Goal: Task Accomplishment & Management: Manage account settings

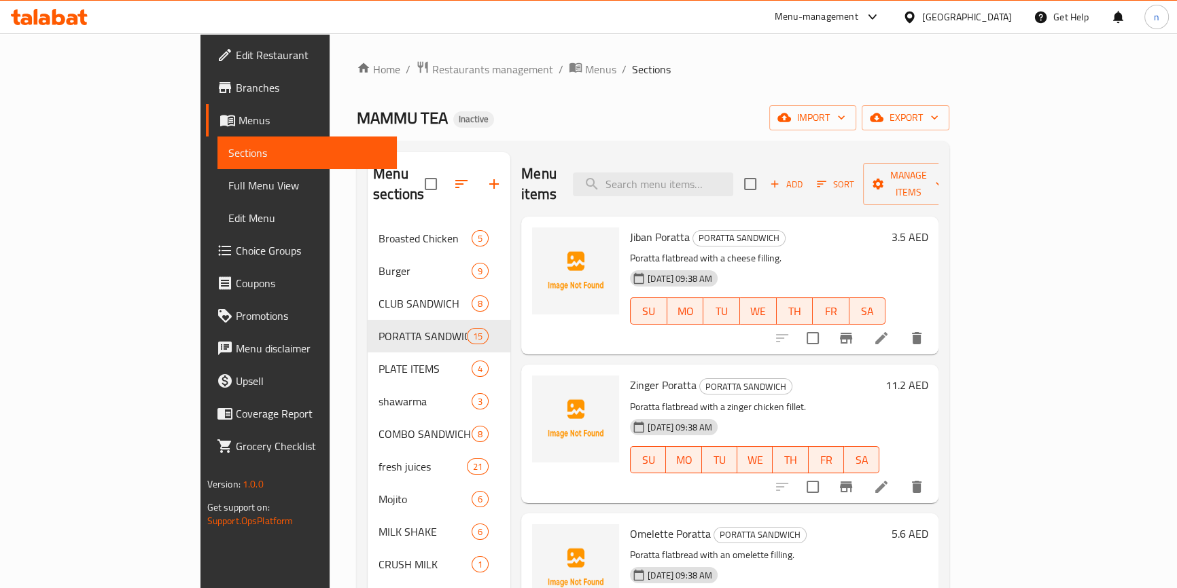
click at [653, 46] on div "Home / Restaurants management / Menus / Sections MAMMU TEA Inactive import expo…" at bounding box center [652, 410] width 647 height 754
click at [809, 143] on div "Menu sections Broasted Chicken 5 Burger 9 CLUB SANDWICH 8 PORATTA SANDWICH 15 P…" at bounding box center [653, 450] width 592 height 619
click at [889, 330] on icon at bounding box center [881, 338] width 16 height 16
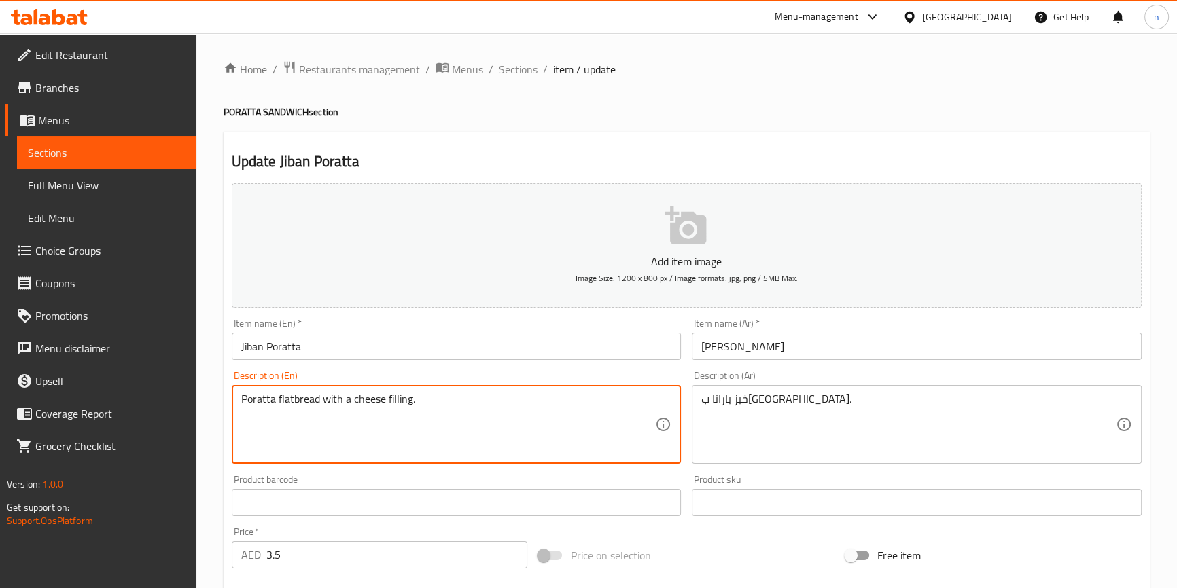
drag, startPoint x: 278, startPoint y: 394, endPoint x: 317, endPoint y: 410, distance: 42.0
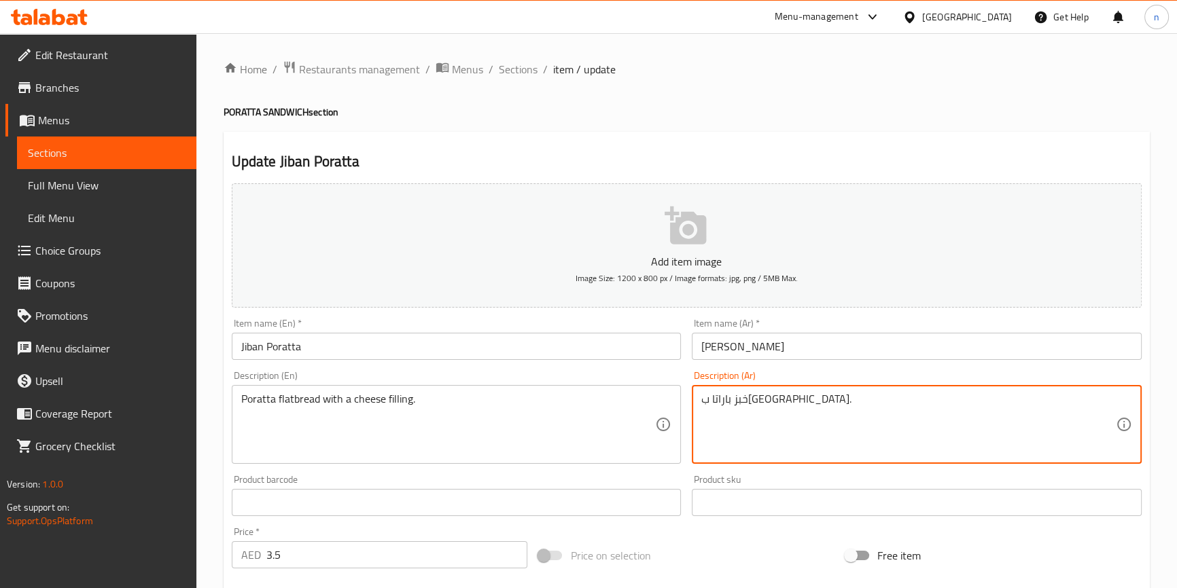
click at [760, 401] on textarea "خبز باراتا ب[GEOGRAPHIC_DATA]." at bounding box center [908, 425] width 414 height 65
drag, startPoint x: 748, startPoint y: 399, endPoint x: 763, endPoint y: 405, distance: 15.9
click at [763, 405] on textarea "خبز باراتا ب[GEOGRAPHIC_DATA]." at bounding box center [908, 425] width 414 height 65
paste textarea "مسطح"
click at [727, 398] on textarea "خبز مسطح باراتا ب[GEOGRAPHIC_DATA]." at bounding box center [908, 425] width 414 height 65
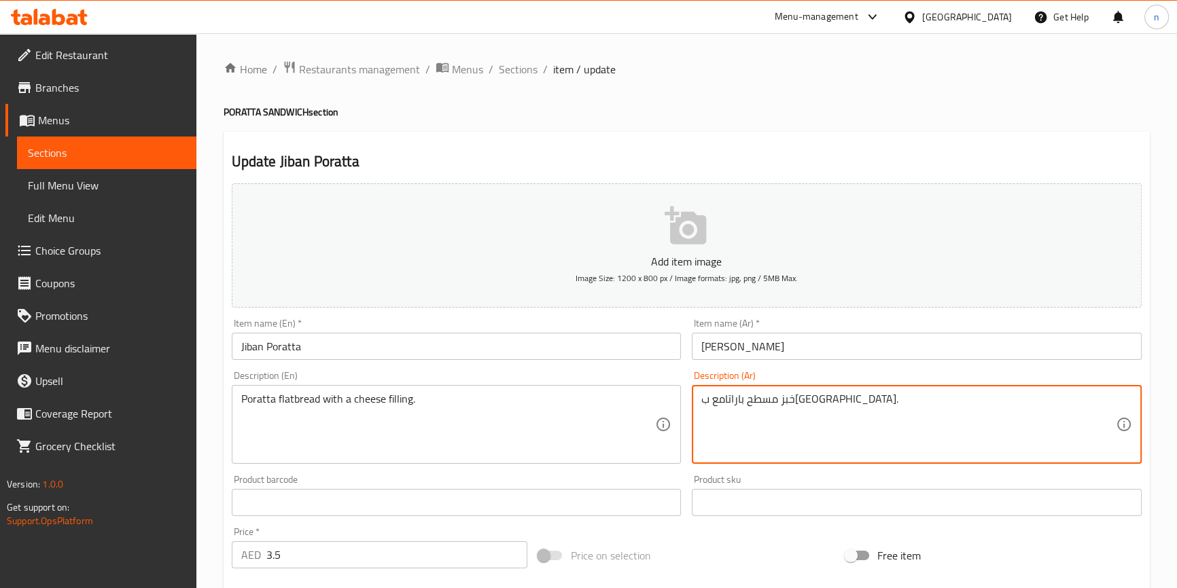
click at [743, 398] on textarea "خبز مسطح باراتامع ب[GEOGRAPHIC_DATA]." at bounding box center [908, 425] width 414 height 65
click at [740, 399] on textarea "خبز مسطح باراتامع ب[GEOGRAPHIC_DATA]." at bounding box center [908, 425] width 414 height 65
click at [626, 391] on div "Poratta flatbread with a cheese filling. Description (En)" at bounding box center [457, 424] width 450 height 79
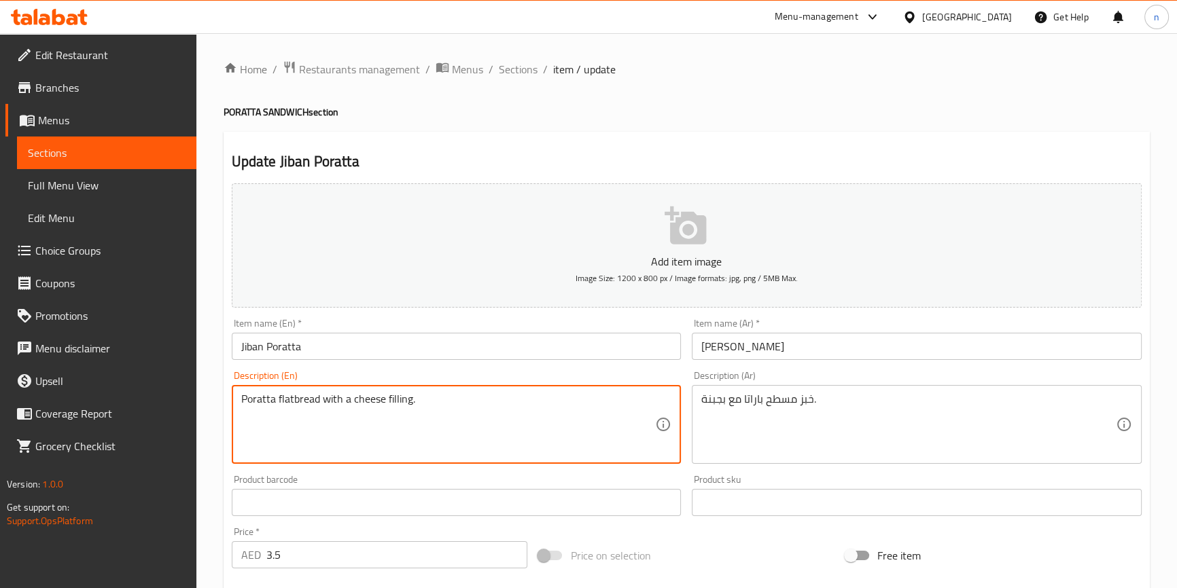
click at [492, 405] on textarea "Poratta flatbread with a cheese filling." at bounding box center [448, 425] width 414 height 65
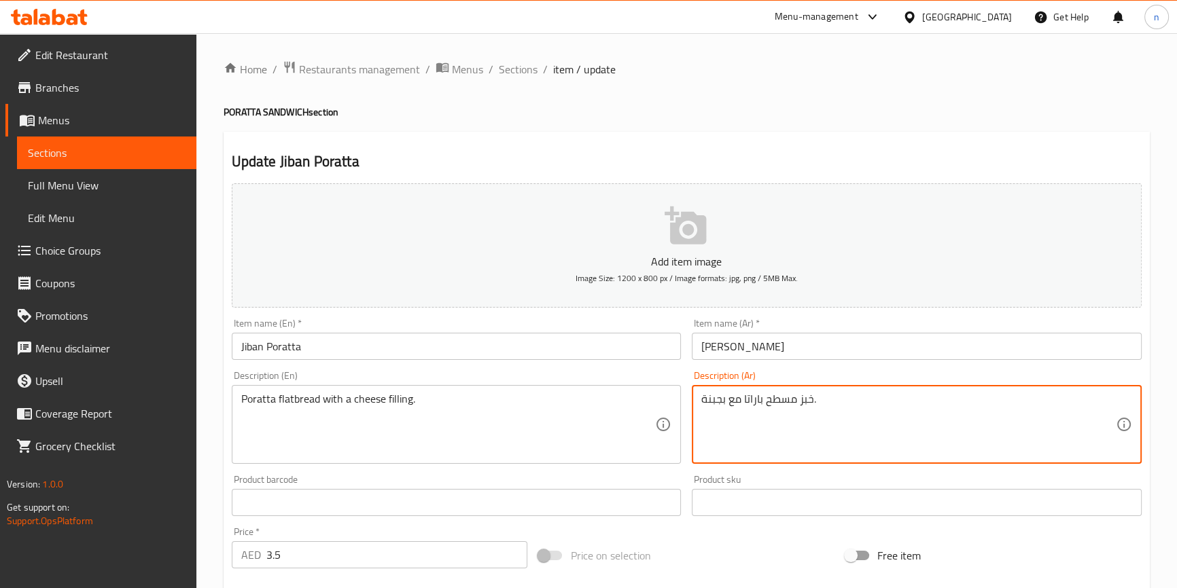
click at [747, 398] on textarea "خبز مسطح باراتا مع بجبنة." at bounding box center [908, 425] width 414 height 65
click at [817, 397] on textarea "خبز مسطح باراتا مع بجبنة." at bounding box center [908, 425] width 414 height 65
click at [772, 404] on textarea "خبز مسطح باراتا مع بجبنة." at bounding box center [908, 425] width 414 height 65
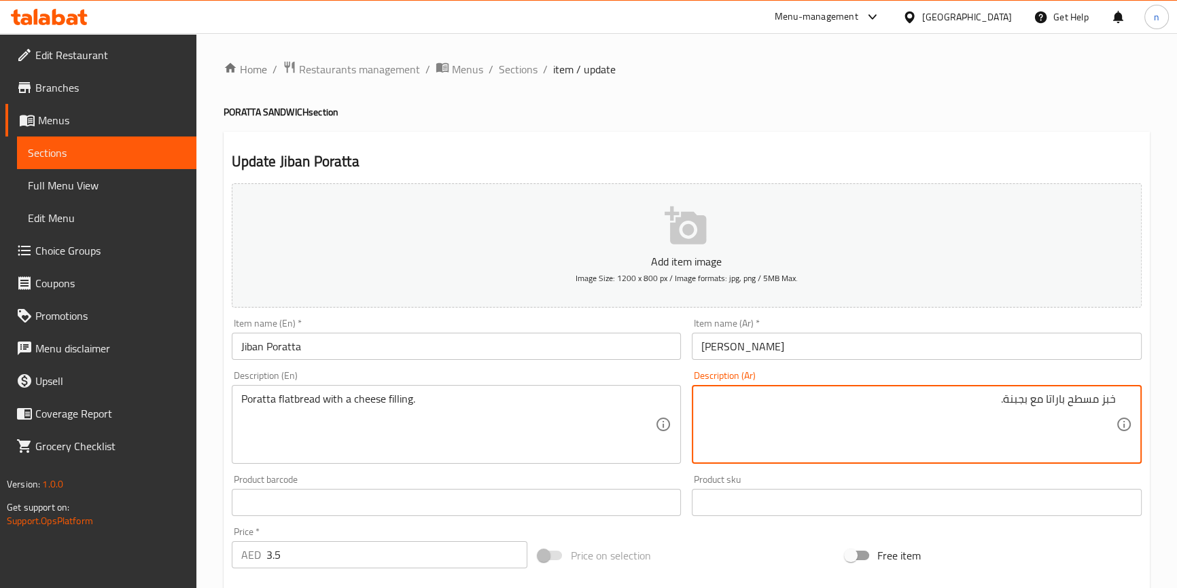
click at [1115, 397] on textarea "خبز مسطح باراتا مع بجبنة." at bounding box center [908, 425] width 414 height 65
paste textarea "باراتا"
click at [1039, 403] on textarea "باراتا خبز مسطح باراتا مع بجبنة." at bounding box center [908, 425] width 414 height 65
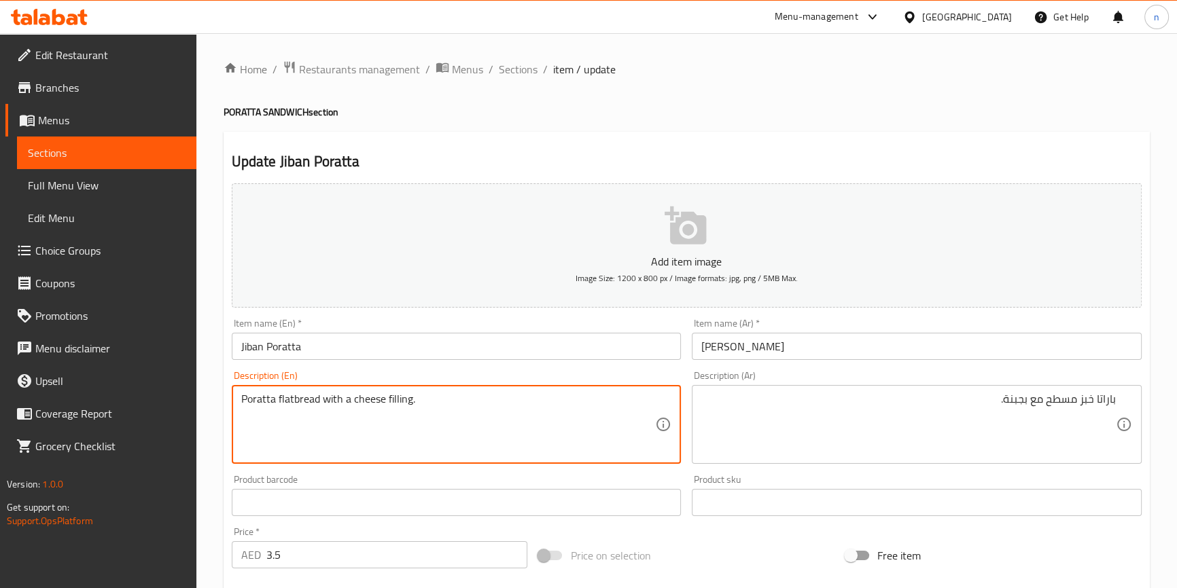
drag, startPoint x: 352, startPoint y: 398, endPoint x: 437, endPoint y: 396, distance: 85.6
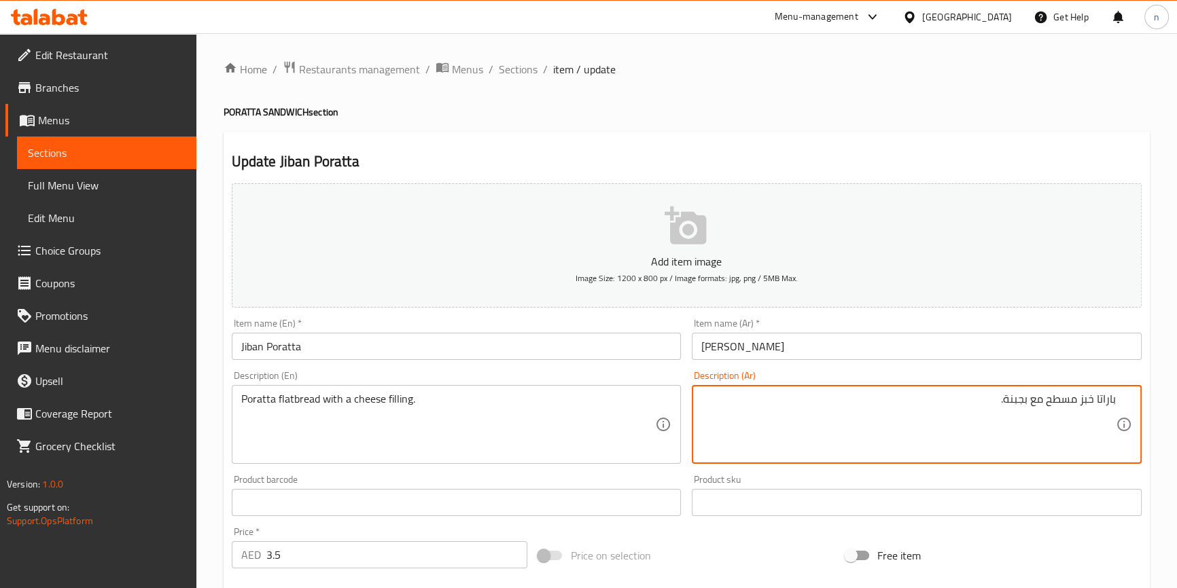
drag, startPoint x: 1027, startPoint y: 401, endPoint x: 992, endPoint y: 401, distance: 35.3
paste textarea "شوة الجبن"
type textarea "باراتا خبز مسطح مع حشوة الجبن."
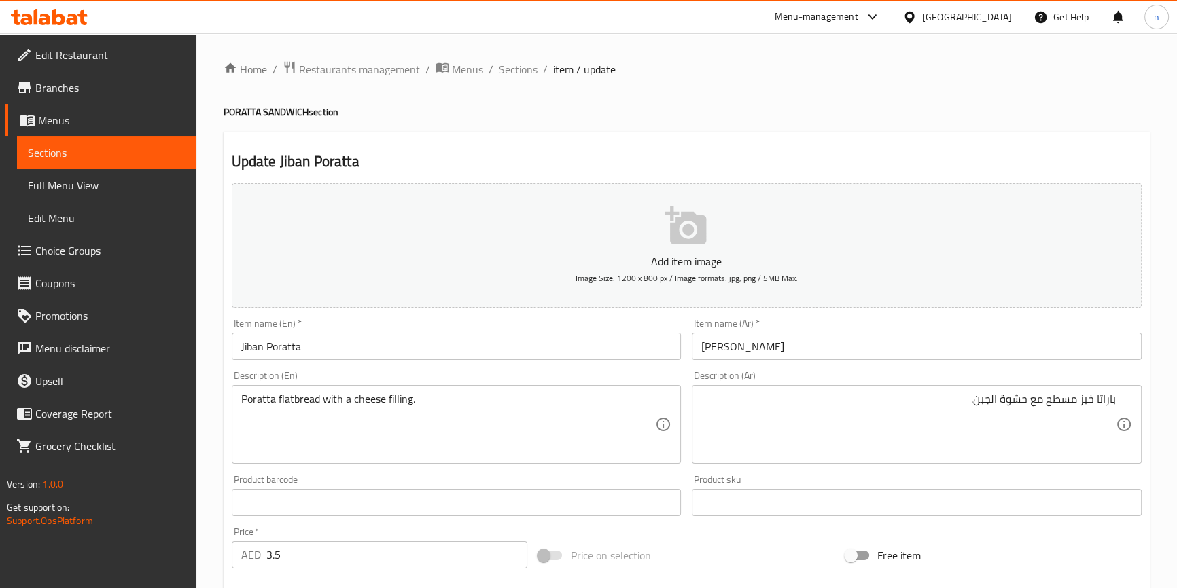
click at [209, 428] on div "Home / Restaurants management / Menus / Sections / item / update PORATTA SANDWI…" at bounding box center [686, 496] width 980 height 927
click at [219, 317] on div "Home / Restaurants management / Menus / Sections / item / update PORATTA SANDWI…" at bounding box center [686, 496] width 980 height 927
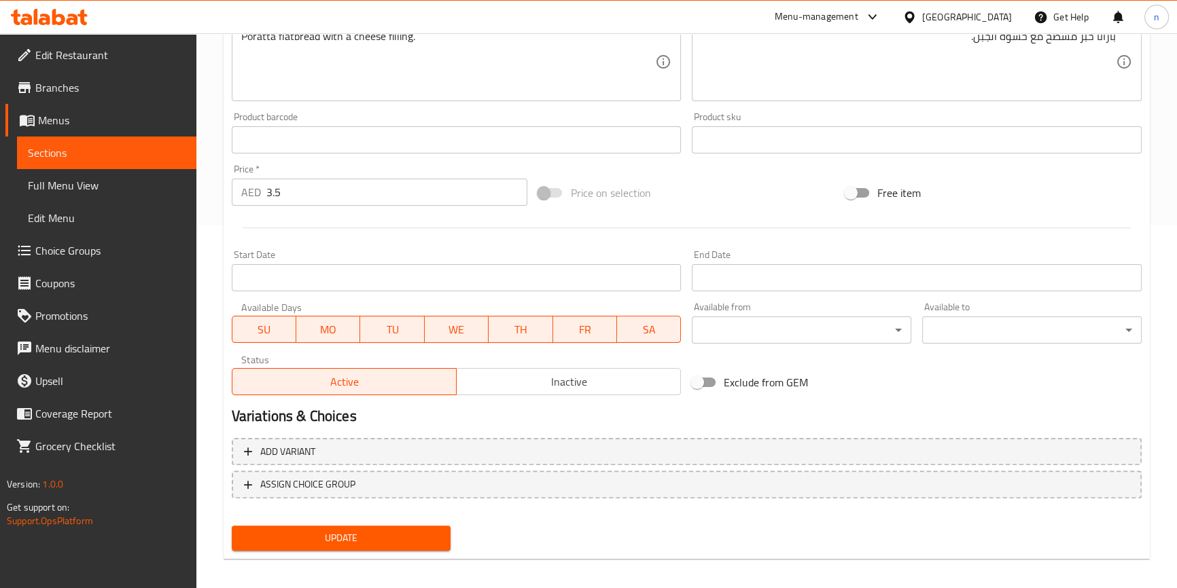
scroll to position [370, 0]
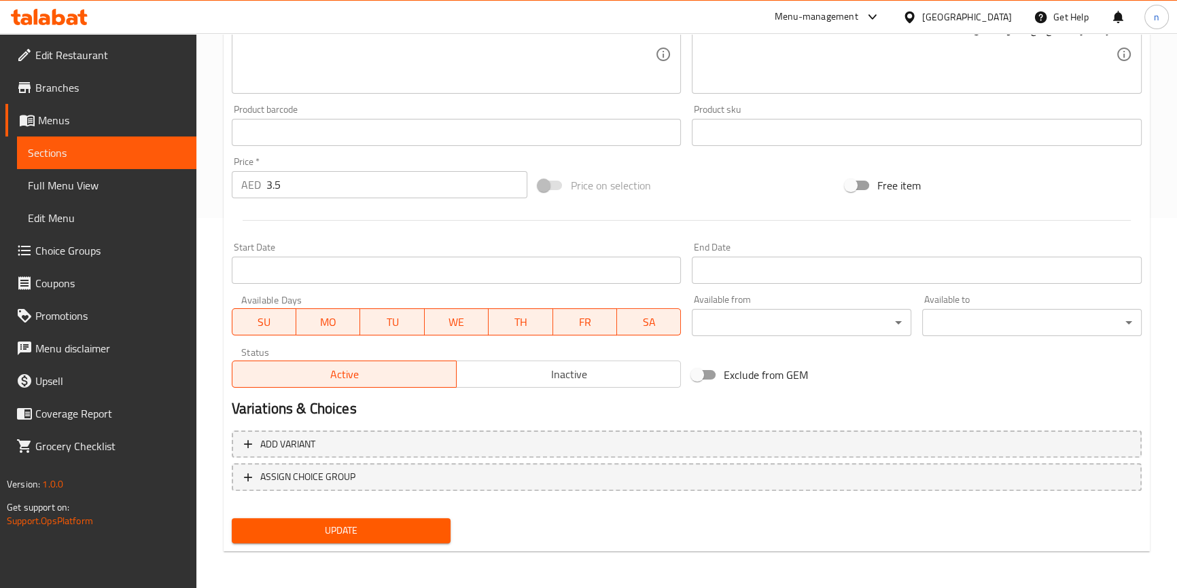
click at [337, 537] on span "Update" at bounding box center [342, 530] width 198 height 17
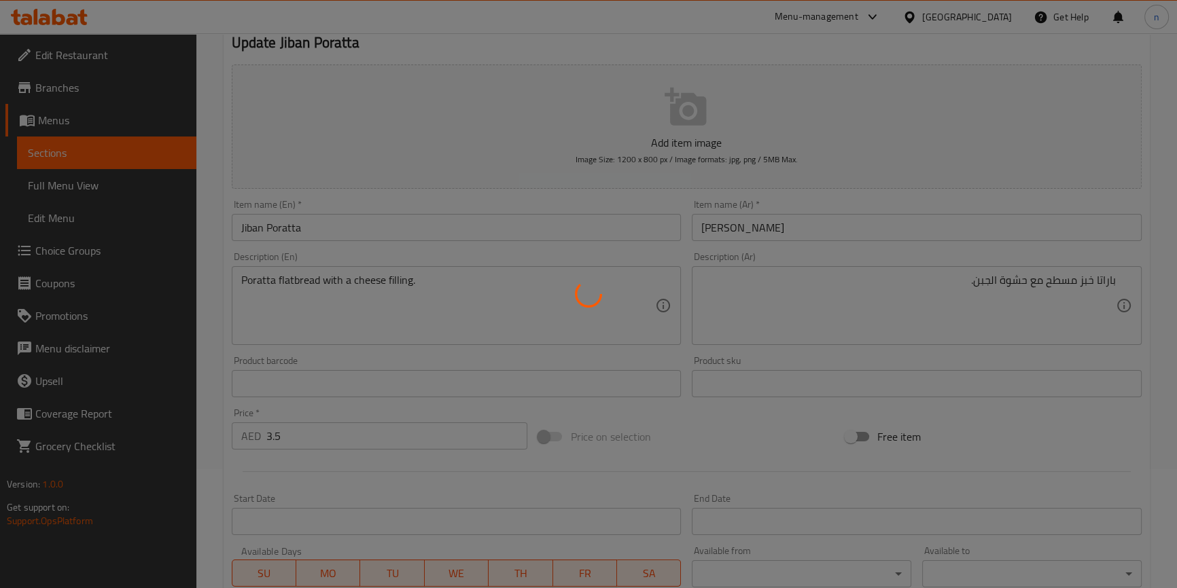
scroll to position [0, 0]
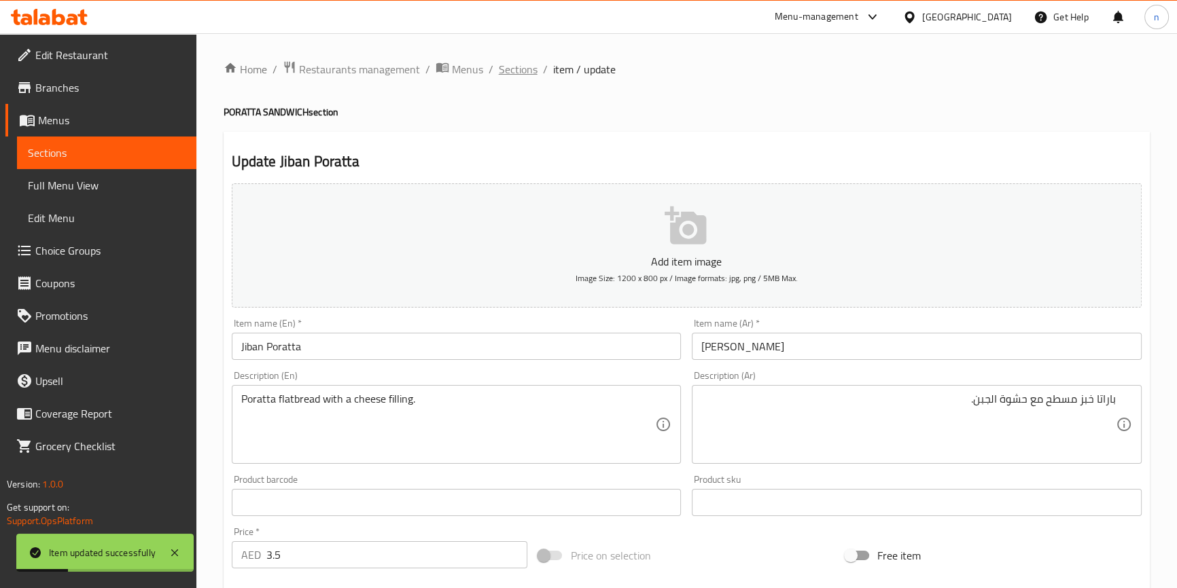
click at [523, 74] on span "Sections" at bounding box center [518, 69] width 39 height 16
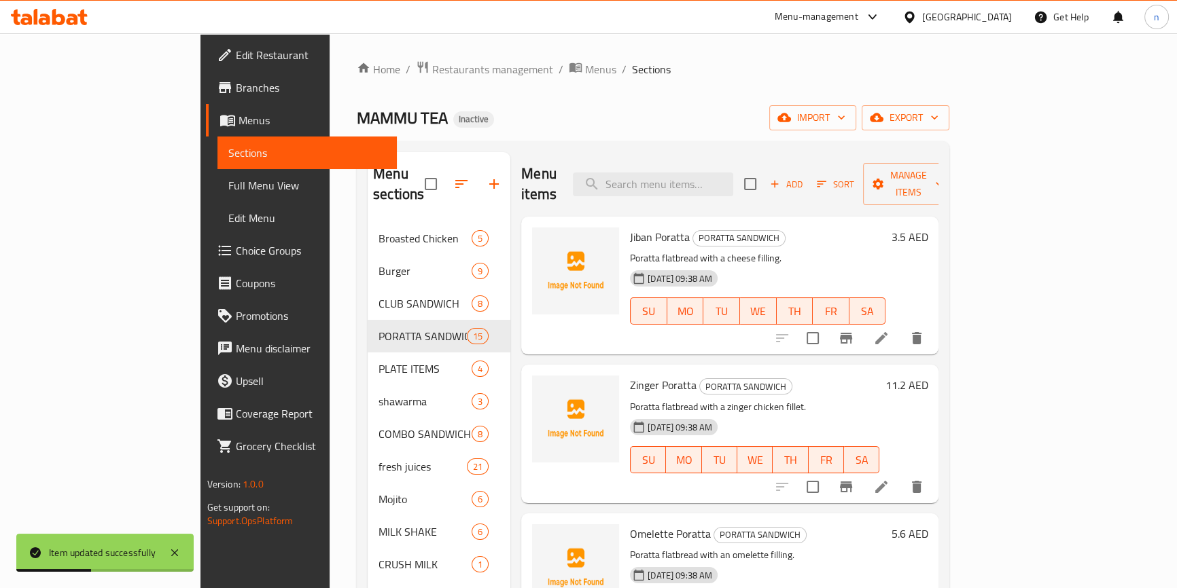
click at [889, 479] on icon at bounding box center [881, 487] width 16 height 16
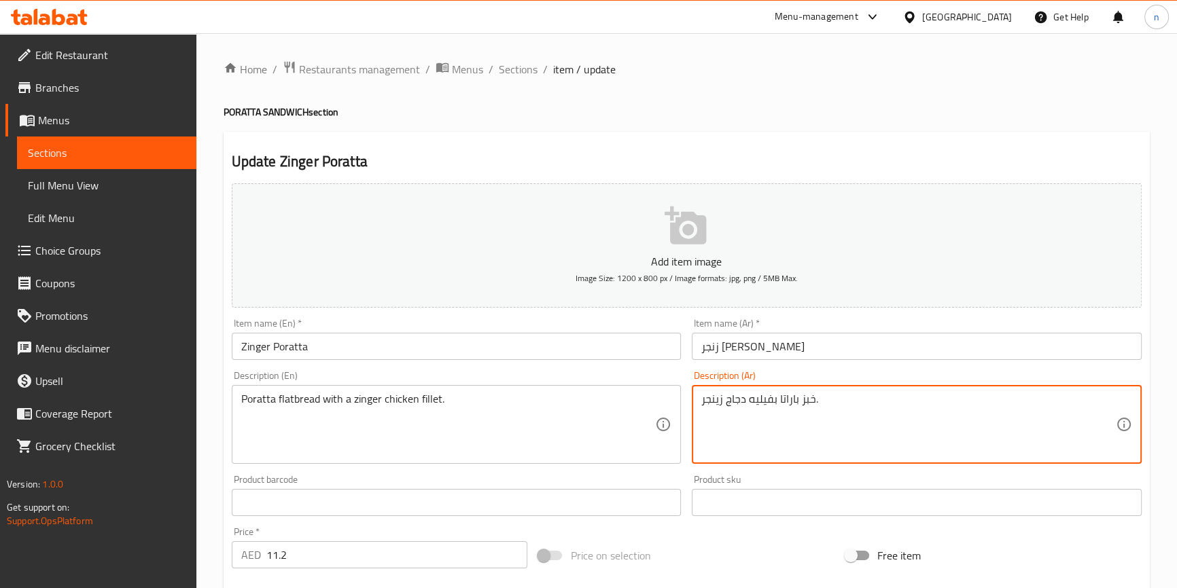
click at [714, 394] on textarea "خبز باراتا بفيليه دجاج زينجر." at bounding box center [908, 425] width 414 height 65
drag, startPoint x: 714, startPoint y: 394, endPoint x: 734, endPoint y: 418, distance: 31.4
click at [734, 418] on textarea "خبز باراتا بفيليه دجاج زينجر." at bounding box center [908, 425] width 414 height 65
click at [744, 408] on textarea "خبز باراتا بفيليه دجاج زينجر." at bounding box center [908, 425] width 414 height 65
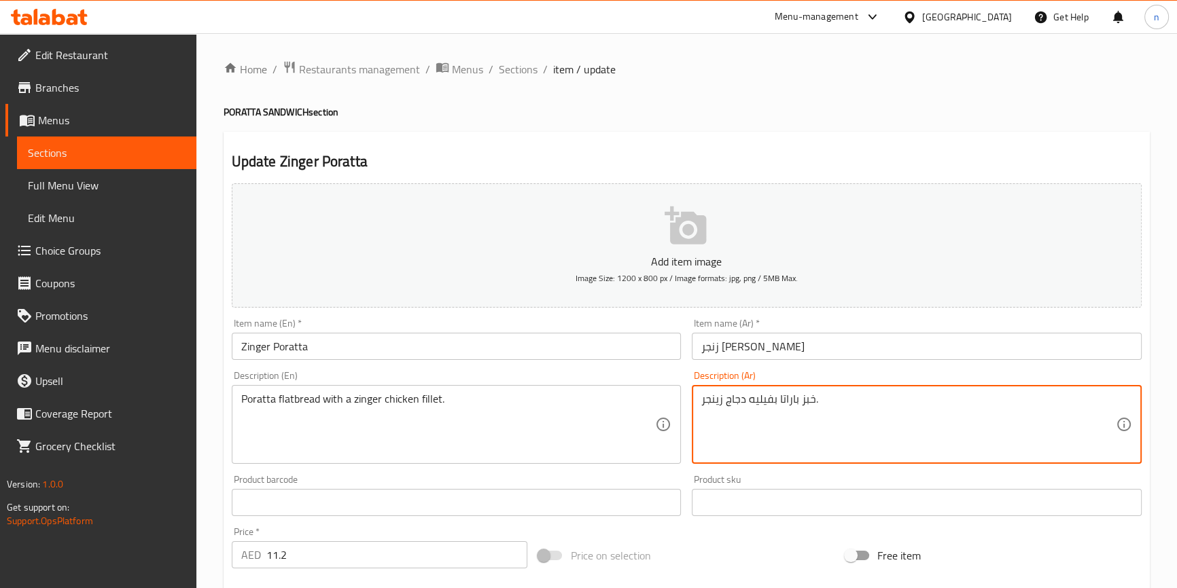
click at [744, 408] on textarea "خبز باراتا بفيليه دجاج زينجر." at bounding box center [908, 425] width 414 height 65
click at [953, 399] on textarea "خبز باراتا بفيليه دجاج زينجر." at bounding box center [908, 425] width 414 height 65
drag, startPoint x: 1113, startPoint y: 397, endPoint x: 1100, endPoint y: 397, distance: 12.9
click at [1100, 397] on textarea "خبز باراتا بفيليه دجاج زينجر." at bounding box center [908, 425] width 414 height 65
paste textarea "مسطح"
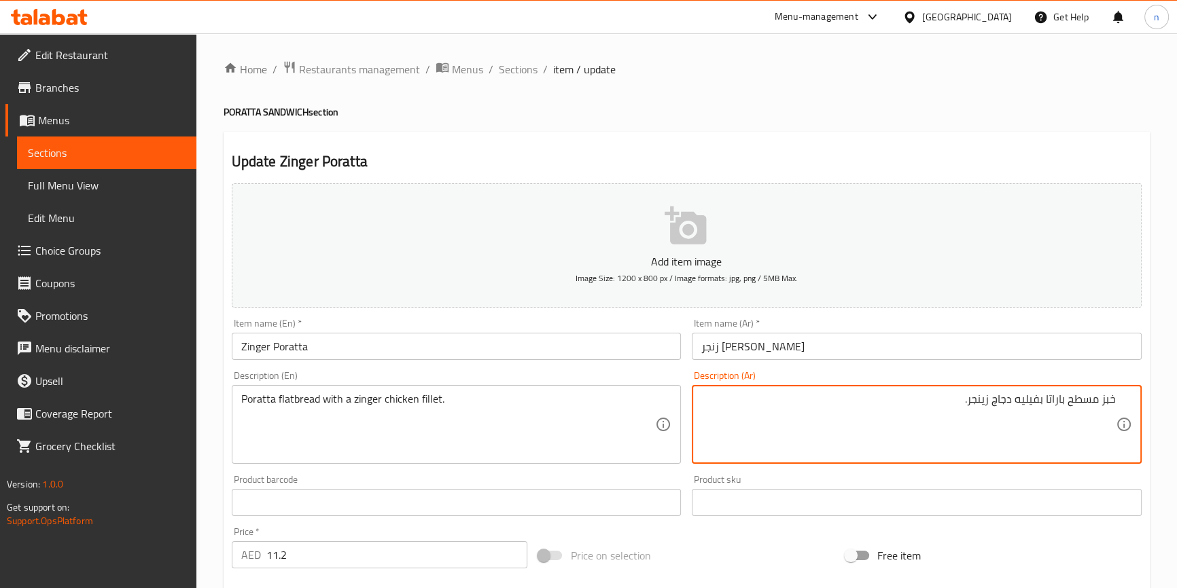
click at [1056, 394] on textarea "خبز مسطح باراتا بفيليه دجاج زينجر." at bounding box center [908, 425] width 414 height 65
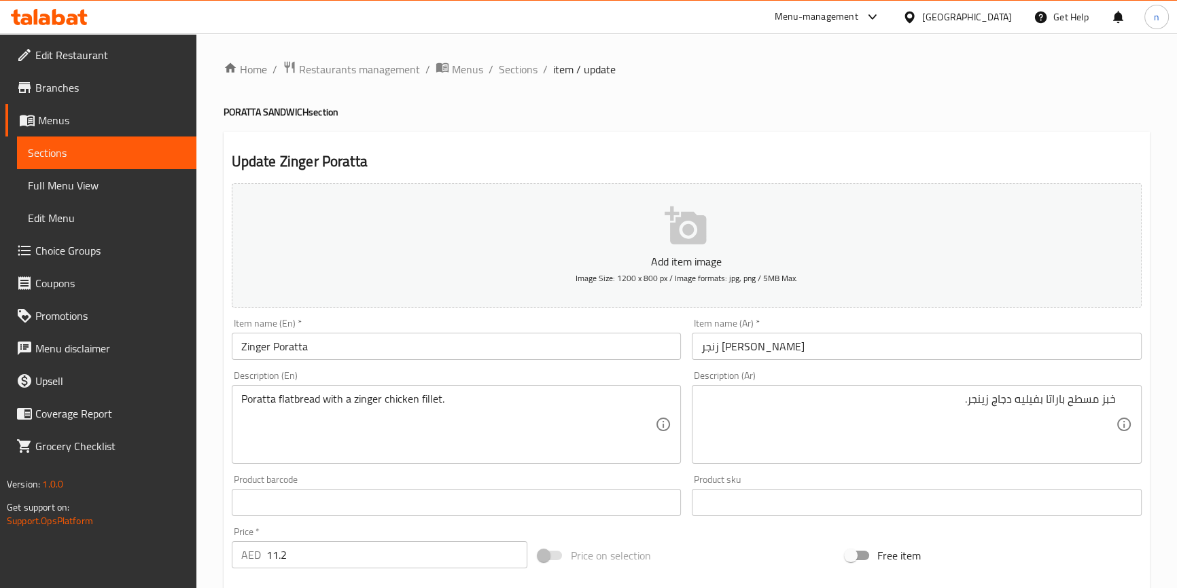
click at [1121, 395] on div "خبز مسطح باراتا بفيليه دجاج زينجر. Description (Ar)" at bounding box center [917, 424] width 450 height 79
click at [1116, 397] on div "خبز مسطح باراتا بفيليه دجاج زينجر. Description (Ar)" at bounding box center [917, 424] width 450 height 79
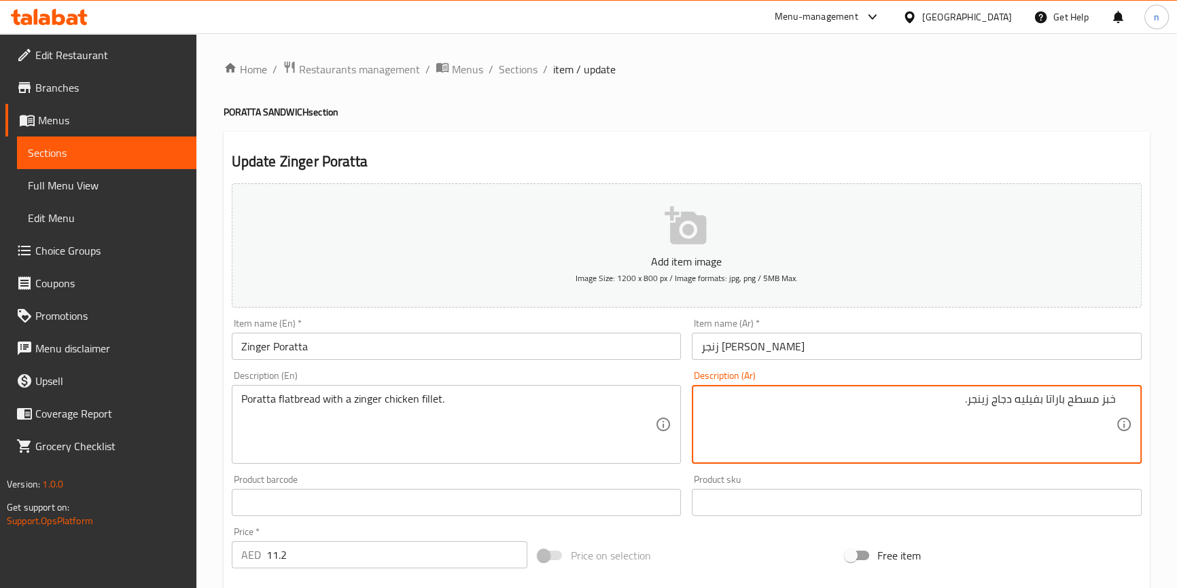
click at [1116, 397] on div "خبز مسطح باراتا بفيليه دجاج زينجر. Description (Ar)" at bounding box center [917, 424] width 450 height 79
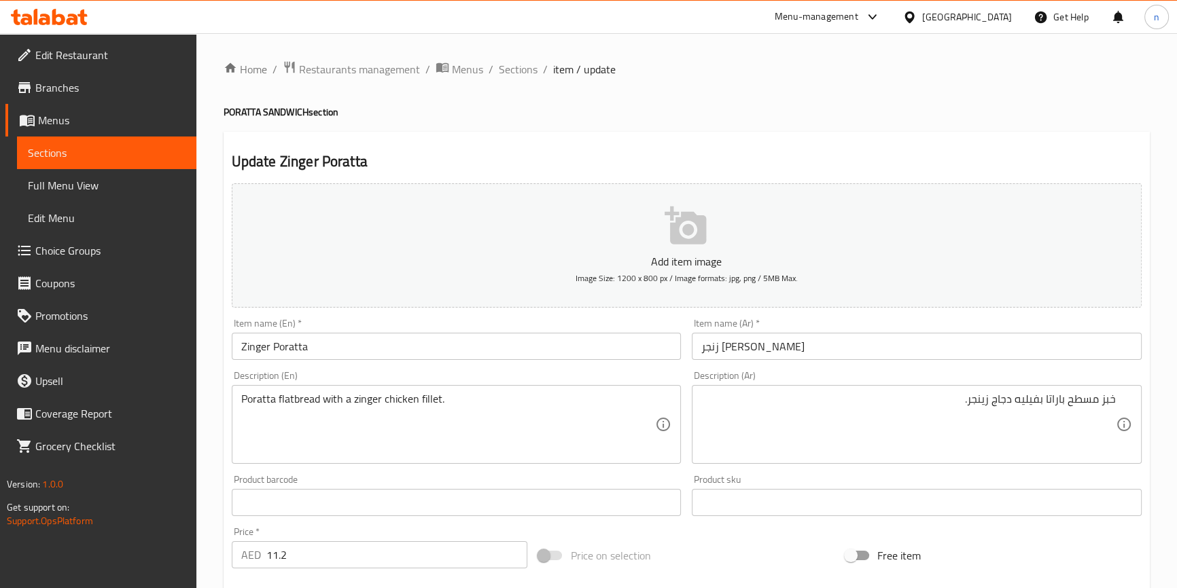
click at [1117, 398] on div "خبز مسطح باراتا بفيليه دجاج زينجر. Description (Ar)" at bounding box center [917, 424] width 450 height 79
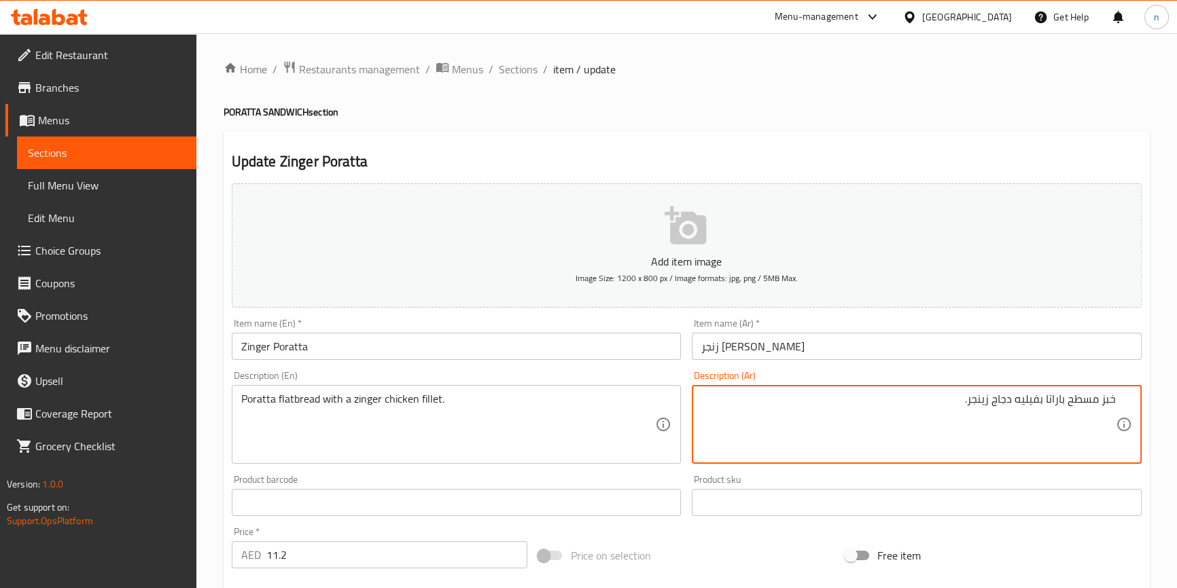
click at [1114, 399] on textarea "خبز مسطح باراتا بفيليه دجاج زينجر." at bounding box center [908, 425] width 414 height 65
paste textarea "باراتا"
click at [1034, 401] on textarea "باراتا خبز مسطح باراتا بفيليه دجاج زينجر." at bounding box center [908, 425] width 414 height 65
click at [1040, 400] on textarea "باراتا خبز مسطح باراتا بفيليه دجاج زينجر." at bounding box center [908, 425] width 414 height 65
type textarea "باراتا خبز مسطح بفيليه دجاج زينجر."
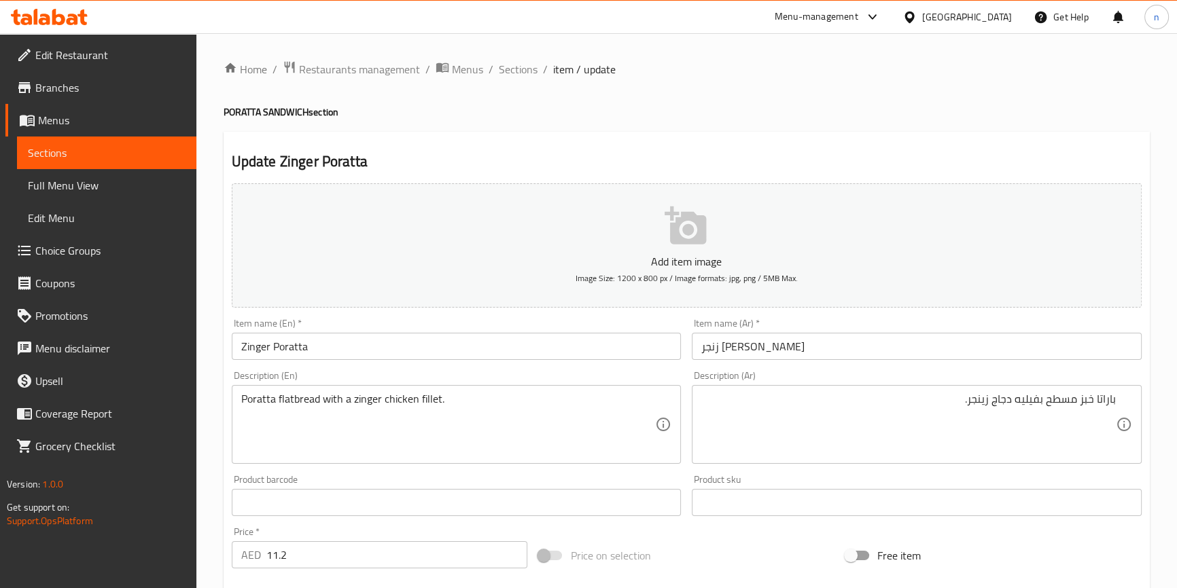
click at [207, 380] on div "Home / Restaurants management / Menus / Sections / item / update PORATTA SANDWI…" at bounding box center [686, 496] width 980 height 927
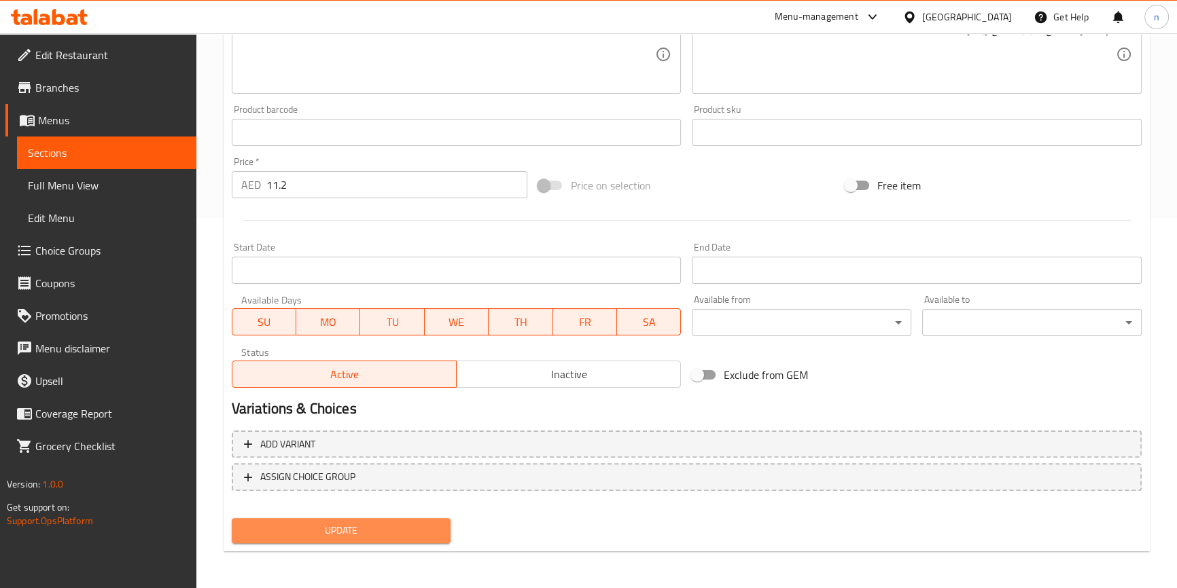
drag, startPoint x: 338, startPoint y: 525, endPoint x: 501, endPoint y: 496, distance: 165.6
click at [338, 526] on span "Update" at bounding box center [342, 530] width 198 height 17
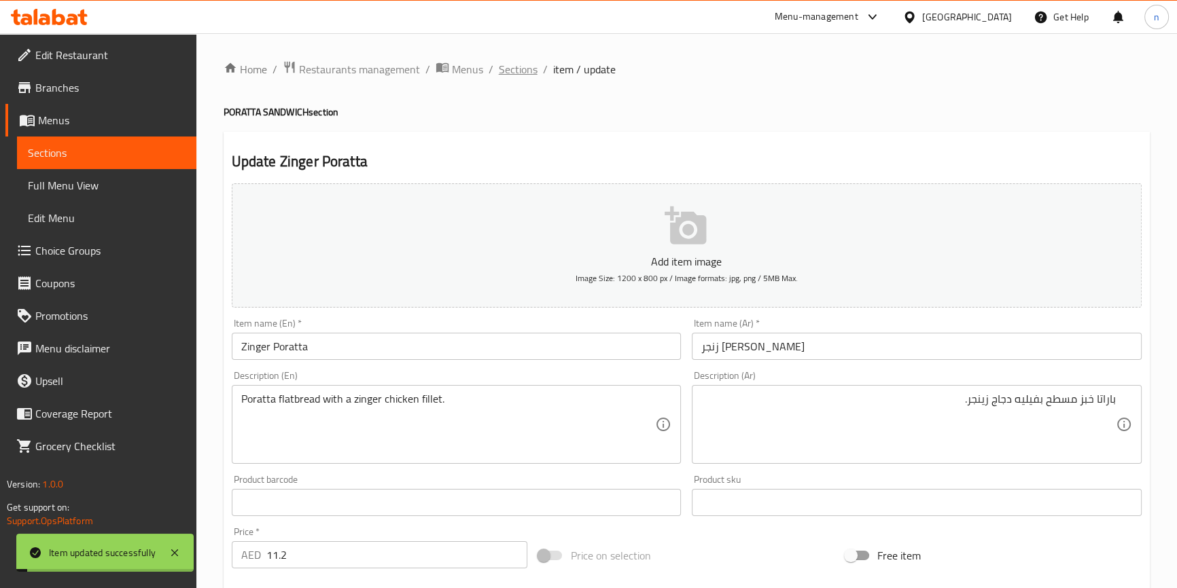
click at [518, 71] on span "Sections" at bounding box center [518, 69] width 39 height 16
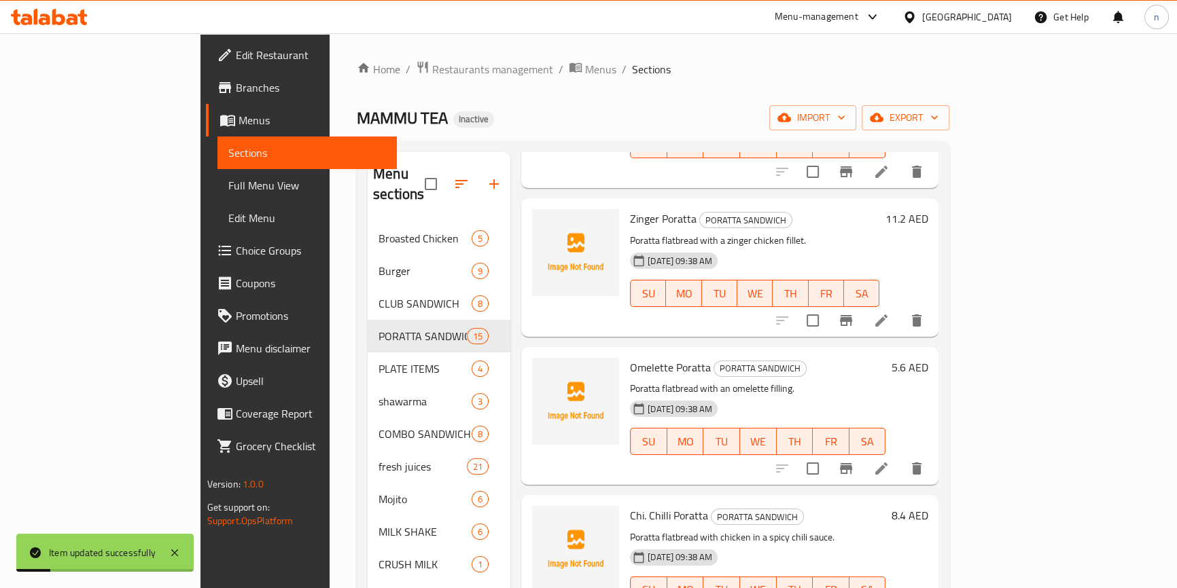
scroll to position [247, 0]
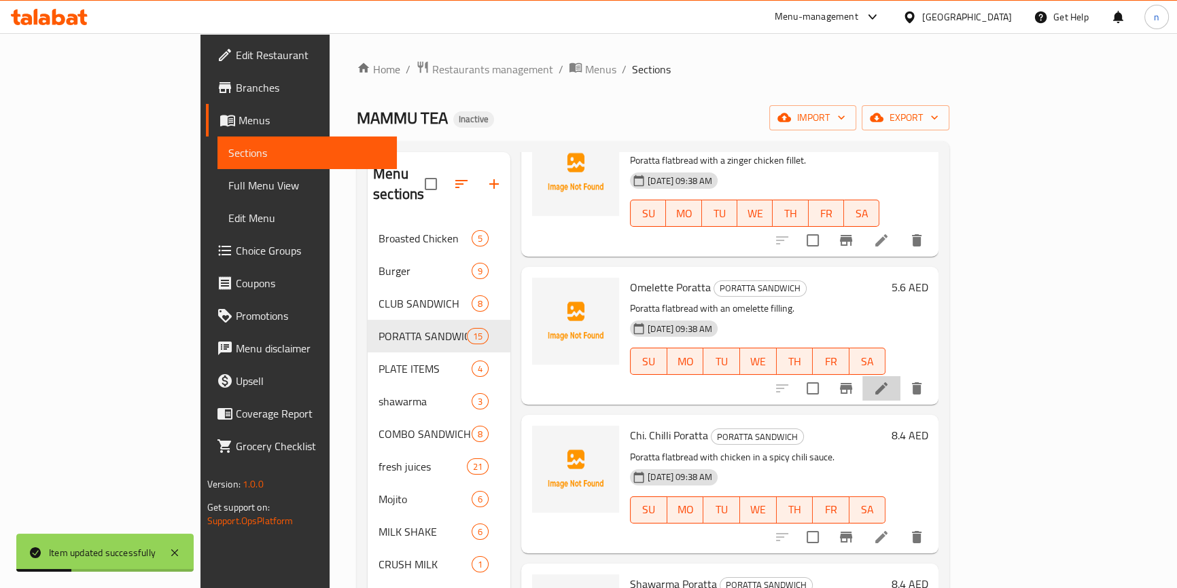
click at [900, 376] on li at bounding box center [881, 388] width 38 height 24
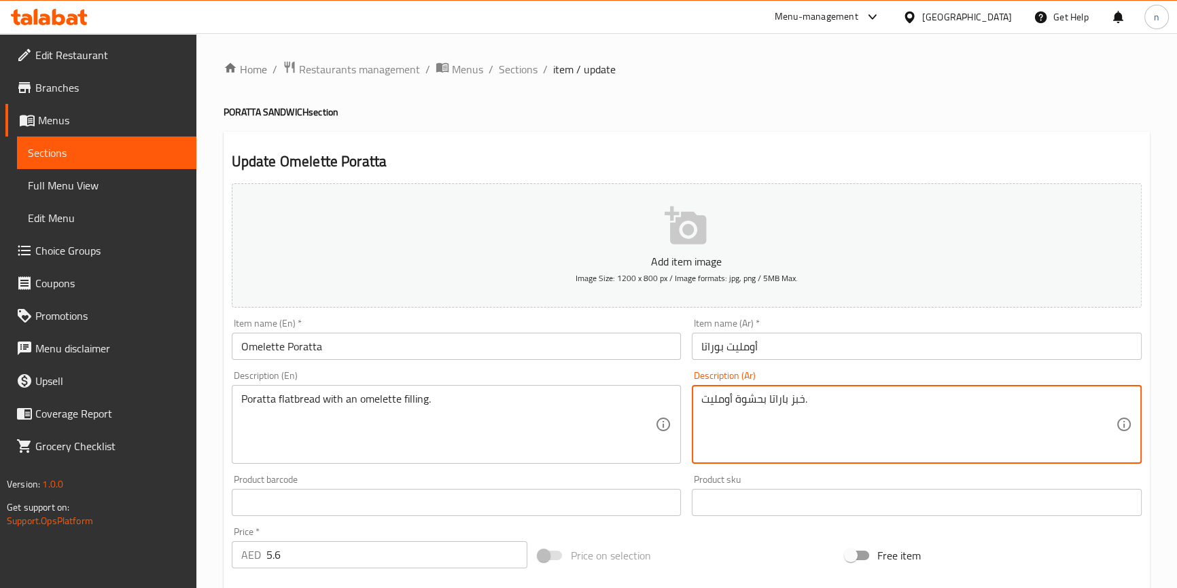
click at [774, 401] on textarea "خبز باراتا بحشوة أومليت." at bounding box center [908, 425] width 414 height 65
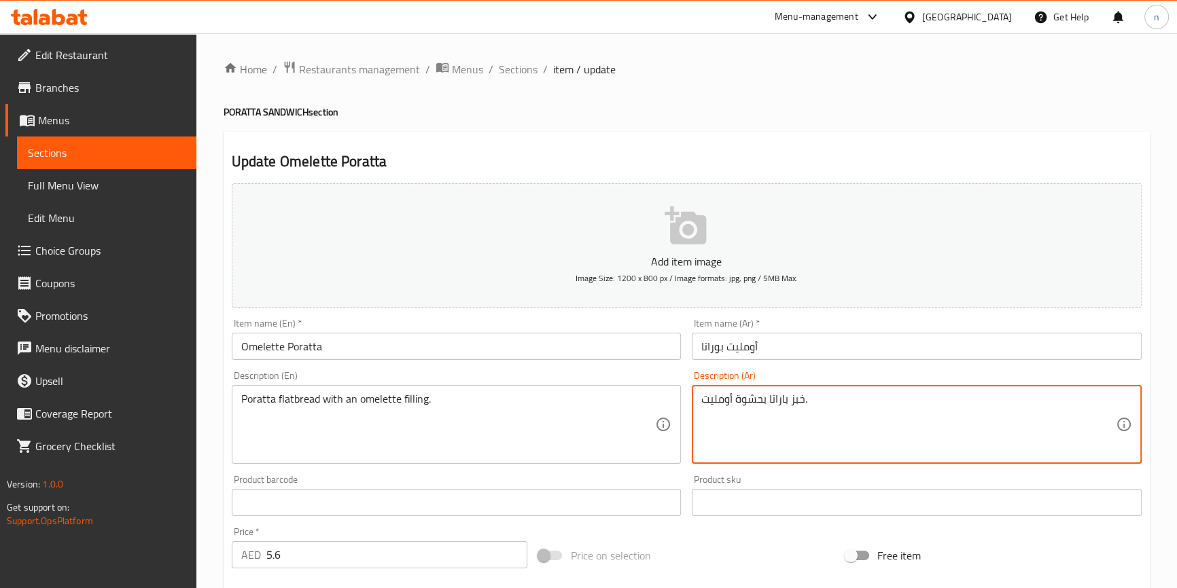
click at [774, 401] on textarea "خبز باراتا بحشوة أومليت." at bounding box center [908, 425] width 414 height 65
drag, startPoint x: 774, startPoint y: 401, endPoint x: 1020, endPoint y: 415, distance: 247.0
click at [1020, 415] on textarea "خبز باراتا بحشوة أومليت." at bounding box center [908, 425] width 414 height 65
click at [1086, 401] on textarea "خبز باراتا بحشوة أومليت." at bounding box center [908, 425] width 414 height 65
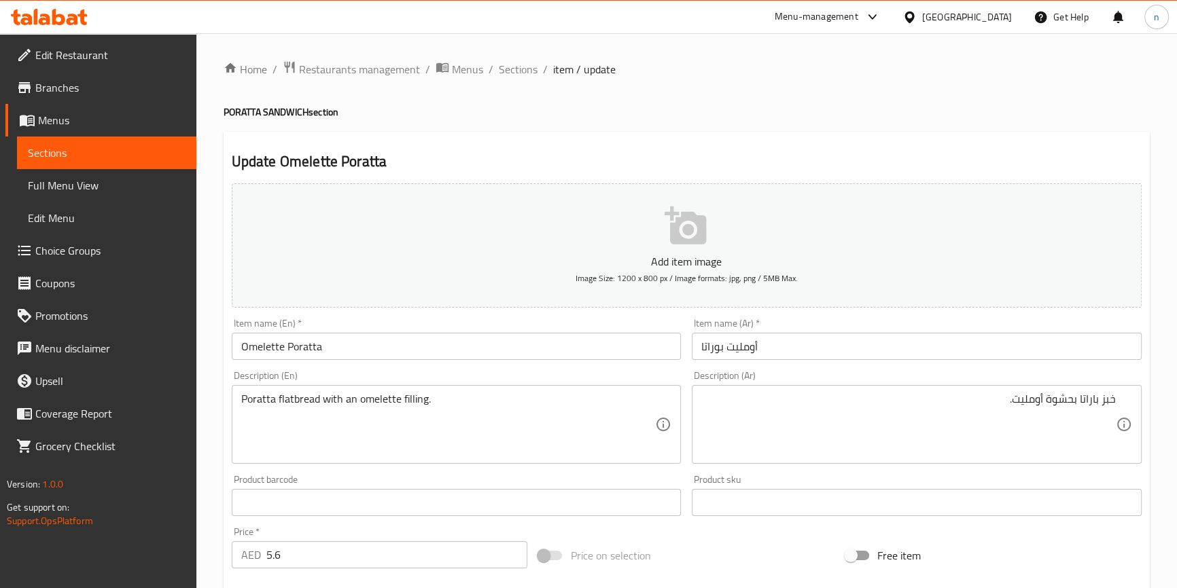
click at [1122, 399] on div "خبز باراتا بحشوة أومليت. Description (Ar)" at bounding box center [917, 424] width 450 height 79
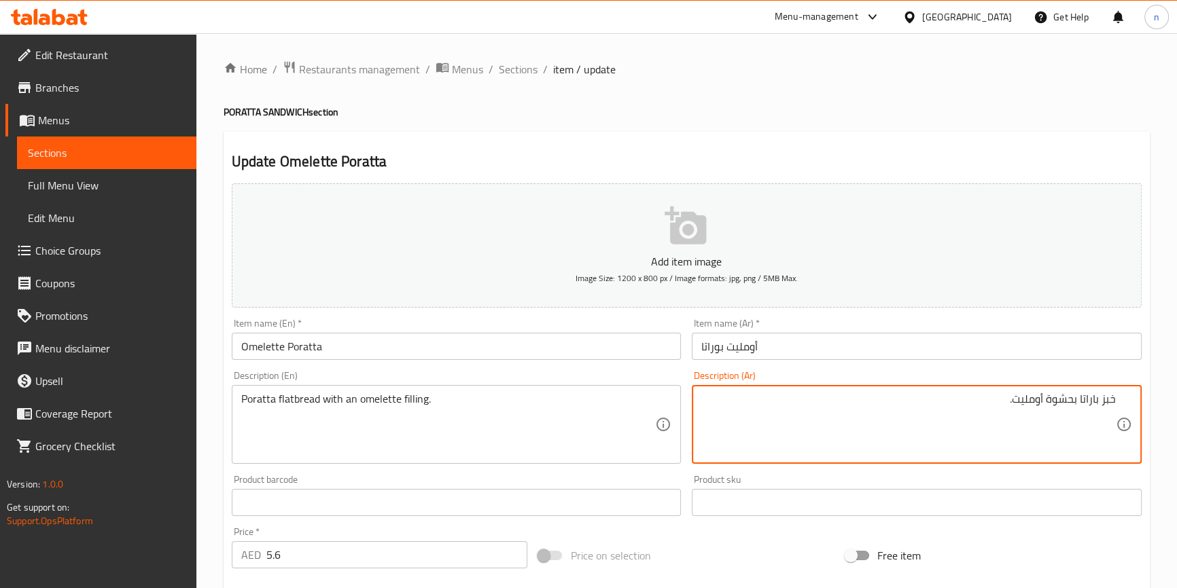
click at [1113, 398] on textarea "خبز باراتا بحشوة أومليت." at bounding box center [908, 425] width 414 height 65
paste textarea "باراتا"
click at [1069, 400] on textarea "باراتا خبز باراتا بحشوة أومليت." at bounding box center [908, 425] width 414 height 65
drag, startPoint x: 1090, startPoint y: 398, endPoint x: 1081, endPoint y: 399, distance: 8.9
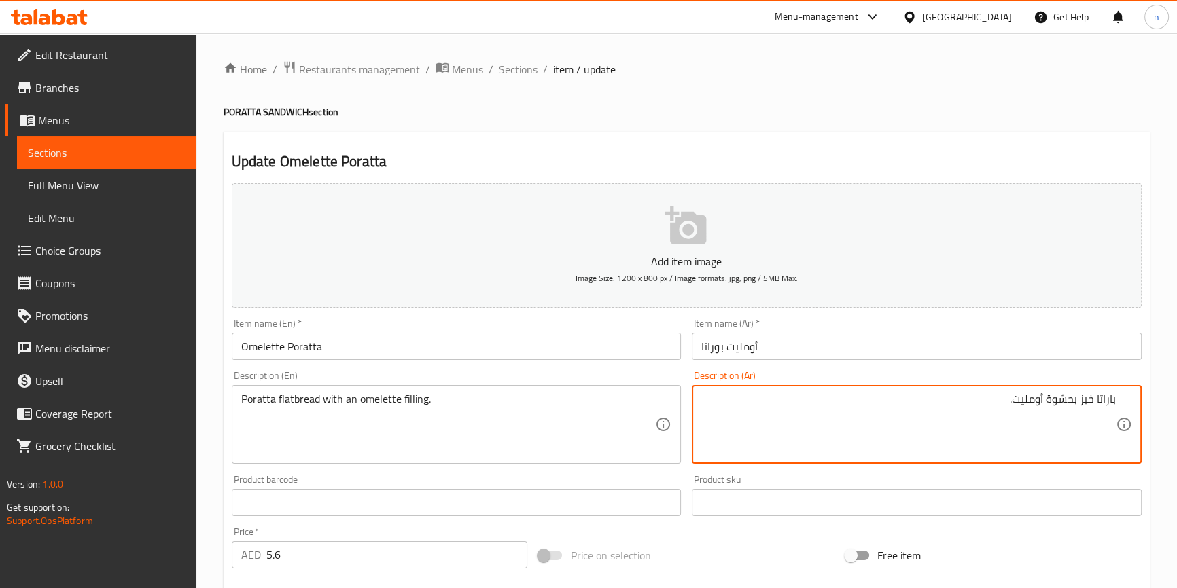
click at [1081, 399] on textarea "باراتا خبز بحشوة أومليت." at bounding box center [908, 425] width 414 height 65
drag, startPoint x: 1095, startPoint y: 399, endPoint x: 1079, endPoint y: 403, distance: 16.7
click at [1079, 403] on textarea "باراتا خبز بحشوة أومليت." at bounding box center [908, 425] width 414 height 65
paste textarea "خبز مسطح"
click at [1097, 398] on textarea "باراتاخبز مسطح بحشوة أومليت." at bounding box center [908, 425] width 414 height 65
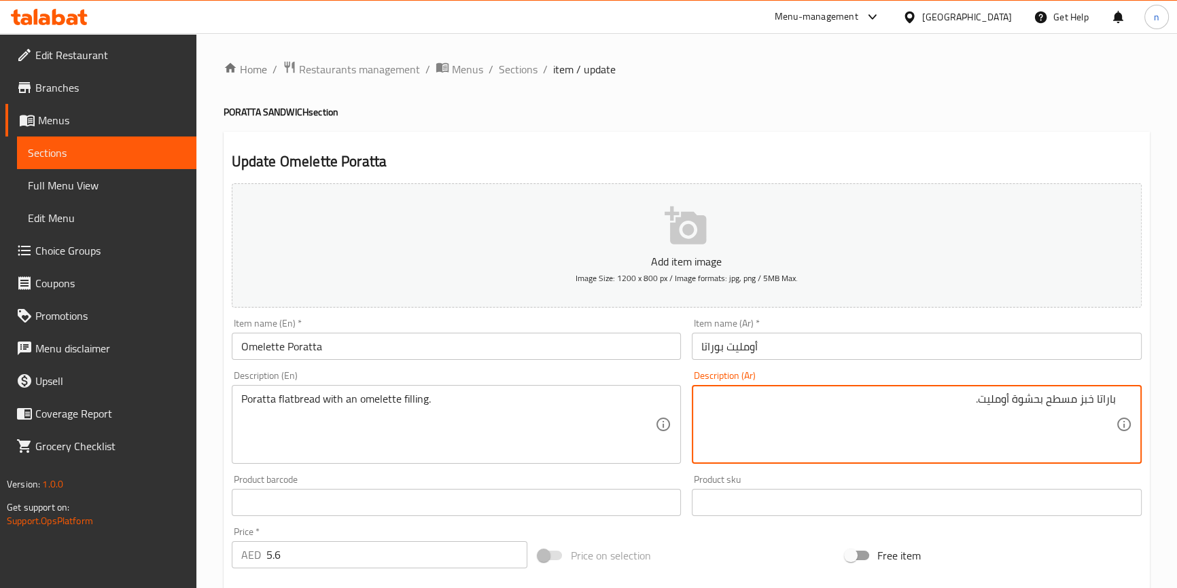
type textarea "باراتا خبز مسطح بحشوة أومليت."
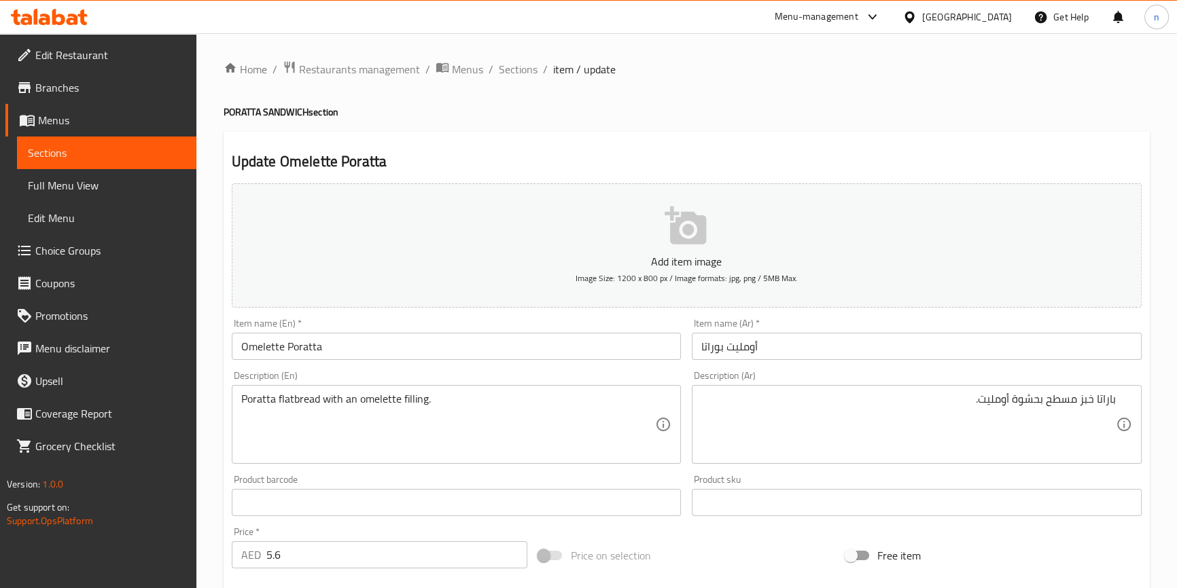
click at [213, 440] on div "Home / Restaurants management / Menus / Sections / item / update PORATTA SANDWI…" at bounding box center [686, 496] width 980 height 927
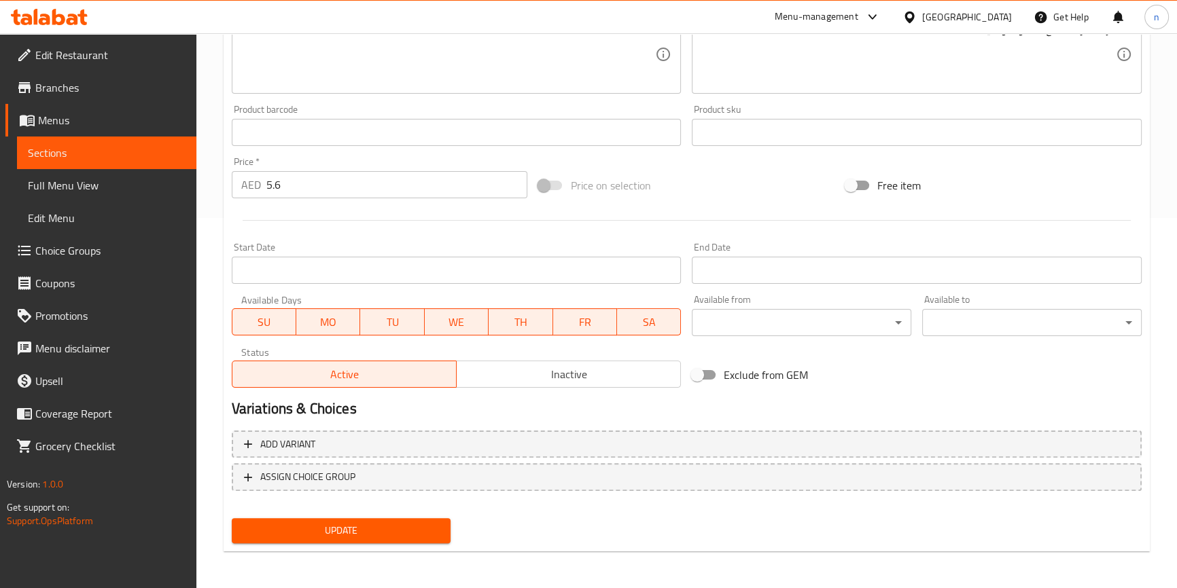
click at [359, 524] on span "Update" at bounding box center [342, 530] width 198 height 17
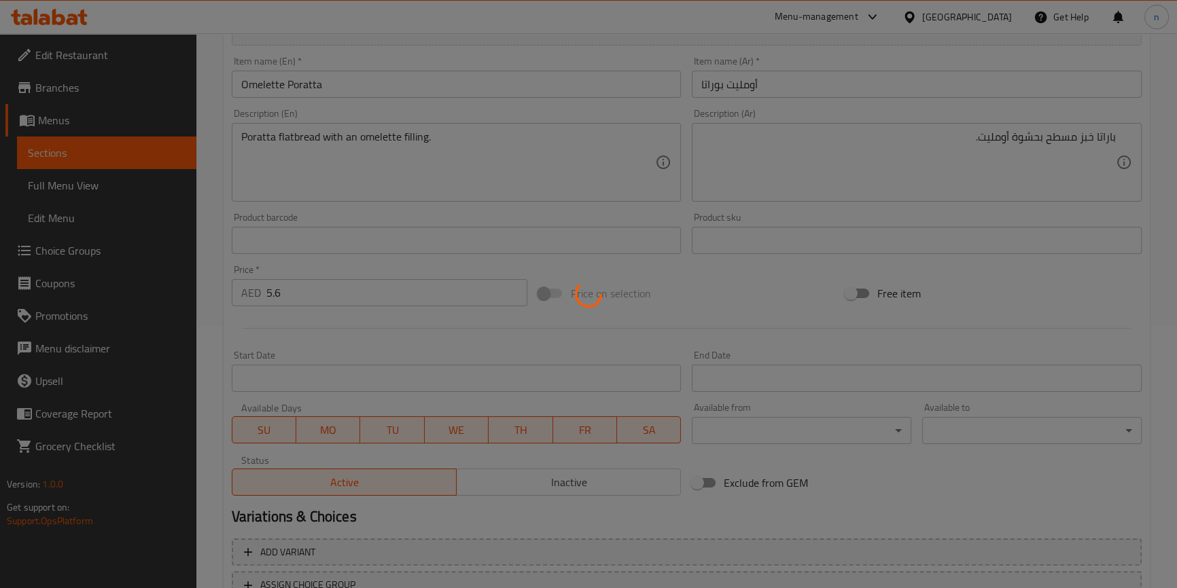
scroll to position [0, 0]
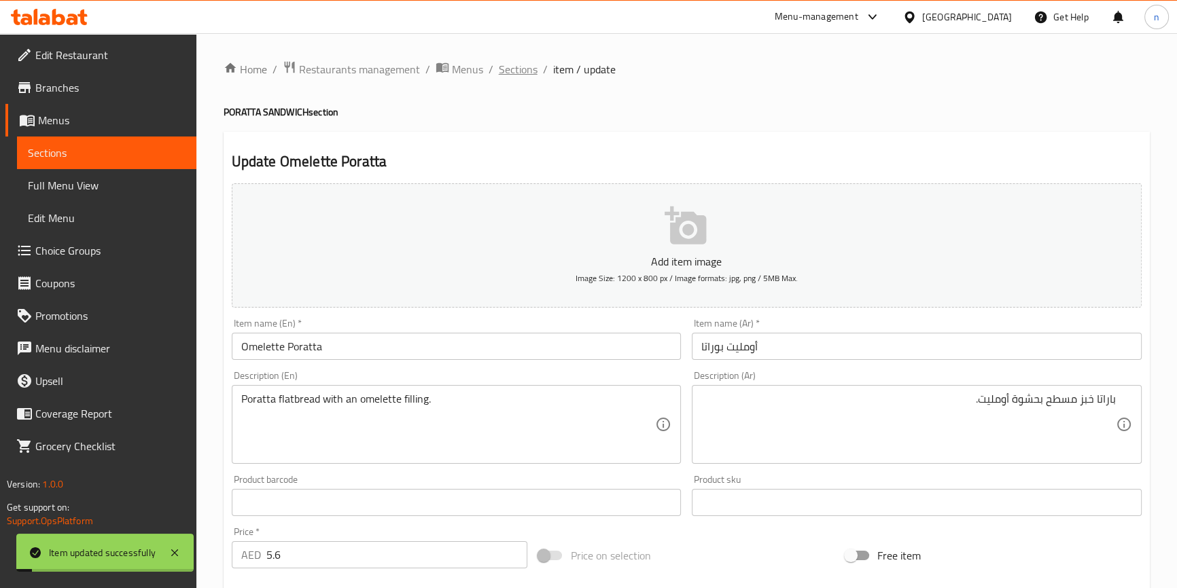
click at [507, 68] on span "Sections" at bounding box center [518, 69] width 39 height 16
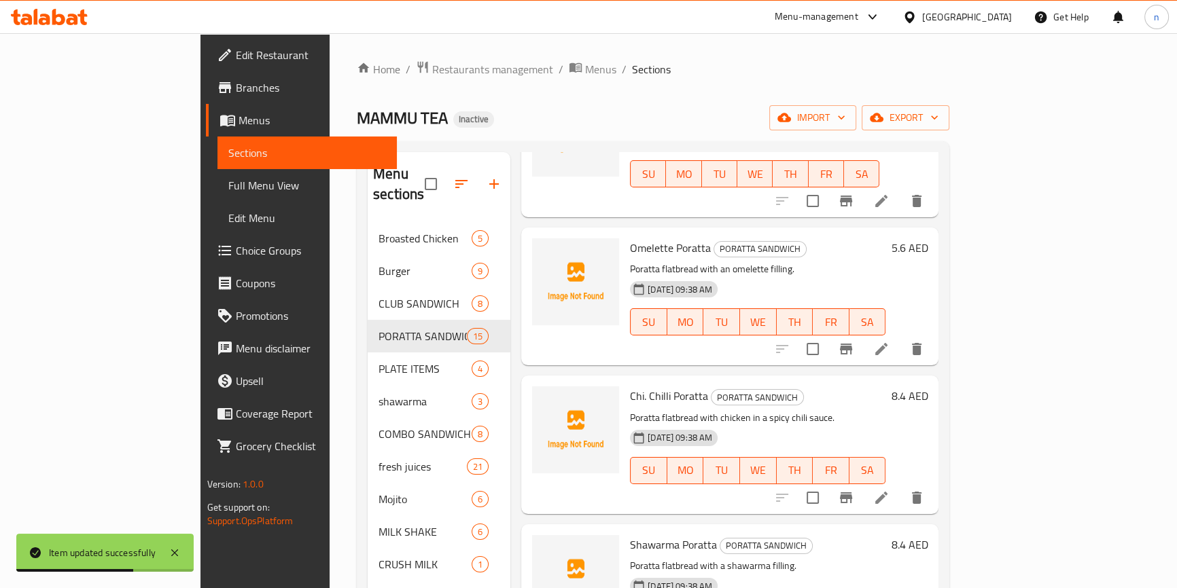
scroll to position [308, 0]
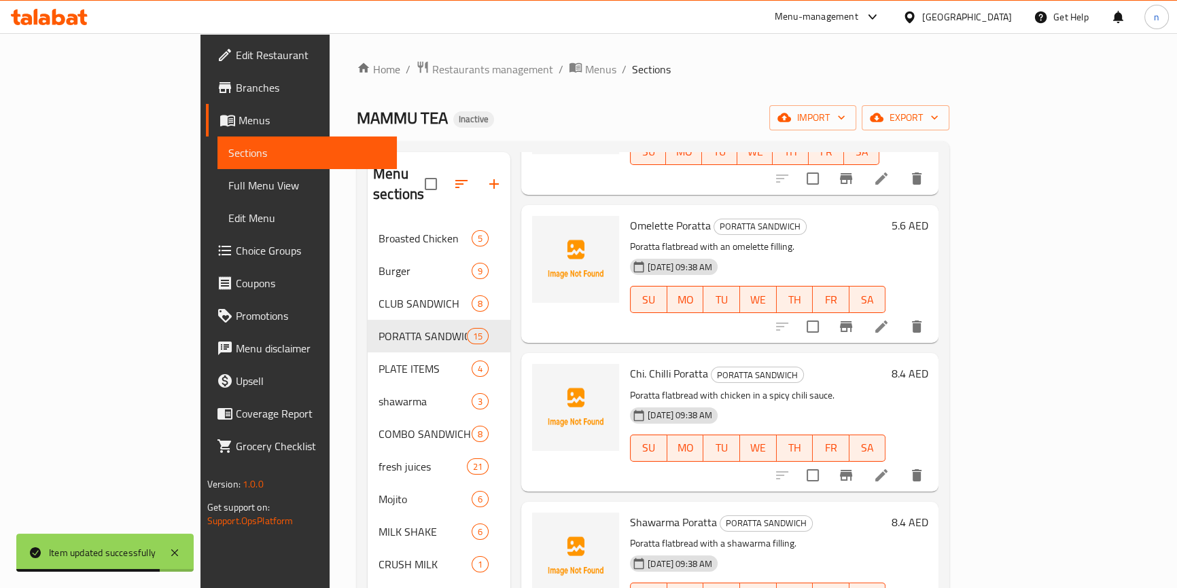
click at [900, 463] on li at bounding box center [881, 475] width 38 height 24
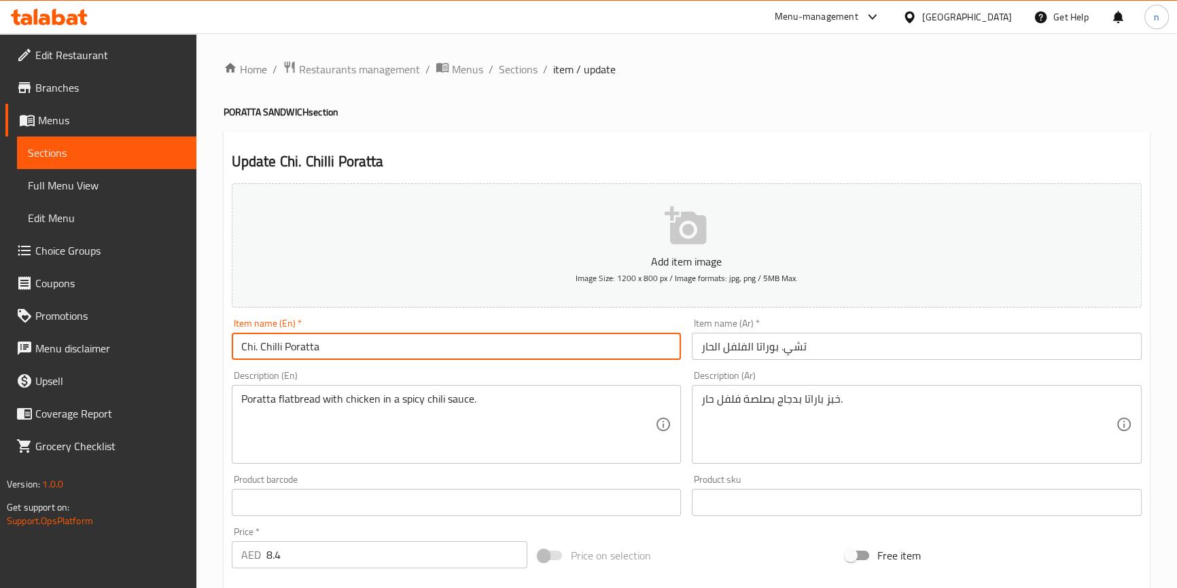
click at [259, 350] on input "Chi. Chilli Poratta" at bounding box center [457, 346] width 450 height 27
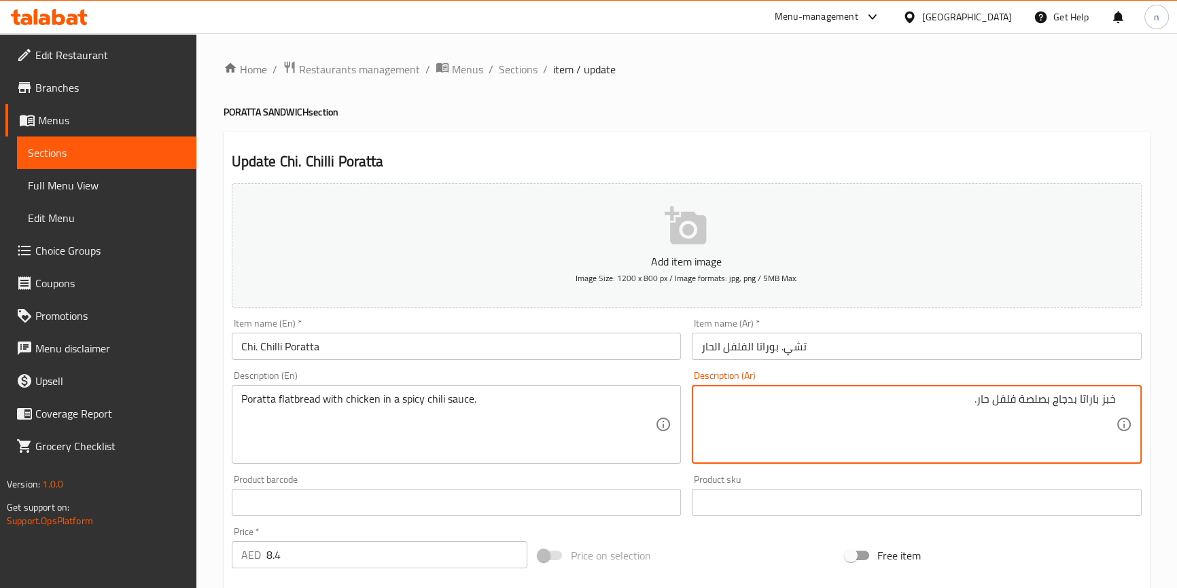
click at [1089, 399] on textarea "خبز باراتا بدجاج بصلصة فلفل حار." at bounding box center [908, 425] width 414 height 65
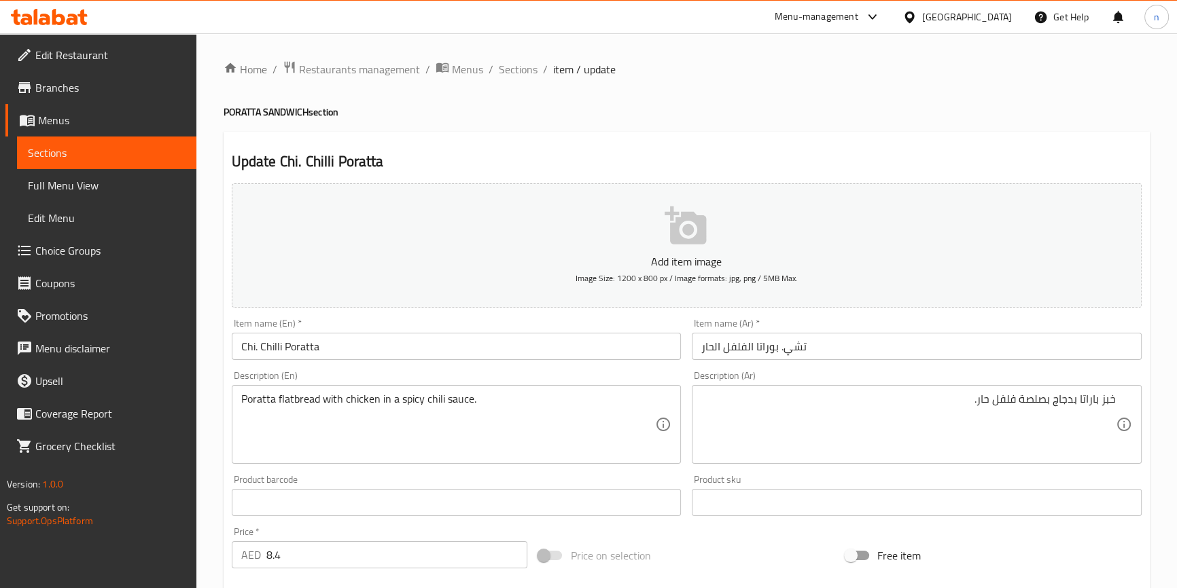
click at [1115, 395] on div "خبز باراتا بدجاج بصلصة فلفل حار. Description (Ar)" at bounding box center [917, 424] width 450 height 79
click at [1116, 402] on div "خبز باراتا بدجاج بصلصة فلفل حار. Description (Ar)" at bounding box center [917, 424] width 450 height 79
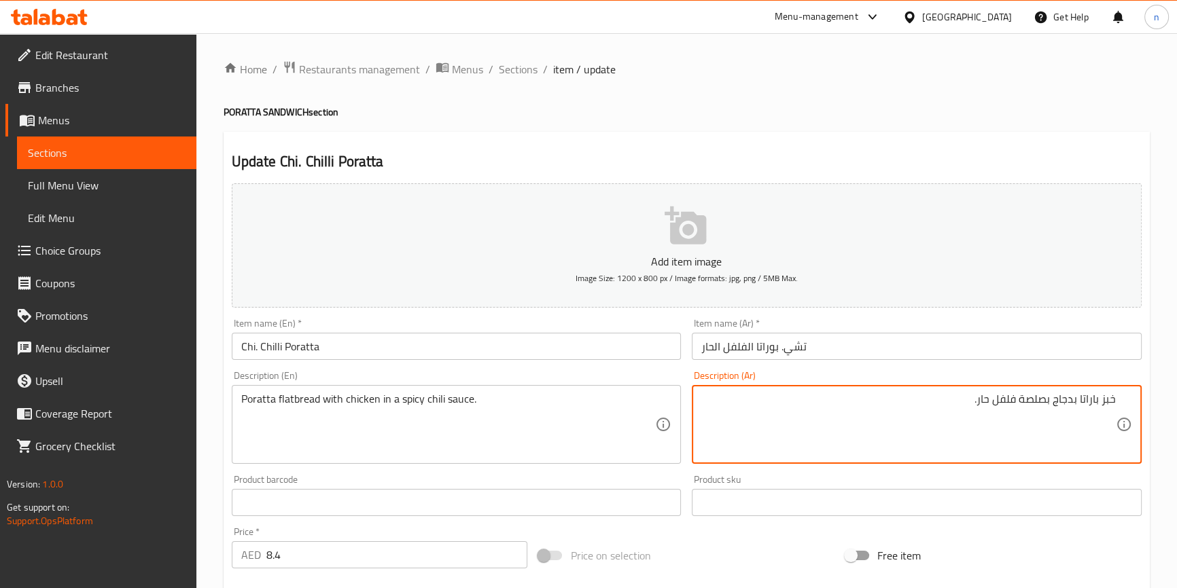
click at [1114, 399] on textarea "خبز باراتا بدجاج بصلصة فلفل حار." at bounding box center [908, 425] width 414 height 65
paste textarea "باراتا"
click at [1065, 394] on textarea "باراتا خبز باراتا بدجاج بصلصة فلفل حار." at bounding box center [908, 425] width 414 height 65
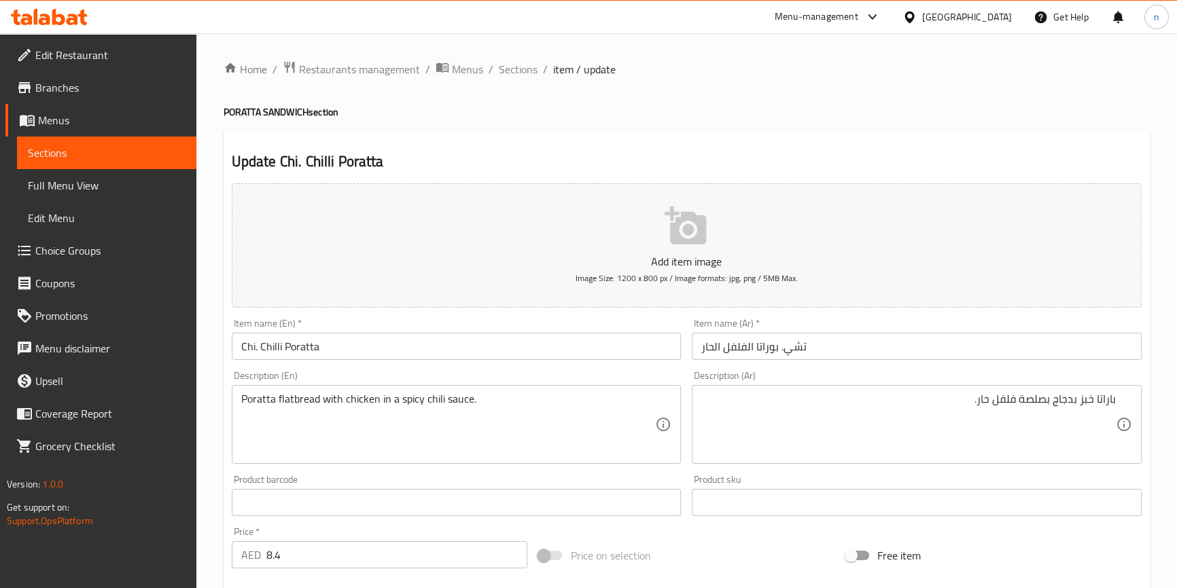
click at [1081, 405] on textarea "باراتا خبز بدجاج بصلصة فلفل حار." at bounding box center [908, 425] width 414 height 65
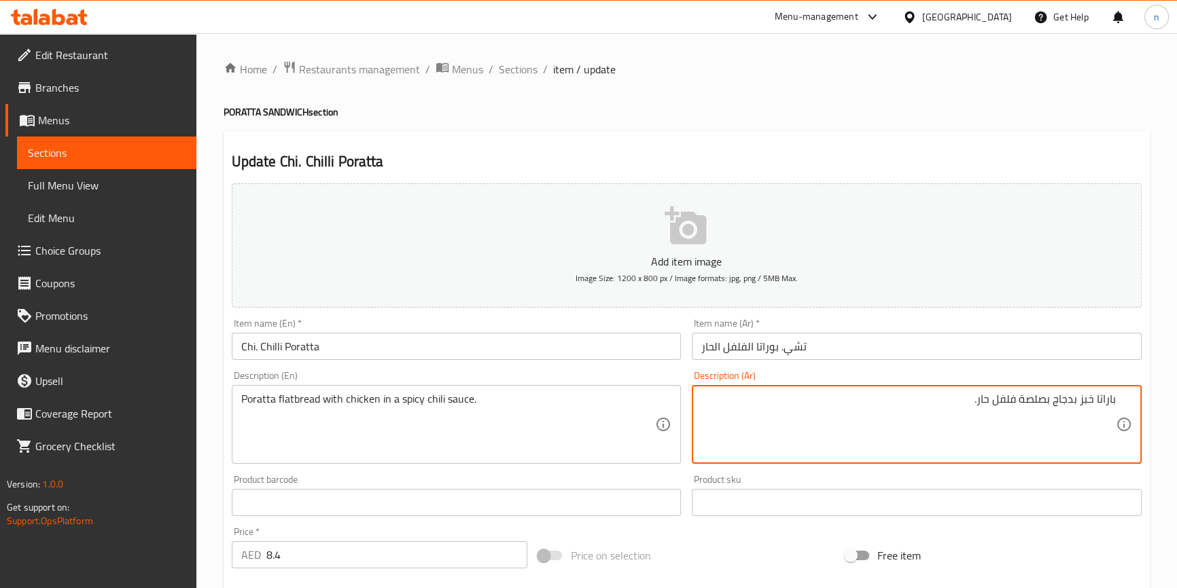
click at [1081, 405] on textarea "باراتا خبز بدجاج بصلصة فلفل حار." at bounding box center [908, 425] width 414 height 65
paste textarea "مسطح"
click at [1009, 399] on textarea "باراتا خبز مسطح بدجاج بصلصة فلفل حار." at bounding box center [908, 425] width 414 height 65
type textarea "باراتا خبز مسطح بدجاج بصوص سبايسي فلفل حار."
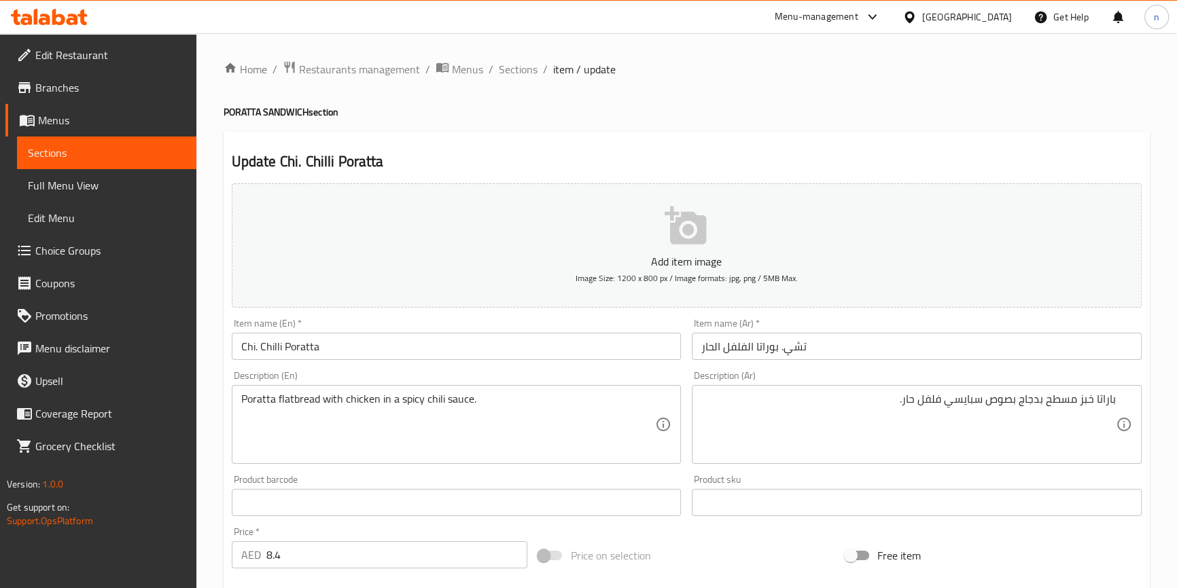
click at [216, 496] on div "Home / Restaurants management / Menus / Sections / item / update PORATTA SANDWI…" at bounding box center [686, 496] width 980 height 927
click at [204, 380] on div "Home / Restaurants management / Menus / Sections / item / update PORATTA SANDWI…" at bounding box center [686, 496] width 980 height 927
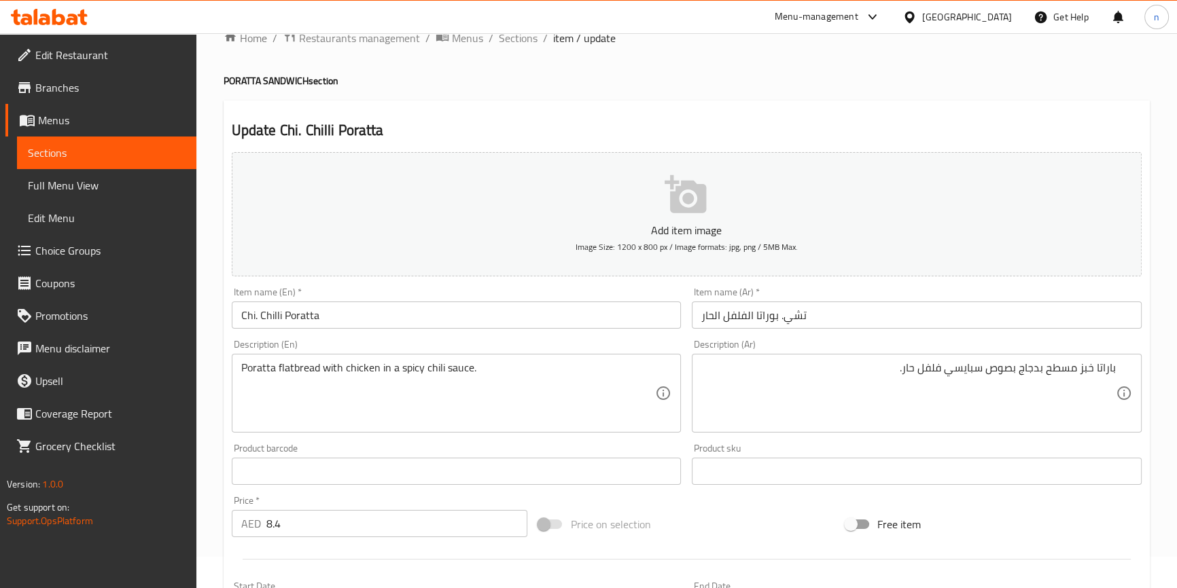
scroll to position [123, 0]
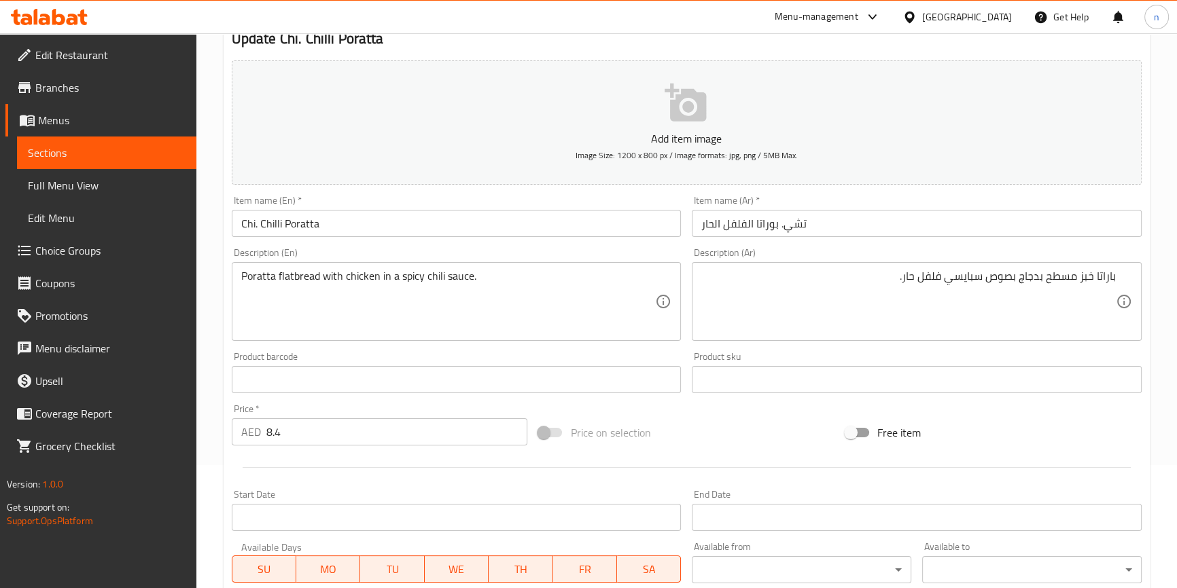
click at [216, 416] on div "Home / Restaurants management / Menus / Sections / item / update PORATTA SANDWI…" at bounding box center [686, 373] width 980 height 927
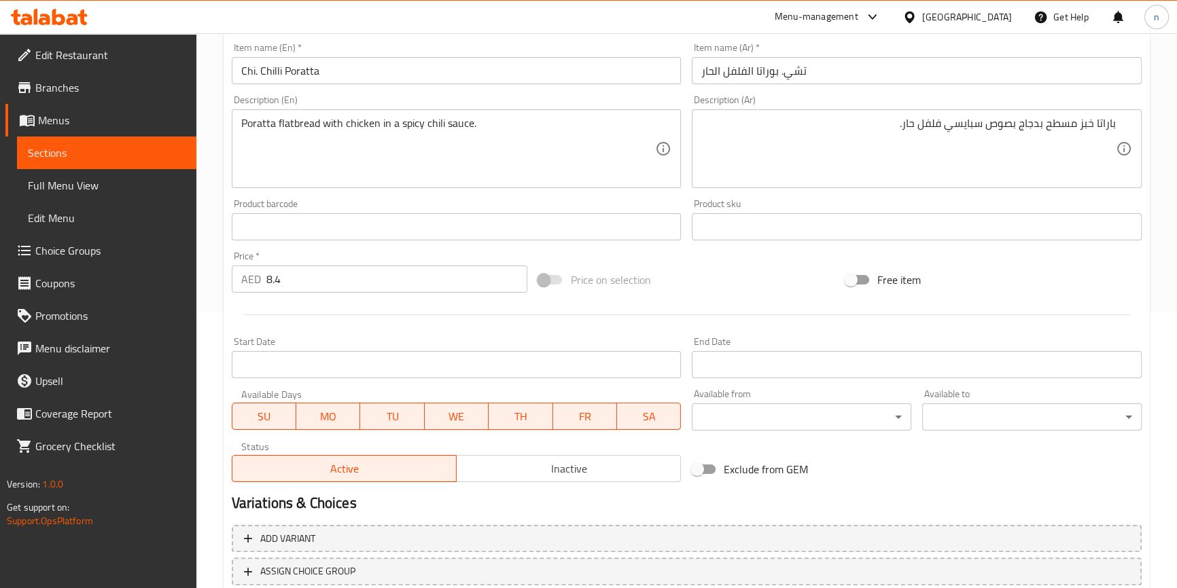
scroll to position [370, 0]
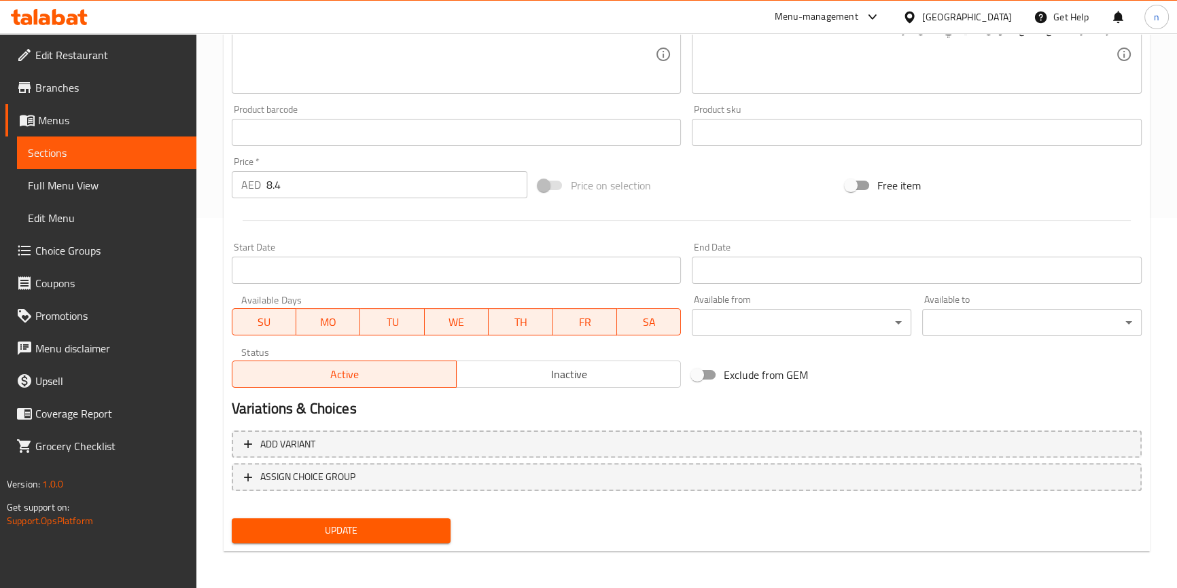
click at [344, 524] on span "Update" at bounding box center [342, 530] width 198 height 17
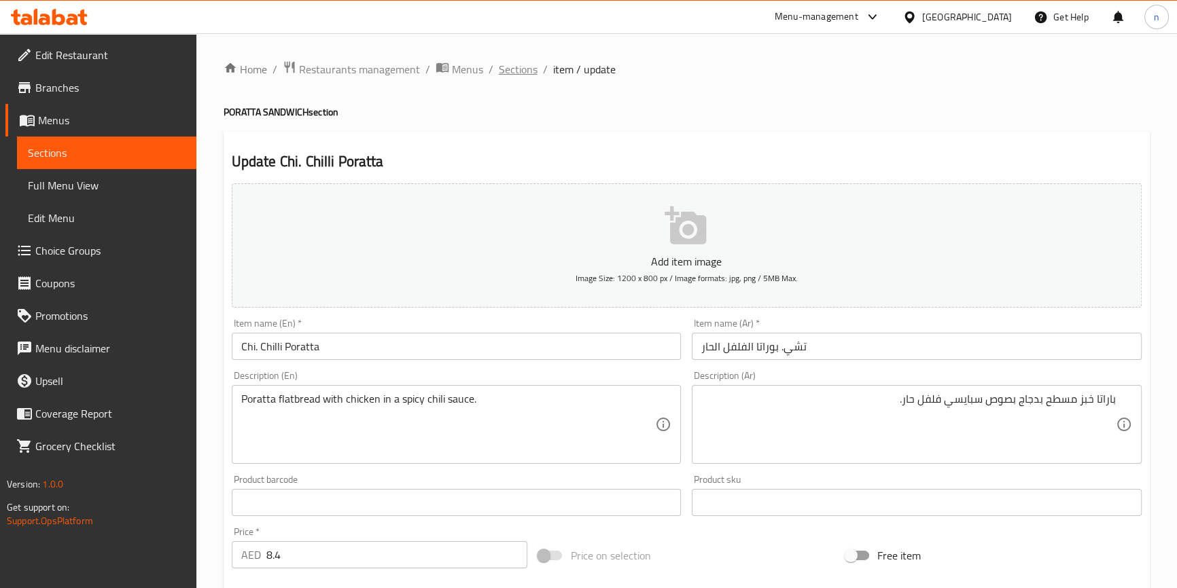
click at [525, 69] on span "Sections" at bounding box center [518, 69] width 39 height 16
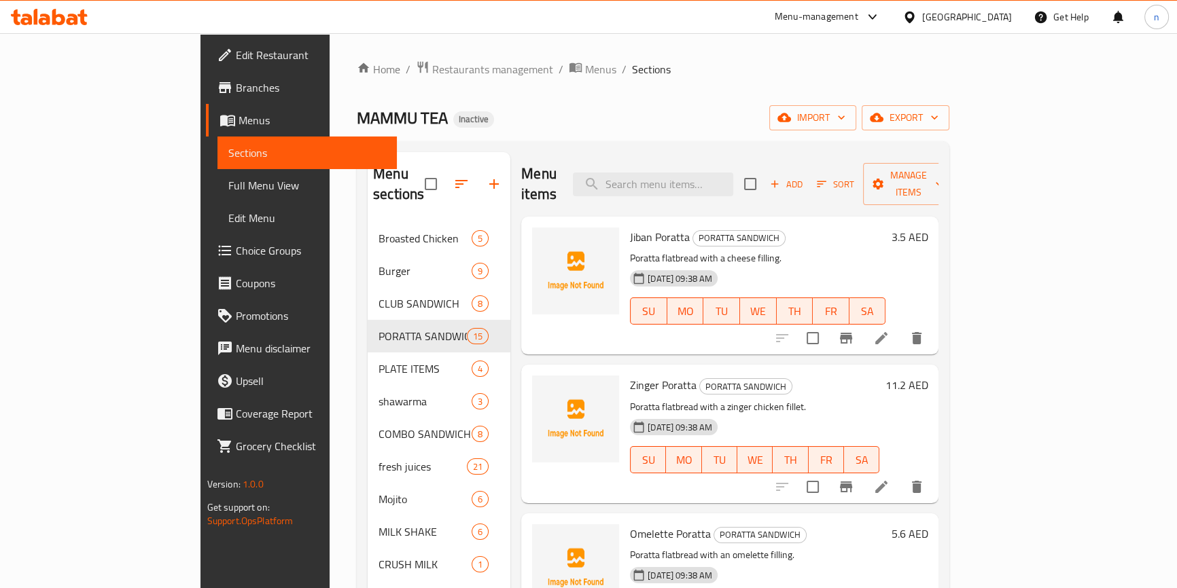
click at [620, 122] on div "MAMMU TEA Inactive import export" at bounding box center [653, 117] width 592 height 25
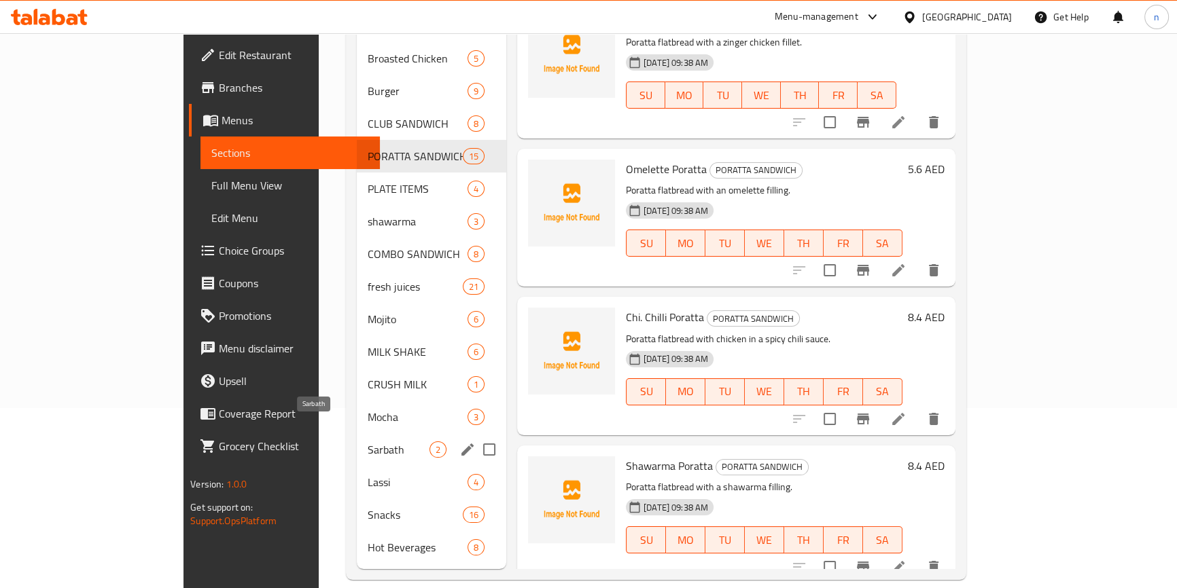
scroll to position [190, 0]
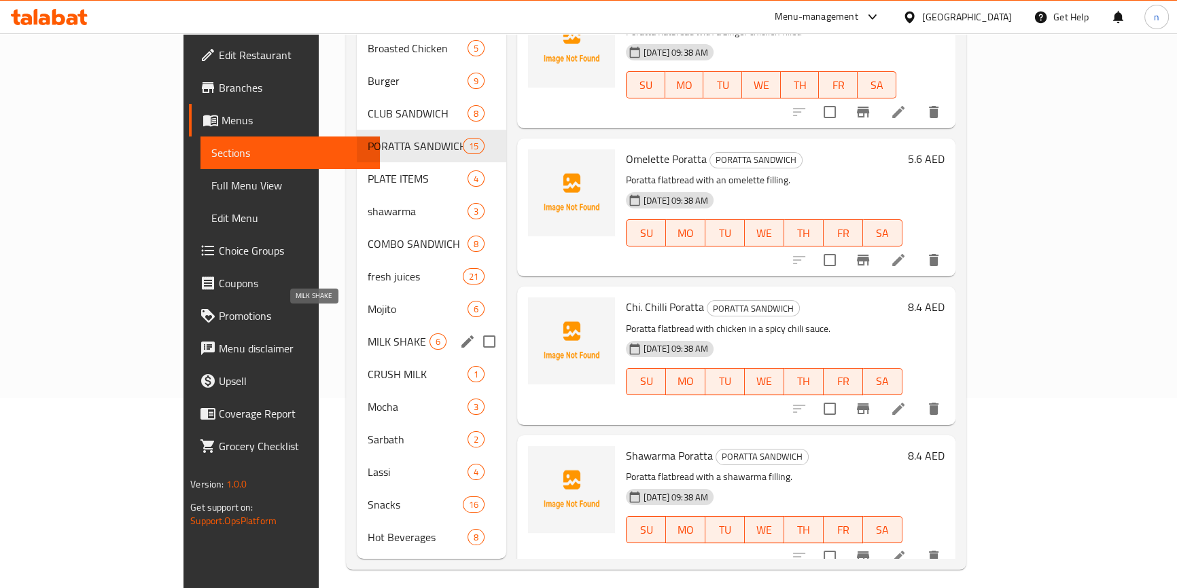
click at [368, 334] on span "MILK SHAKE" at bounding box center [399, 342] width 62 height 16
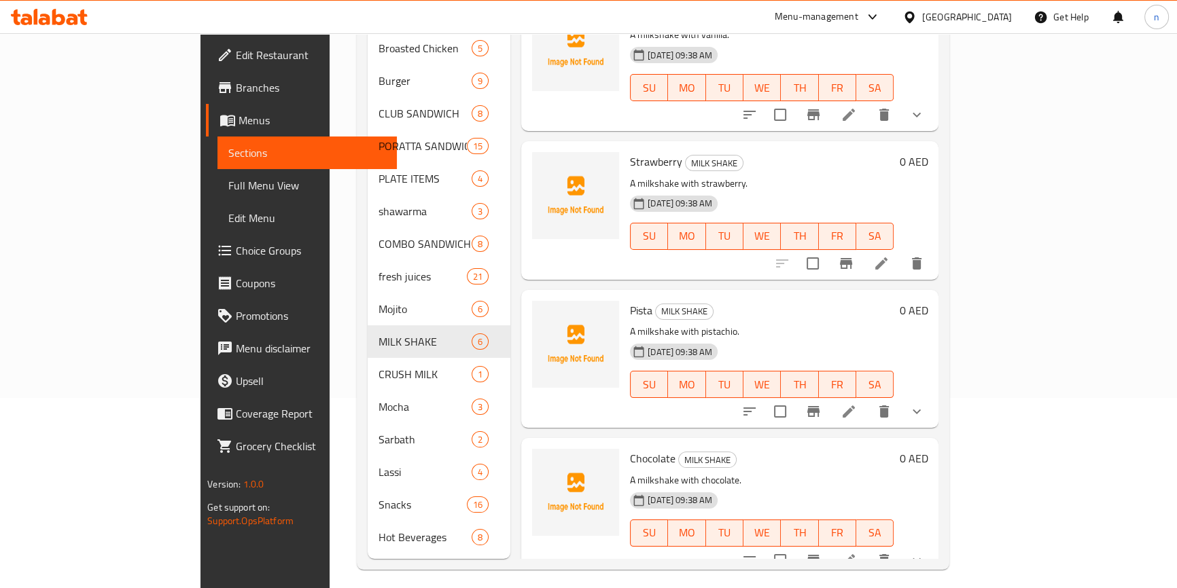
scroll to position [335, 0]
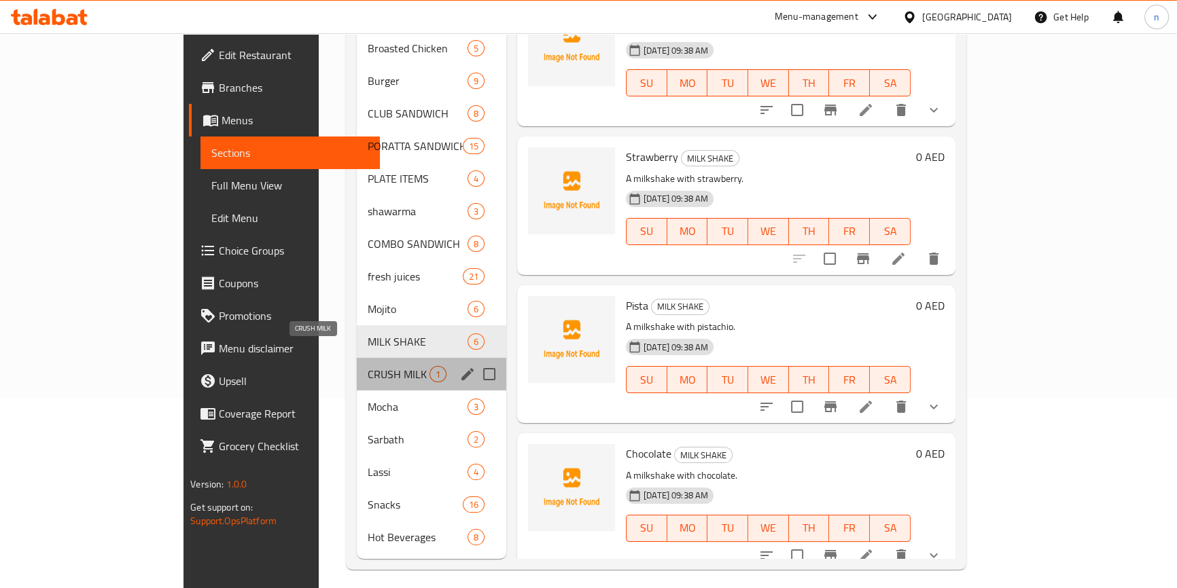
click at [368, 366] on span "CRUSH MILK" at bounding box center [399, 374] width 62 height 16
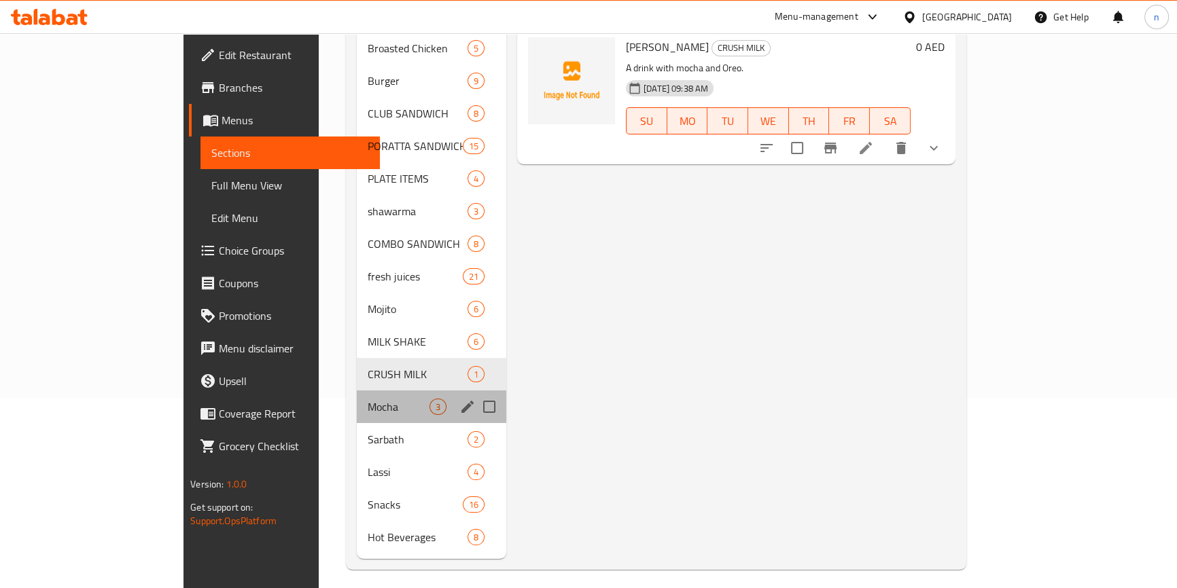
click at [357, 391] on div "Mocha 3" at bounding box center [431, 407] width 149 height 33
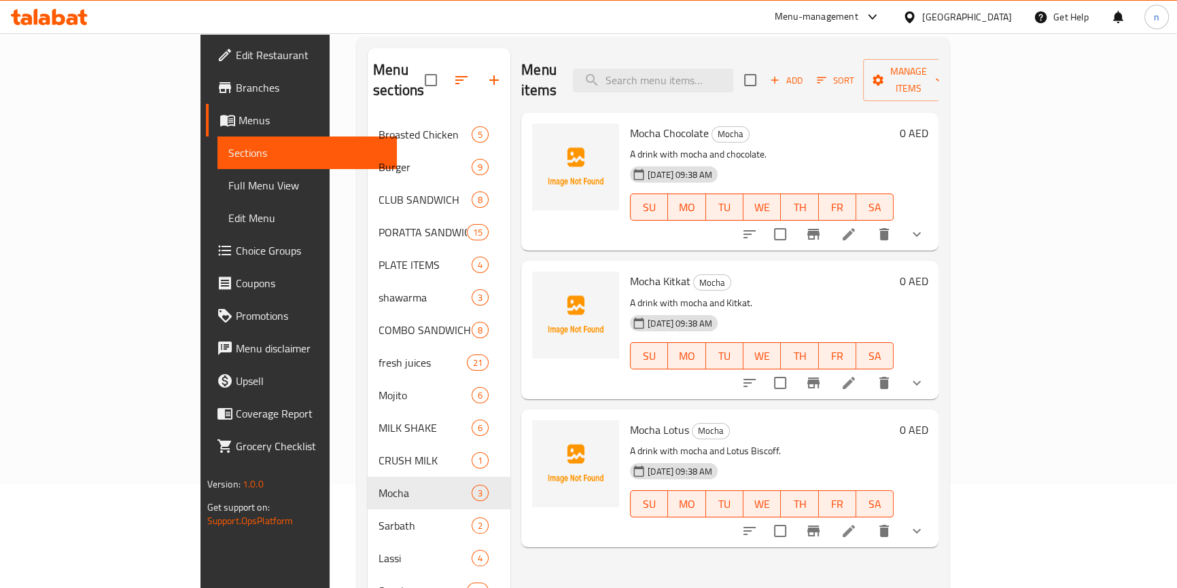
scroll to position [5, 0]
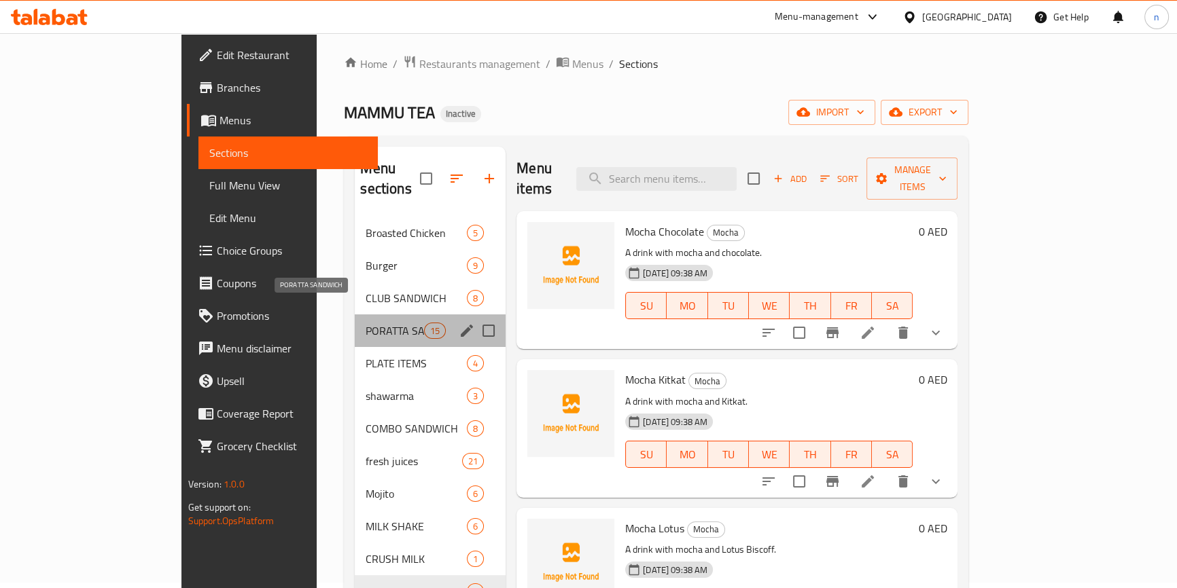
click at [365, 323] on span "PORATTA SANDWICH" at bounding box center [394, 331] width 58 height 16
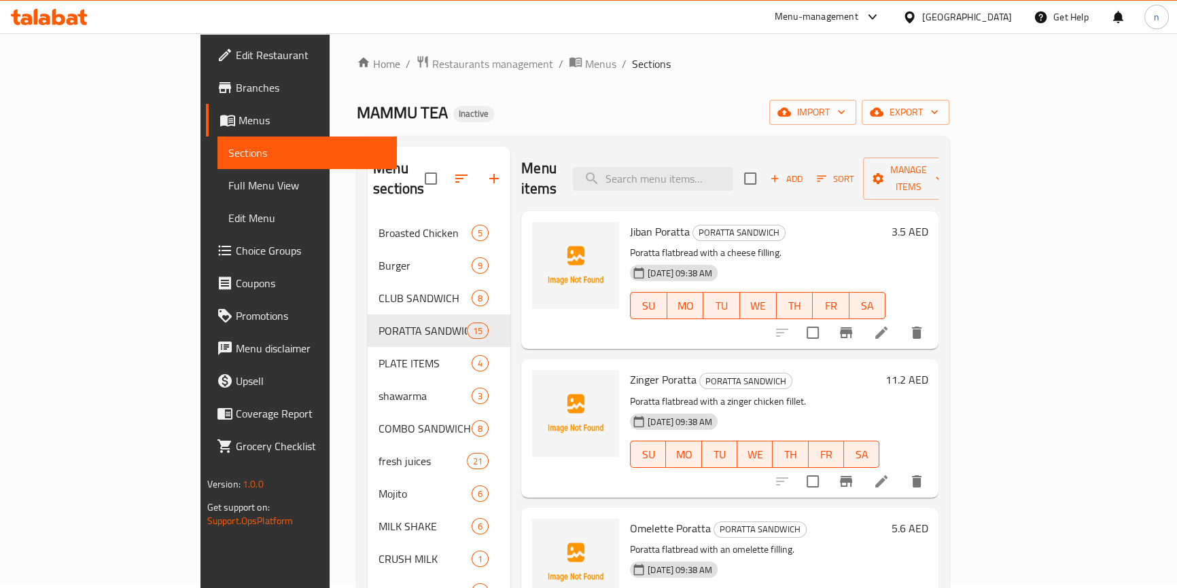
click at [684, 69] on ol "Home / Restaurants management / Menus / Sections" at bounding box center [653, 64] width 592 height 18
click at [732, 65] on ol "Home / Restaurants management / Menus / Sections" at bounding box center [653, 64] width 592 height 18
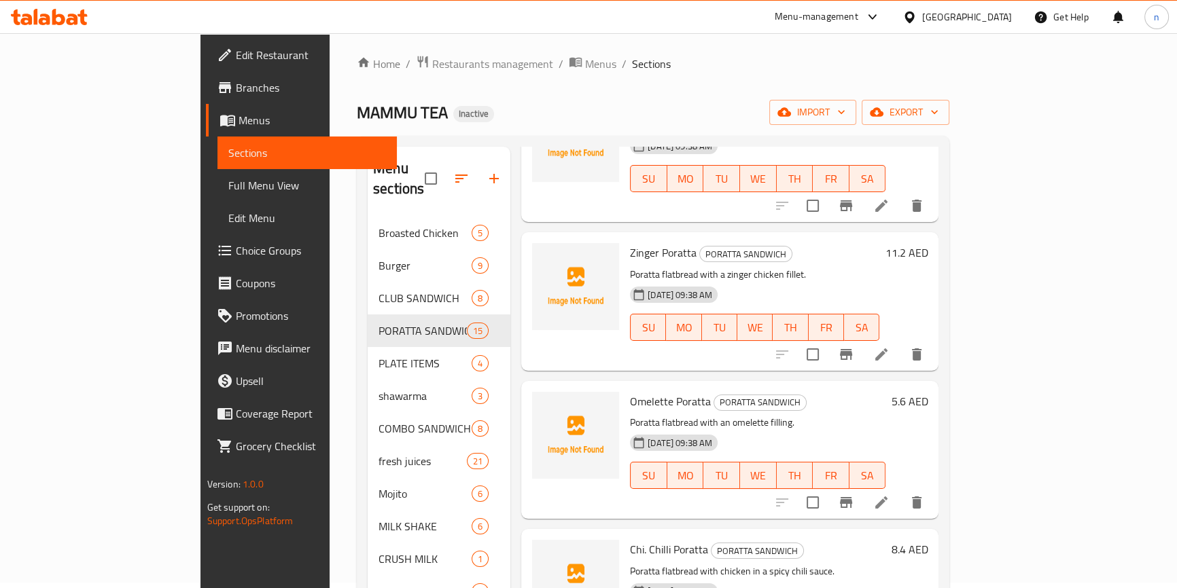
scroll to position [185, 0]
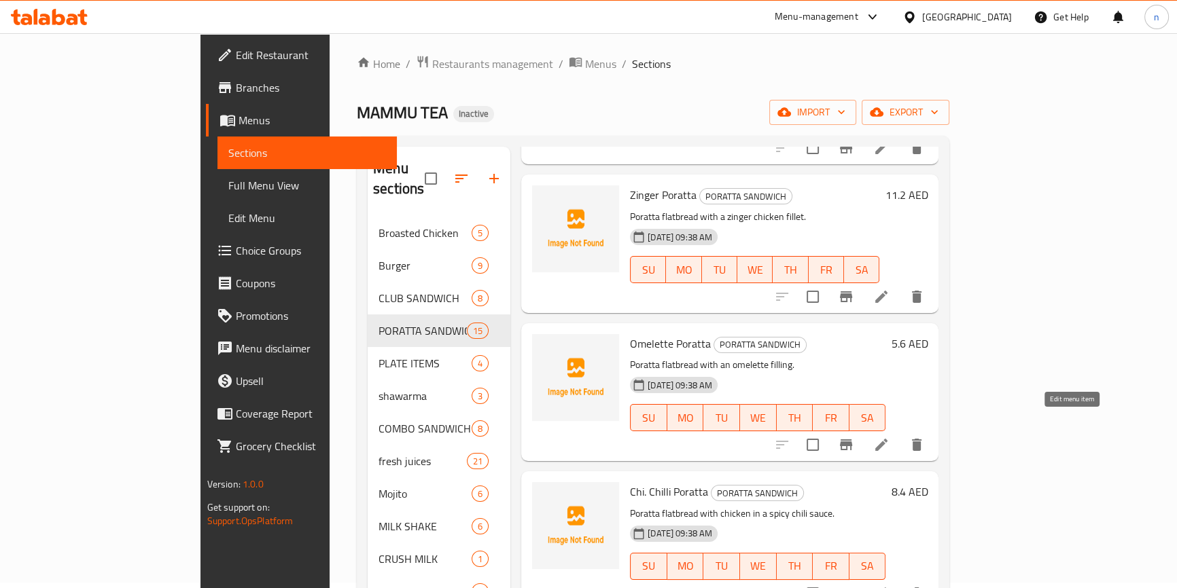
click at [889, 437] on icon at bounding box center [881, 445] width 16 height 16
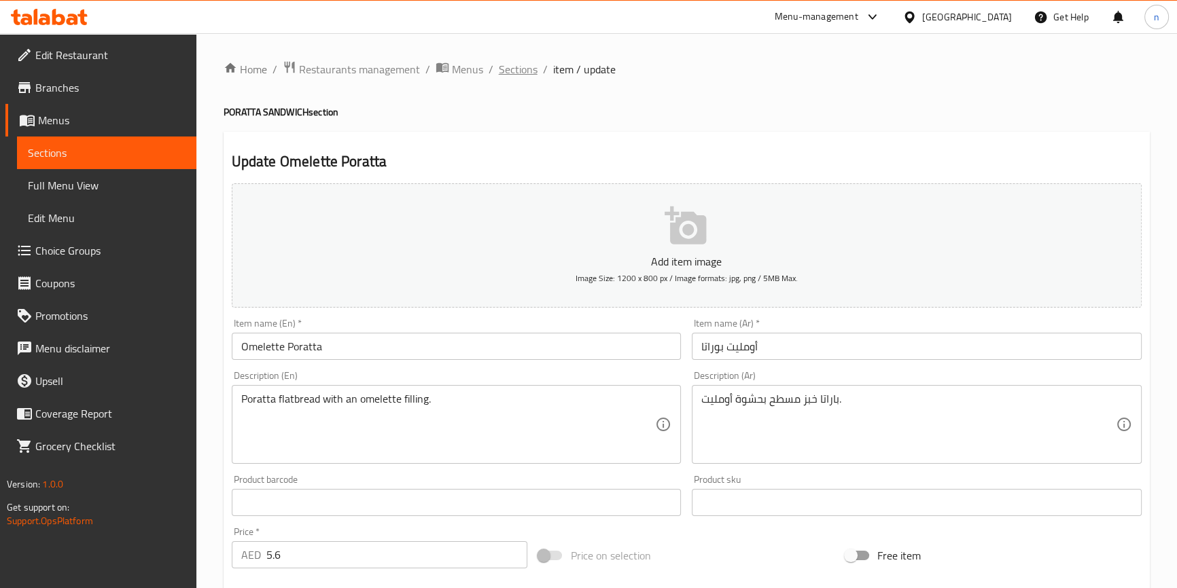
click at [516, 64] on span "Sections" at bounding box center [518, 69] width 39 height 16
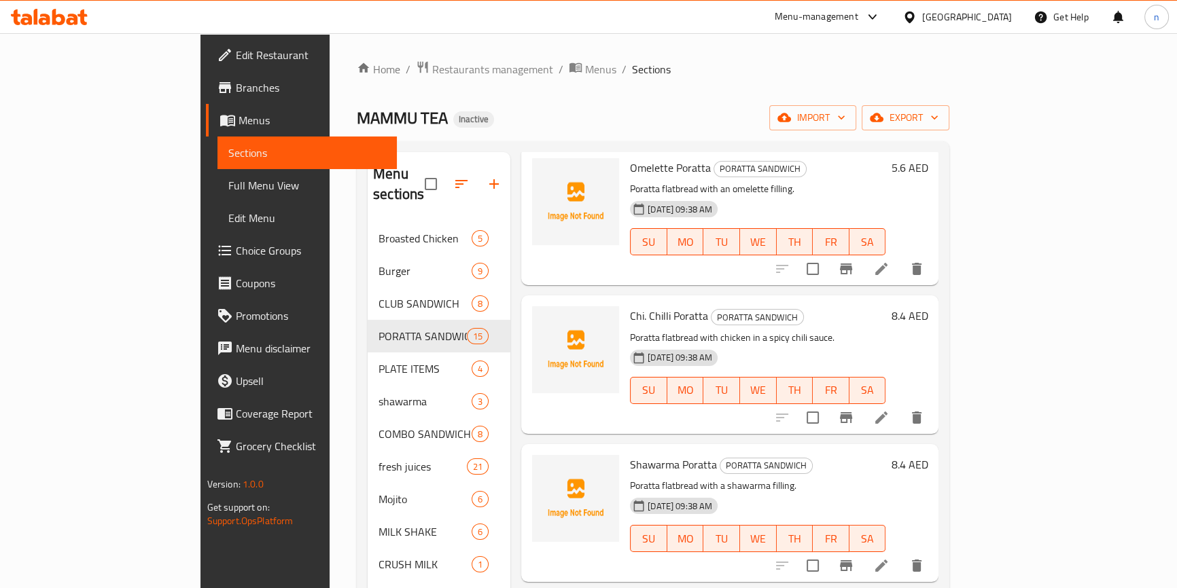
scroll to position [370, 0]
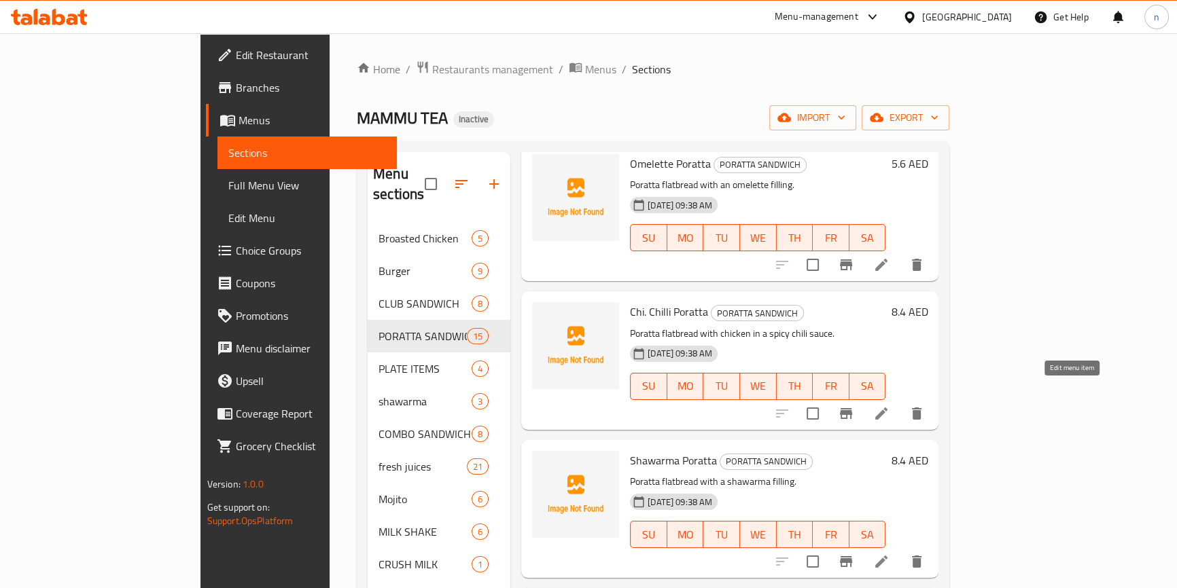
click at [889, 406] on icon at bounding box center [881, 414] width 16 height 16
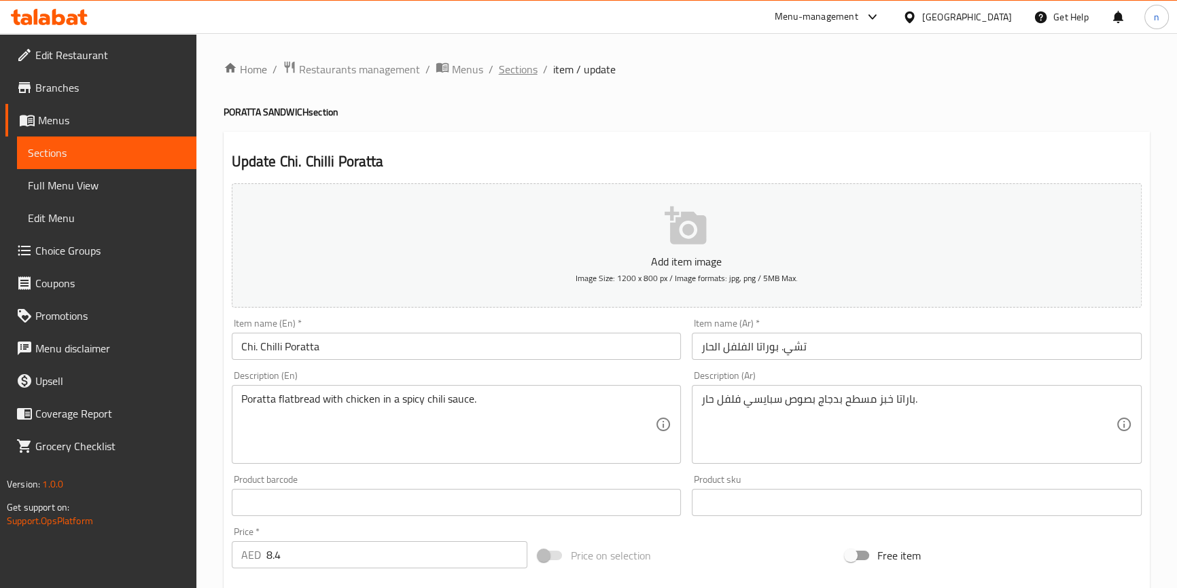
click at [522, 63] on span "Sections" at bounding box center [518, 69] width 39 height 16
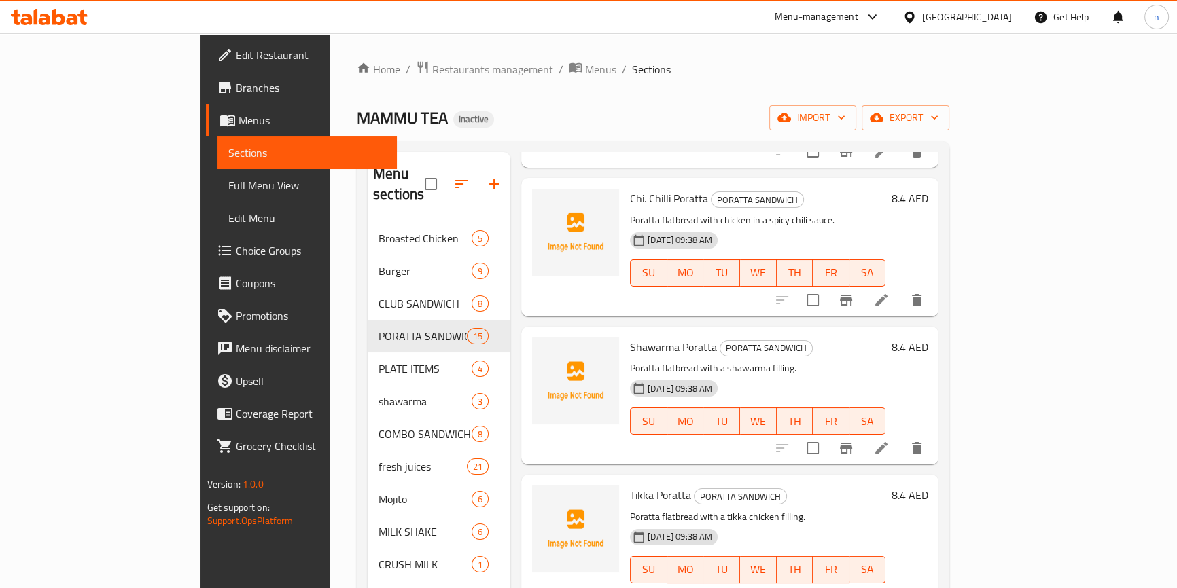
scroll to position [556, 0]
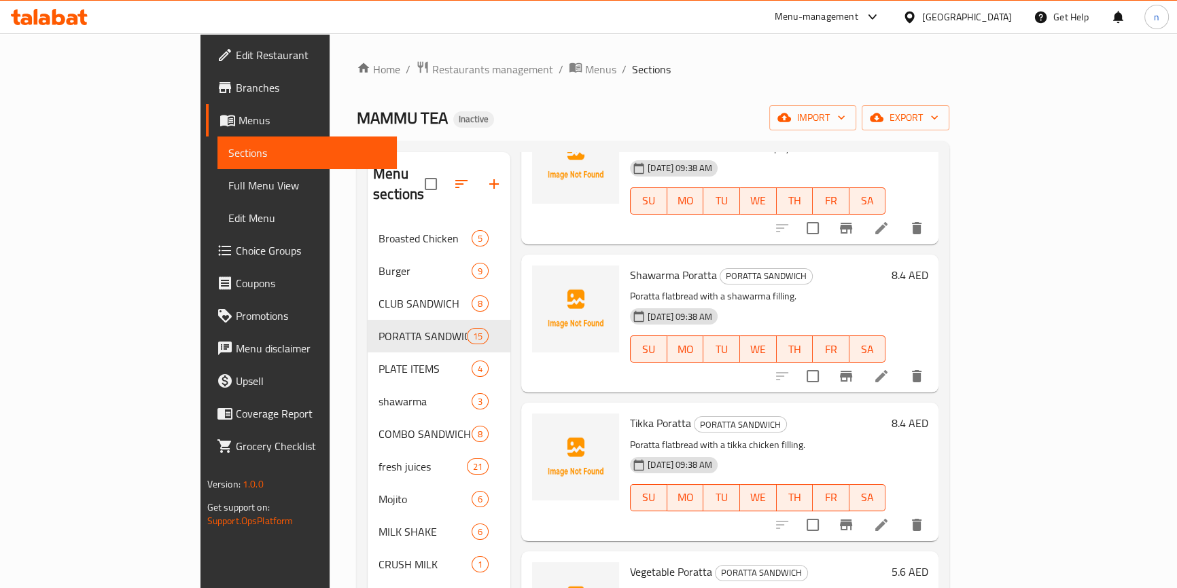
click at [900, 364] on li at bounding box center [881, 376] width 38 height 24
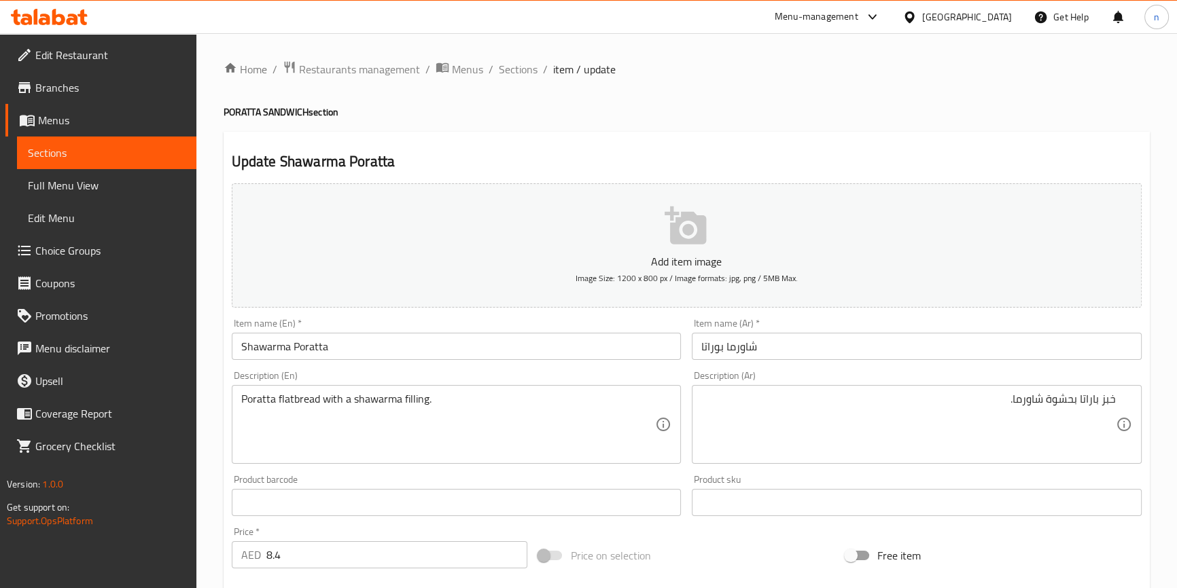
click at [1112, 394] on textarea "خبز باراتا بحشوة شاورما." at bounding box center [908, 425] width 414 height 65
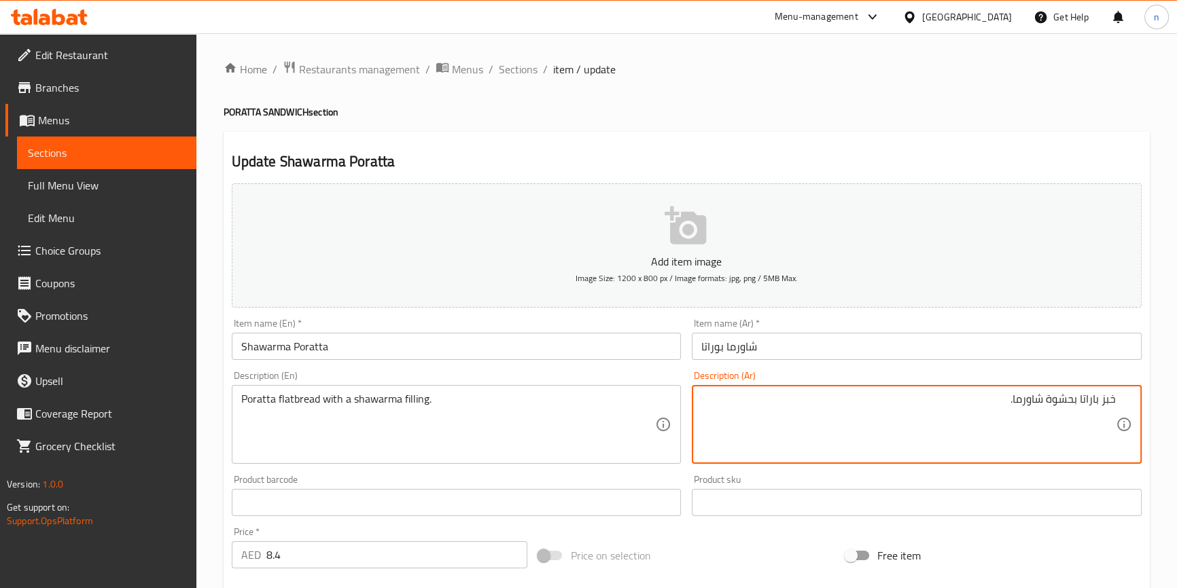
click at [1112, 394] on textarea "خبز باراتا بحشوة شاورما." at bounding box center [908, 425] width 414 height 65
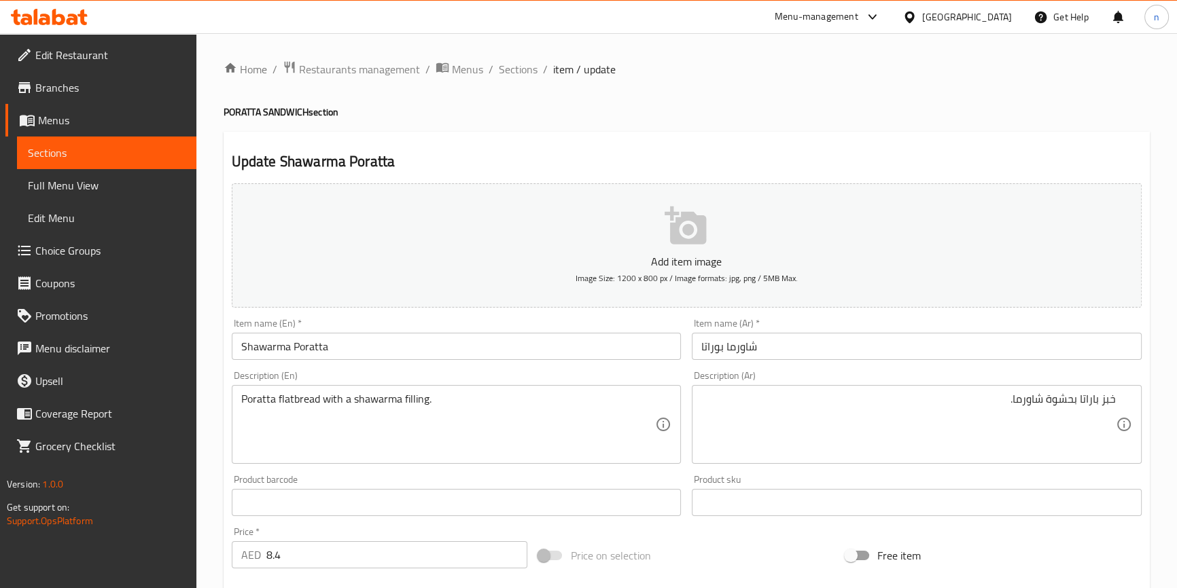
drag, startPoint x: 1123, startPoint y: 436, endPoint x: 1121, endPoint y: 410, distance: 26.6
click at [1123, 437] on div "خبز باراتا بحشوة شاورما. Description (Ar)" at bounding box center [917, 424] width 450 height 79
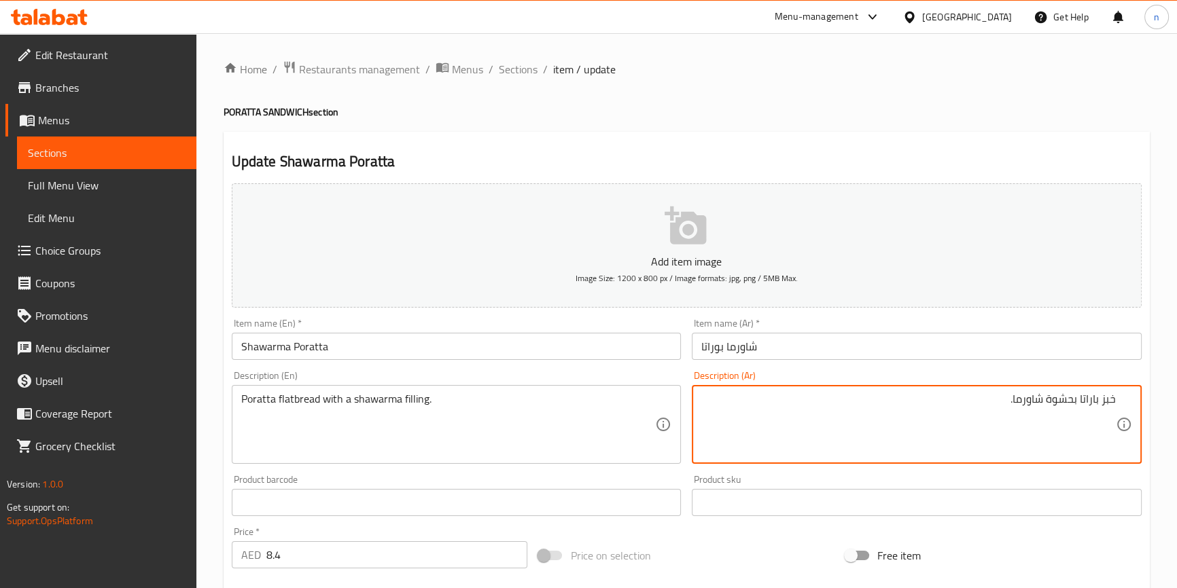
click at [1107, 389] on div "خبز باراتا بحشوة شاورما. Description (Ar)" at bounding box center [917, 424] width 450 height 79
click at [1099, 404] on textarea "خبز باراتا بحشوة شاورما." at bounding box center [908, 425] width 414 height 65
click at [1109, 395] on textarea "خبز باراتا بحشوة شاورما." at bounding box center [908, 425] width 414 height 65
paste textarea "مسطح"
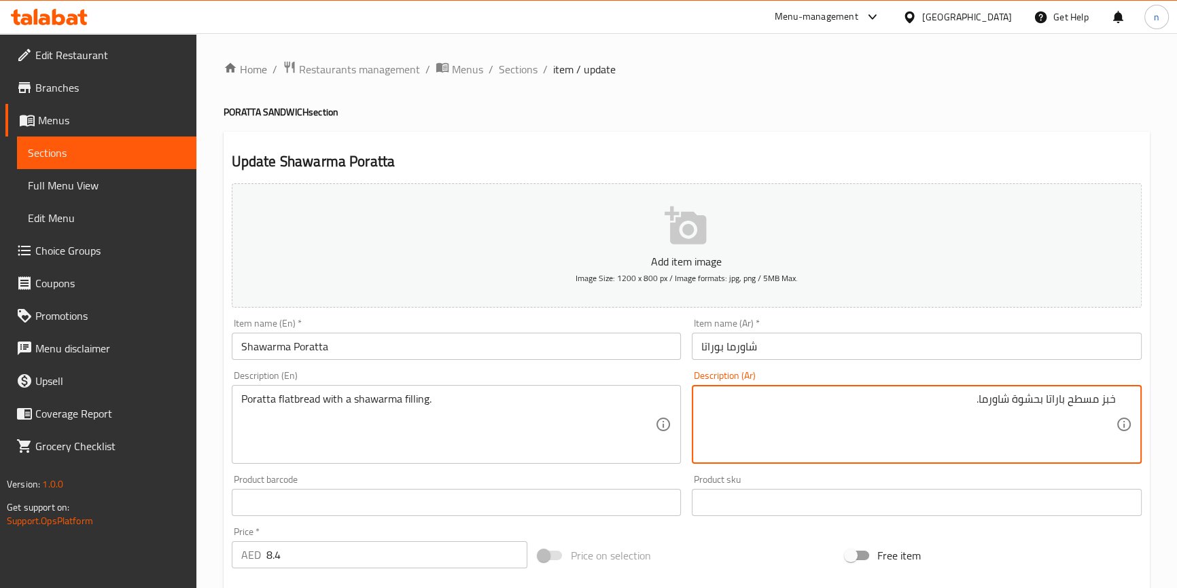
click at [1059, 400] on textarea "خبز مسطح باراتا بحشوة شاورما." at bounding box center [908, 425] width 414 height 65
click at [1120, 401] on div "خبز مسطح باراتا بحشوة شاورما. Description (Ar)" at bounding box center [917, 424] width 450 height 79
click at [1114, 394] on textarea "خبز مسطح باراتا بحشوة شاورما." at bounding box center [908, 425] width 414 height 65
paste textarea "باراتا"
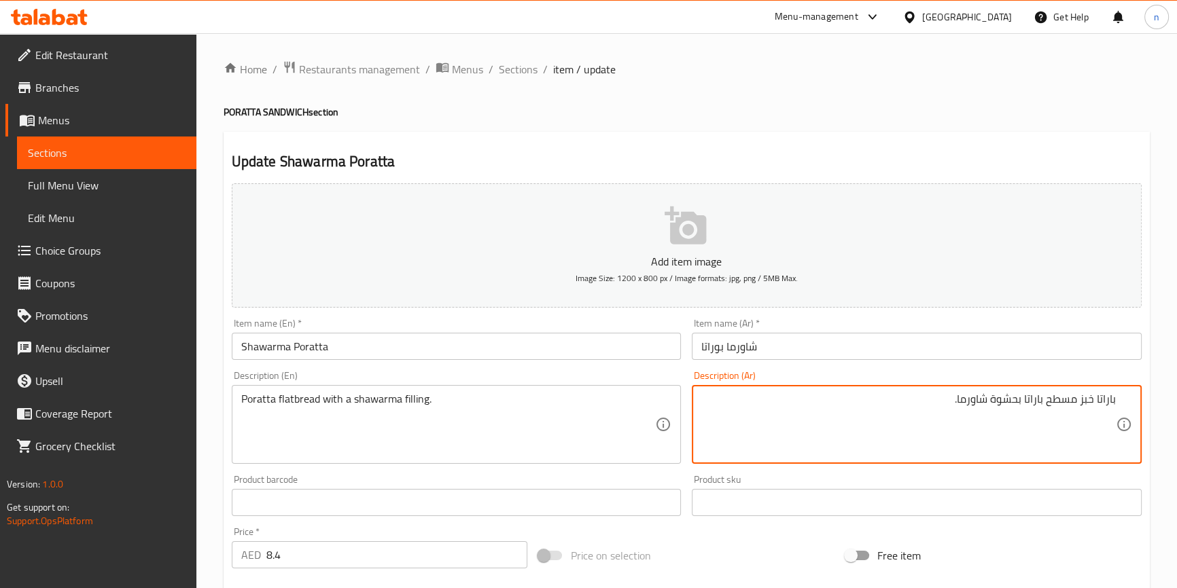
click at [1035, 400] on textarea "باراتا خبز مسطح باراتا بحشوة شاورما." at bounding box center [908, 425] width 414 height 65
type textarea "باراتا خبز مسطح بحشوة شاورما."
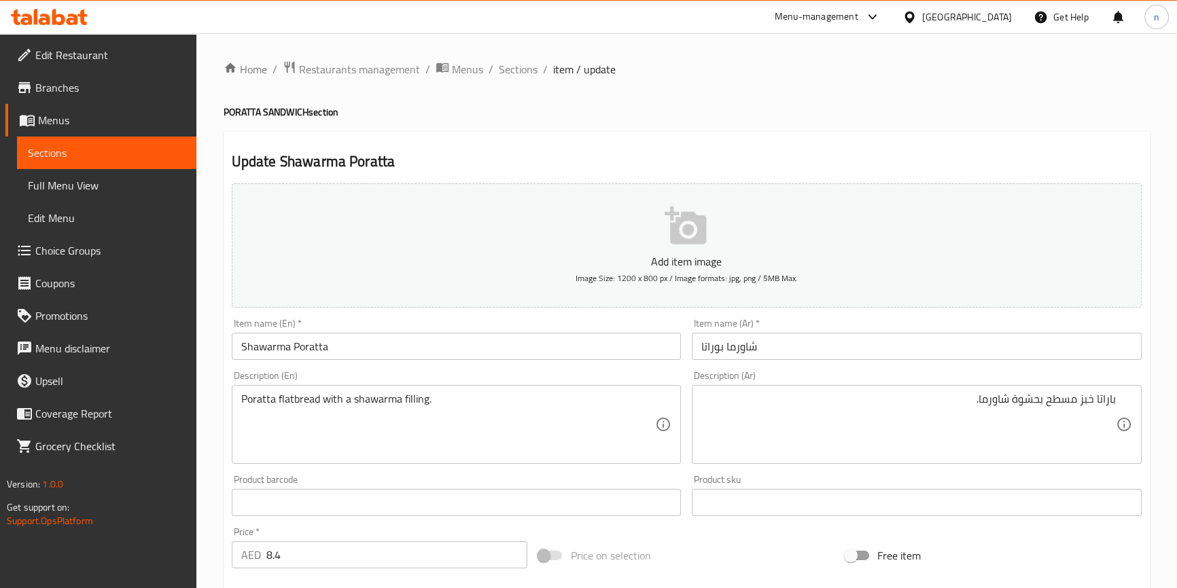
click at [223, 387] on div "Update Shawarma Poratta Add item image Image Size: 1200 x 800 px / Image format…" at bounding box center [686, 527] width 926 height 791
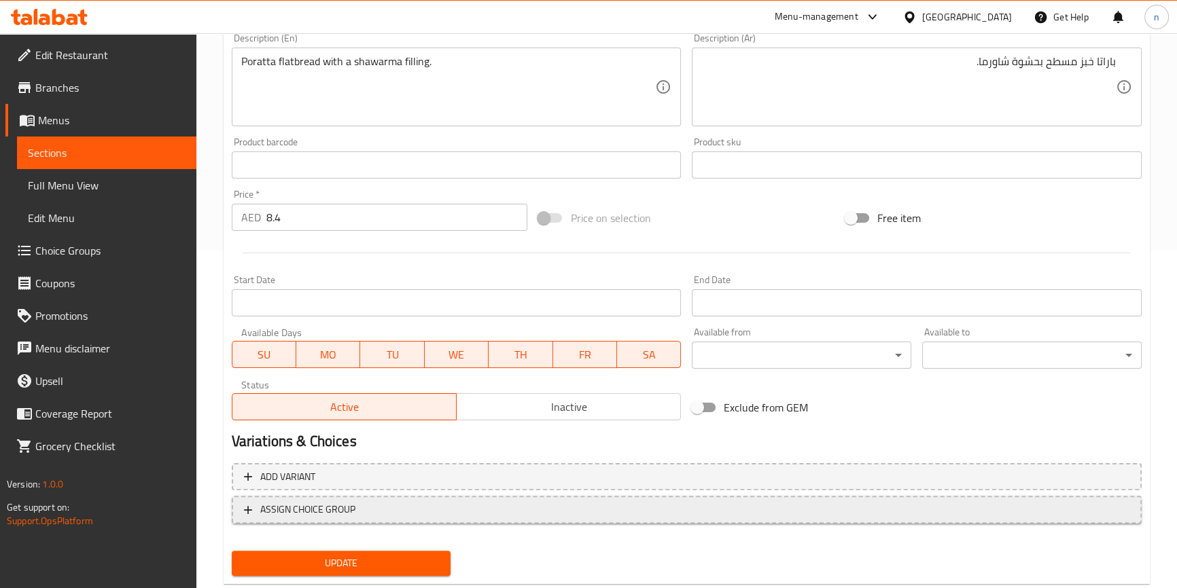
scroll to position [370, 0]
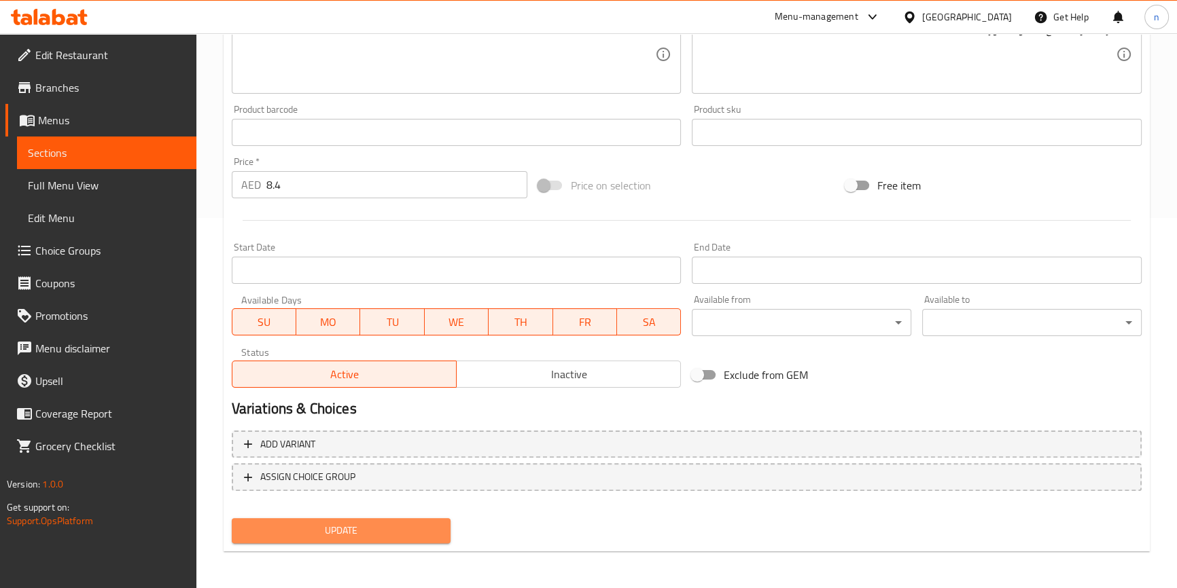
click at [331, 522] on span "Update" at bounding box center [342, 530] width 198 height 17
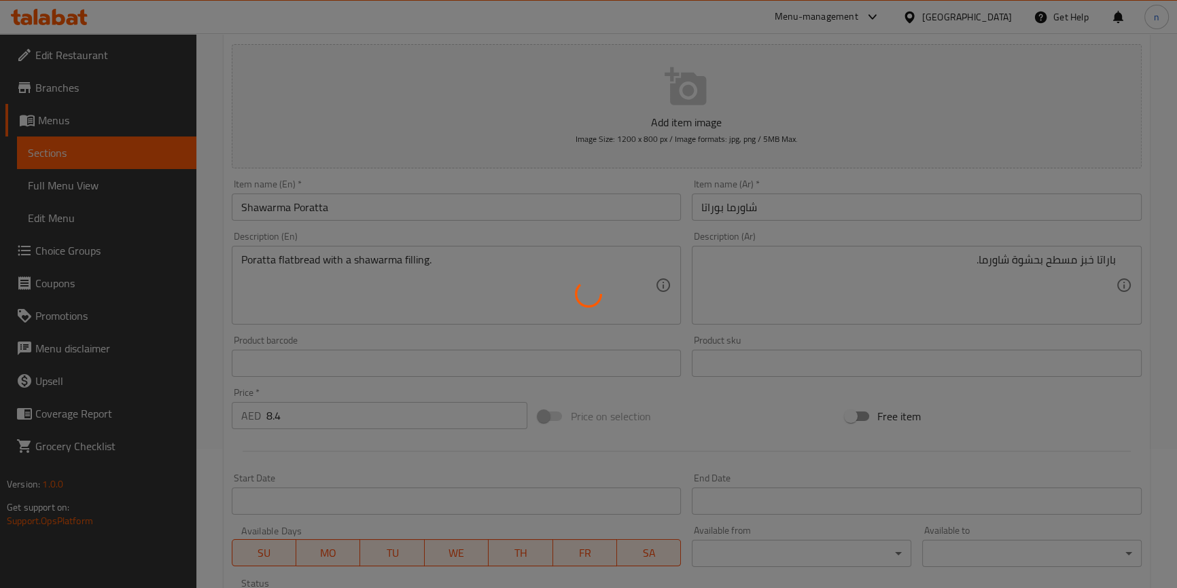
scroll to position [0, 0]
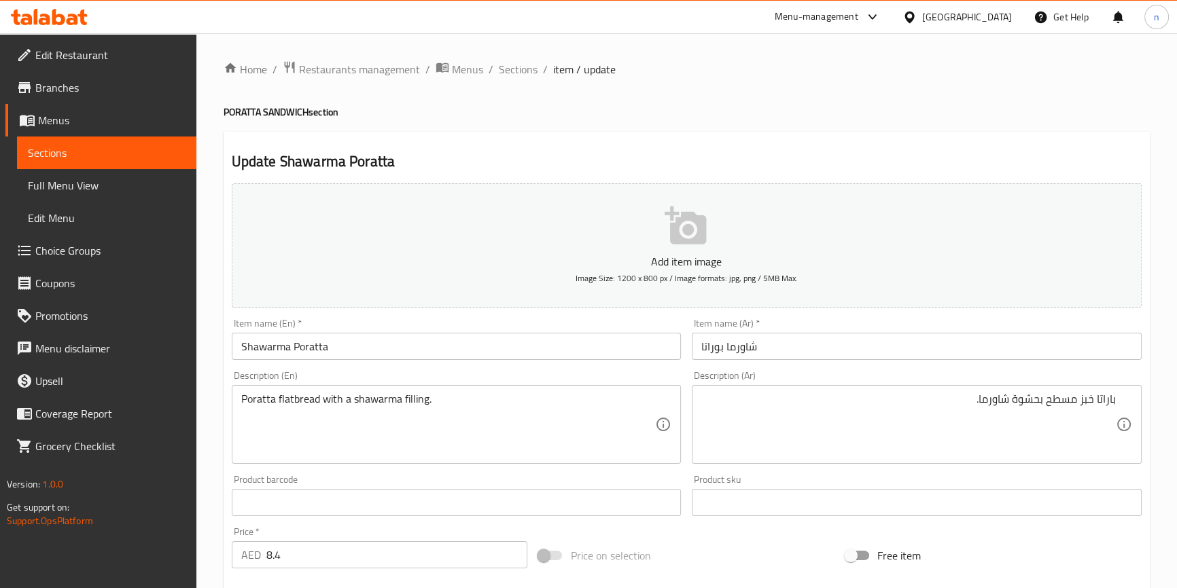
click at [217, 495] on div "Home / Restaurants management / Menus / Sections / item / update PORATTA SANDWI…" at bounding box center [686, 496] width 980 height 927
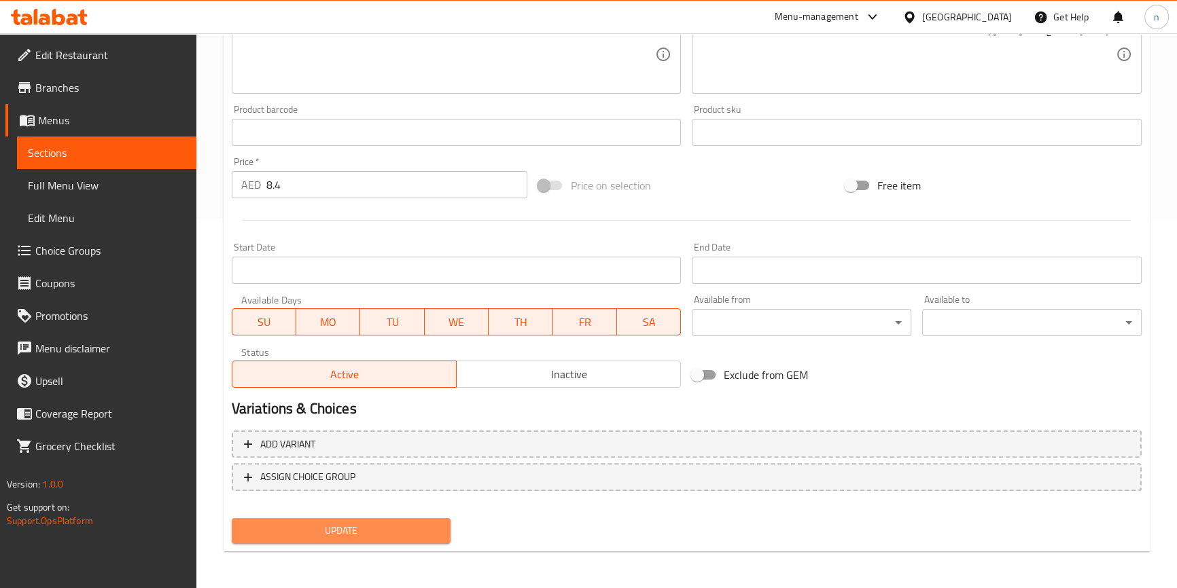
click at [282, 534] on span "Update" at bounding box center [342, 530] width 198 height 17
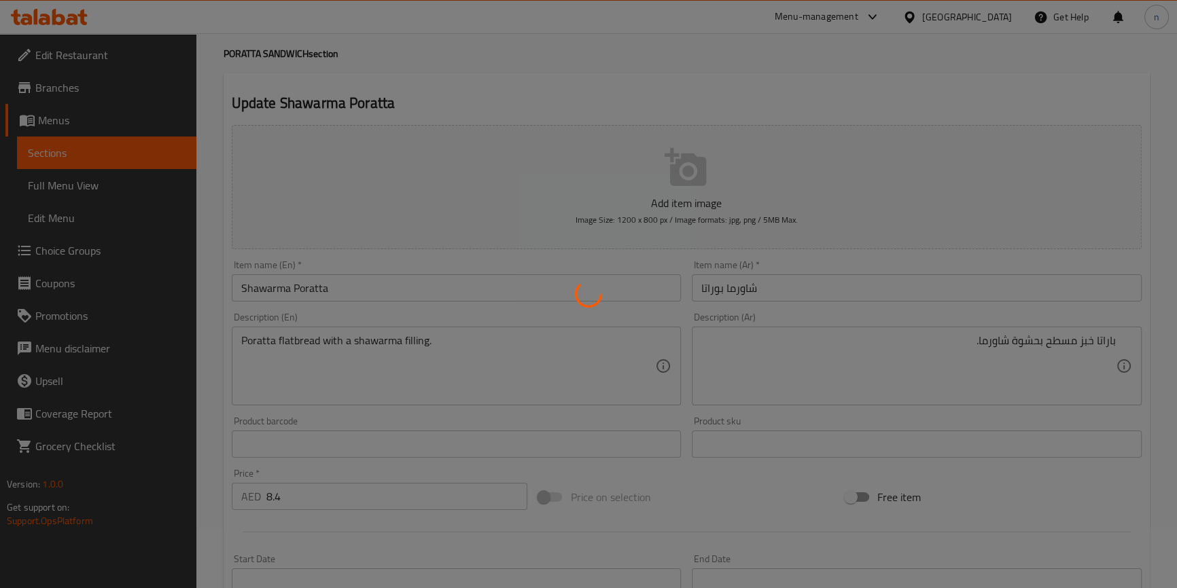
scroll to position [0, 0]
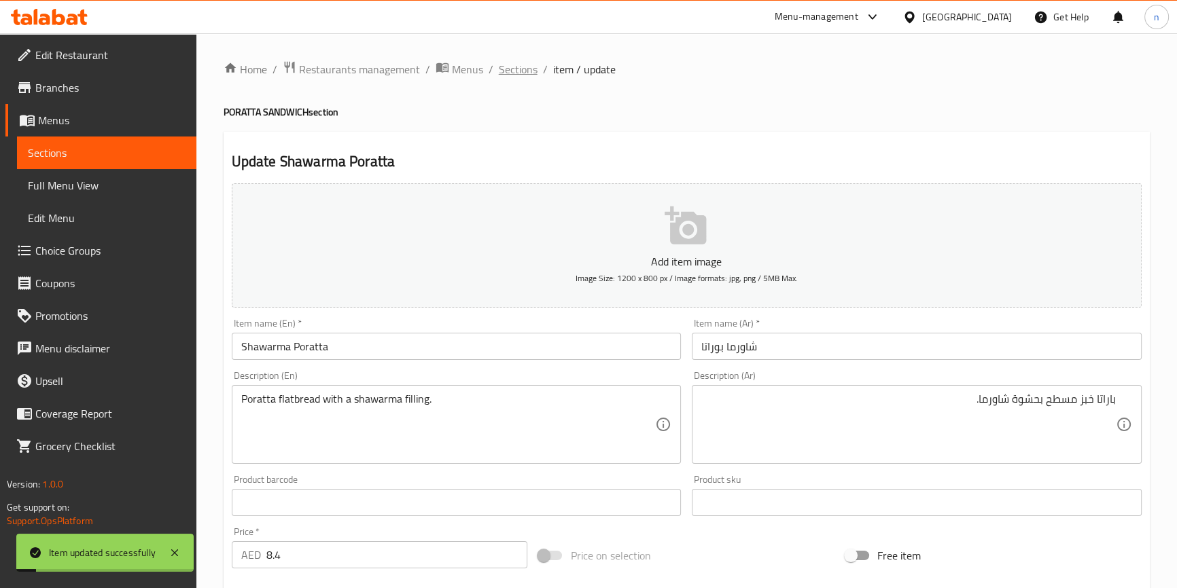
click at [516, 74] on span "Sections" at bounding box center [518, 69] width 39 height 16
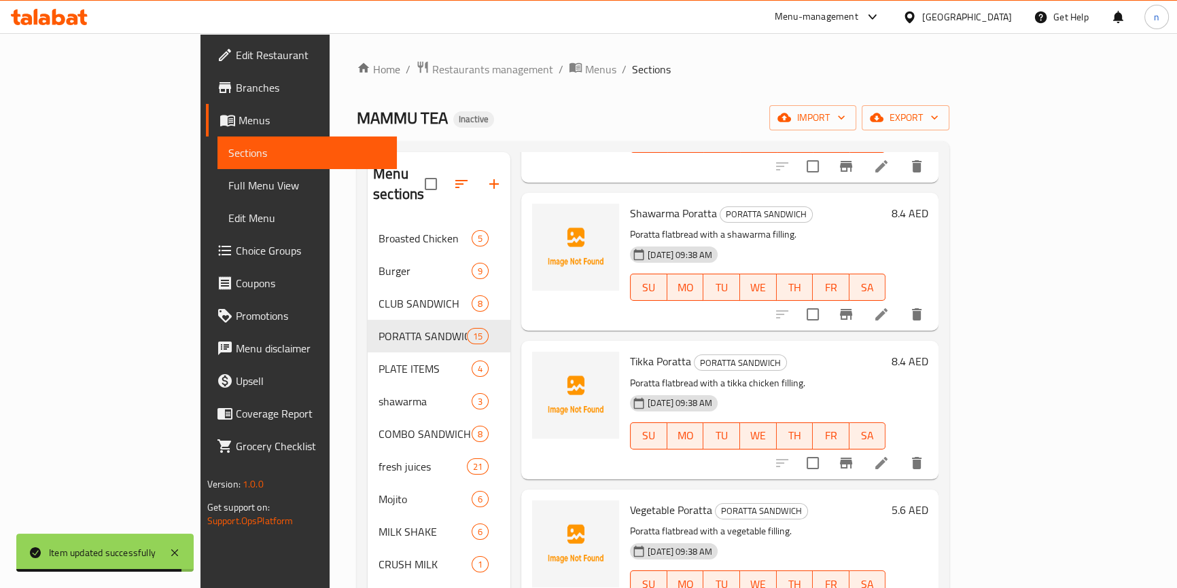
scroll to position [679, 0]
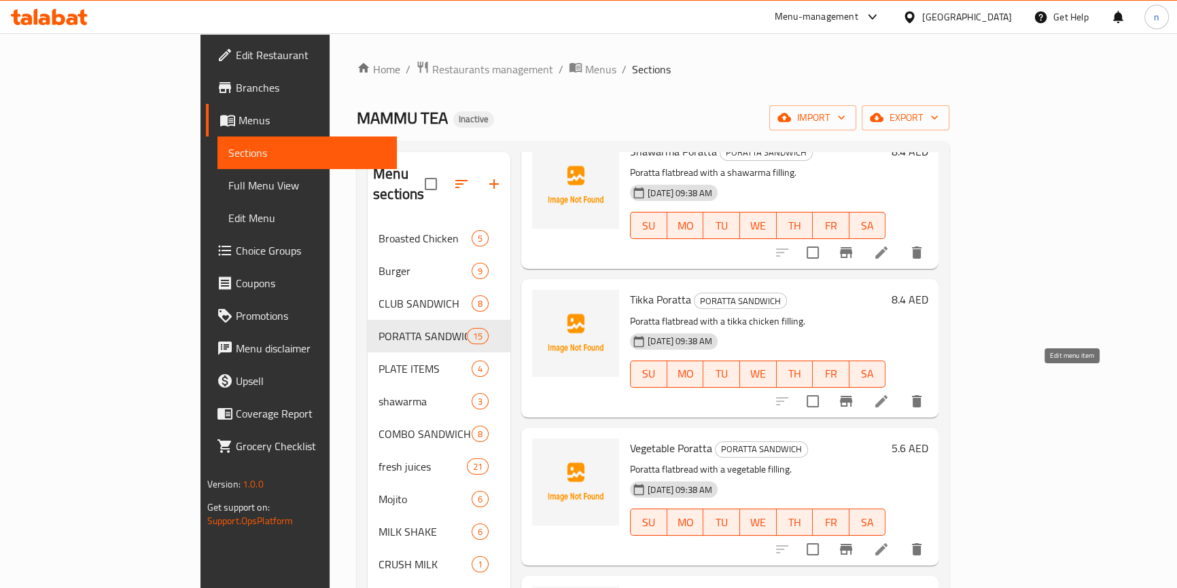
click at [889, 393] on icon at bounding box center [881, 401] width 16 height 16
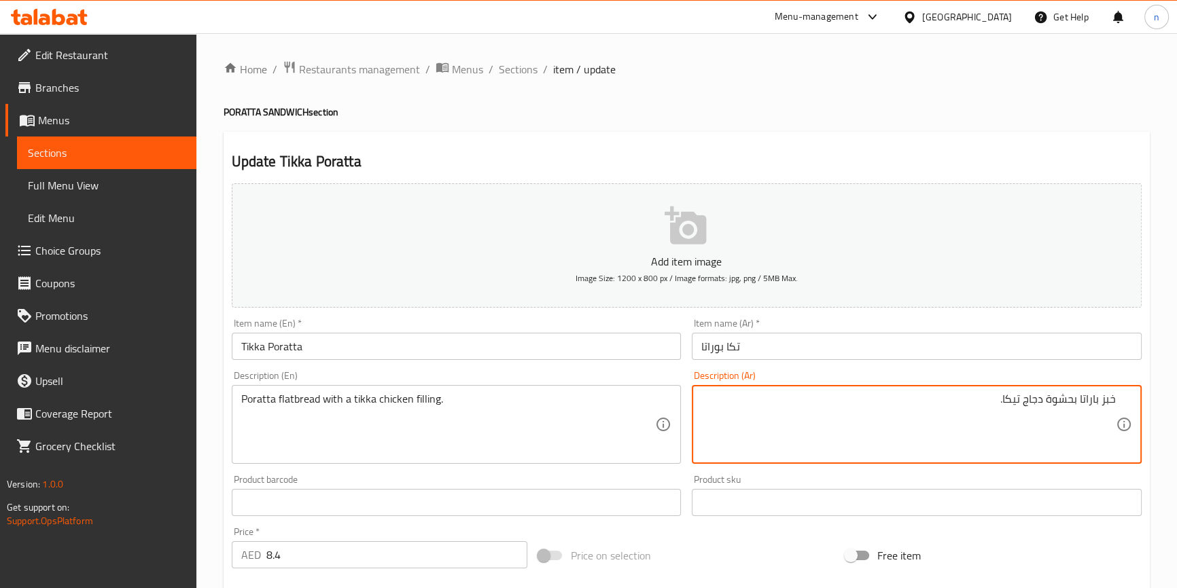
click at [1096, 403] on textarea "خبز باراتا بحشوة دجاج تيكا." at bounding box center [908, 425] width 414 height 65
click at [1113, 401] on textarea "خبز باراتا بحشوة دجاج تيكا." at bounding box center [908, 425] width 414 height 65
paste textarea "باراتا"
click at [1064, 397] on textarea "باراتا خبز باراتا بحشوة دجاج تيكا." at bounding box center [908, 425] width 414 height 65
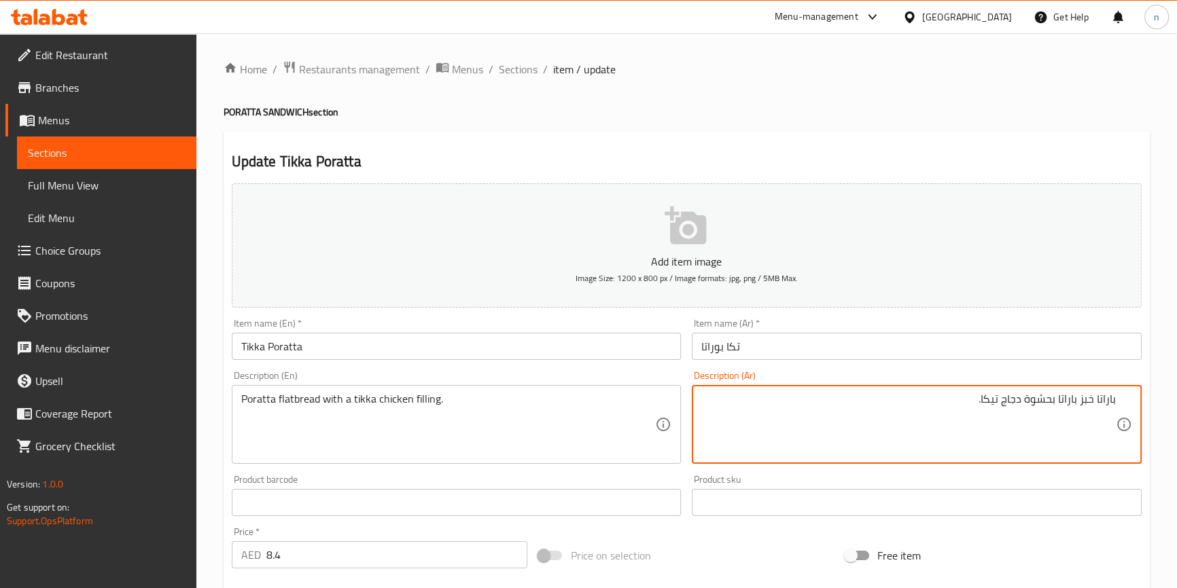
click at [1064, 397] on textarea "باراتا خبز باراتا بحشوة دجاج تيكا." at bounding box center [908, 425] width 414 height 65
drag, startPoint x: 1093, startPoint y: 399, endPoint x: 1081, endPoint y: 401, distance: 12.4
click at [1081, 401] on textarea "باراتا خبز بحشوة دجاج تيكا." at bounding box center [908, 425] width 414 height 65
paste textarea "مسطح"
type textarea "باراتا خبز مسطح بحشوة دجاج تيكا."
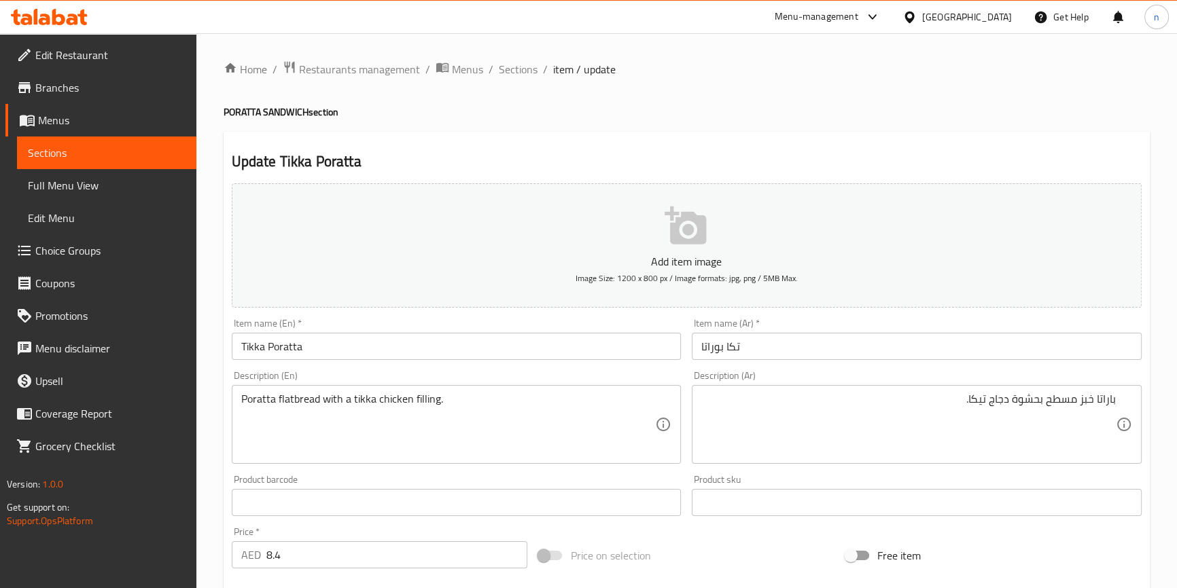
click at [221, 408] on div "Home / Restaurants management / Menus / Sections / item / update PORATTA SANDWI…" at bounding box center [686, 496] width 980 height 927
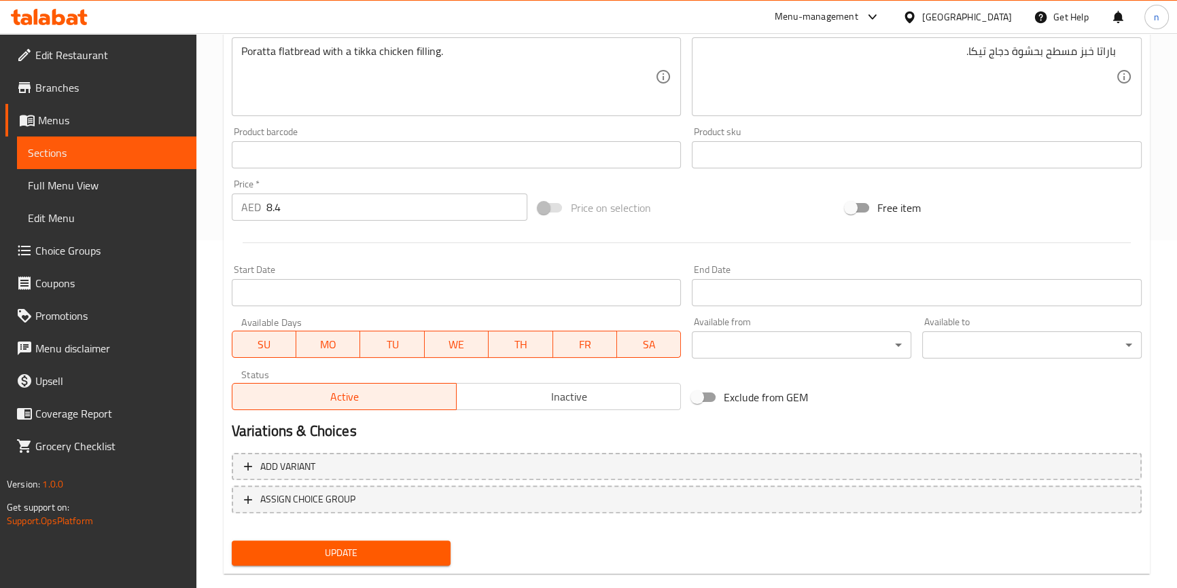
scroll to position [370, 0]
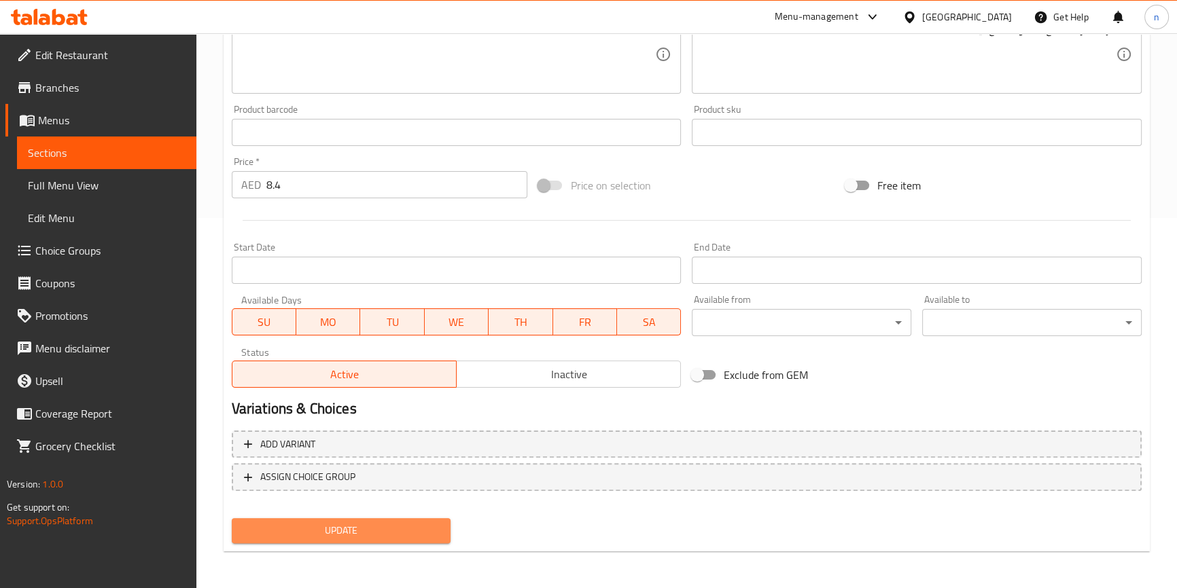
click at [317, 522] on span "Update" at bounding box center [342, 530] width 198 height 17
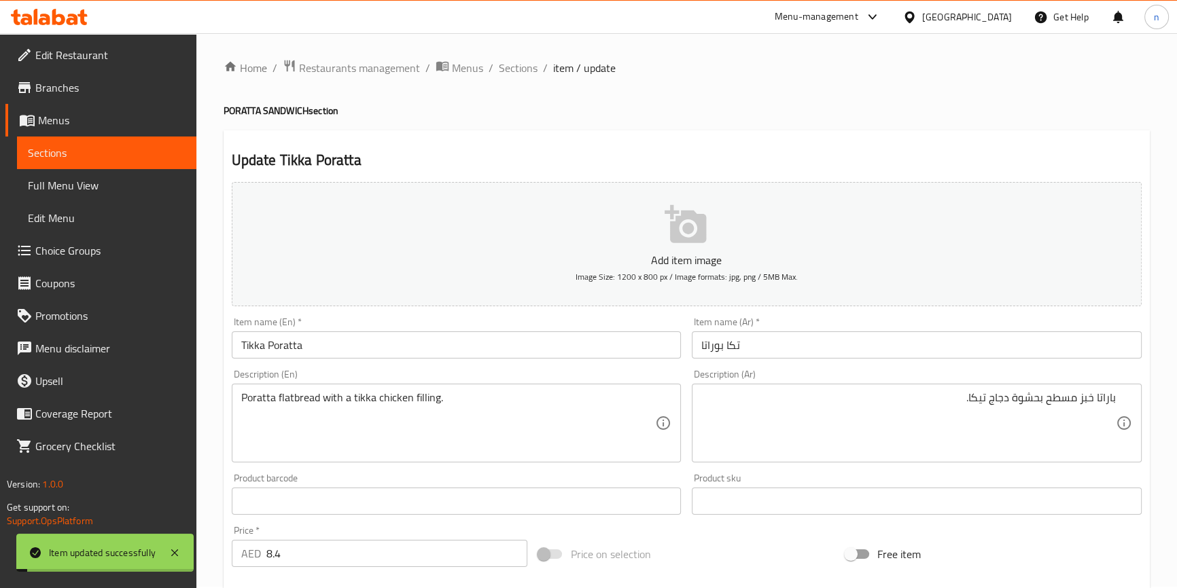
scroll to position [0, 0]
click at [706, 122] on div "Home / Restaurants management / Menus / Sections / item / update PORATTA SANDWI…" at bounding box center [686, 496] width 926 height 872
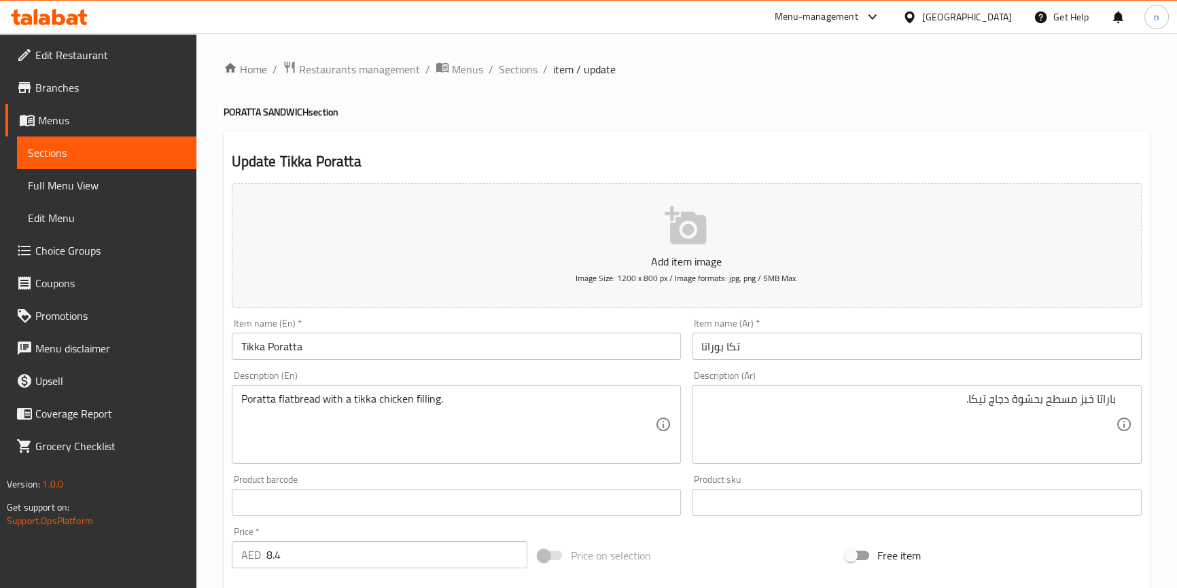
click at [232, 440] on div "Poratta flatbread with a tikka chicken filling. Description (En)" at bounding box center [457, 424] width 450 height 79
click at [215, 441] on div "Home / Restaurants management / Menus / Sections / item / update PORATTA SANDWI…" at bounding box center [686, 496] width 980 height 927
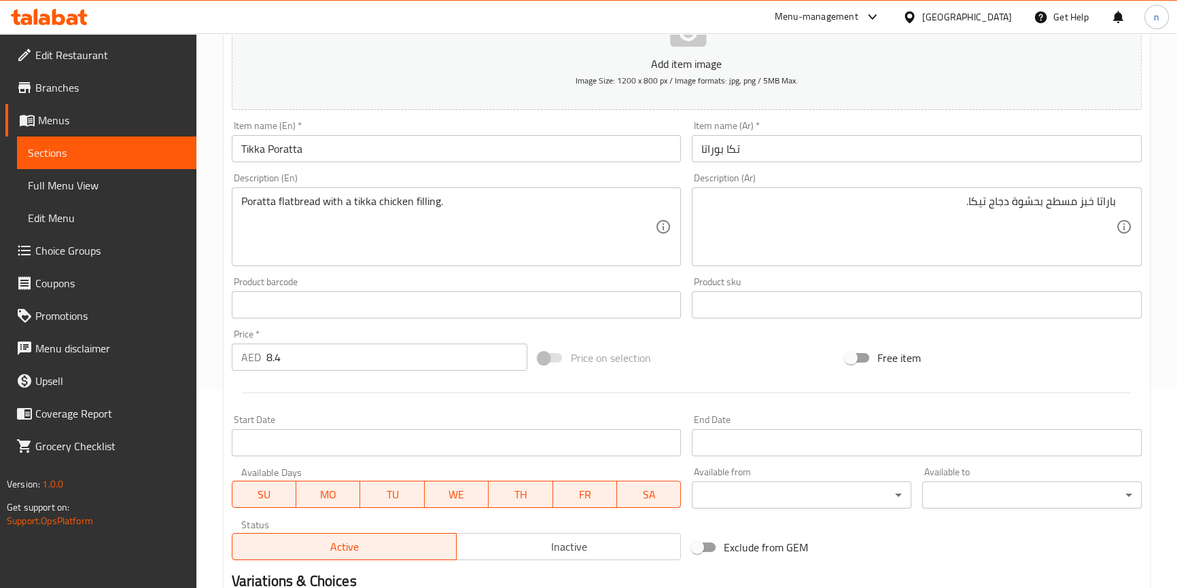
scroll to position [370, 0]
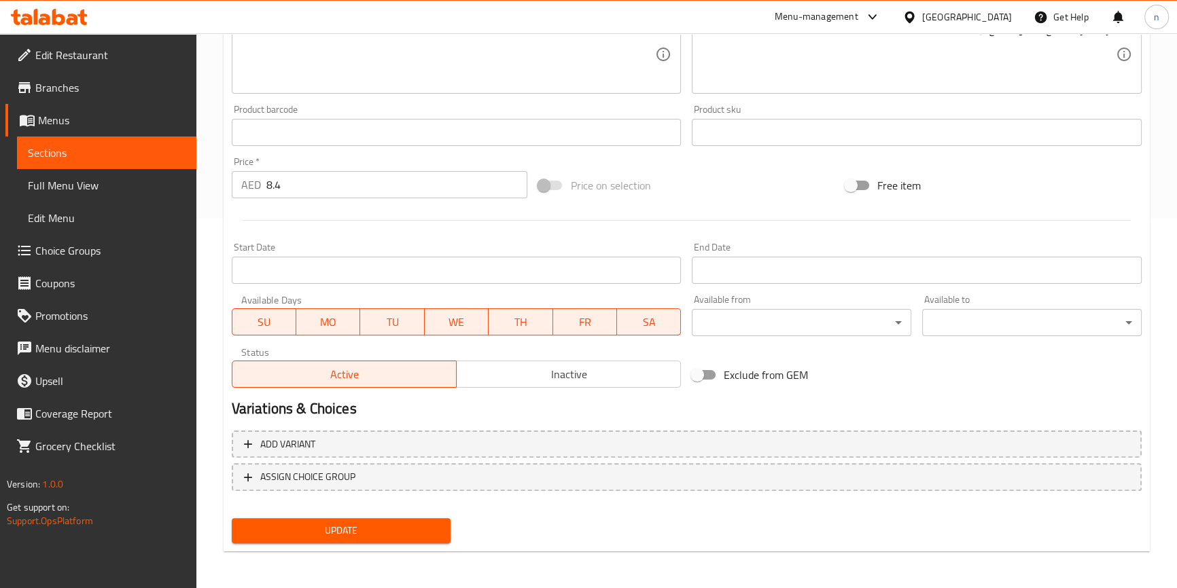
click at [359, 530] on span "Update" at bounding box center [342, 530] width 198 height 17
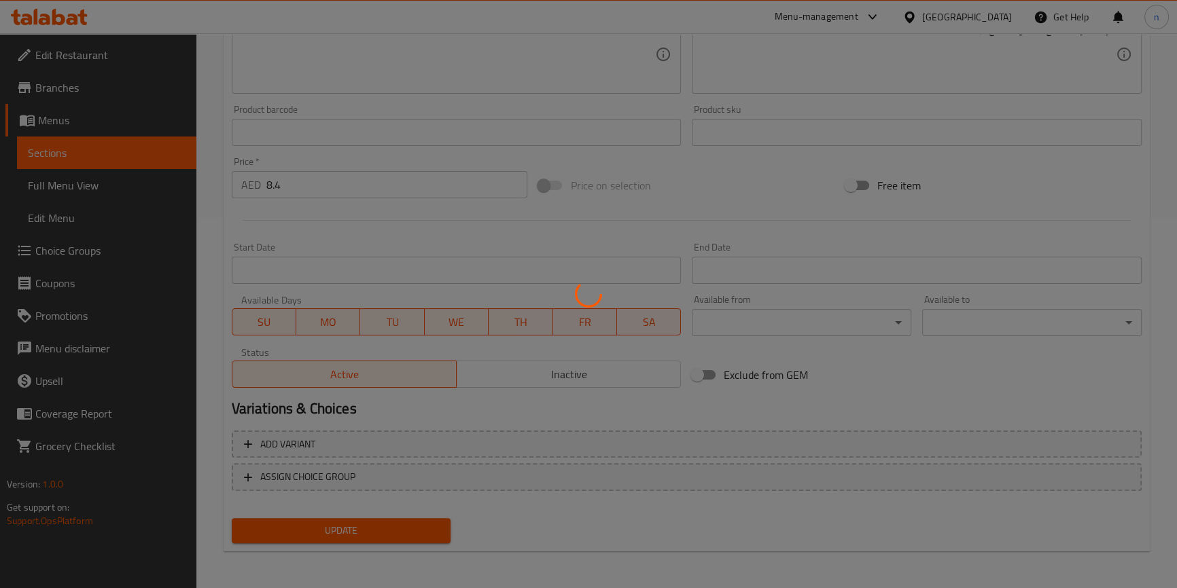
scroll to position [0, 0]
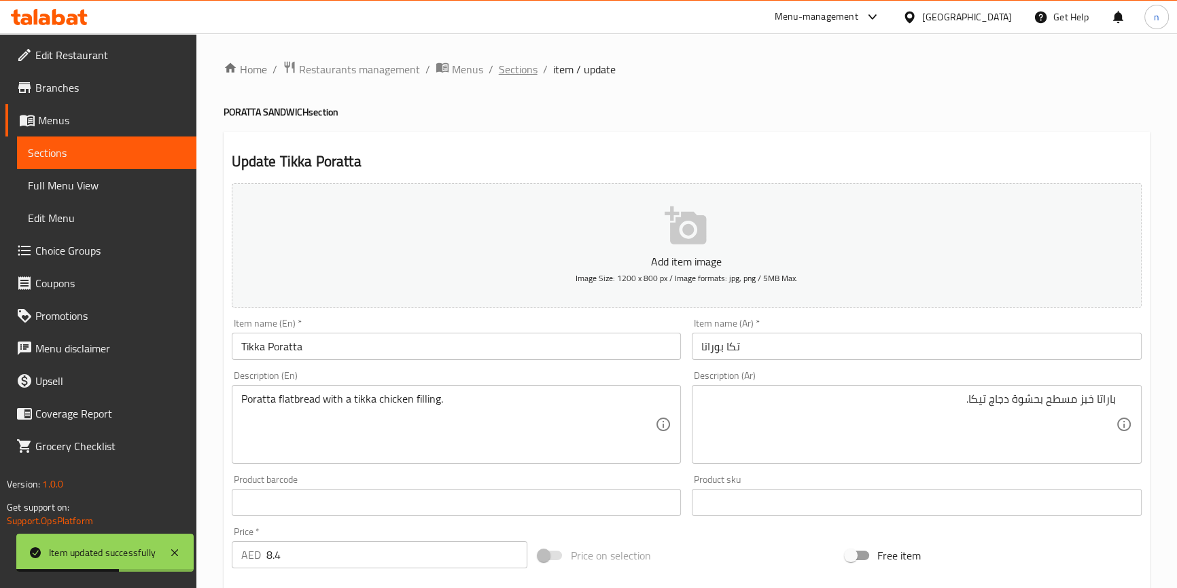
click at [522, 73] on span "Sections" at bounding box center [518, 69] width 39 height 16
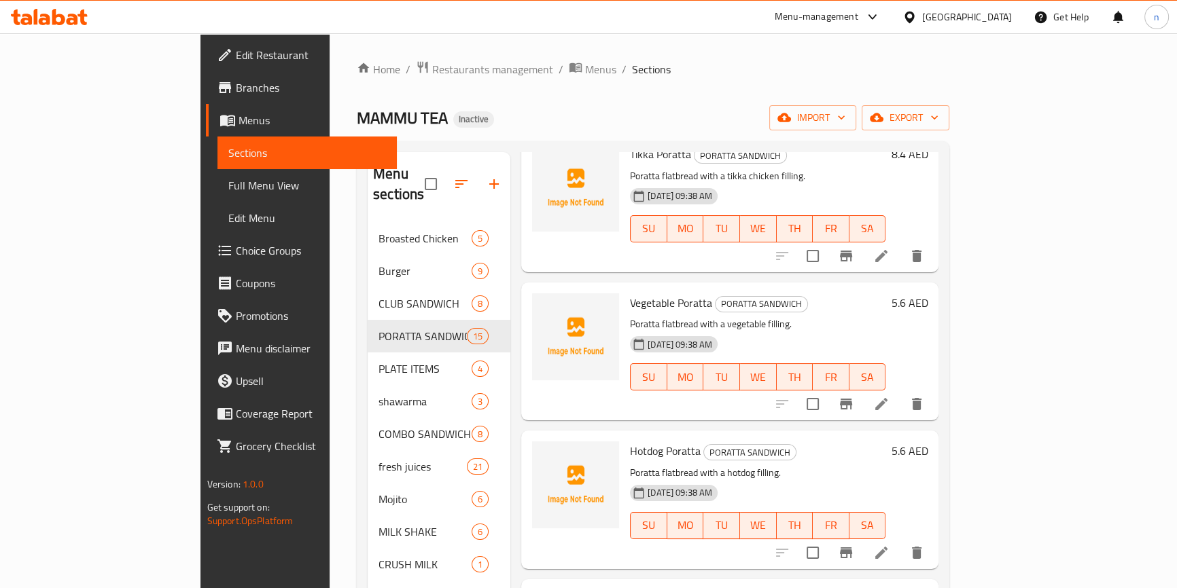
scroll to position [802, 0]
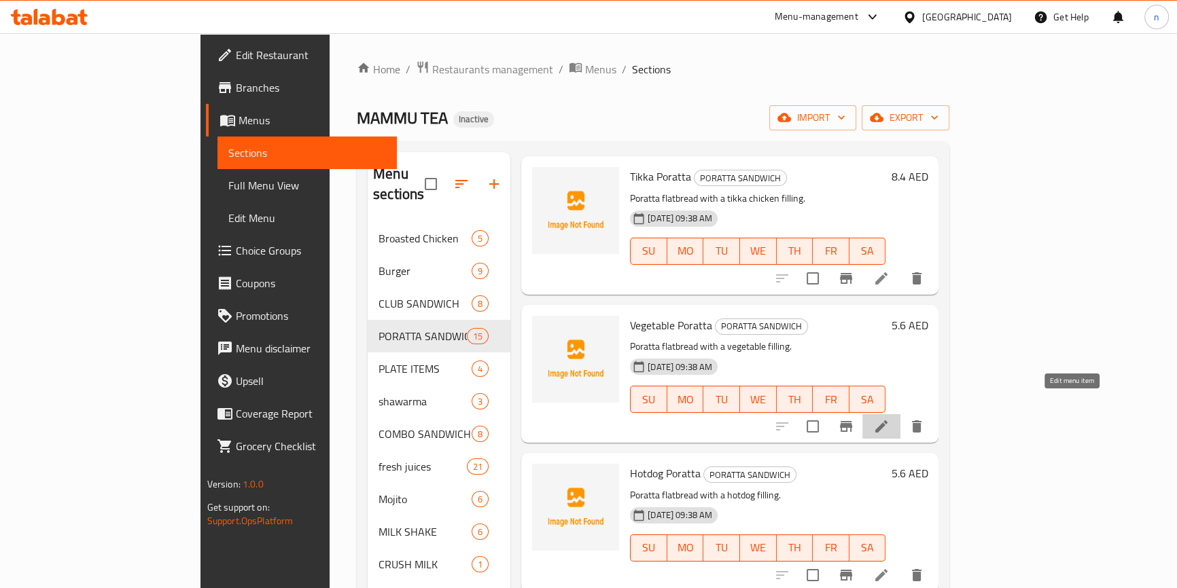
click at [889, 418] on icon at bounding box center [881, 426] width 16 height 16
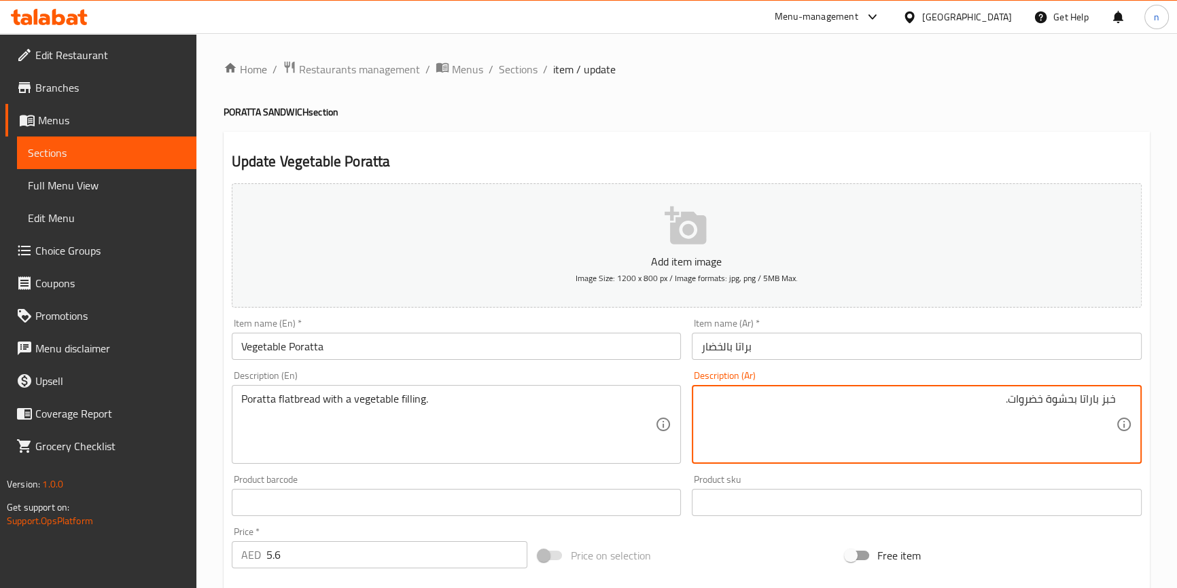
click at [1096, 396] on textarea "خبز باراتا بحشوة خضروات." at bounding box center [908, 425] width 414 height 65
click at [1115, 404] on div "خبز باراتا بحشوة خضروات. Description (Ar)" at bounding box center [917, 424] width 450 height 79
click at [1115, 394] on div "خبز باراتا بحشوة خضروات. Description (Ar)" at bounding box center [917, 424] width 450 height 79
click at [1115, 401] on textarea "خبز باراتا بحشوة خضروات." at bounding box center [908, 425] width 414 height 65
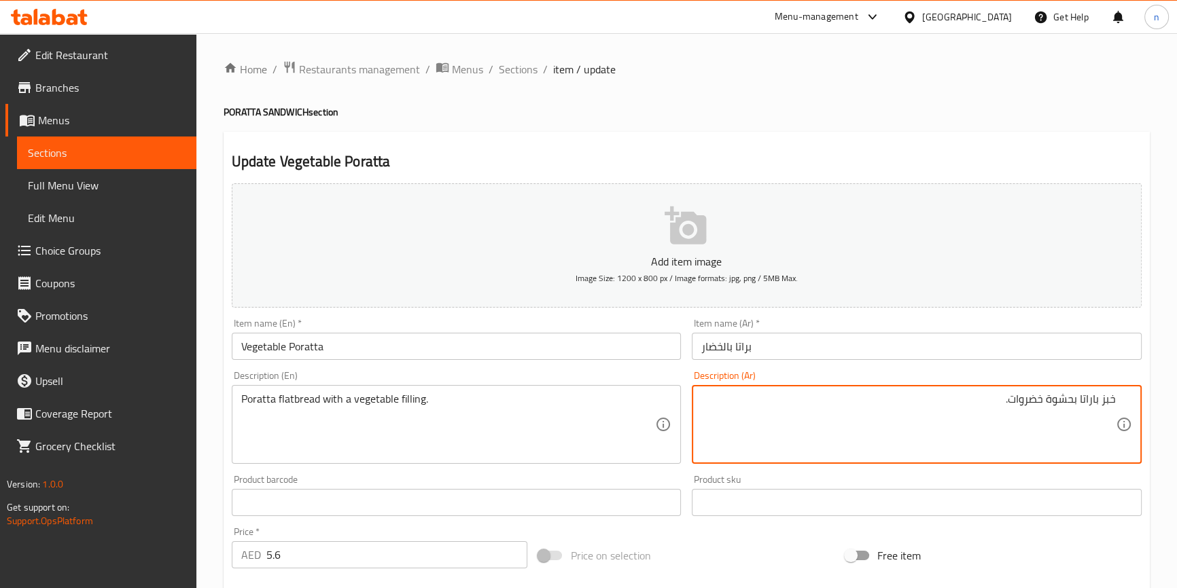
paste textarea "باراتا"
click at [1067, 399] on textarea "باراتا خبز باراتا بحشوة خضروات." at bounding box center [908, 425] width 414 height 65
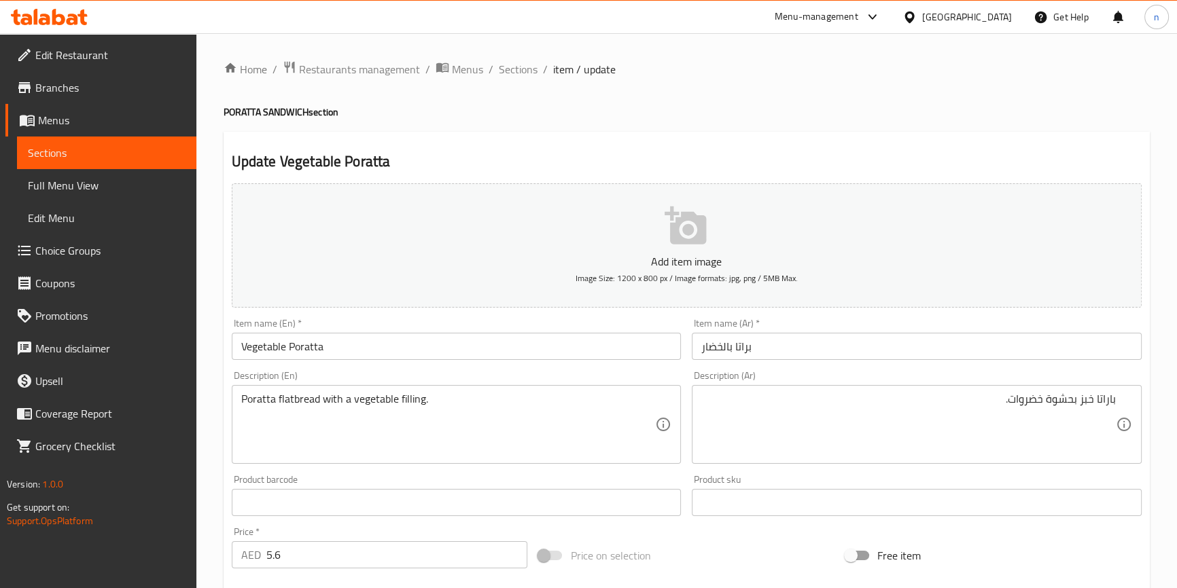
click at [1090, 401] on textarea "باراتا خبز بحشوة خضروات." at bounding box center [908, 425] width 414 height 65
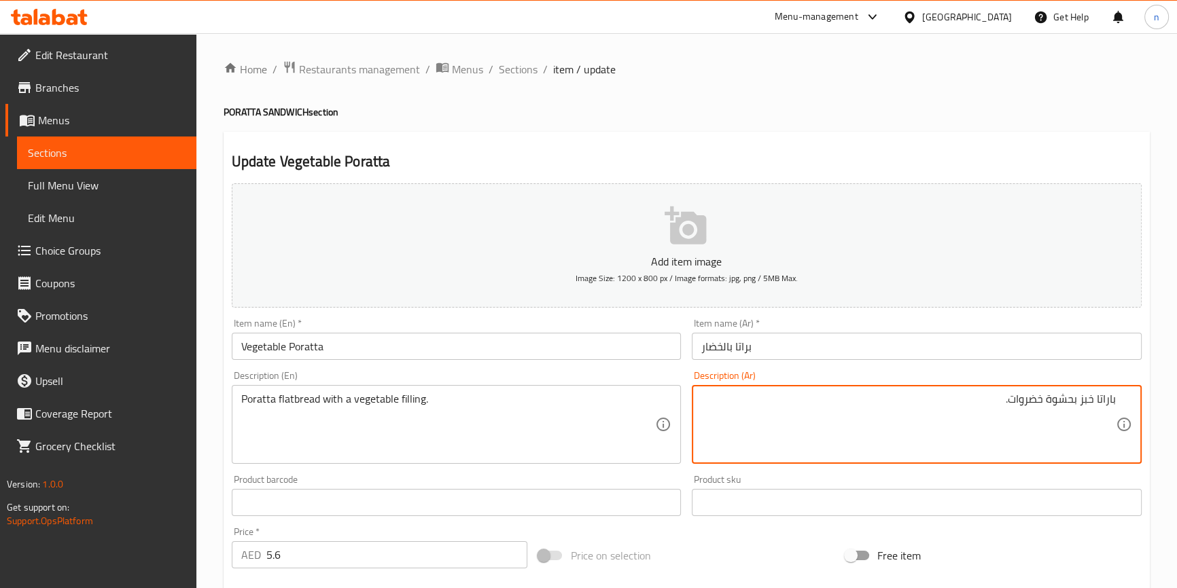
click at [1090, 401] on textarea "باراتا خبز بحشوة خضروات." at bounding box center [908, 425] width 414 height 65
paste textarea "مسطح"
type textarea "باراتا خبز مسطح بحشوة خضروات."
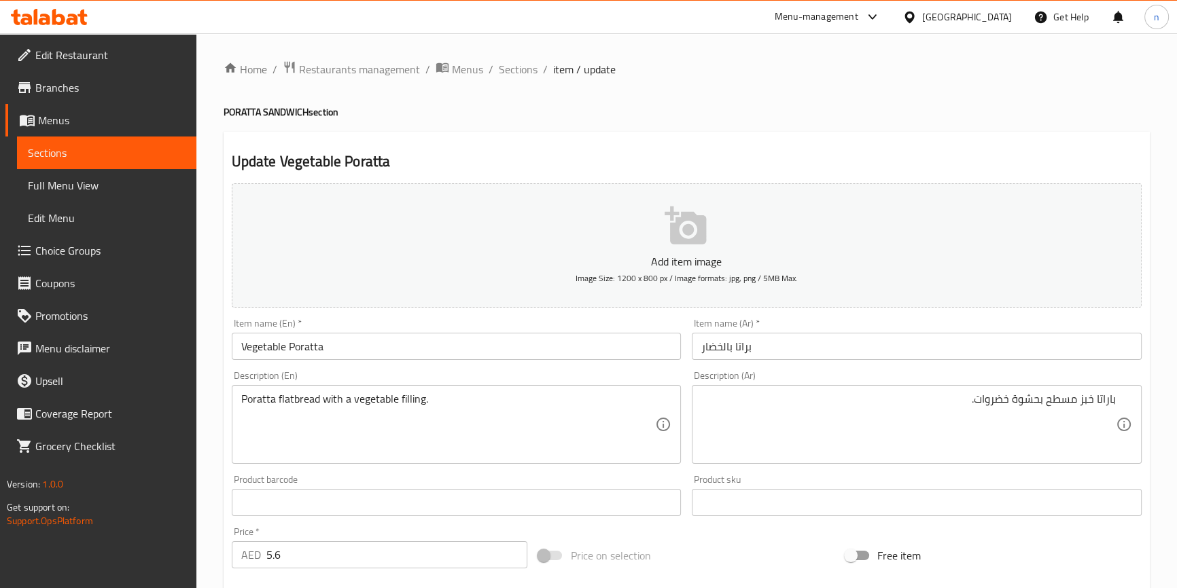
click at [211, 451] on div "Home / Restaurants management / Menus / Sections / item / update PORATTA SANDWI…" at bounding box center [686, 496] width 980 height 927
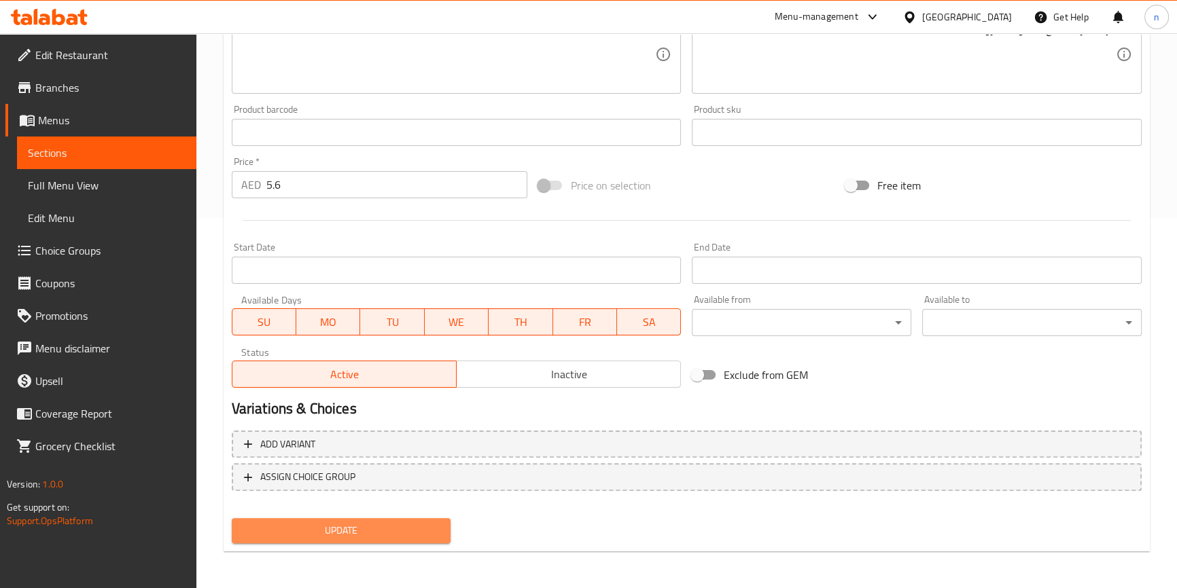
click at [347, 526] on span "Update" at bounding box center [342, 530] width 198 height 17
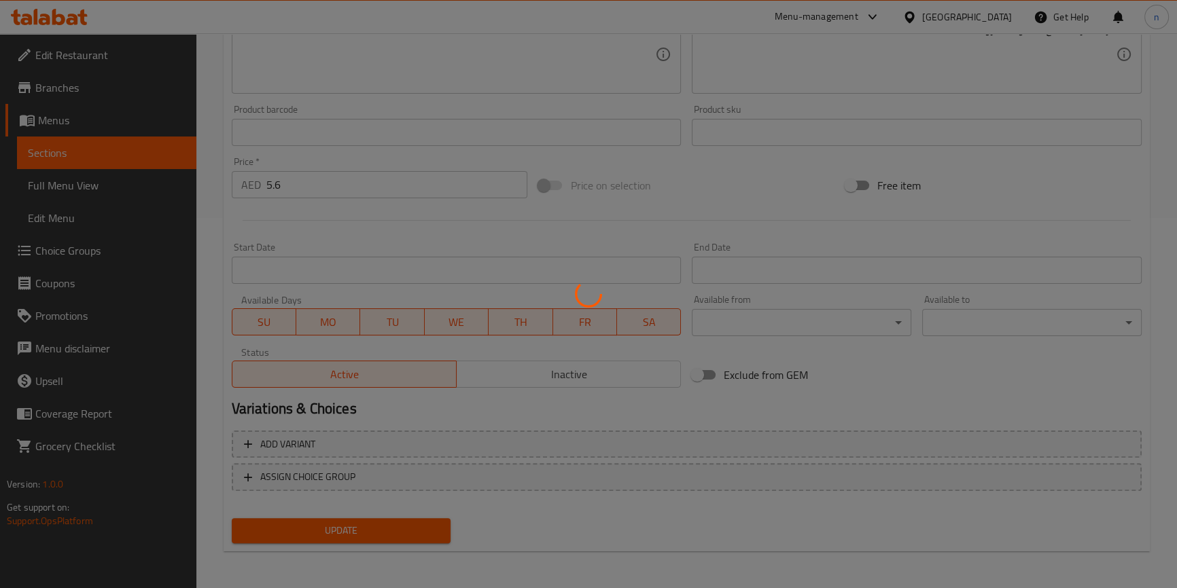
scroll to position [0, 0]
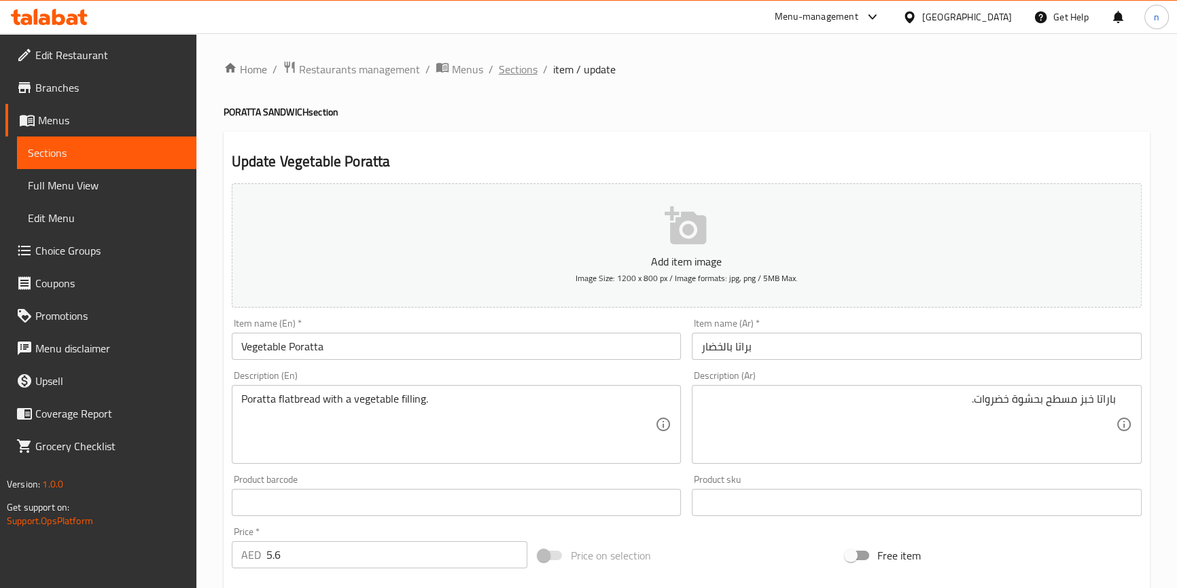
click at [503, 62] on span "Sections" at bounding box center [518, 69] width 39 height 16
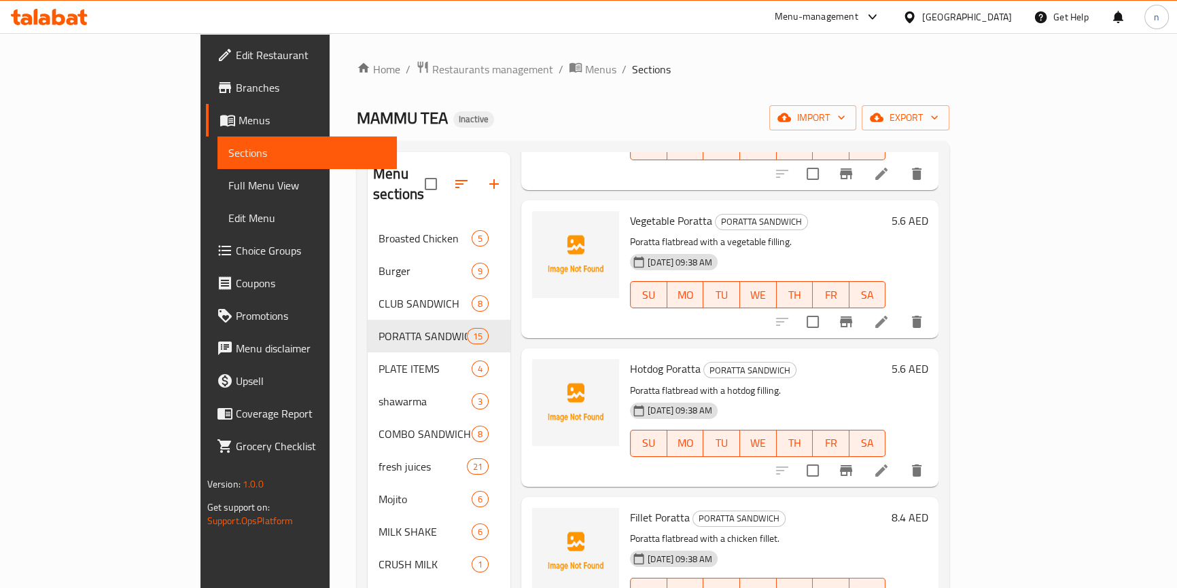
scroll to position [926, 0]
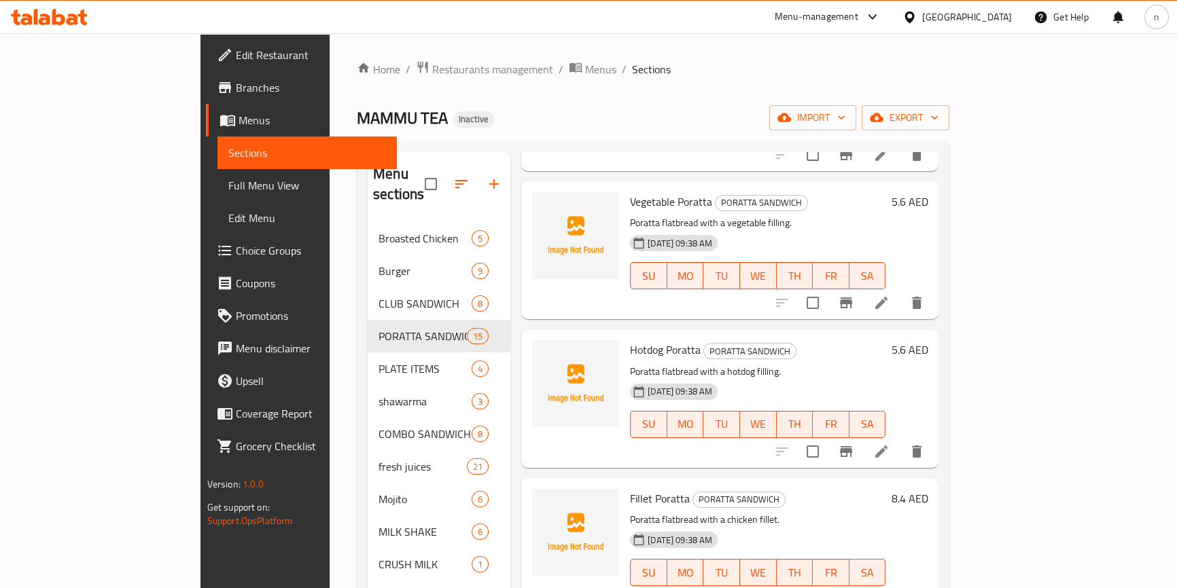
click at [889, 444] on icon at bounding box center [881, 452] width 16 height 16
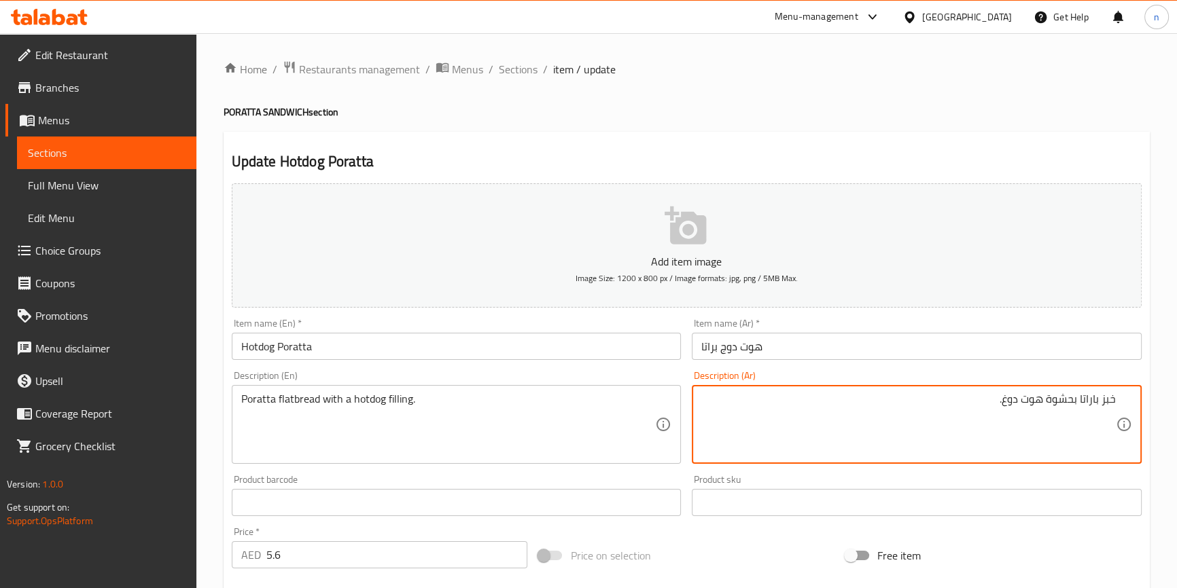
click at [963, 407] on textarea "خبز باراتا بحشوة هوت دوغ." at bounding box center [908, 425] width 414 height 65
click at [1087, 401] on textarea "خبز باراتا بحشوة هوت دوغ." at bounding box center [908, 425] width 414 height 65
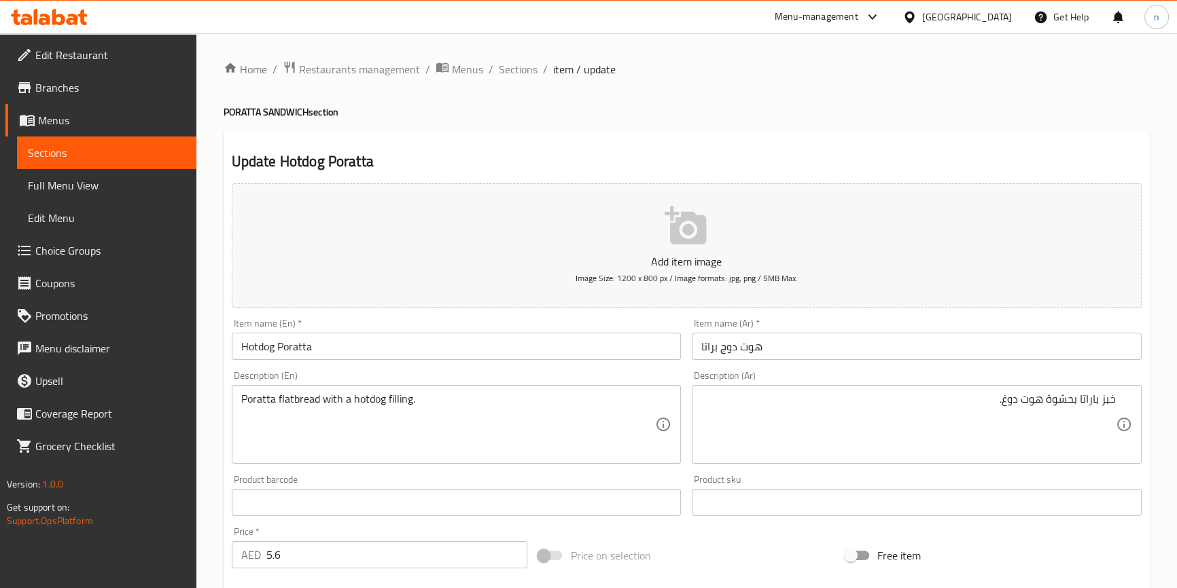
click at [1120, 401] on div "خبز باراتا بحشوة هوت دوغ. Description (Ar)" at bounding box center [917, 424] width 450 height 79
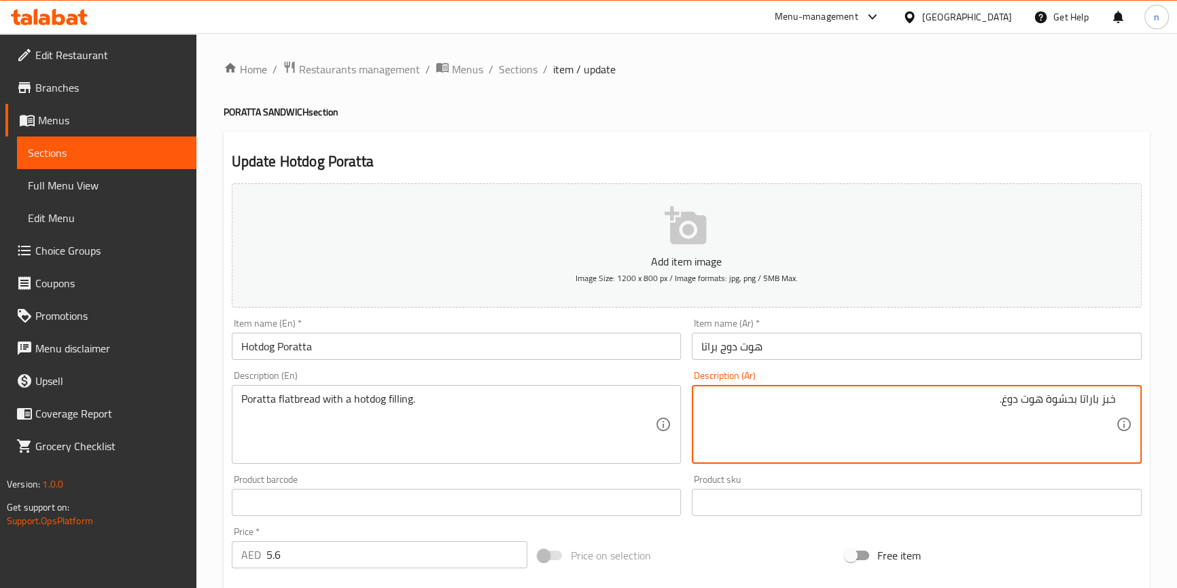
click at [1116, 401] on div "خبز باراتا بحشوة هوت دوغ. Description (Ar)" at bounding box center [917, 424] width 450 height 79
drag, startPoint x: 1109, startPoint y: 395, endPoint x: 1126, endPoint y: 404, distance: 18.5
click at [1118, 397] on div "خبز باراتا بحشوة هوت دوغ. Description (Ar)" at bounding box center [917, 424] width 450 height 79
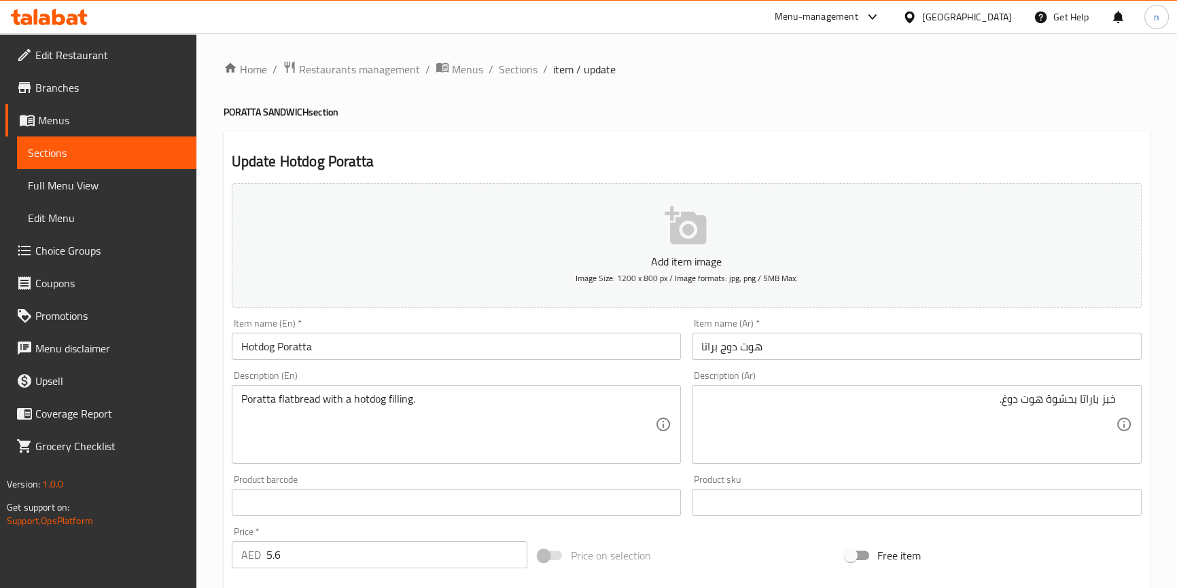
click at [1117, 401] on div "خبز باراتا بحشوة هوت دوغ. Description (Ar)" at bounding box center [917, 424] width 450 height 79
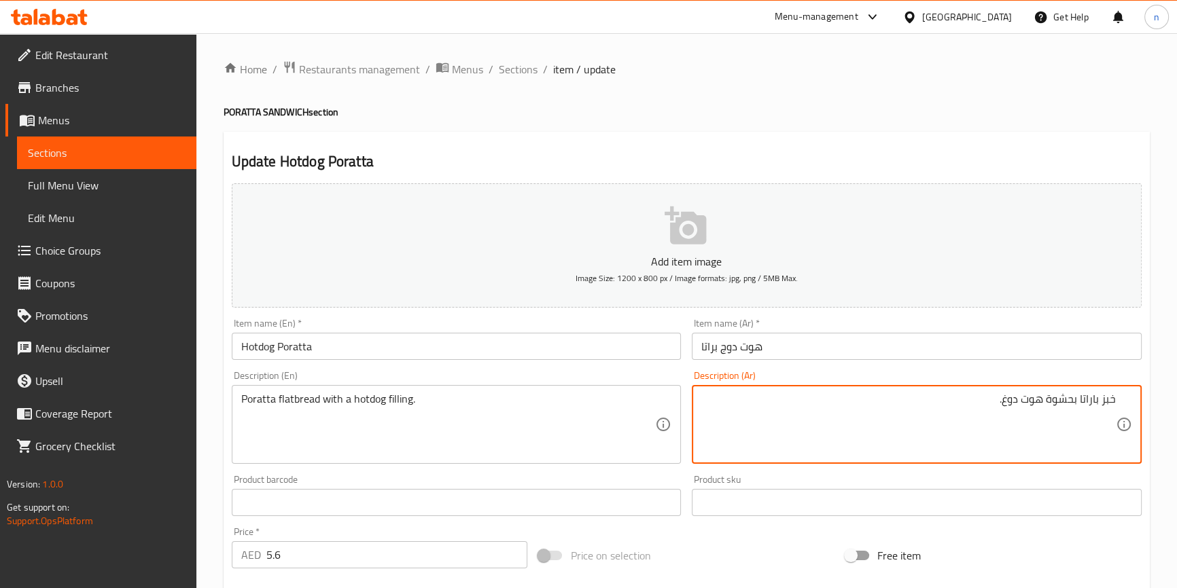
click at [1116, 395] on div "خبز باراتا بحشوة هوت دوغ. Description (Ar)" at bounding box center [917, 424] width 450 height 79
click at [1110, 400] on textarea "خبز باراتا بحشوة هوت دوغ." at bounding box center [908, 425] width 414 height 65
click at [1115, 402] on div "خبز باراتا بحشوة هوت دوغ. Description (Ar)" at bounding box center [917, 424] width 450 height 79
click at [1115, 400] on textarea "خبز باراتا بحشوة هوت دوغ." at bounding box center [908, 425] width 414 height 65
paste textarea "باراتا"
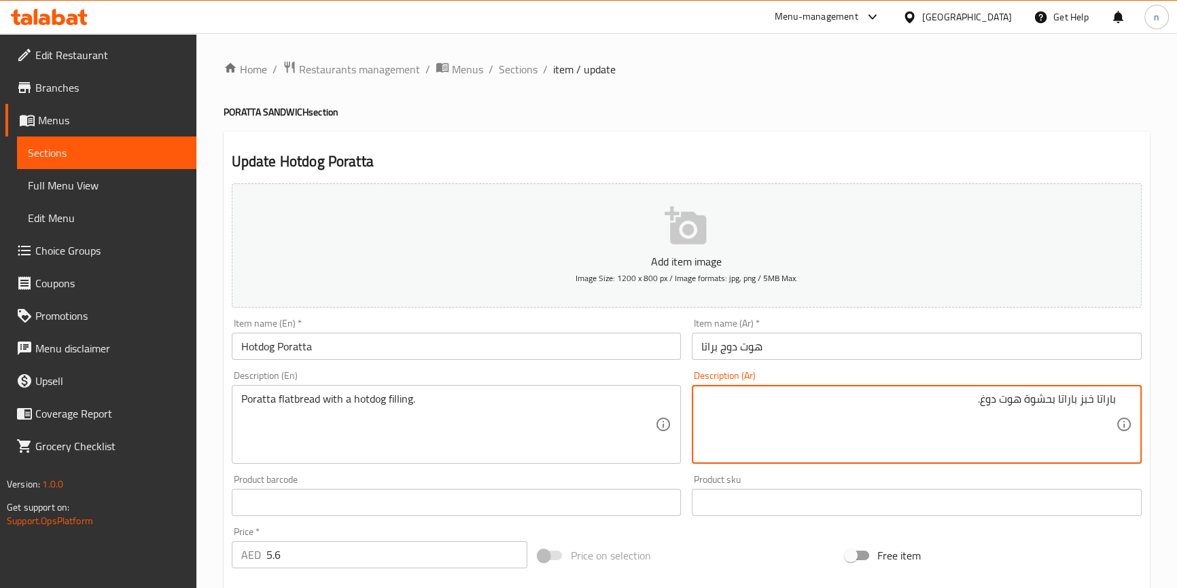
click at [1065, 399] on textarea "باراتا خبز باراتا بحشوة هوت دوغ." at bounding box center [908, 425] width 414 height 65
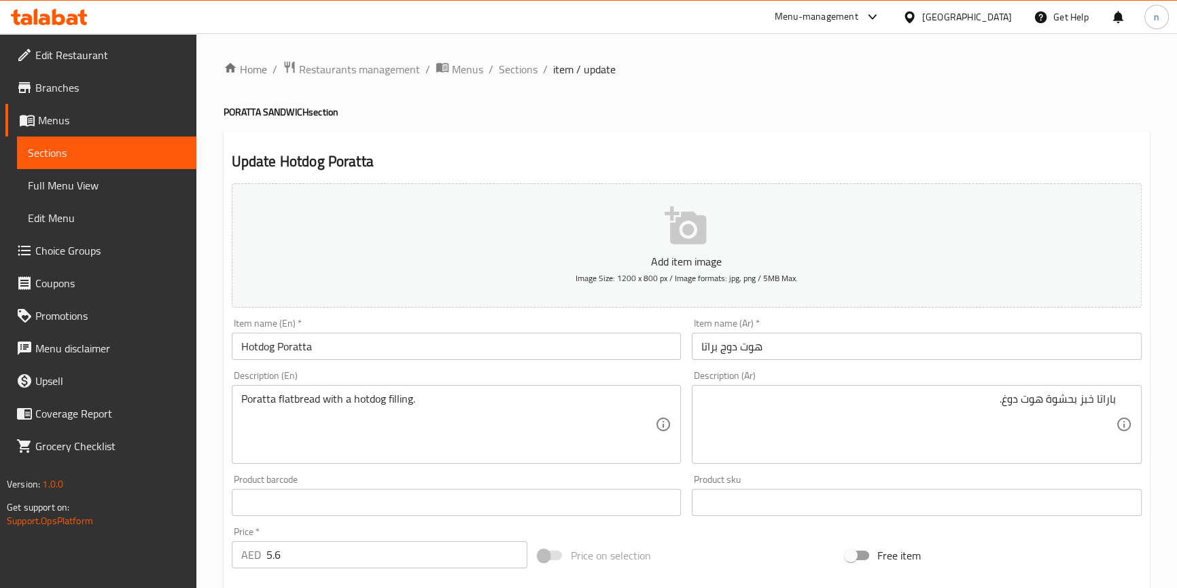
click at [1082, 401] on textarea "باراتا خبز بحشوة هوت دوغ." at bounding box center [908, 425] width 414 height 65
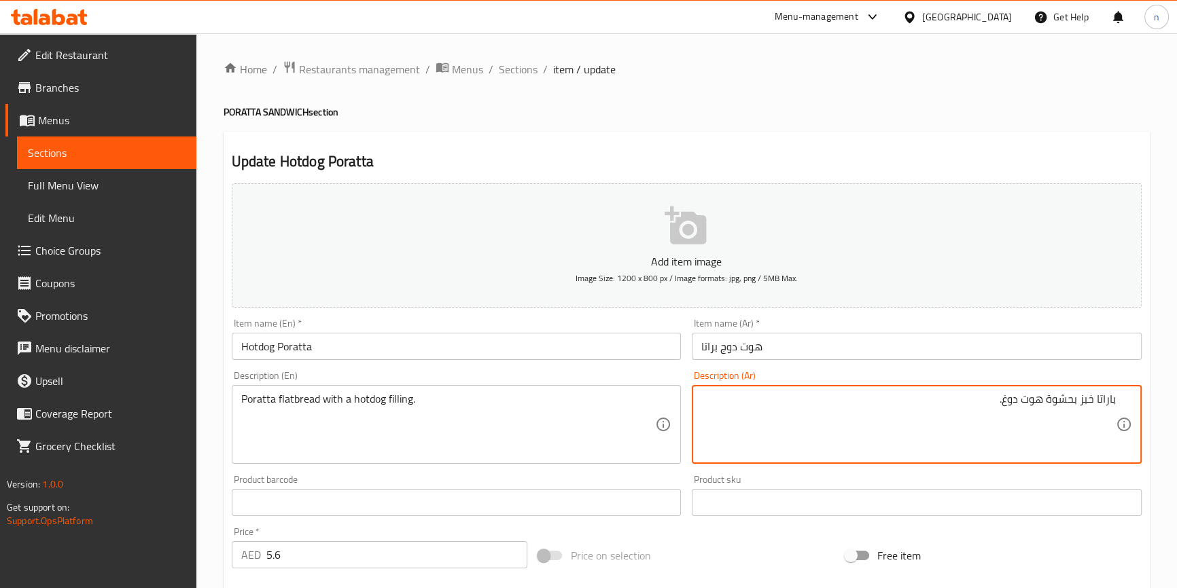
click at [1082, 401] on textarea "باراتا خبز بحشوة هوت دوغ." at bounding box center [908, 425] width 414 height 65
paste textarea "مسطح"
type textarea "باراتا خبز مسطح بحشوة هوت دوغ."
drag, startPoint x: 374, startPoint y: 409, endPoint x: 378, endPoint y: 418, distance: 9.5
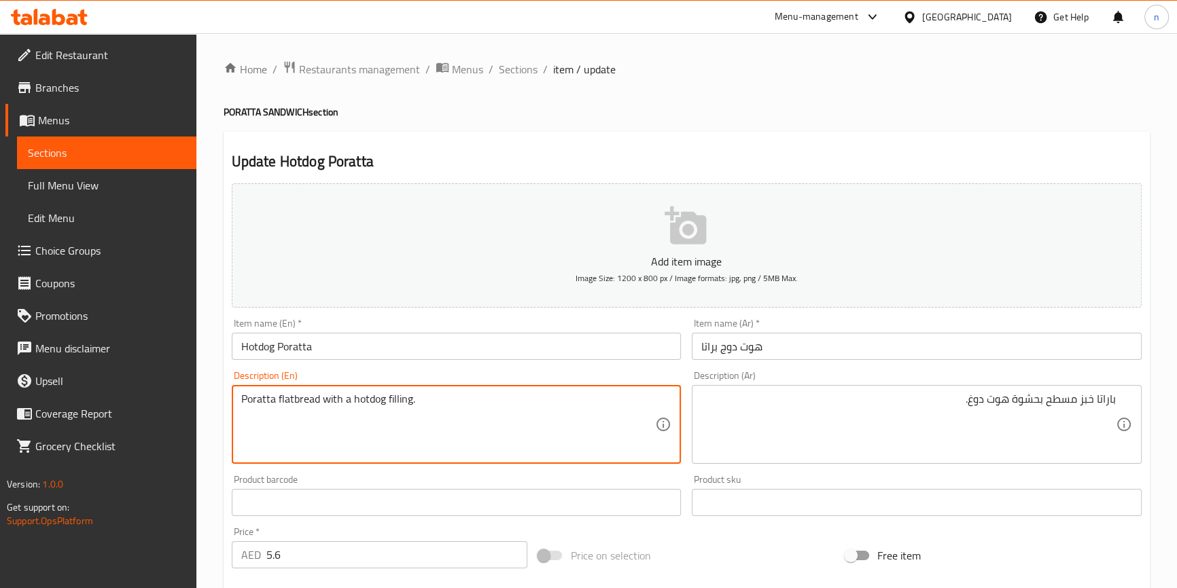
drag, startPoint x: 378, startPoint y: 418, endPoint x: 447, endPoint y: 431, distance: 70.6
click at [447, 431] on textarea "Poratta flatbread with a hotdog filling." at bounding box center [448, 425] width 414 height 65
click at [432, 410] on textarea "Poratta flatbread with a hotdog filling." at bounding box center [448, 425] width 414 height 65
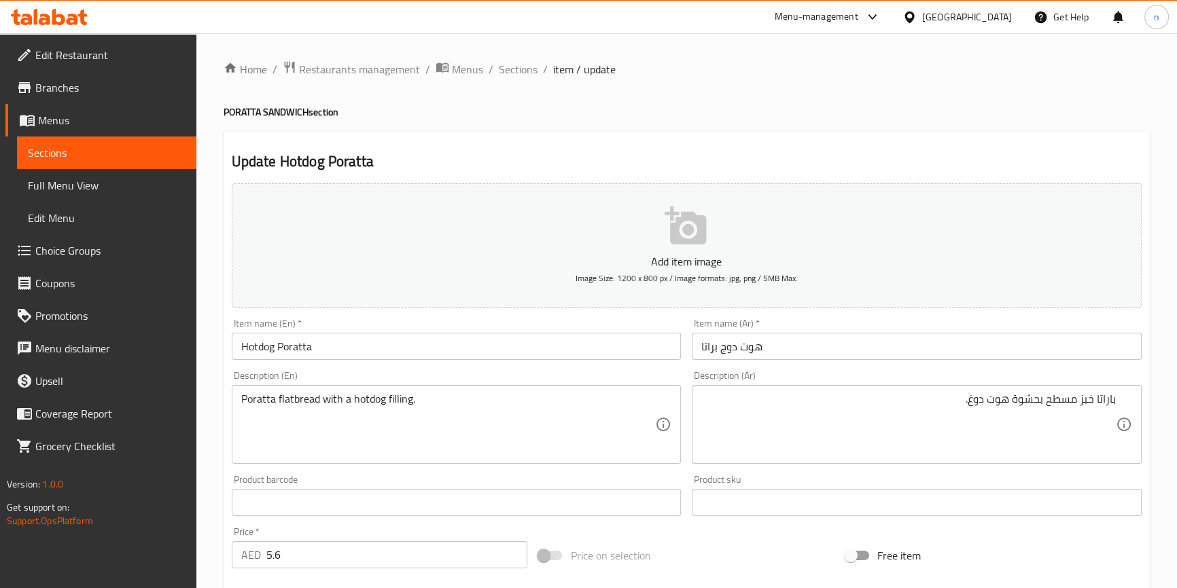
click at [221, 373] on div "Home / Restaurants management / Menus / Sections / item / update PORATTA SANDWI…" at bounding box center [686, 496] width 980 height 927
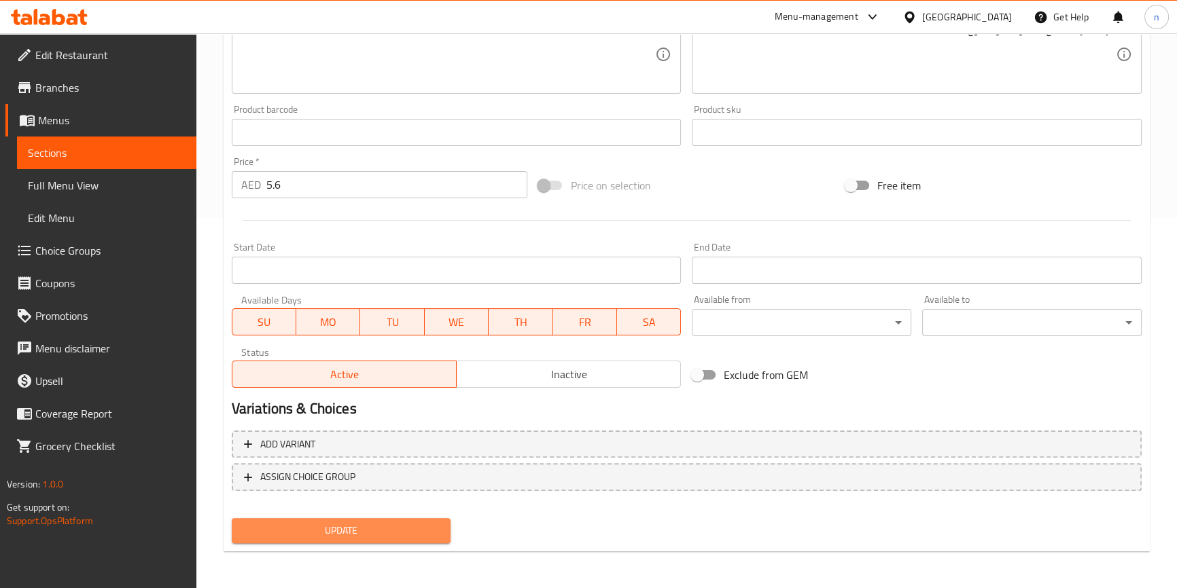
click at [423, 519] on button "Update" at bounding box center [341, 530] width 219 height 25
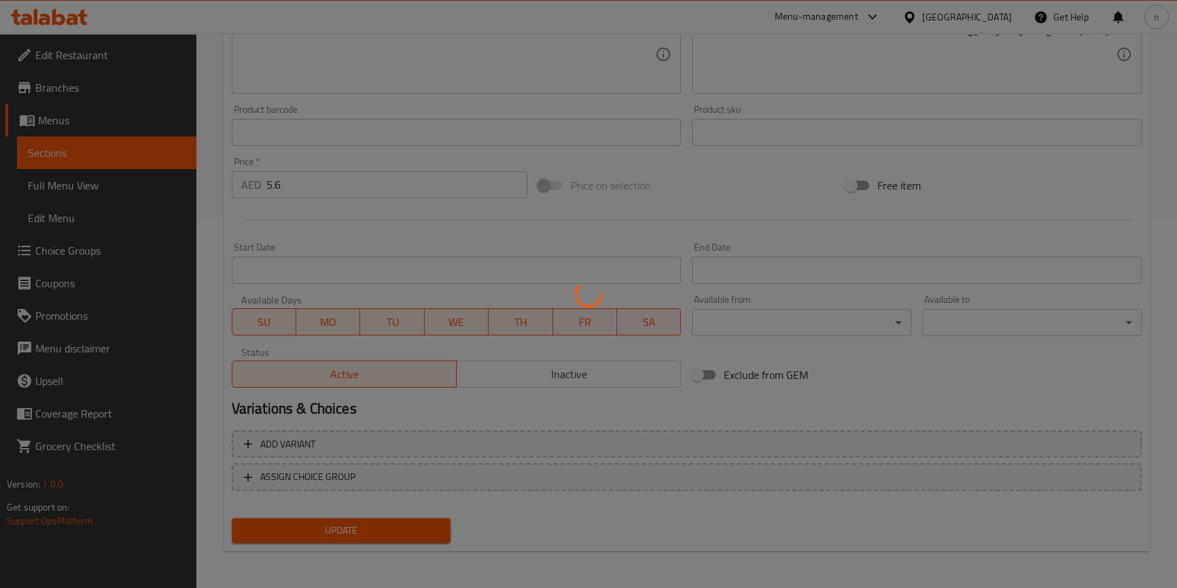
scroll to position [0, 0]
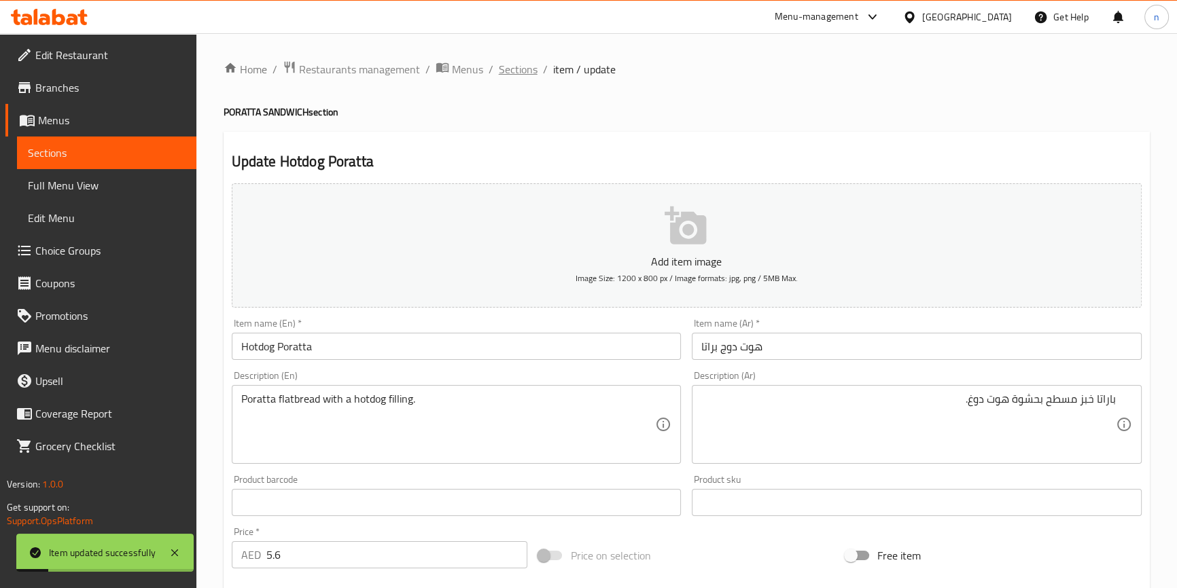
click at [518, 69] on span "Sections" at bounding box center [518, 69] width 39 height 16
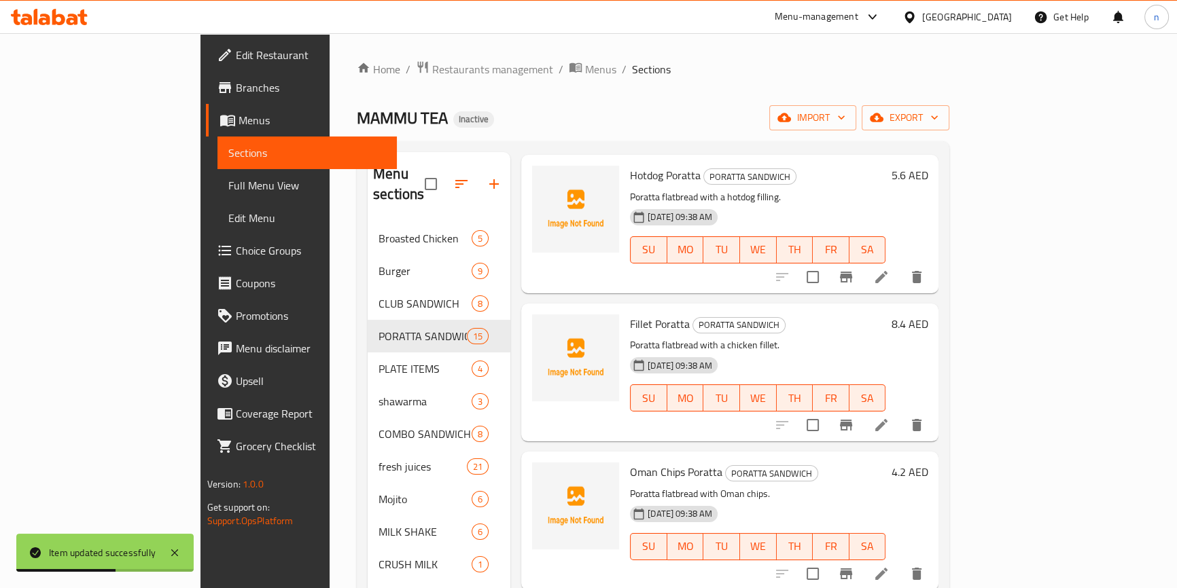
scroll to position [1111, 0]
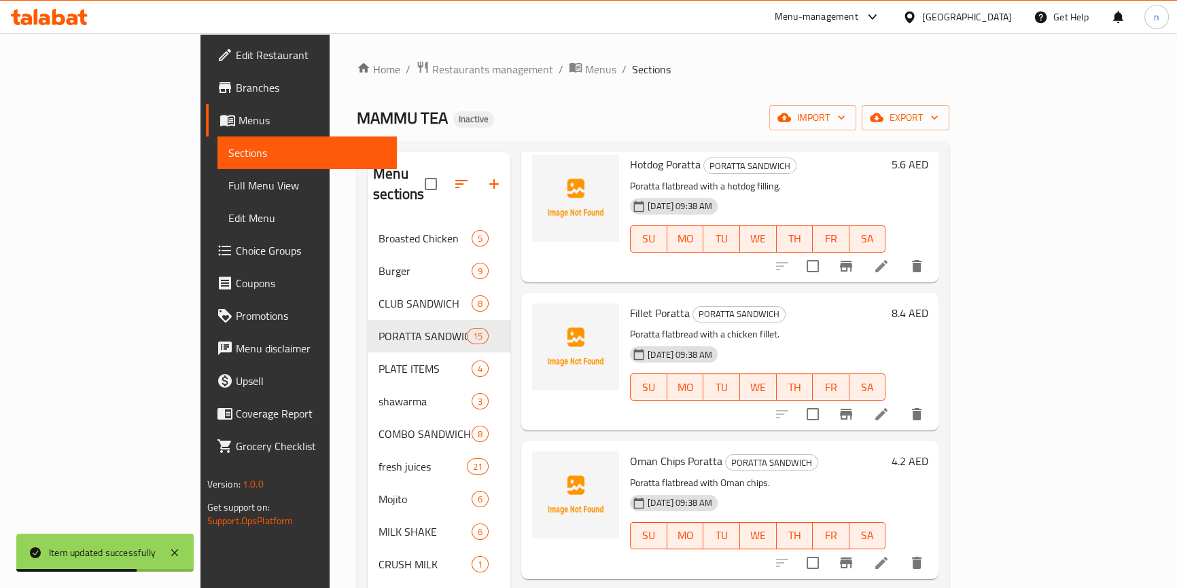
click at [900, 402] on li at bounding box center [881, 414] width 38 height 24
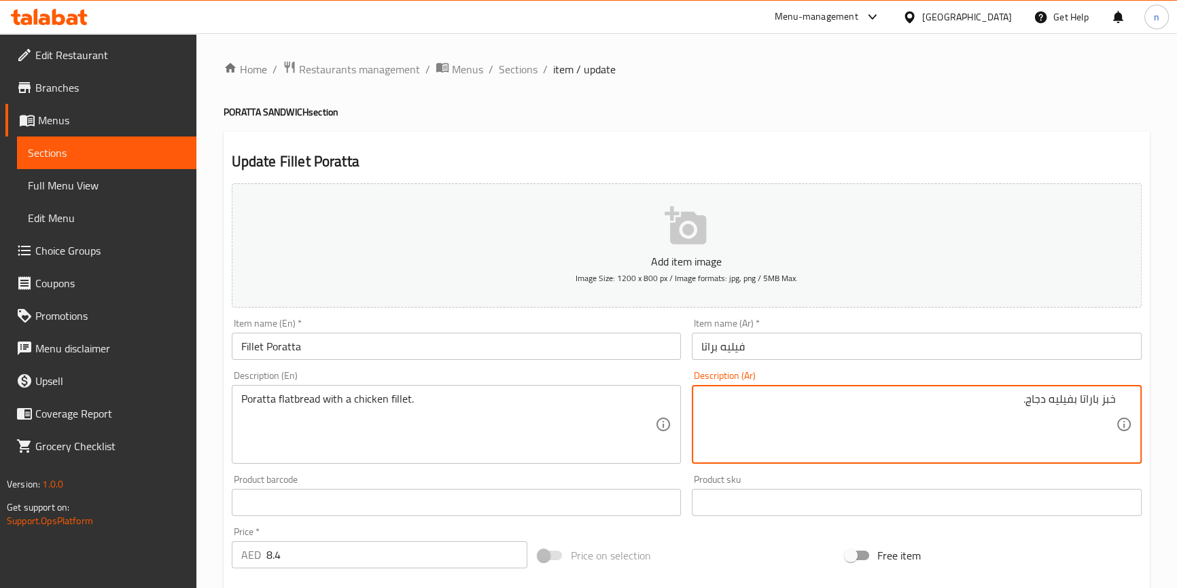
click at [1091, 418] on textarea "خبز باراتا بفيليه دجاج." at bounding box center [908, 425] width 414 height 65
click at [1096, 397] on textarea "خبز باراتا بفيليه دجاج." at bounding box center [908, 425] width 414 height 65
click at [1094, 397] on textarea "خبز باراتا بفيليه دجاج." at bounding box center [908, 425] width 414 height 65
click at [1115, 396] on textarea "خبز باراتا بفيليه دجاج." at bounding box center [908, 425] width 414 height 65
paste textarea "باراتا"
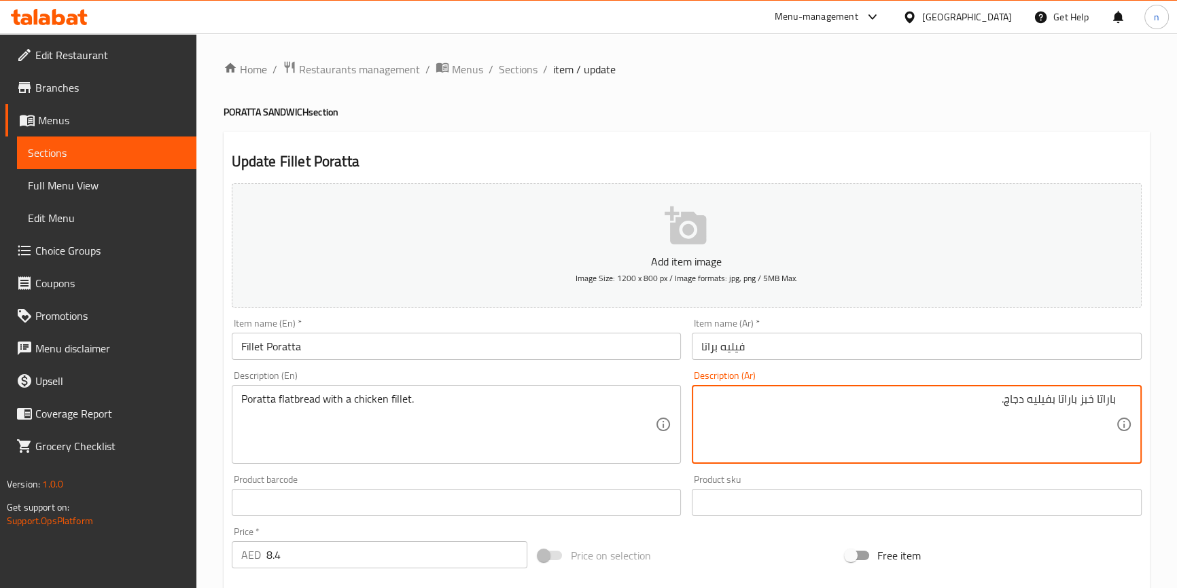
click at [1087, 399] on textarea "باراتا خبز باراتا بفيليه دجاج." at bounding box center [908, 425] width 414 height 65
paste textarea "مسطح"
click at [1036, 406] on textarea "باراتا خبز مسطح باراتا بفيليه دجاج." at bounding box center [908, 425] width 414 height 65
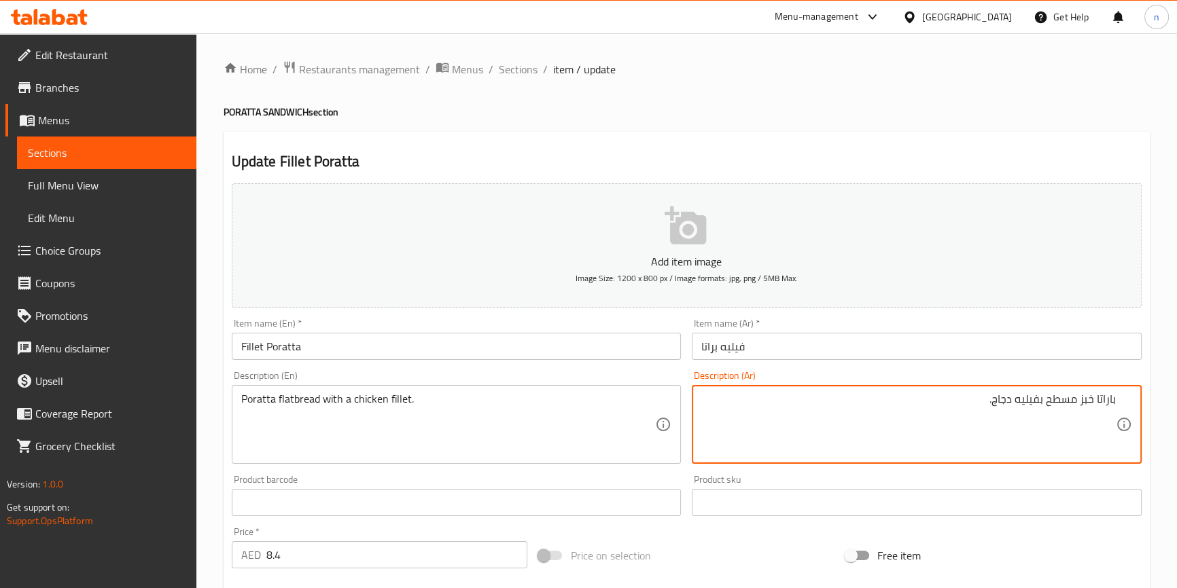
type textarea "باراتا خبز مسطح بفيليه دجاج."
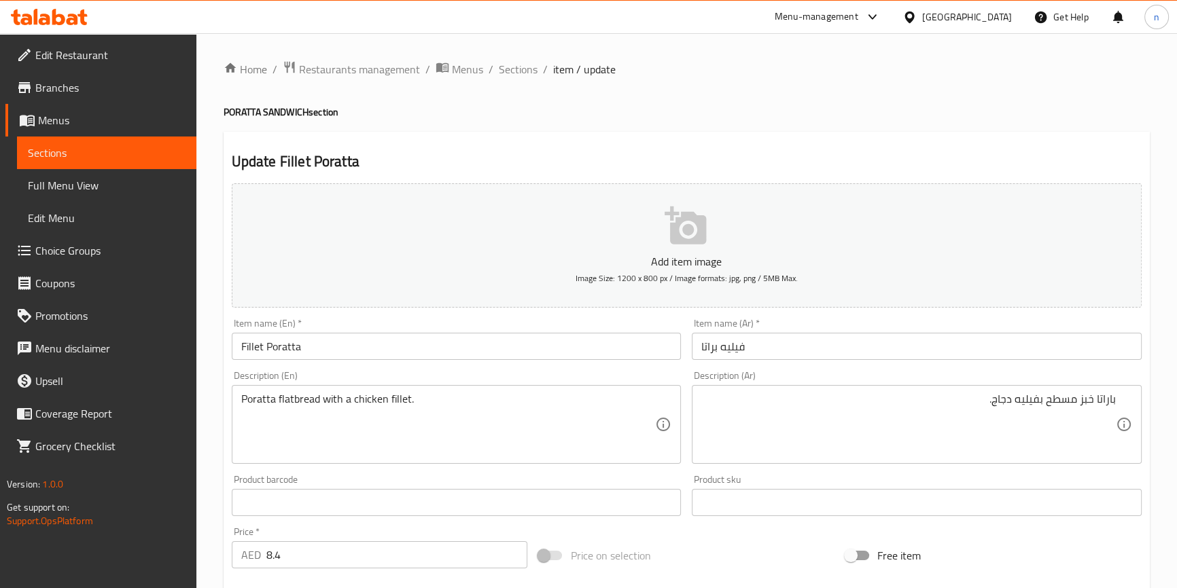
click at [204, 394] on div "Home / Restaurants management / Menus / Sections / item / update PORATTA SANDWI…" at bounding box center [686, 496] width 980 height 927
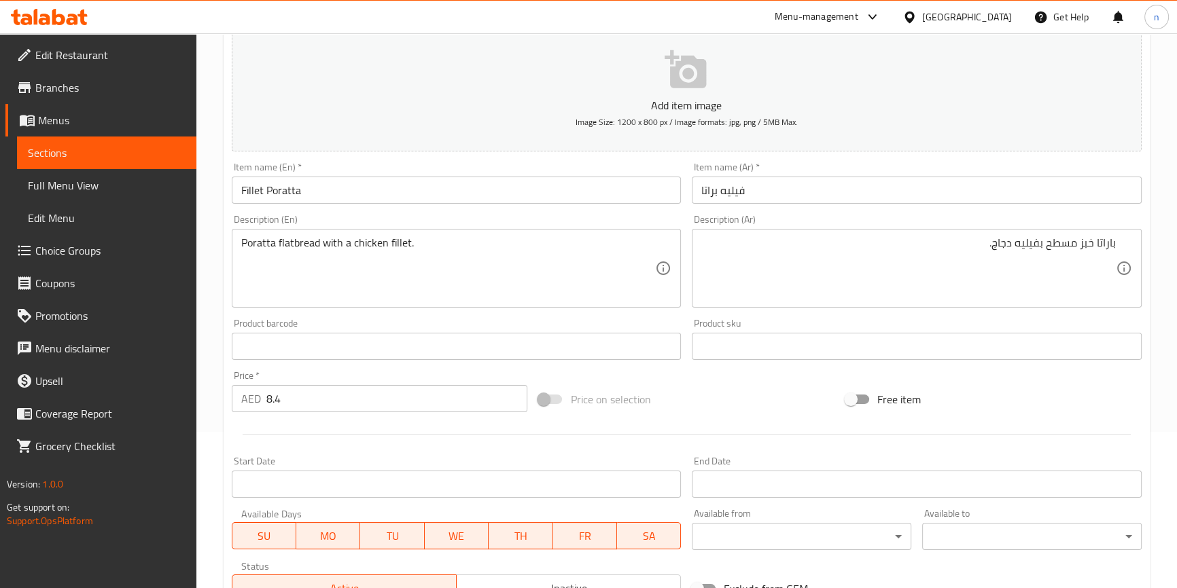
scroll to position [370, 0]
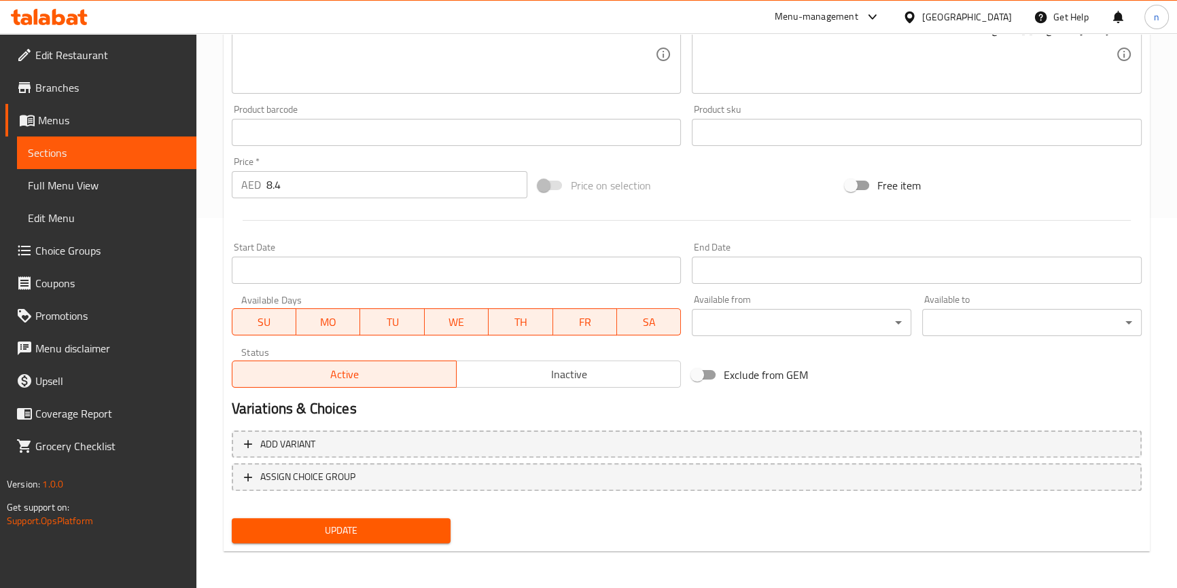
click at [300, 518] on button "Update" at bounding box center [341, 530] width 219 height 25
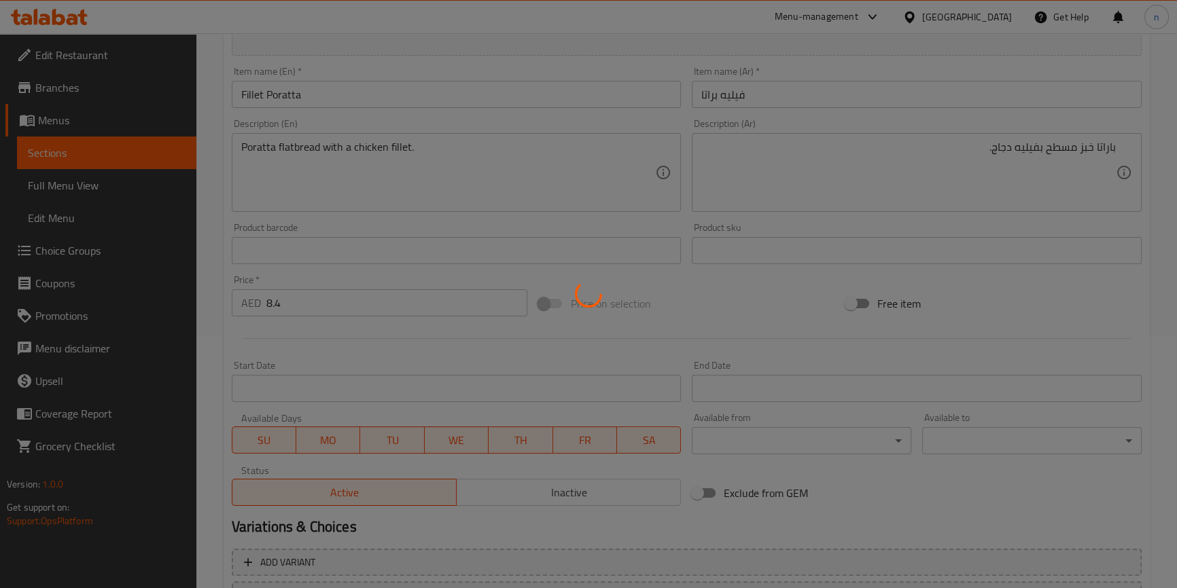
scroll to position [0, 0]
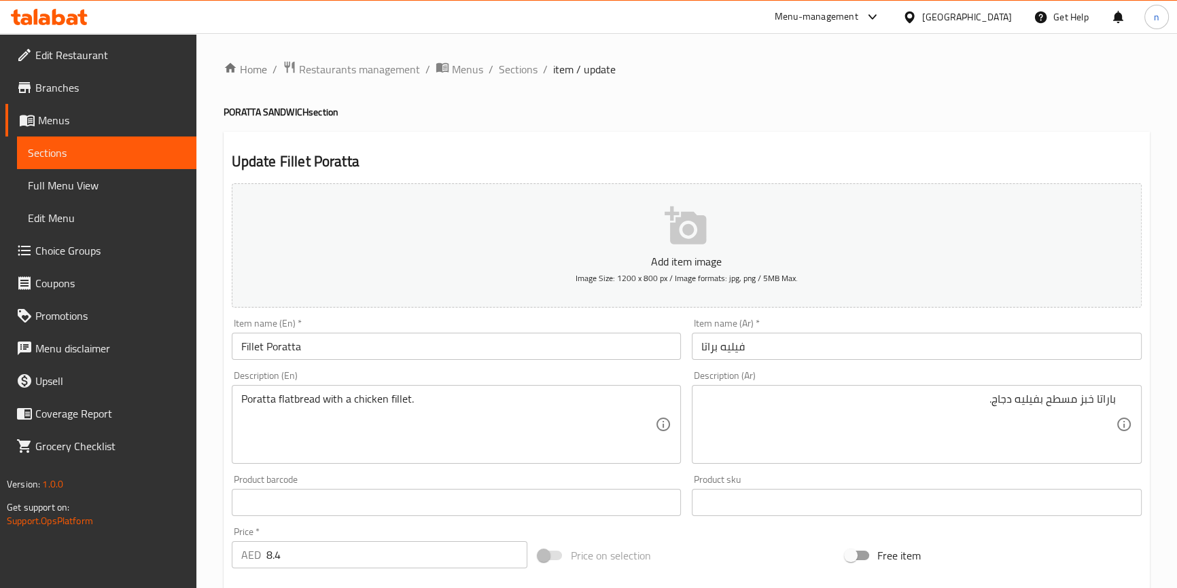
click at [207, 464] on div "Home / Restaurants management / Menus / Sections / item / update PORATTA SANDWI…" at bounding box center [686, 496] width 980 height 927
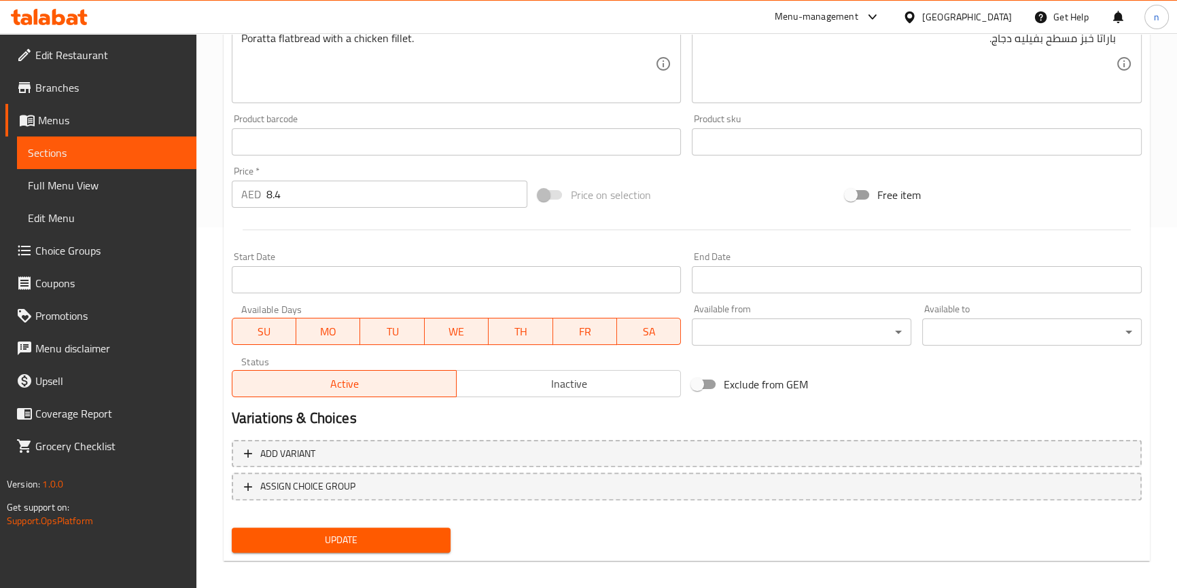
scroll to position [370, 0]
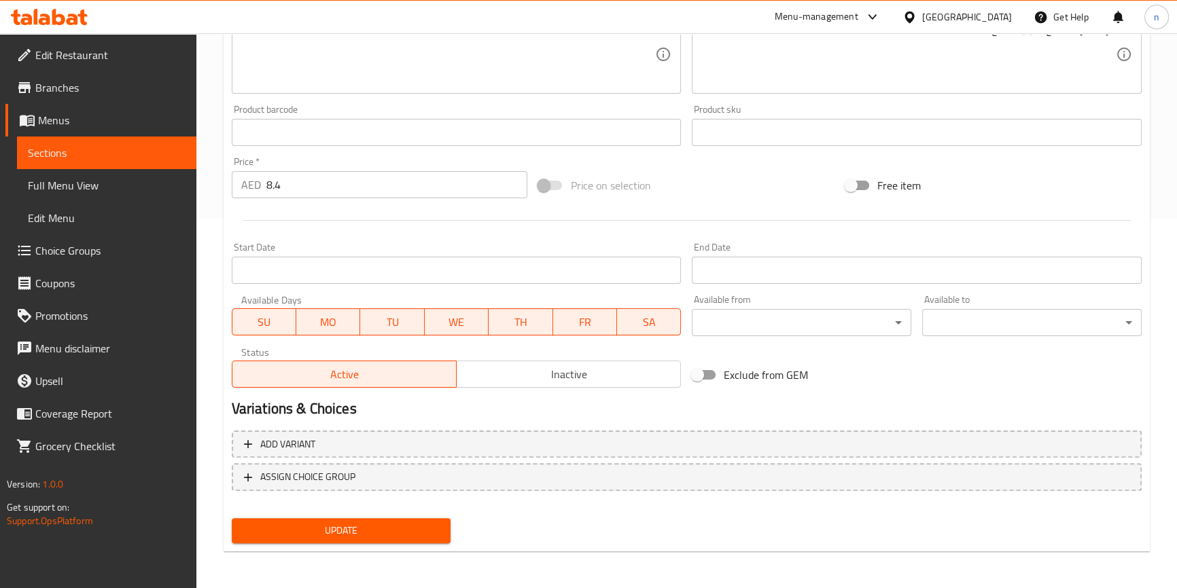
click at [367, 523] on span "Update" at bounding box center [342, 530] width 198 height 17
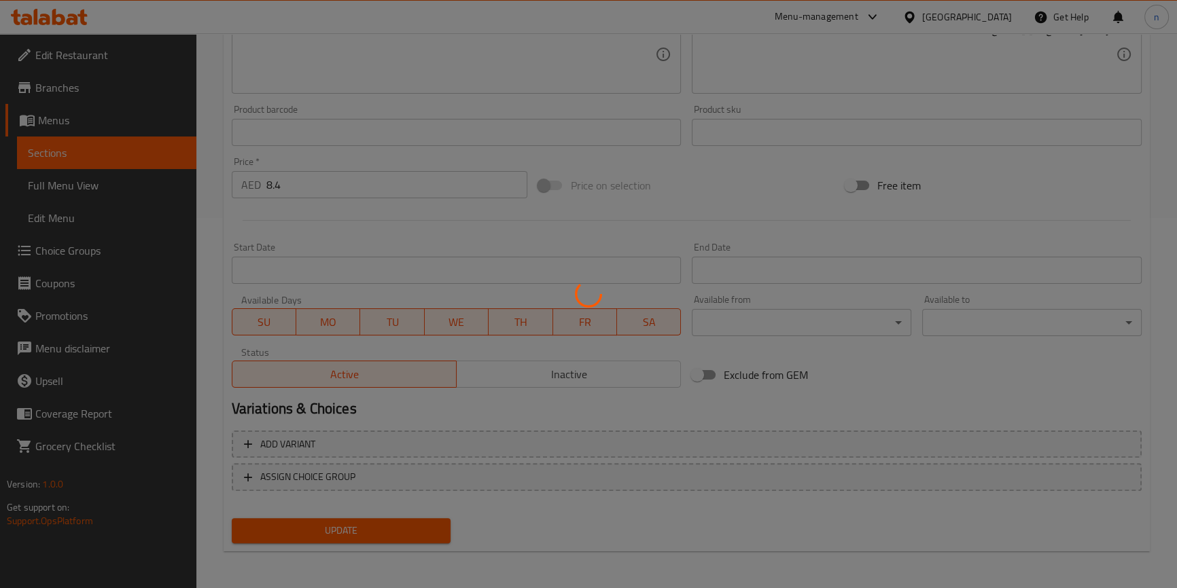
scroll to position [0, 0]
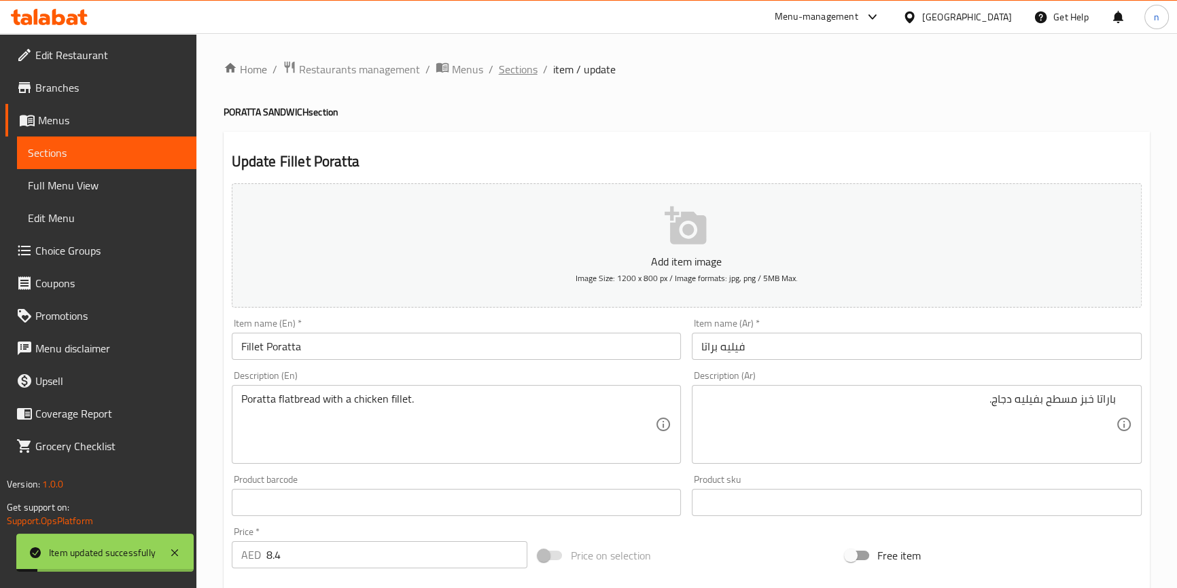
click at [520, 62] on span "Sections" at bounding box center [518, 69] width 39 height 16
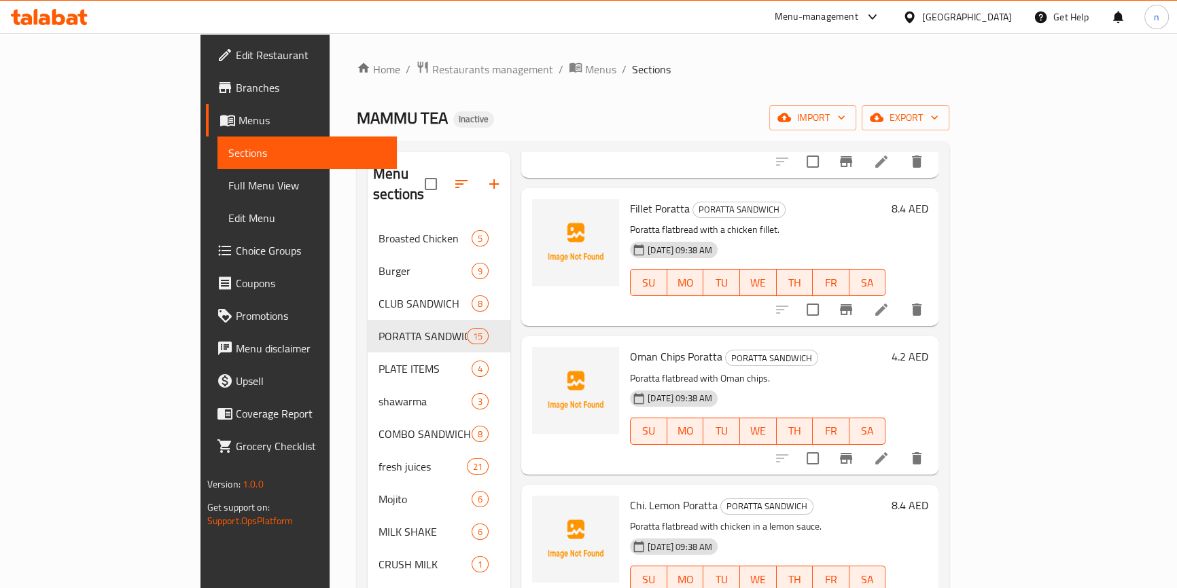
scroll to position [1235, 0]
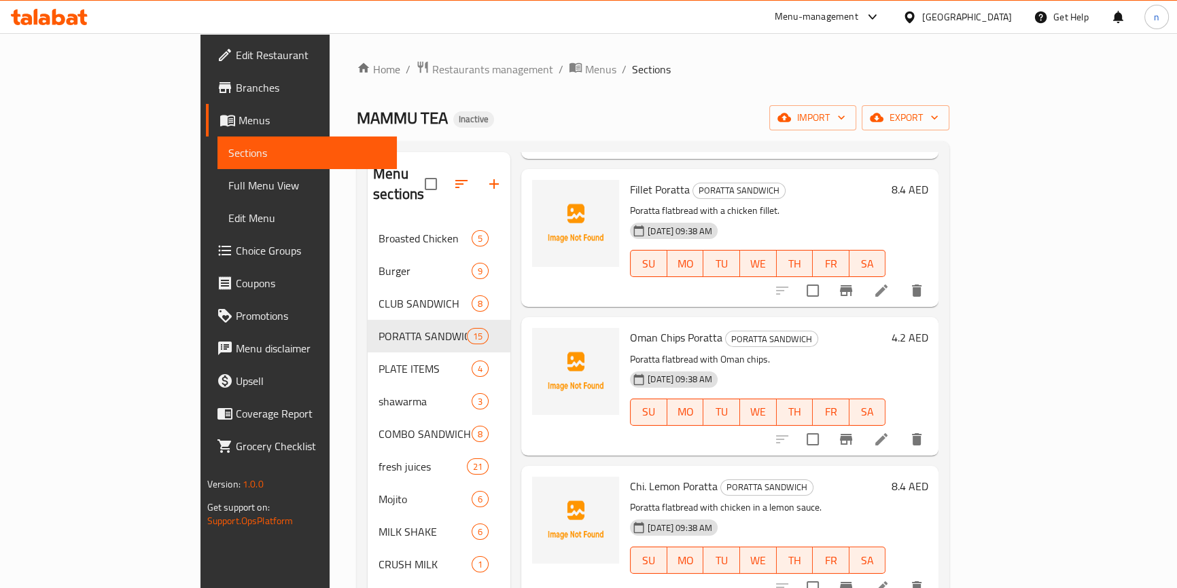
click at [900, 427] on li at bounding box center [881, 439] width 38 height 24
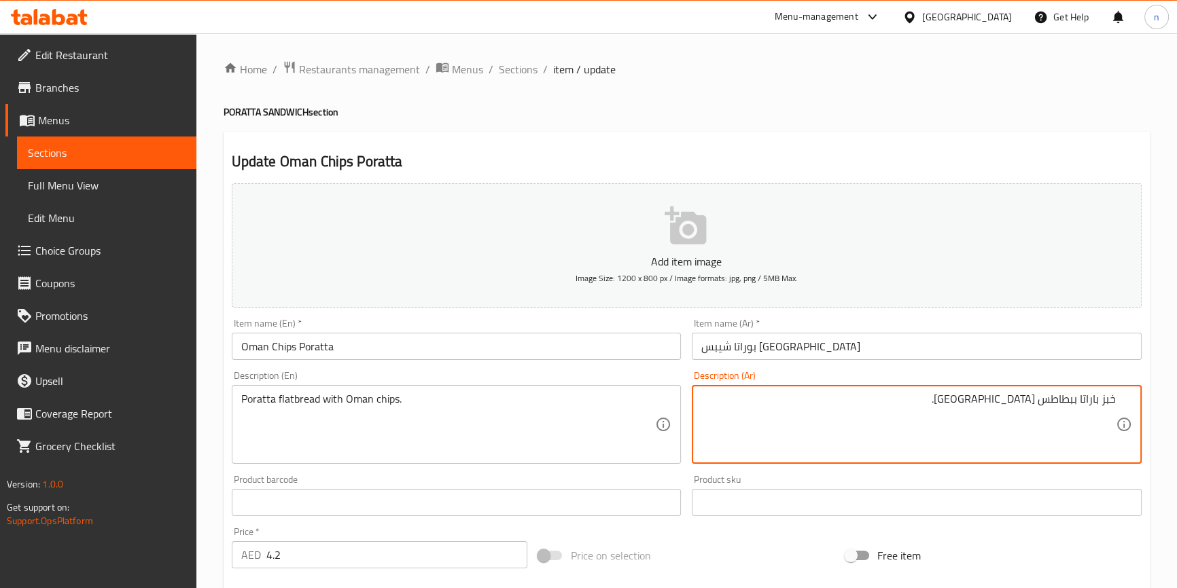
click at [1086, 399] on textarea "خبز باراتا ببطاطس [GEOGRAPHIC_DATA]." at bounding box center [908, 425] width 414 height 65
click at [1115, 399] on textarea "خبز باراتا ببطاطس [GEOGRAPHIC_DATA]." at bounding box center [908, 425] width 414 height 65
paste textarea "باراتا"
click at [1070, 406] on textarea "باراتا خبز باراتا ببطاطس [GEOGRAPHIC_DATA]." at bounding box center [908, 425] width 414 height 65
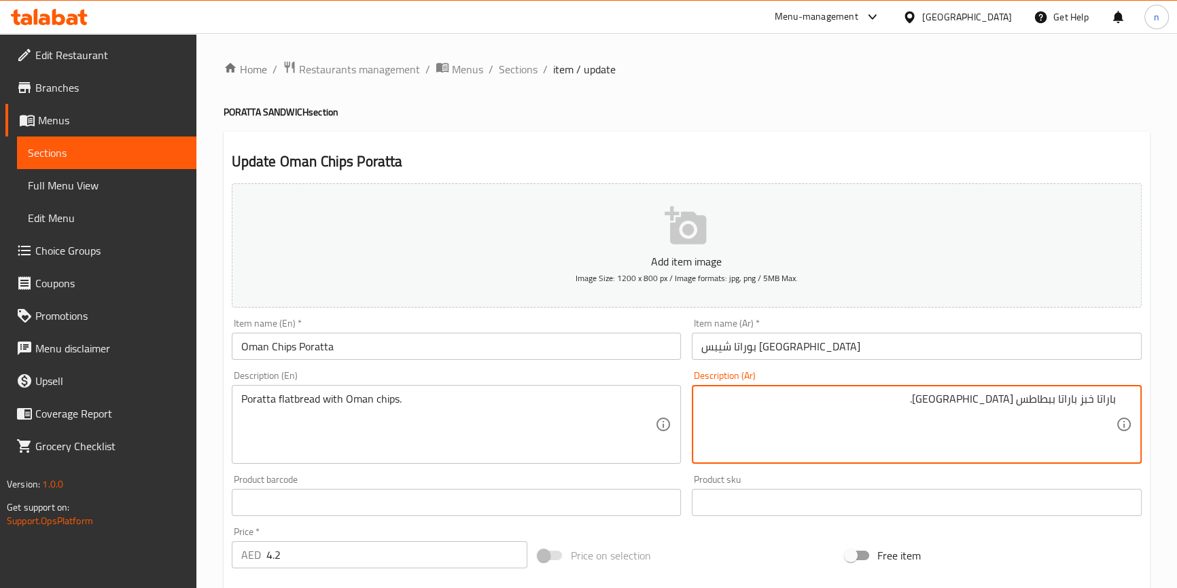
click at [1070, 406] on textarea "باراتا خبز باراتا ببطاطس [GEOGRAPHIC_DATA]." at bounding box center [908, 425] width 414 height 65
click at [1081, 407] on textarea "باراتا خبز ببطاطس [GEOGRAPHIC_DATA]." at bounding box center [908, 425] width 414 height 65
paste textarea "مسطح"
type textarea "باراتا خبز مسطح ببطاطس [GEOGRAPHIC_DATA]."
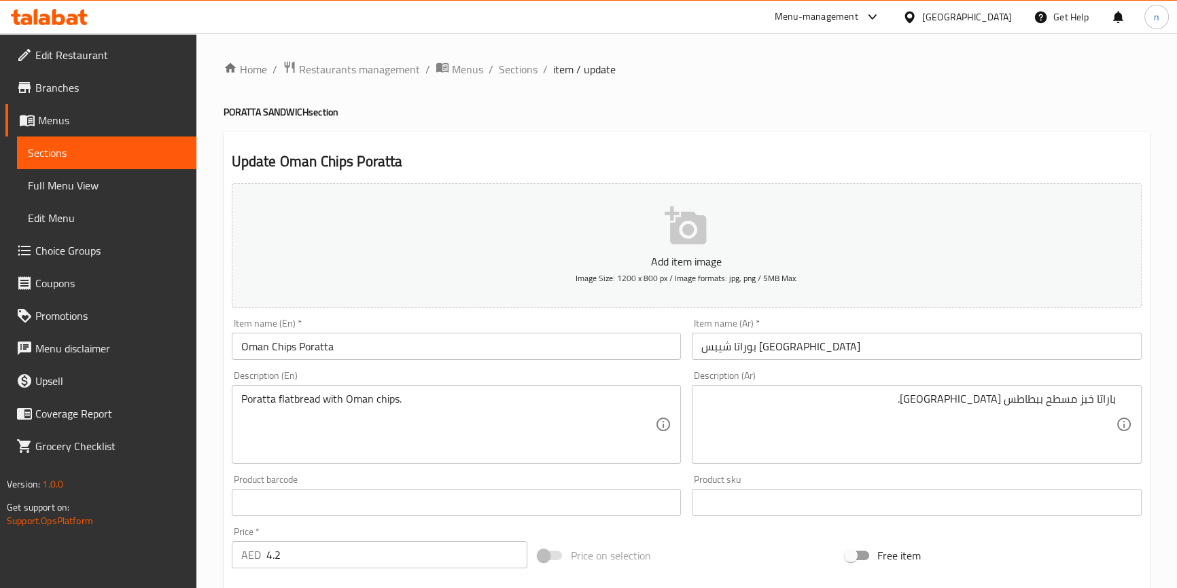
click at [211, 369] on div "Home / Restaurants management / Menus / Sections / item / update PORATTA SANDWI…" at bounding box center [686, 496] width 980 height 927
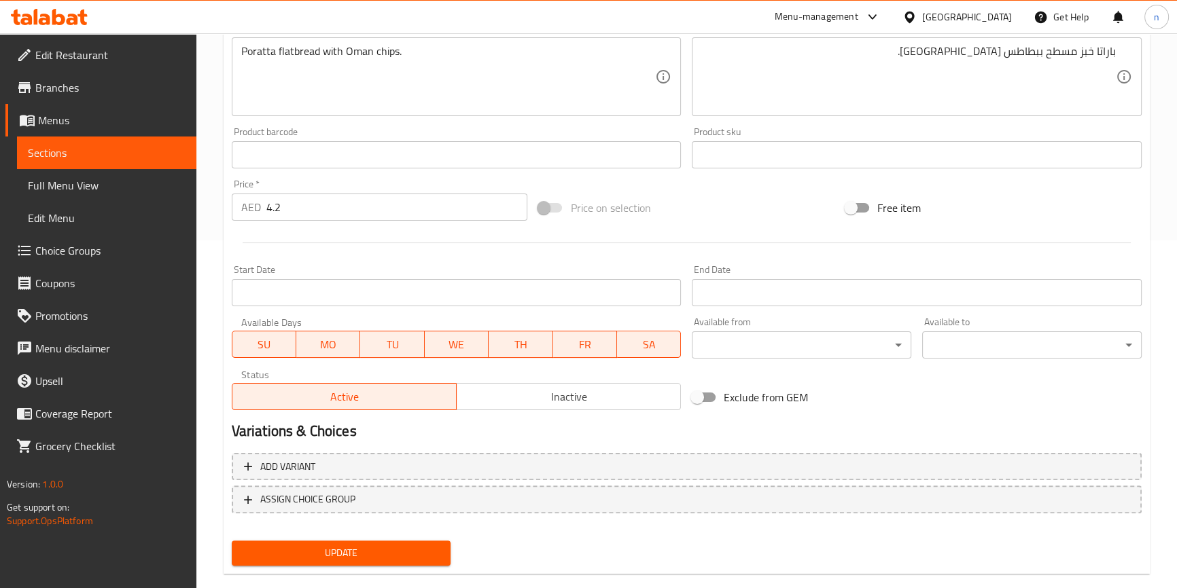
scroll to position [370, 0]
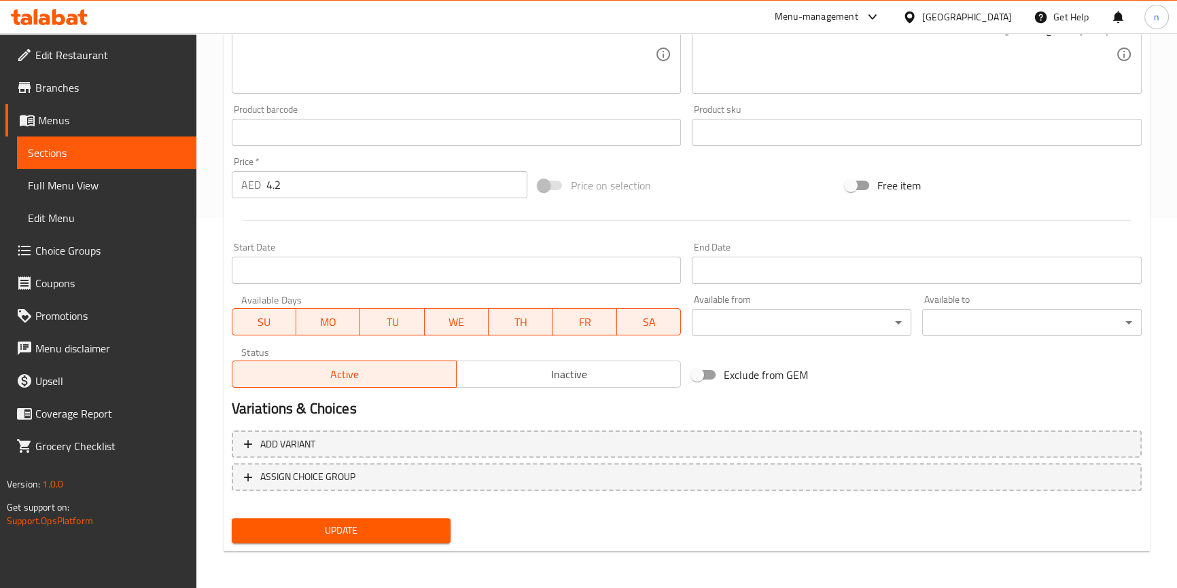
click at [408, 534] on span "Update" at bounding box center [342, 530] width 198 height 17
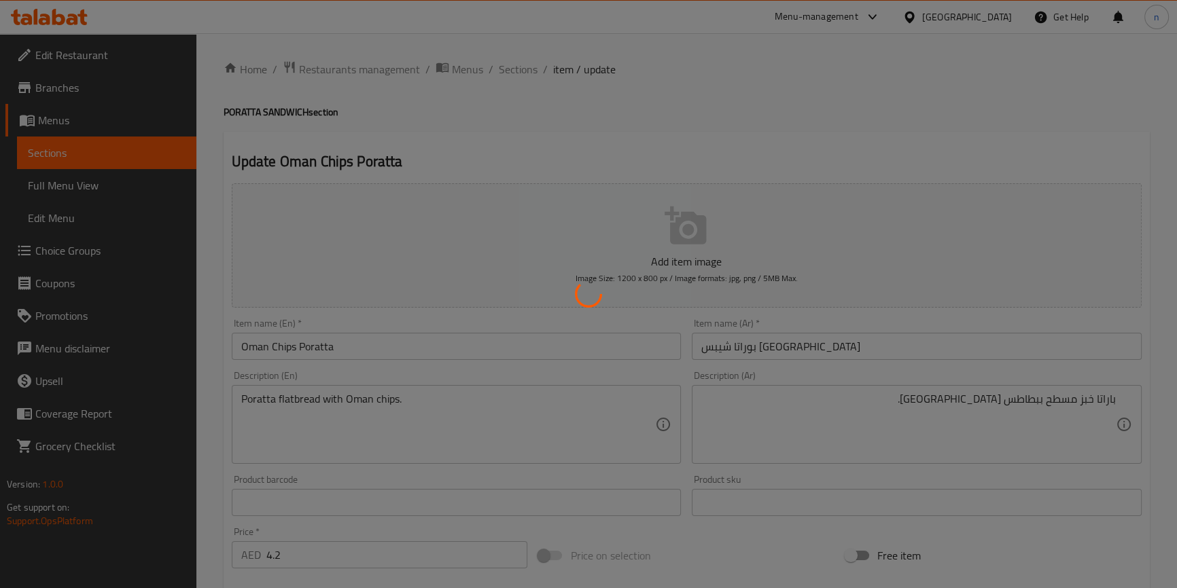
scroll to position [0, 0]
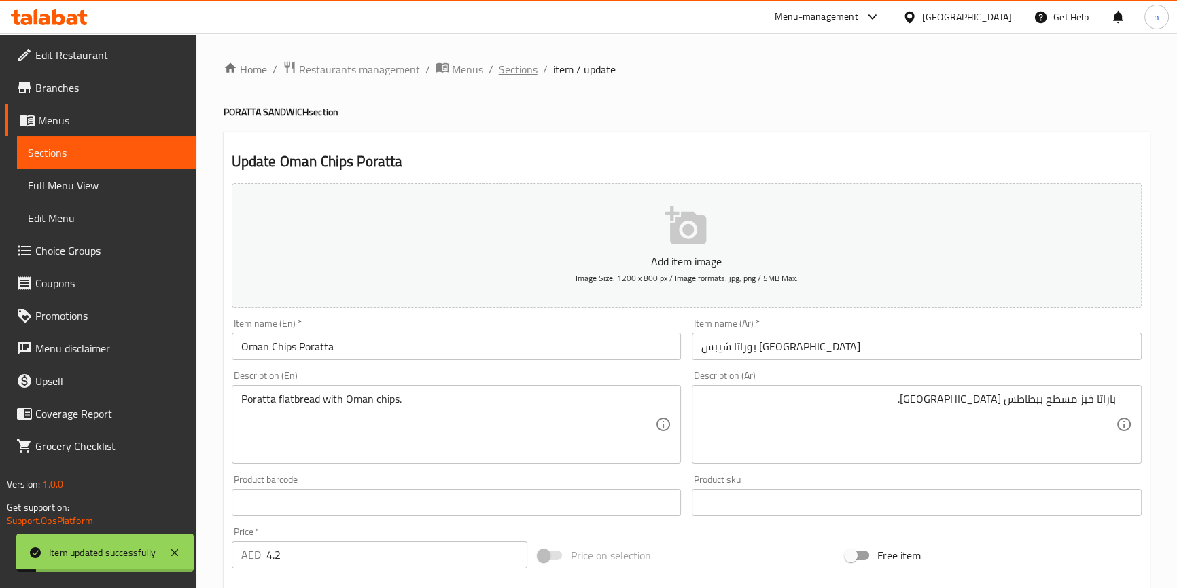
click at [514, 64] on span "Sections" at bounding box center [518, 69] width 39 height 16
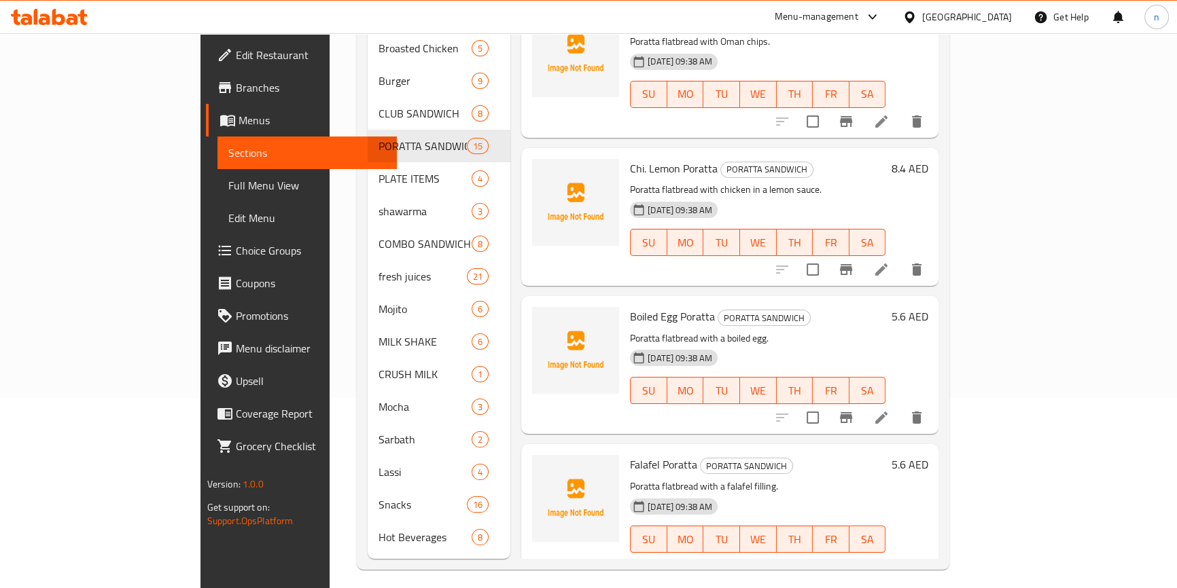
scroll to position [1362, 0]
click at [889, 262] on icon at bounding box center [881, 270] width 16 height 16
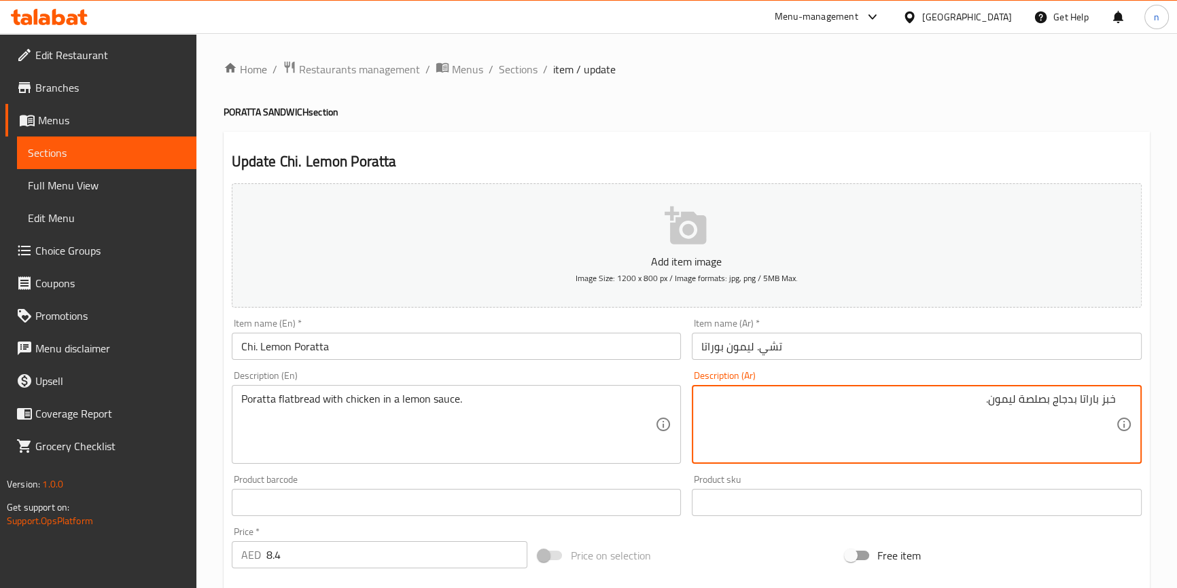
click at [1096, 401] on textarea "خبز باراتا بدجاج بصلصة ليمون." at bounding box center [908, 425] width 414 height 65
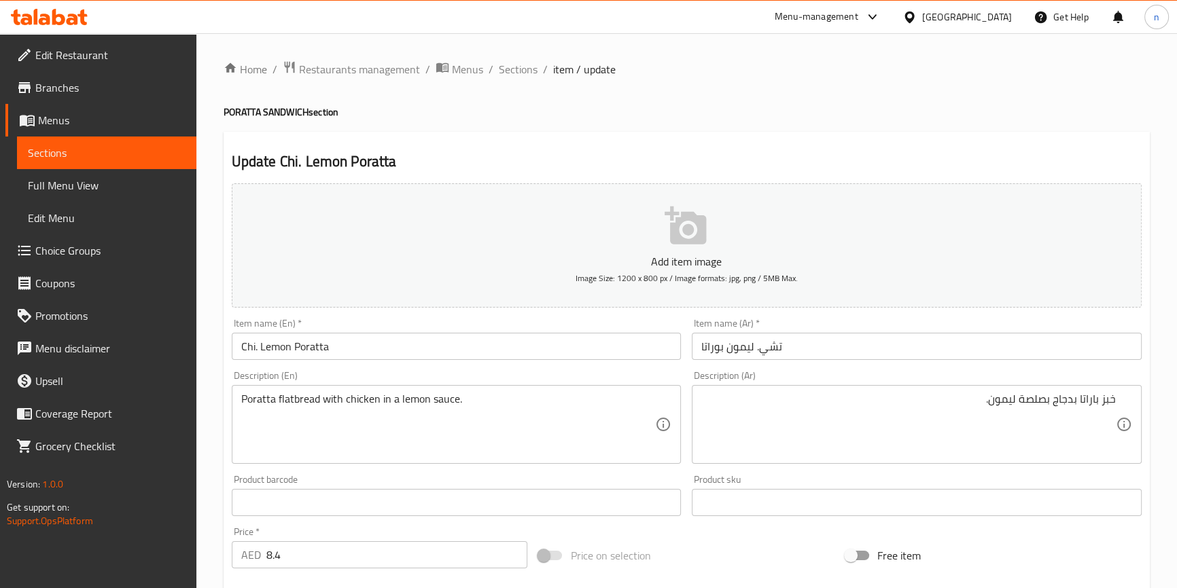
click at [1117, 398] on div "خبز باراتا بدجاج بصلصة ليمون. Description (Ar)" at bounding box center [917, 424] width 450 height 79
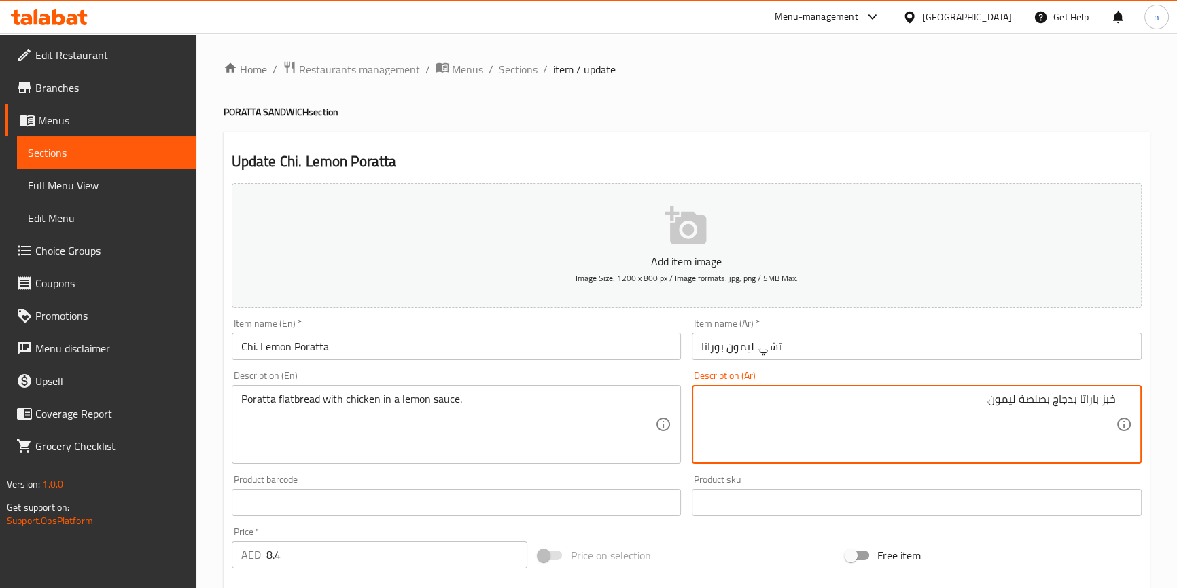
click at [1114, 401] on textarea "خبز باراتا بدجاج بصلصة ليمون." at bounding box center [908, 425] width 414 height 65
paste textarea "باراتا"
click at [1065, 400] on textarea "باراتا خبز باراتا بدجاج بصلصة ليمون." at bounding box center [908, 425] width 414 height 65
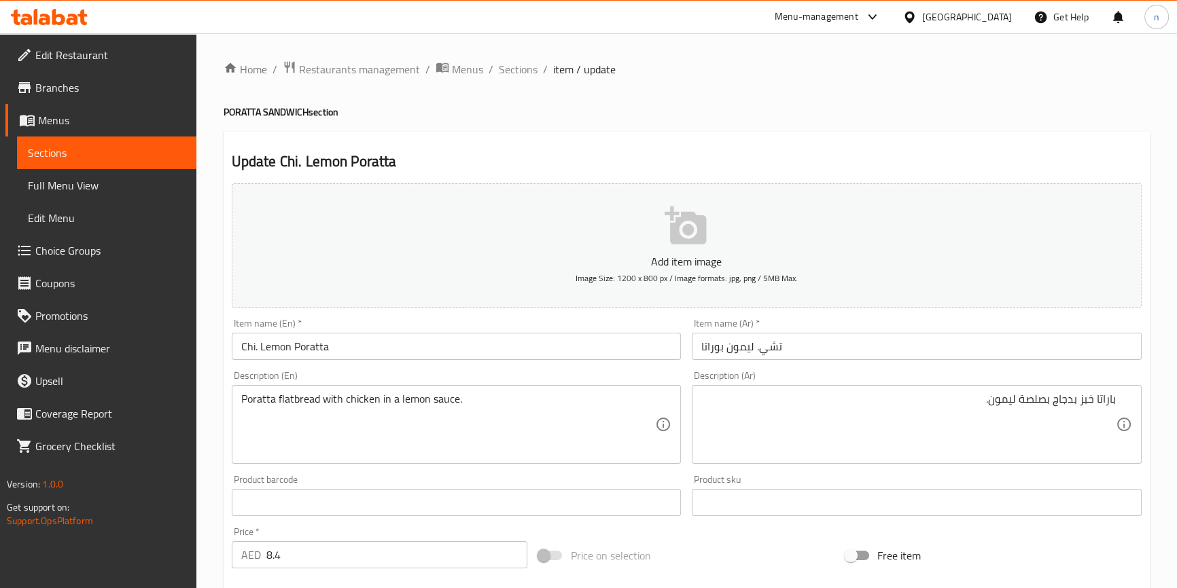
click at [1081, 399] on textarea "باراتا خبز بدجاج بصلصة ليمون." at bounding box center [908, 425] width 414 height 65
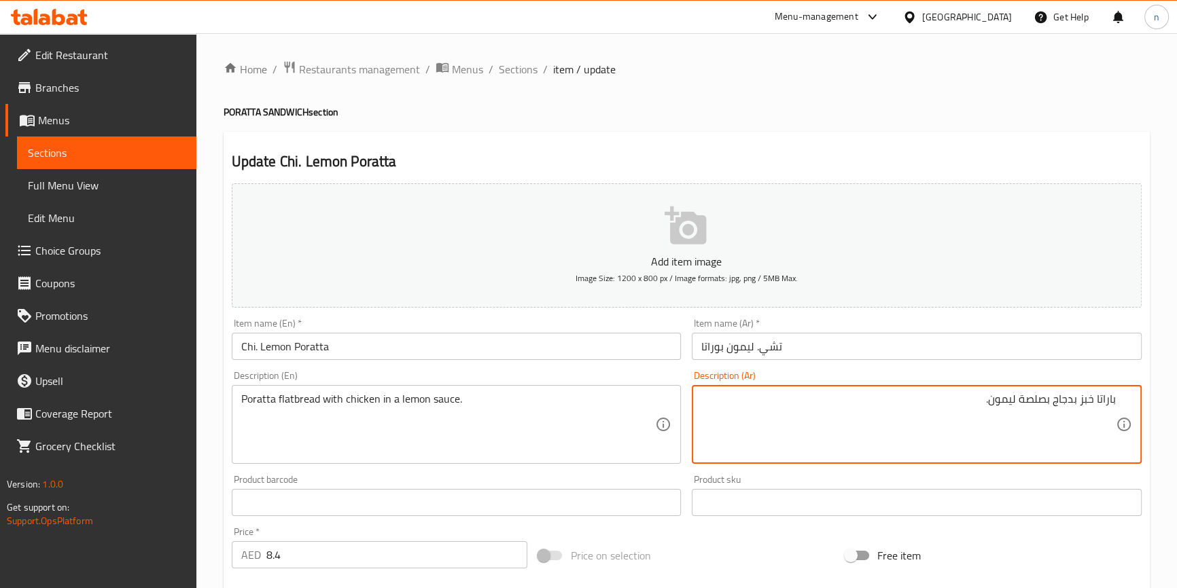
click at [1081, 397] on textarea "باراتا خبز بدجاج بصلصة ليمون." at bounding box center [908, 425] width 414 height 65
paste textarea "مسطح"
click at [999, 401] on textarea "باراتا خبز مسطح بدجاج بصلصة ليمون." at bounding box center [908, 425] width 414 height 65
type textarea "باراتا خبز مسطح بدجاج بصوص ليمون."
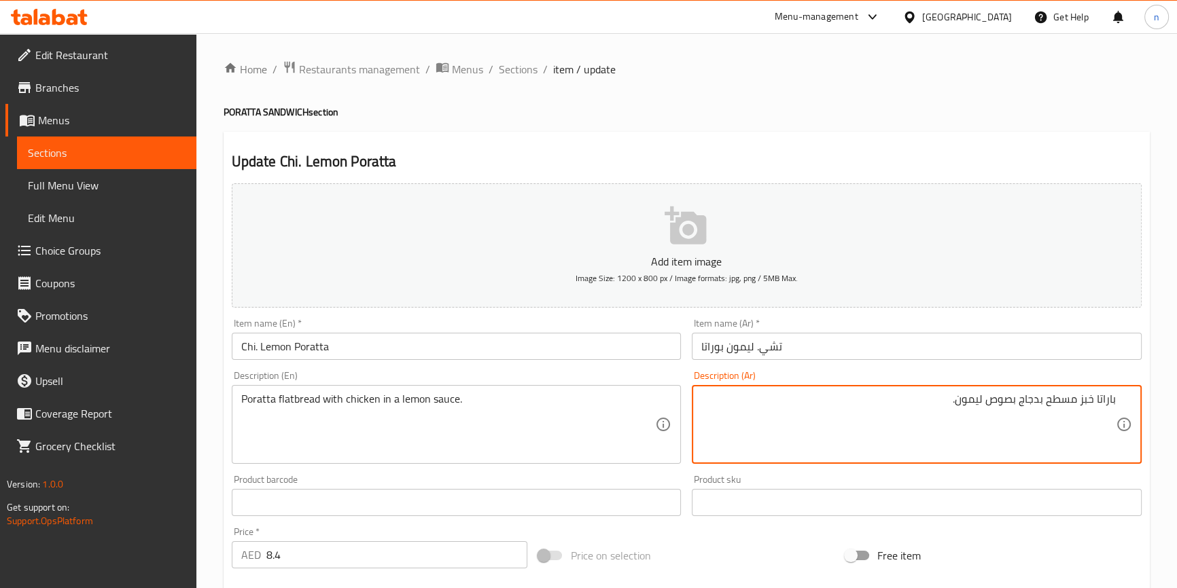
click at [227, 459] on div "Description (En) Poratta flatbread with chicken in a lemon sauce. Description (…" at bounding box center [456, 417] width 461 height 104
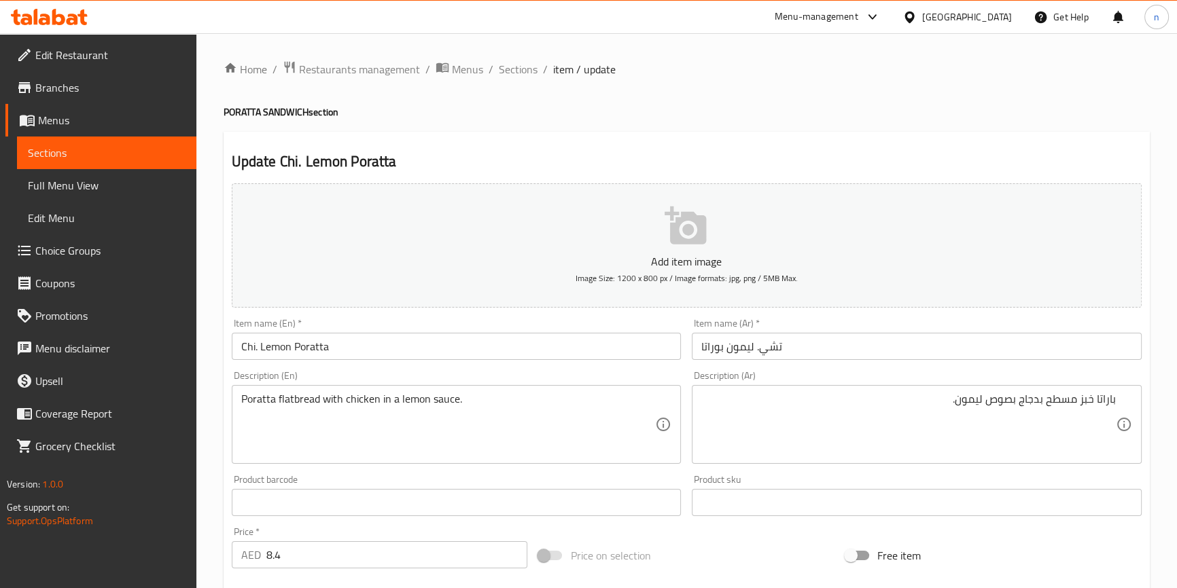
click at [209, 463] on div "Home / Restaurants management / Menus / Sections / item / update PORATTA SANDWI…" at bounding box center [686, 496] width 980 height 927
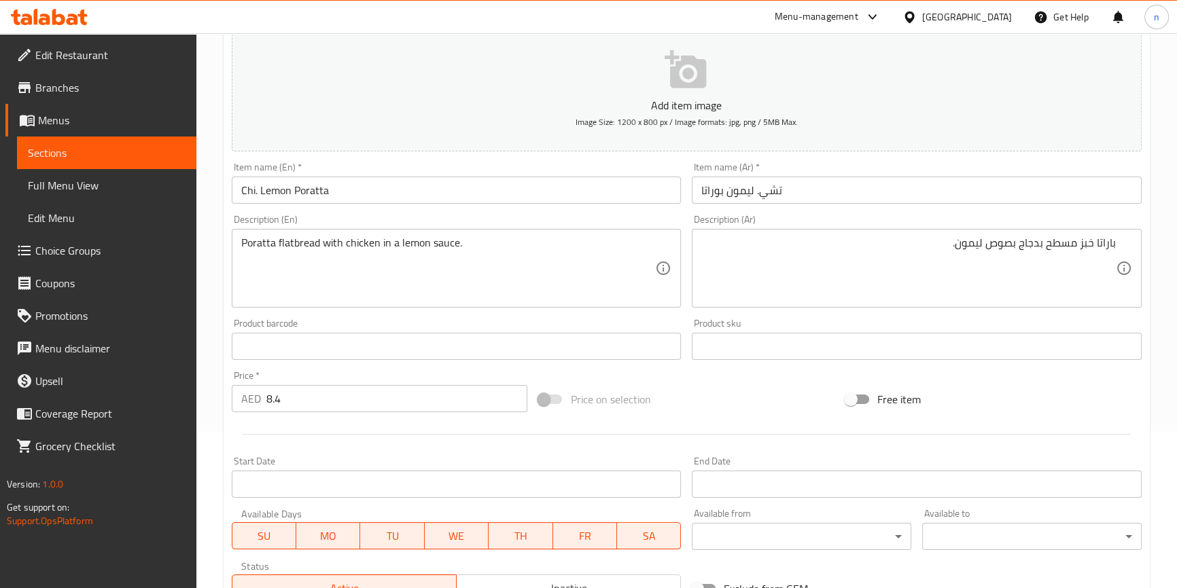
scroll to position [370, 0]
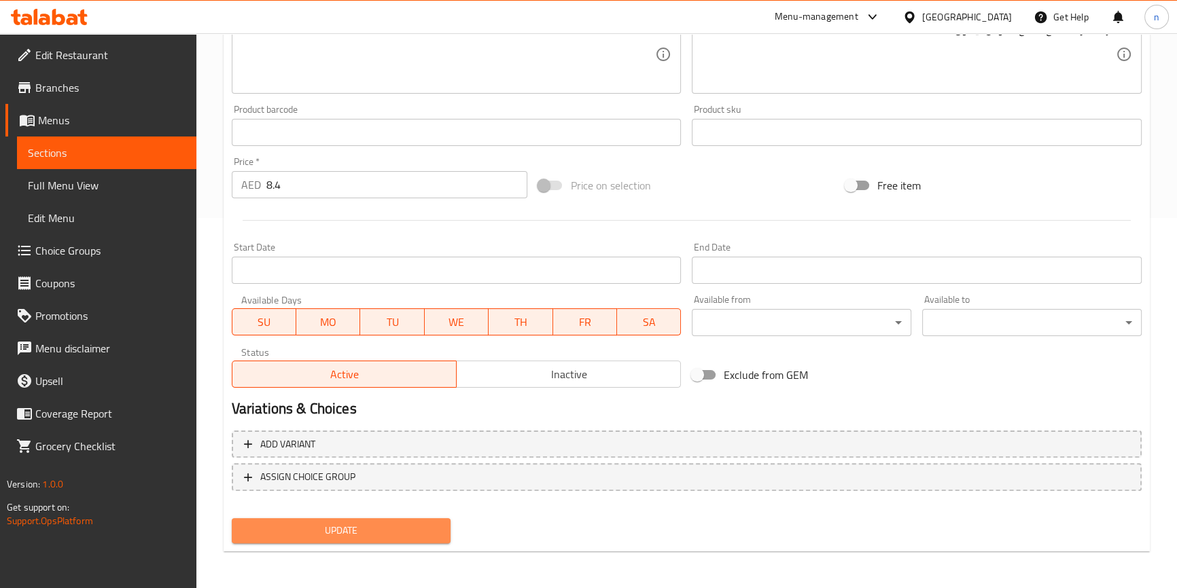
click at [318, 540] on button "Update" at bounding box center [341, 530] width 219 height 25
click at [439, 541] on button "Update" at bounding box center [341, 530] width 219 height 25
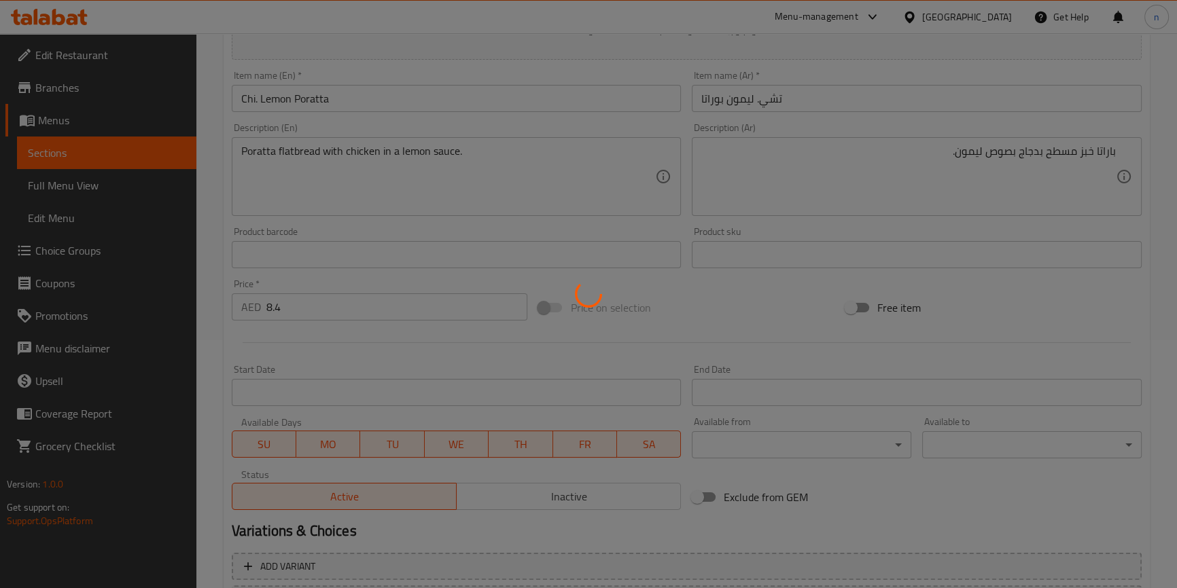
scroll to position [0, 0]
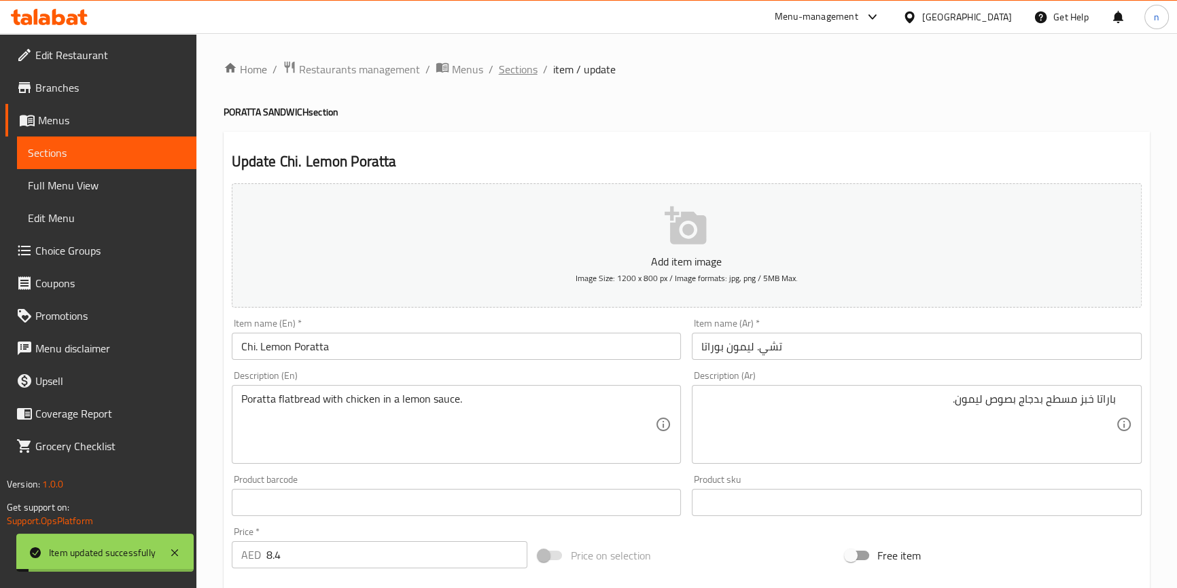
click at [504, 73] on span "Sections" at bounding box center [518, 69] width 39 height 16
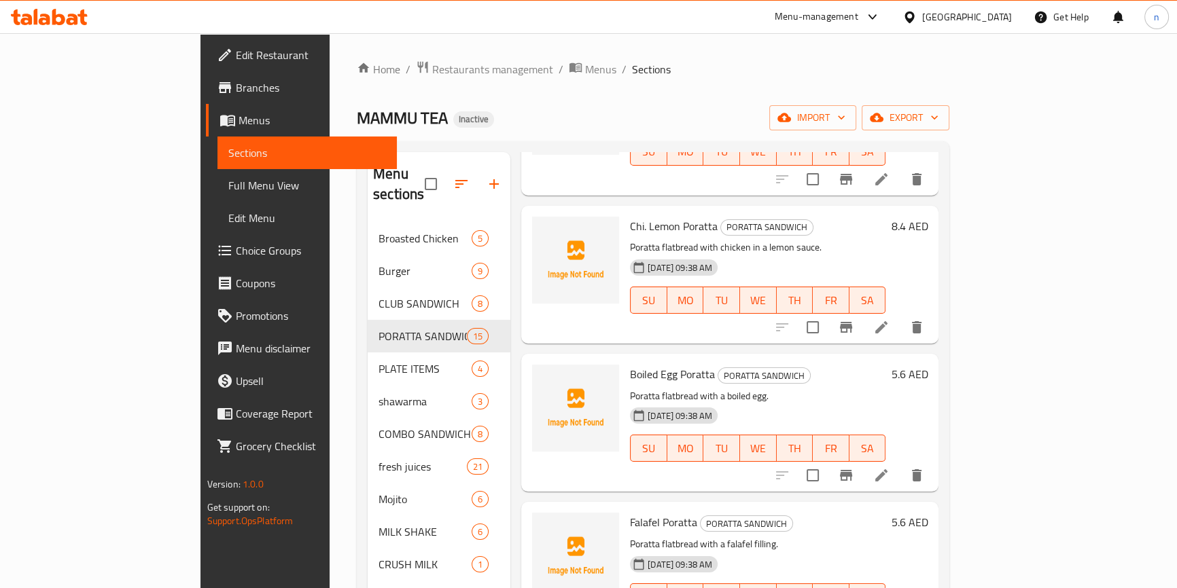
scroll to position [1482, 0]
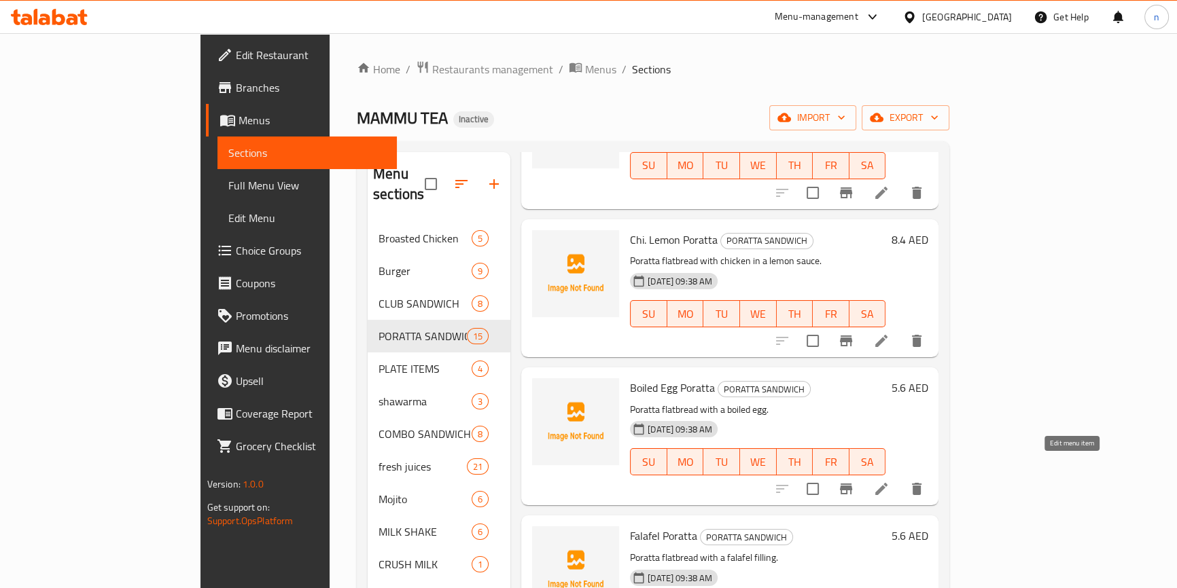
click at [889, 481] on icon at bounding box center [881, 489] width 16 height 16
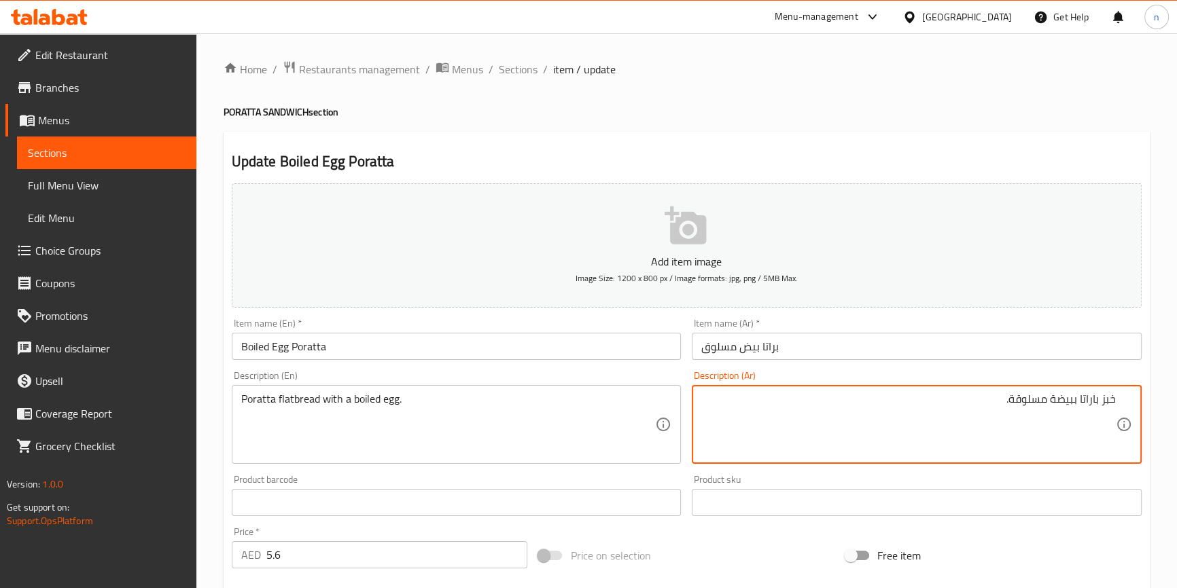
click at [1088, 397] on textarea "خبز باراتا ببيضة مسلوقة." at bounding box center [908, 425] width 414 height 65
click at [1115, 401] on textarea "خبز باراتا ببيضة مسلوقة." at bounding box center [908, 425] width 414 height 65
paste textarea "باراتا"
click at [1067, 404] on textarea "باراتا خبز باراتا ببيضة مسلوقة." at bounding box center [908, 425] width 414 height 65
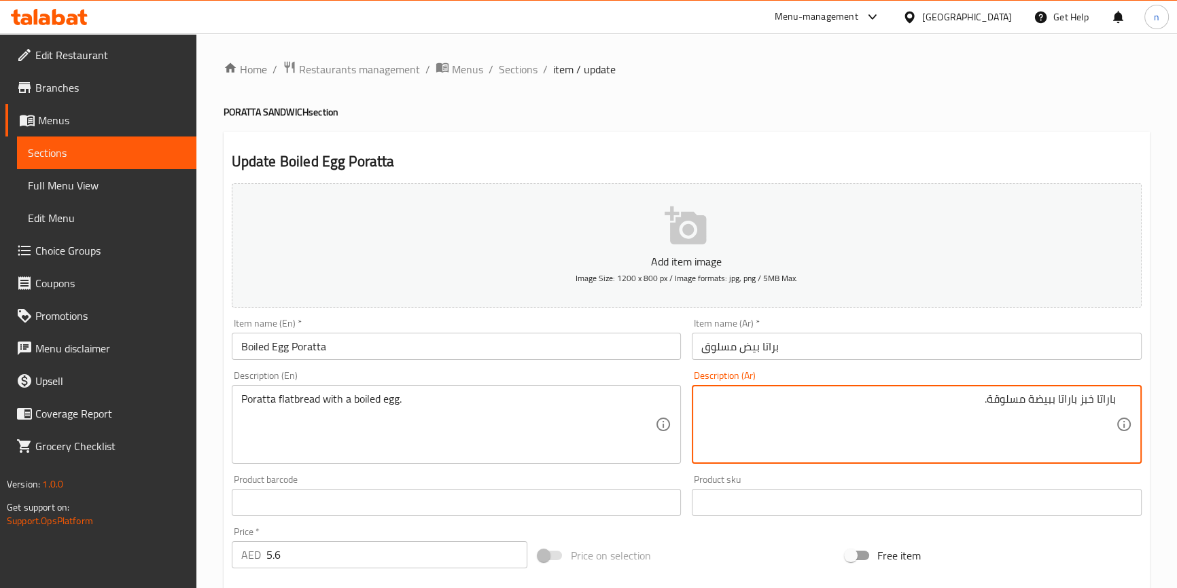
click at [1067, 404] on textarea "باراتا خبز باراتا ببيضة مسلوقة." at bounding box center [908, 425] width 414 height 65
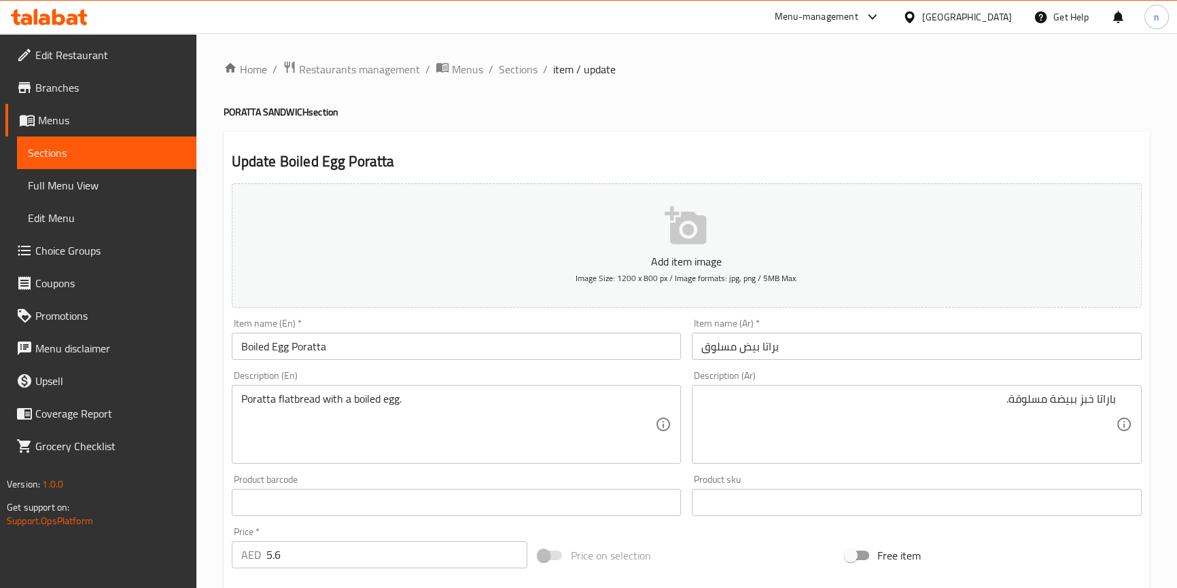
click at [1084, 401] on textarea "باراتا خبز ببيضة مسلوقة." at bounding box center [908, 425] width 414 height 65
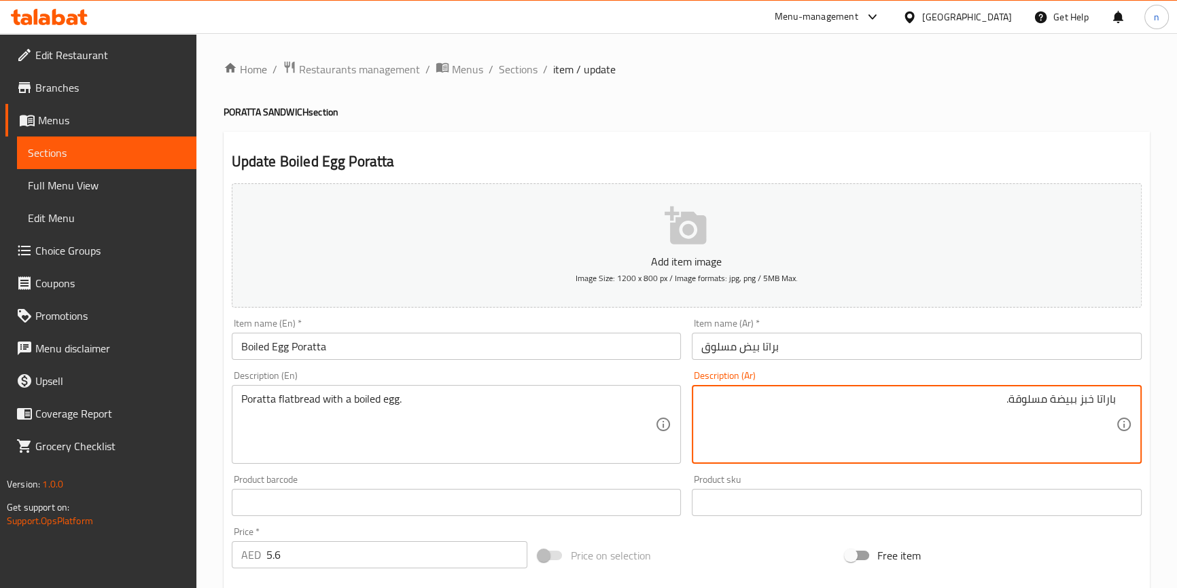
click at [1084, 401] on textarea "باراتا خبز ببيضة مسلوقة." at bounding box center [908, 425] width 414 height 65
paste textarea "مسطح"
type textarea "باراتا خبز مسطح ببيضة مسلوقة."
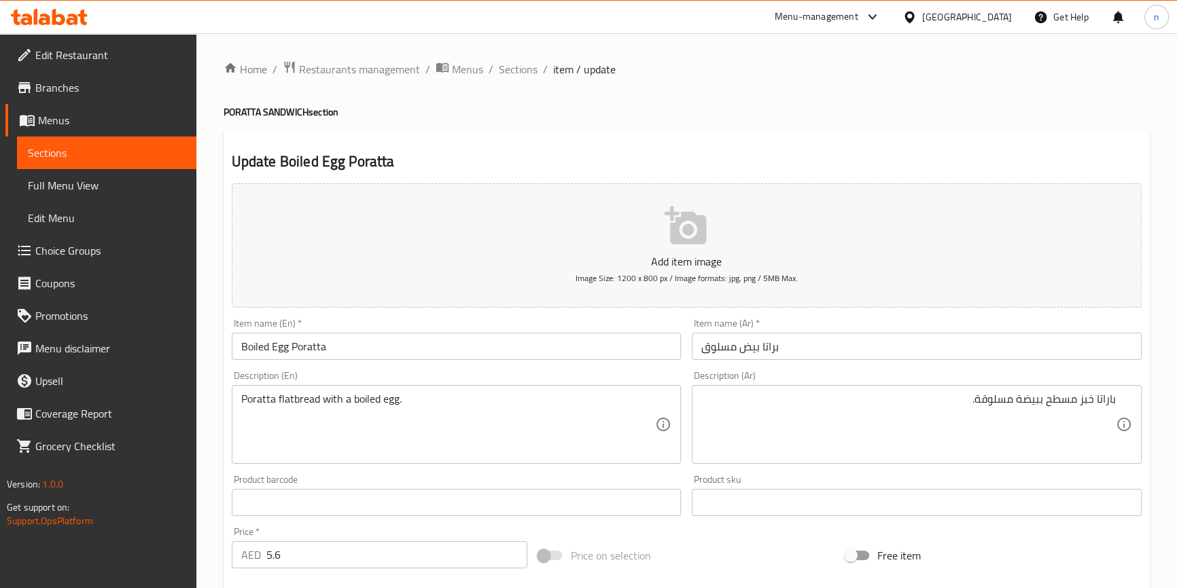
click at [213, 433] on div "Home / Restaurants management / Menus / Sections / item / update PORATTA SANDWI…" at bounding box center [686, 496] width 980 height 927
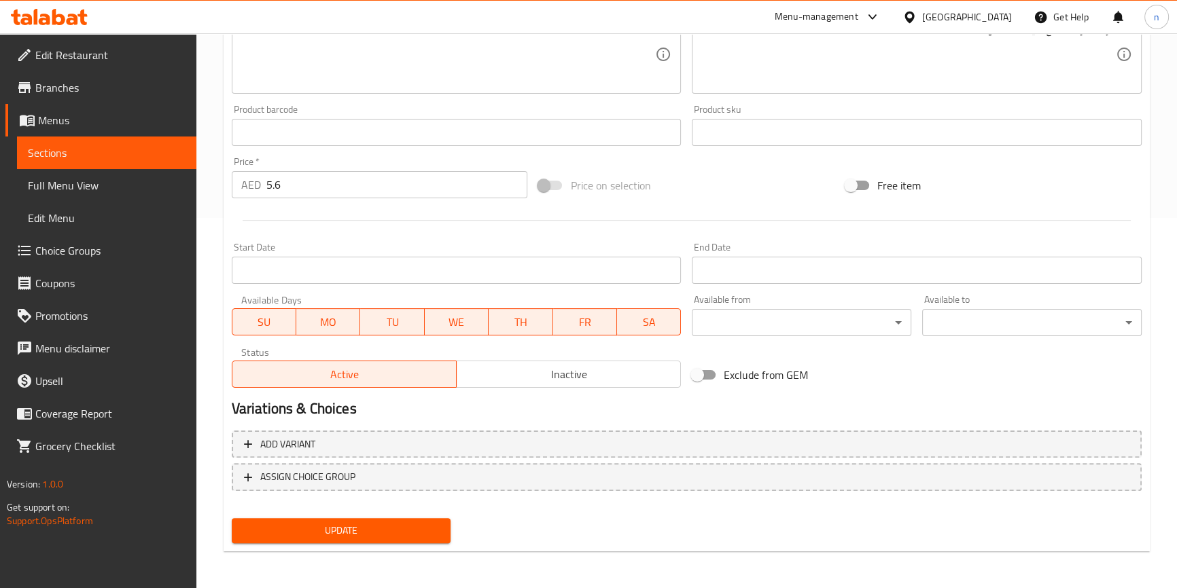
click at [408, 532] on span "Update" at bounding box center [342, 530] width 198 height 17
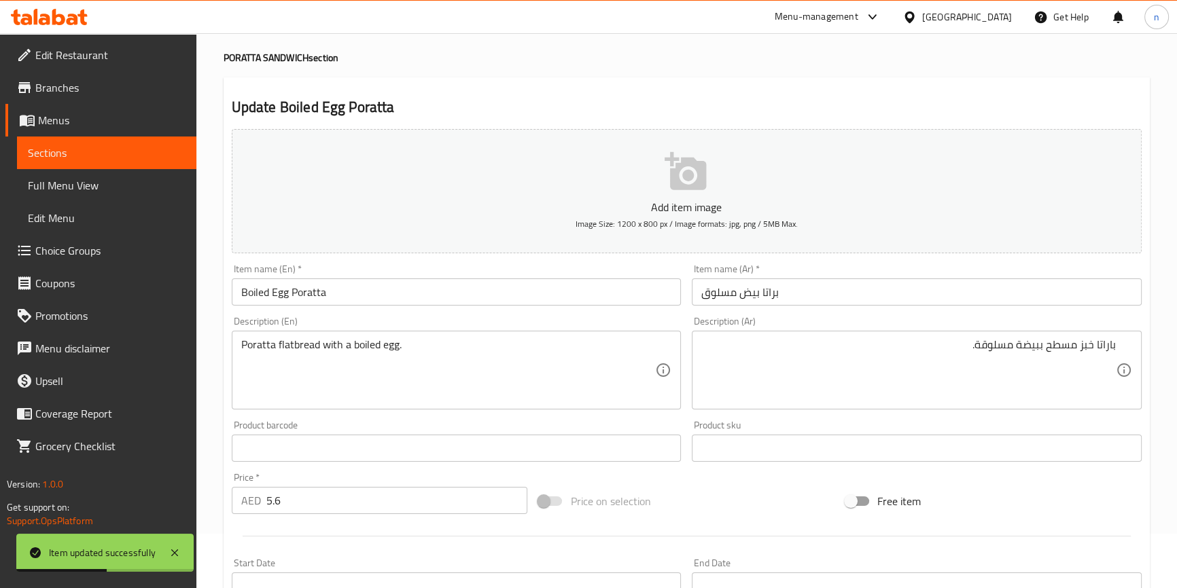
scroll to position [0, 0]
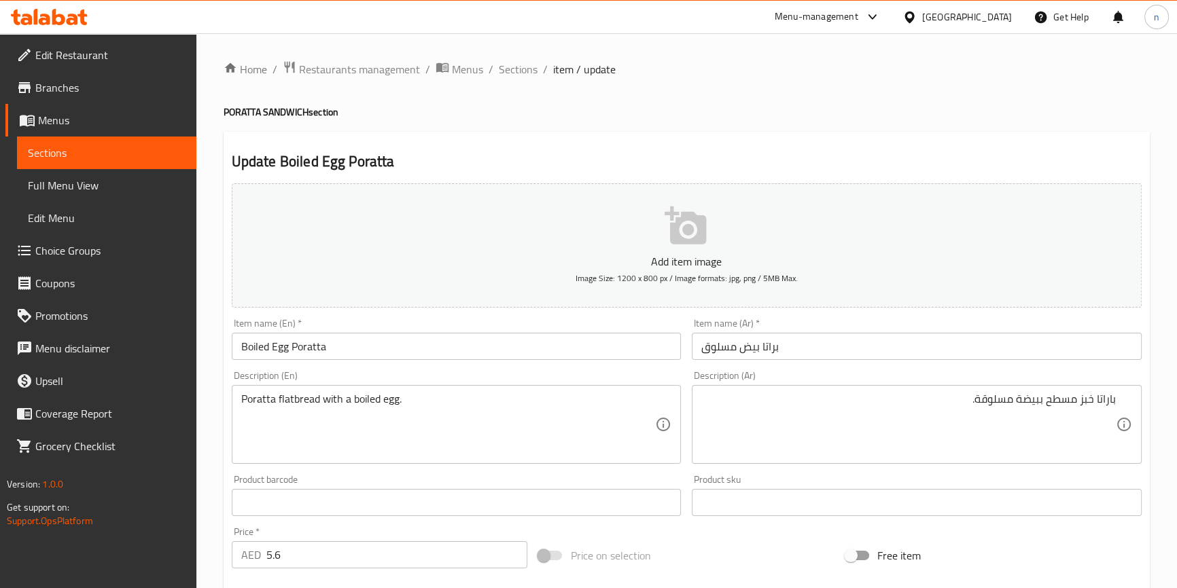
click at [257, 382] on div "Description (En) Poratta flatbread with a boiled egg. Description (En)" at bounding box center [457, 417] width 450 height 93
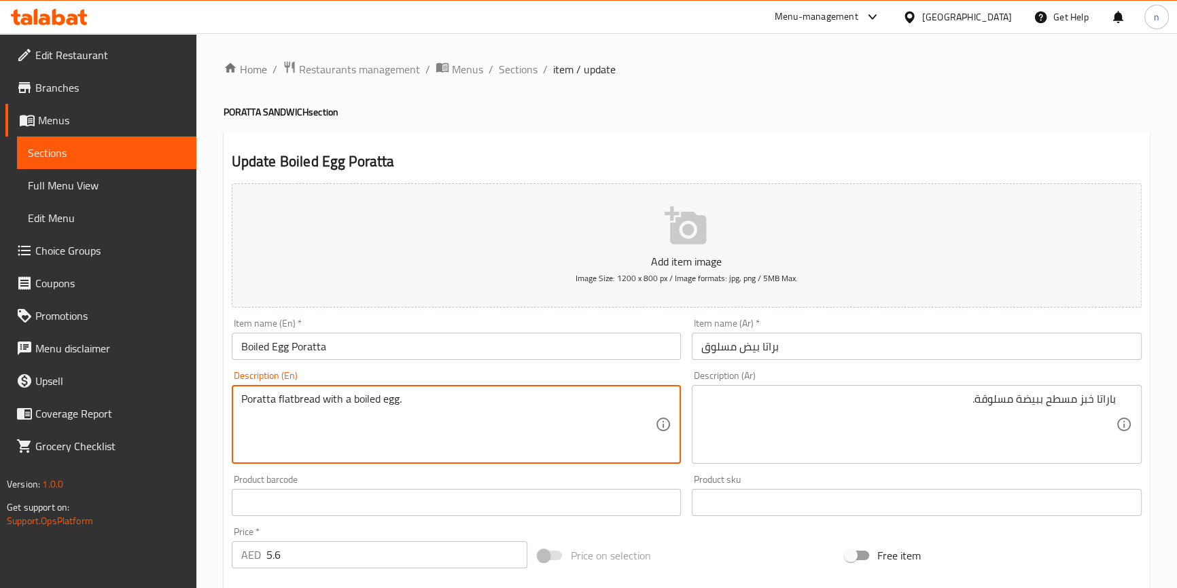
click at [444, 414] on textarea "Poratta flatbread with a boiled egg." at bounding box center [448, 425] width 414 height 65
click at [221, 471] on div "Home / Restaurants management / Menus / Sections / item / update PORATTA SANDWI…" at bounding box center [686, 496] width 980 height 927
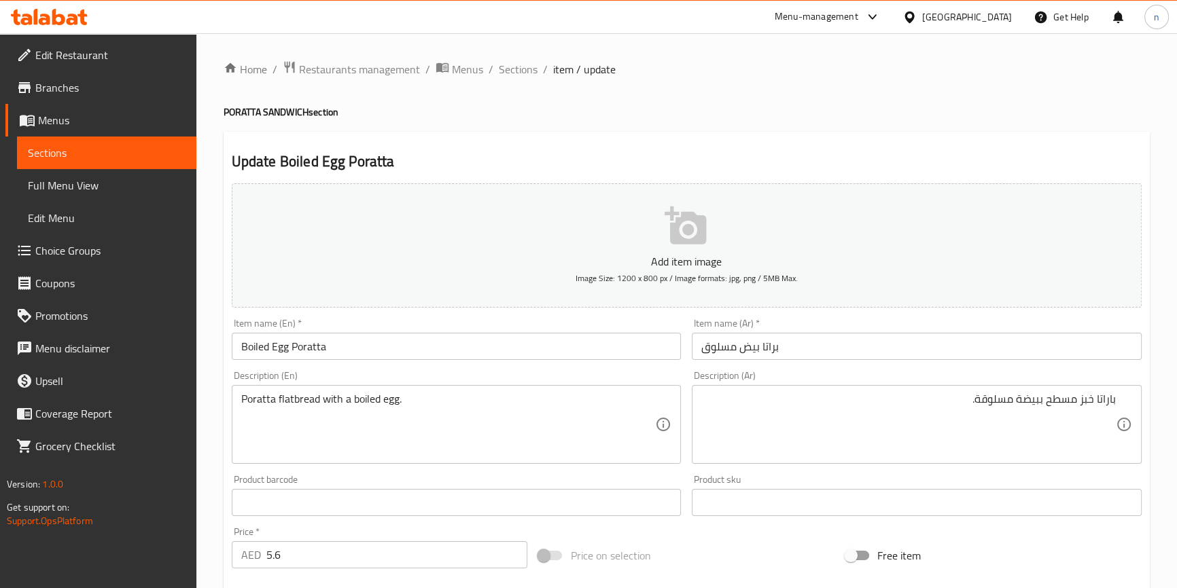
click at [211, 394] on div "Home / Restaurants management / Menus / Sections / item / update PORATTA SANDWI…" at bounding box center [686, 496] width 980 height 927
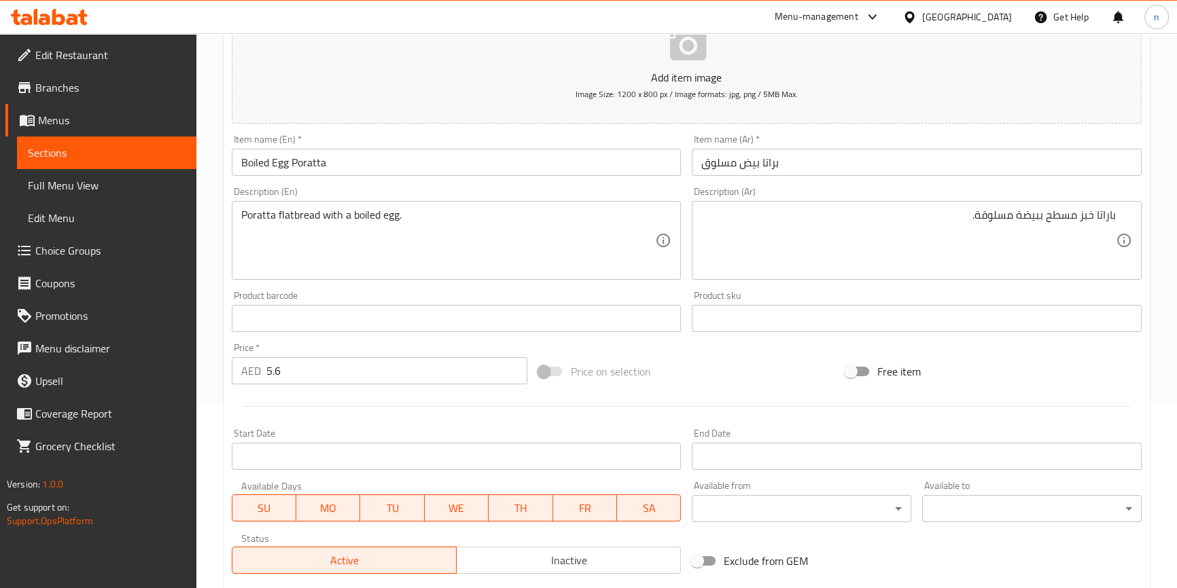
scroll to position [370, 0]
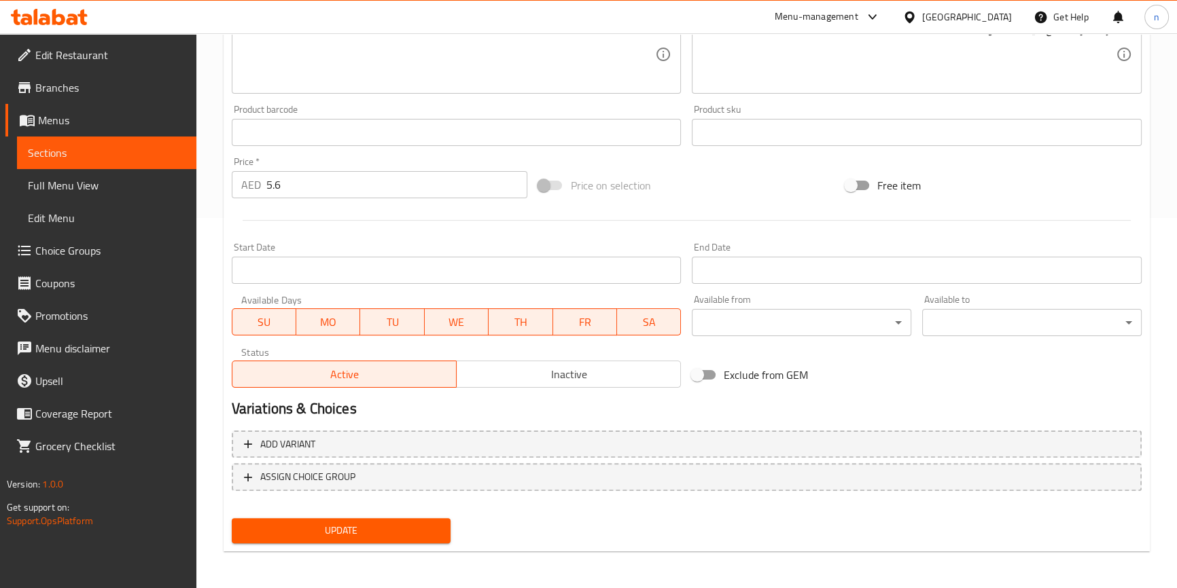
click at [353, 523] on span "Update" at bounding box center [342, 530] width 198 height 17
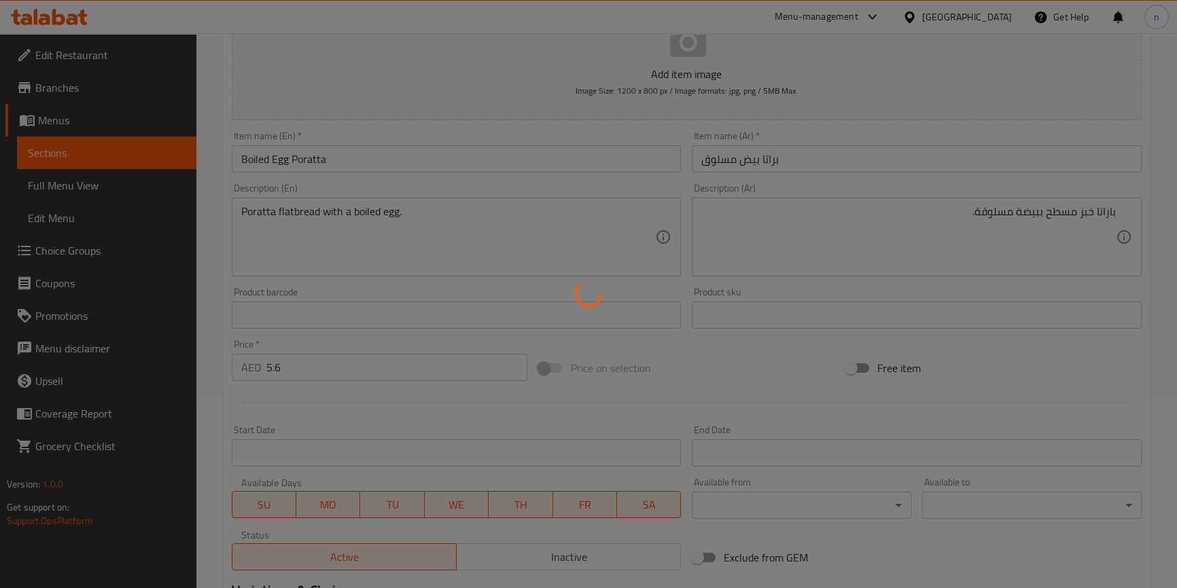
scroll to position [0, 0]
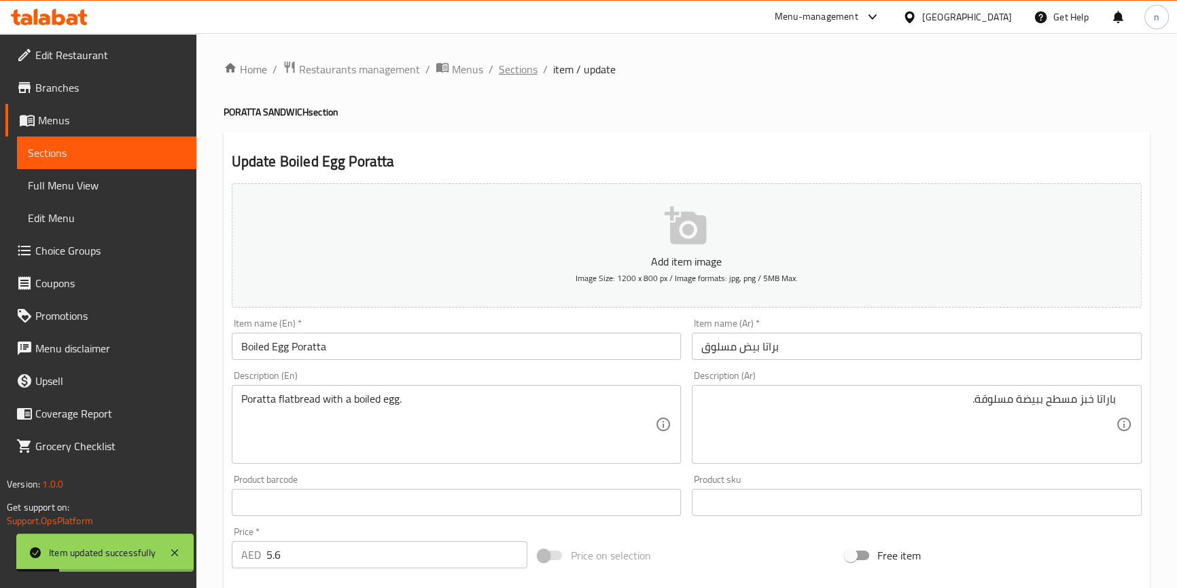
click at [519, 71] on span "Sections" at bounding box center [518, 69] width 39 height 16
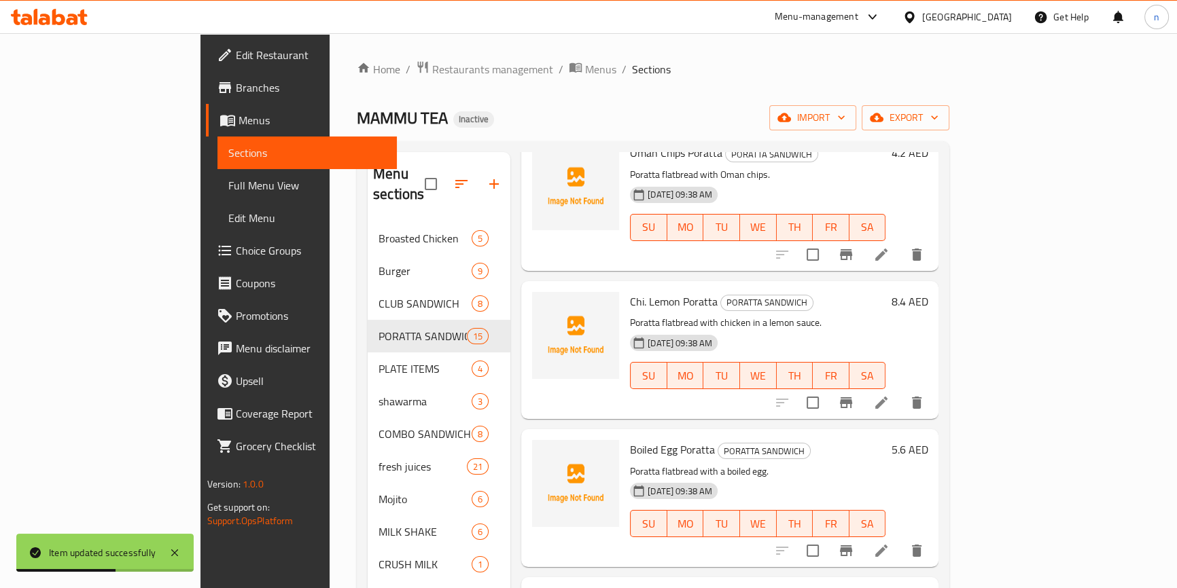
scroll to position [1667, 0]
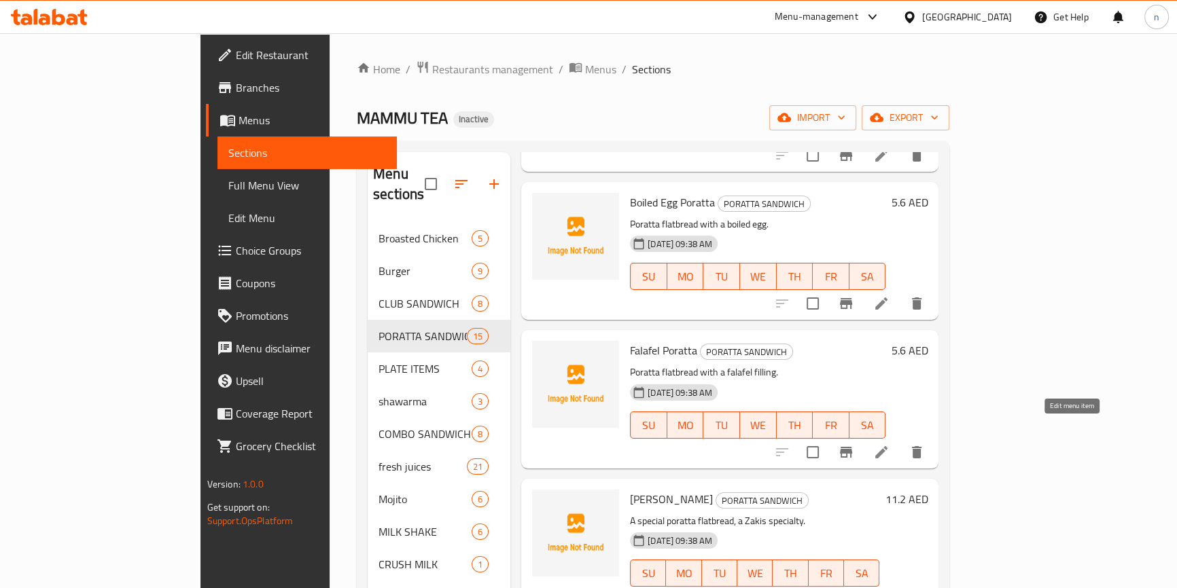
click at [889, 444] on icon at bounding box center [881, 452] width 16 height 16
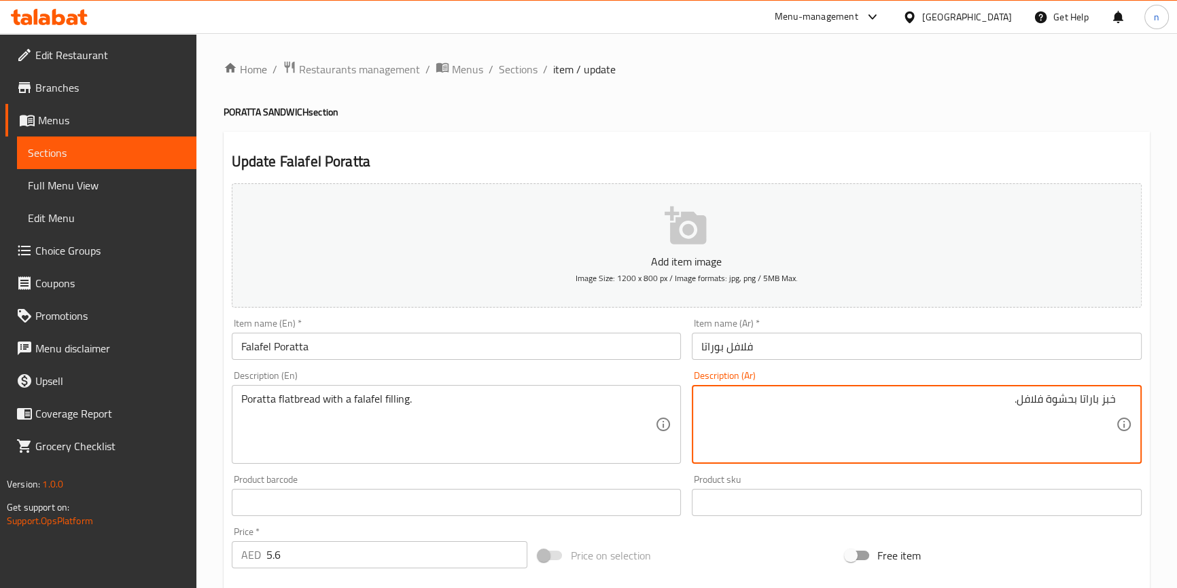
click at [1093, 397] on textarea "خبز باراتا بحشوة فلافل." at bounding box center [908, 425] width 414 height 65
click at [1114, 395] on textarea "خبز باراتا بحشوة فلافل." at bounding box center [908, 425] width 414 height 65
paste textarea "باراتا"
click at [1070, 399] on textarea "باراتا خبز باراتا بحشوة فلافل." at bounding box center [908, 425] width 414 height 65
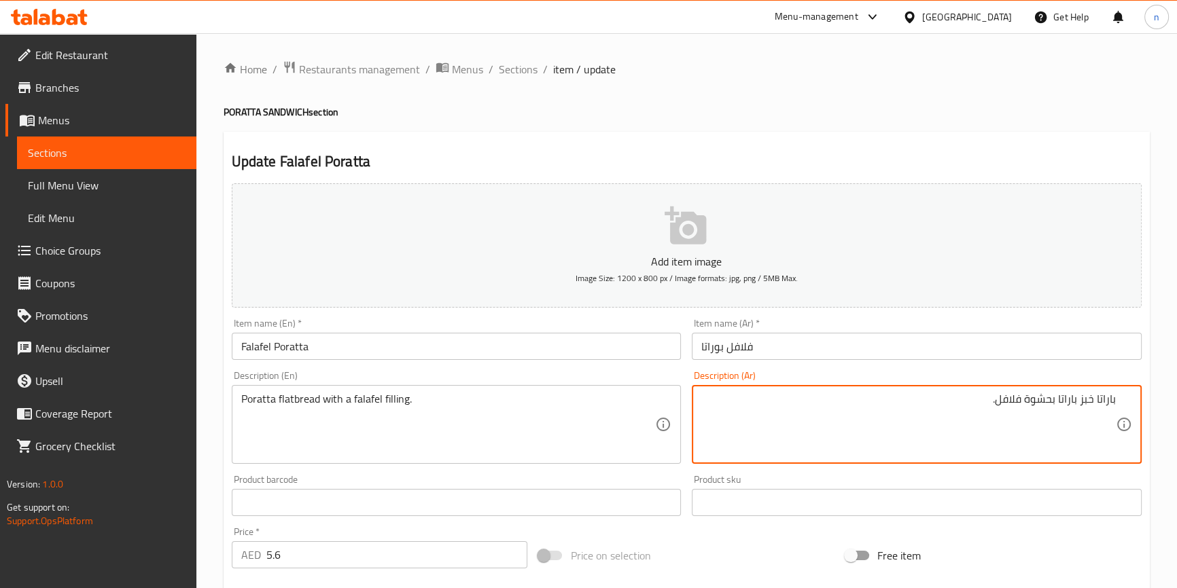
click at [1070, 399] on textarea "باراتا خبز باراتا بحشوة فلافل." at bounding box center [908, 425] width 414 height 65
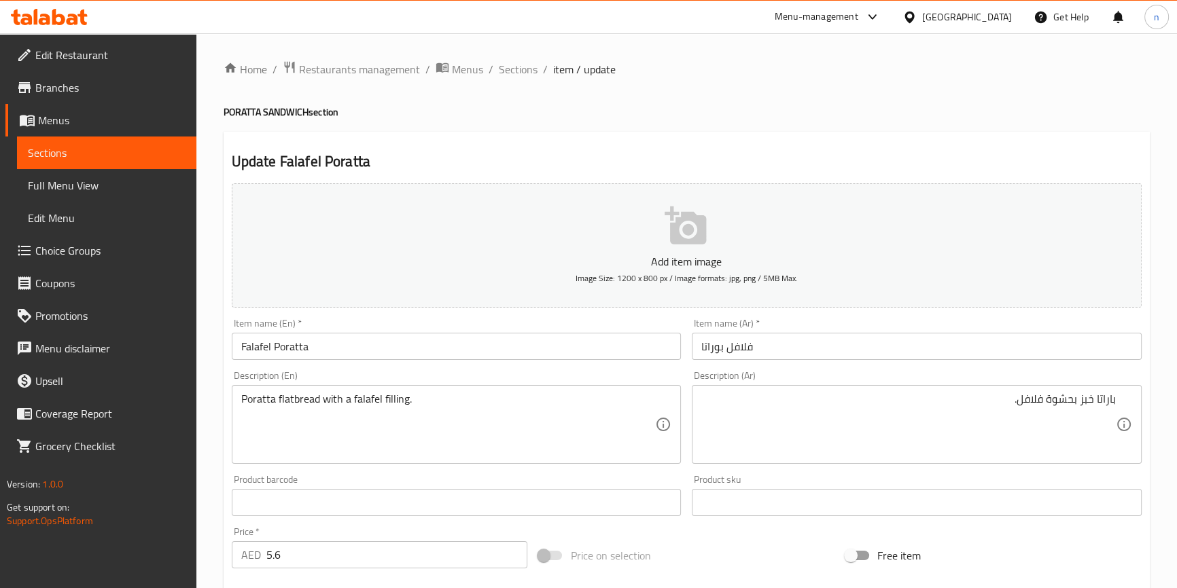
click at [1087, 401] on textarea "باراتا خبز بحشوة فلافل." at bounding box center [908, 425] width 414 height 65
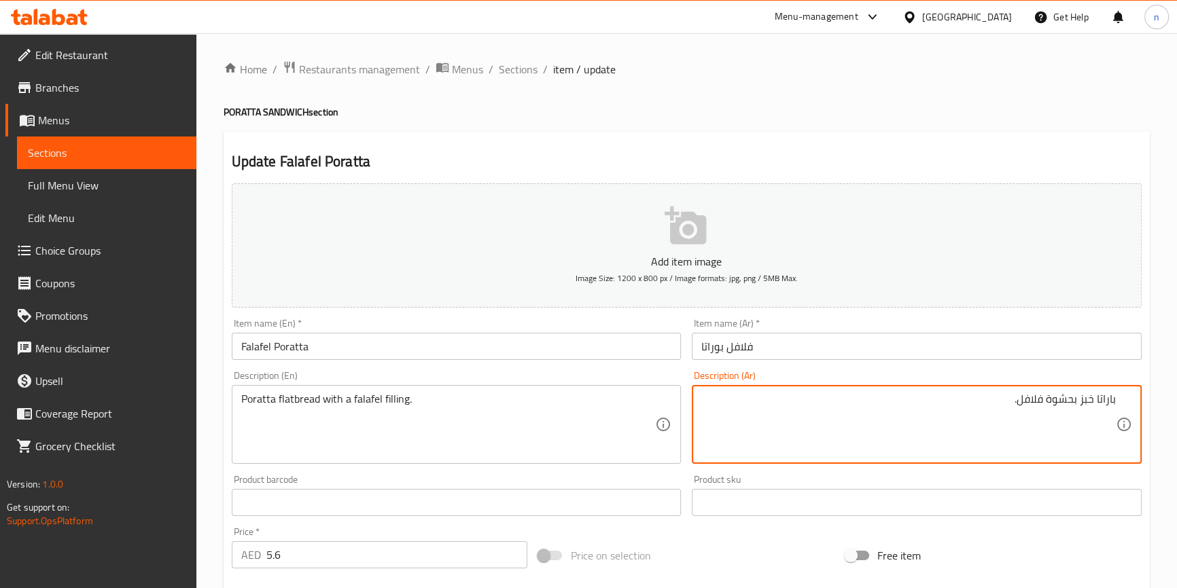
click at [1087, 401] on textarea "باراتا خبز بحشوة فلافل." at bounding box center [908, 425] width 414 height 65
paste textarea "مسطح"
type textarea "باراتا خبز مسطح بحشوة فلافل."
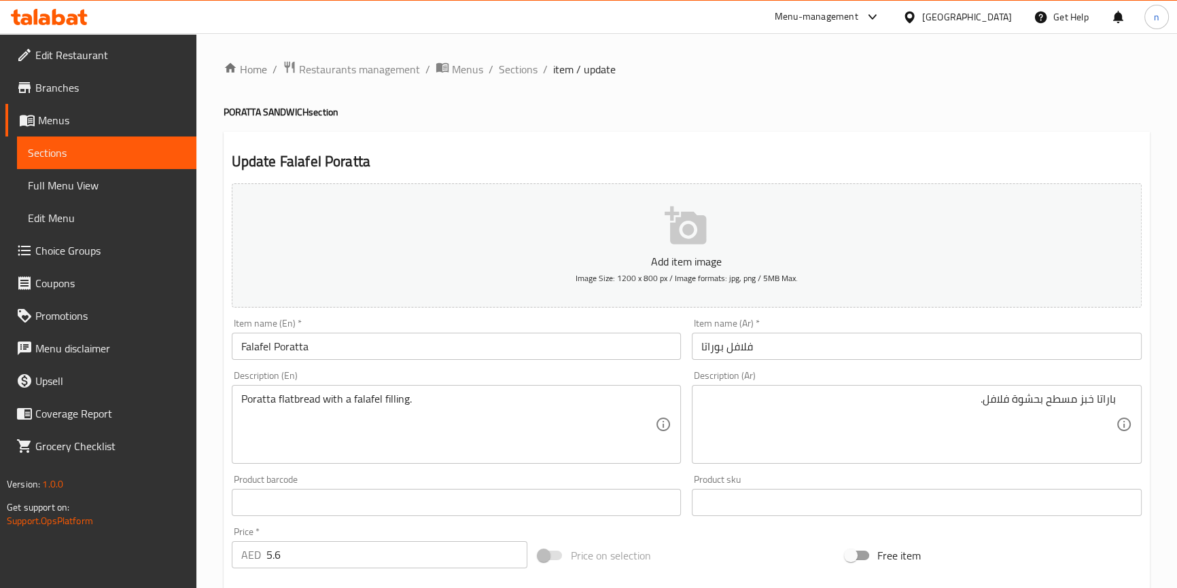
click at [224, 399] on div "Update Falafel Poratta Add item image Image Size: 1200 x 800 px / Image formats…" at bounding box center [686, 527] width 926 height 791
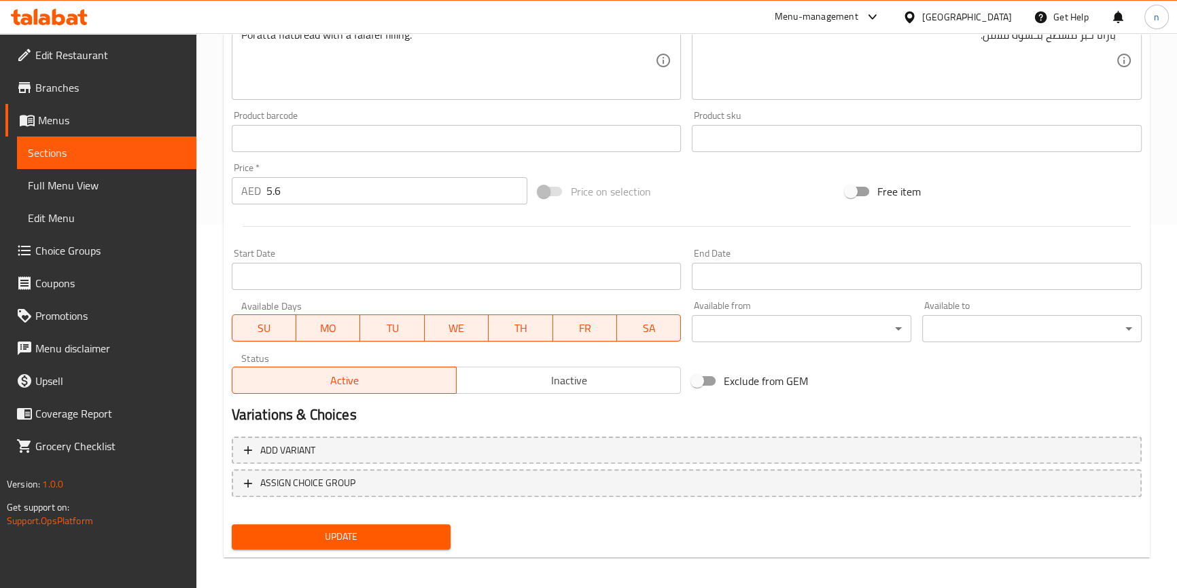
scroll to position [370, 0]
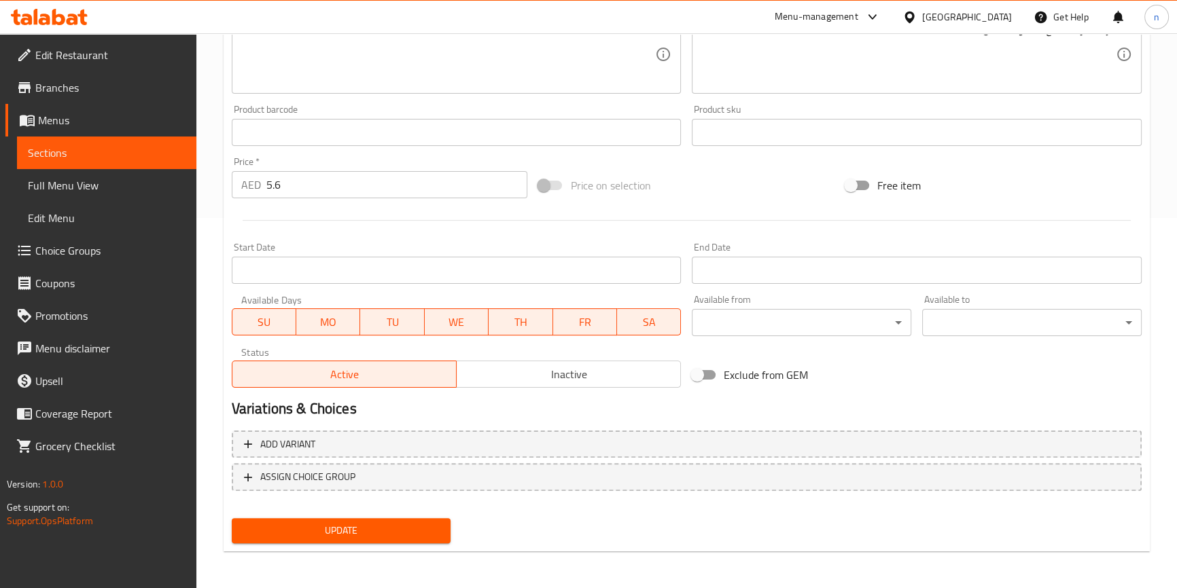
click at [287, 518] on button "Update" at bounding box center [341, 530] width 219 height 25
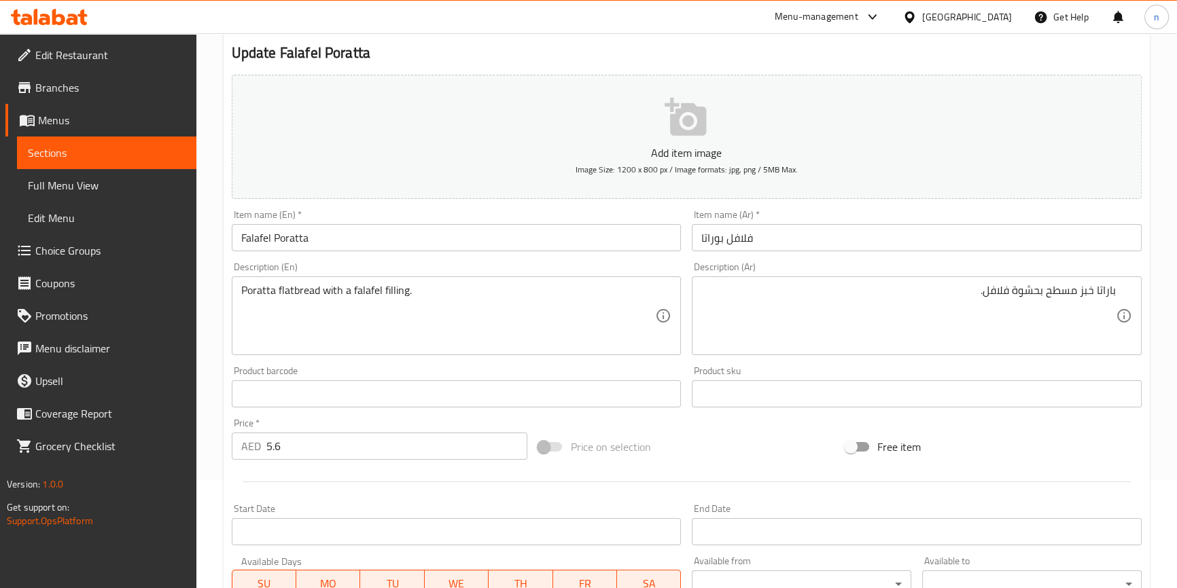
scroll to position [0, 0]
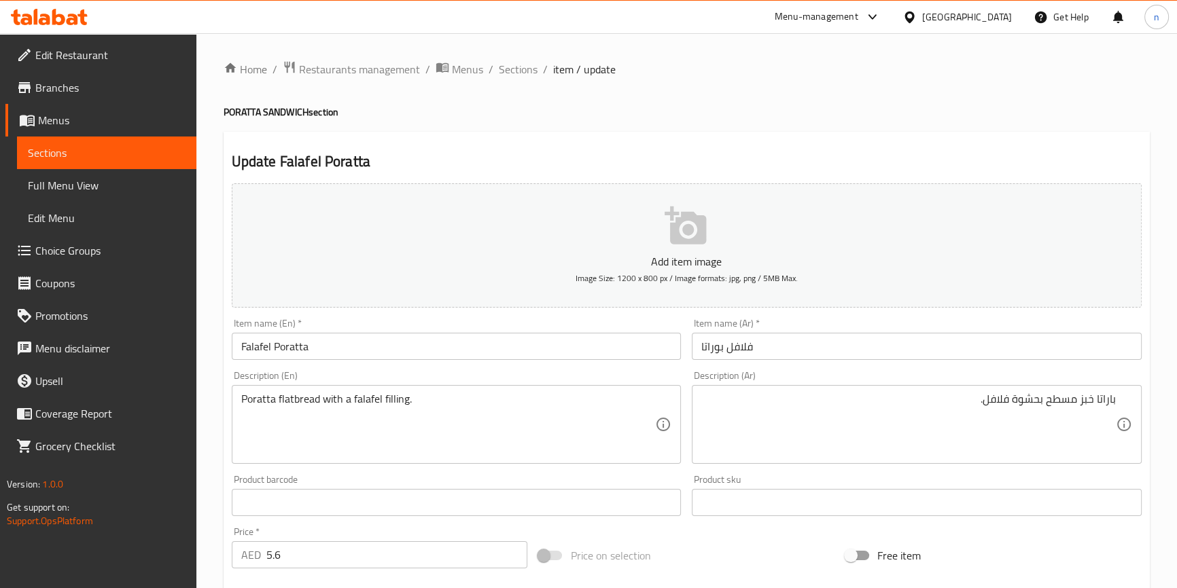
click at [219, 451] on div "Home / Restaurants management / Menus / Sections / item / update PORATTA SANDWI…" at bounding box center [686, 496] width 980 height 927
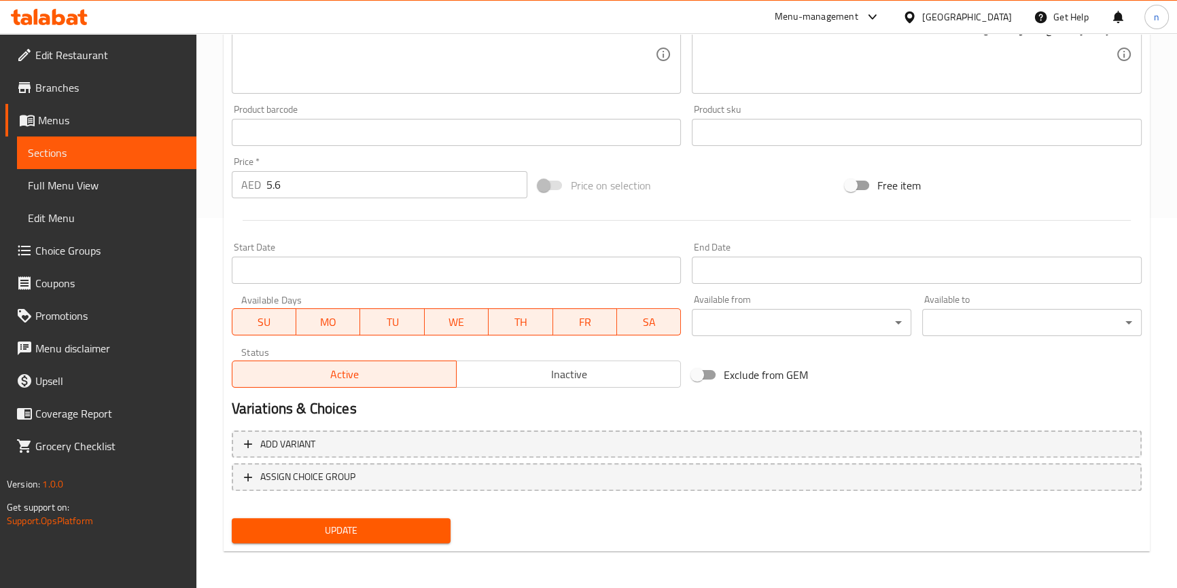
click at [359, 535] on span "Update" at bounding box center [342, 530] width 198 height 17
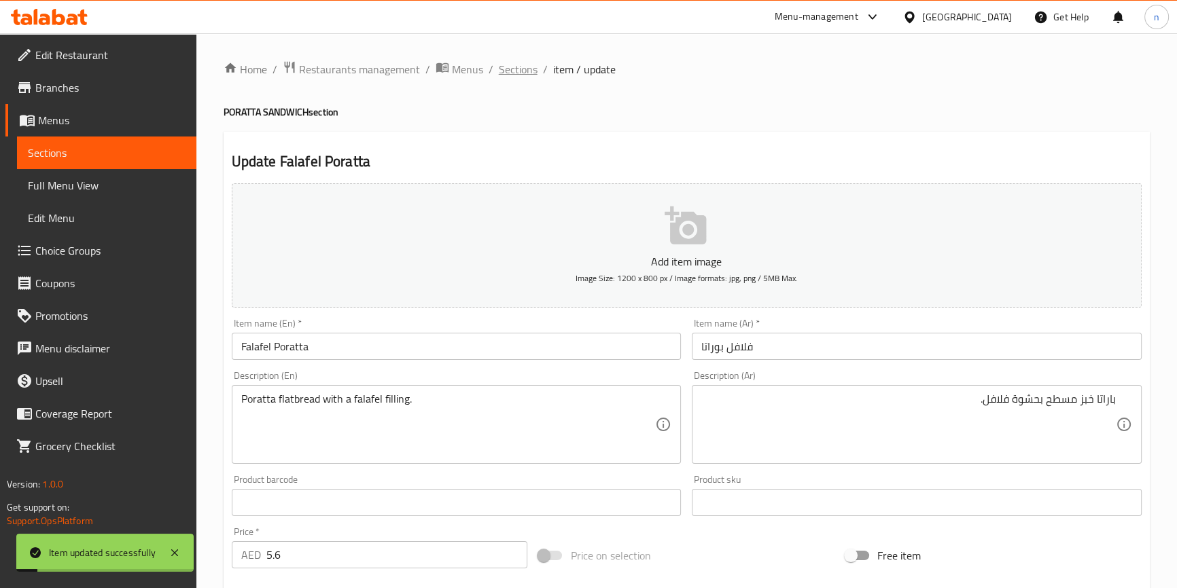
click at [527, 68] on span "Sections" at bounding box center [518, 69] width 39 height 16
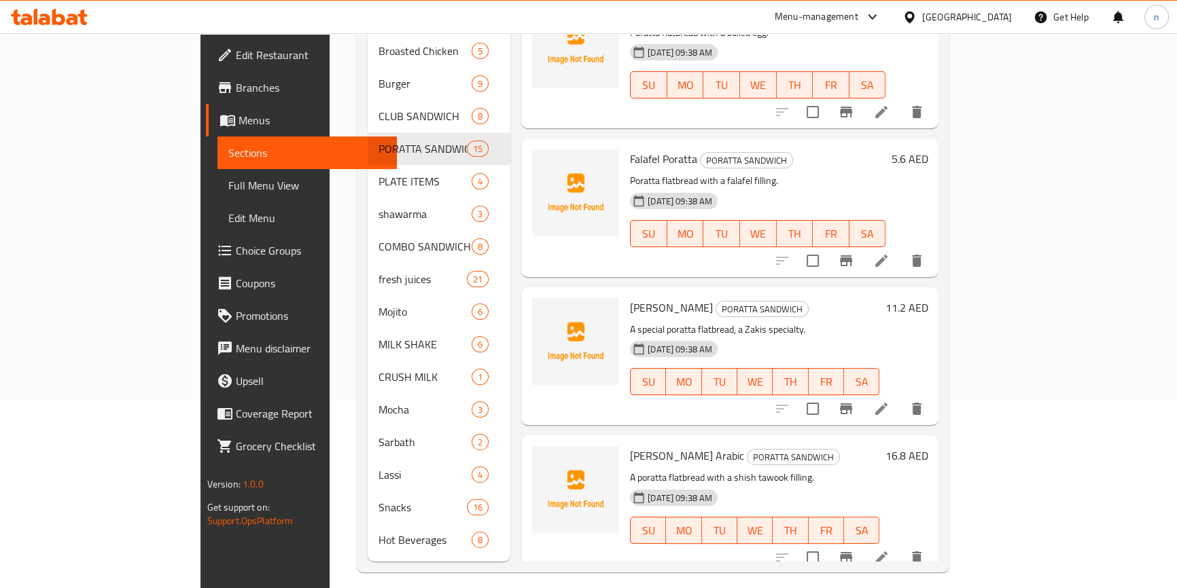
scroll to position [190, 0]
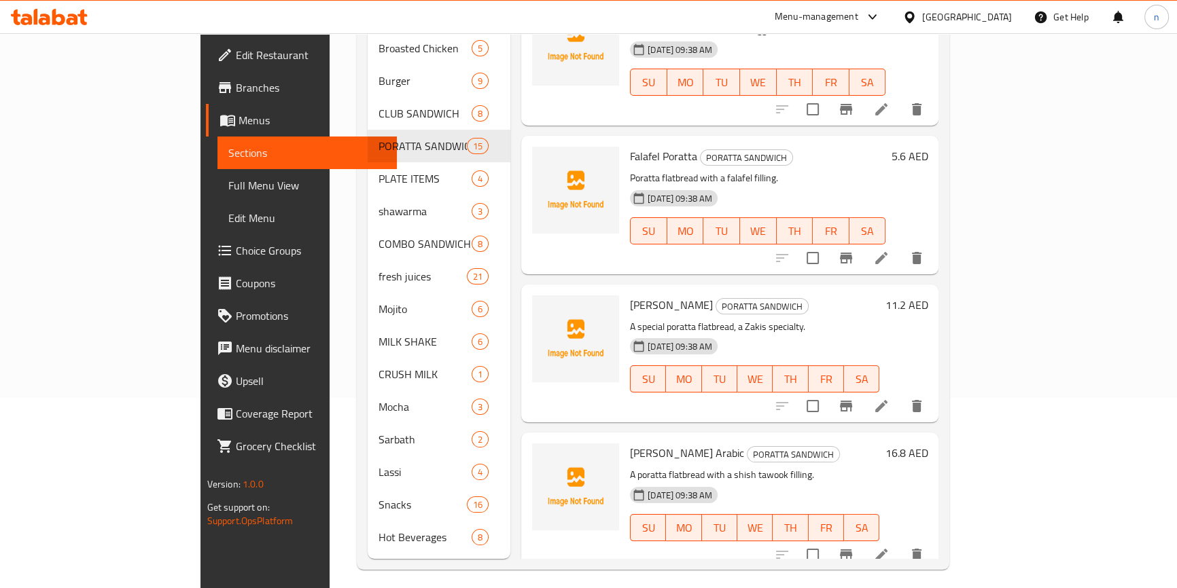
click at [900, 394] on li at bounding box center [881, 406] width 38 height 24
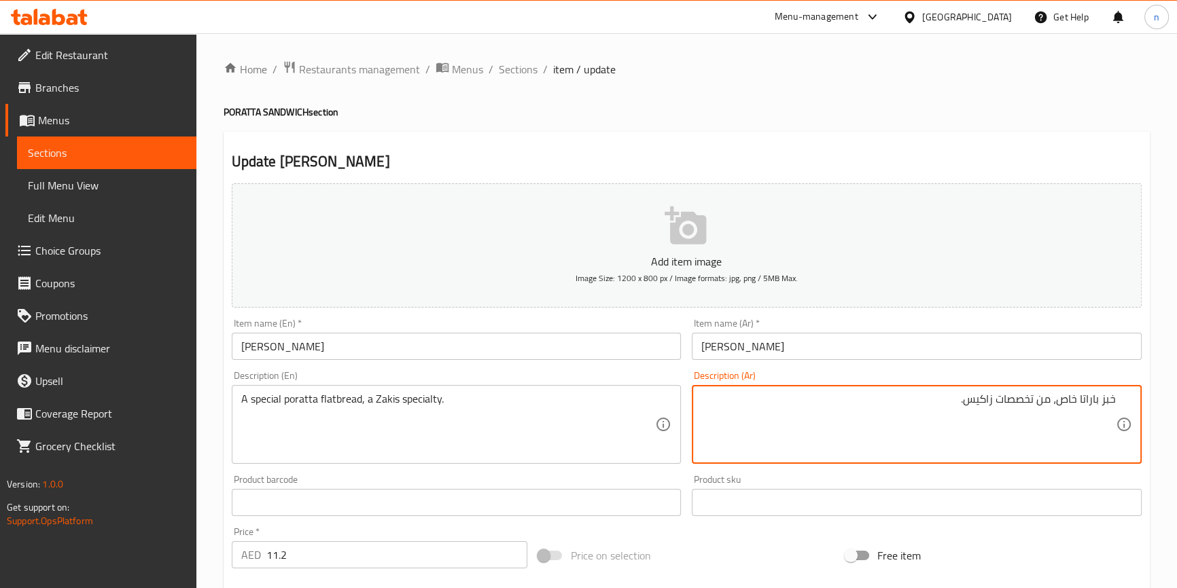
click at [1085, 400] on textarea "خبز باراتا خاص، من تخصصات زاكيس." at bounding box center [908, 425] width 414 height 65
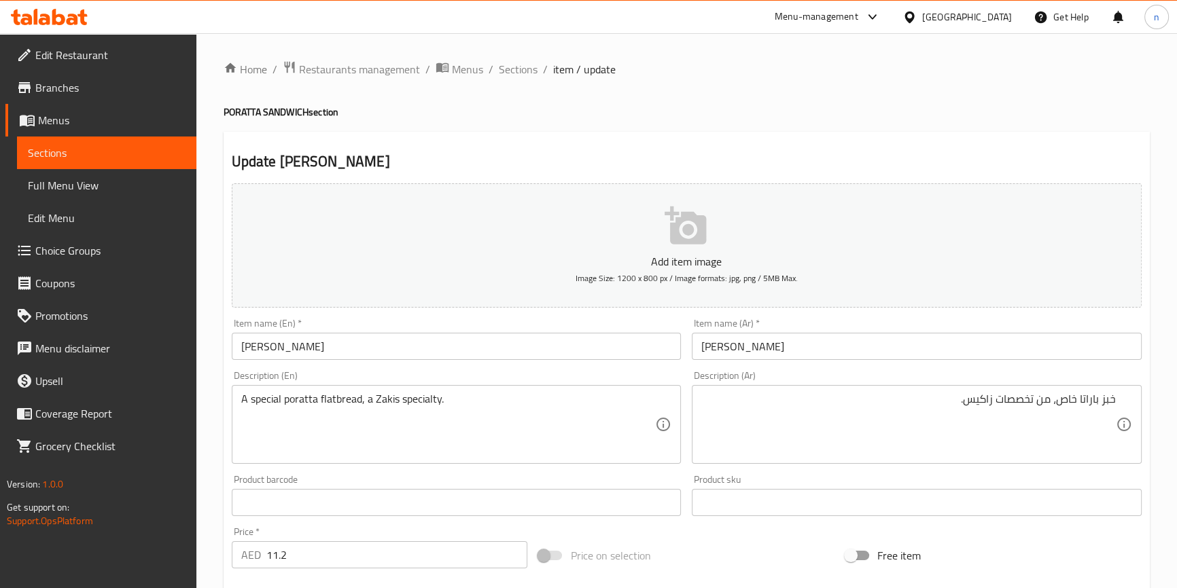
click at [1117, 401] on div "خبز باراتا خاص، من تخصصات زاكيس. Description (Ar)" at bounding box center [917, 424] width 450 height 79
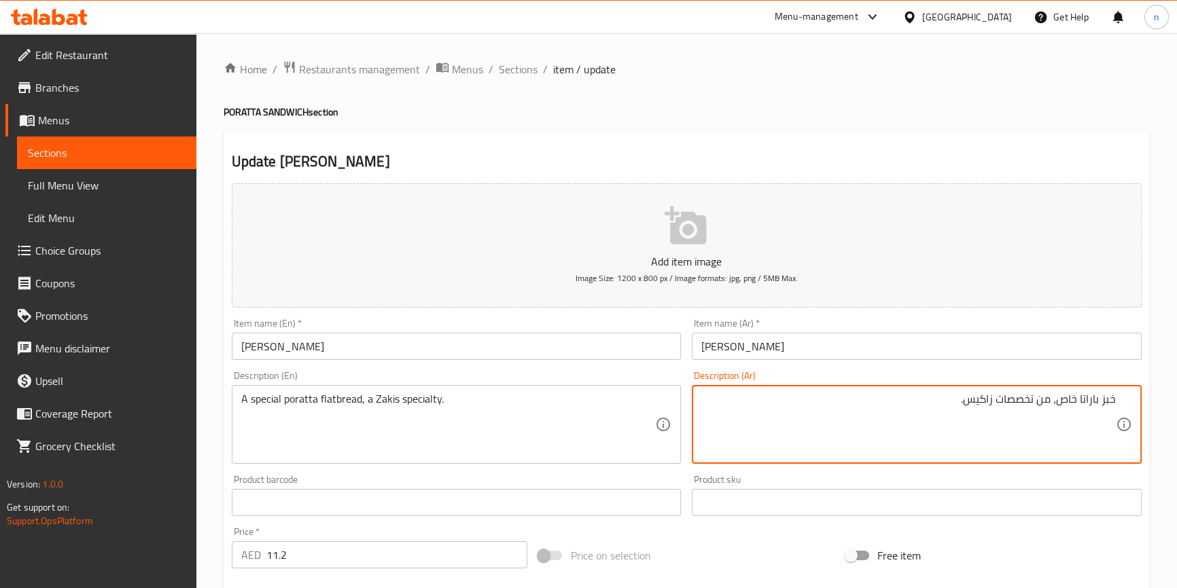
click at [1114, 399] on textarea "خبز باراتا خاص، من تخصصات زاكيس." at bounding box center [908, 425] width 414 height 65
paste textarea "باراتا"
click at [1069, 405] on textarea "باراتا خبز باراتا خاص، من تخصصات زاكيس." at bounding box center [908, 425] width 414 height 65
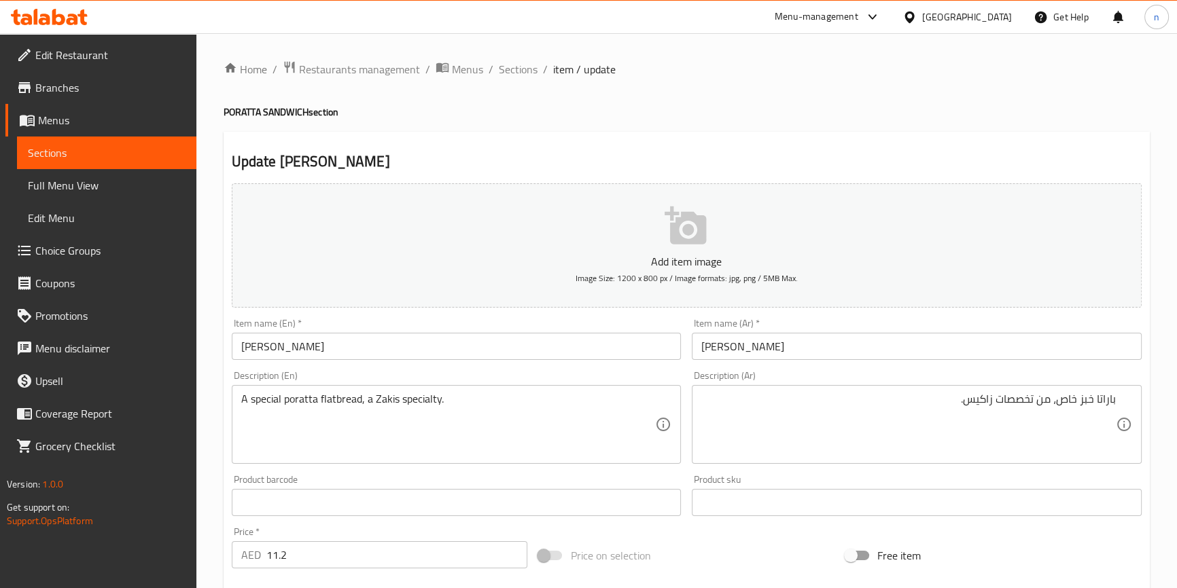
click at [1092, 399] on textarea "باراتا خبز خاص، من تخصصات زاكيس." at bounding box center [908, 425] width 414 height 65
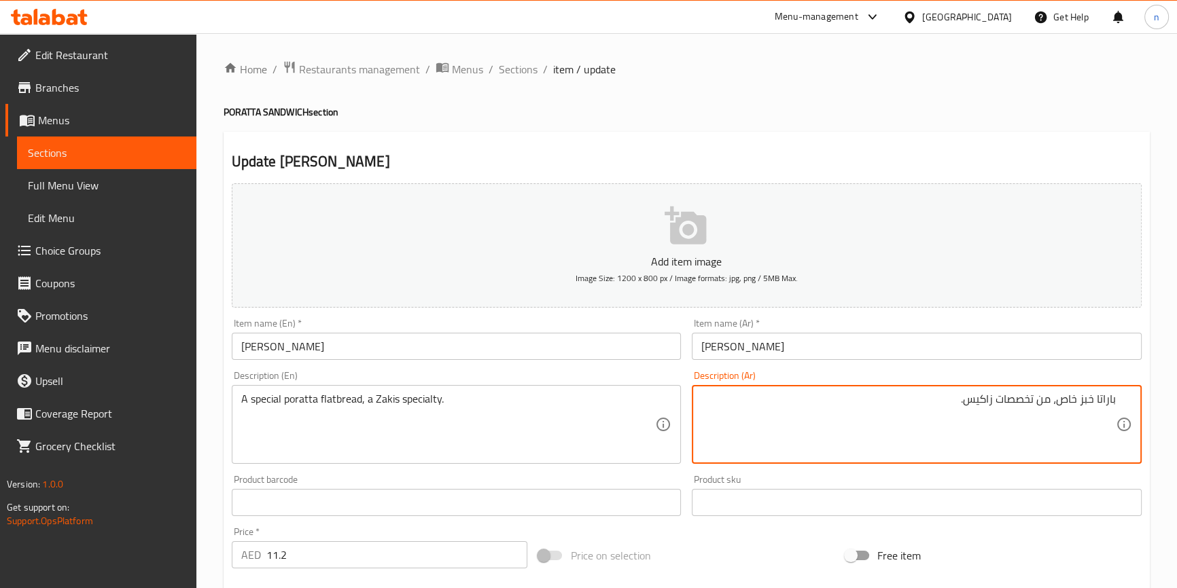
click at [1092, 399] on textarea "باراتا خبز خاص، من تخصصات زاكيس." at bounding box center [908, 425] width 414 height 65
paste textarea "مسطح"
click at [963, 399] on textarea "باراتا خبز مسطح خاص، من تخصصات زاكيس." at bounding box center [908, 425] width 414 height 65
type textarea "باراتا خبز مسطح خاص، من تخصص زاكيس."
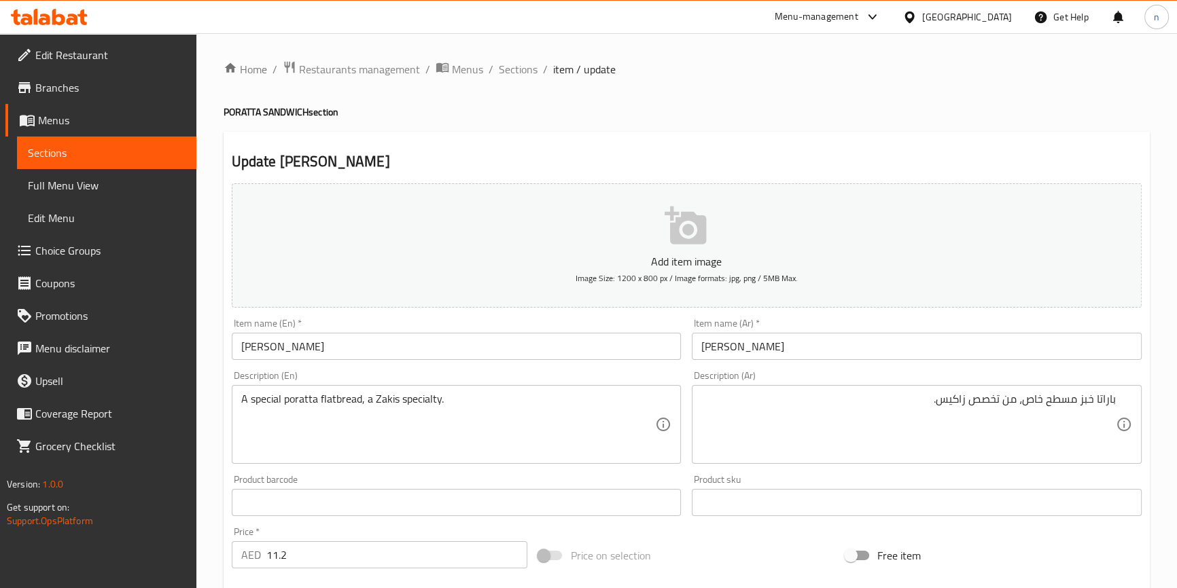
click at [211, 462] on div "Home / Restaurants management / Menus / Sections / item / update PORATTA SANDWI…" at bounding box center [686, 496] width 980 height 927
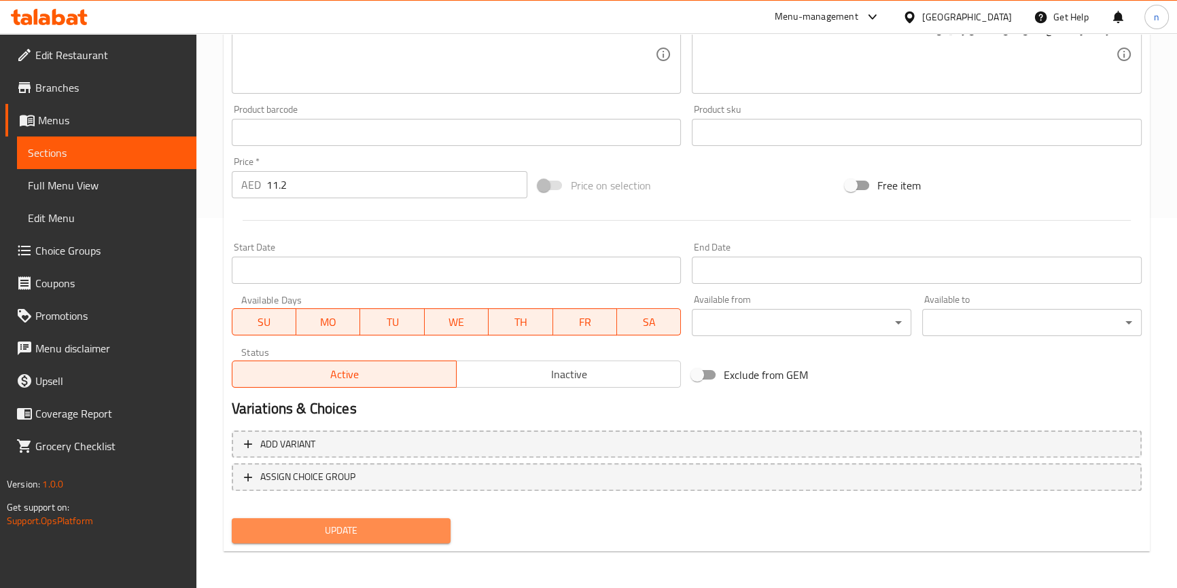
click at [291, 520] on button "Update" at bounding box center [341, 530] width 219 height 25
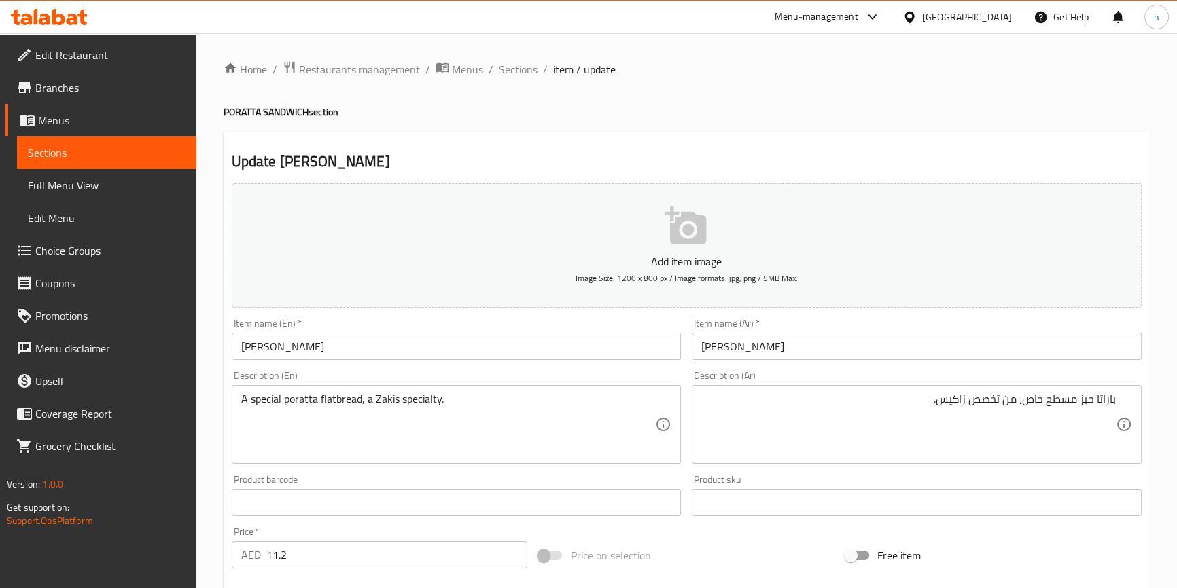
click at [825, 5] on div "Menu-management" at bounding box center [828, 17] width 128 height 33
click at [832, 151] on div "Update Zakis Poratta Add item image Image Size: 1200 x 800 px / Image formats: …" at bounding box center [686, 527] width 926 height 791
click at [845, 121] on div "Home / Restaurants management / Menus / Sections / item / update PORATTA SANDWI…" at bounding box center [686, 496] width 926 height 872
click at [634, 351] on input "[PERSON_NAME]" at bounding box center [457, 346] width 450 height 27
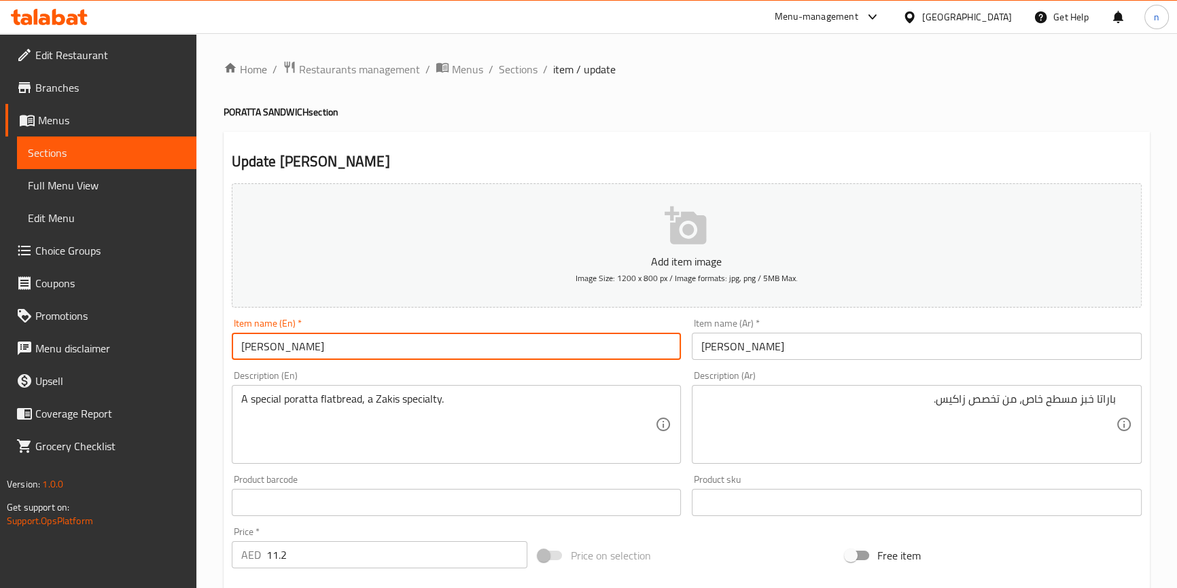
click at [211, 431] on div "Home / Restaurants management / Menus / Sections / item / update PORATTA SANDWI…" at bounding box center [686, 496] width 980 height 927
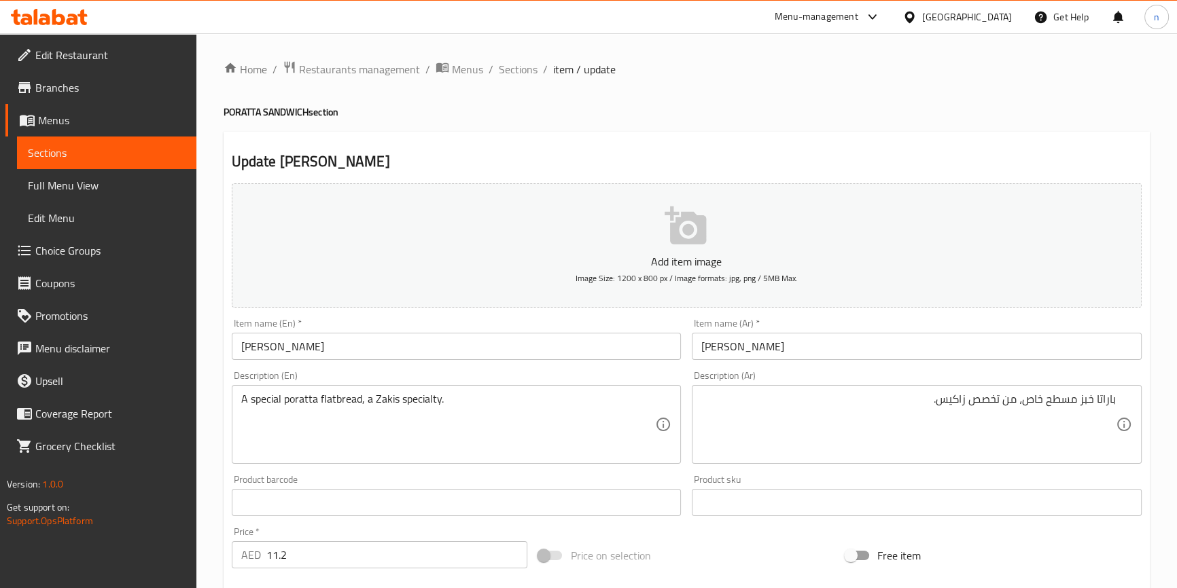
scroll to position [370, 0]
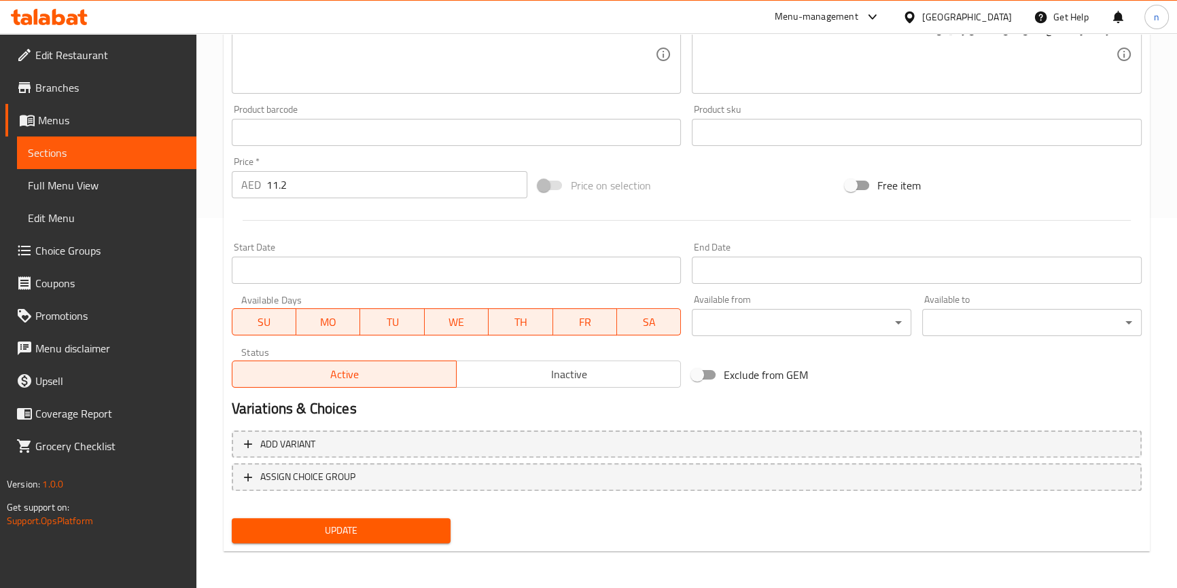
click at [278, 537] on span "Update" at bounding box center [342, 530] width 198 height 17
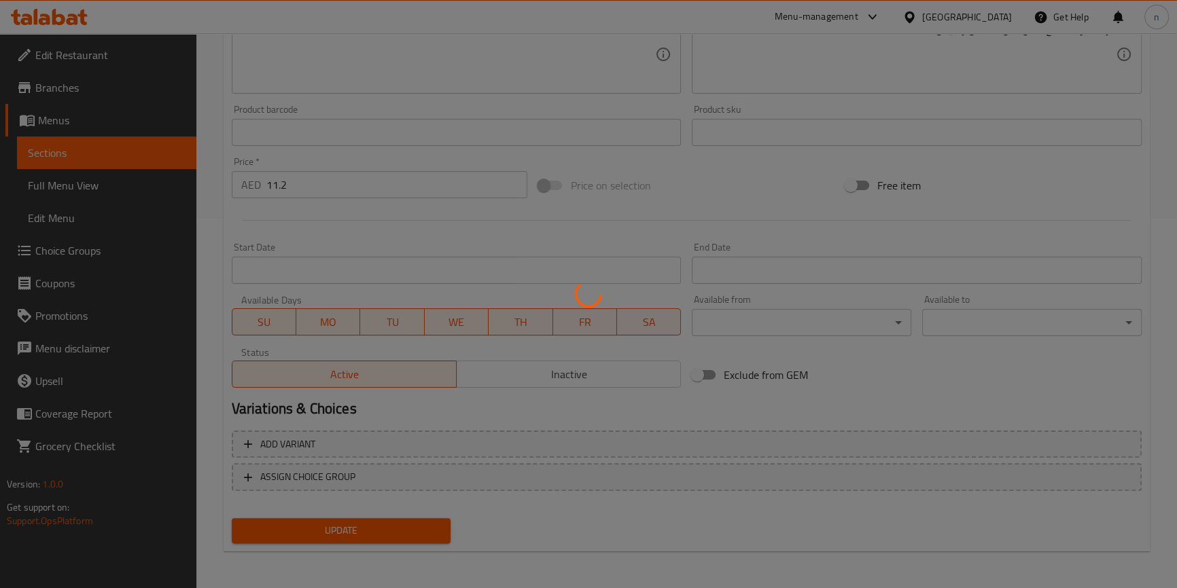
scroll to position [0, 0]
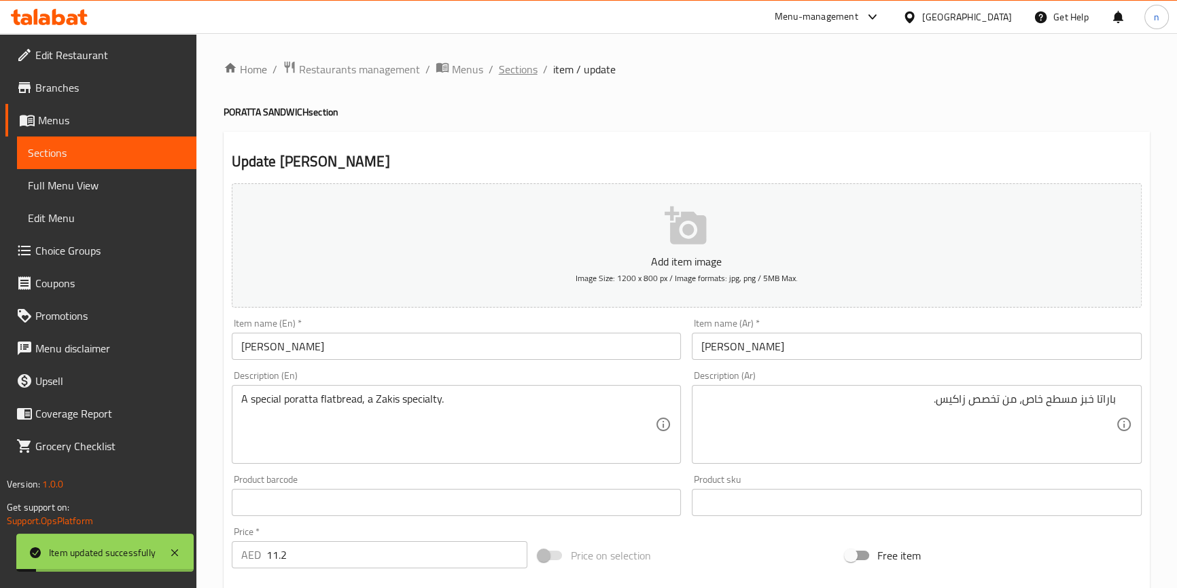
click at [508, 64] on span "Sections" at bounding box center [518, 69] width 39 height 16
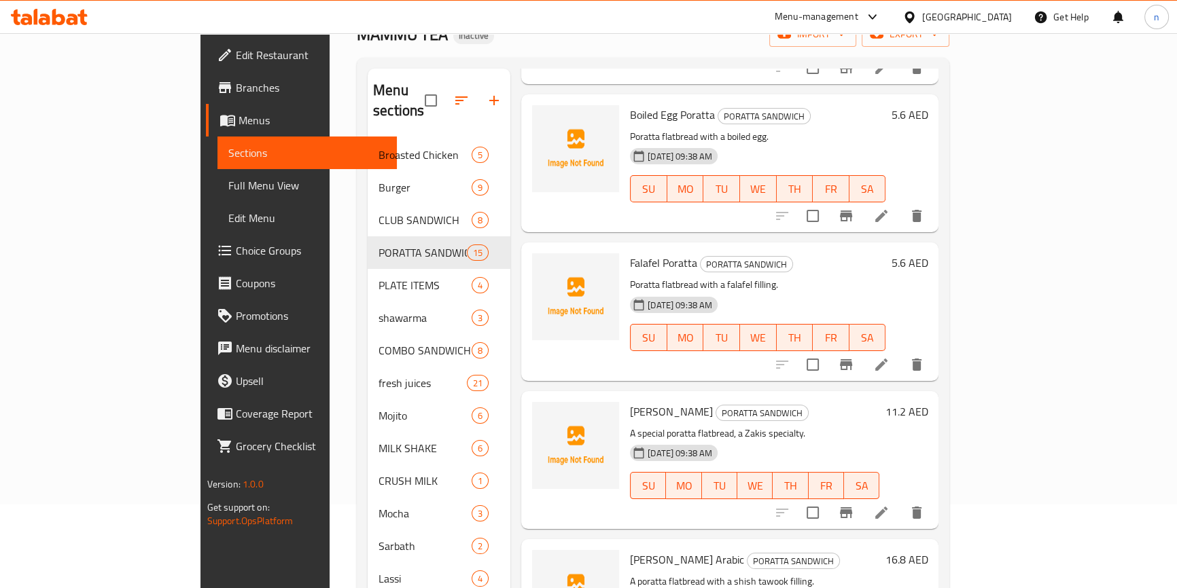
scroll to position [190, 0]
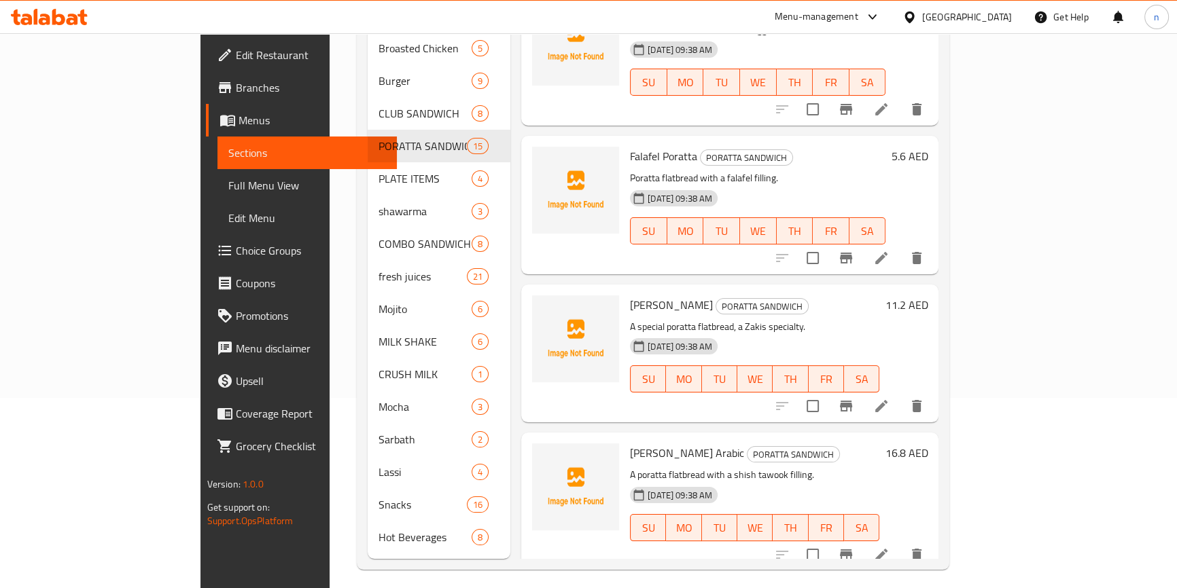
click at [933, 546] on div at bounding box center [849, 555] width 167 height 33
click at [889, 547] on icon at bounding box center [881, 555] width 16 height 16
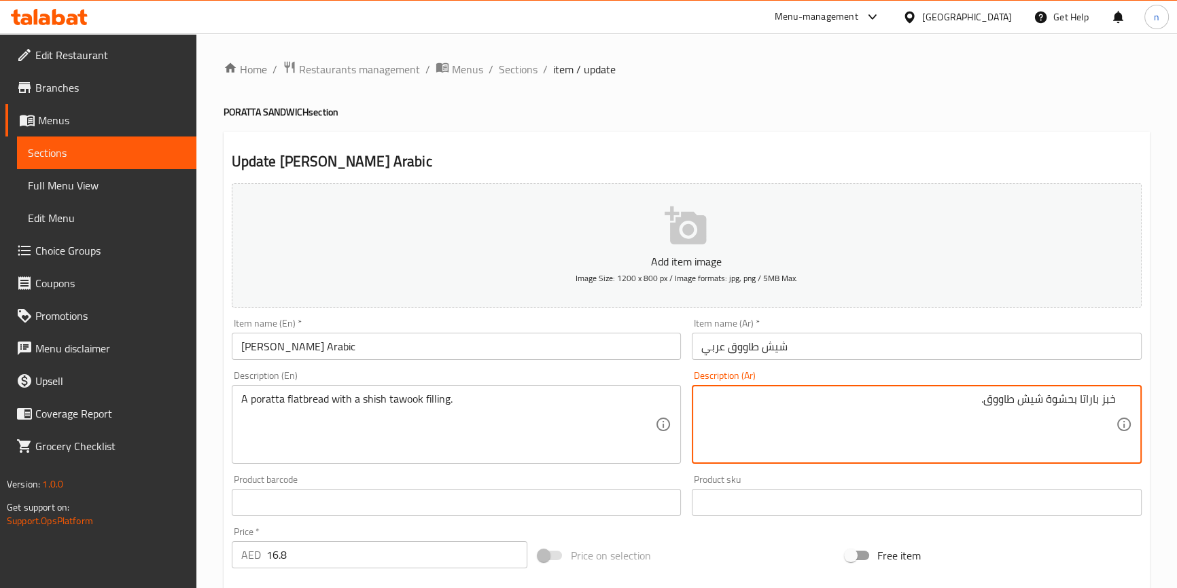
click at [1092, 401] on textarea "خبز باراتا بحشوة شيش طاووق." at bounding box center [908, 425] width 414 height 65
click at [1123, 399] on div "خبز باراتا بحشوة شيش طاووق. Description (Ar)" at bounding box center [917, 424] width 450 height 79
click at [1117, 401] on div "خبز باراتا بحشوة شيش طاووق. Description (Ar)" at bounding box center [917, 424] width 450 height 79
click at [1112, 397] on textarea "خبز باراتا بحشوة شيش طاووق." at bounding box center [908, 425] width 414 height 65
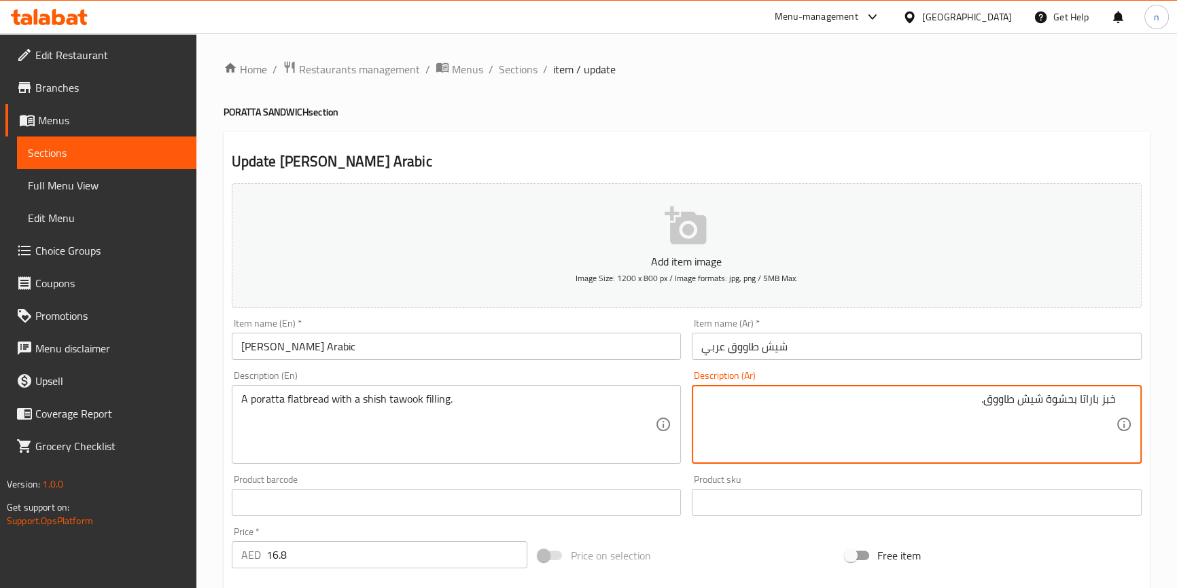
click at [1114, 398] on textarea "خبز باراتا بحشوة شيش طاووق." at bounding box center [908, 425] width 414 height 65
paste textarea "باراتا"
click at [1077, 401] on textarea "باراتا خبز باراتا بحشوة شيش طاووق." at bounding box center [908, 425] width 414 height 65
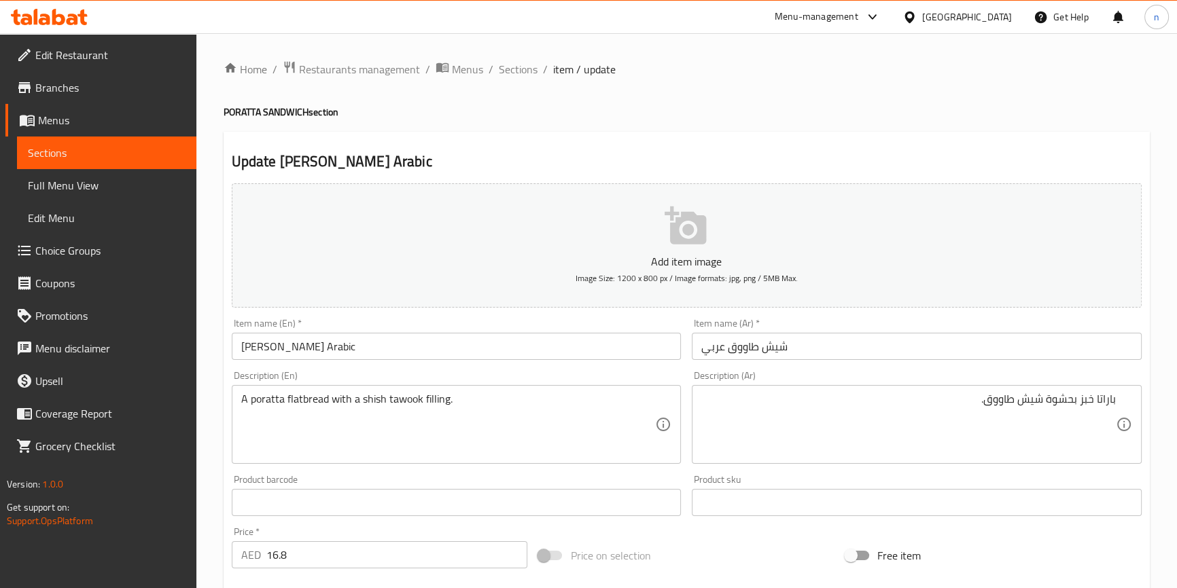
click at [1083, 401] on textarea "باراتا خبز بحشوة شيش طاووق." at bounding box center [908, 425] width 414 height 65
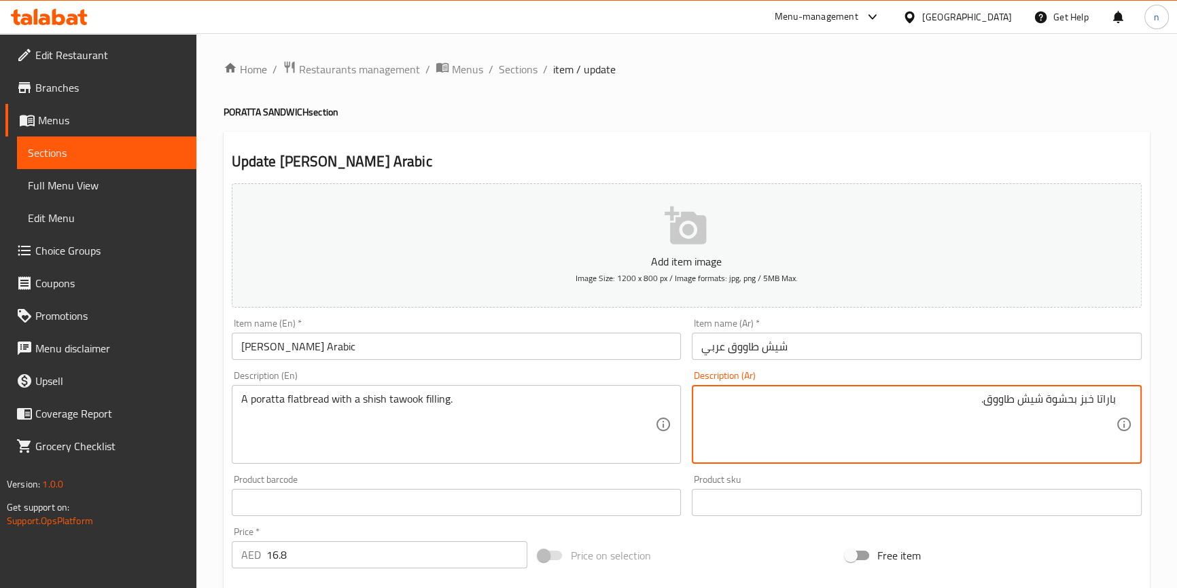
click at [1083, 401] on textarea "باراتا خبز بحشوة شيش طاووق." at bounding box center [908, 425] width 414 height 65
paste textarea "مسطح"
type textarea "باراتا خبز مسطح بحشوة شيش طاووق."
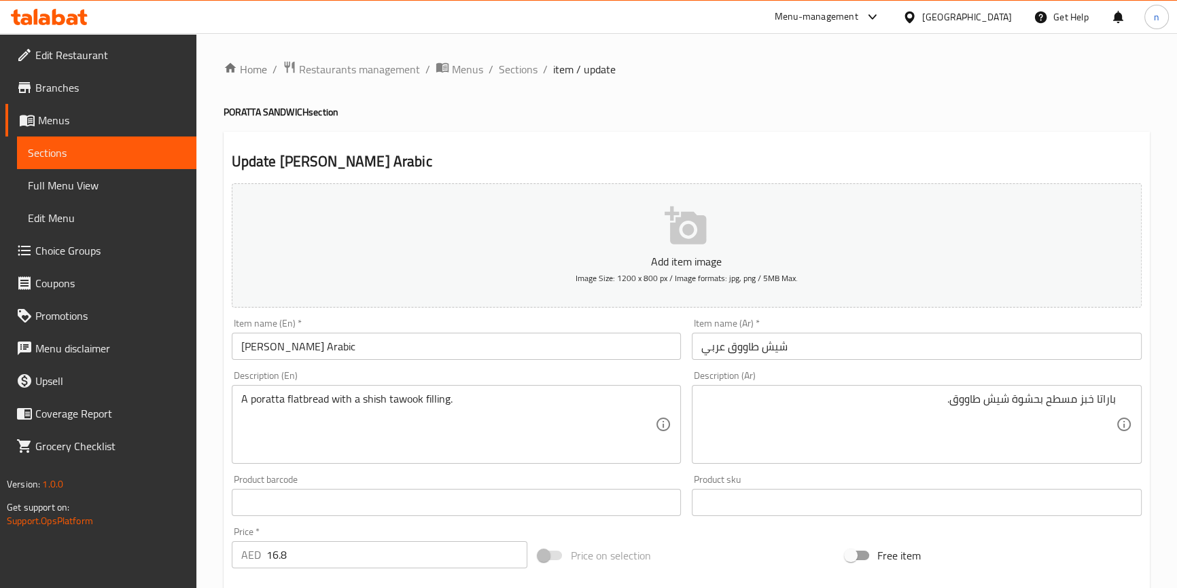
click at [219, 406] on div "Home / Restaurants management / Menus / Sections / item / update PORATTA SANDWI…" at bounding box center [686, 496] width 980 height 927
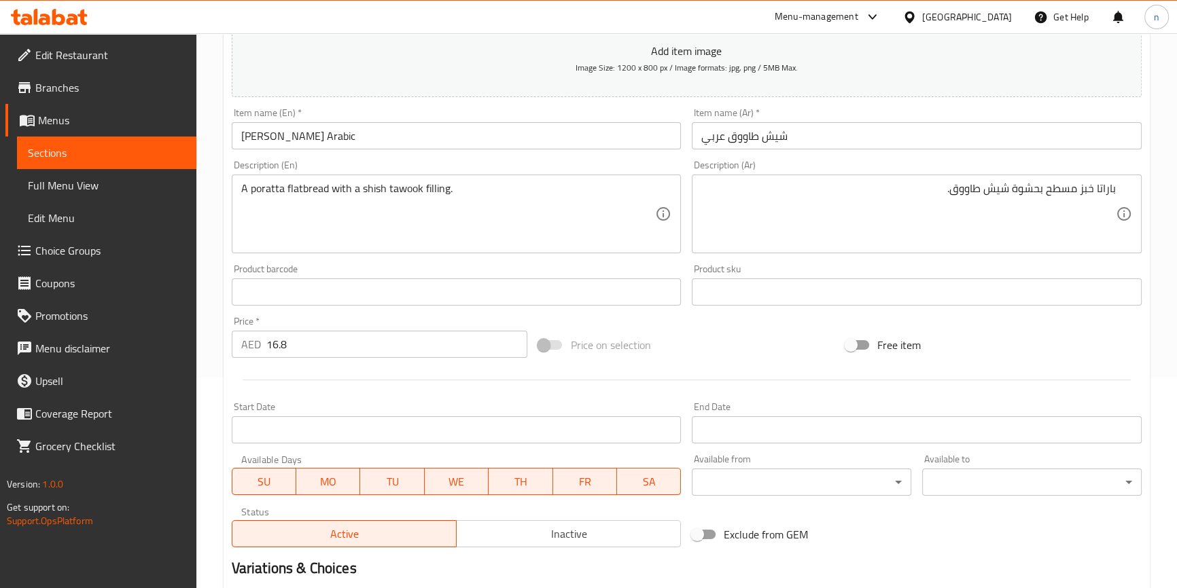
scroll to position [370, 0]
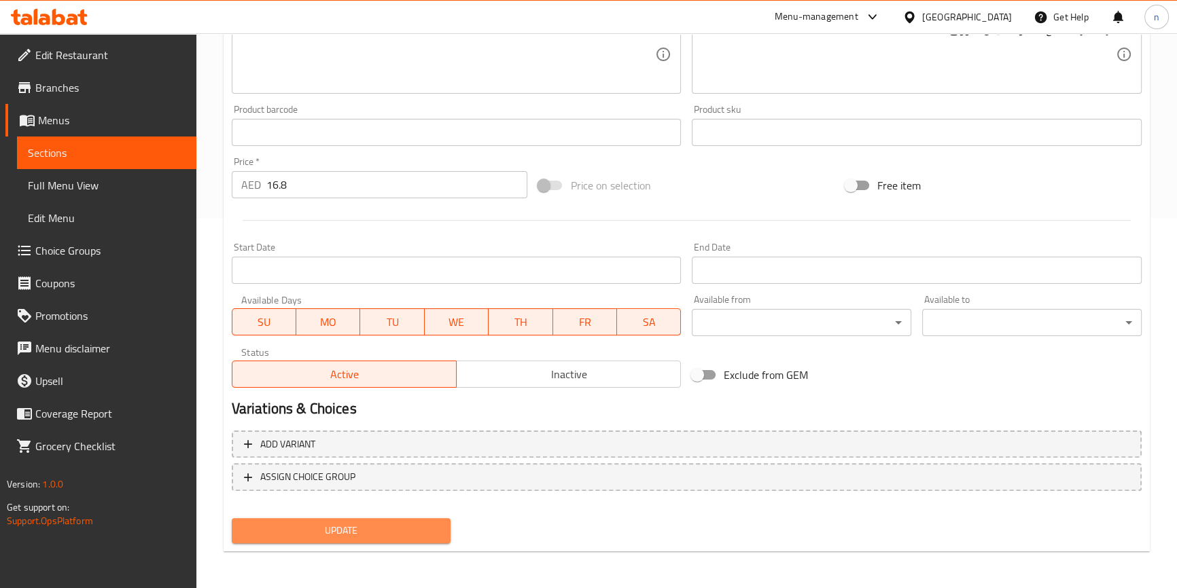
click at [341, 533] on span "Update" at bounding box center [342, 530] width 198 height 17
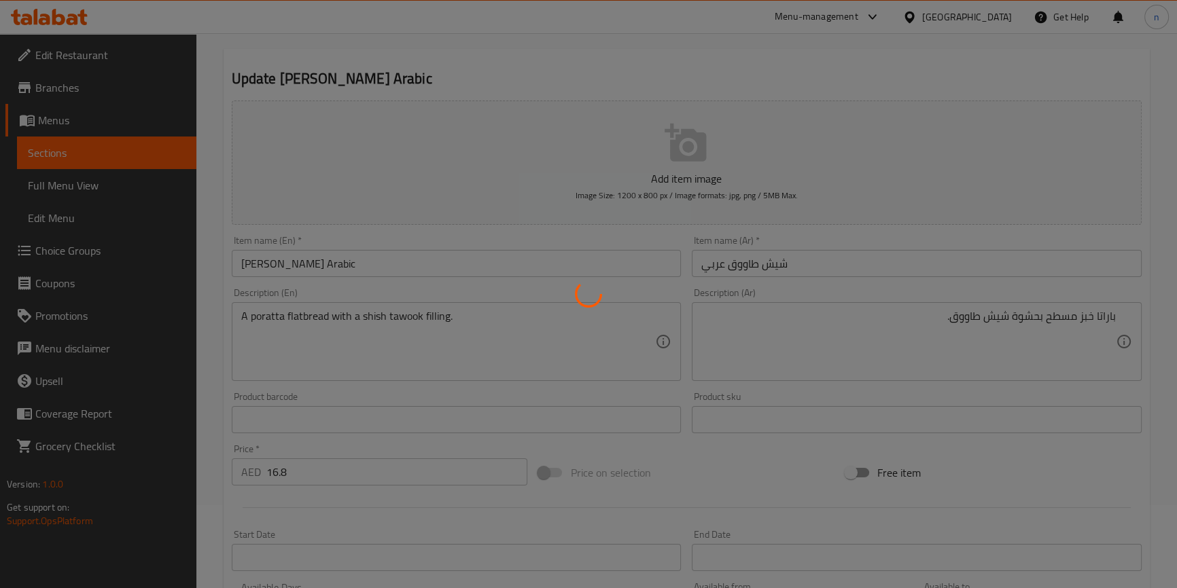
scroll to position [0, 0]
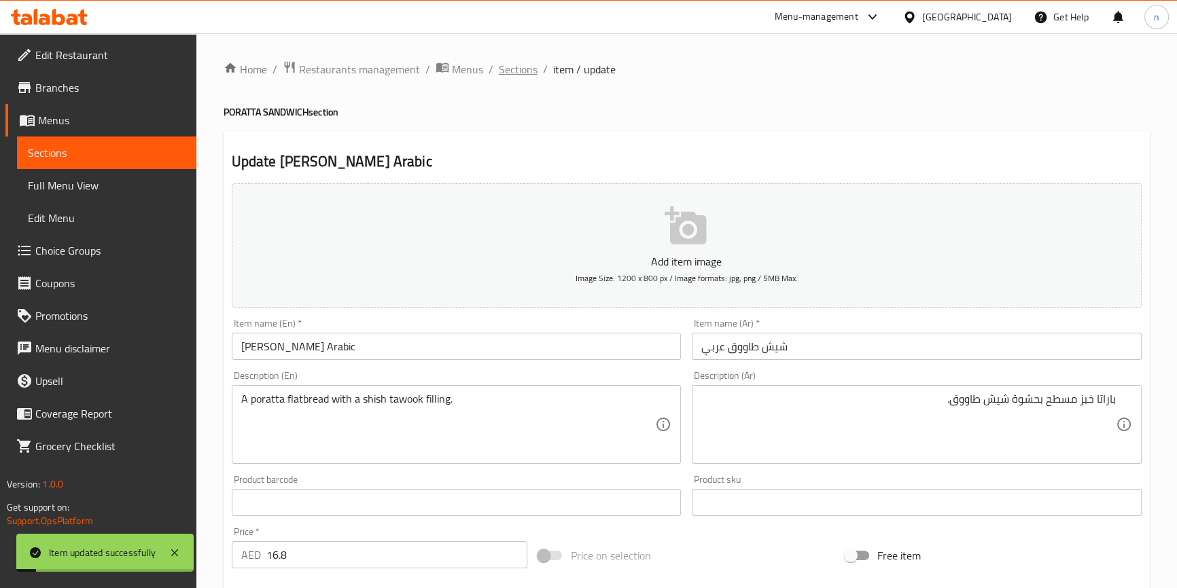
click at [507, 73] on span "Sections" at bounding box center [518, 69] width 39 height 16
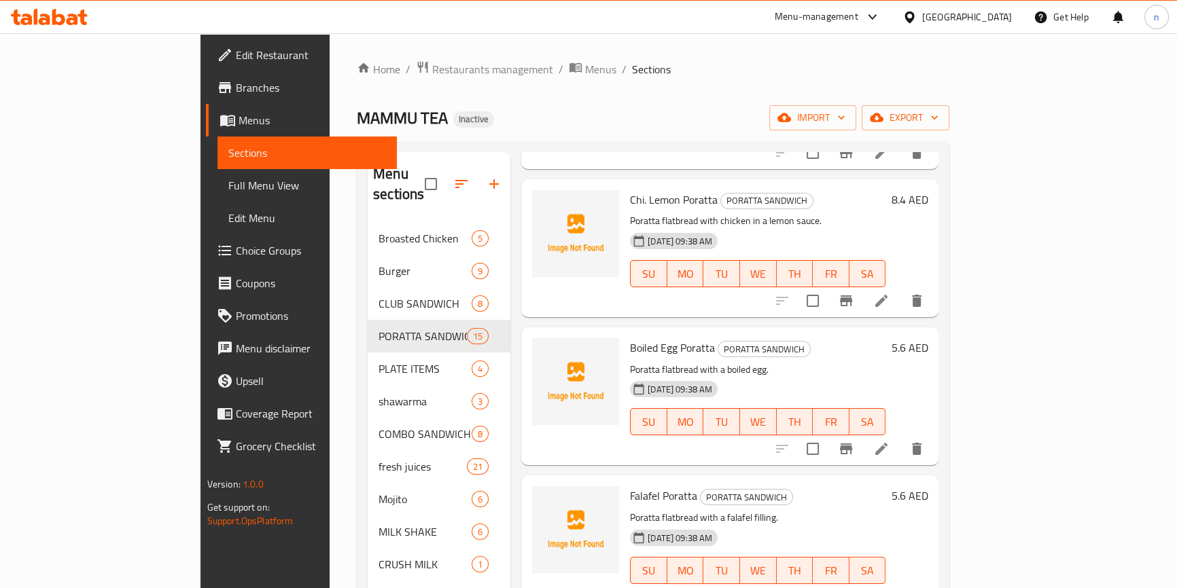
scroll to position [1671, 0]
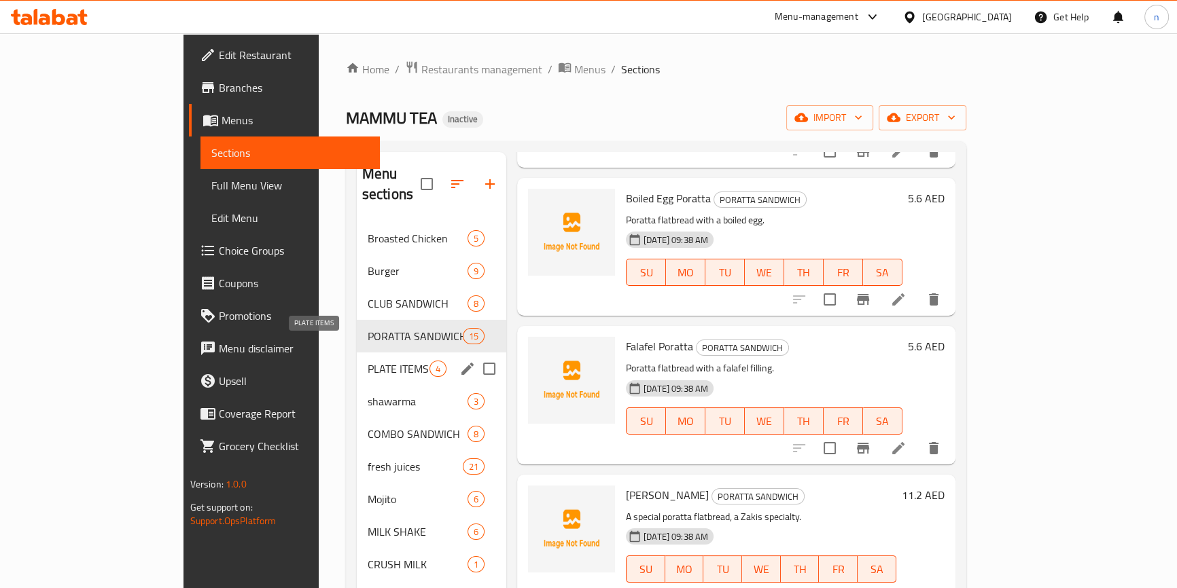
click at [368, 361] on span "PLATE ITEMS" at bounding box center [399, 369] width 62 height 16
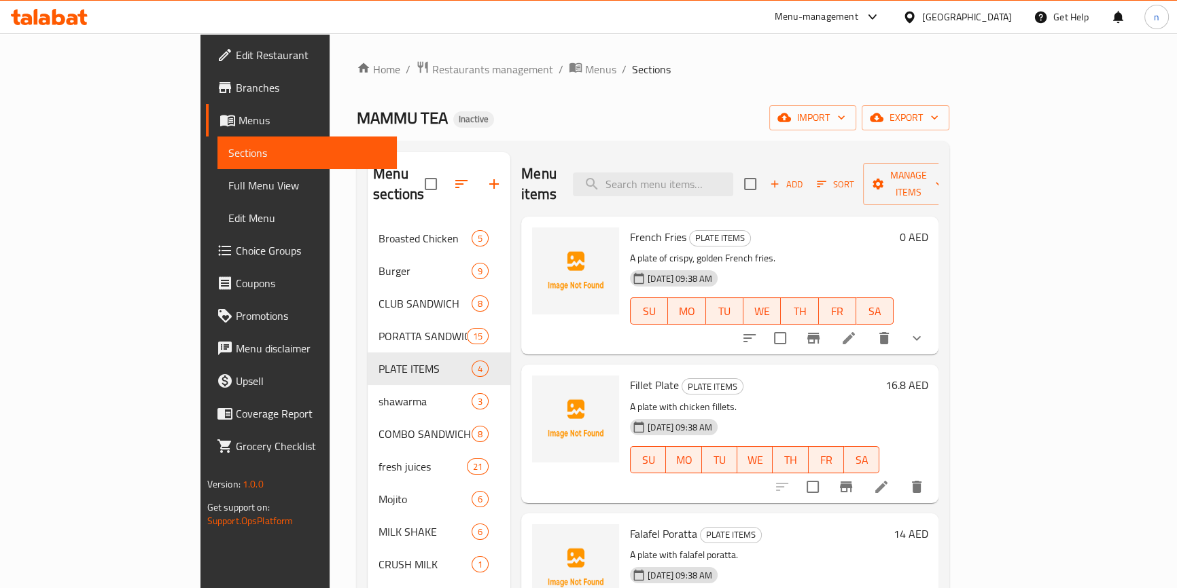
click at [574, 121] on div "MAMMU TEA Inactive import export" at bounding box center [653, 117] width 592 height 25
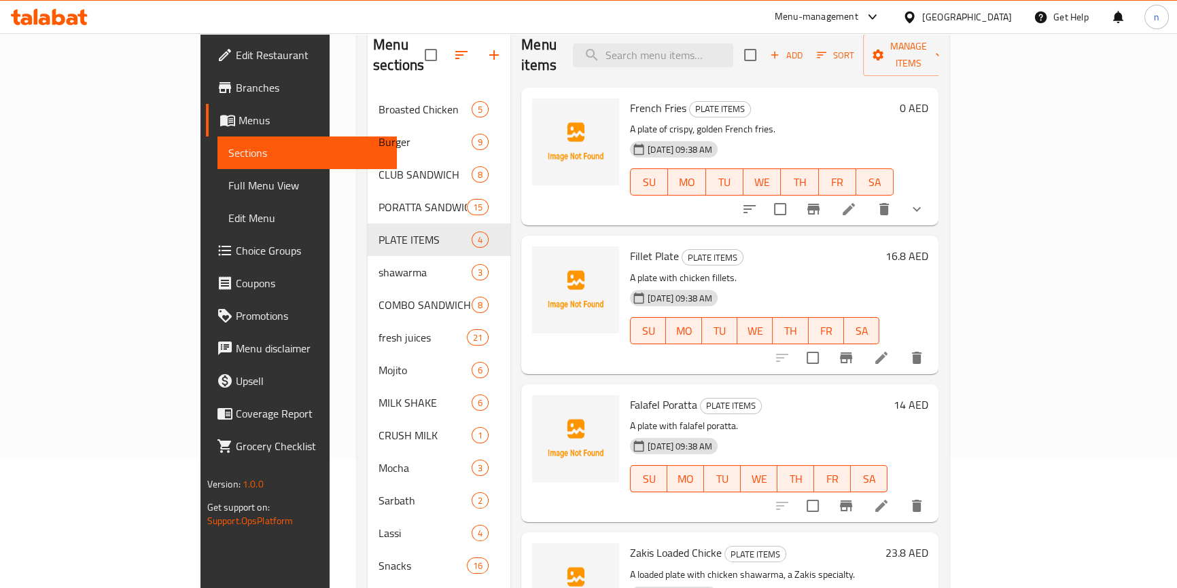
scroll to position [67, 0]
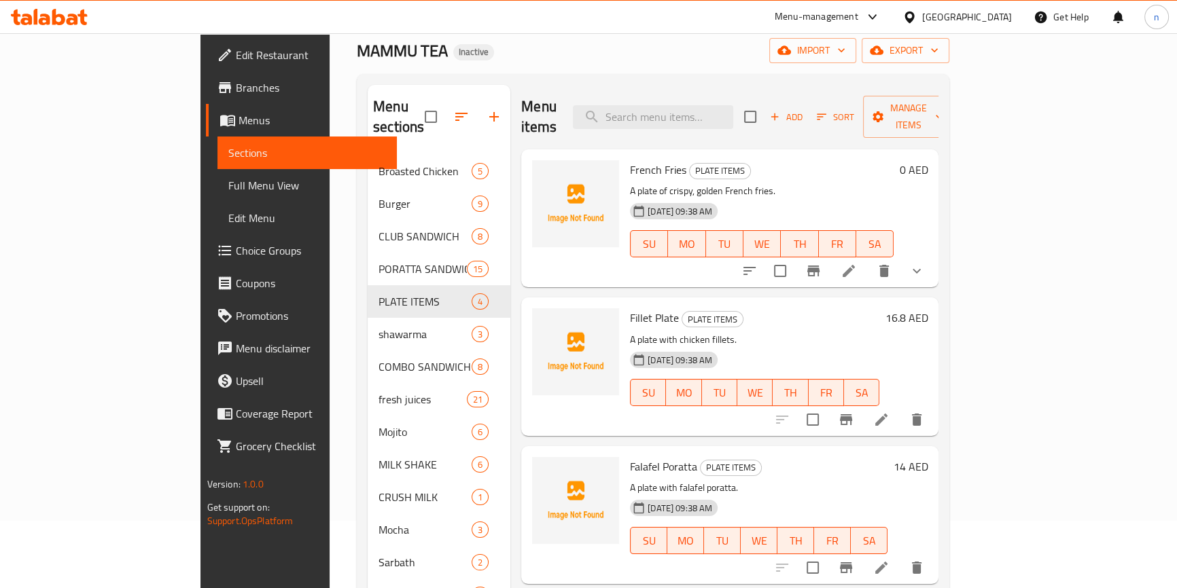
click at [839, 198] on div "[DATE] 09:38 AM SU MO TU WE TH FR SA" at bounding box center [761, 234] width 274 height 73
click at [855, 265] on icon at bounding box center [848, 271] width 12 height 12
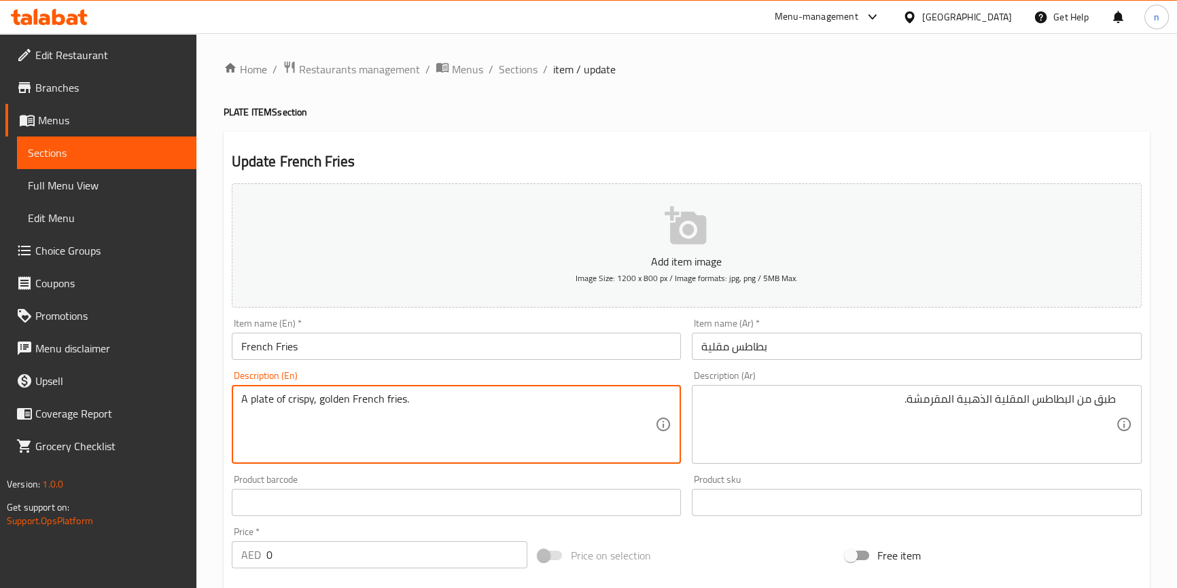
click at [295, 402] on textarea "A plate of crispy, golden French fries." at bounding box center [448, 425] width 414 height 65
click at [331, 401] on textarea "A plate of crispy, golden French fries." at bounding box center [448, 425] width 414 height 65
click at [453, 403] on textarea "A plate of crispy, golden French fries." at bounding box center [448, 425] width 414 height 65
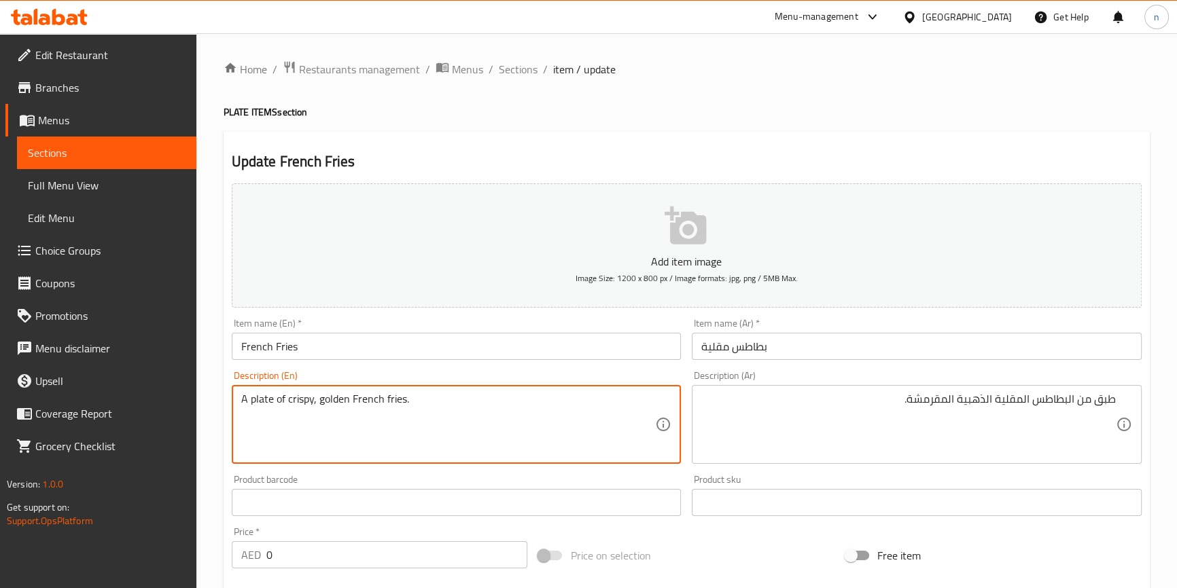
click at [296, 404] on textarea "A plate of crispy, golden French fries." at bounding box center [448, 425] width 414 height 65
click at [518, 414] on textarea "A plate of crispy, golden French fries." at bounding box center [448, 425] width 414 height 65
click at [427, 410] on textarea "A plate of crispy, golden French fries." at bounding box center [448, 425] width 414 height 65
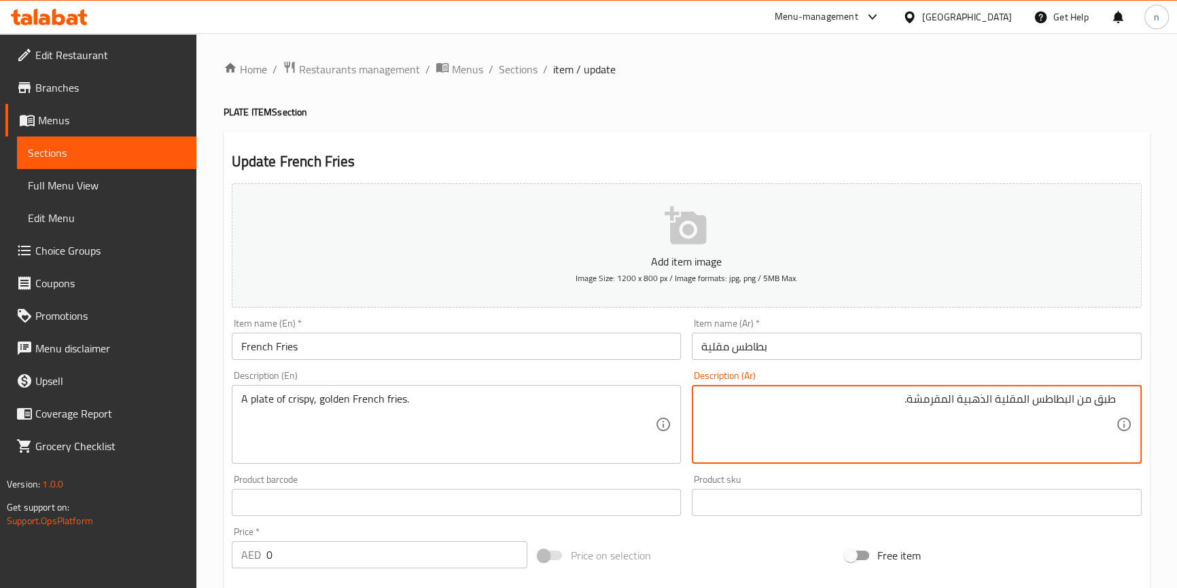
click at [940, 402] on textarea "طبق من البطاطس المقلية الذهبية المقرمشة." at bounding box center [908, 425] width 414 height 65
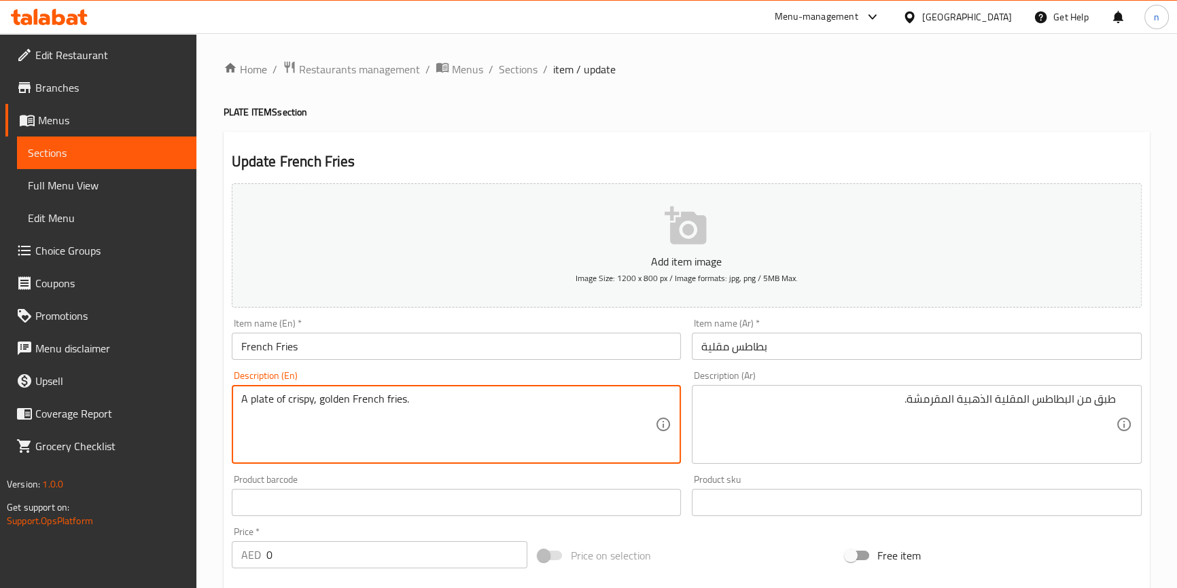
click at [328, 405] on textarea "A plate of crispy, golden French fries." at bounding box center [448, 425] width 414 height 65
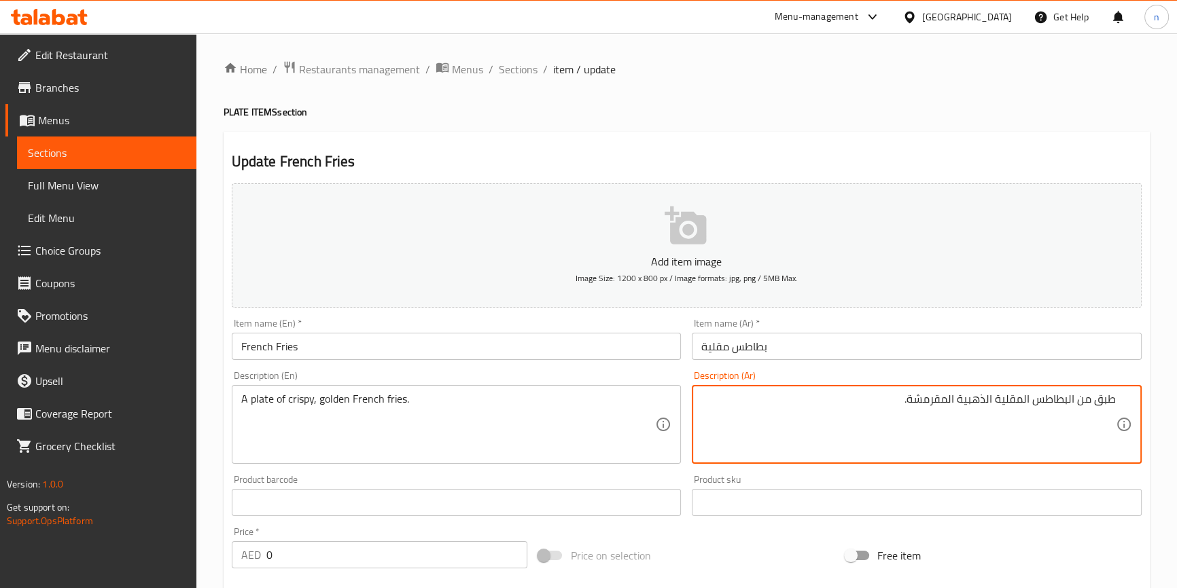
click at [967, 406] on textarea "طبق من البطاطس المقلية الذهبية المقرمشة." at bounding box center [908, 425] width 414 height 65
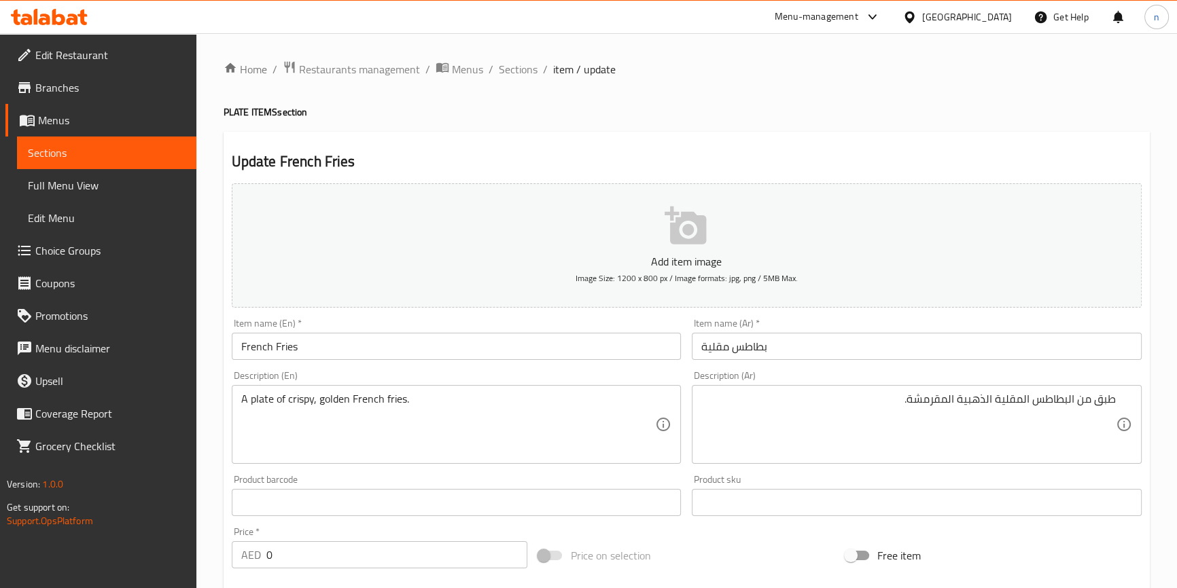
click at [235, 394] on div "A plate of crispy, golden French fries. Description (En)" at bounding box center [457, 424] width 450 height 79
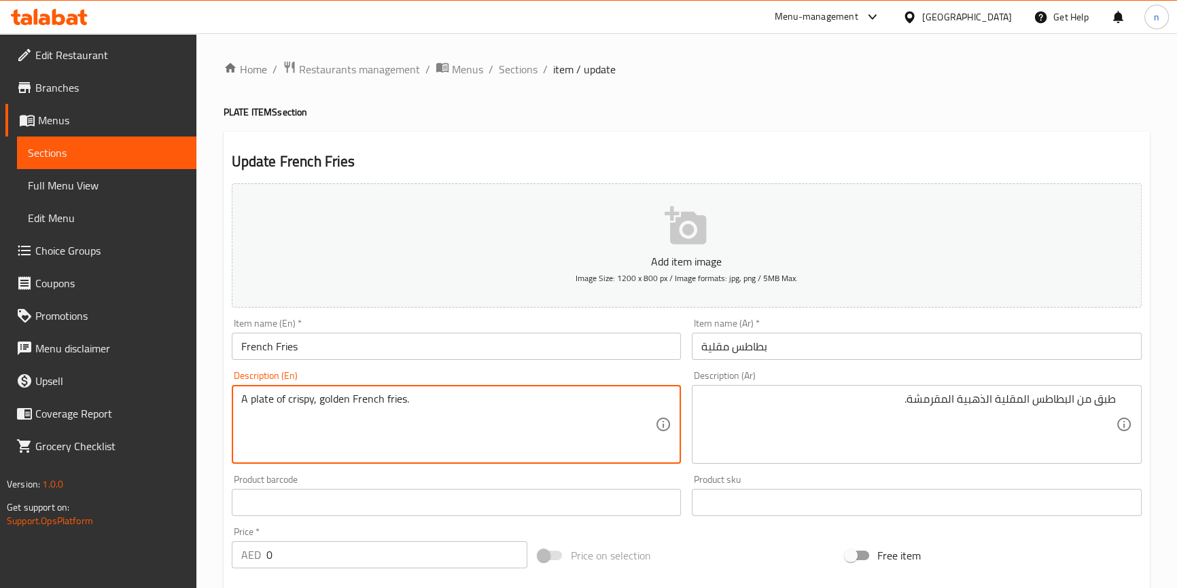
click at [215, 398] on div "Home / Restaurants management / Menus / Sections / item / update PLATE ITEMS se…" at bounding box center [686, 511] width 980 height 957
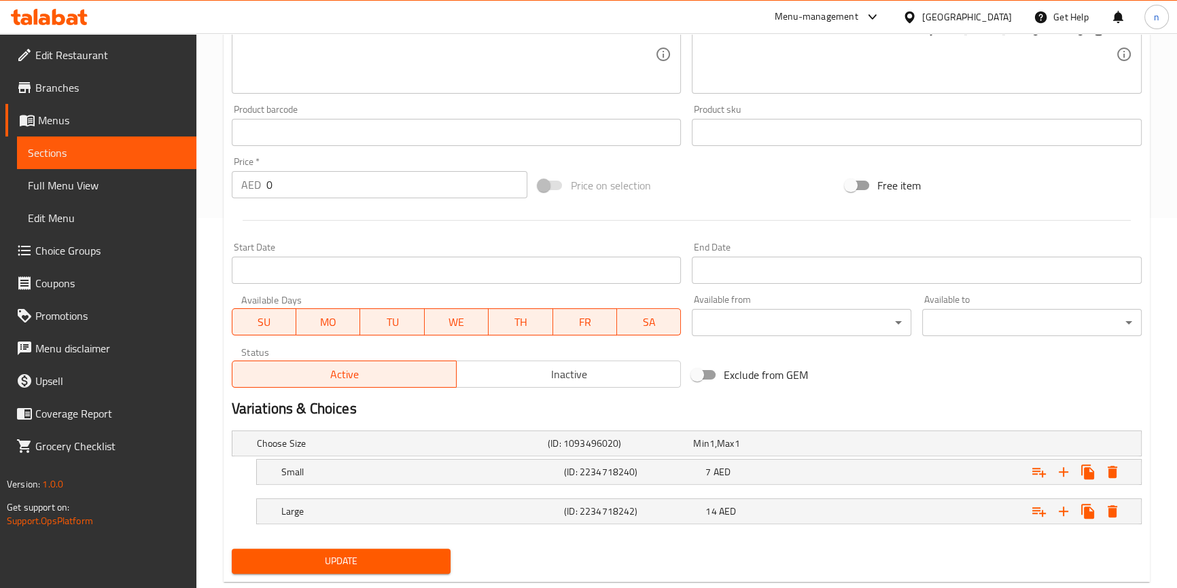
scroll to position [401, 0]
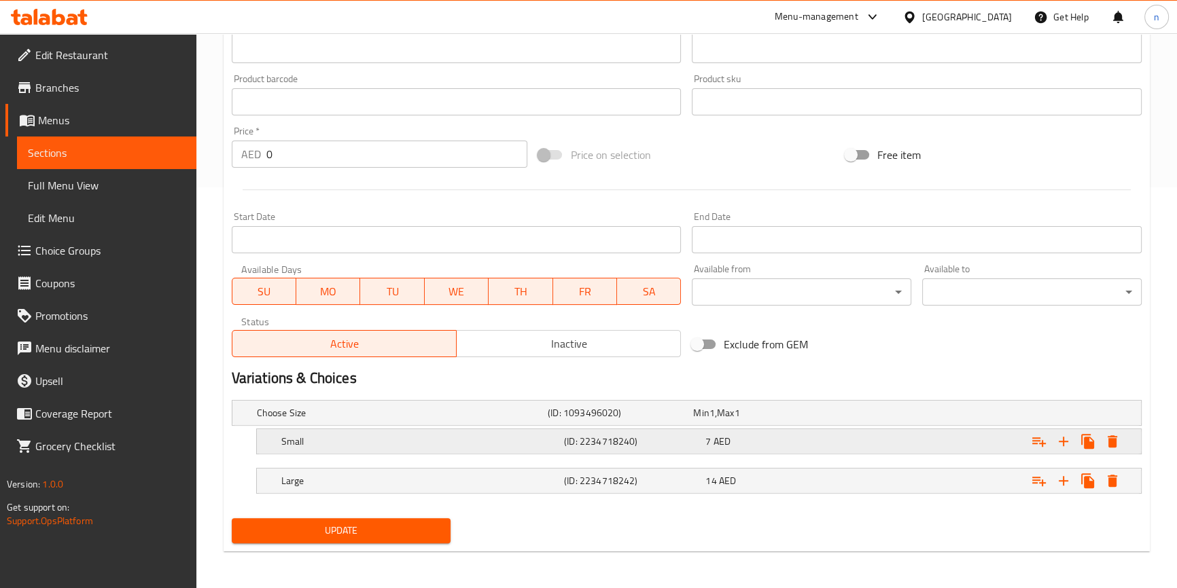
click at [494, 420] on h5 "Small" at bounding box center [399, 413] width 285 height 14
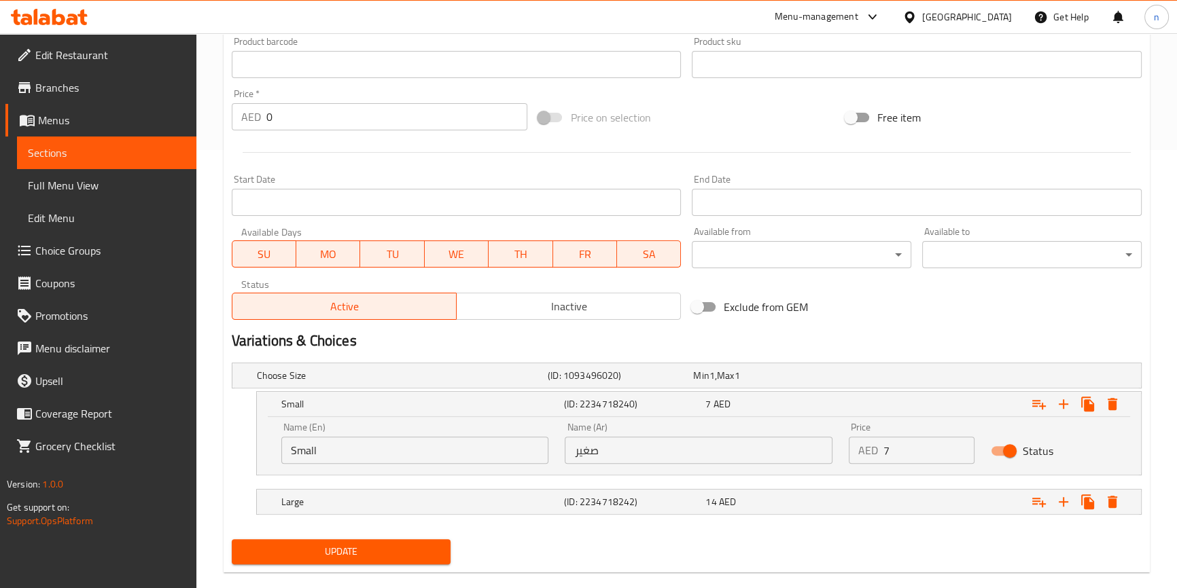
scroll to position [459, 0]
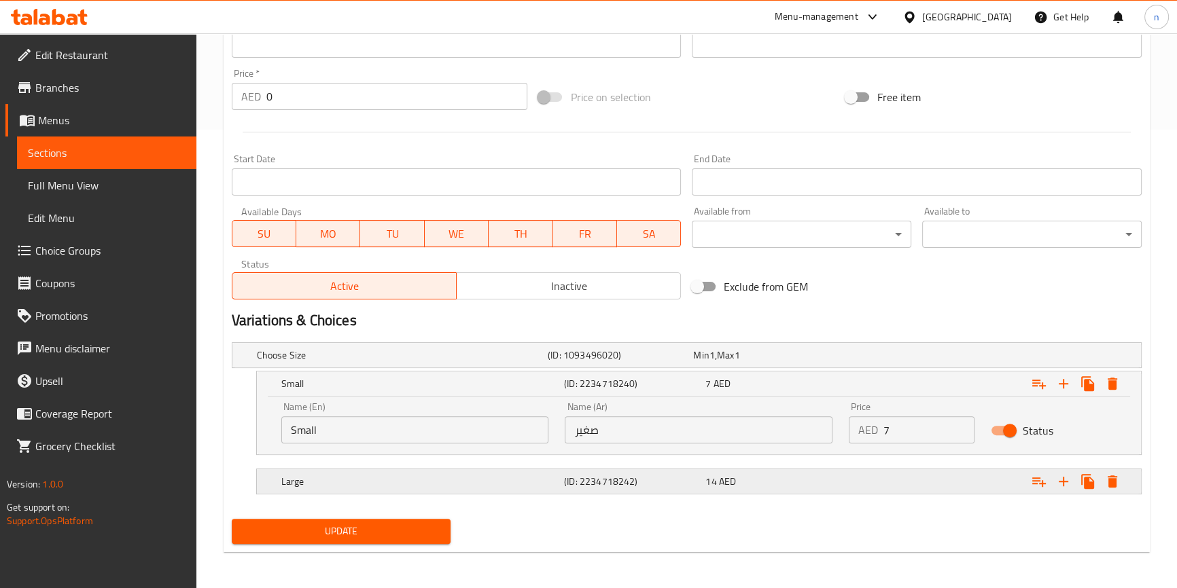
click at [761, 362] on div "14 AED" at bounding box center [763, 355] width 140 height 14
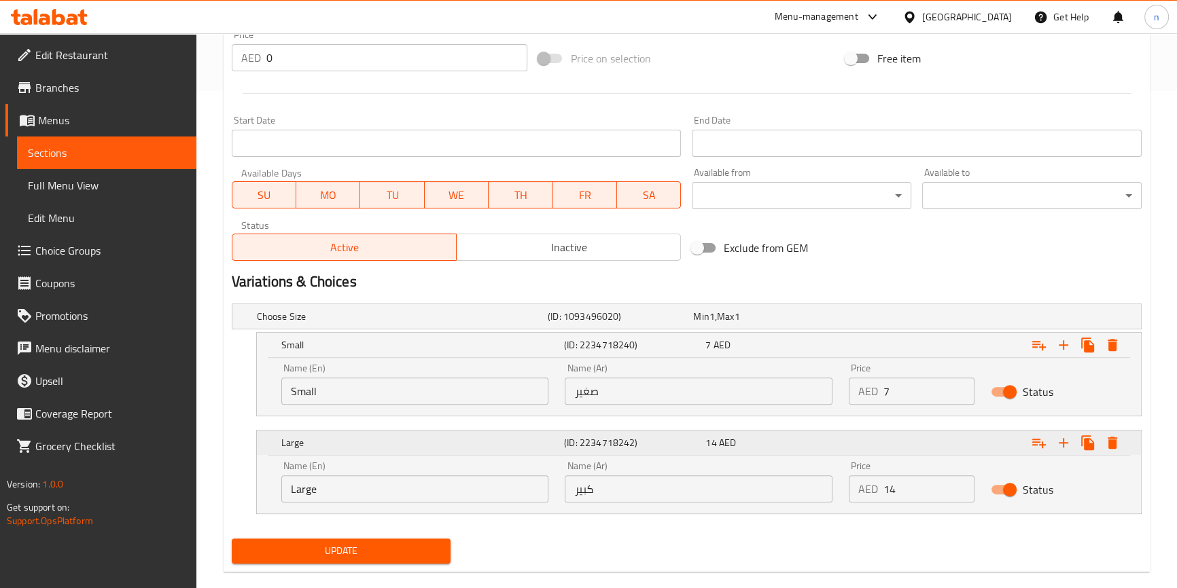
scroll to position [517, 0]
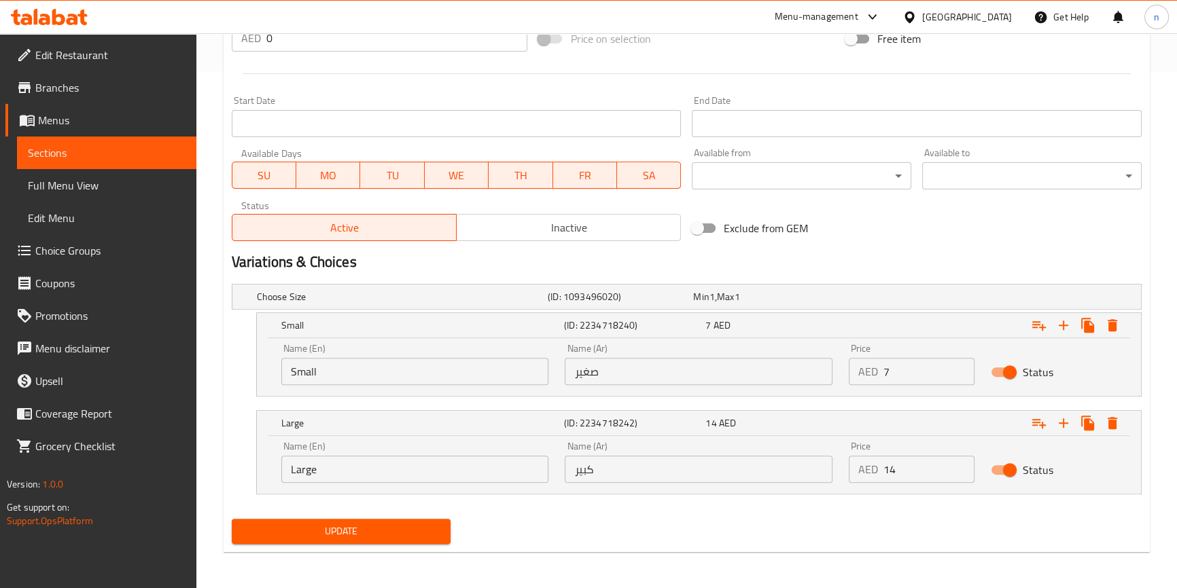
click at [348, 519] on button "Update" at bounding box center [341, 531] width 219 height 25
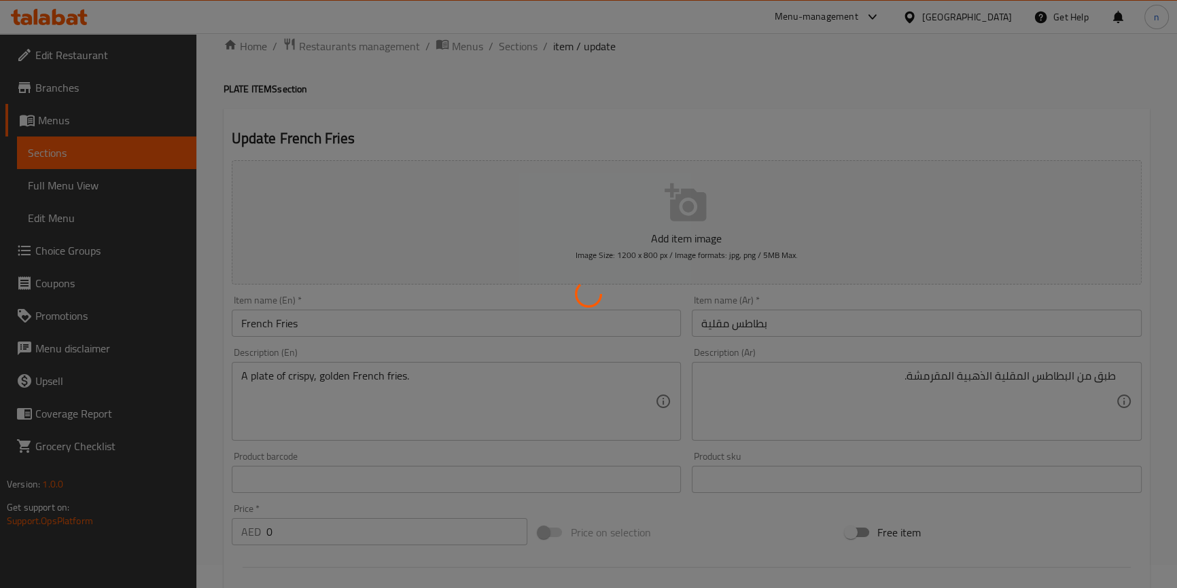
scroll to position [0, 0]
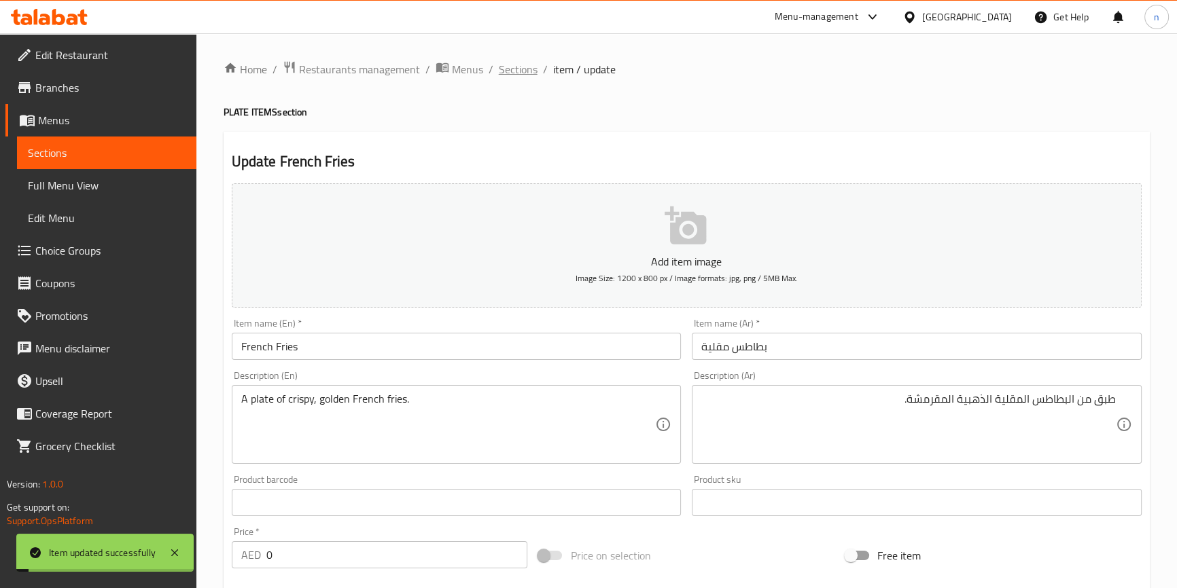
click at [516, 74] on span "Sections" at bounding box center [518, 69] width 39 height 16
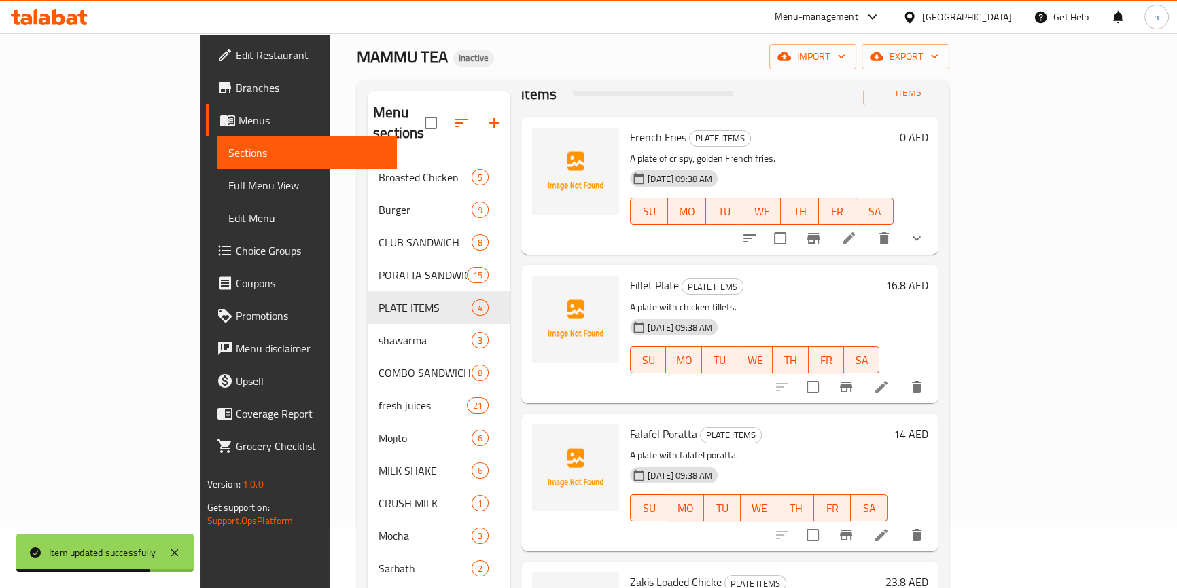
scroll to position [123, 0]
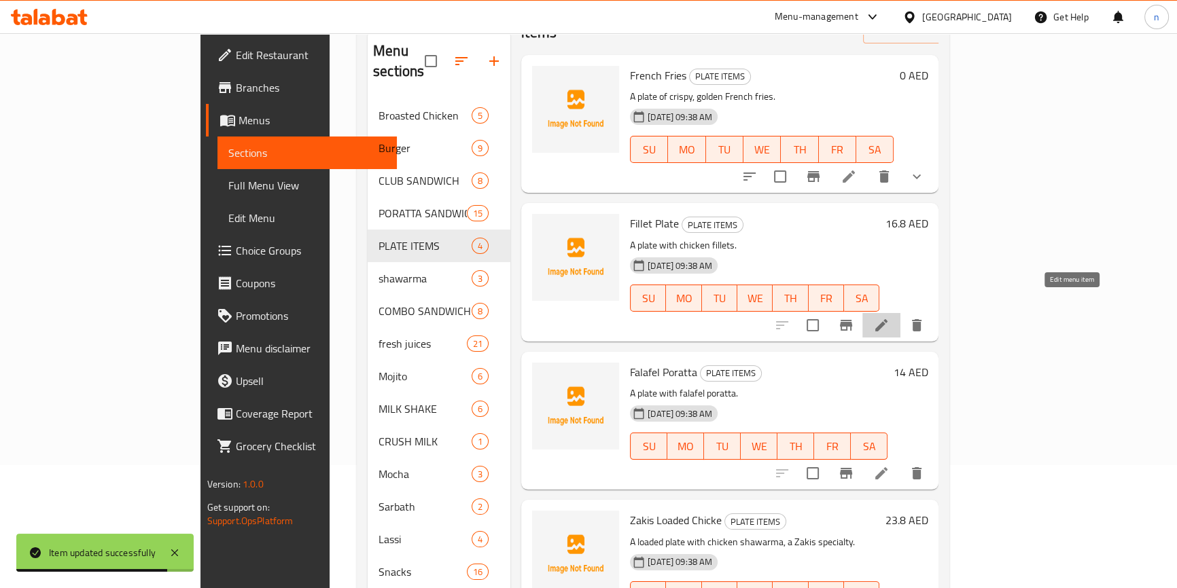
click at [887, 319] on icon at bounding box center [881, 325] width 12 height 12
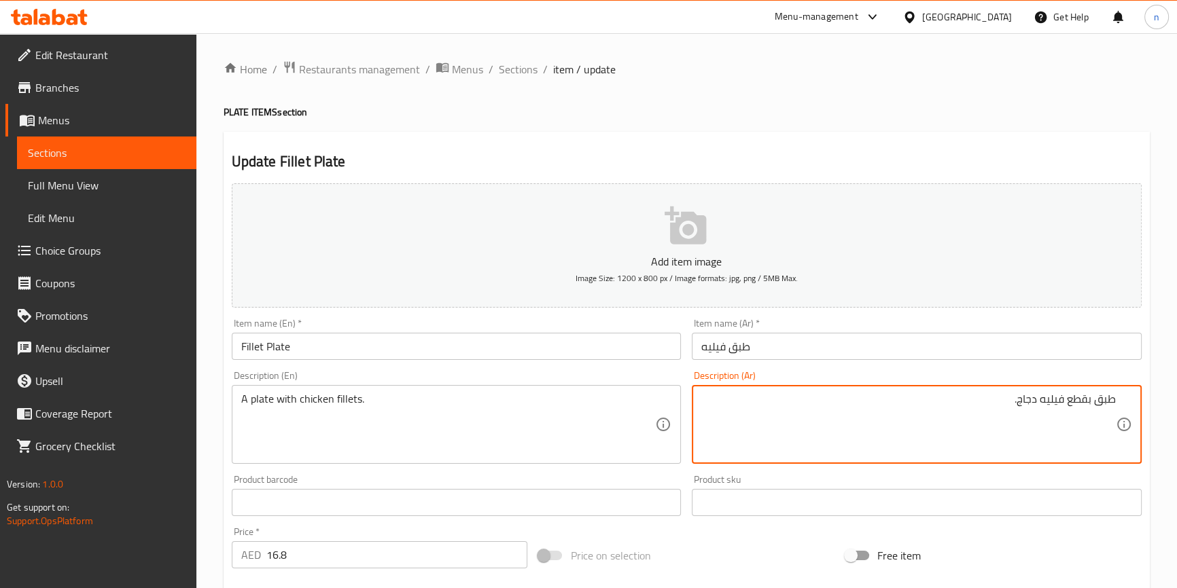
click at [1067, 401] on textarea "طبق بقطع فيليه دجاج." at bounding box center [908, 425] width 414 height 65
click at [1067, 404] on textarea "طبق بقطع فيليه دجاج." at bounding box center [908, 425] width 414 height 65
click at [1071, 401] on textarea "طبق بقطع فيليه دجاج." at bounding box center [908, 425] width 414 height 65
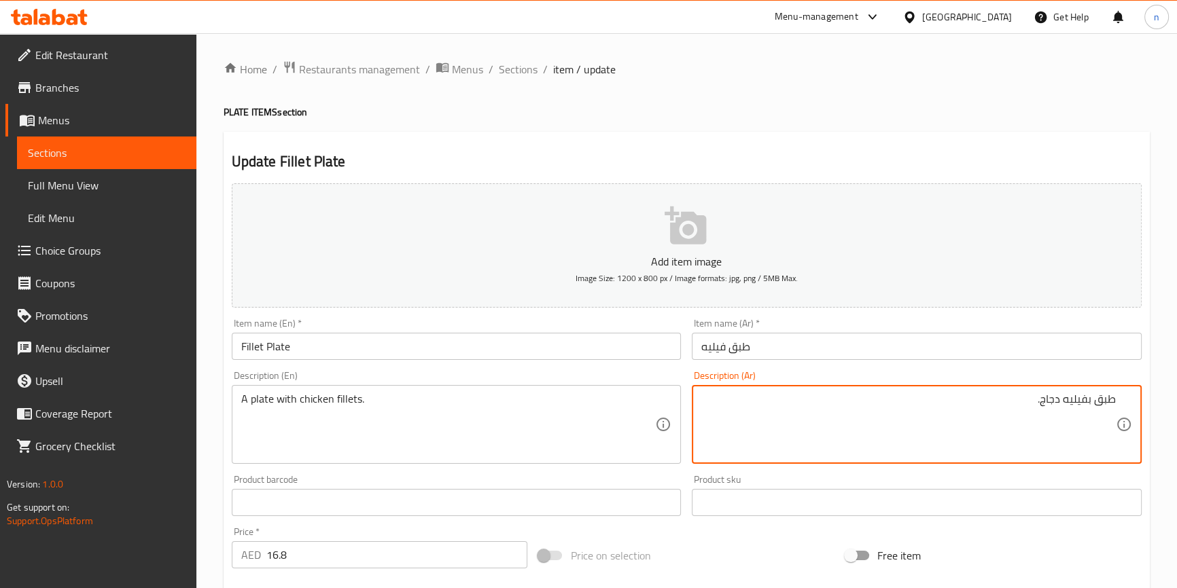
type textarea "طبق بفيليه دجاج."
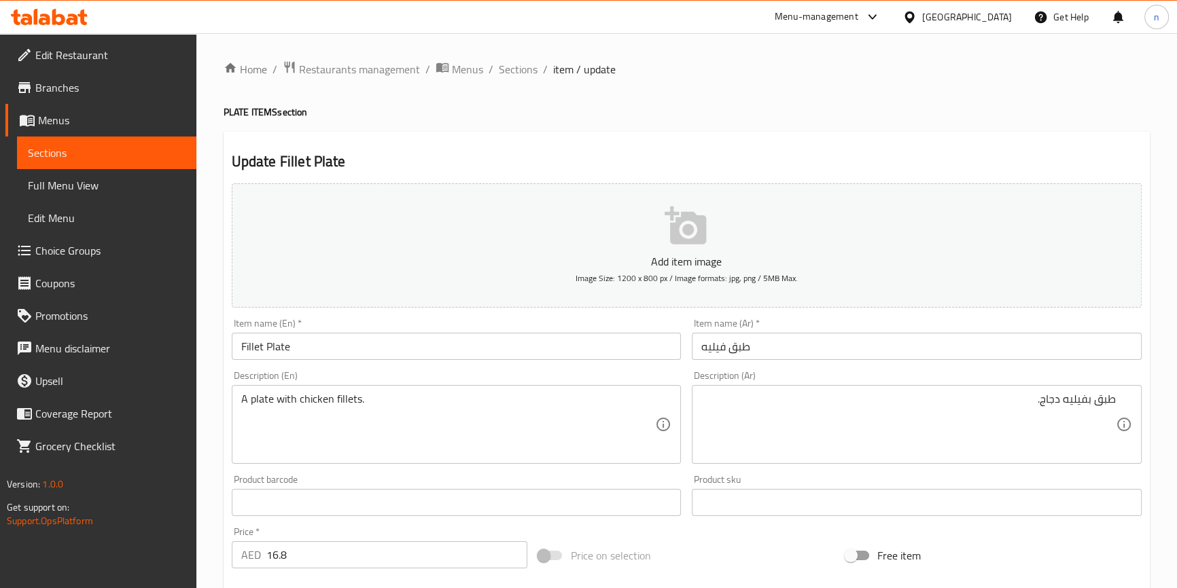
click at [216, 434] on div "Home / Restaurants management / Menus / Sections / item / update PLATE ITEMS se…" at bounding box center [686, 496] width 980 height 927
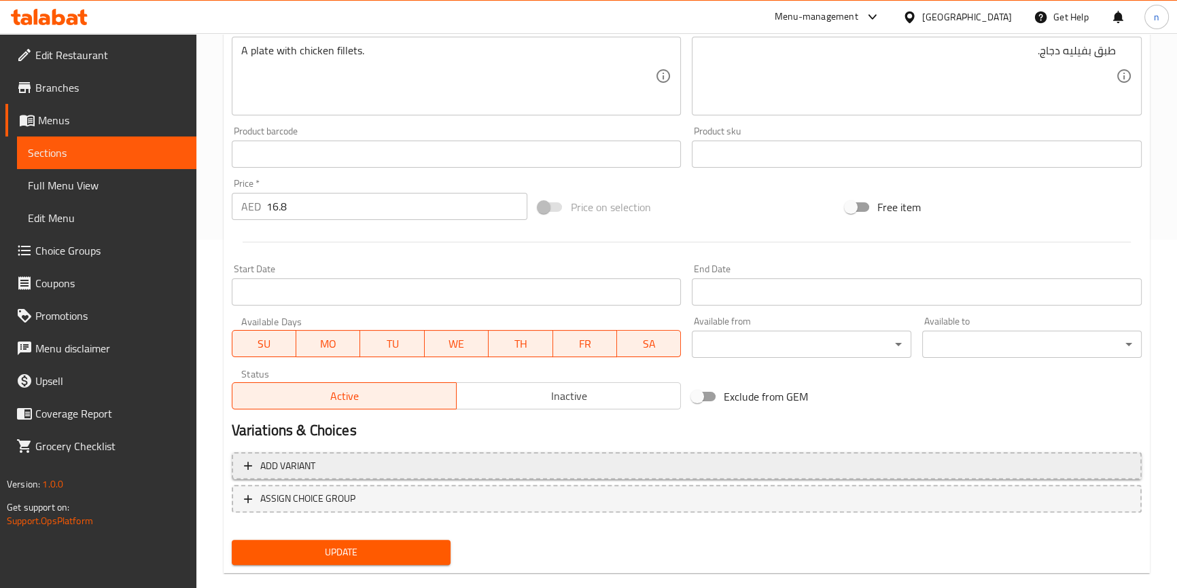
scroll to position [370, 0]
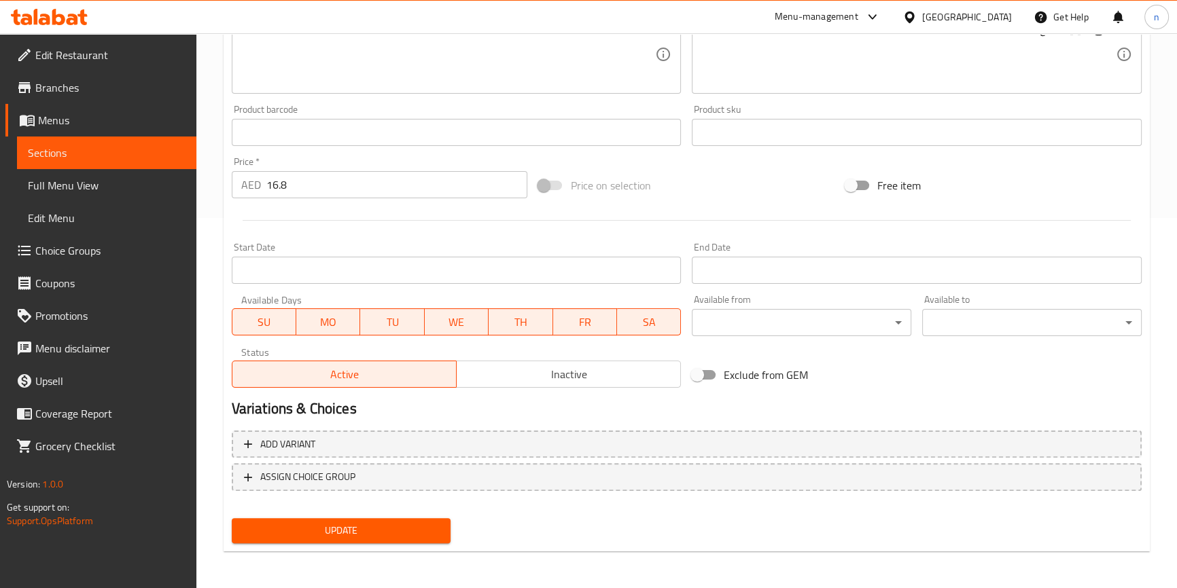
click at [414, 531] on span "Update" at bounding box center [342, 530] width 198 height 17
drag, startPoint x: 675, startPoint y: 460, endPoint x: 753, endPoint y: 183, distance: 287.1
click at [753, 183] on div "Price on selection" at bounding box center [686, 185] width 307 height 37
click at [858, 389] on div "Exclude from GEM" at bounding box center [839, 375] width 307 height 37
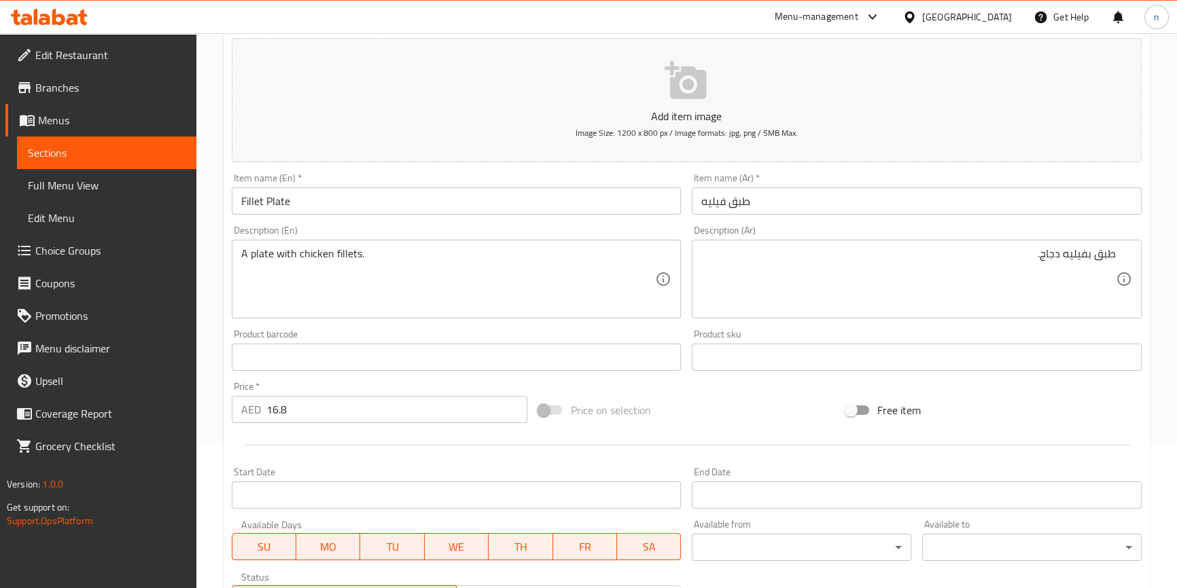
scroll to position [123, 0]
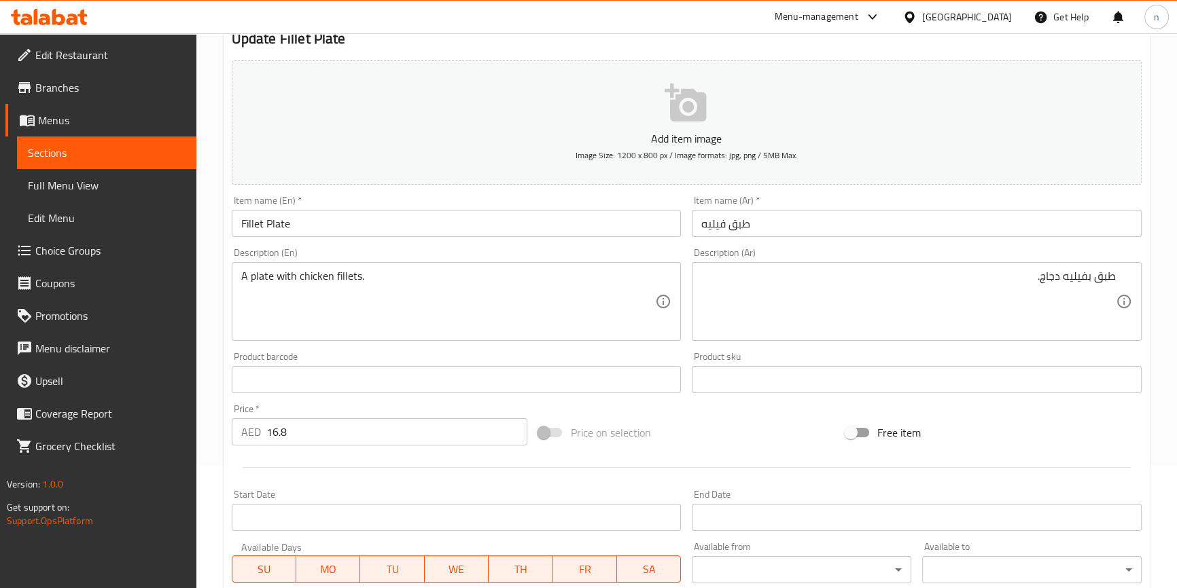
click at [211, 452] on div "Home / Restaurants management / Menus / Sections / item / update PLATE ITEMS se…" at bounding box center [686, 373] width 980 height 927
click at [221, 395] on div "Home / Restaurants management / Menus / Sections / item / update PLATE ITEMS se…" at bounding box center [686, 373] width 980 height 927
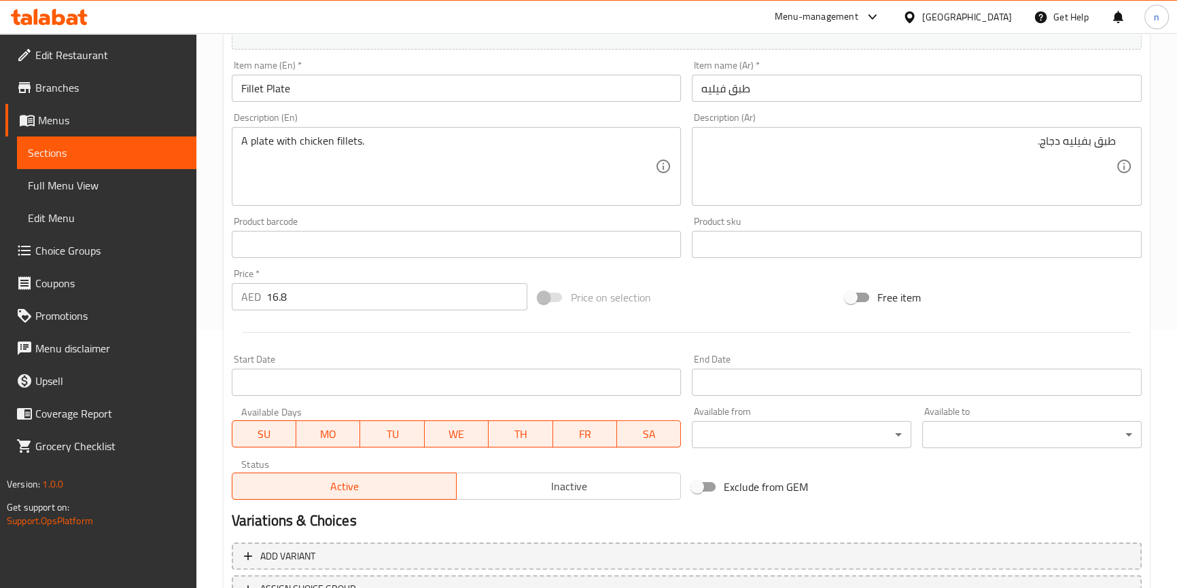
scroll to position [370, 0]
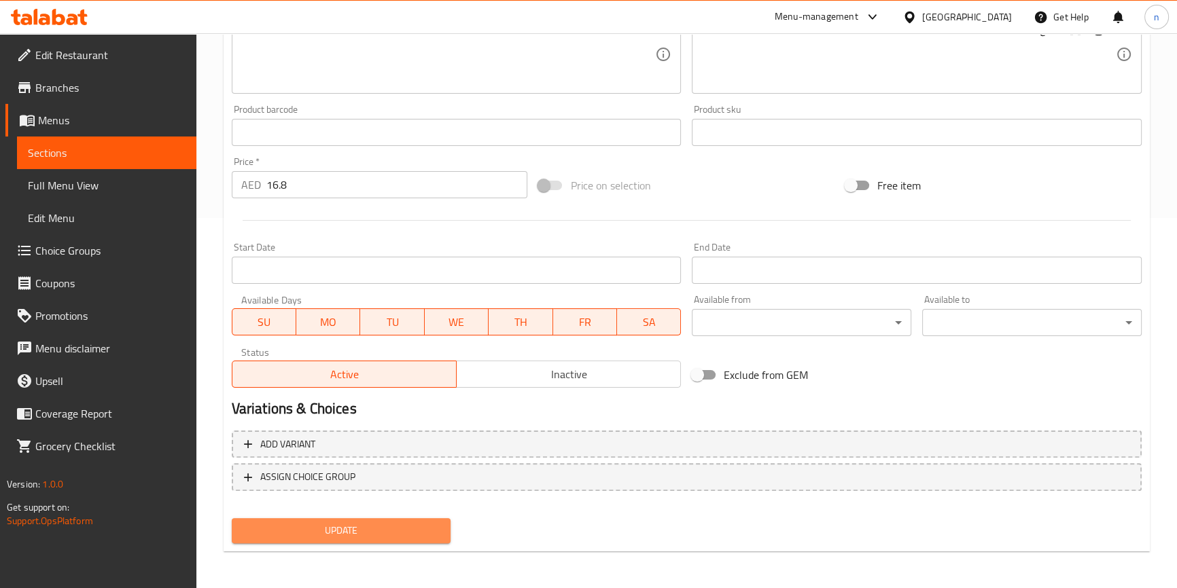
click at [437, 520] on button "Update" at bounding box center [341, 530] width 219 height 25
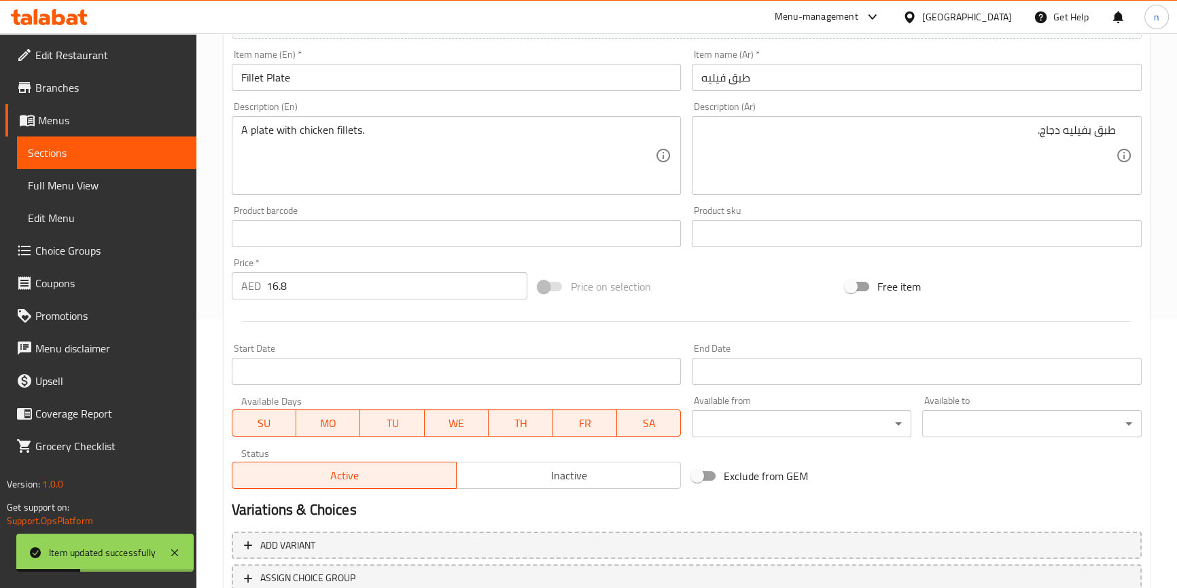
scroll to position [0, 0]
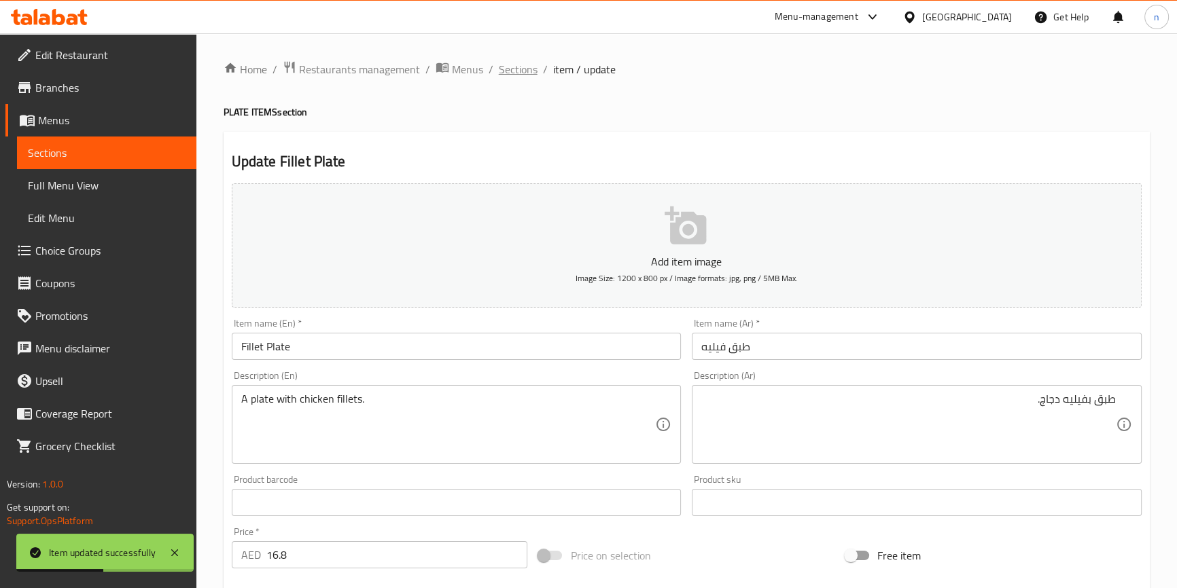
click at [529, 69] on span "Sections" at bounding box center [518, 69] width 39 height 16
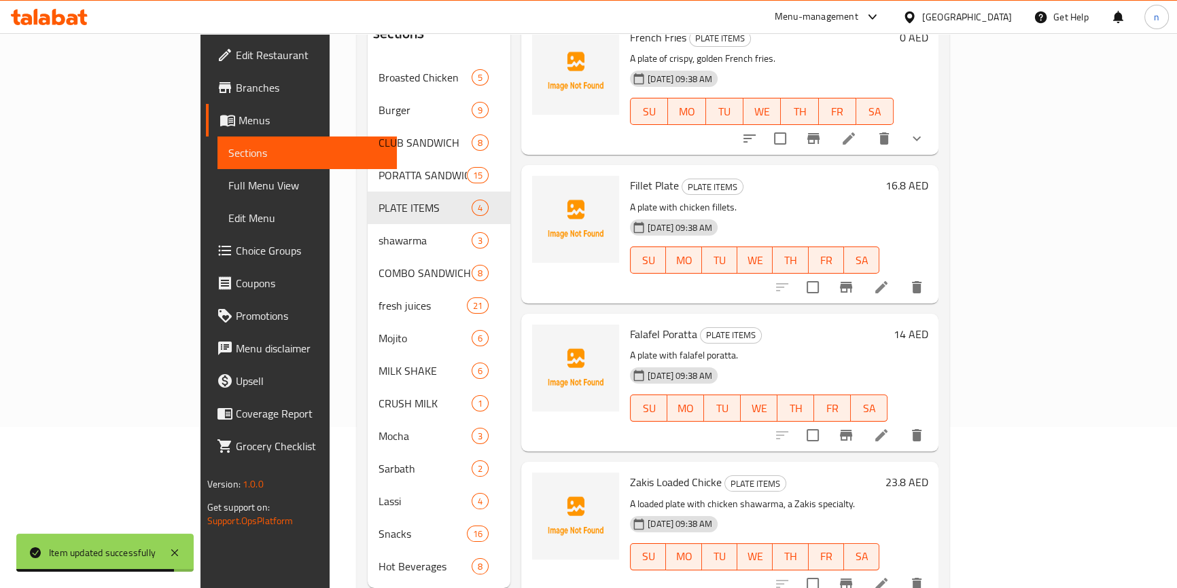
scroll to position [190, 0]
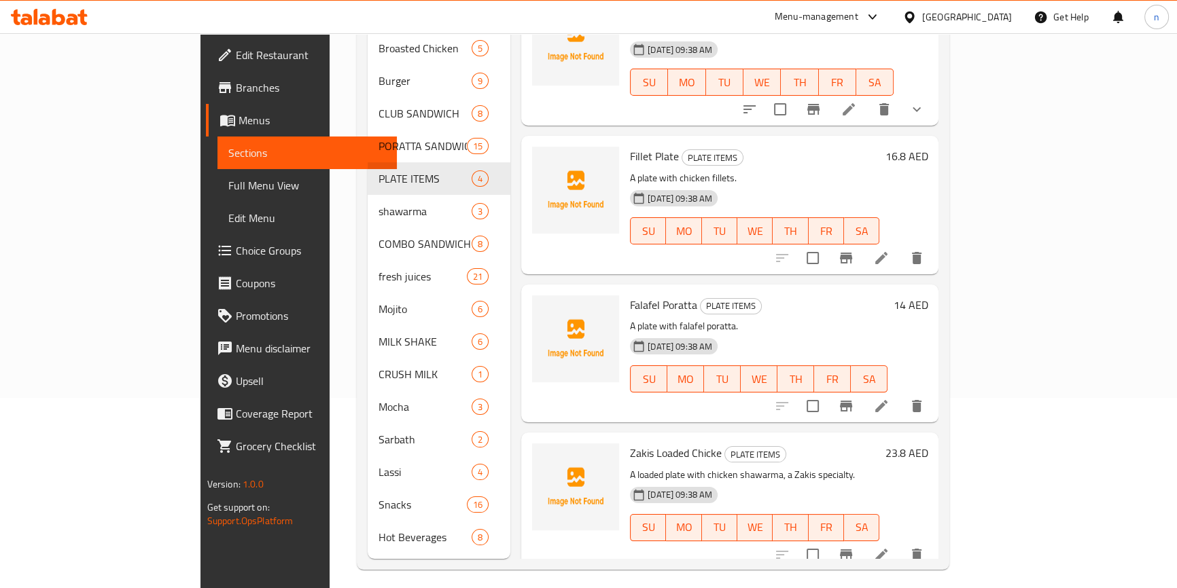
click at [857, 318] on p "A plate with falafel poratta." at bounding box center [758, 326] width 257 height 17
click at [769, 333] on div "[DATE] 09:38 AM SU MO TU WE TH FR SA" at bounding box center [758, 369] width 268 height 73
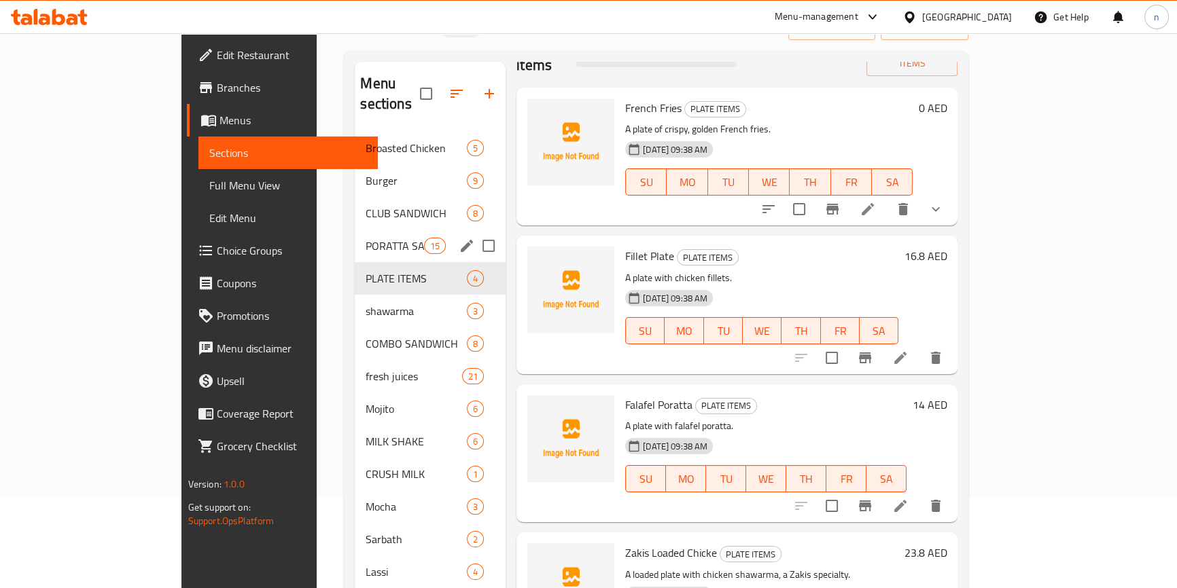
scroll to position [0, 0]
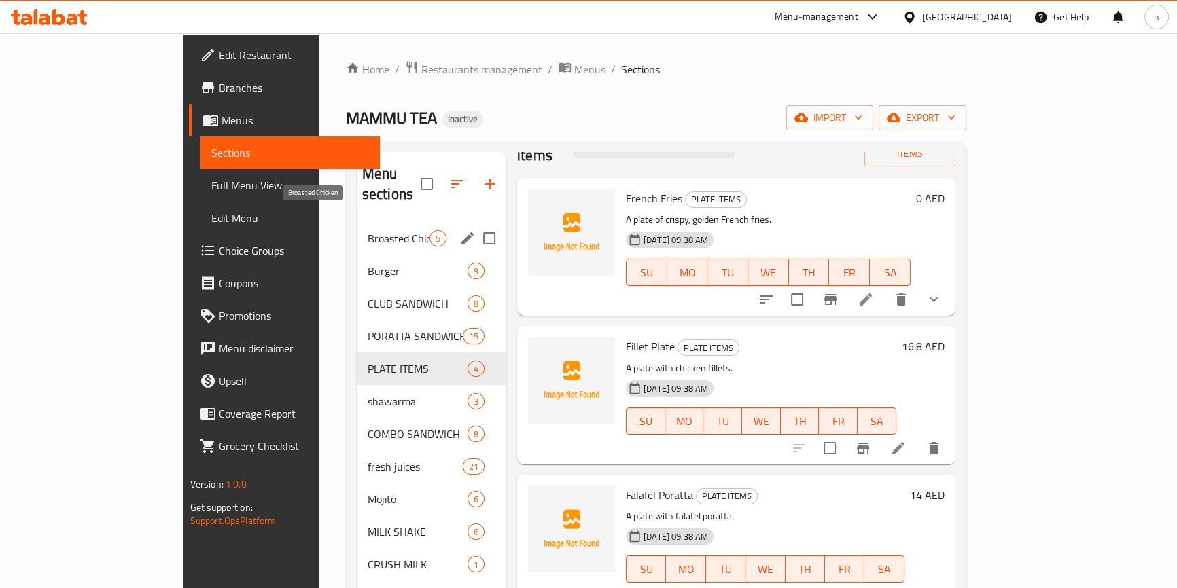
click at [368, 230] on span "Broasted Chicken" at bounding box center [399, 238] width 62 height 16
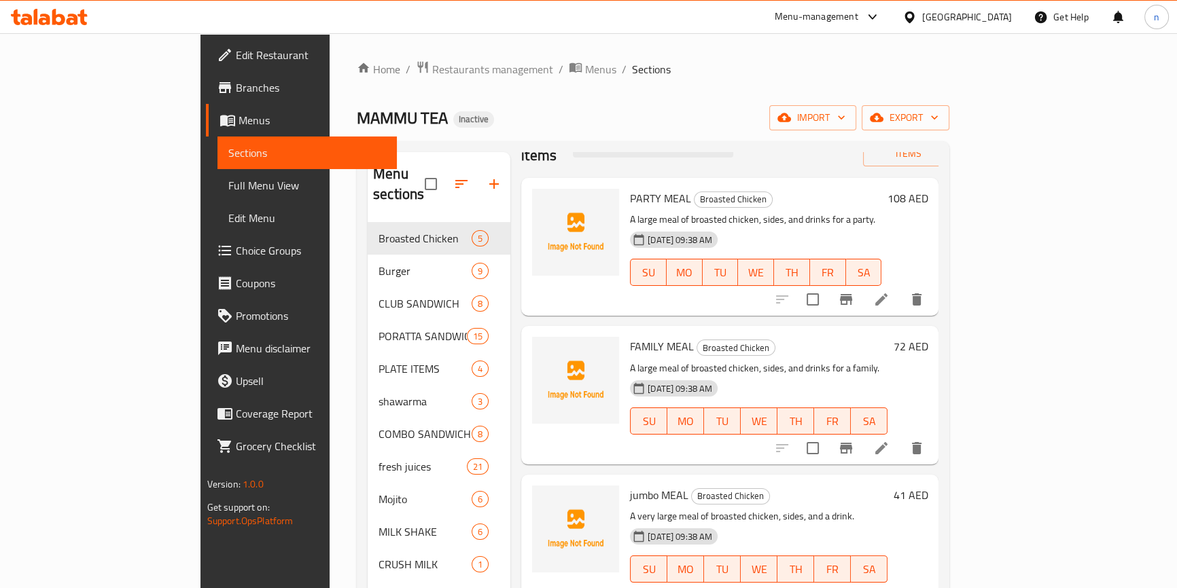
click at [900, 289] on li at bounding box center [881, 299] width 38 height 24
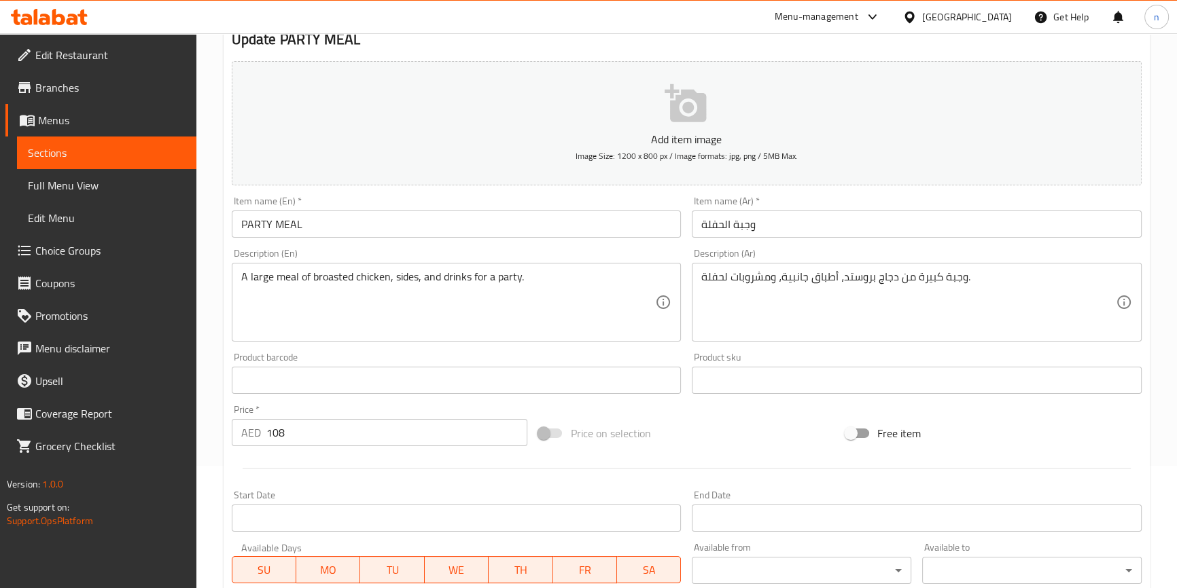
scroll to position [123, 0]
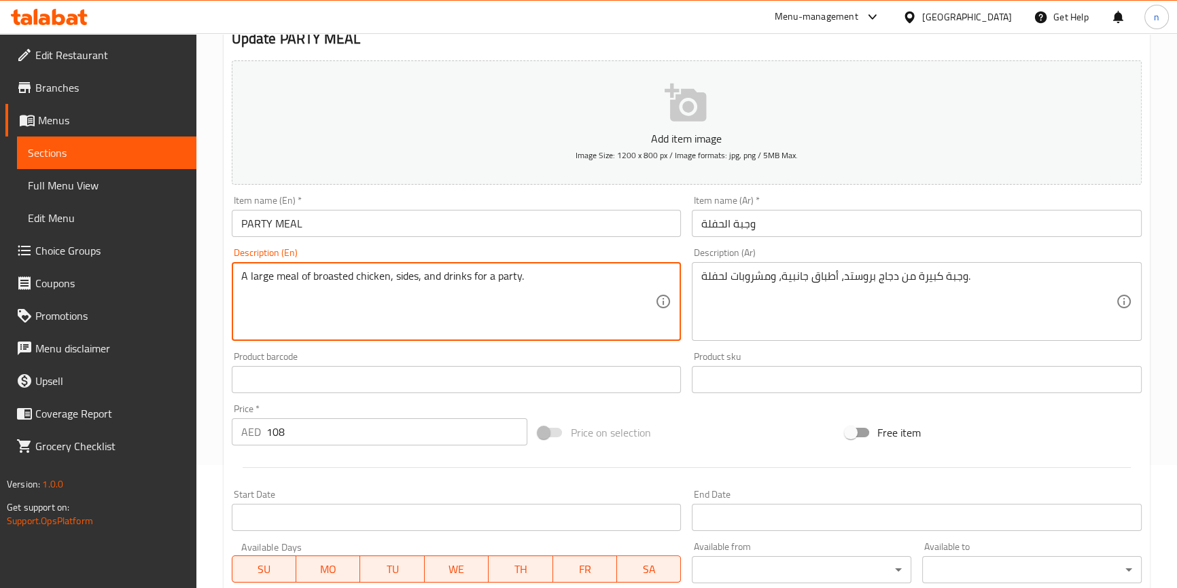
click at [265, 276] on textarea "A large meal of broasted chicken, sides, and drinks for a party." at bounding box center [448, 302] width 414 height 65
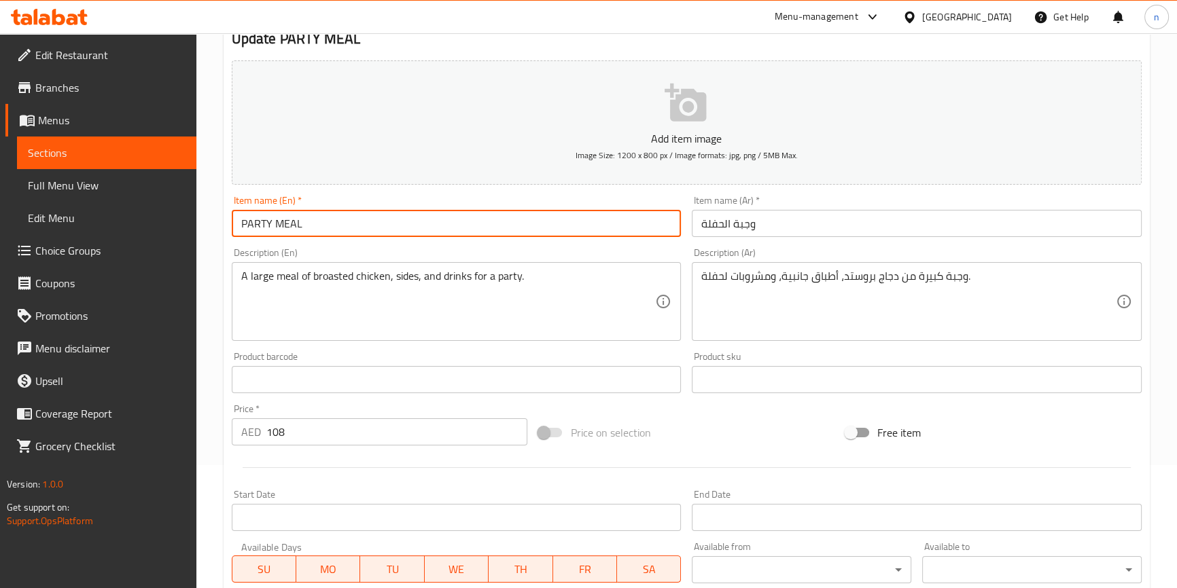
click at [237, 224] on input "PARTY MEAL" at bounding box center [457, 223] width 450 height 27
paste input "large"
type input "large PARTY MEAL"
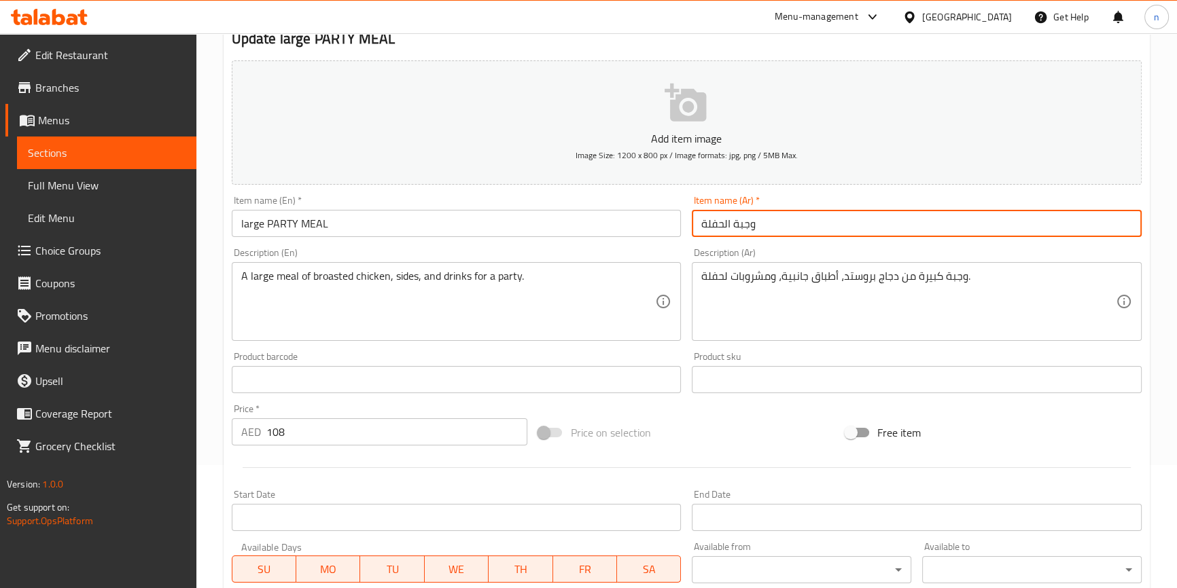
click at [696, 221] on input "وجبة الحفلة" at bounding box center [917, 223] width 450 height 27
paste input "كبير"
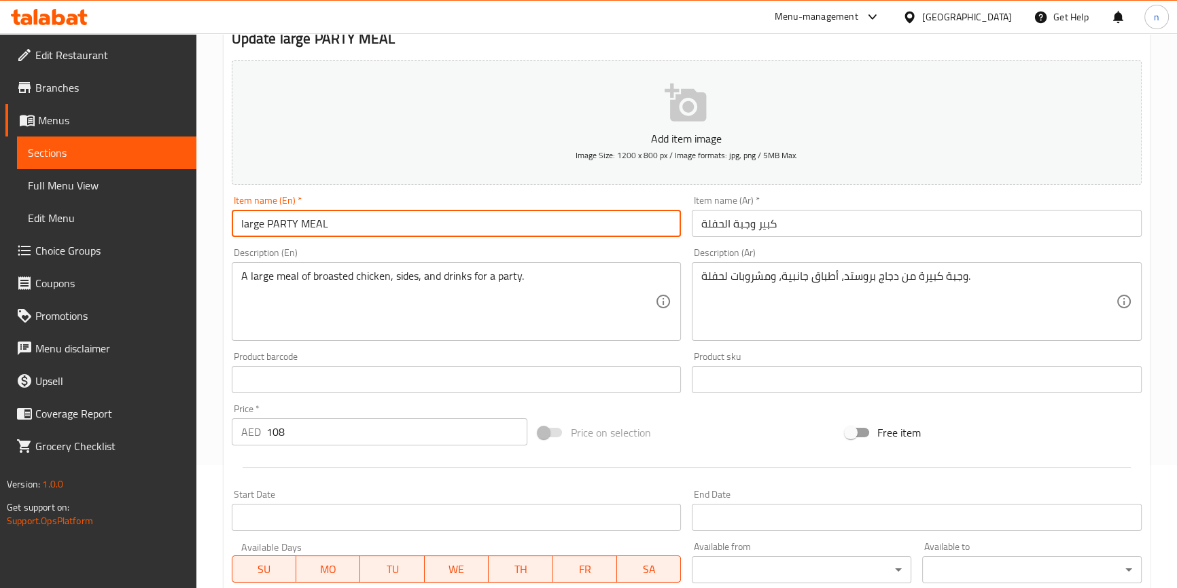
click at [593, 224] on input "large PARTY MEAL" at bounding box center [457, 223] width 450 height 27
click at [598, 235] on input "large PARTY MEAL" at bounding box center [457, 223] width 450 height 27
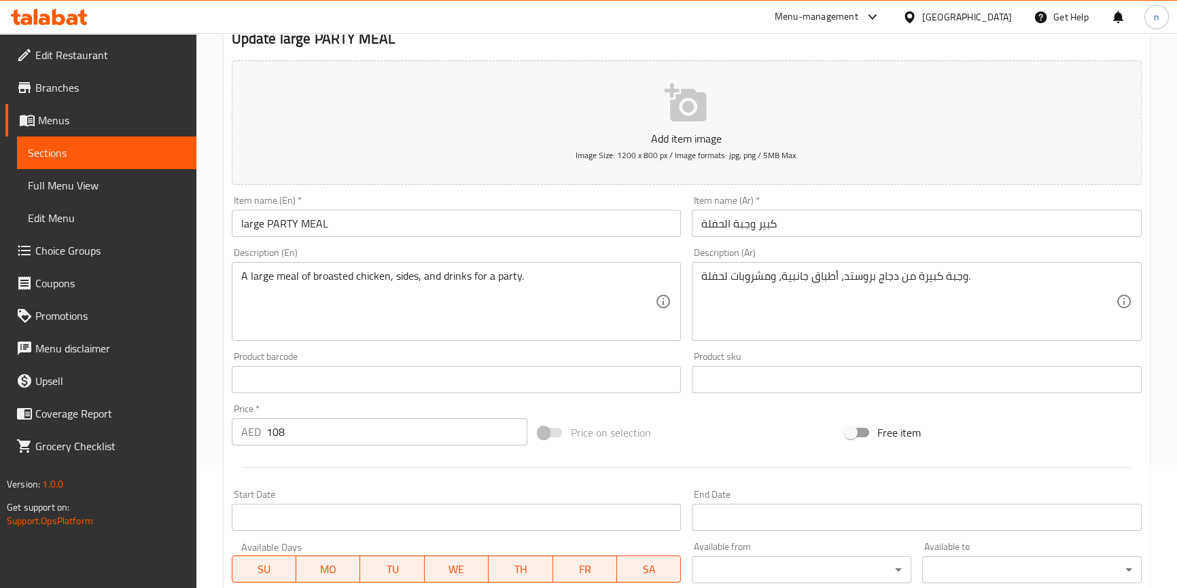
click at [683, 440] on div "Price on selection" at bounding box center [686, 432] width 307 height 37
click at [624, 24] on div "Menu-management [GEOGRAPHIC_DATA] Get Help n" at bounding box center [588, 17] width 1177 height 33
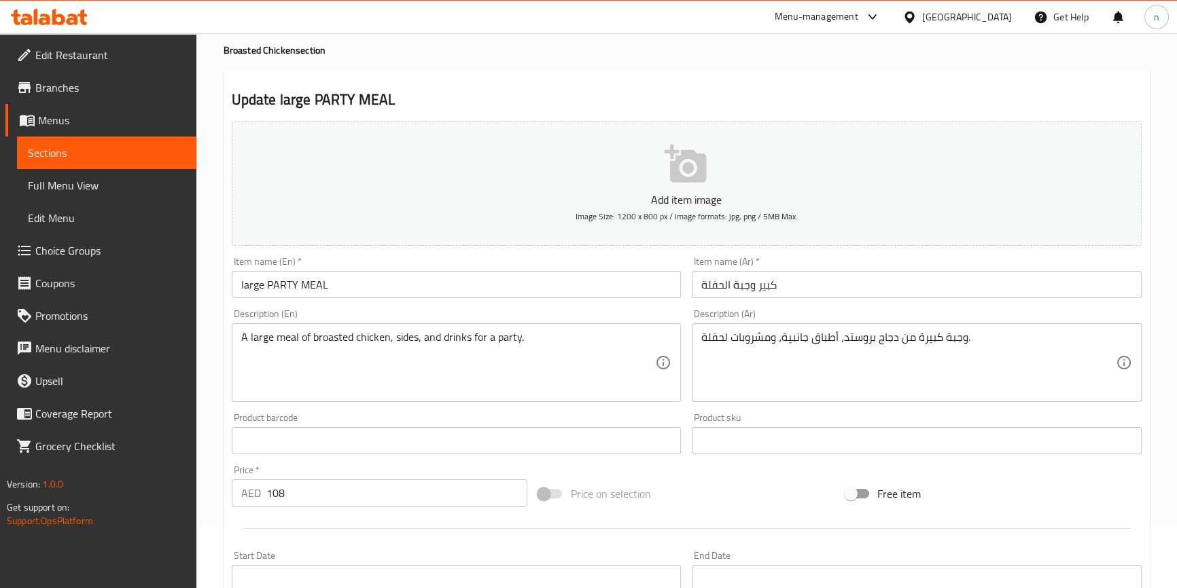
scroll to position [61, 0]
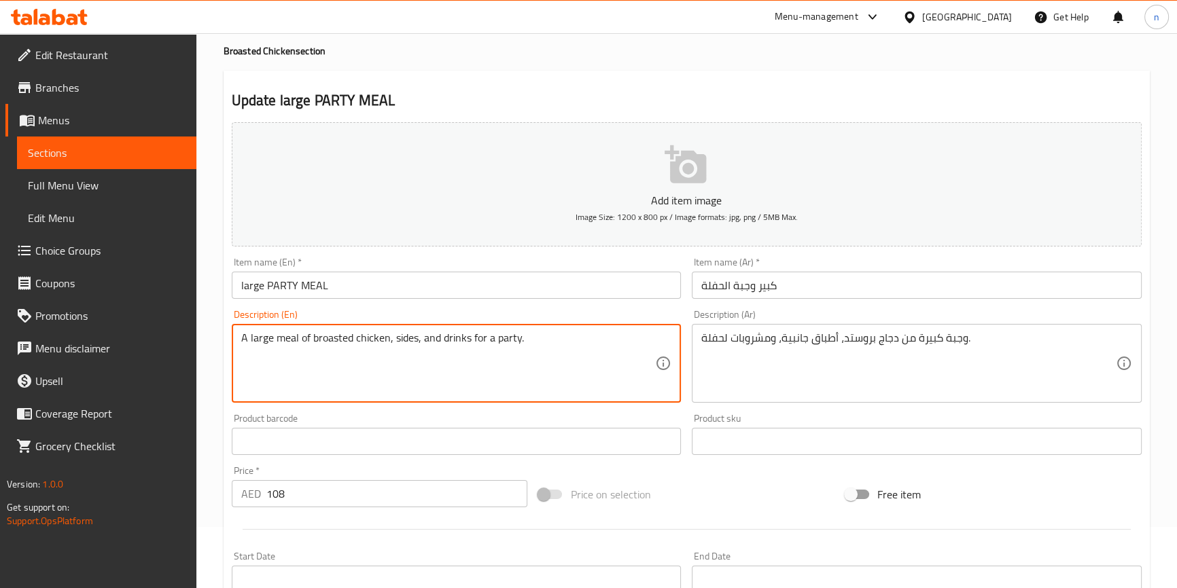
click at [208, 296] on div "Home / Restaurants management / Menus / Sections / item / update Broasted Chick…" at bounding box center [686, 435] width 980 height 927
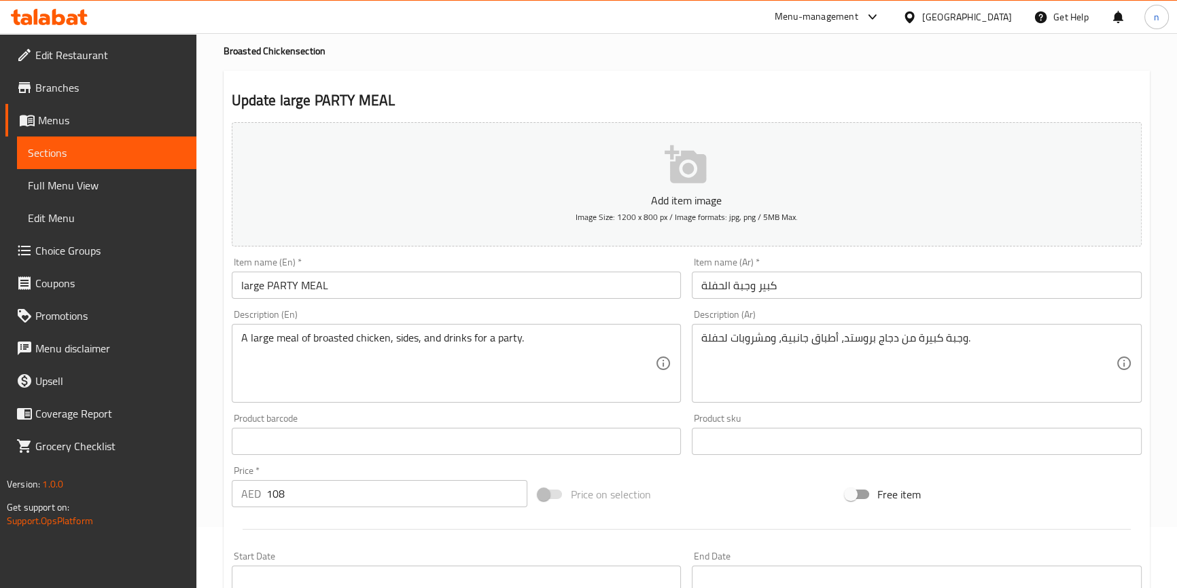
click at [204, 310] on div "Home / Restaurants management / Menus / Sections / item / update Broasted Chick…" at bounding box center [686, 435] width 980 height 927
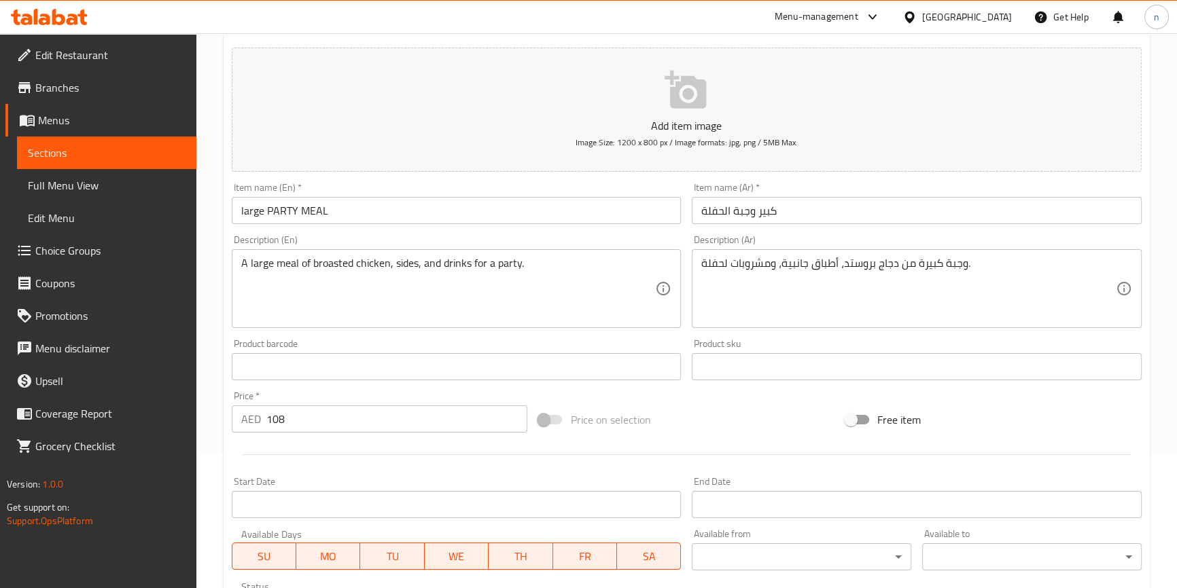
scroll to position [0, 0]
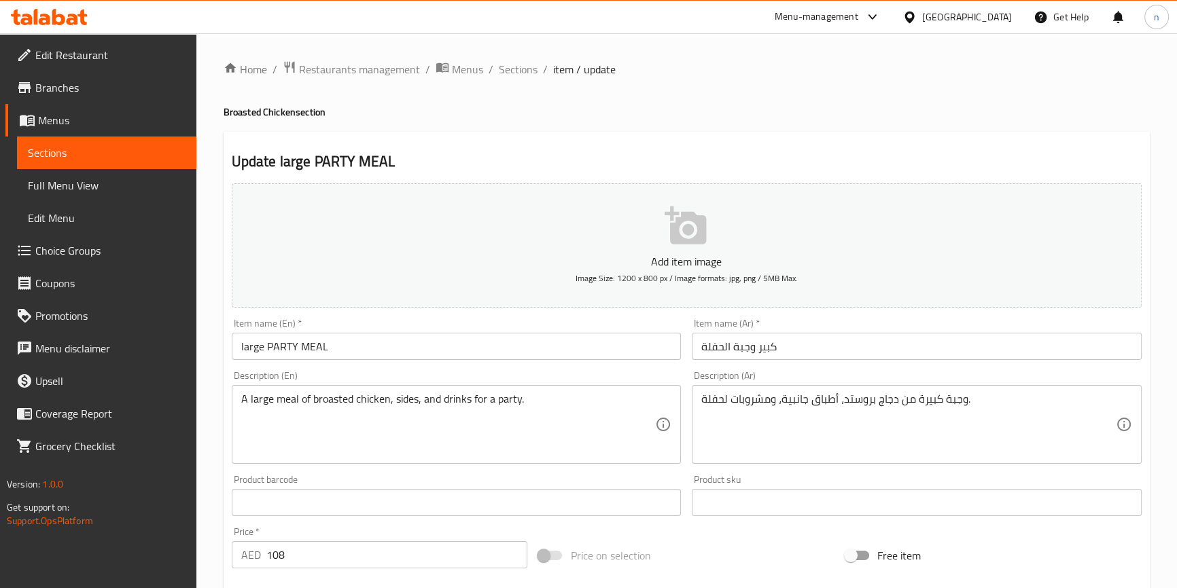
click at [768, 342] on input "كبير وجبة الحفلة" at bounding box center [917, 346] width 450 height 27
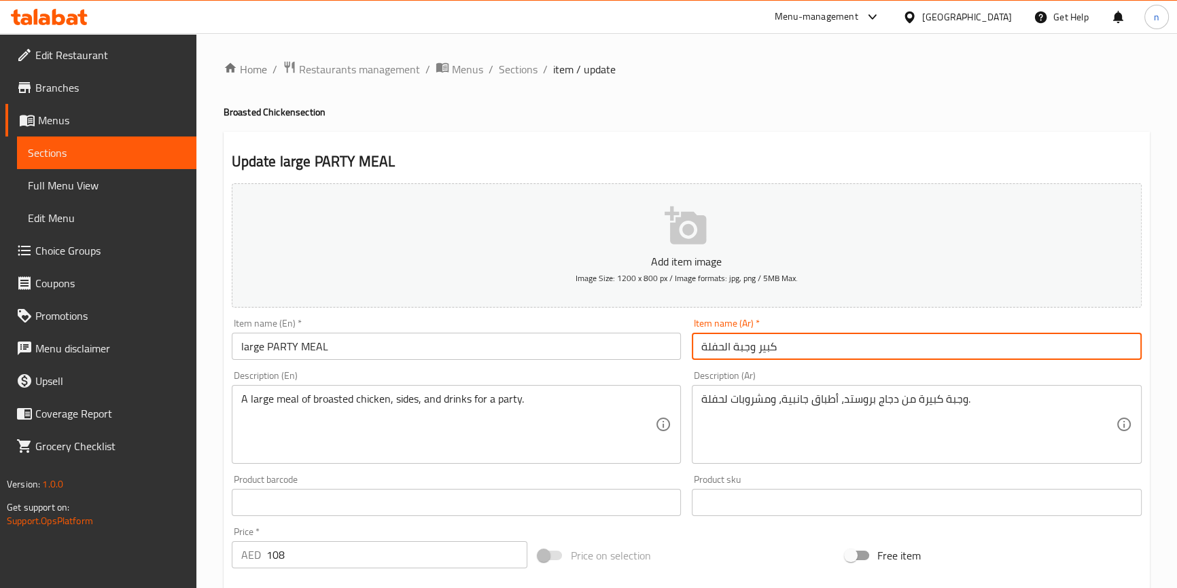
click at [768, 342] on input "كبير وجبة الحفلة" at bounding box center [917, 346] width 450 height 27
click at [702, 344] on input "كبير وجبة الحفلة" at bounding box center [917, 346] width 450 height 27
paste input "كبير"
drag, startPoint x: 791, startPoint y: 349, endPoint x: 790, endPoint y: 338, distance: 10.9
click at [790, 345] on input "كبير كبير وجبة الحفلة" at bounding box center [917, 346] width 450 height 27
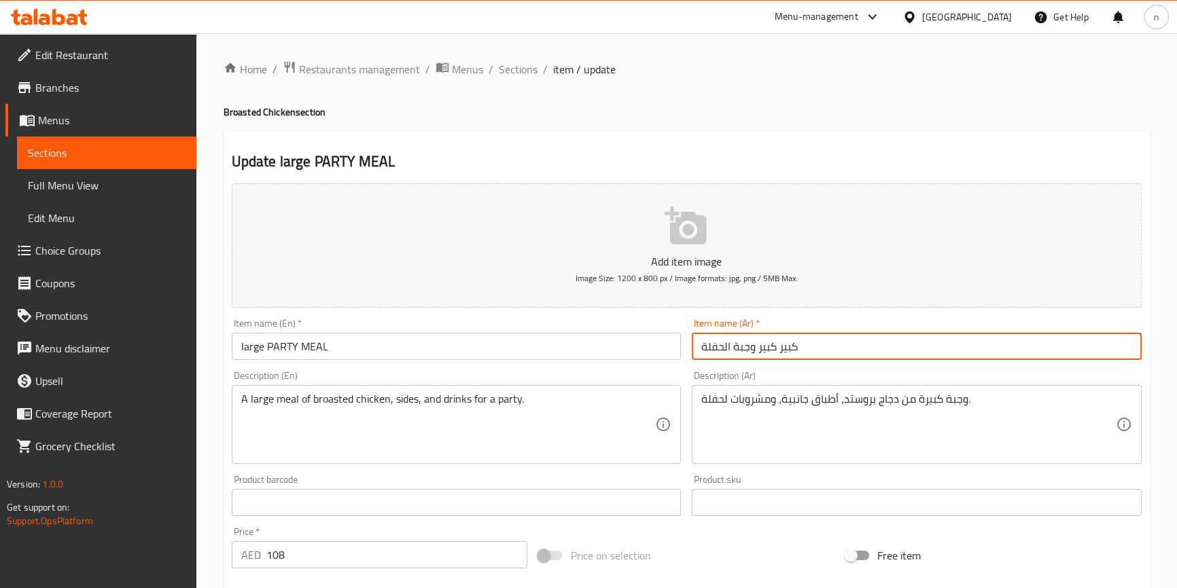
click at [790, 338] on input "كبير كبير وجبة الحفلة" at bounding box center [917, 346] width 450 height 27
click at [781, 350] on input "بير كبير وجبة الحفلة" at bounding box center [917, 346] width 450 height 27
click at [781, 350] on input "بر كبير وجبة الحفلة" at bounding box center [917, 346] width 450 height 27
click at [749, 348] on input "كبير وجبة الحفلة" at bounding box center [917, 346] width 450 height 27
click at [1112, 343] on input "كبير وجبة الحفلة" at bounding box center [917, 346] width 450 height 27
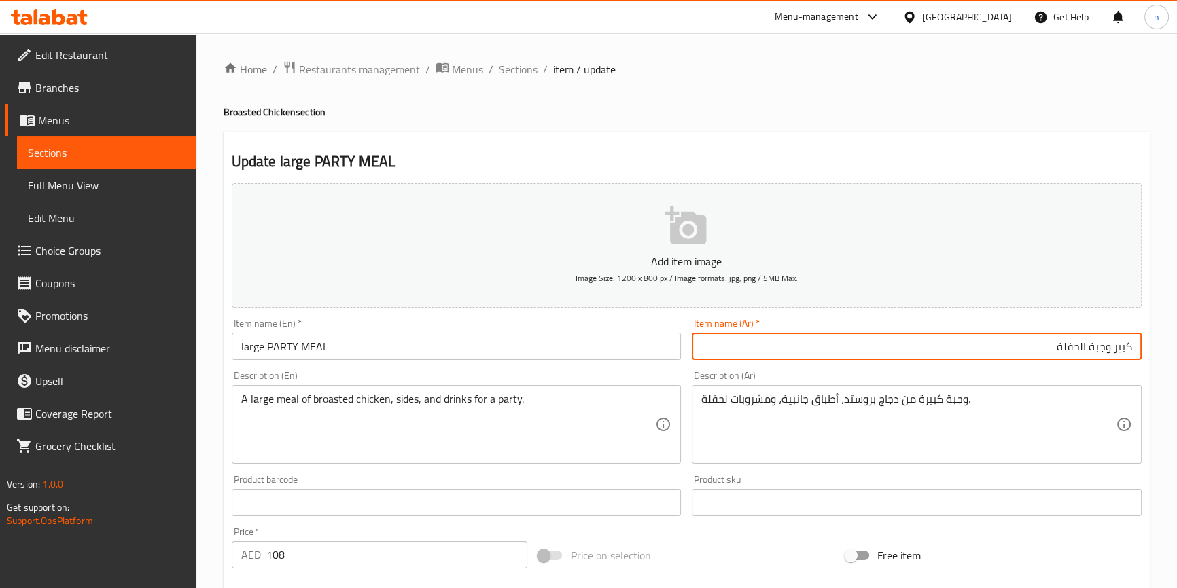
click at [1112, 343] on input "كبير وجبة الحفلة" at bounding box center [917, 346] width 450 height 27
click at [1117, 346] on input "كبير وجبة الحفلة" at bounding box center [917, 346] width 450 height 27
click at [1070, 348] on input "وجبة الحفلة" at bounding box center [917, 346] width 450 height 27
paste input "كبير"
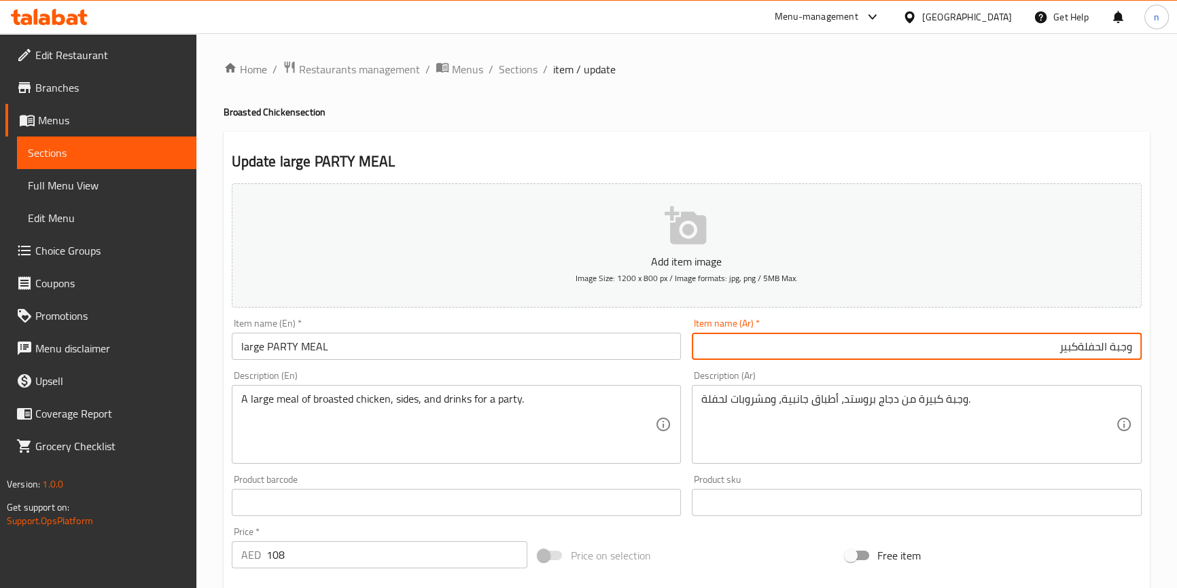
click at [1081, 349] on input "وجبة الحفلةكبير" at bounding box center [917, 346] width 450 height 27
type input "وجبة الحفلة كبير"
click at [212, 414] on div "Home / Restaurants management / Menus / Sections / item / update Broasted Chick…" at bounding box center [686, 496] width 980 height 927
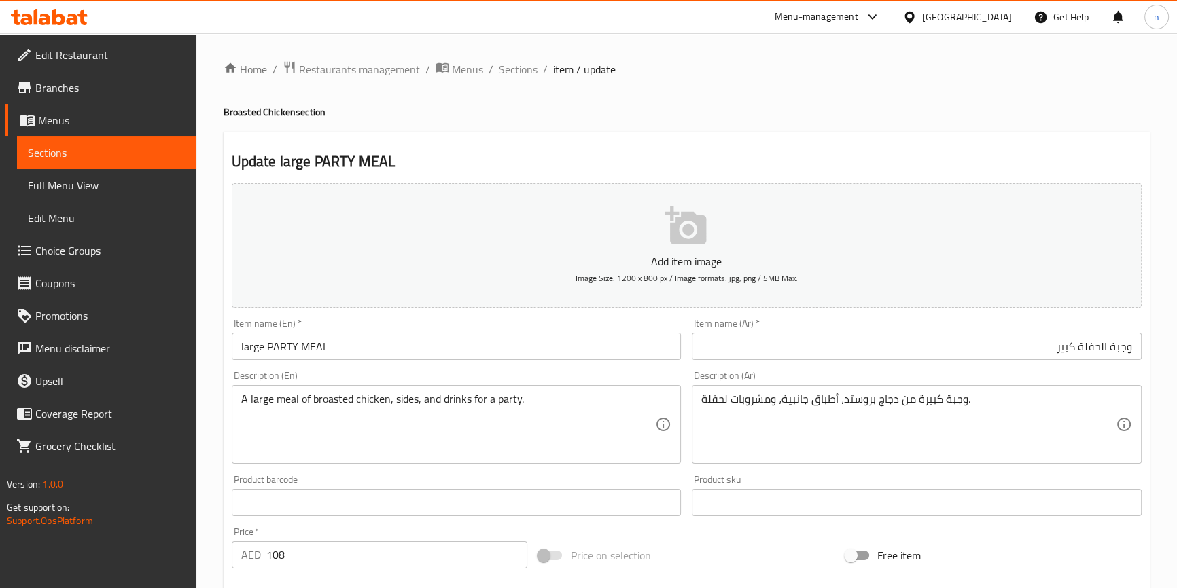
click at [500, 377] on div "Description (En) A large meal of broasted chicken, sides, and drinks for a part…" at bounding box center [457, 417] width 450 height 93
click at [203, 423] on div "Home / Restaurants management / Menus / Sections / item / update Broasted Chick…" at bounding box center [686, 496] width 980 height 927
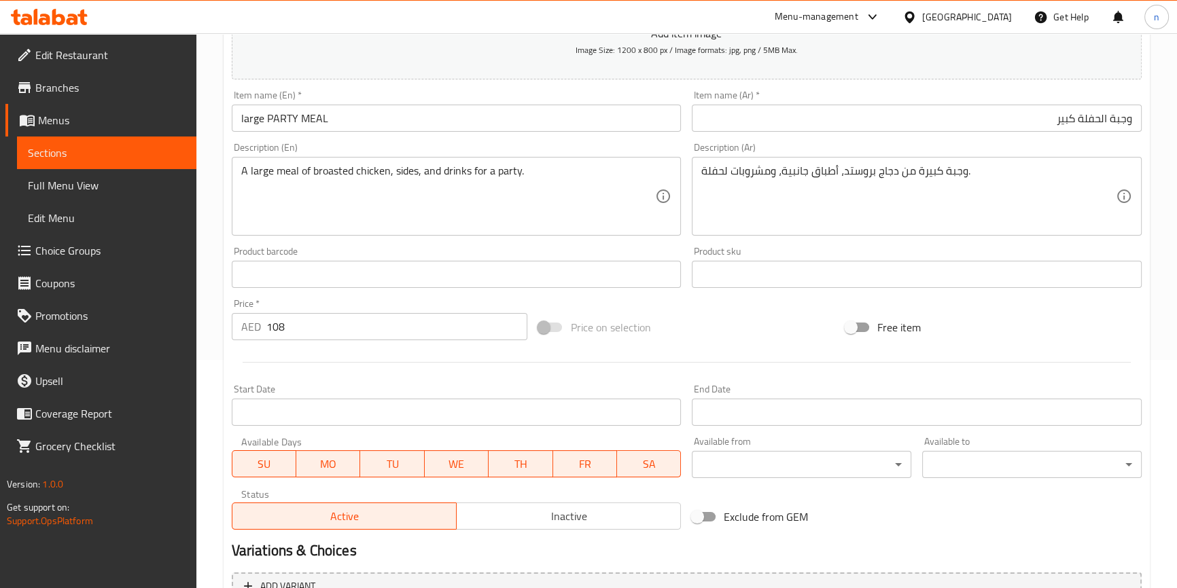
scroll to position [370, 0]
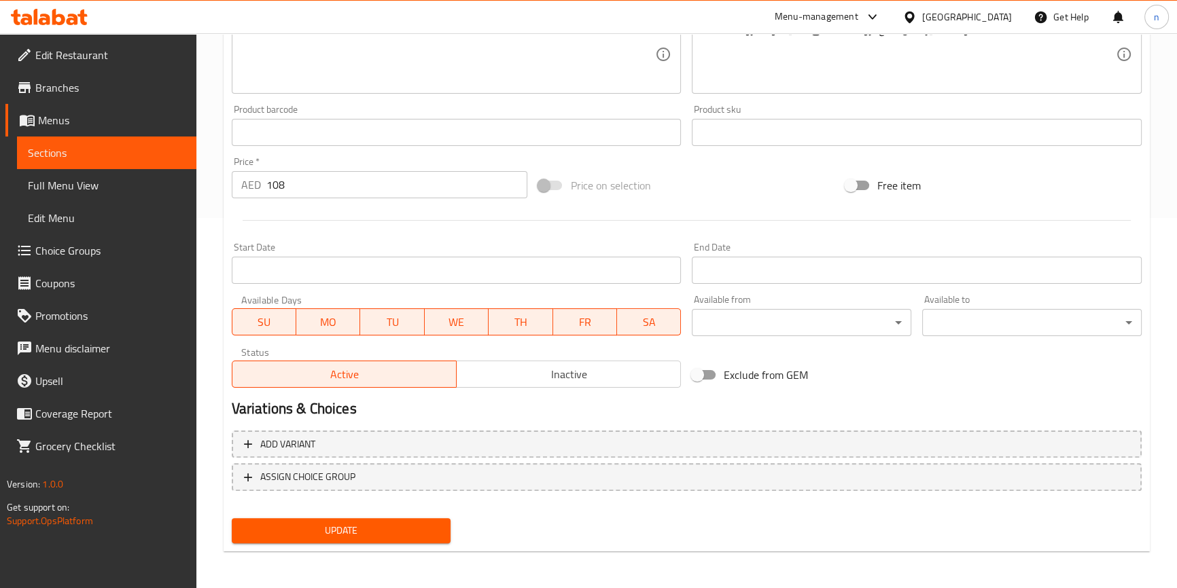
click at [393, 526] on span "Update" at bounding box center [342, 530] width 198 height 17
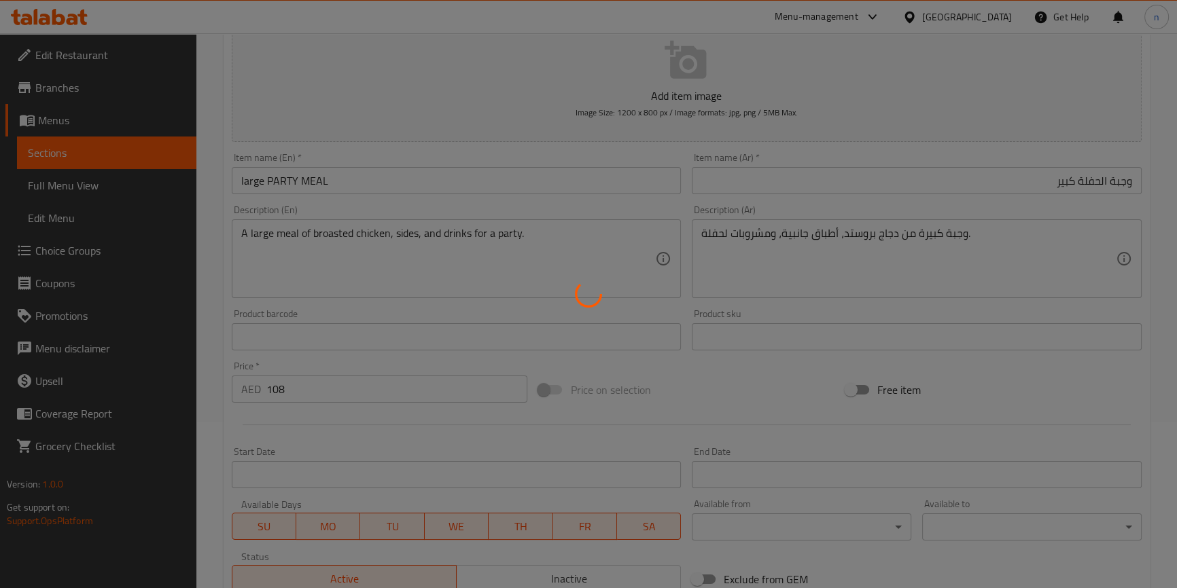
scroll to position [0, 0]
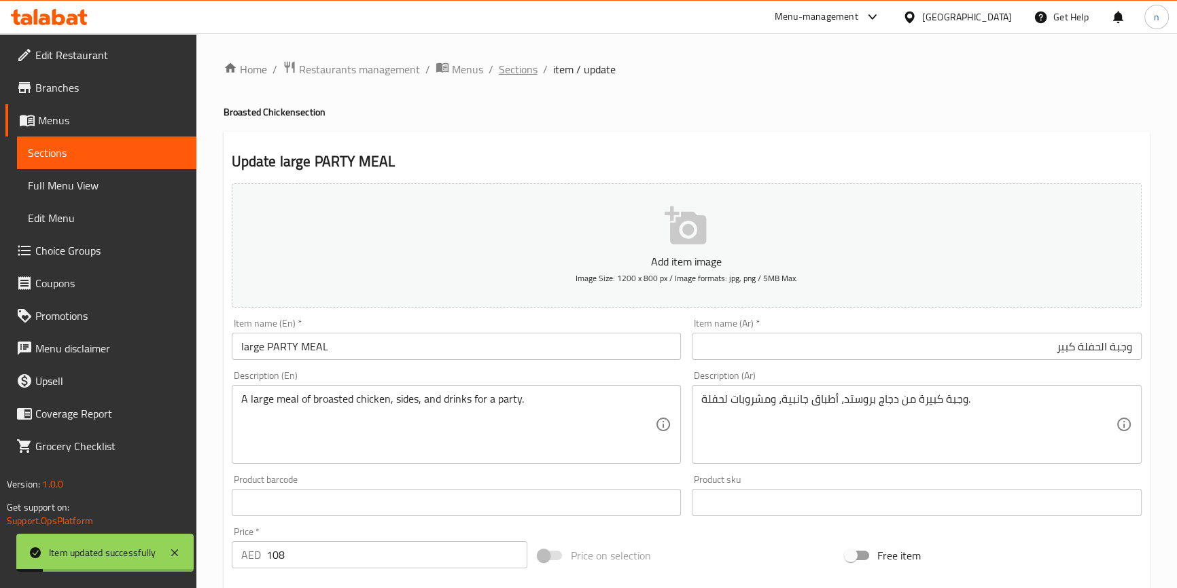
click at [516, 71] on span "Sections" at bounding box center [518, 69] width 39 height 16
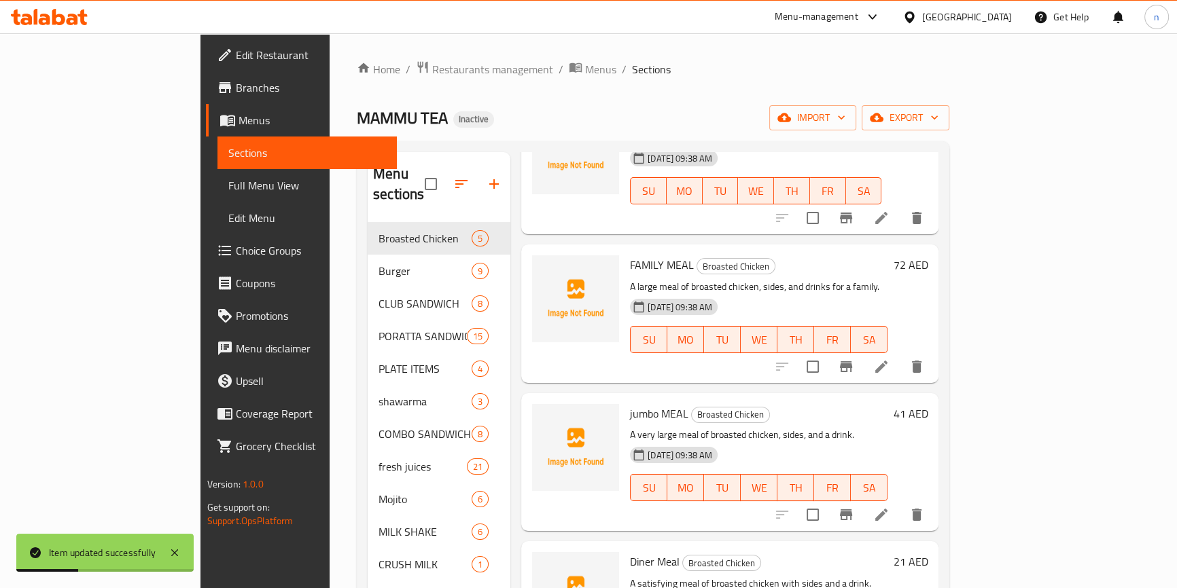
scroll to position [123, 0]
click at [900, 352] on li at bounding box center [881, 364] width 38 height 24
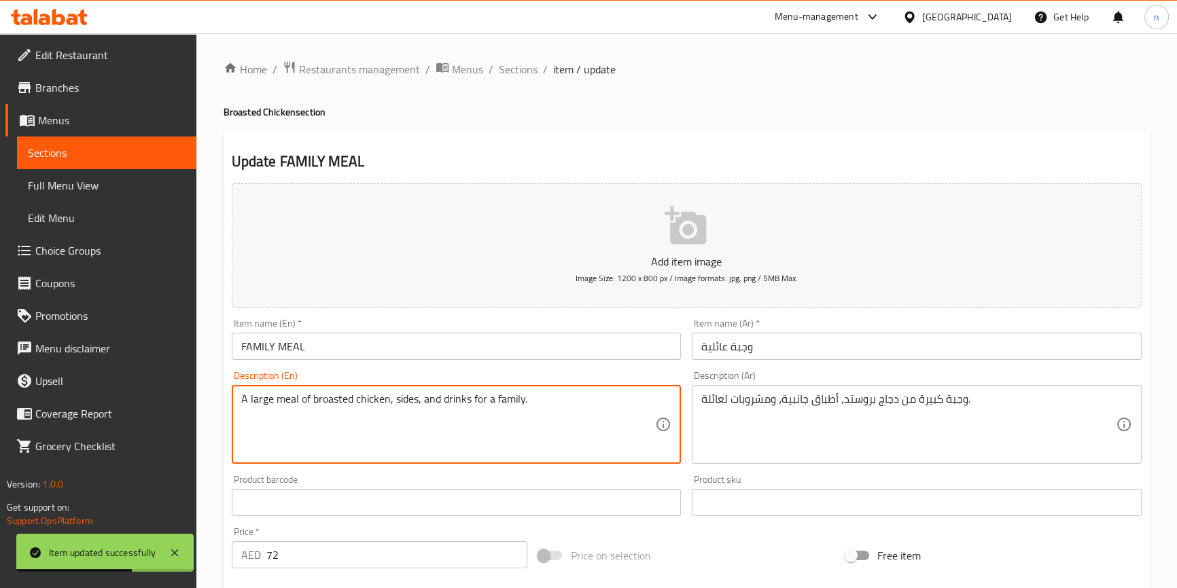
click at [260, 393] on textarea "A large meal of broasted chicken, sides, and drinks for a family." at bounding box center [448, 425] width 414 height 65
click at [239, 345] on input "FAMILY MEAL" at bounding box center [457, 346] width 450 height 27
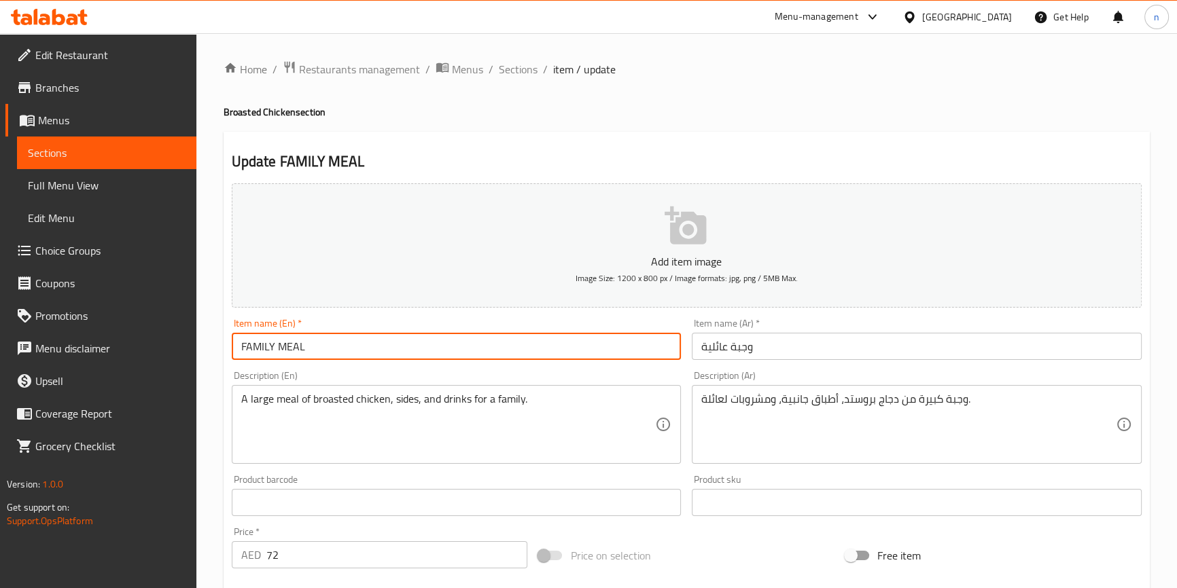
paste input "large"
type input "large FAMILY MEAL"
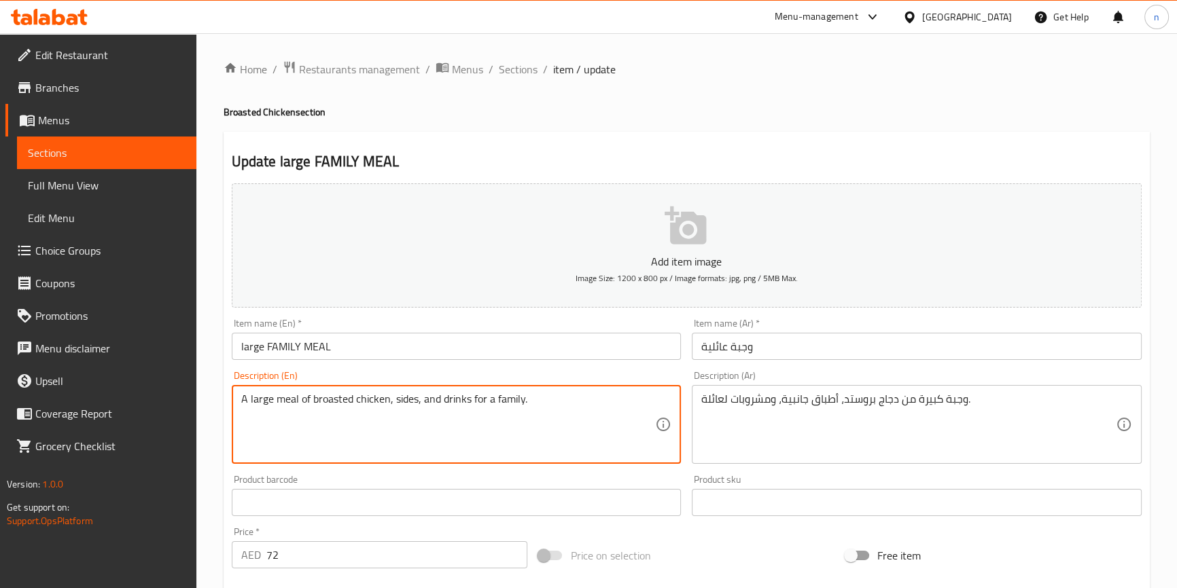
click at [600, 406] on textarea "A large meal of broasted chicken, sides, and drinks for a family." at bounding box center [448, 425] width 414 height 65
click at [714, 346] on input "وجبة عائلية" at bounding box center [917, 346] width 450 height 27
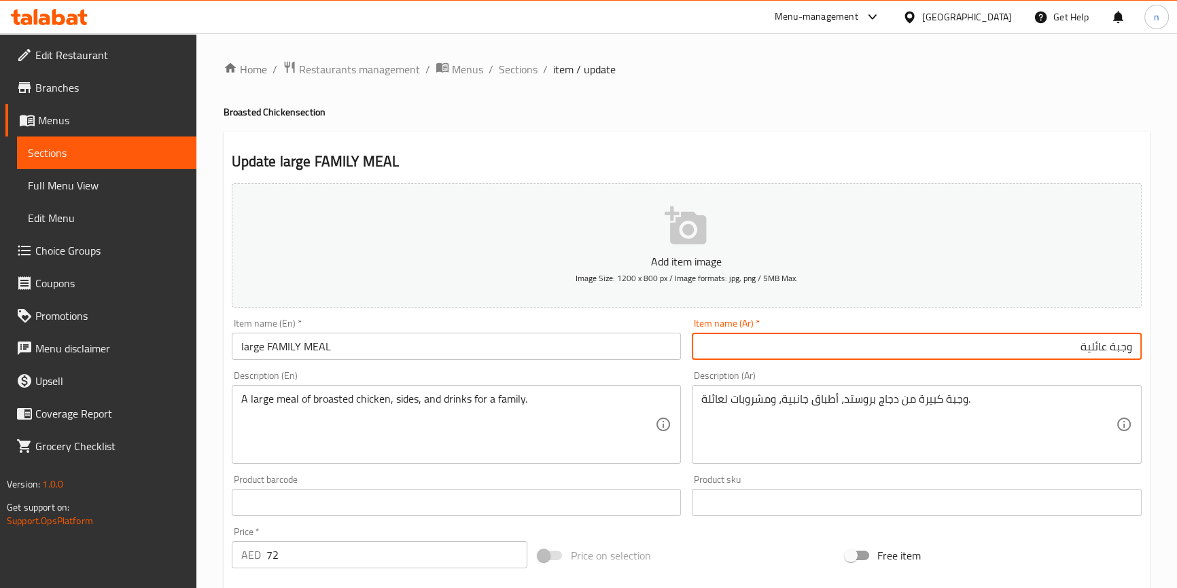
click at [937, 343] on input "وجبة عائلية" at bounding box center [917, 346] width 450 height 27
type input "وجبة عائلية كبيرة"
click at [253, 348] on input "large FAMILY MEAL" at bounding box center [457, 346] width 450 height 27
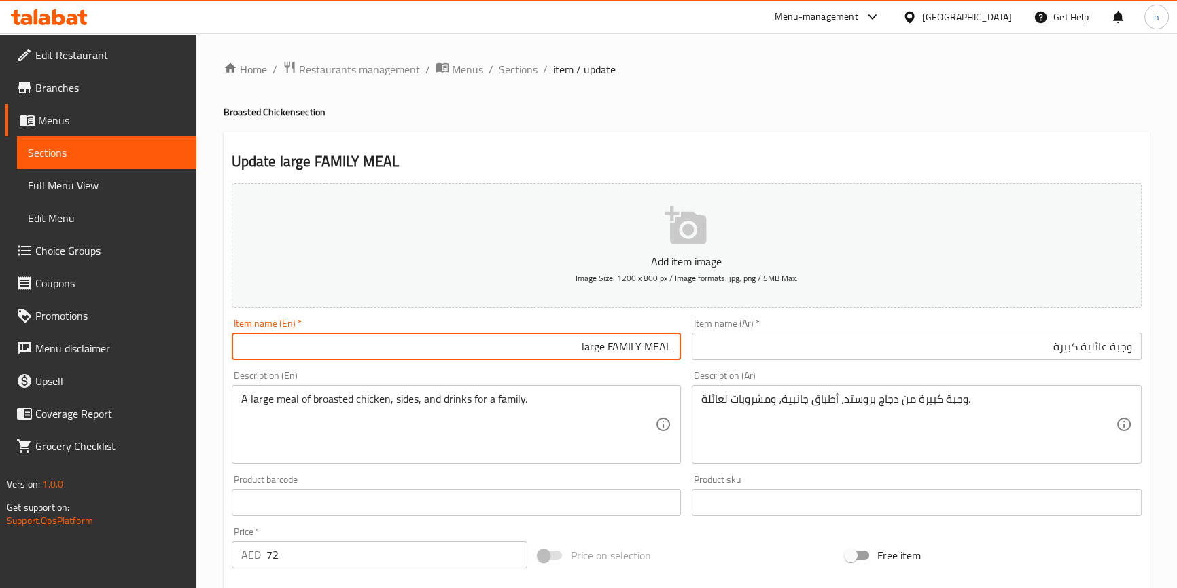
click at [615, 352] on input "large FAMILY MEAL" at bounding box center [457, 346] width 450 height 27
click at [583, 345] on input "large FAMILY MEAL" at bounding box center [457, 346] width 450 height 27
click at [594, 348] on input "large FAMILY MEAL" at bounding box center [457, 346] width 450 height 27
click at [252, 344] on input "large FAMILY MEAL" at bounding box center [457, 346] width 450 height 27
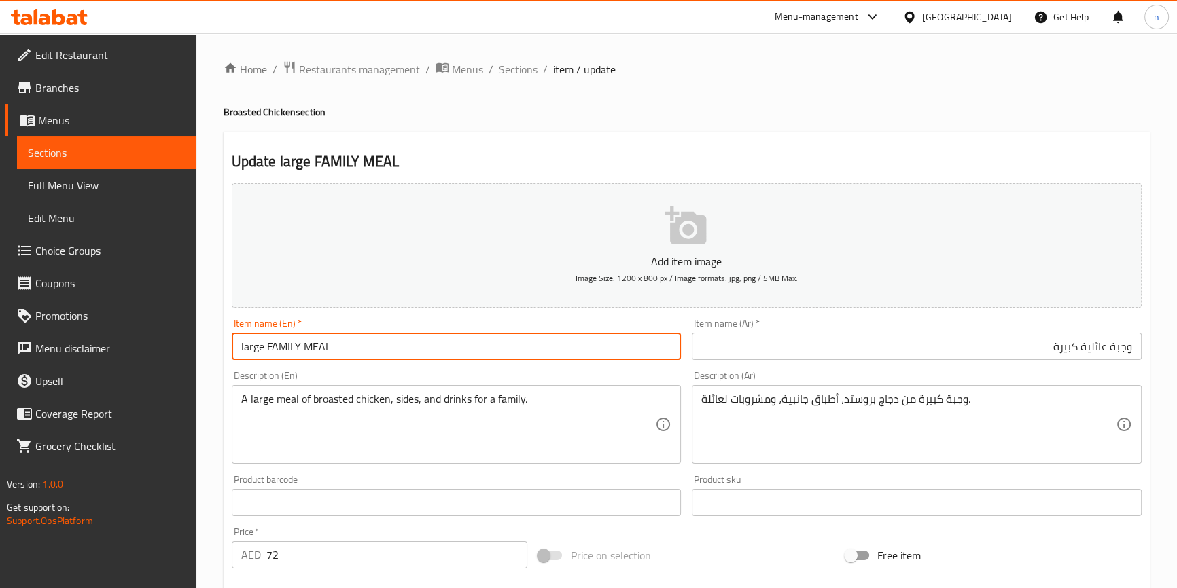
click at [432, 348] on input "large FAMILY MEAL" at bounding box center [457, 346] width 450 height 27
click at [673, 115] on h4 "Broasted Chicken section" at bounding box center [686, 112] width 926 height 14
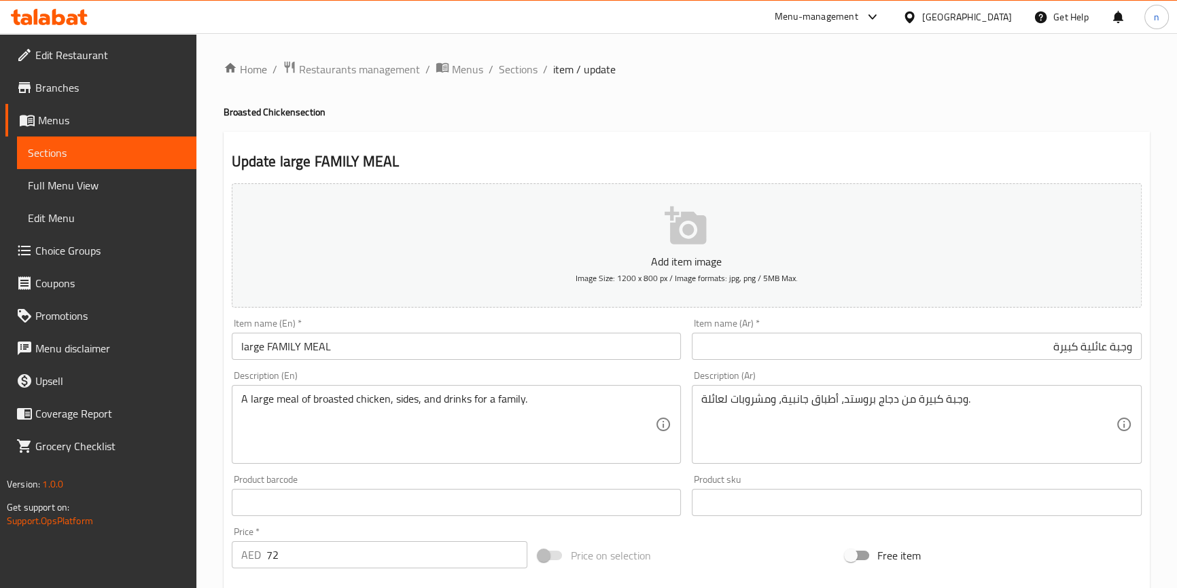
click at [216, 444] on div "Home / Restaurants management / Menus / Sections / item / update Broasted Chick…" at bounding box center [686, 496] width 980 height 927
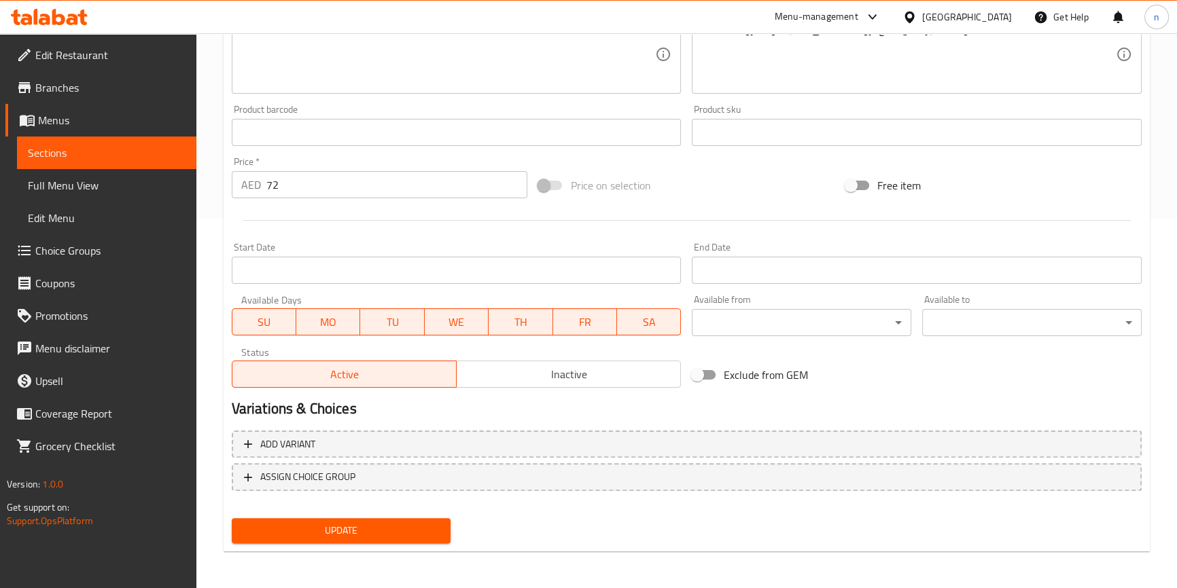
click at [334, 529] on span "Update" at bounding box center [342, 530] width 198 height 17
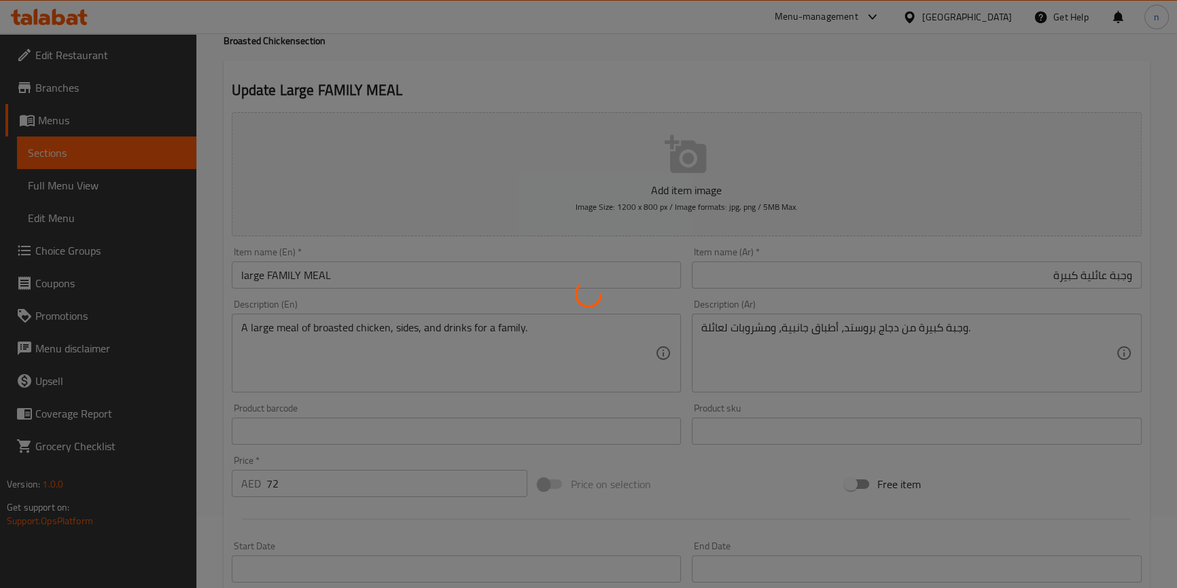
scroll to position [0, 0]
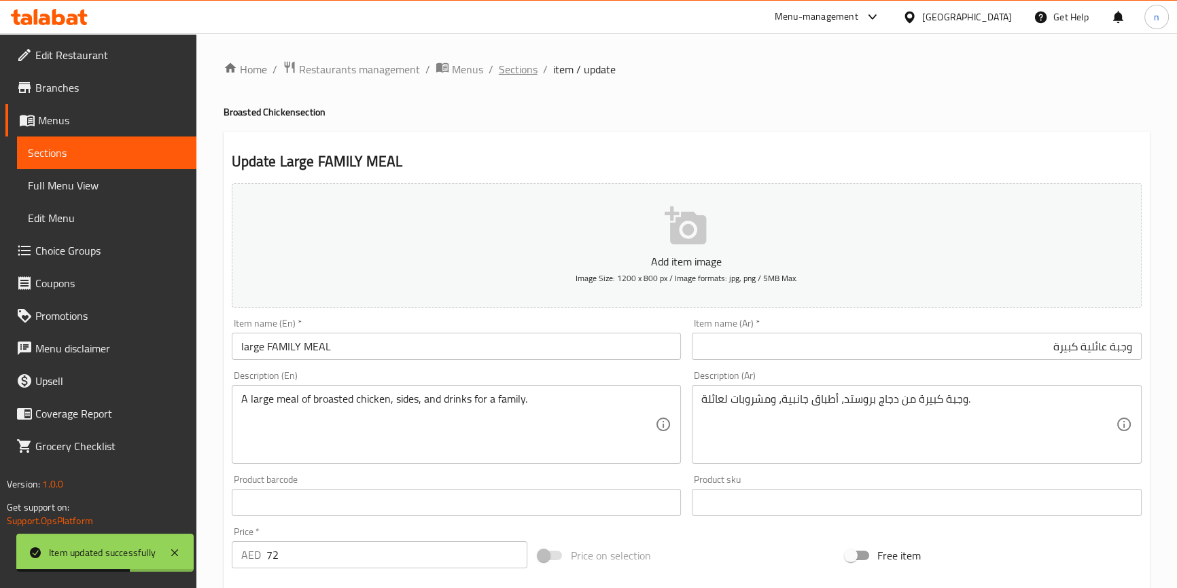
click at [508, 62] on span "Sections" at bounding box center [518, 69] width 39 height 16
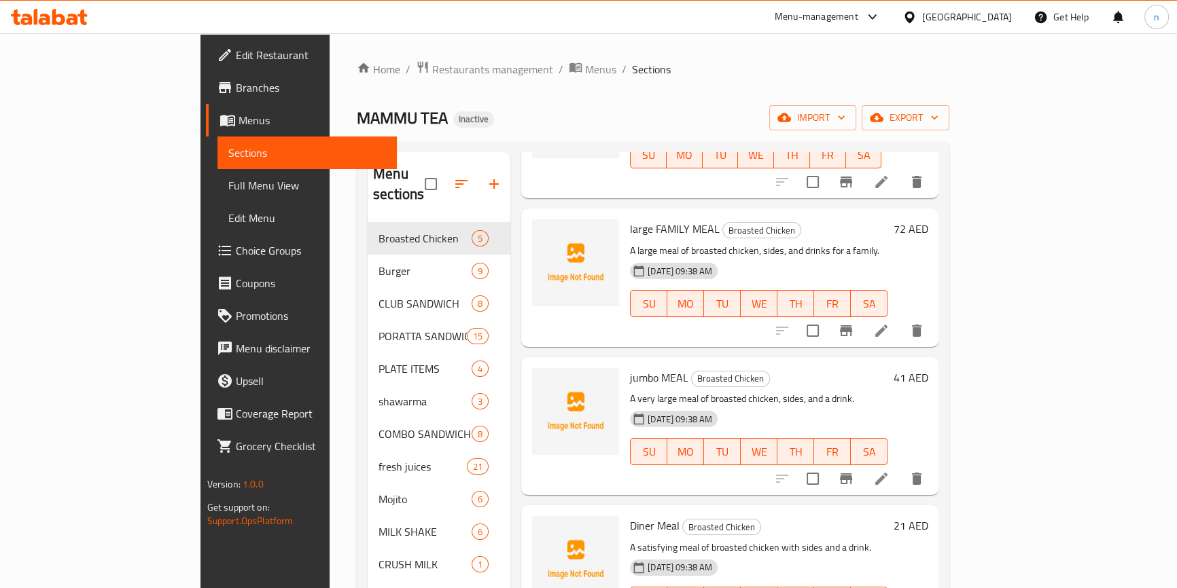
scroll to position [185, 0]
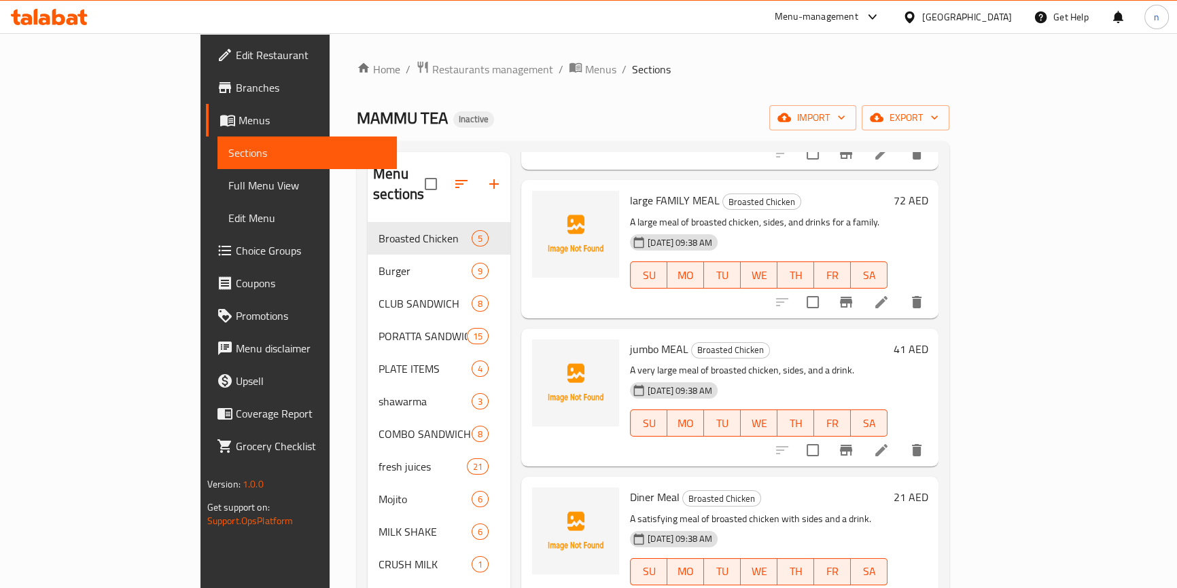
click at [900, 439] on li at bounding box center [881, 450] width 38 height 24
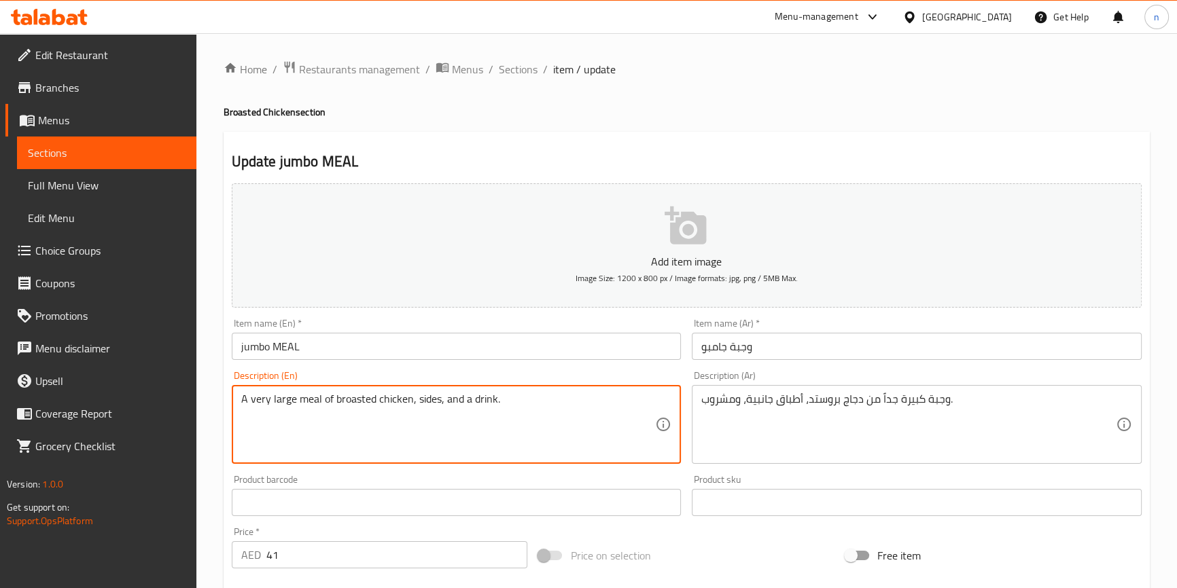
click at [279, 397] on textarea "A very large meal of broasted chicken, sides, and a drink." at bounding box center [448, 425] width 414 height 65
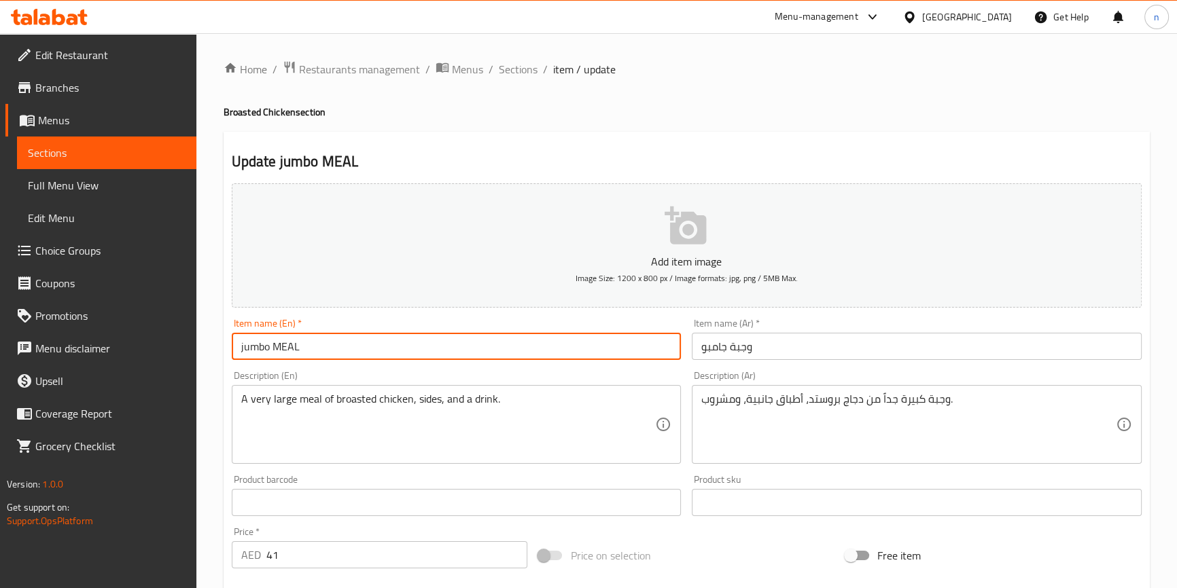
click at [234, 348] on input "jumbo MEAL" at bounding box center [457, 346] width 450 height 27
paste input "large"
type input "large jumbo MEAL"
click at [701, 352] on input "وجبة جامبو" at bounding box center [917, 346] width 450 height 27
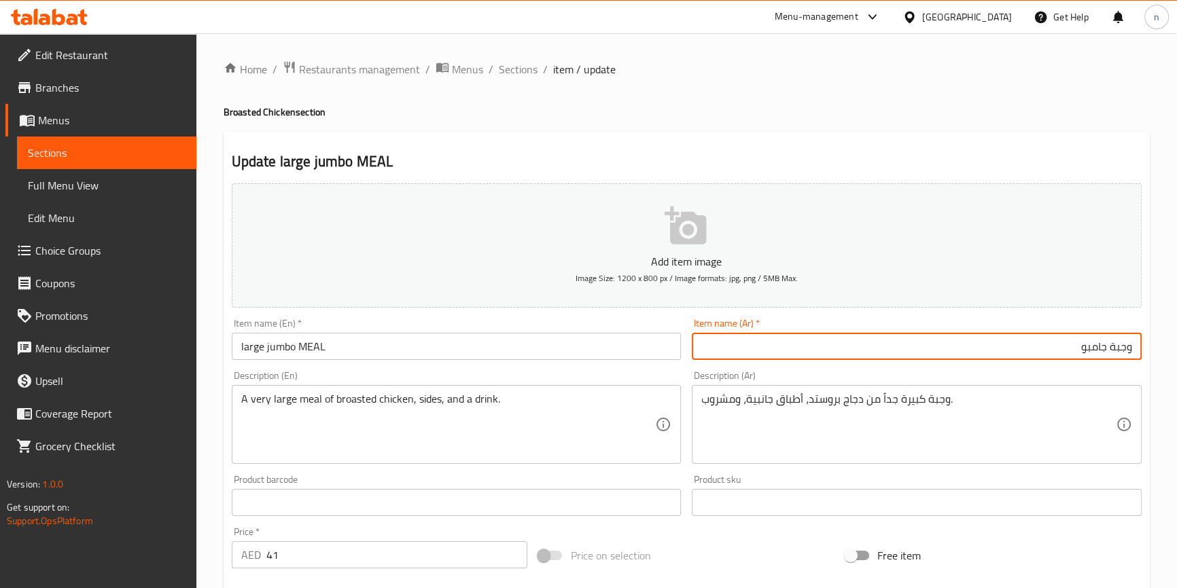
click at [990, 344] on input "وجبة جامبو" at bounding box center [917, 346] width 450 height 27
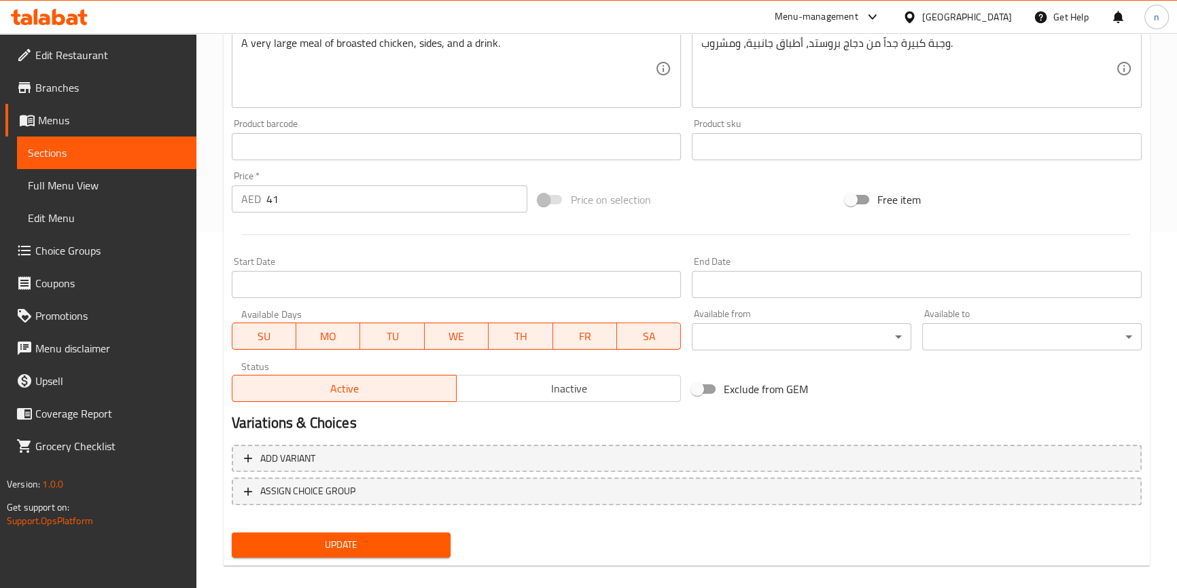
scroll to position [370, 0]
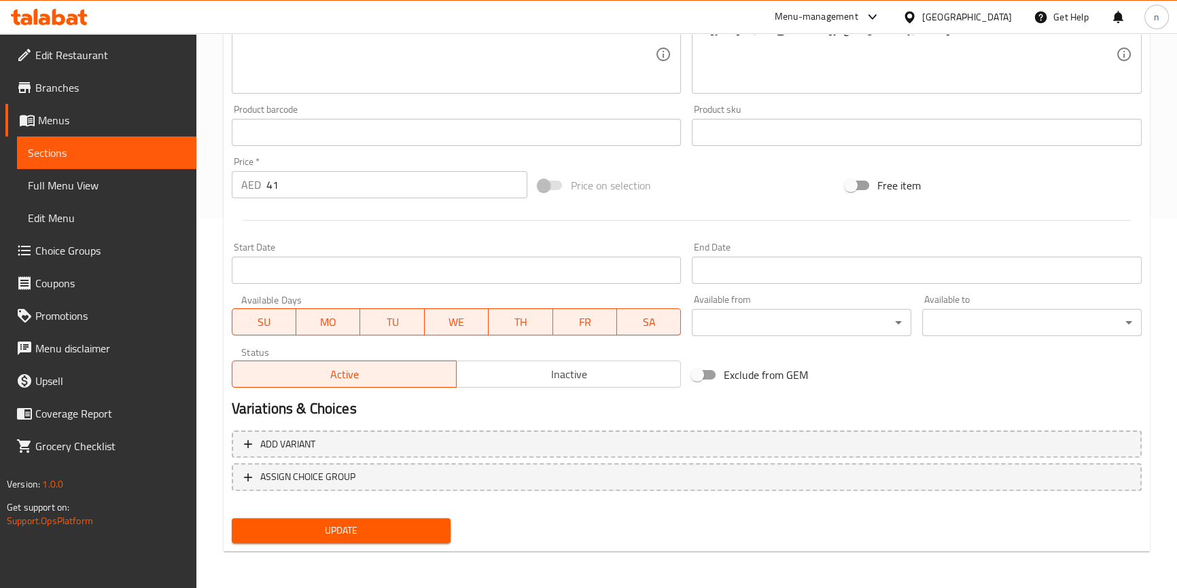
type input "وجبة جامبو كبيرة"
click at [389, 531] on span "Update" at bounding box center [342, 530] width 198 height 17
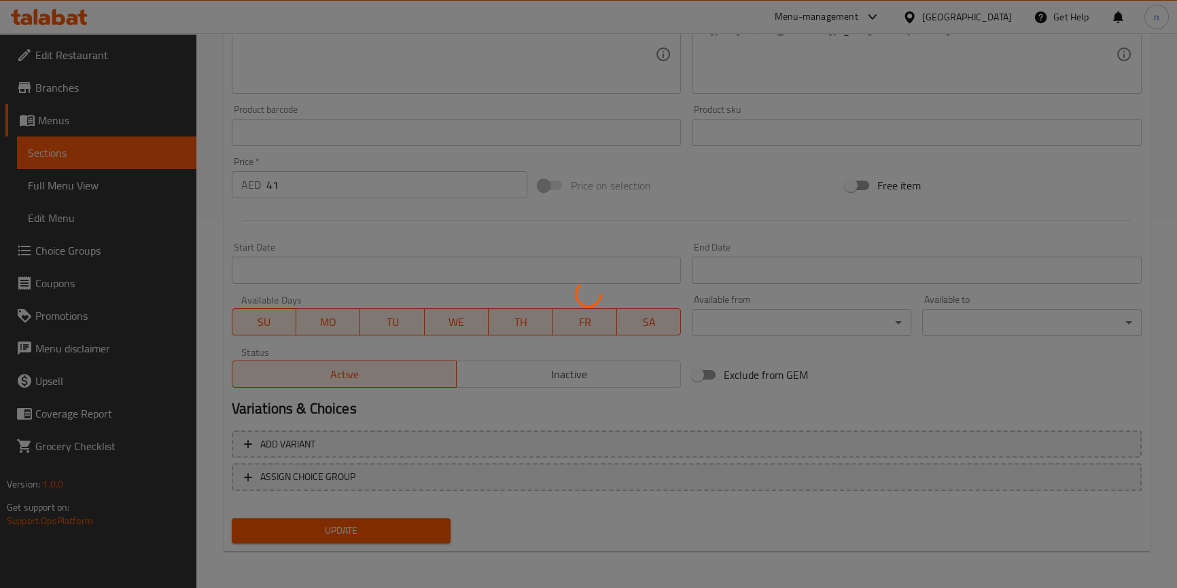
scroll to position [0, 0]
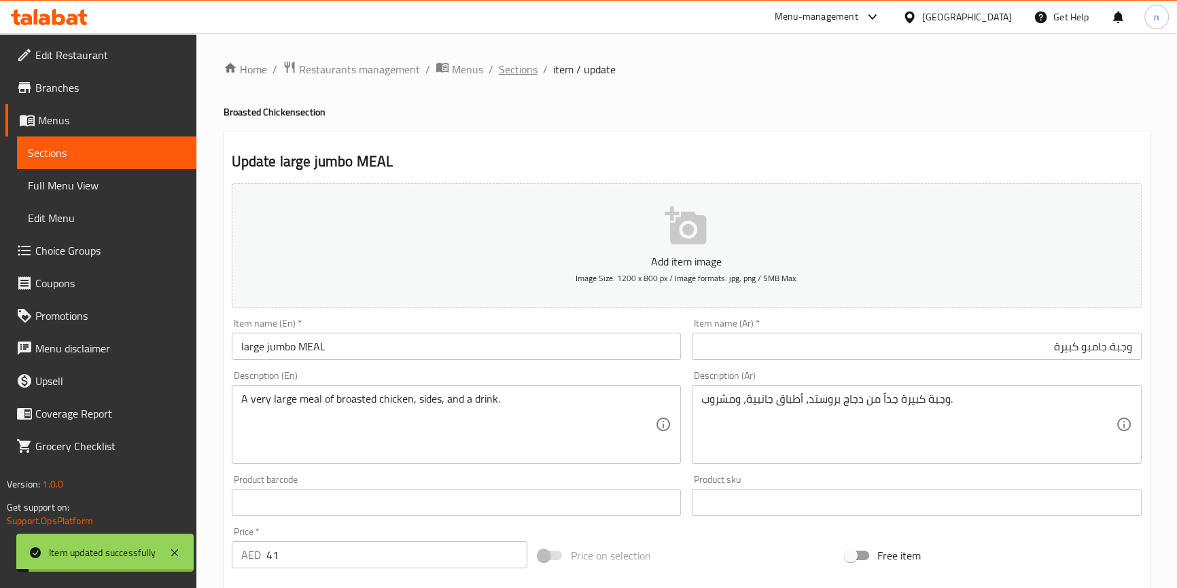
click at [520, 69] on span "Sections" at bounding box center [518, 69] width 39 height 16
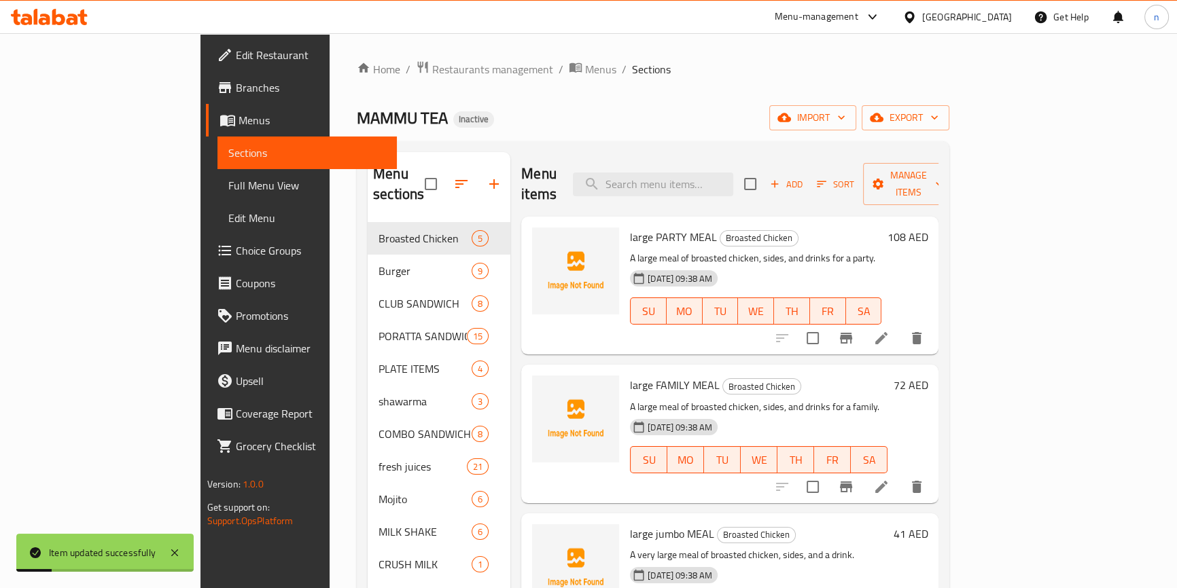
click at [887, 332] on icon at bounding box center [881, 338] width 12 height 12
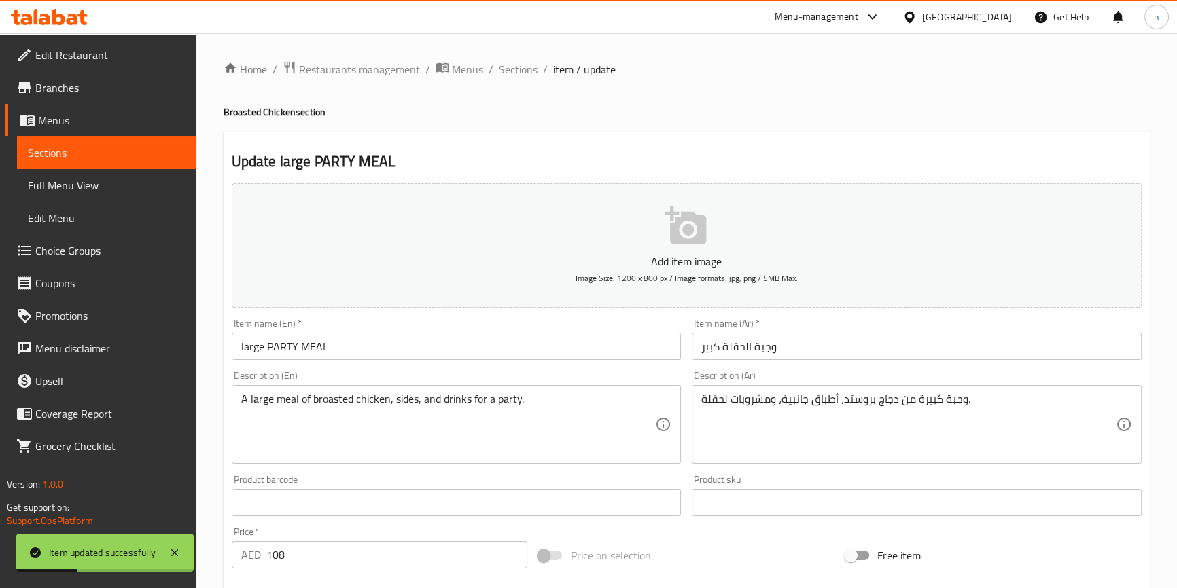
click at [702, 342] on input "وجبة الحفلة كبير" at bounding box center [917, 346] width 450 height 27
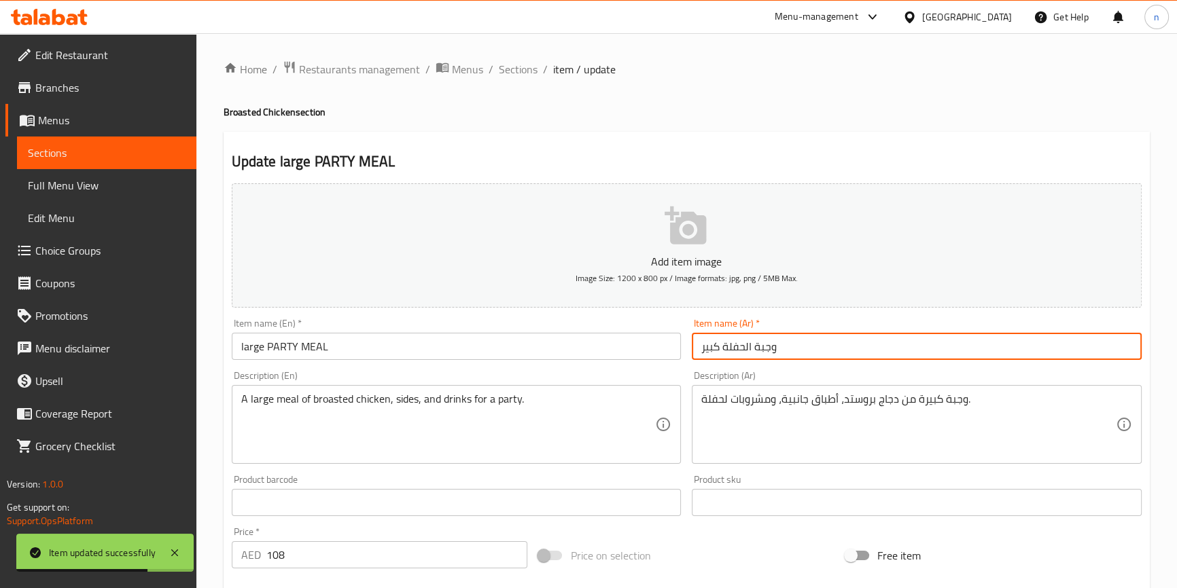
click at [777, 354] on input "وجبة الحفلة كبير" at bounding box center [917, 346] width 450 height 27
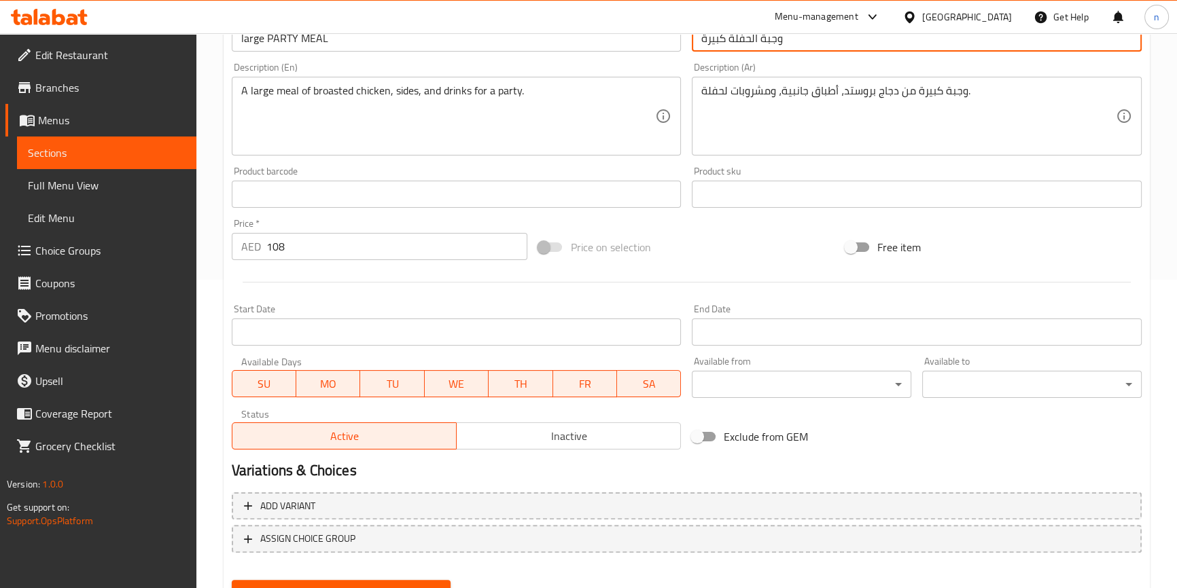
scroll to position [370, 0]
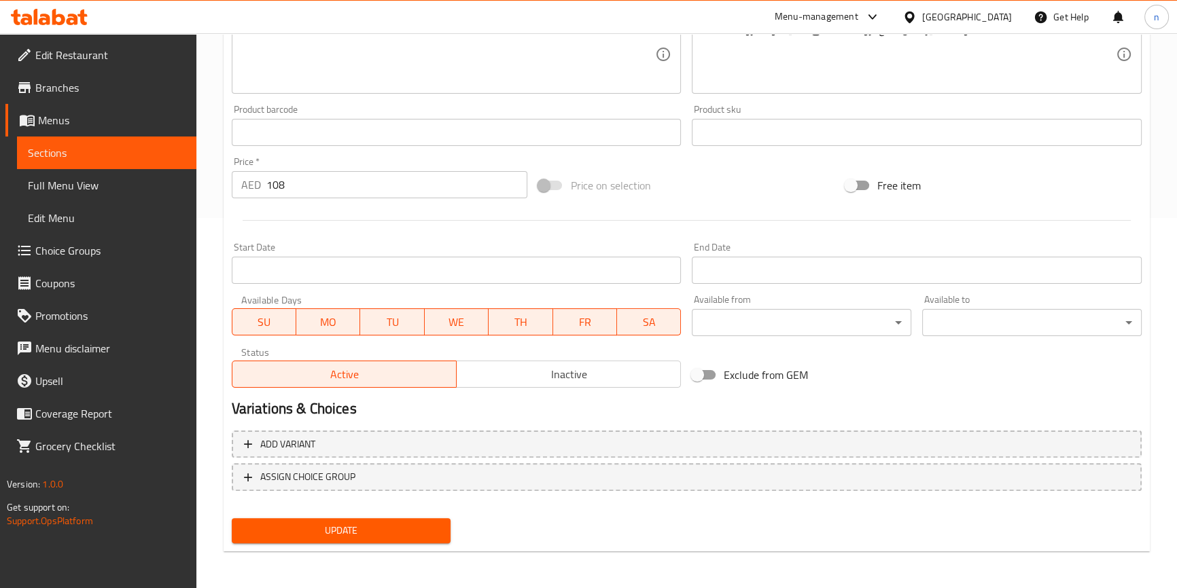
type input "وجبة الحفلة كبيرة"
click at [372, 533] on span "Update" at bounding box center [342, 530] width 198 height 17
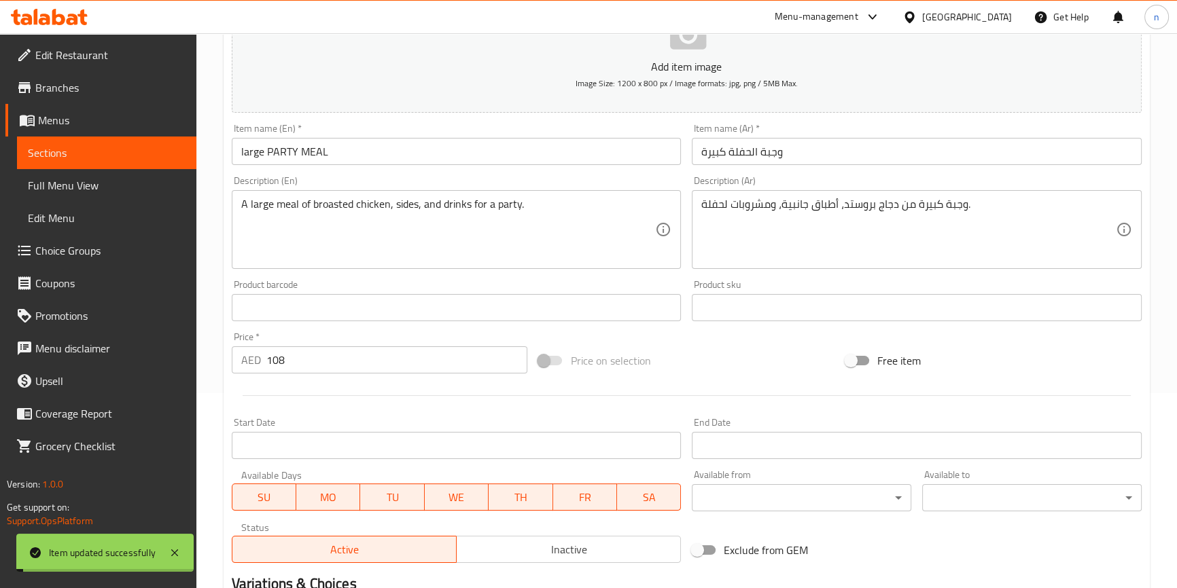
scroll to position [0, 0]
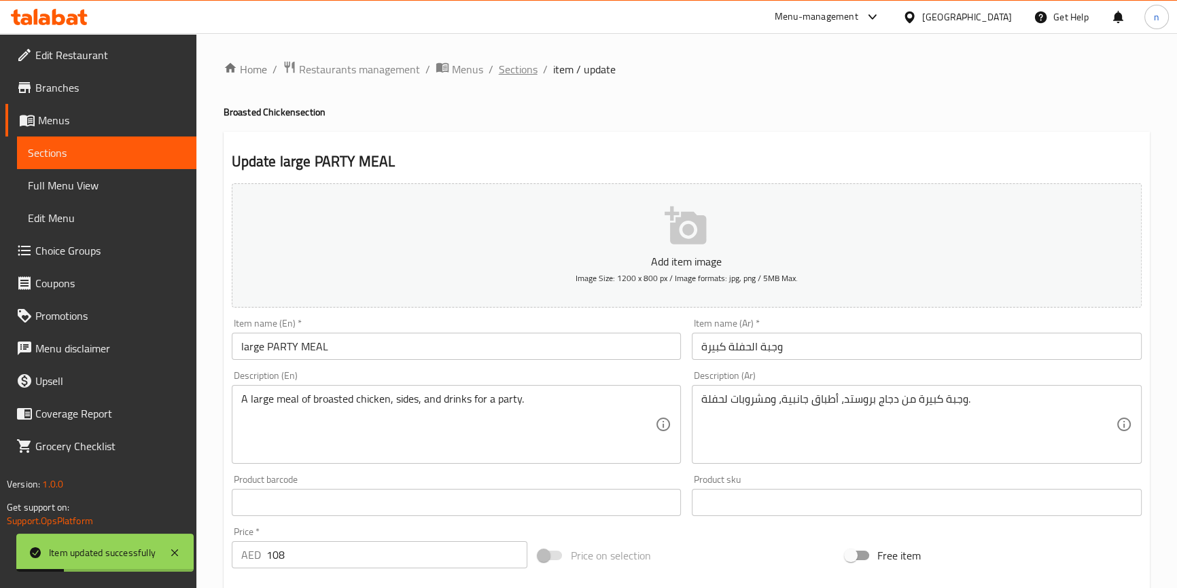
click at [509, 69] on span "Sections" at bounding box center [518, 69] width 39 height 16
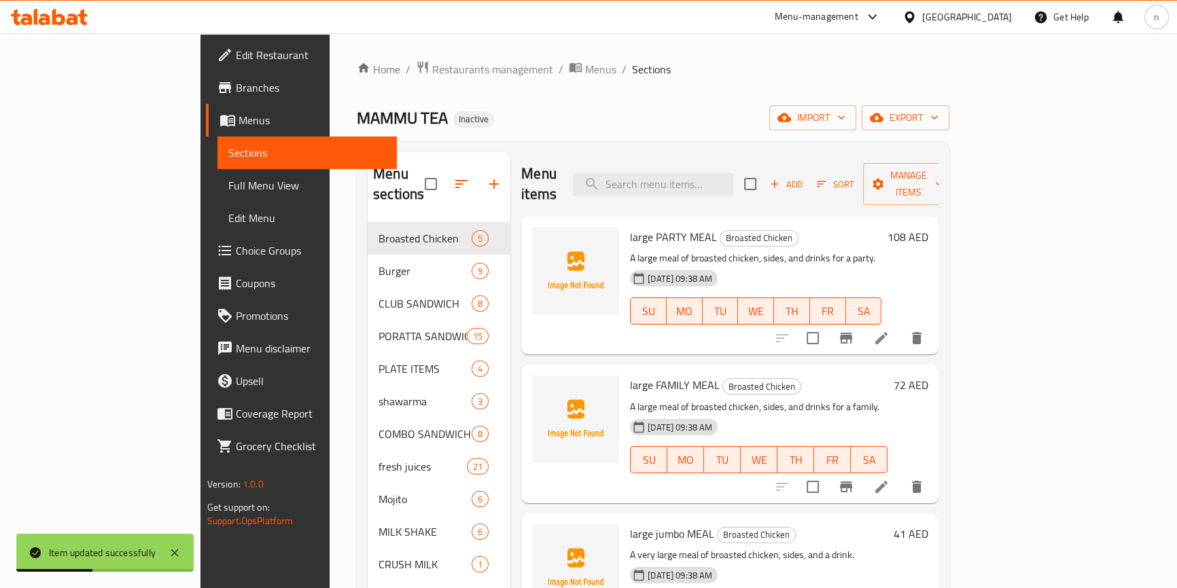
click at [900, 475] on li at bounding box center [881, 487] width 38 height 24
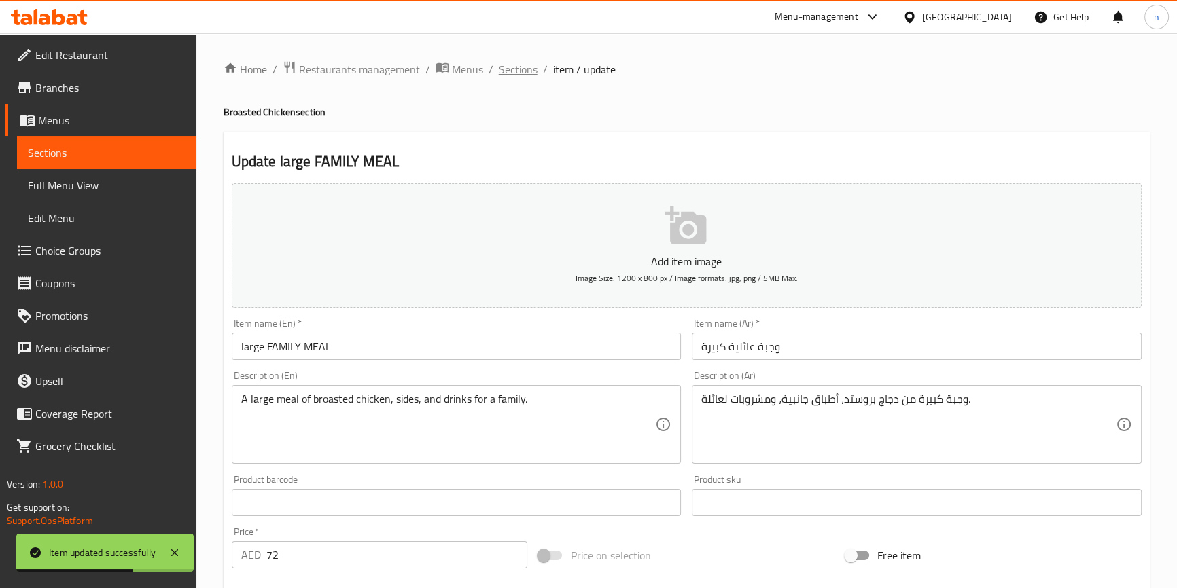
click at [514, 67] on span "Sections" at bounding box center [518, 69] width 39 height 16
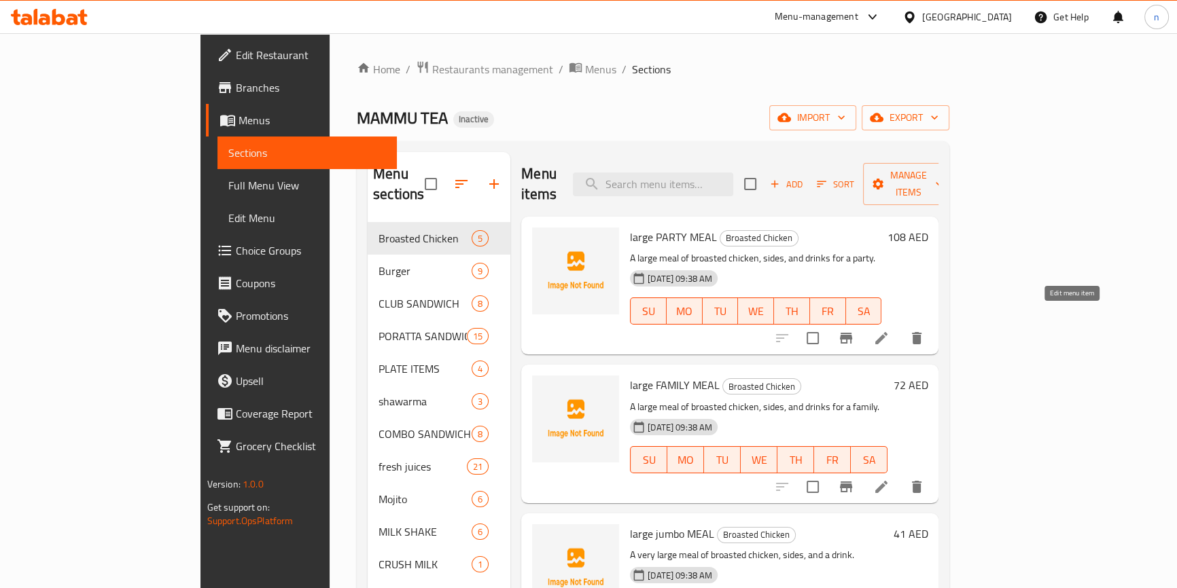
click at [887, 332] on icon at bounding box center [881, 338] width 12 height 12
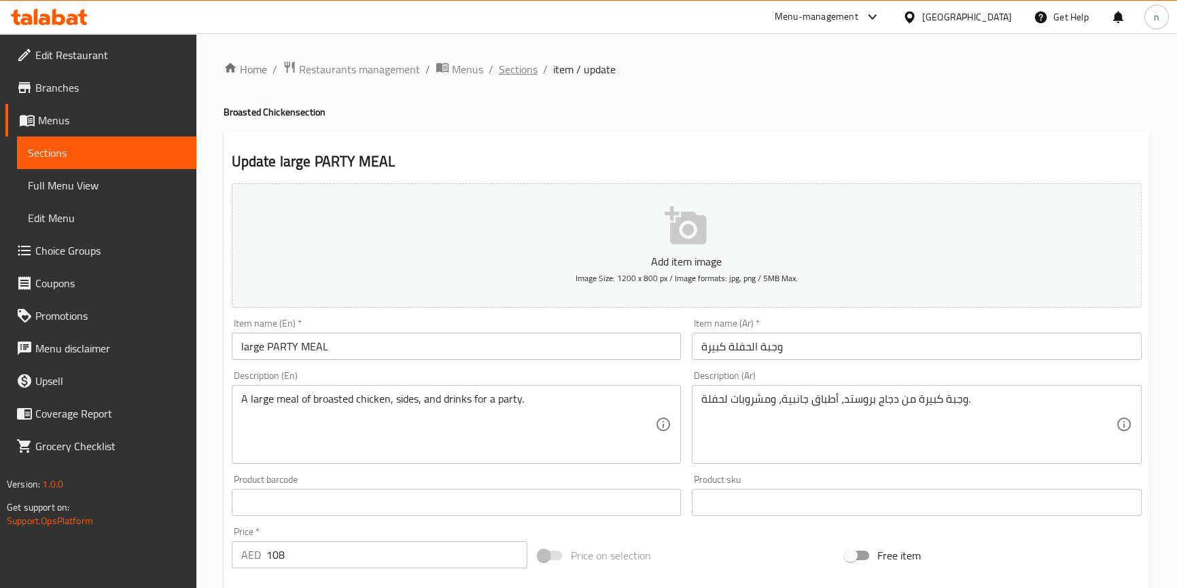
click at [520, 65] on span "Sections" at bounding box center [518, 69] width 39 height 16
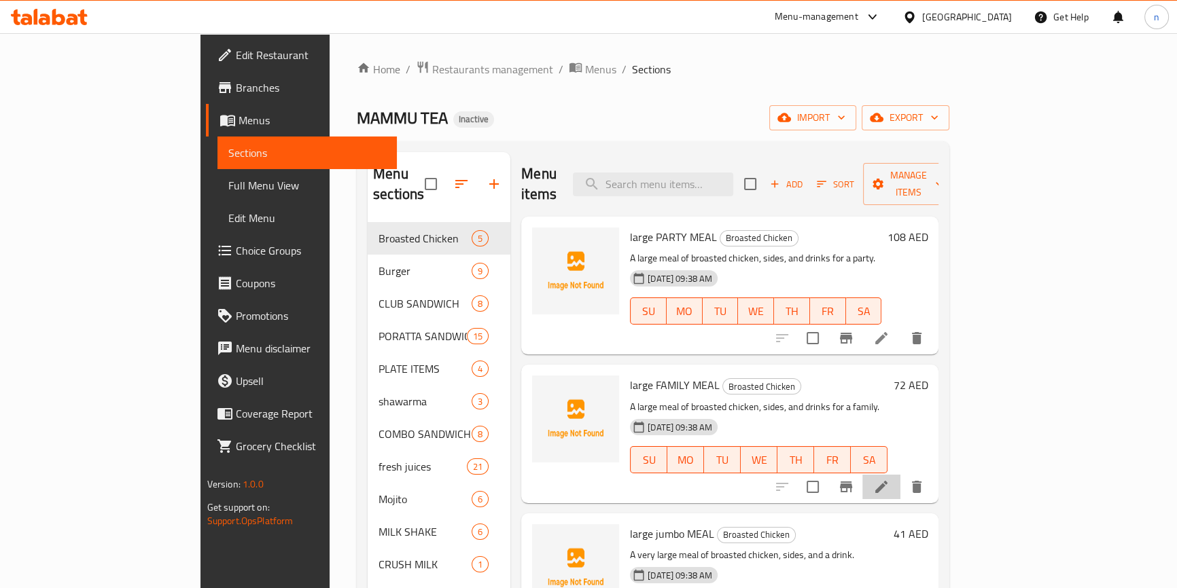
click at [900, 475] on li at bounding box center [881, 487] width 38 height 24
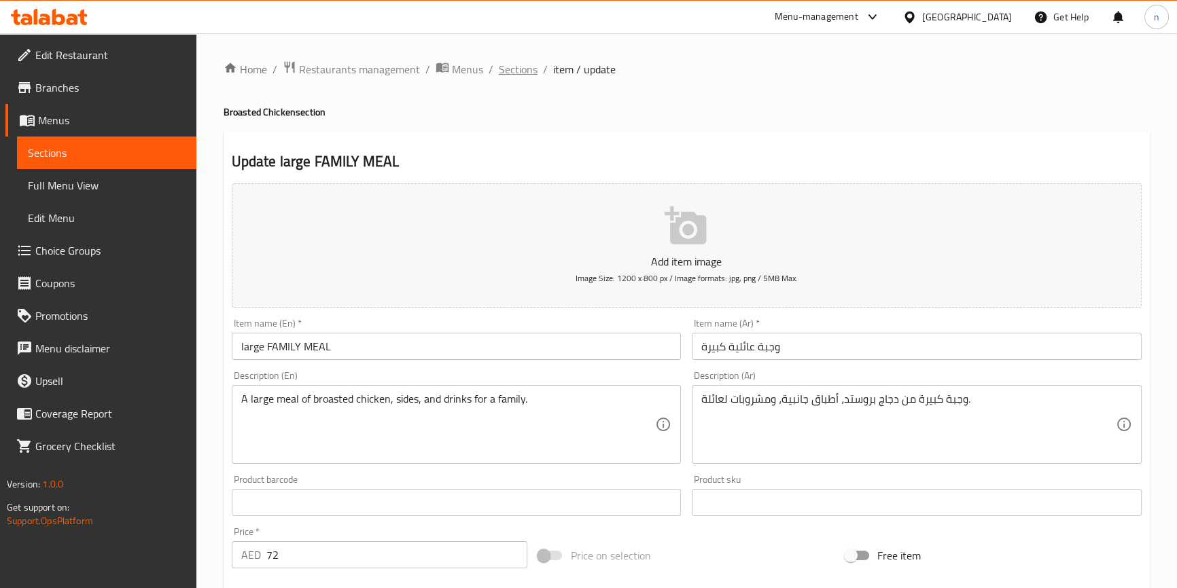
click at [500, 75] on span "Sections" at bounding box center [518, 69] width 39 height 16
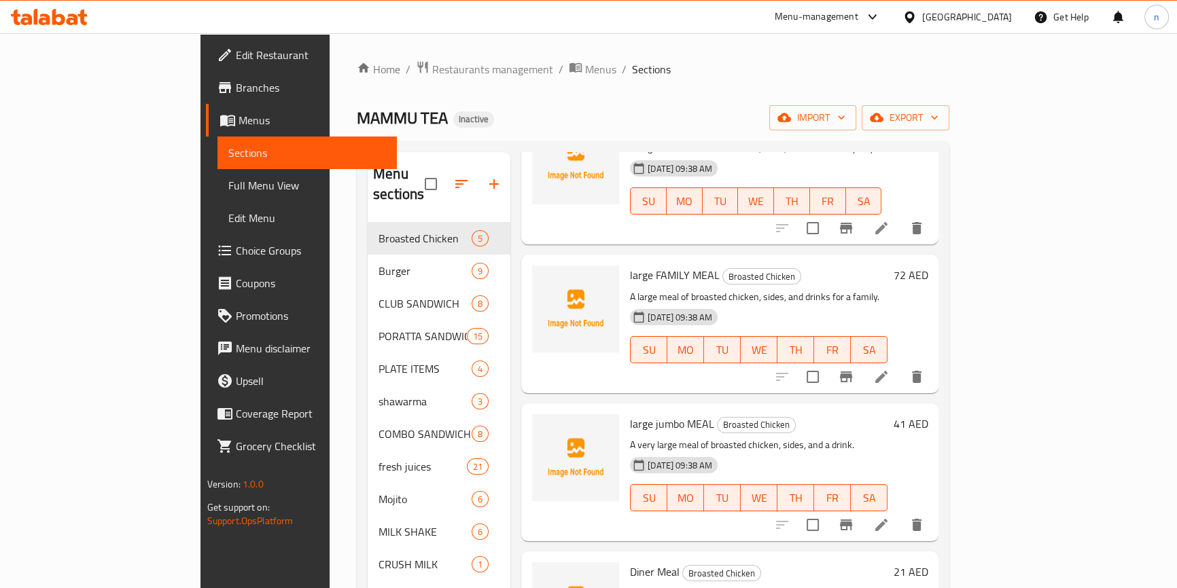
scroll to position [123, 0]
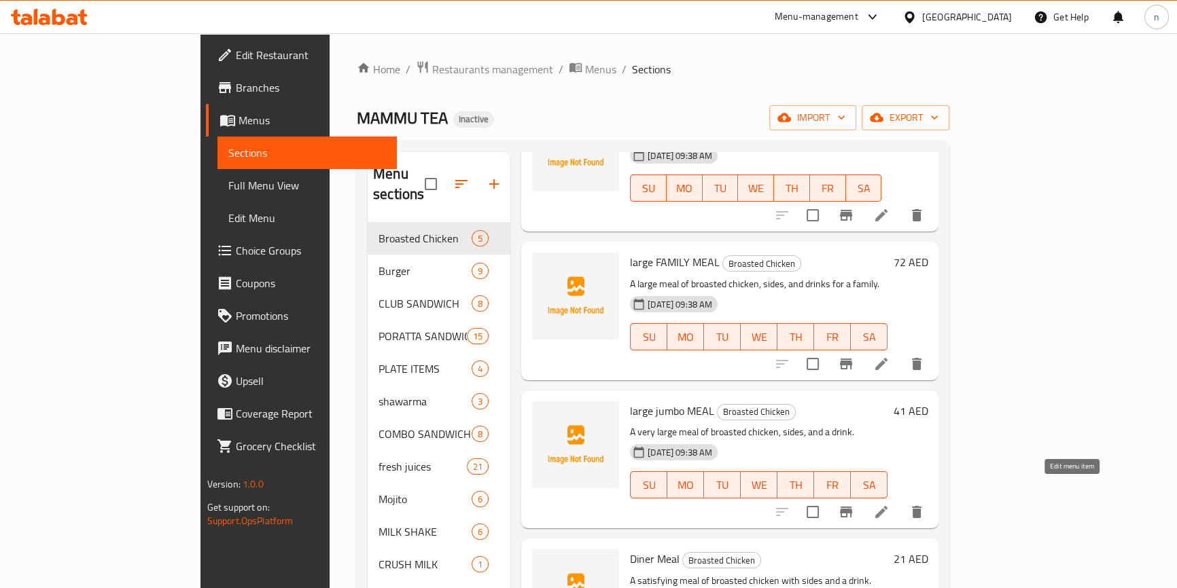
click at [889, 504] on icon at bounding box center [881, 512] width 16 height 16
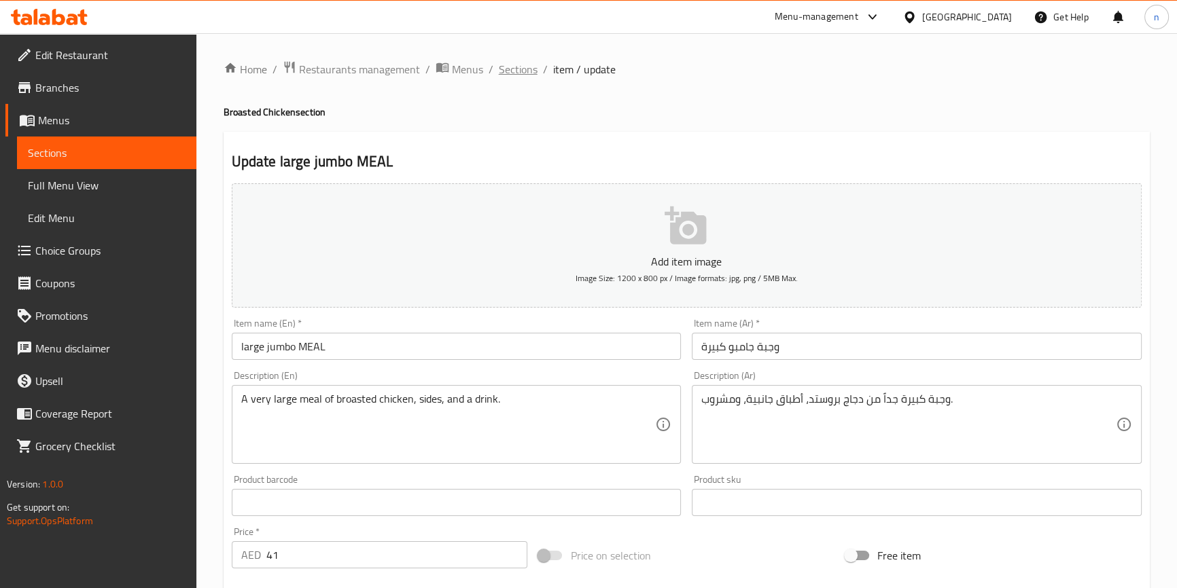
click at [505, 73] on span "Sections" at bounding box center [518, 69] width 39 height 16
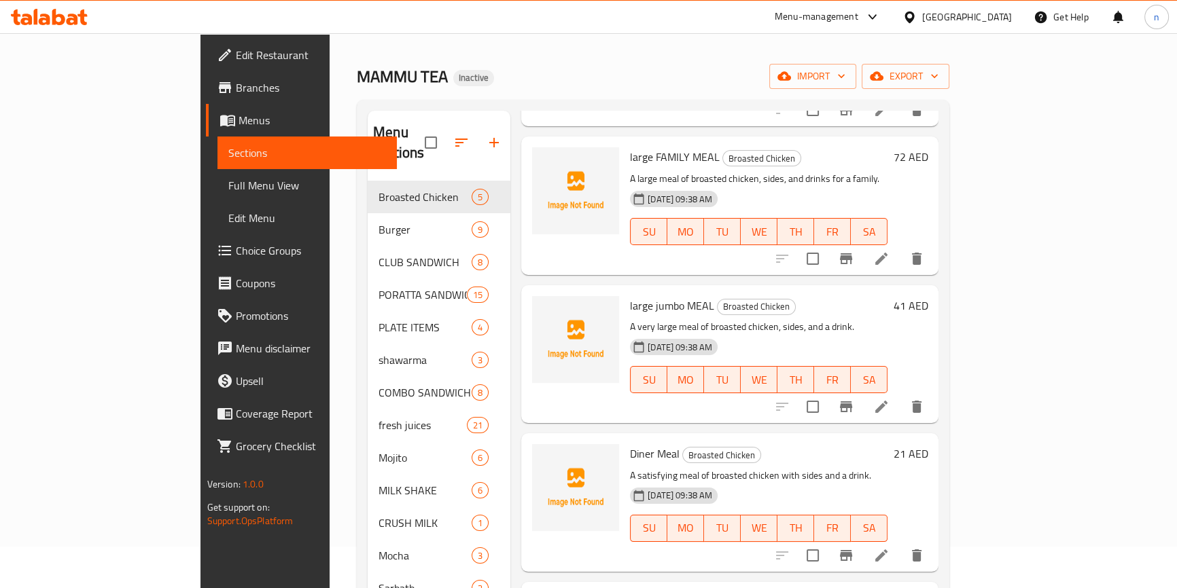
scroll to position [185, 0]
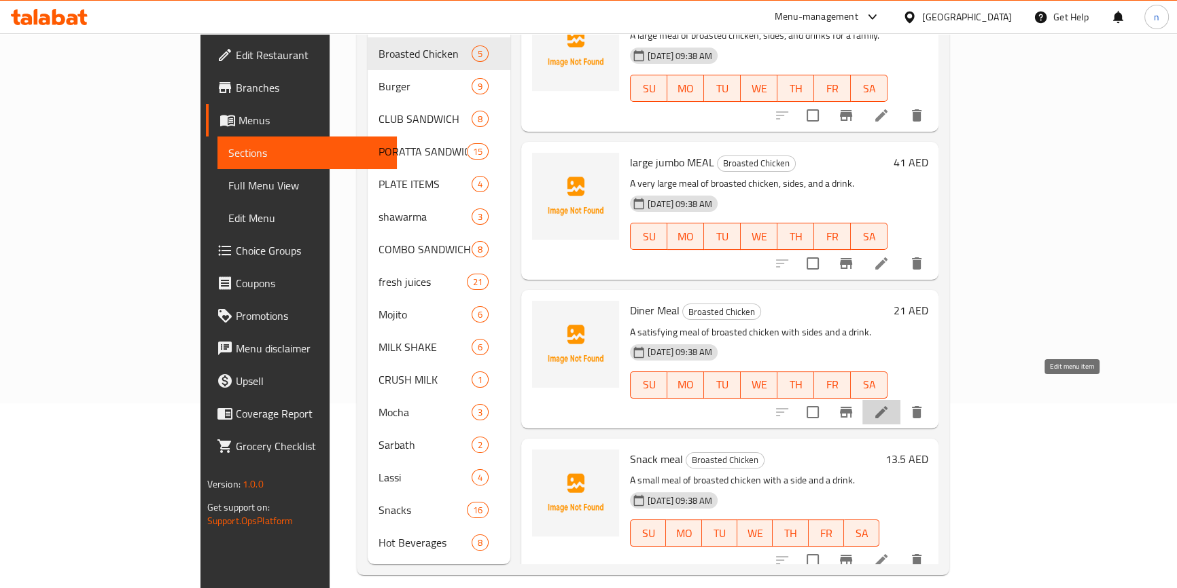
click at [889, 404] on icon at bounding box center [881, 412] width 16 height 16
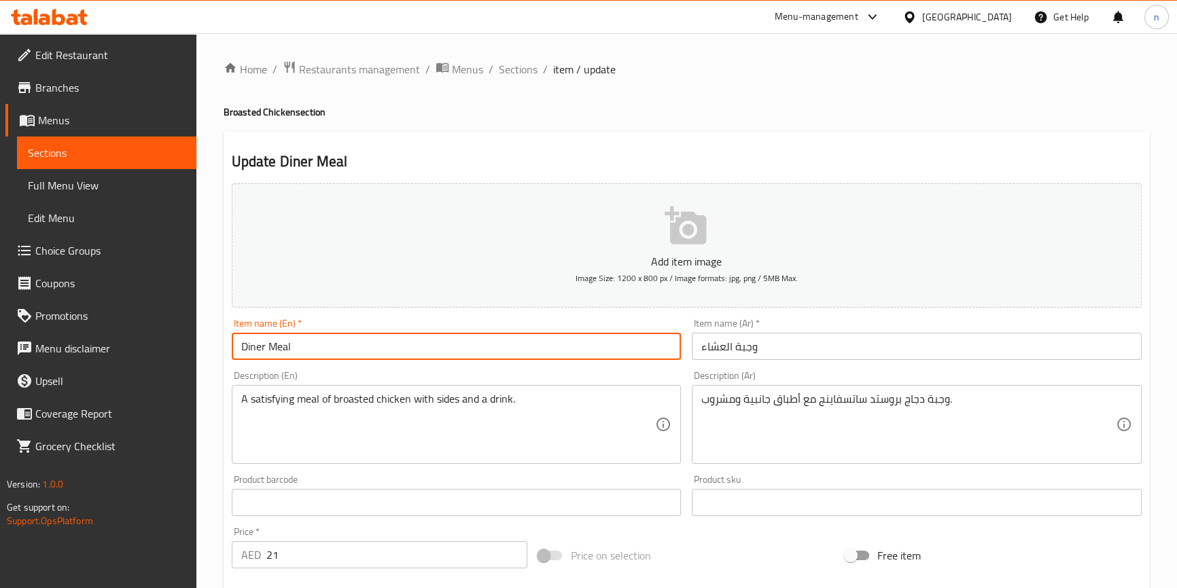
click at [358, 358] on input "Diner Meal" at bounding box center [457, 346] width 450 height 27
click at [342, 344] on input "Diner Meal" at bounding box center [457, 346] width 450 height 27
click at [241, 346] on input "Diner Meal" at bounding box center [457, 346] width 450 height 27
paste input "large"
type input "large Diner Meal"
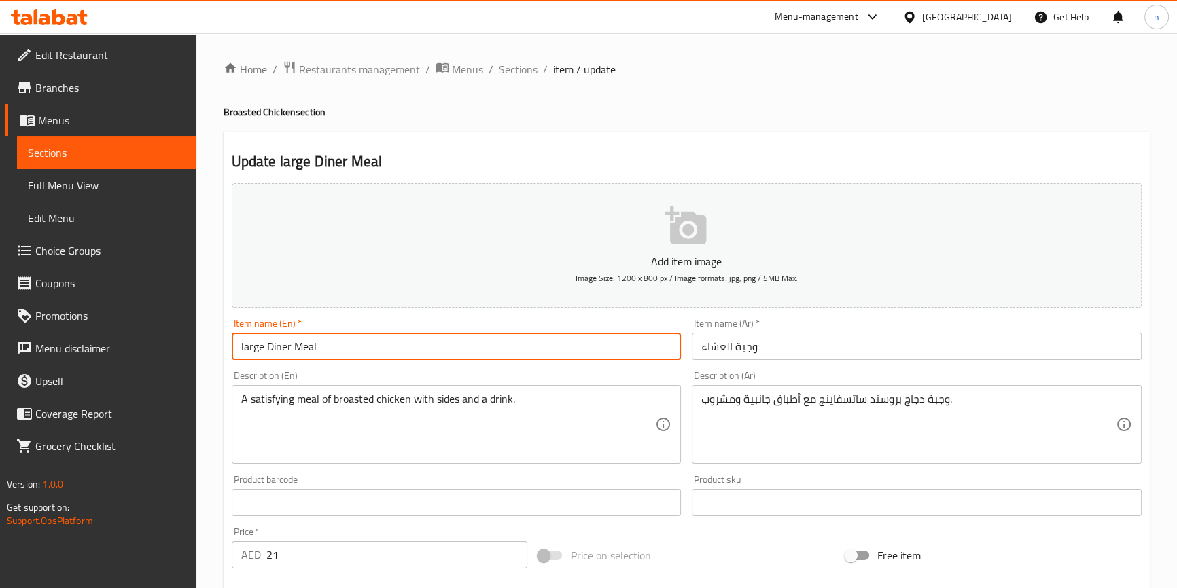
click at [701, 346] on input "وجبة العشاء" at bounding box center [917, 346] width 450 height 27
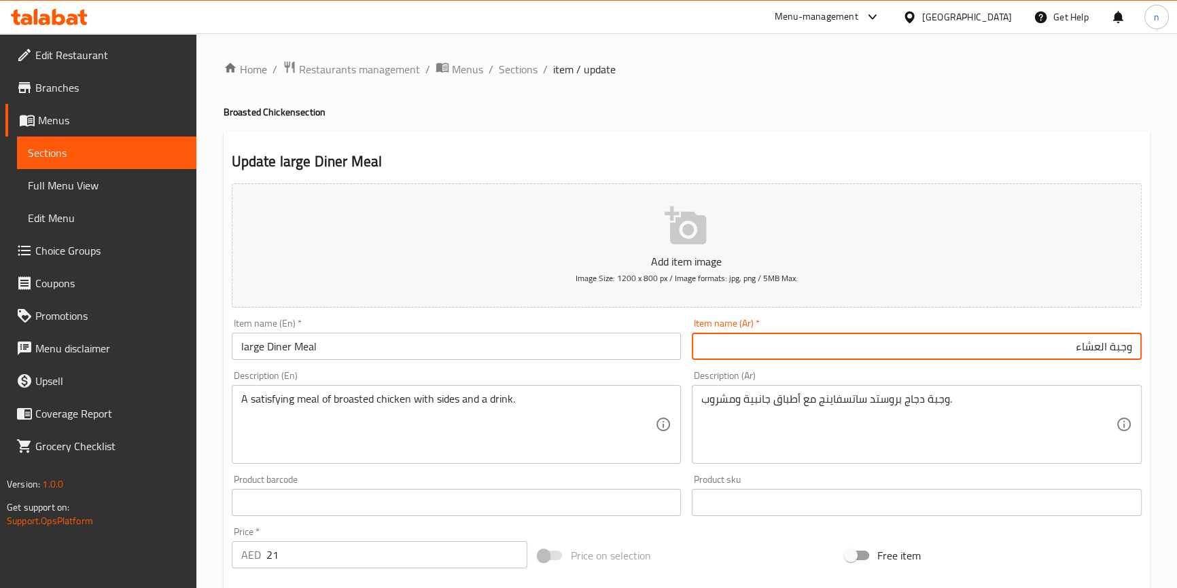
click at [1073, 346] on input "وجبة العشاء" at bounding box center [917, 346] width 450 height 27
type input "وجبة العشاء كبيرة"
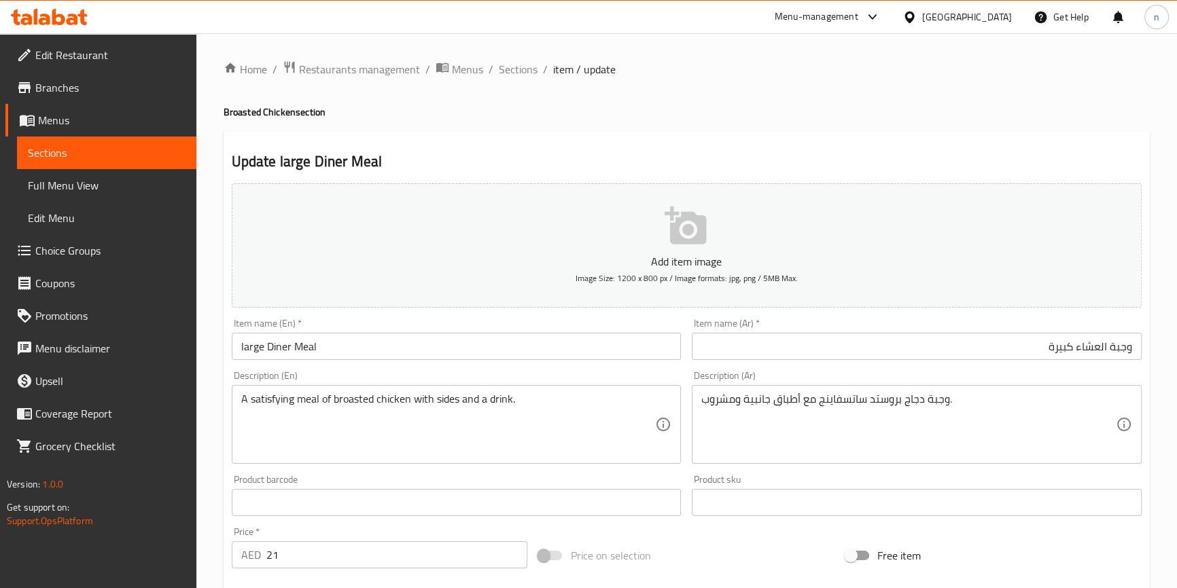
click at [204, 405] on div "Home / Restaurants management / Menus / Sections / item / update Broasted Chick…" at bounding box center [686, 496] width 980 height 927
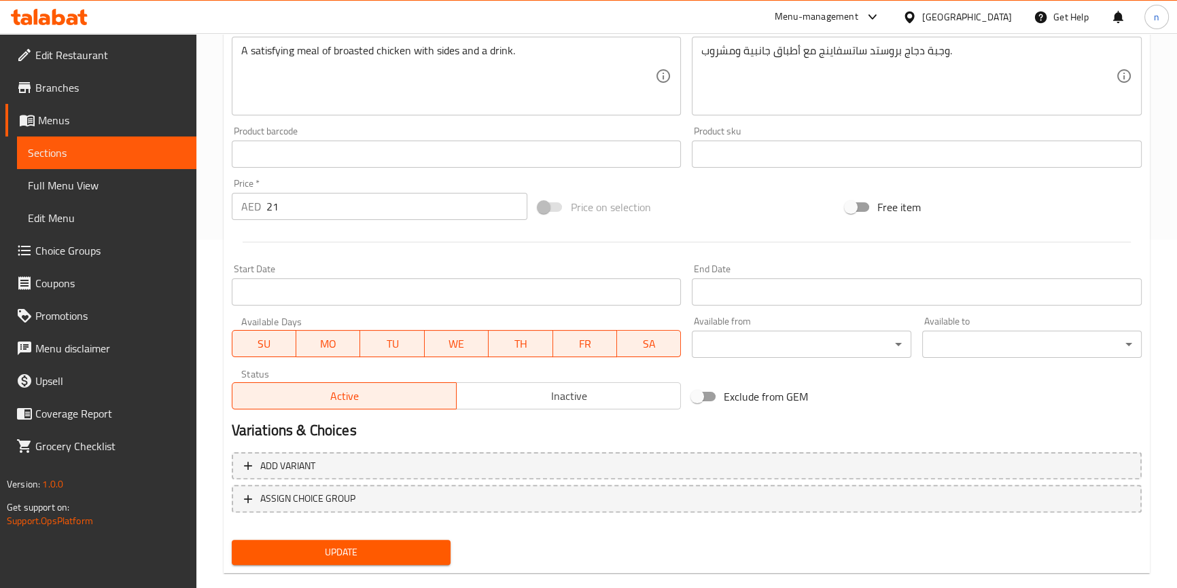
scroll to position [370, 0]
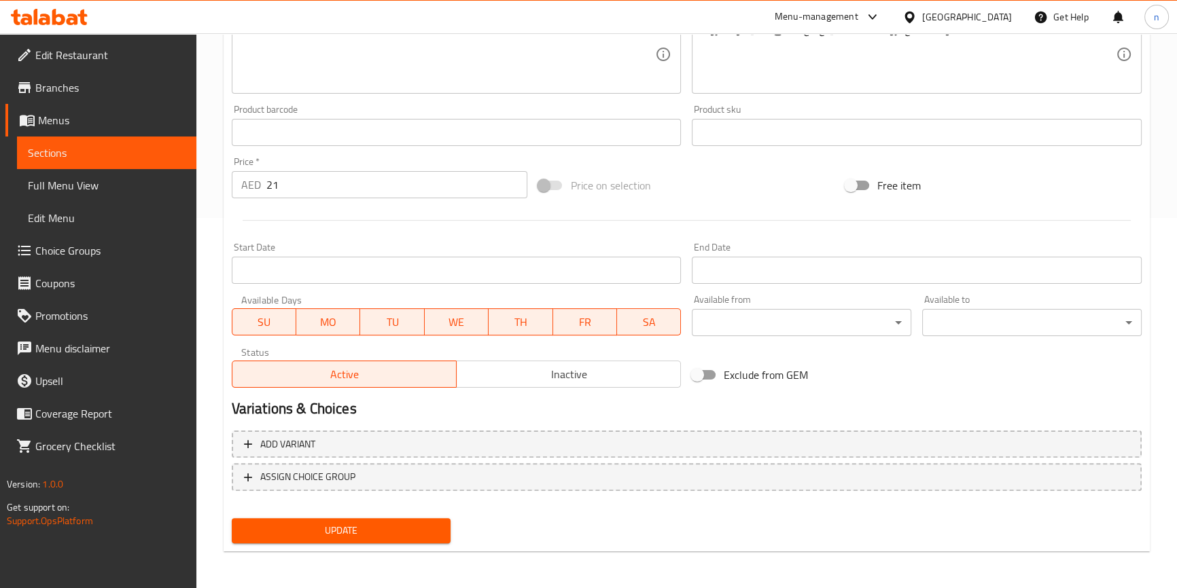
click at [389, 532] on span "Update" at bounding box center [342, 530] width 198 height 17
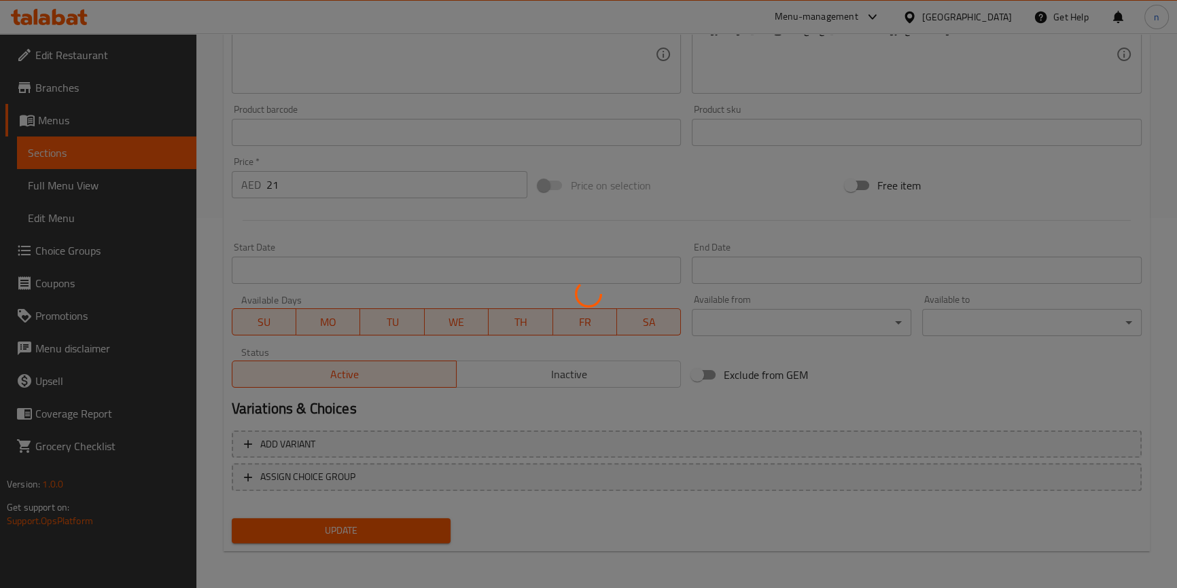
scroll to position [0, 0]
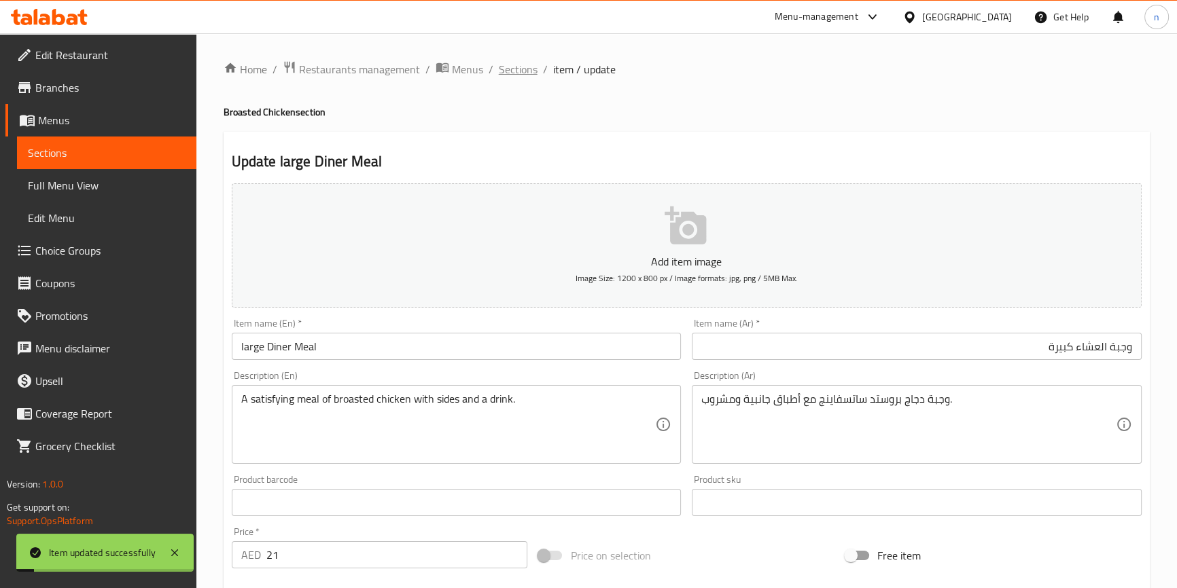
click at [503, 73] on span "Sections" at bounding box center [518, 69] width 39 height 16
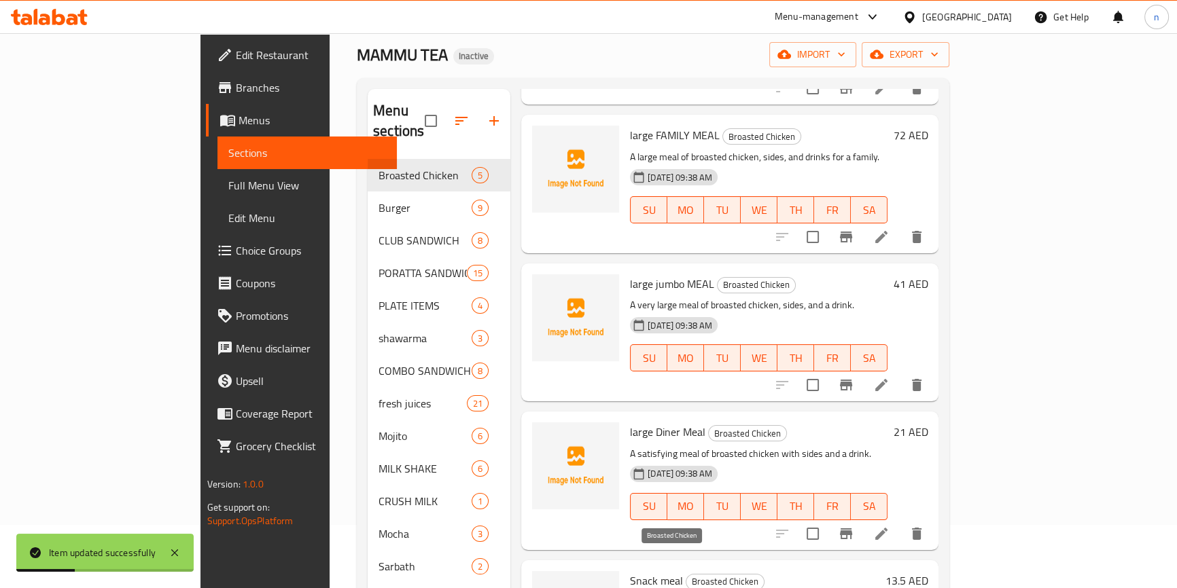
scroll to position [190, 0]
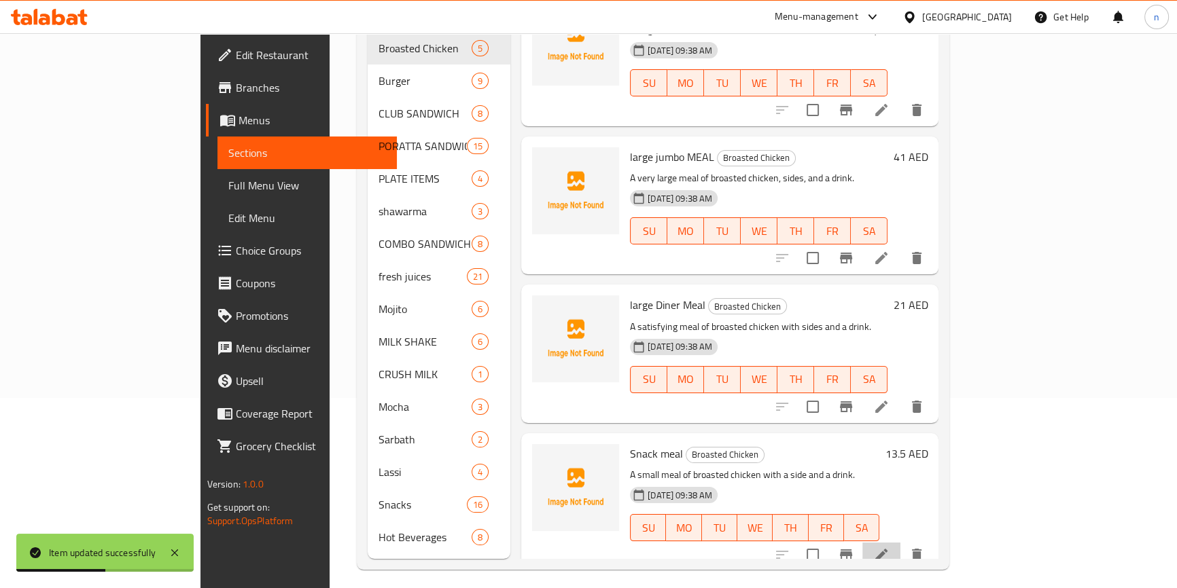
click at [900, 543] on li at bounding box center [881, 555] width 38 height 24
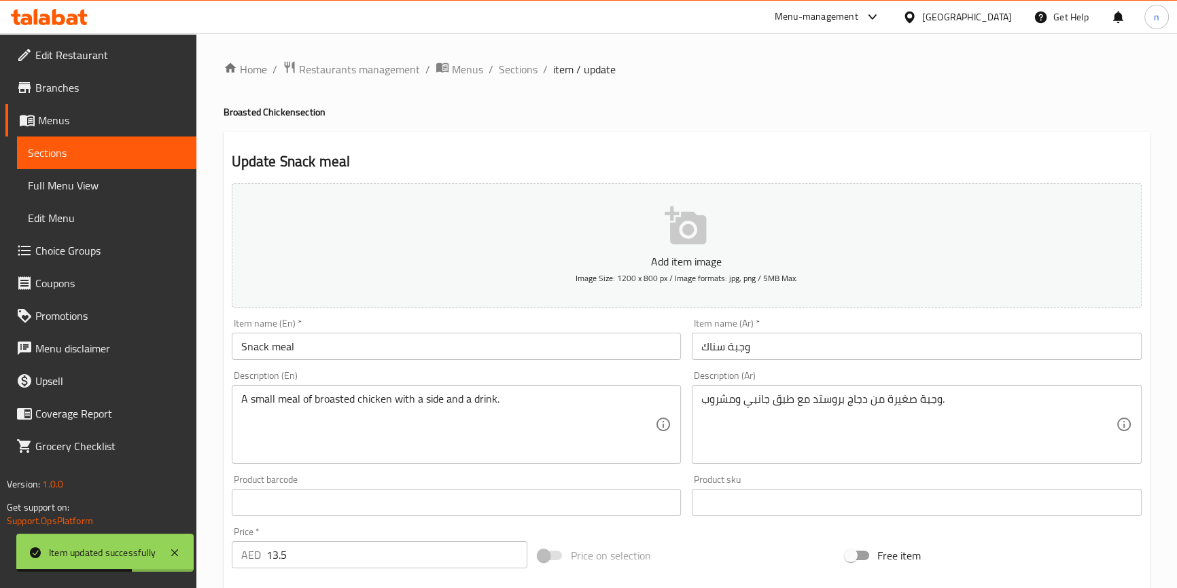
click at [233, 350] on input "Snack meal" at bounding box center [457, 346] width 450 height 27
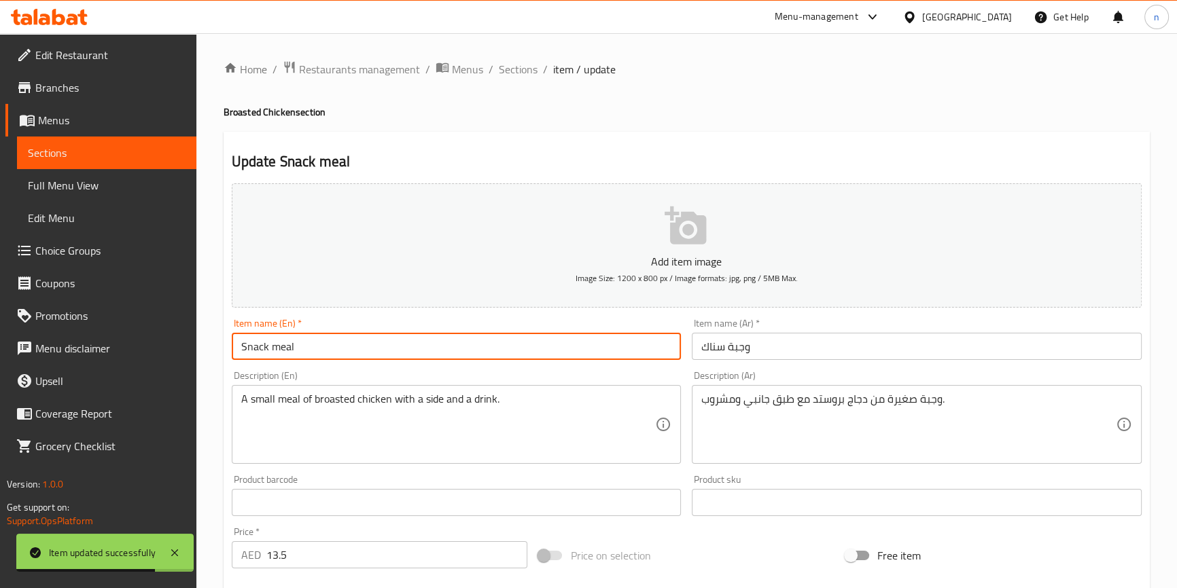
paste input "large"
type input "large Snack meal"
click at [701, 347] on input "وجبة سناك" at bounding box center [917, 346] width 450 height 27
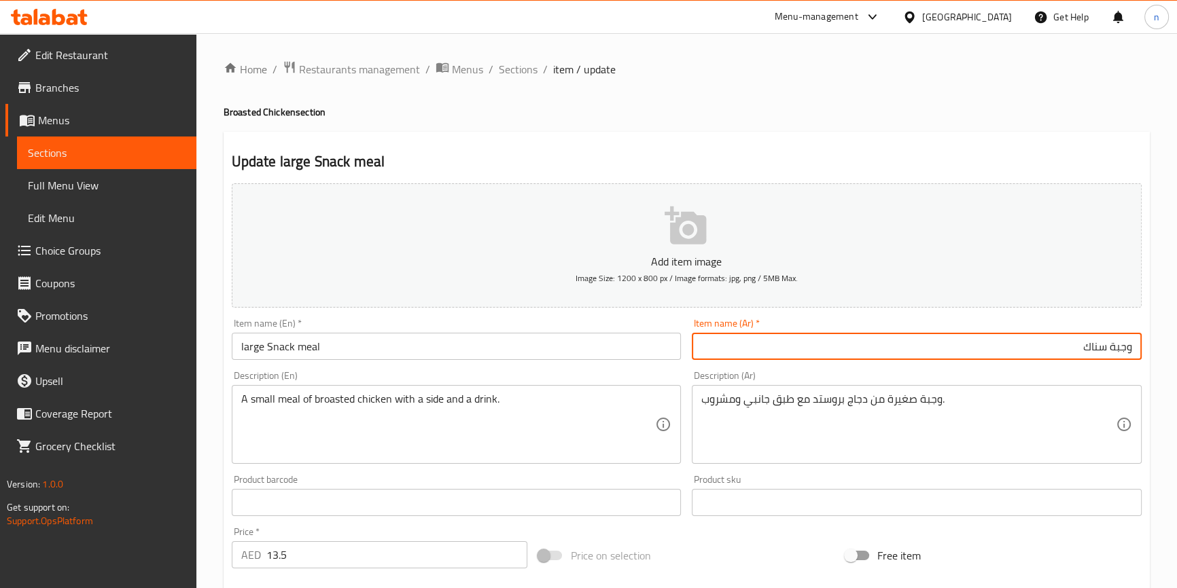
click at [1060, 346] on input "وجبة سناك" at bounding box center [917, 346] width 450 height 27
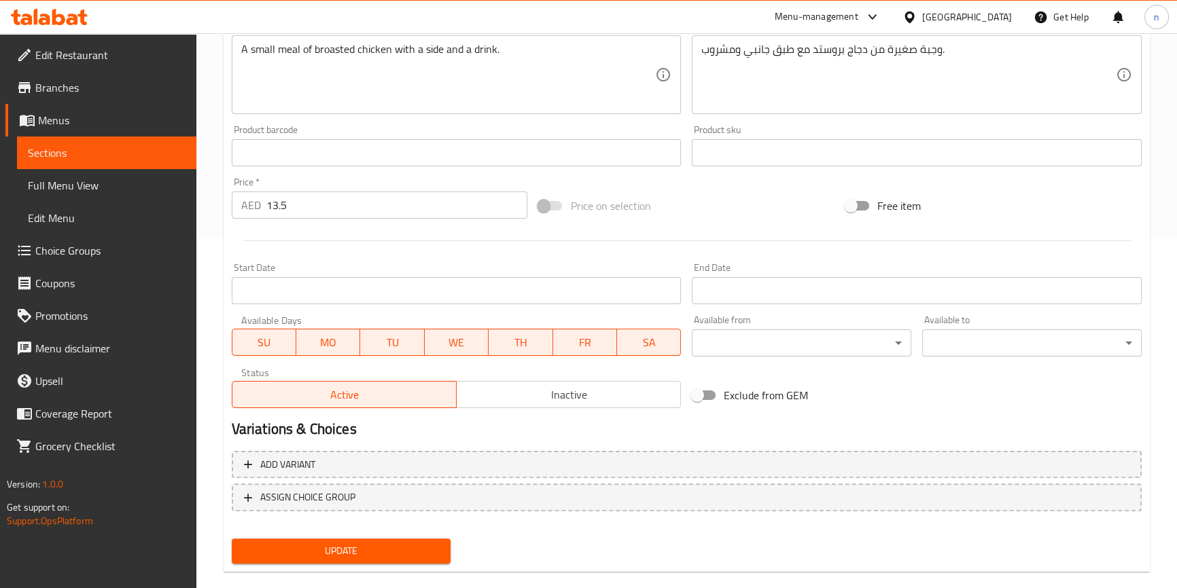
scroll to position [370, 0]
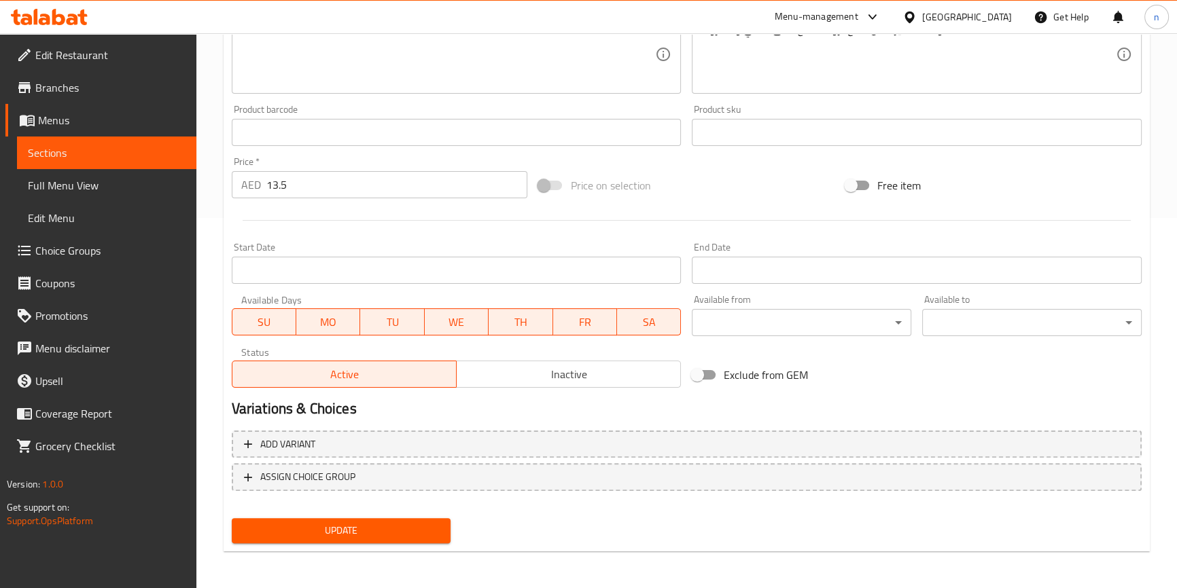
type input "وجبة سناك كبيرة"
click at [332, 516] on div "Update" at bounding box center [341, 531] width 230 height 36
click at [334, 533] on span "Update" at bounding box center [342, 530] width 198 height 17
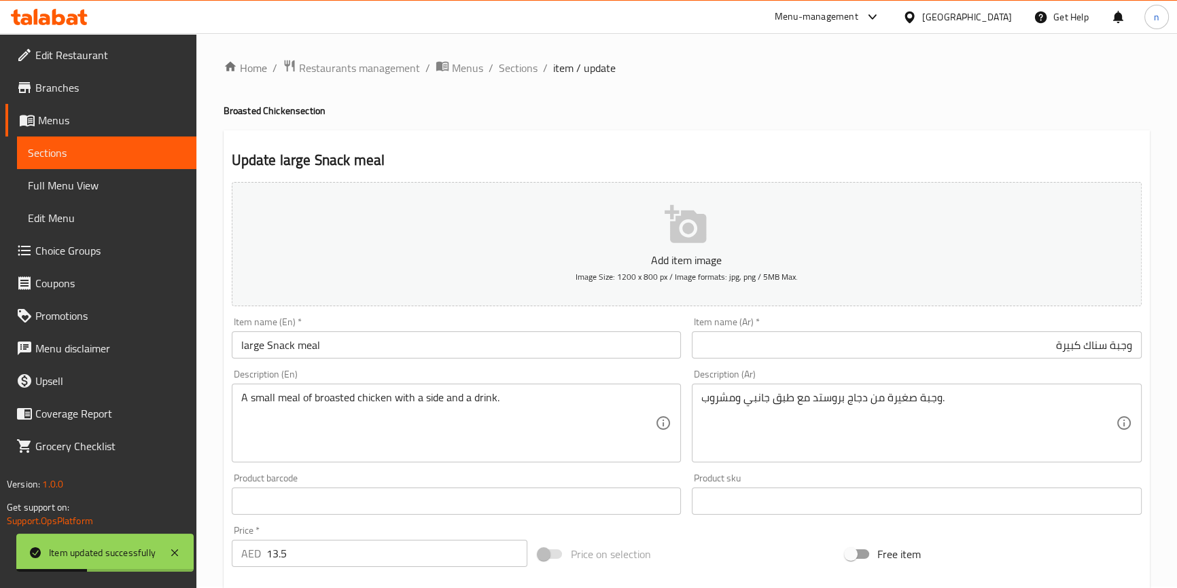
scroll to position [0, 0]
click at [868, 84] on div "Home / Restaurants management / Menus / Sections / item / update Broasted Chick…" at bounding box center [686, 496] width 926 height 872
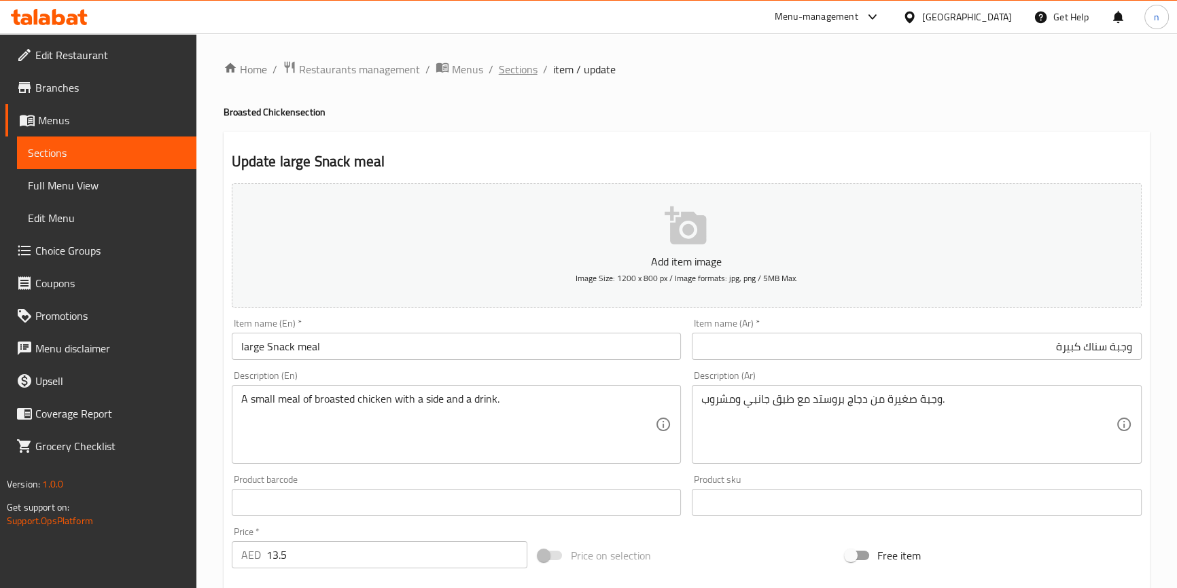
click at [505, 74] on span "Sections" at bounding box center [518, 69] width 39 height 16
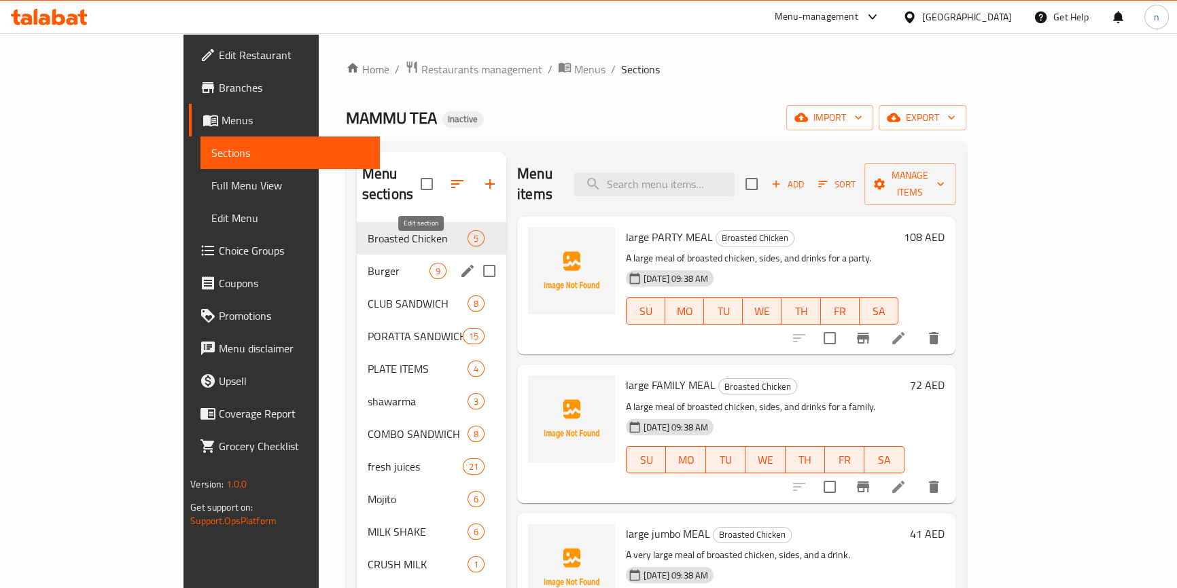
click at [459, 263] on icon "edit" at bounding box center [467, 271] width 16 height 16
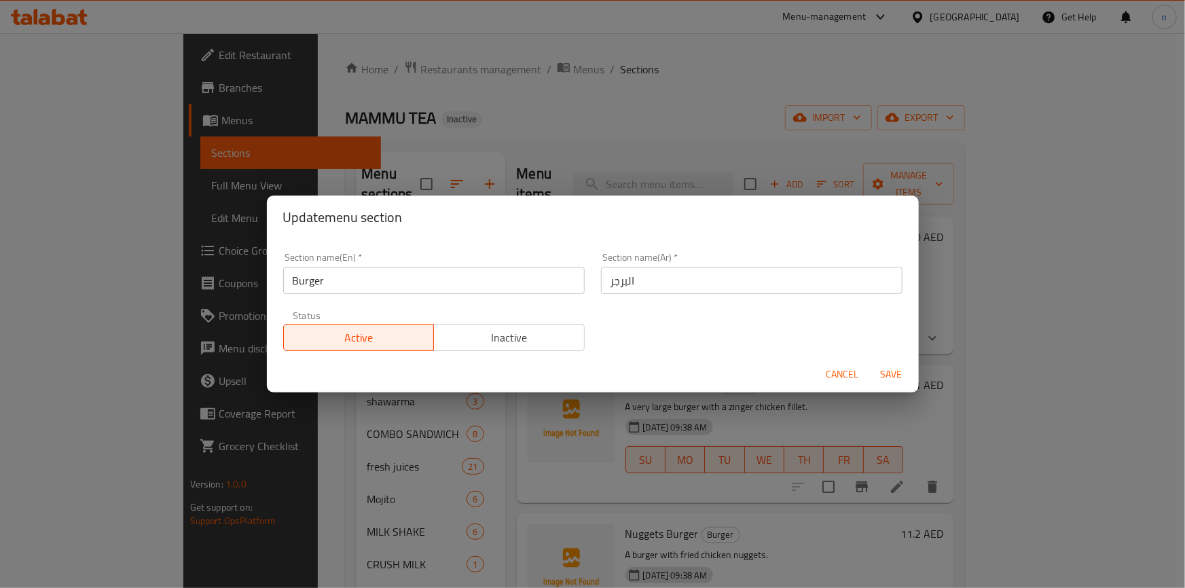
click at [841, 380] on span "Cancel" at bounding box center [843, 374] width 33 height 17
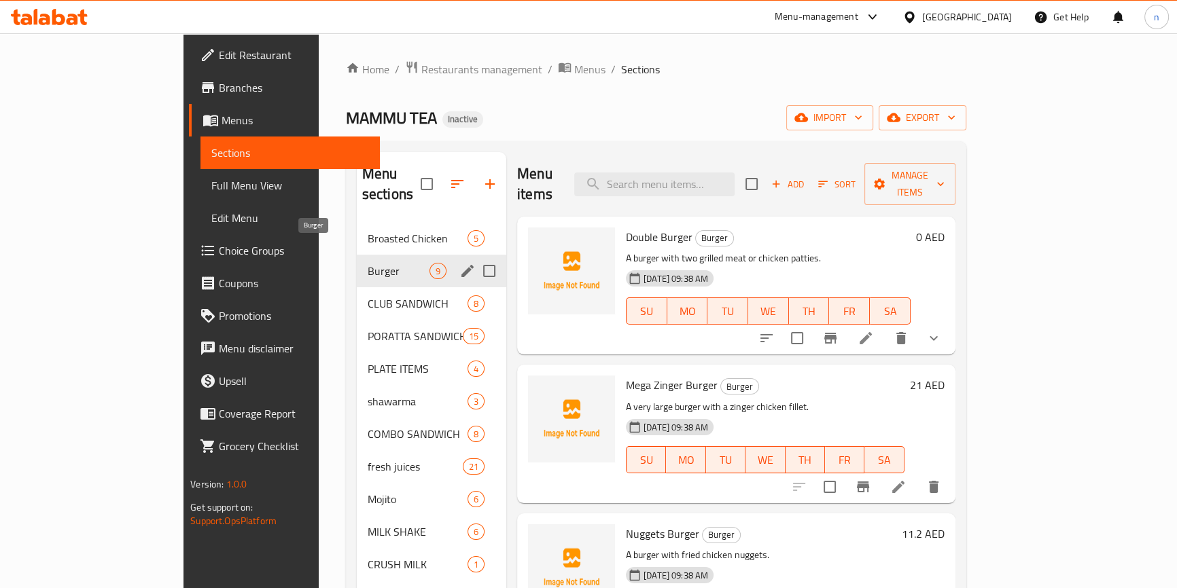
click at [368, 263] on span "Burger" at bounding box center [399, 271] width 62 height 16
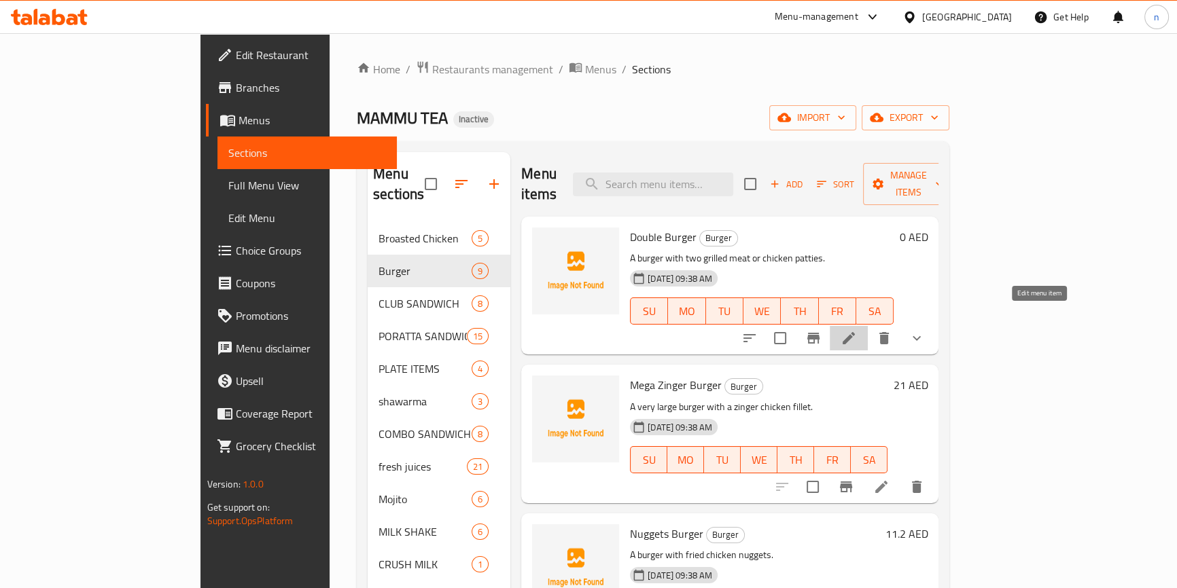
click at [857, 330] on icon at bounding box center [848, 338] width 16 height 16
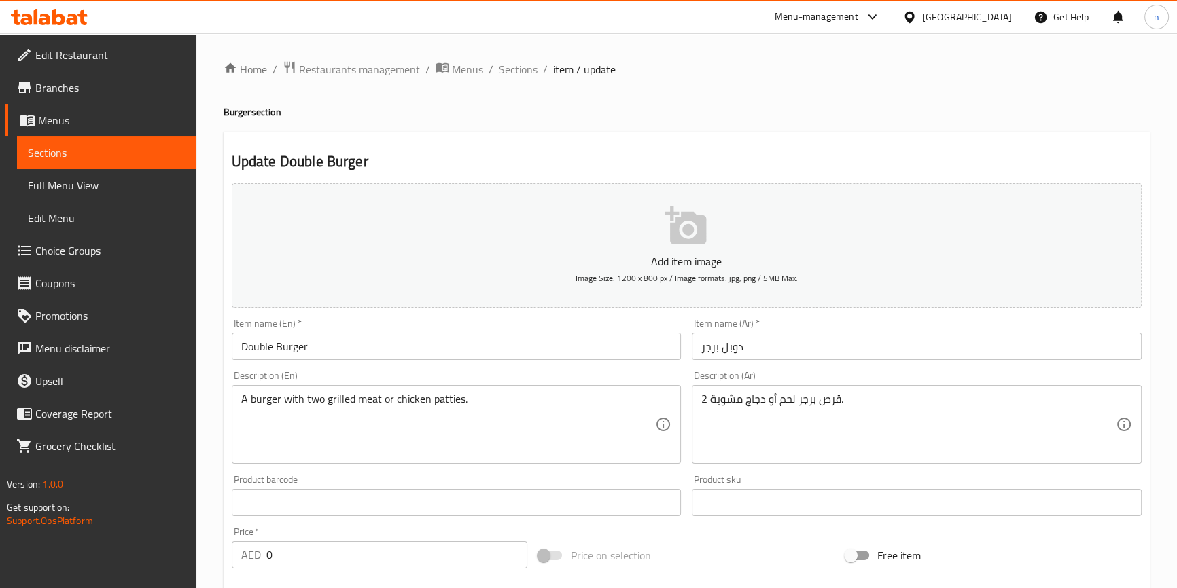
click at [238, 344] on input "Double Burger" at bounding box center [457, 346] width 450 height 27
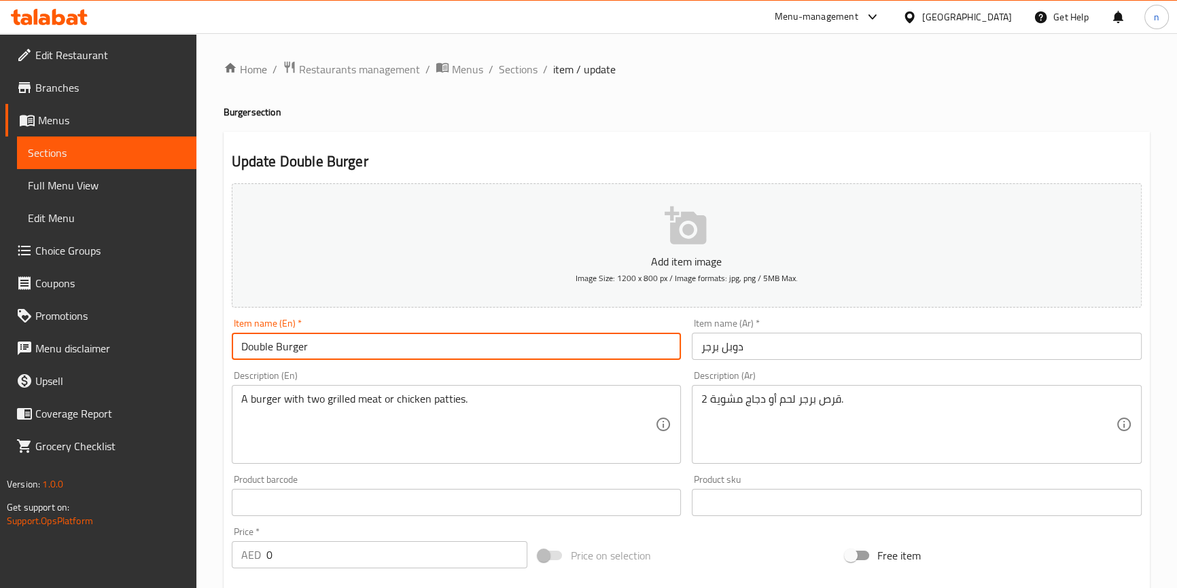
paste input "large"
type input "large Double Burger"
click at [713, 353] on input "دوبل برجر" at bounding box center [917, 346] width 450 height 27
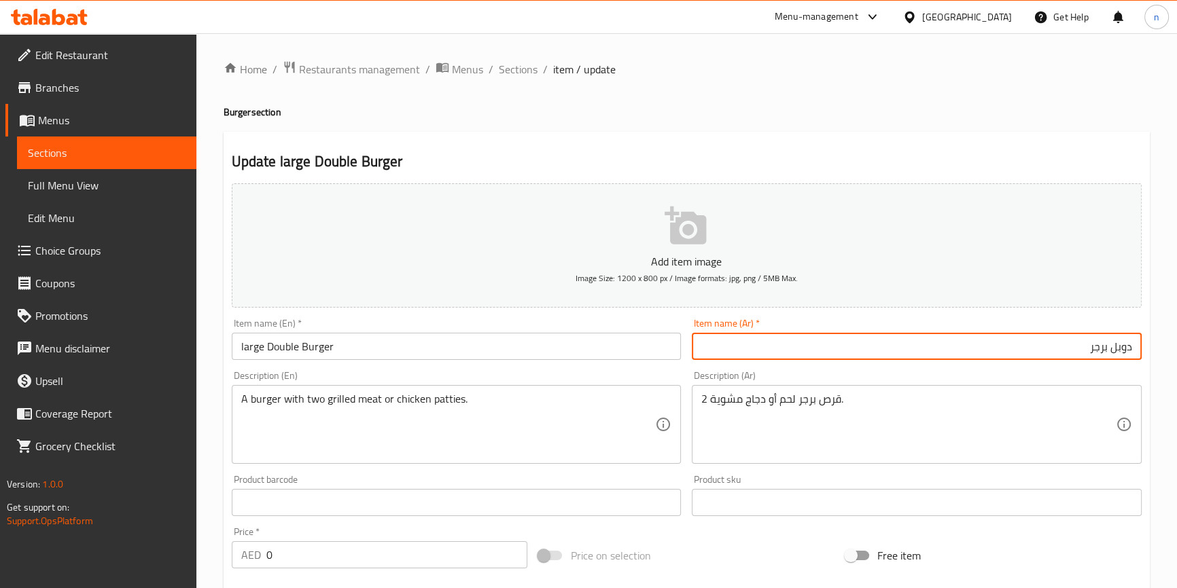
click at [1079, 343] on input "دوبل برجر" at bounding box center [917, 346] width 450 height 27
click at [1073, 349] on input "دوبل برجر كلبرة" at bounding box center [917, 346] width 450 height 27
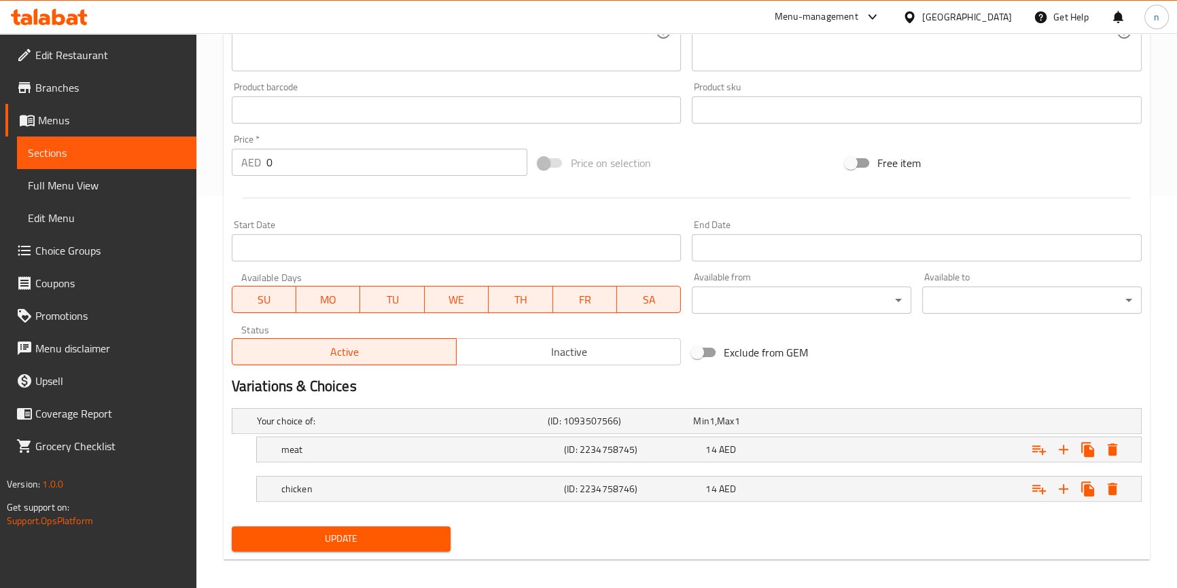
scroll to position [401, 0]
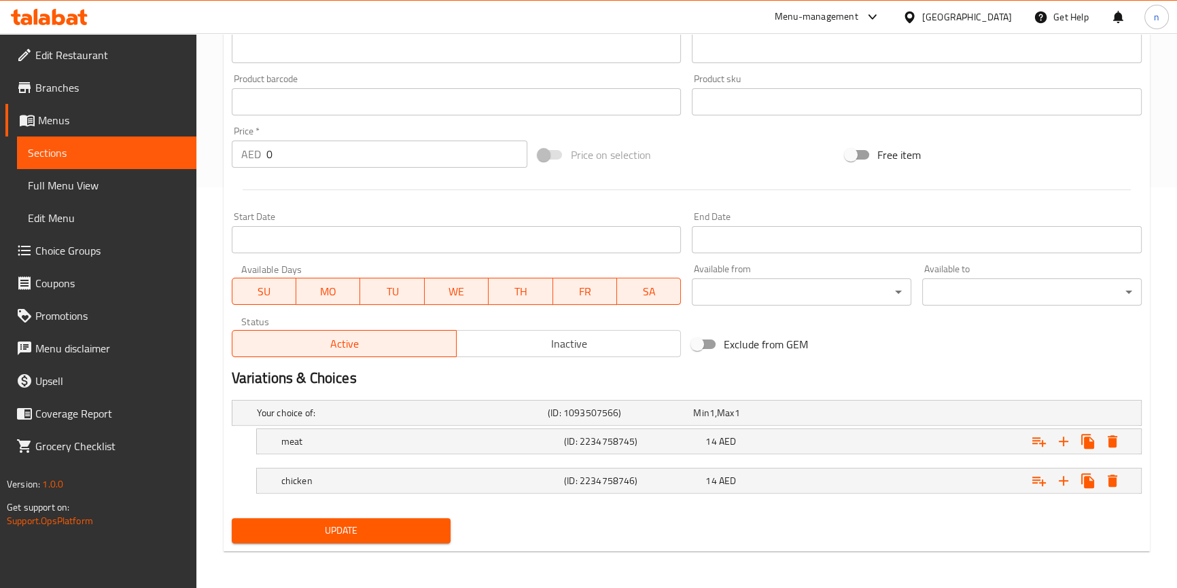
type input "دوبل برجر كبيرة"
click at [410, 523] on span "Update" at bounding box center [342, 530] width 198 height 17
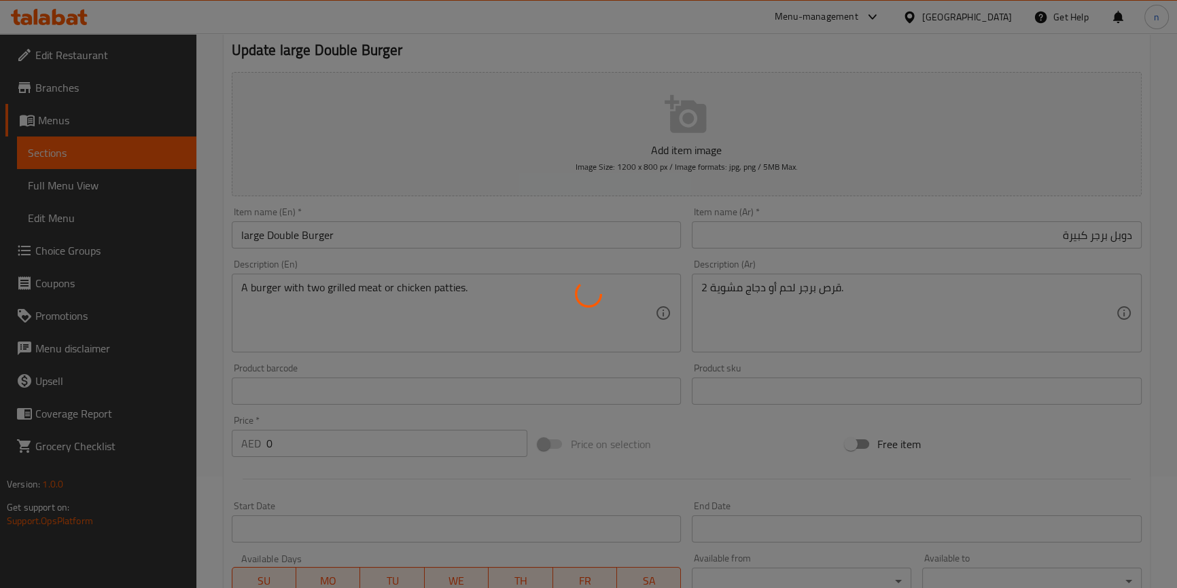
scroll to position [0, 0]
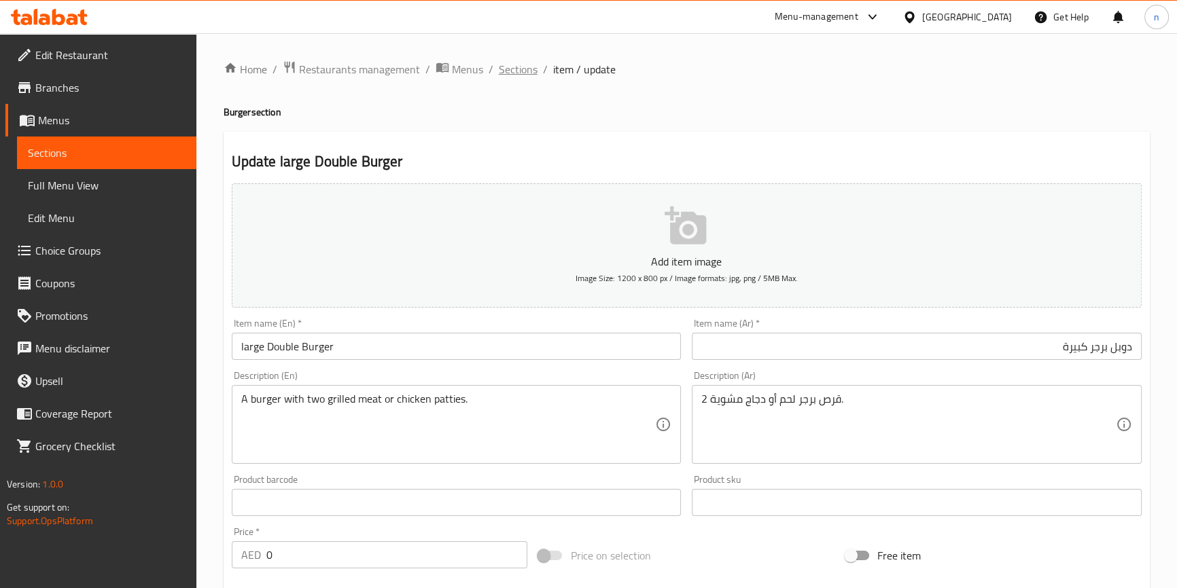
click at [521, 62] on span "Sections" at bounding box center [518, 69] width 39 height 16
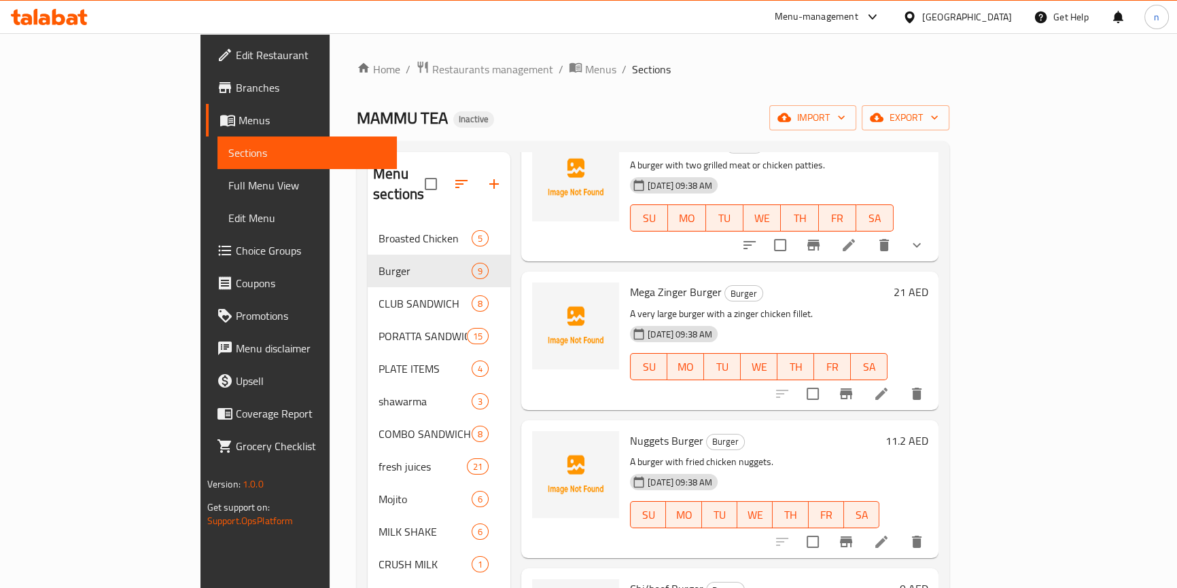
scroll to position [123, 0]
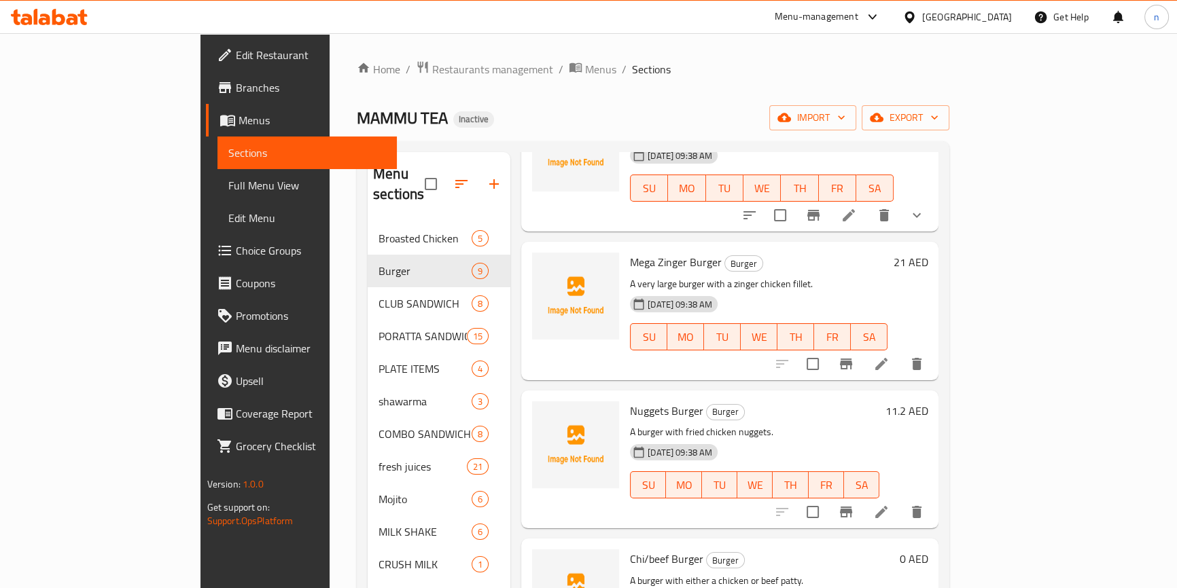
click at [889, 356] on icon at bounding box center [881, 364] width 16 height 16
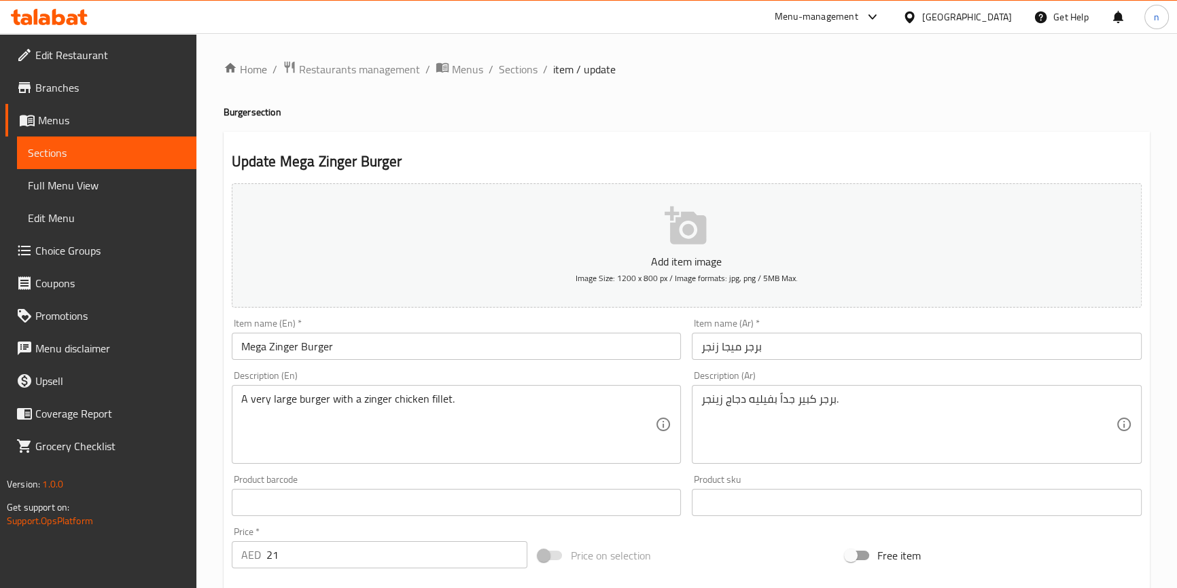
click at [238, 350] on input "Mega Zinger Burger" at bounding box center [457, 346] width 450 height 27
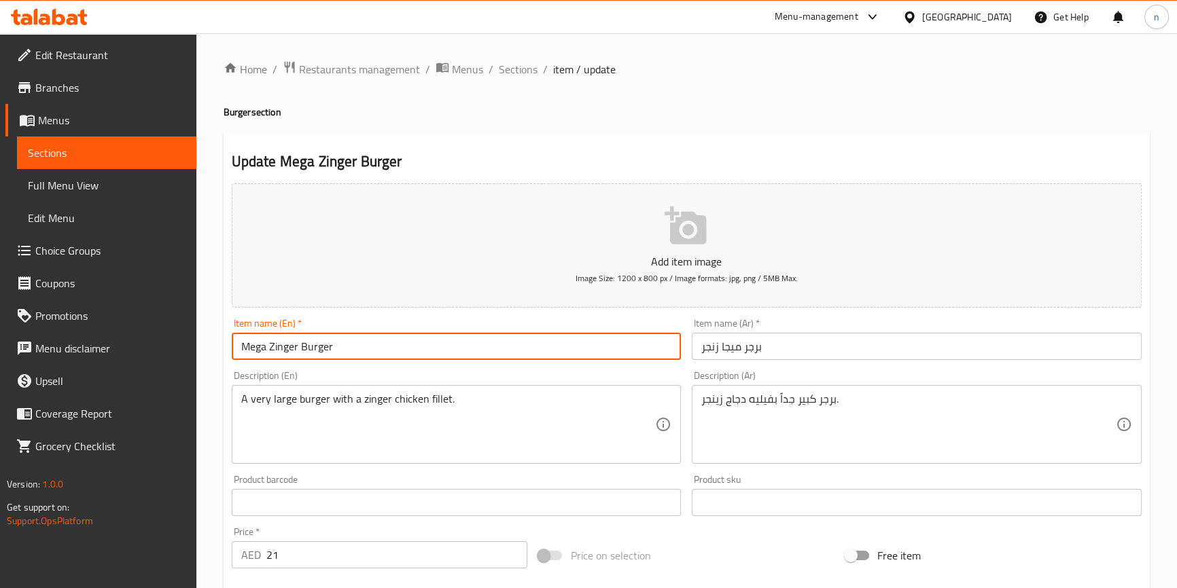
paste input "large"
type input "large Mega Zinger Burger"
click at [700, 353] on input "برجر ميجا زنجر" at bounding box center [917, 346] width 450 height 27
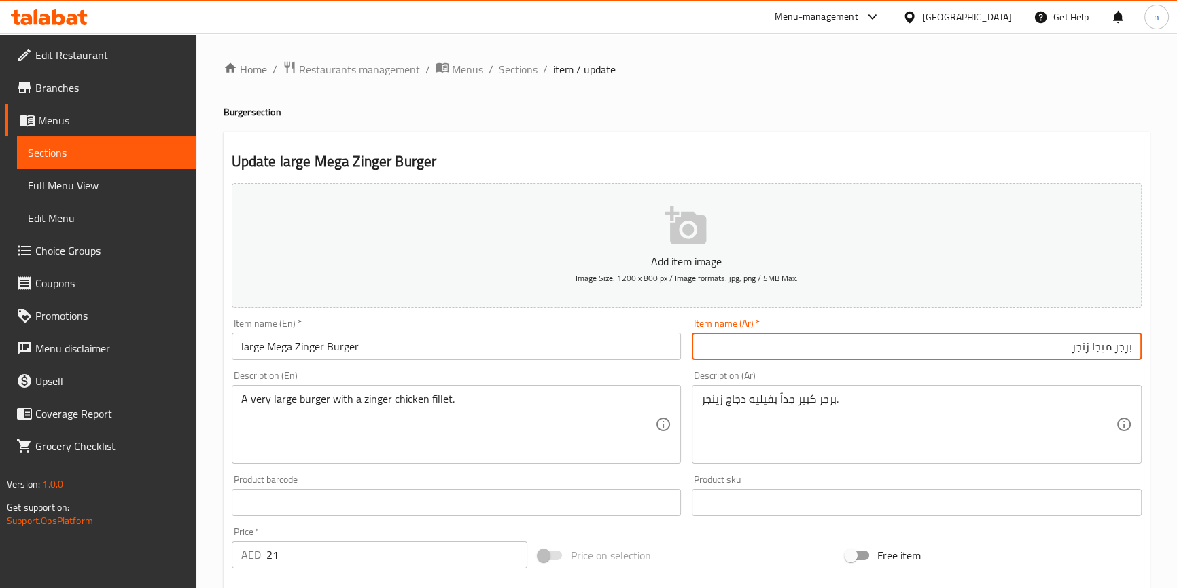
click at [981, 346] on input "برجر ميجا زنجر" at bounding box center [917, 346] width 450 height 27
type input "برجر ميجا زنجر كبيرة"
click at [215, 510] on div "Home / Restaurants management / Menus / Sections / item / update Burger section…" at bounding box center [686, 496] width 980 height 927
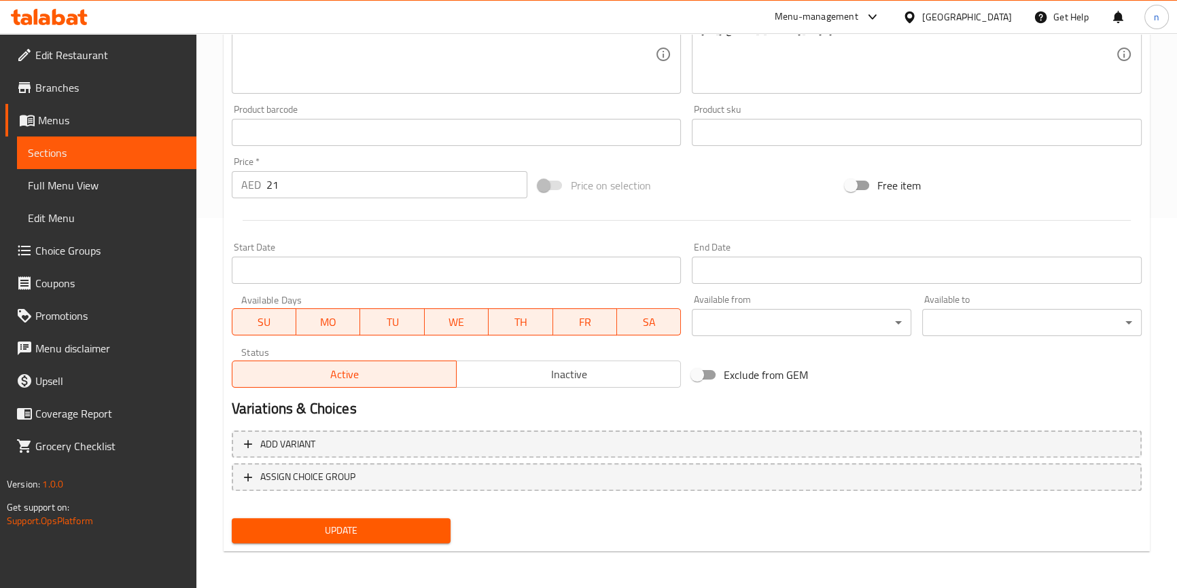
click at [310, 524] on span "Update" at bounding box center [342, 530] width 198 height 17
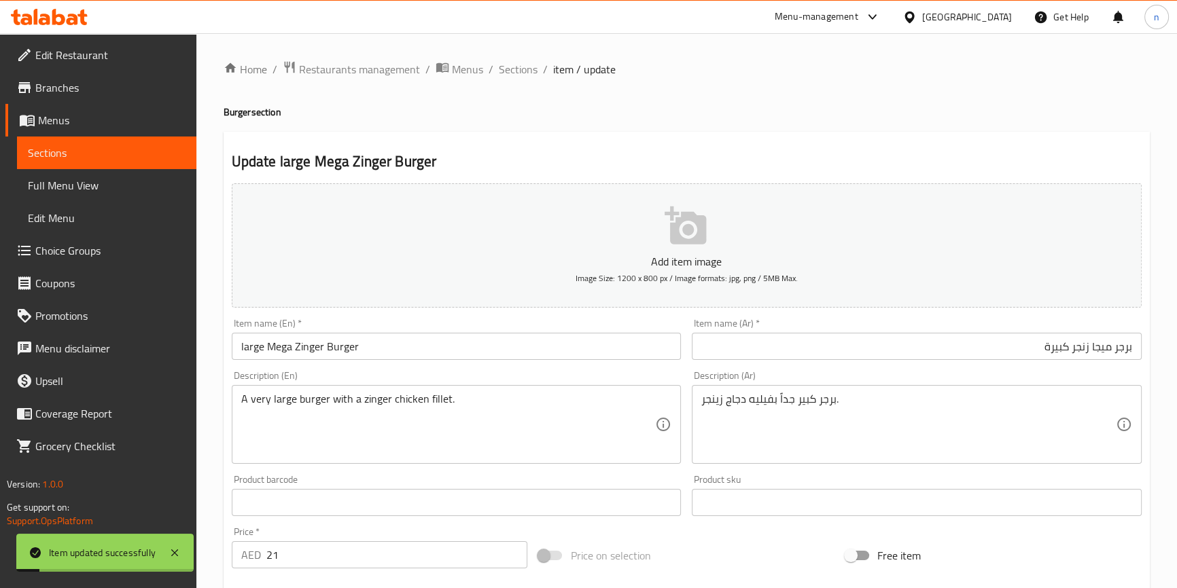
click at [498, 56] on div "Home / Restaurants management / Menus / Sections / item / update Burger section…" at bounding box center [686, 496] width 980 height 927
click at [499, 66] on span "Sections" at bounding box center [518, 69] width 39 height 16
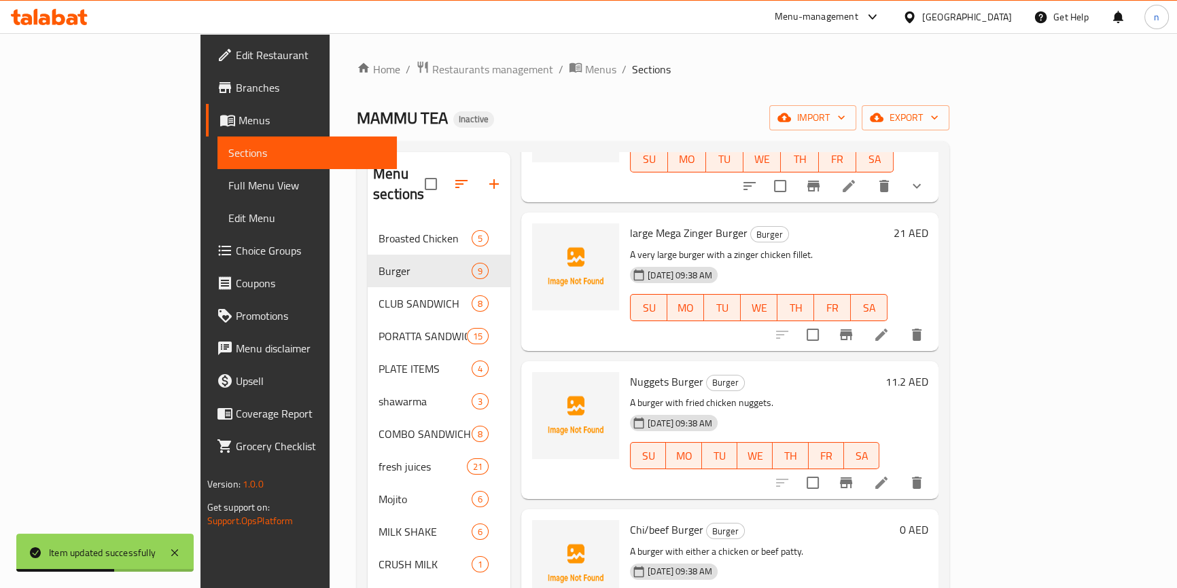
scroll to position [185, 0]
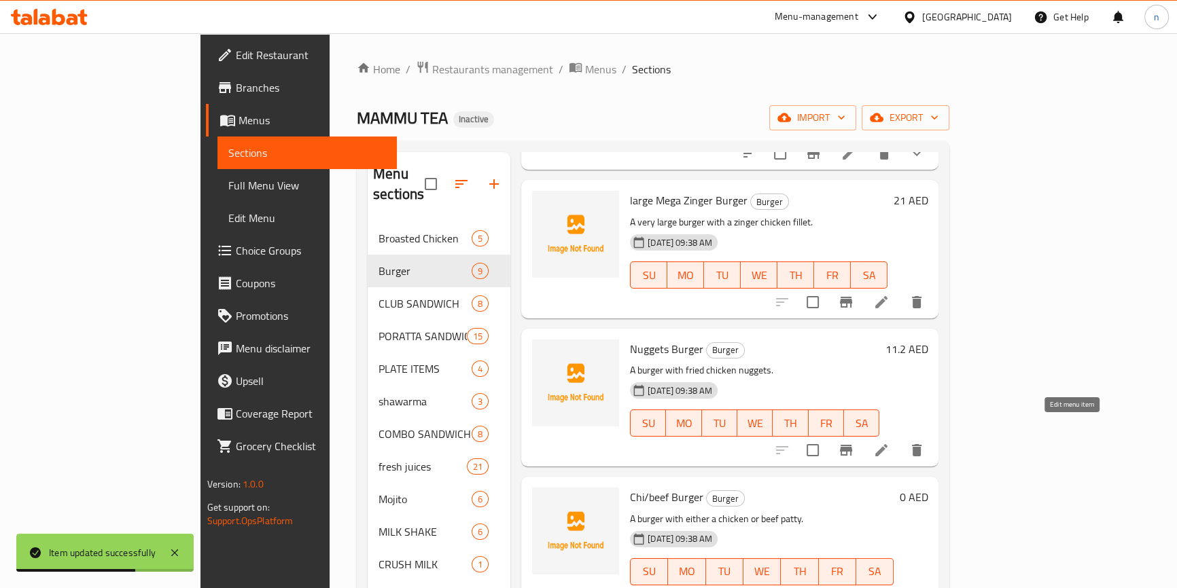
click at [887, 444] on icon at bounding box center [881, 450] width 12 height 12
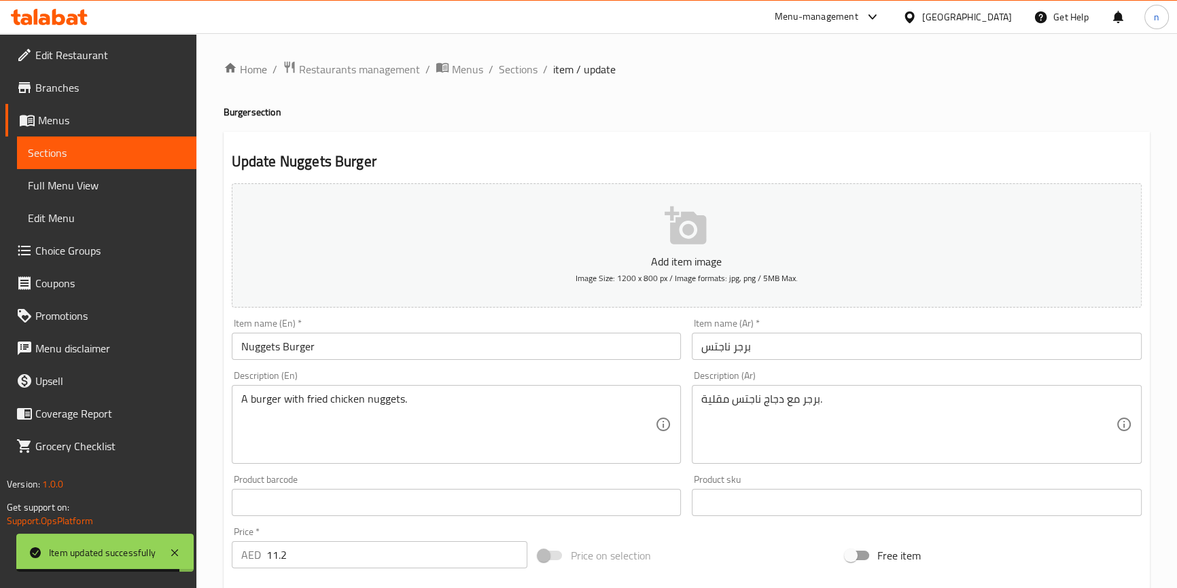
click at [241, 351] on input "Nuggets Burger" at bounding box center [457, 346] width 450 height 27
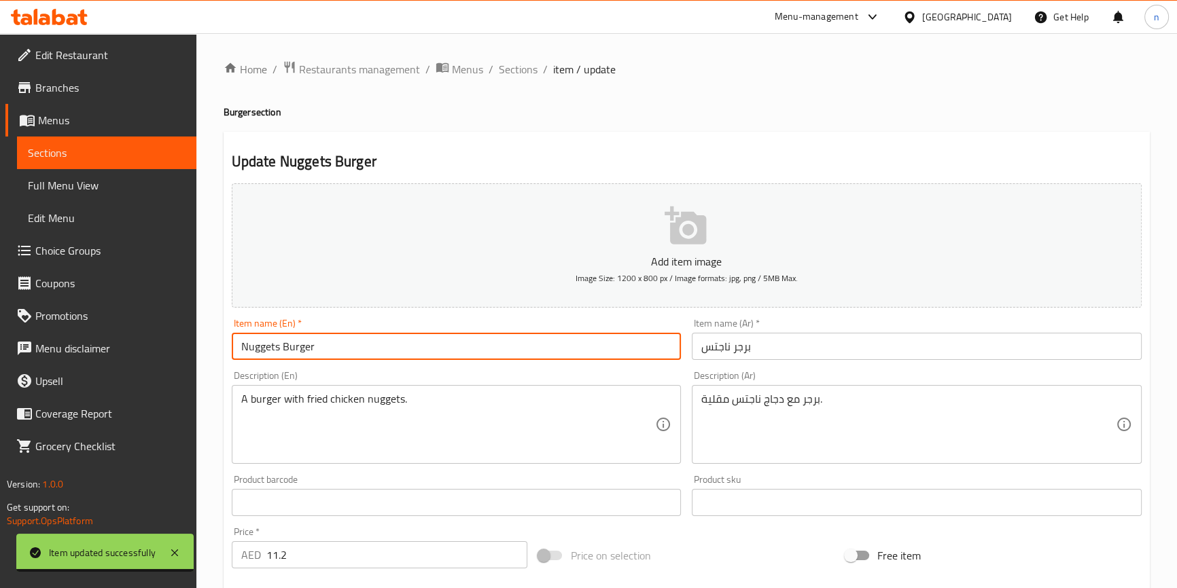
paste input "large"
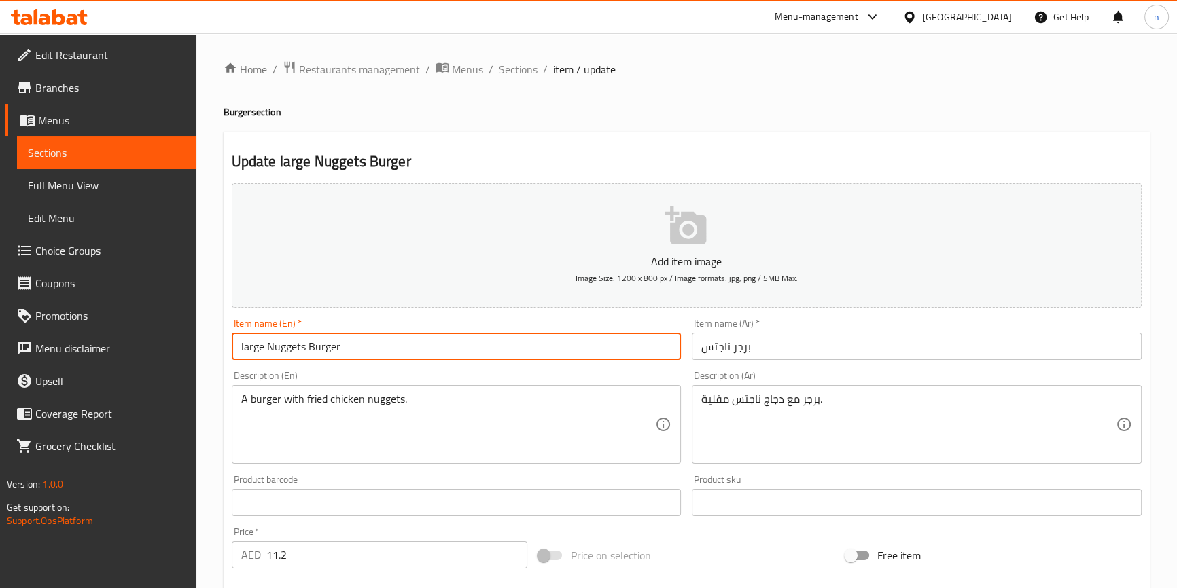
type input "large Nuggets Burger"
click at [727, 350] on input "برجر ناجتس" at bounding box center [917, 346] width 450 height 27
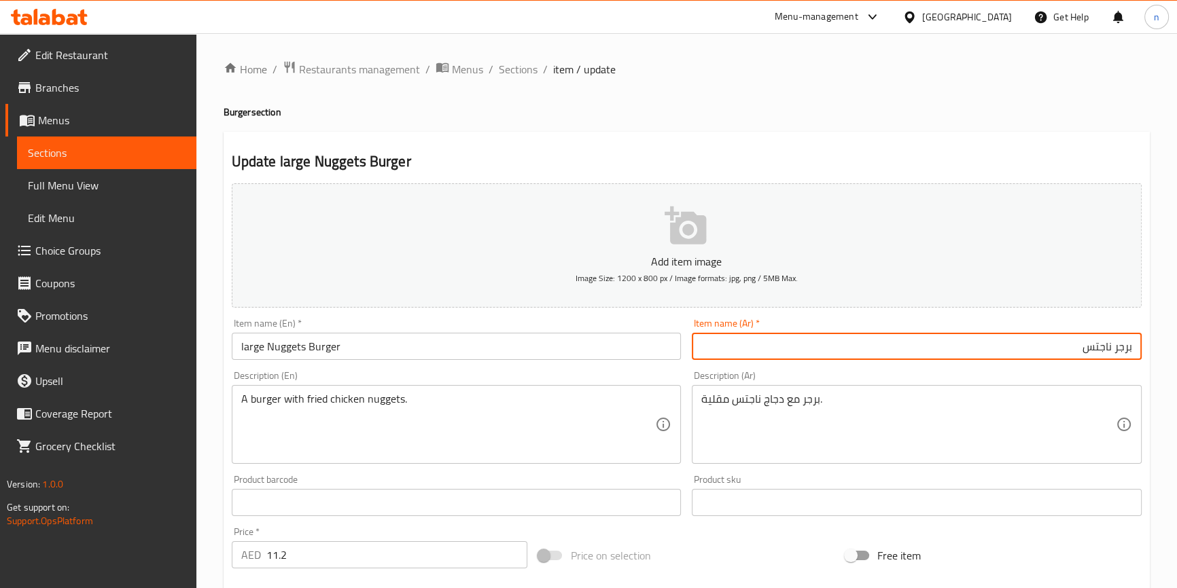
click at [884, 352] on input "برجر ناجتس" at bounding box center [917, 346] width 450 height 27
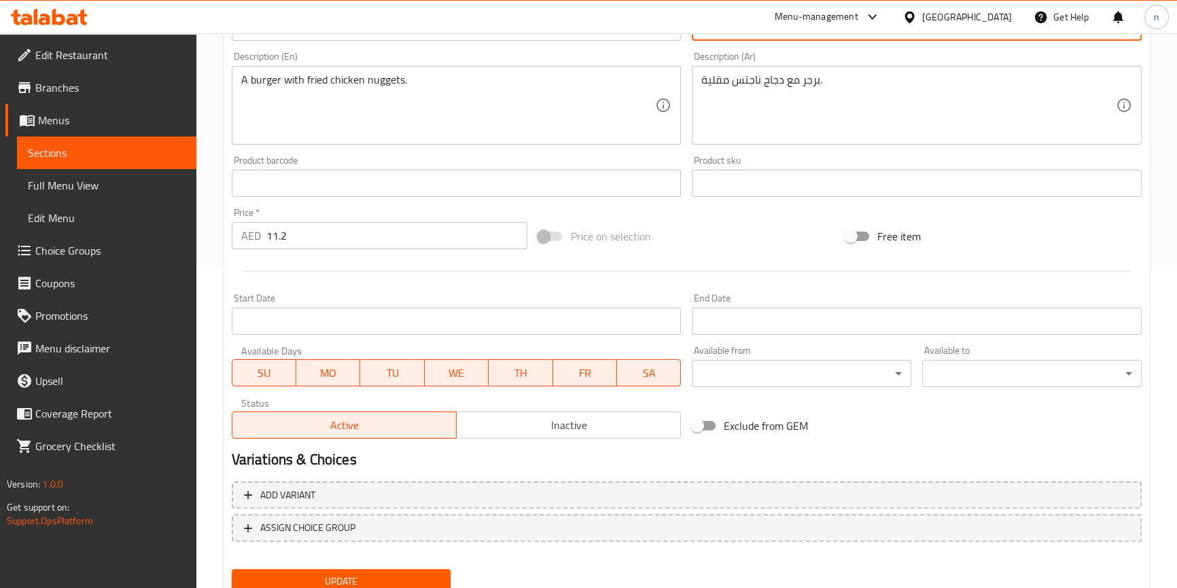
scroll to position [370, 0]
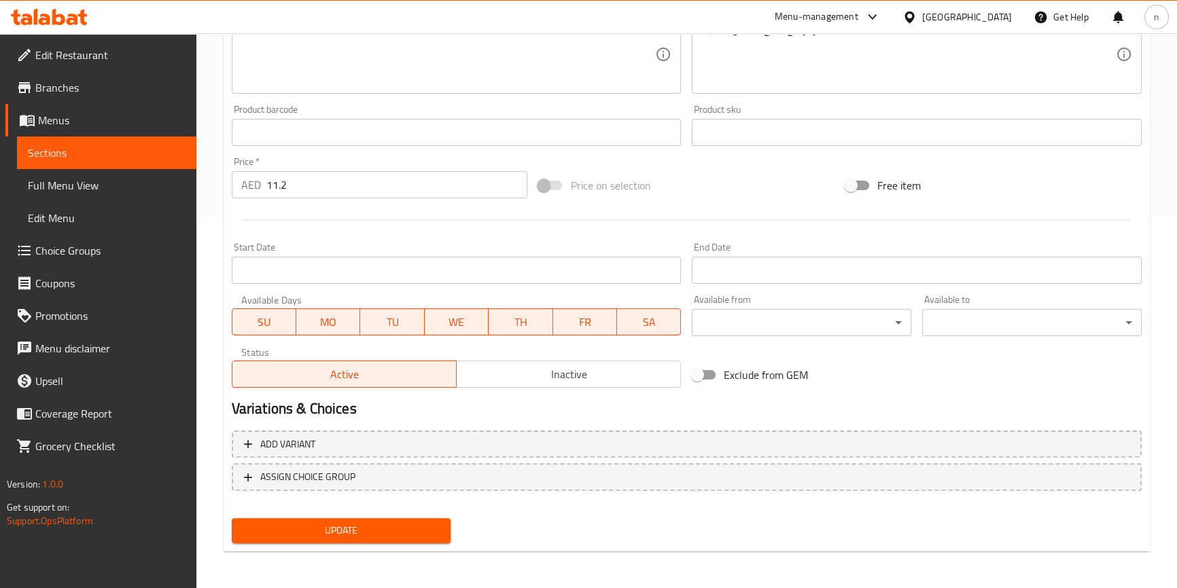
type input "برجر ناجتس كبيرة"
click at [289, 544] on div "Update" at bounding box center [341, 531] width 230 height 36
click at [305, 533] on span "Update" at bounding box center [342, 530] width 198 height 17
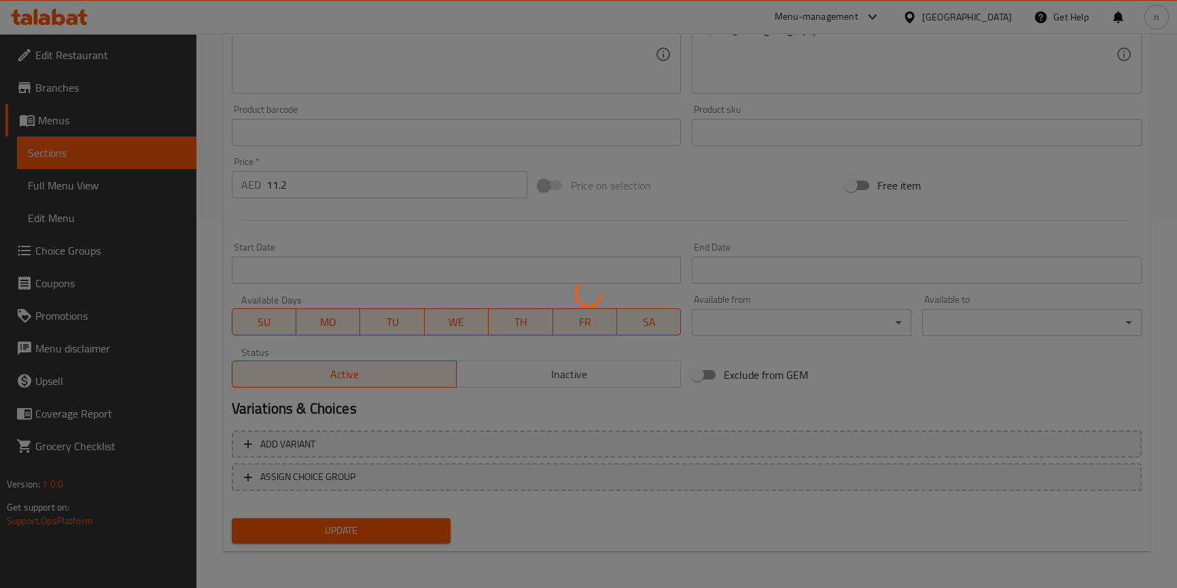
scroll to position [0, 0]
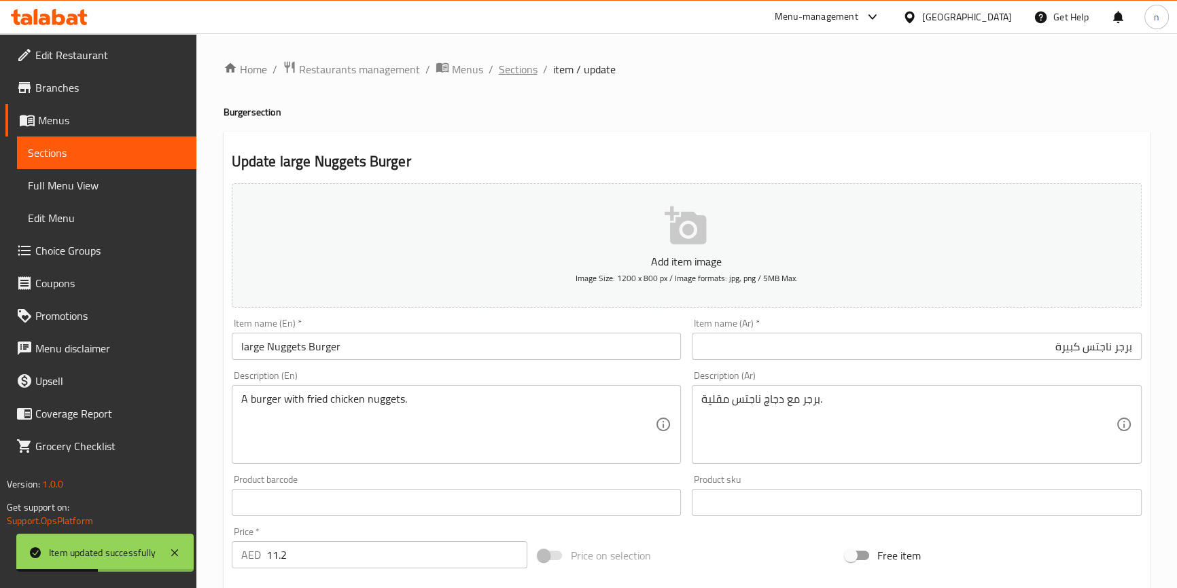
click at [524, 75] on span "Sections" at bounding box center [518, 69] width 39 height 16
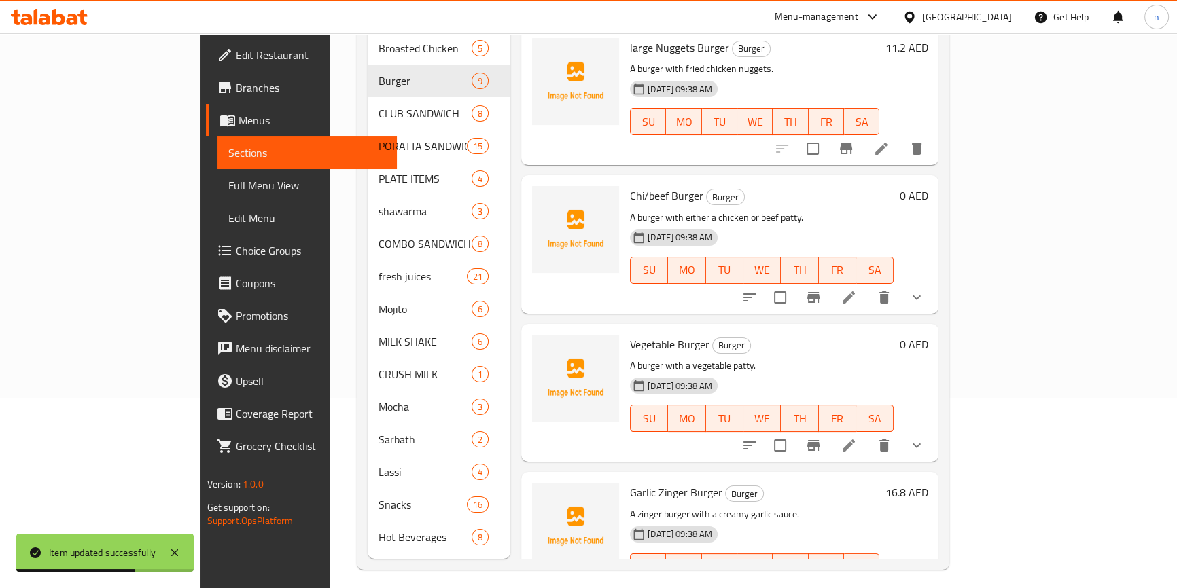
scroll to position [308, 0]
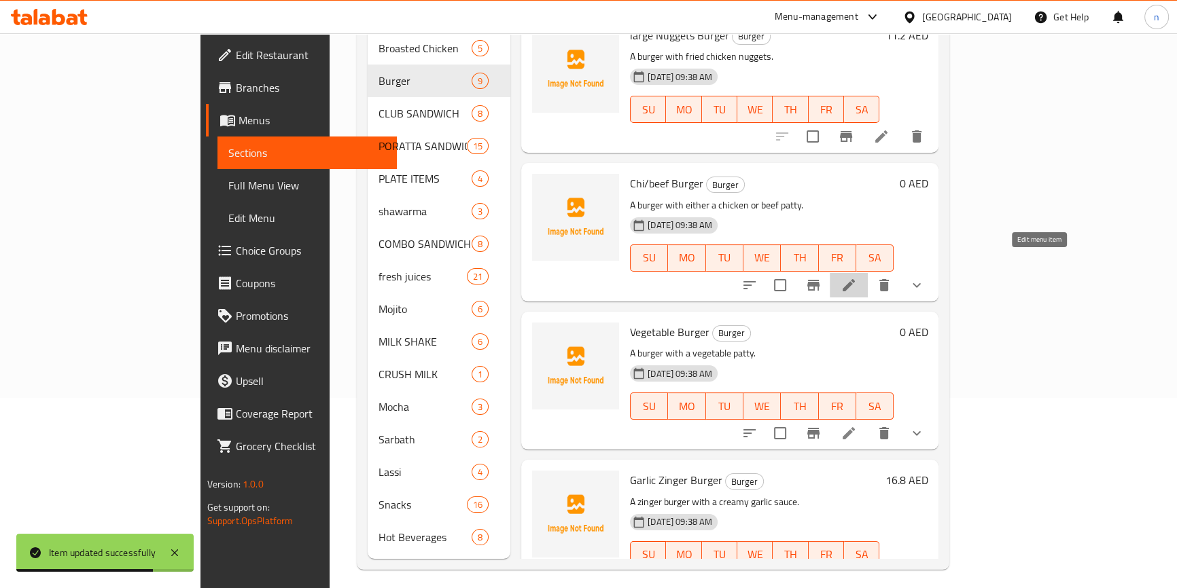
click at [855, 279] on icon at bounding box center [848, 285] width 12 height 12
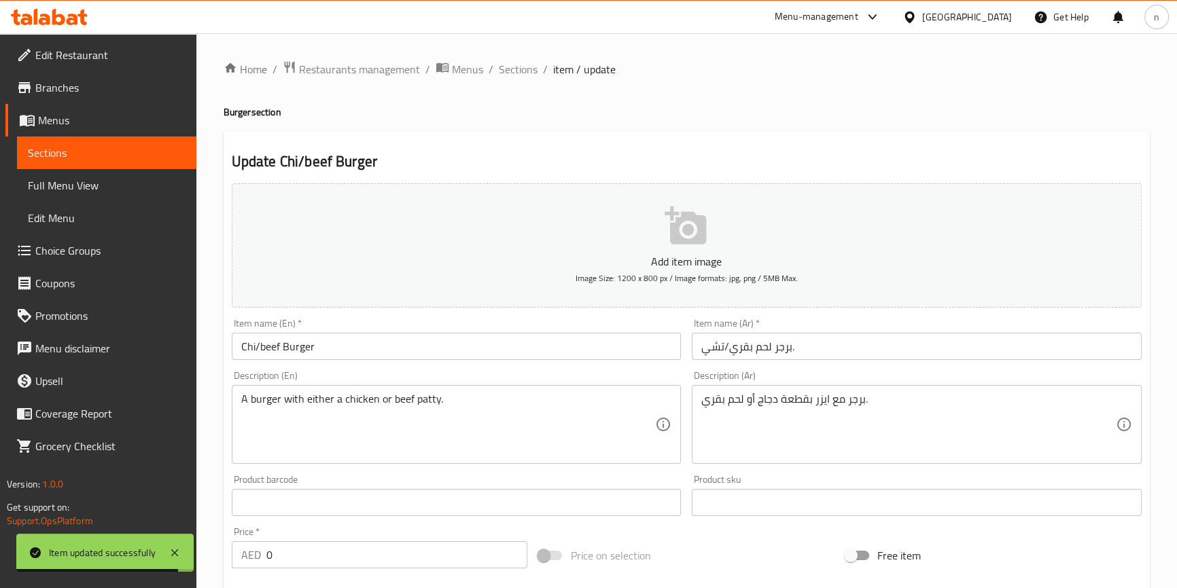
click at [242, 343] on input "Chi/beef Burger" at bounding box center [457, 346] width 450 height 27
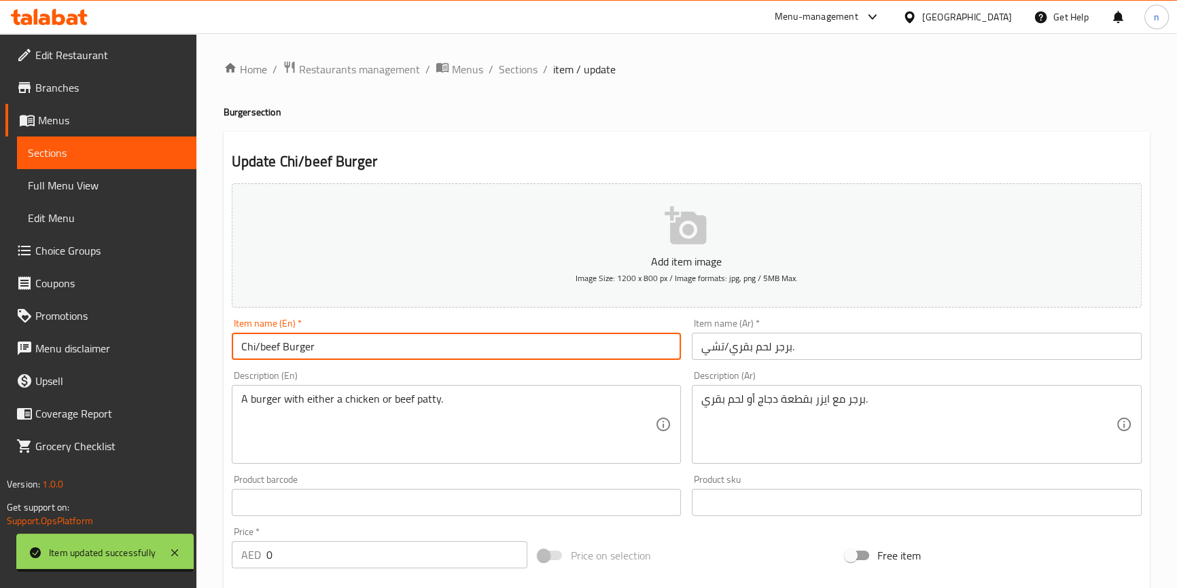
paste input "large"
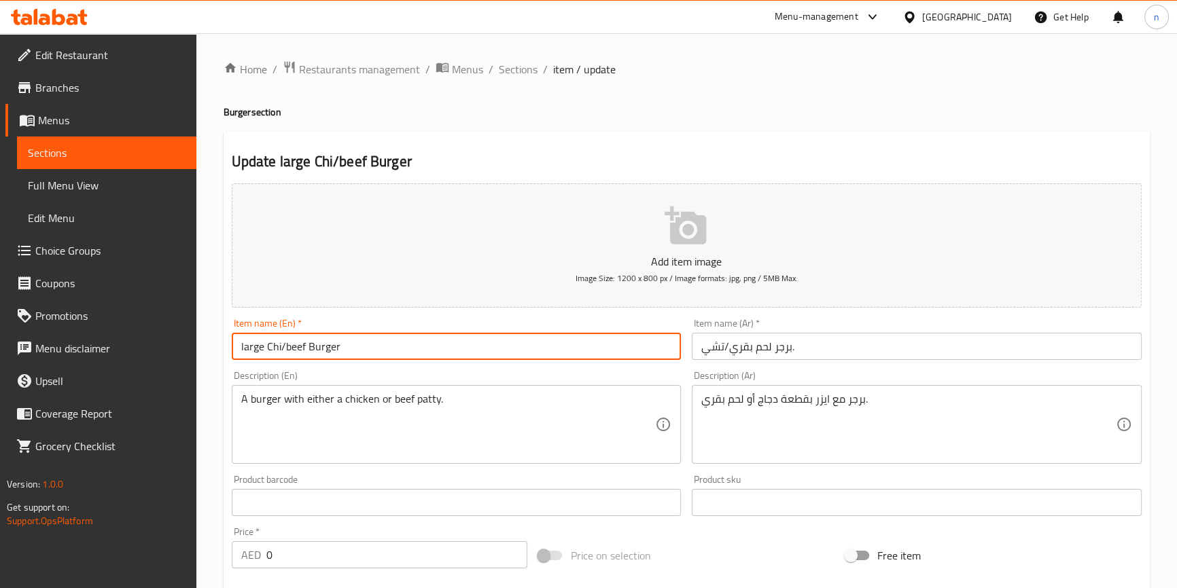
type input "large Chi/beef Burger"
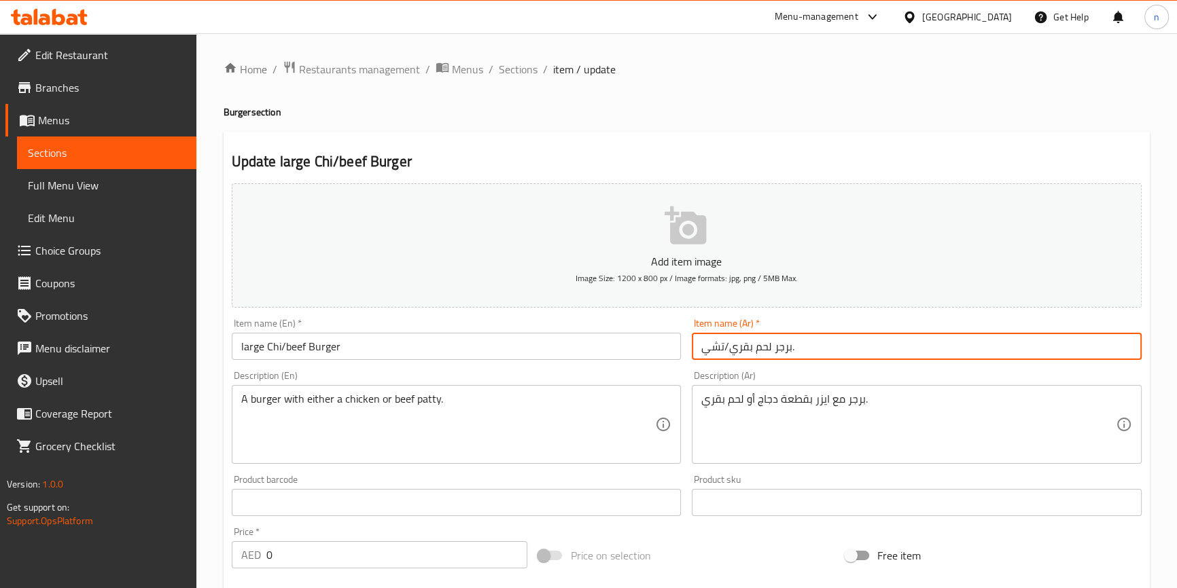
click at [697, 346] on input "برجر لحم بقري/تشي." at bounding box center [917, 346] width 450 height 27
click at [1018, 345] on input "برجر لحم بقري/تشي." at bounding box center [917, 346] width 450 height 27
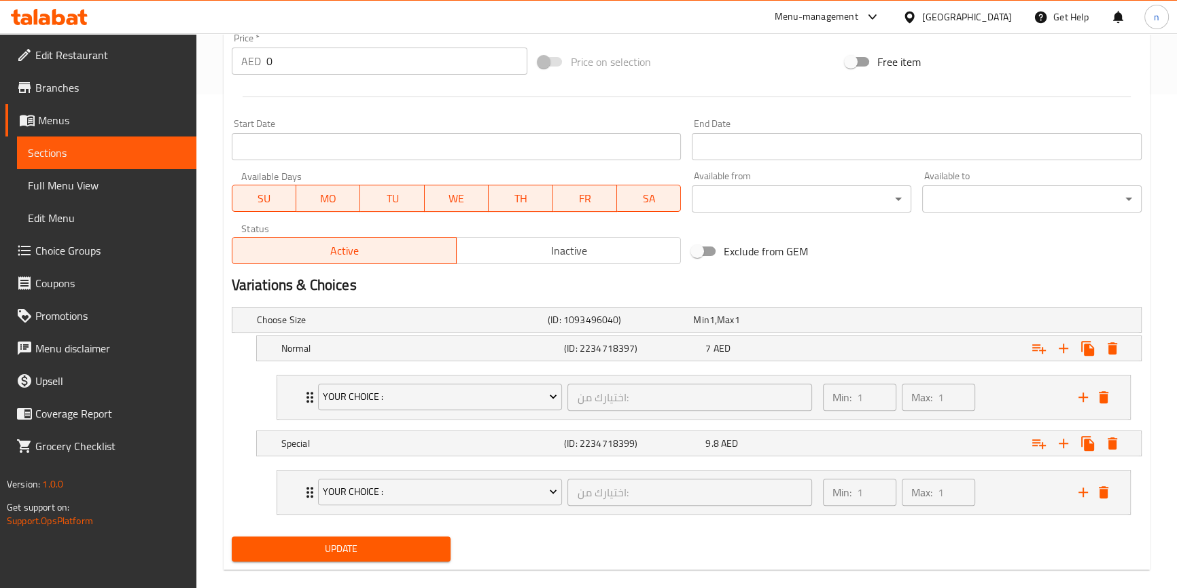
type input "برجر لحم بقري/تشي كبيرة"
click at [410, 559] on button "Update" at bounding box center [341, 549] width 219 height 25
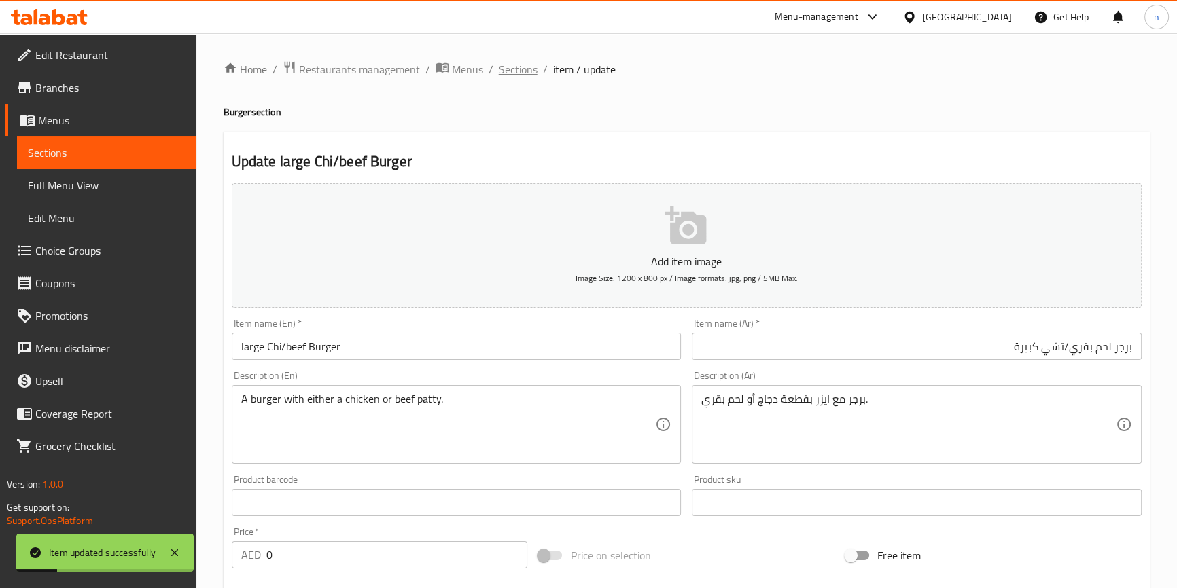
click at [516, 75] on span "Sections" at bounding box center [518, 69] width 39 height 16
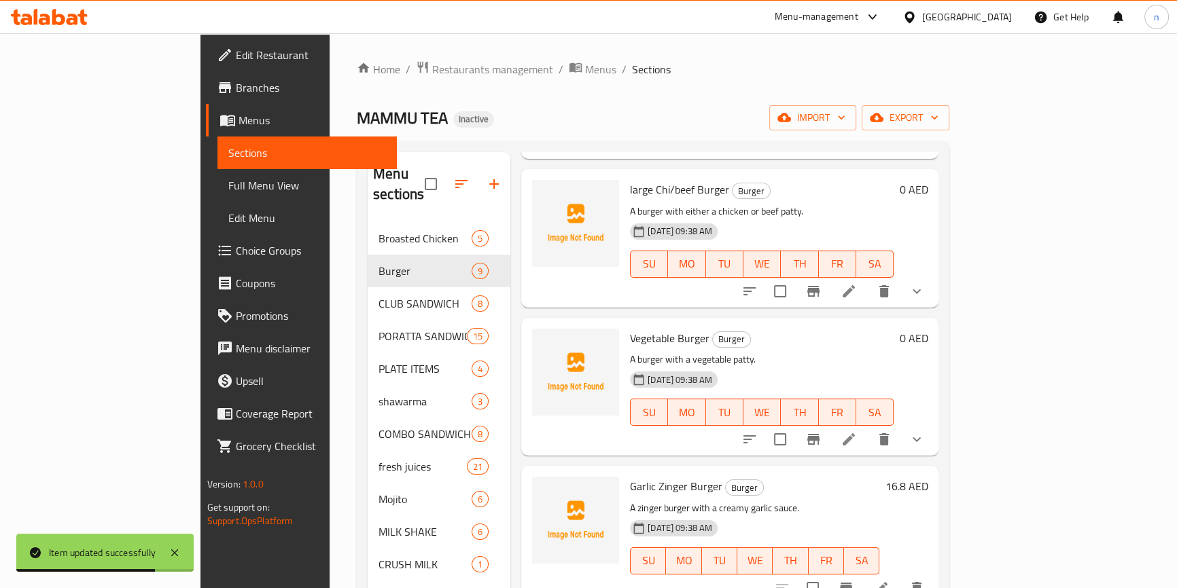
scroll to position [494, 0]
click at [857, 430] on icon at bounding box center [848, 438] width 16 height 16
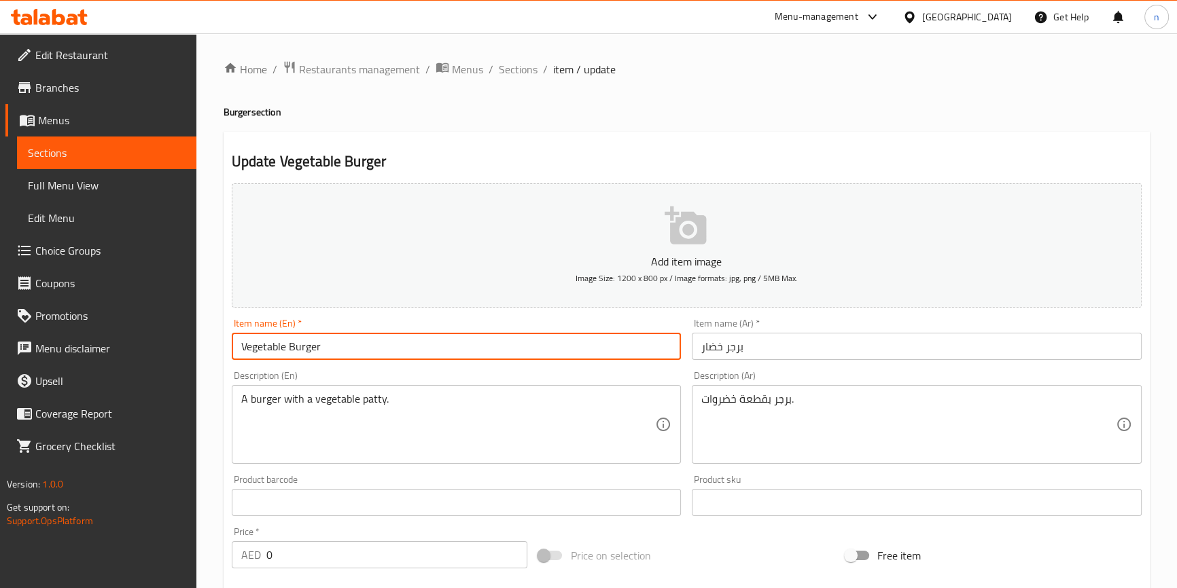
click at [237, 349] on input "Vegetable Burger" at bounding box center [457, 346] width 450 height 27
paste input "large"
type input "large Vegetable Burger"
click at [716, 353] on input "برجر خضار" at bounding box center [917, 346] width 450 height 27
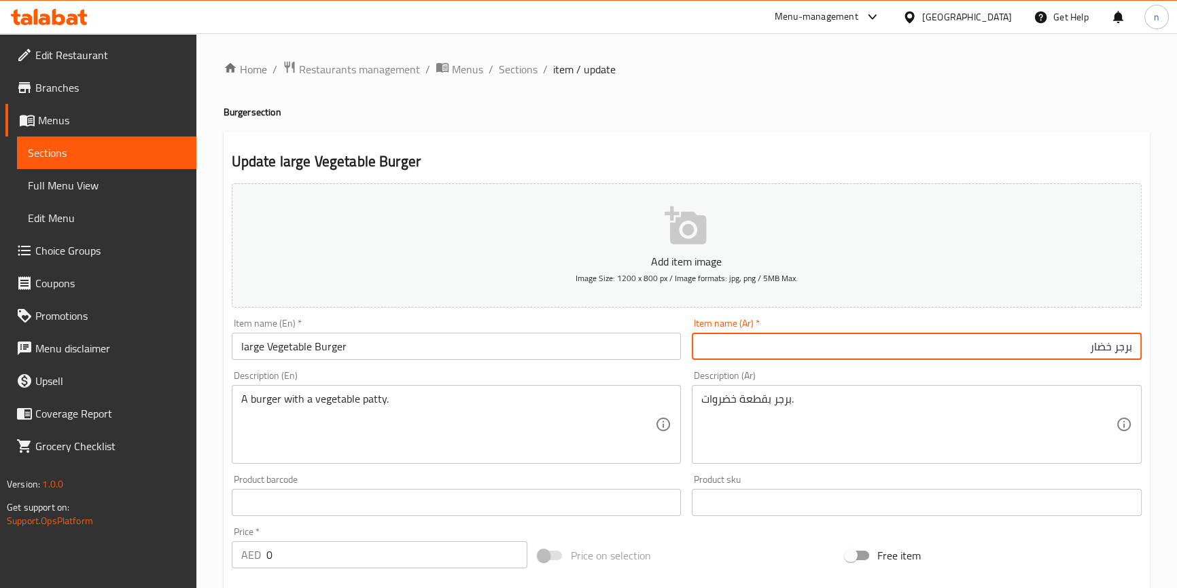
drag, startPoint x: 1025, startPoint y: 334, endPoint x: 1026, endPoint y: 340, distance: 6.8
click at [1026, 337] on input "برجر خضار" at bounding box center [917, 346] width 450 height 27
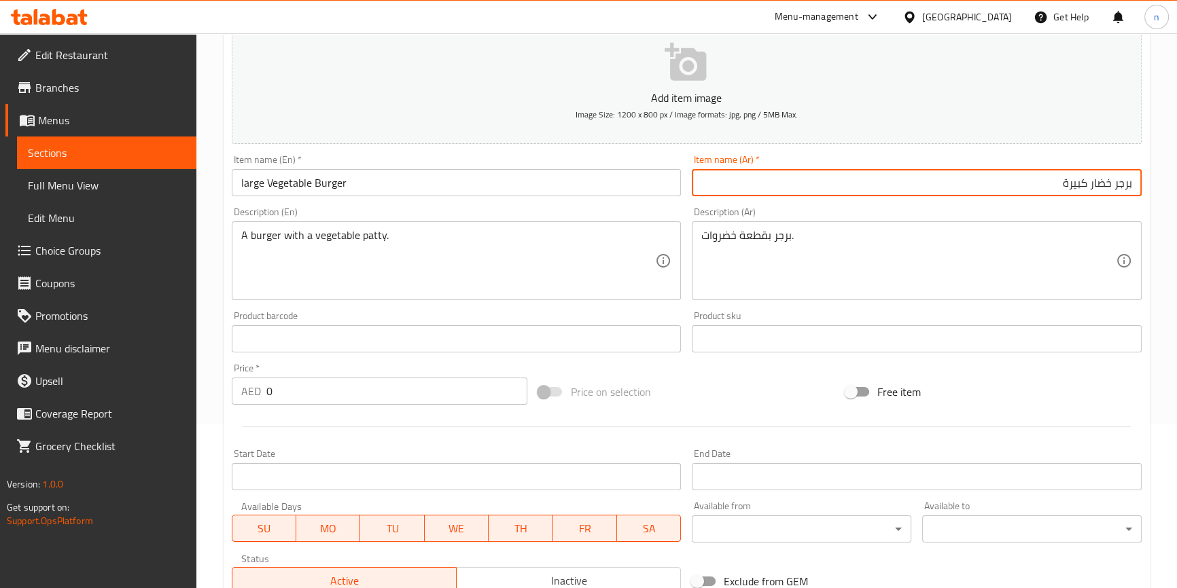
scroll to position [401, 0]
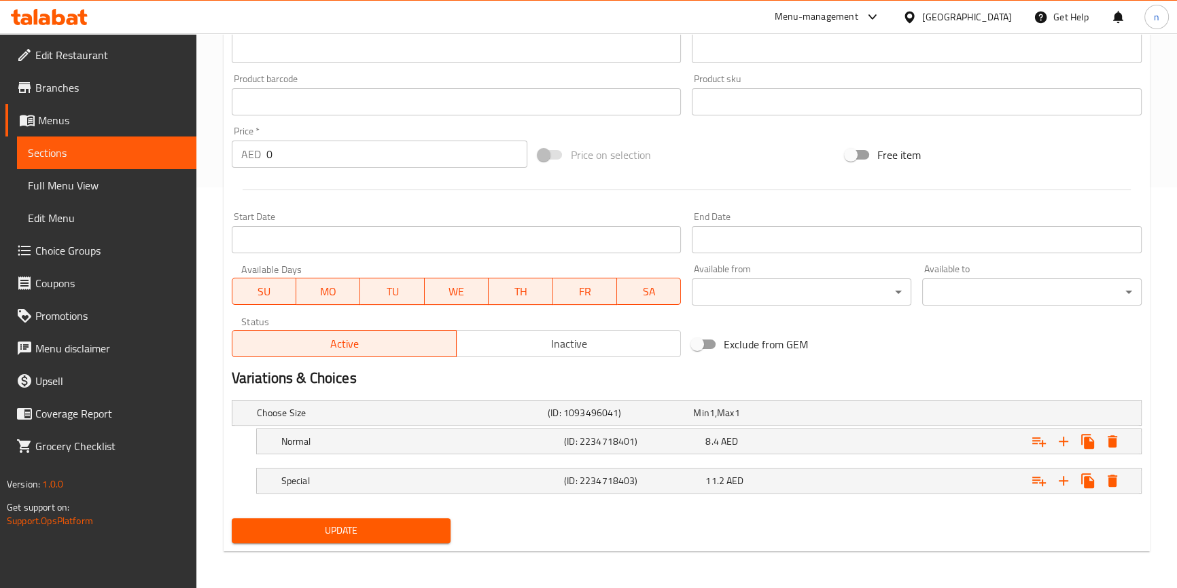
type input "برجر خضار كبيرة"
click at [412, 526] on span "Update" at bounding box center [342, 530] width 198 height 17
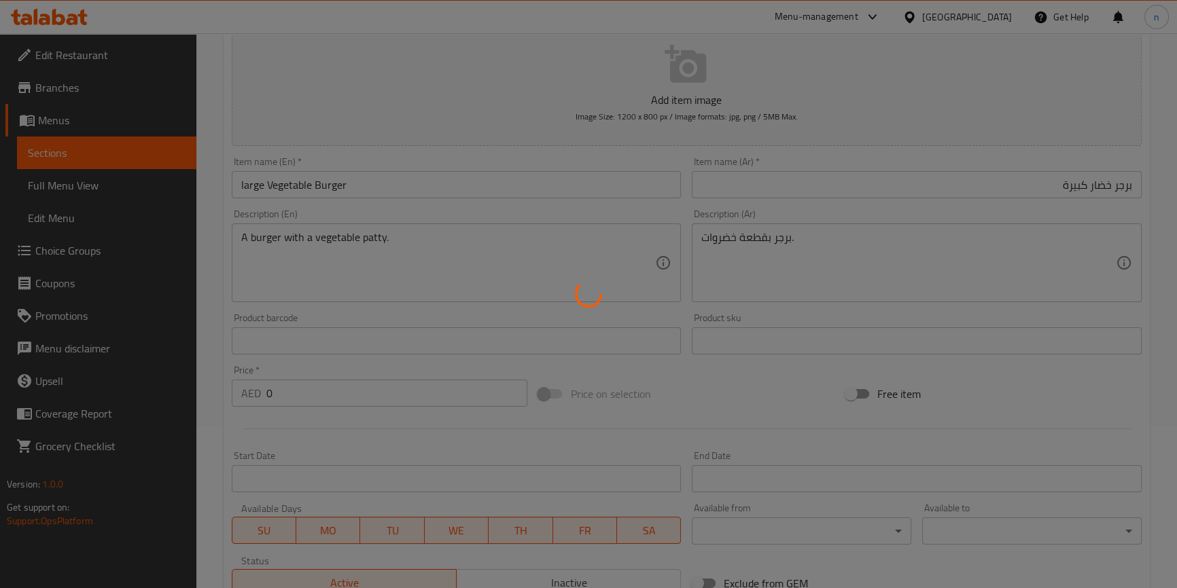
scroll to position [0, 0]
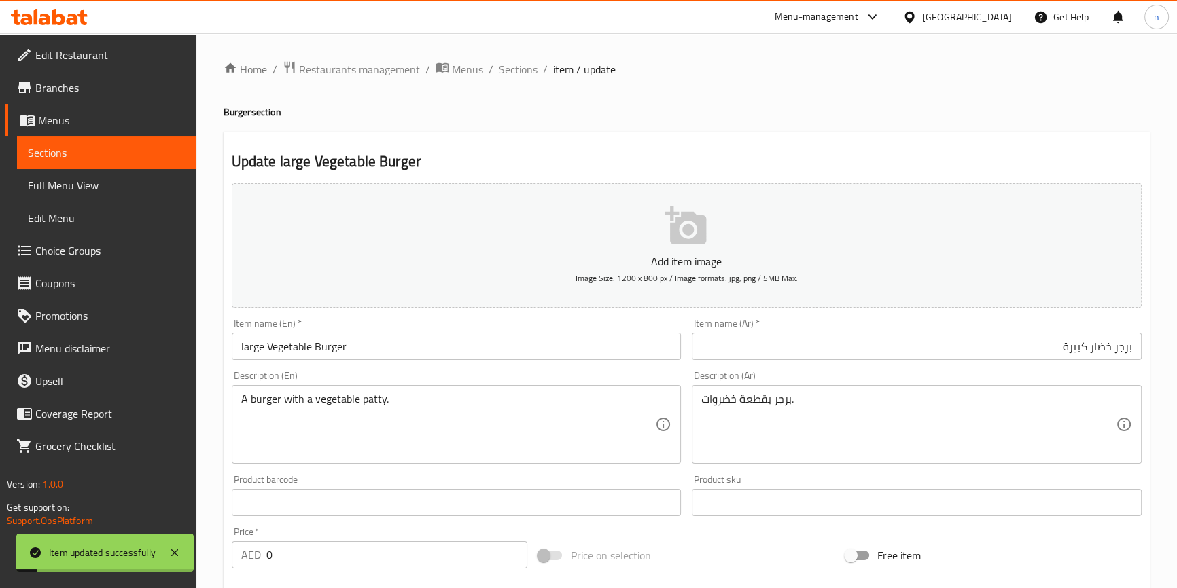
click at [509, 69] on span "Sections" at bounding box center [518, 69] width 39 height 16
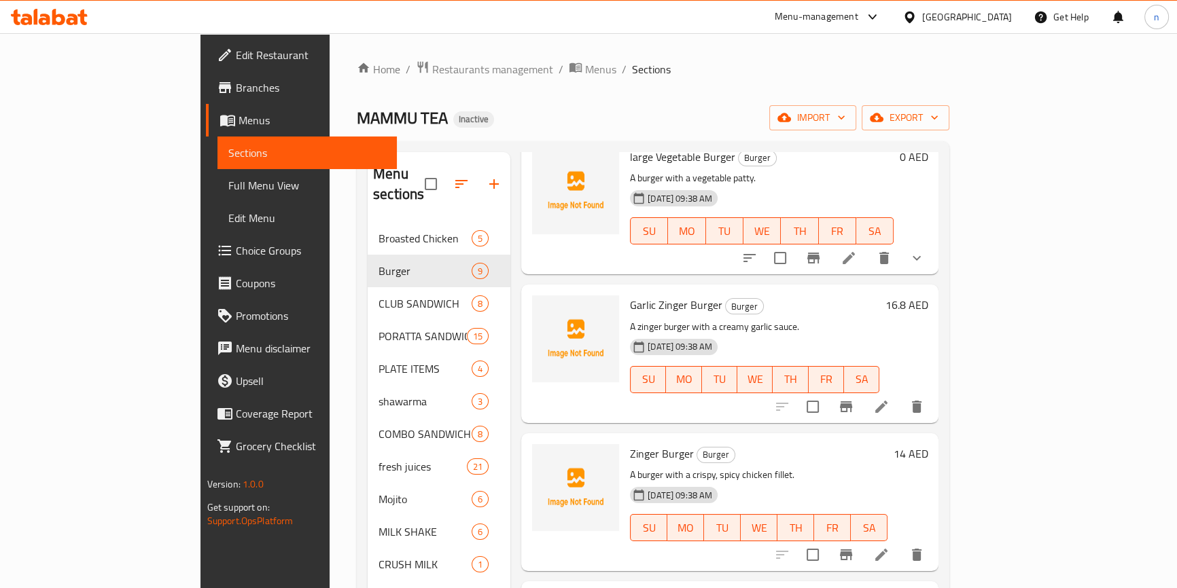
scroll to position [679, 0]
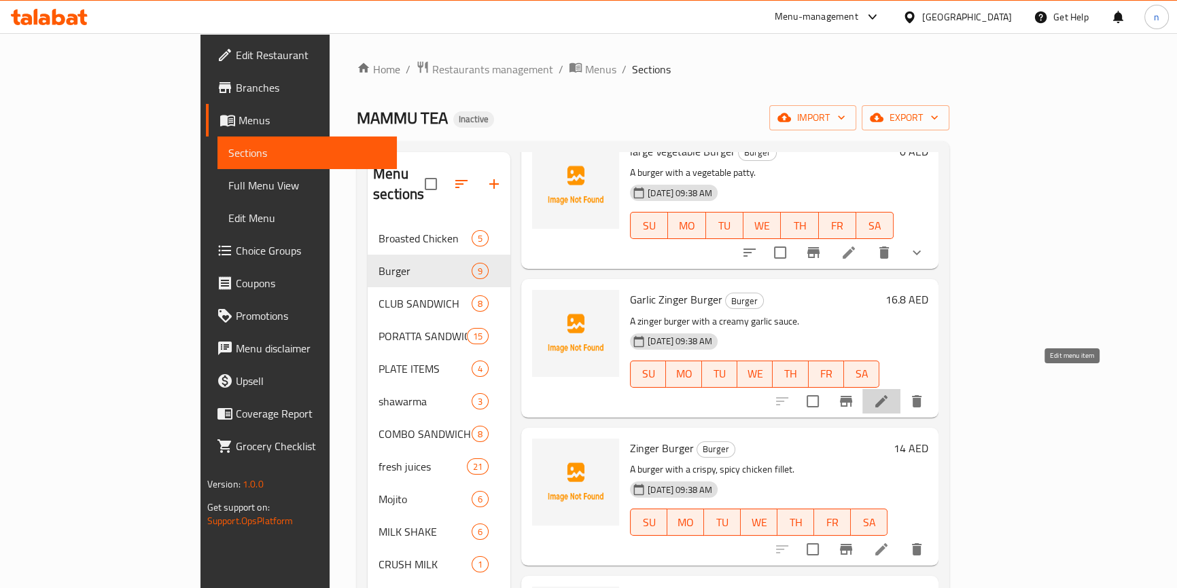
click at [889, 393] on icon at bounding box center [881, 401] width 16 height 16
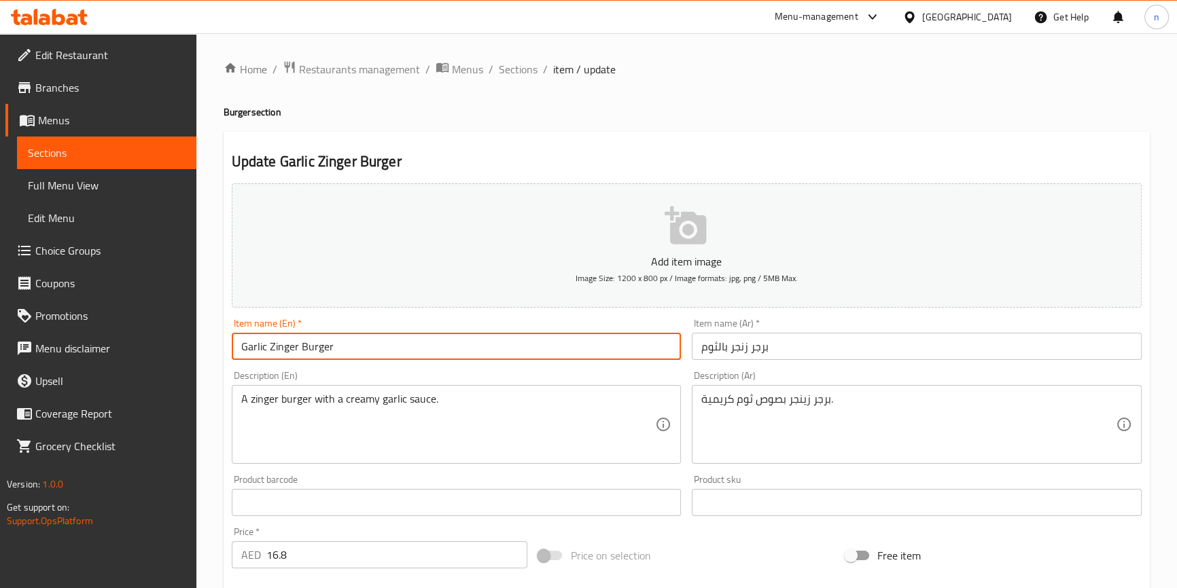
click at [233, 346] on input "Garlic Zinger Burger" at bounding box center [457, 346] width 450 height 27
paste input "large"
type input "large Garlic Zinger Burger"
click at [730, 343] on input "برجر زنجر بالثوم" at bounding box center [917, 346] width 450 height 27
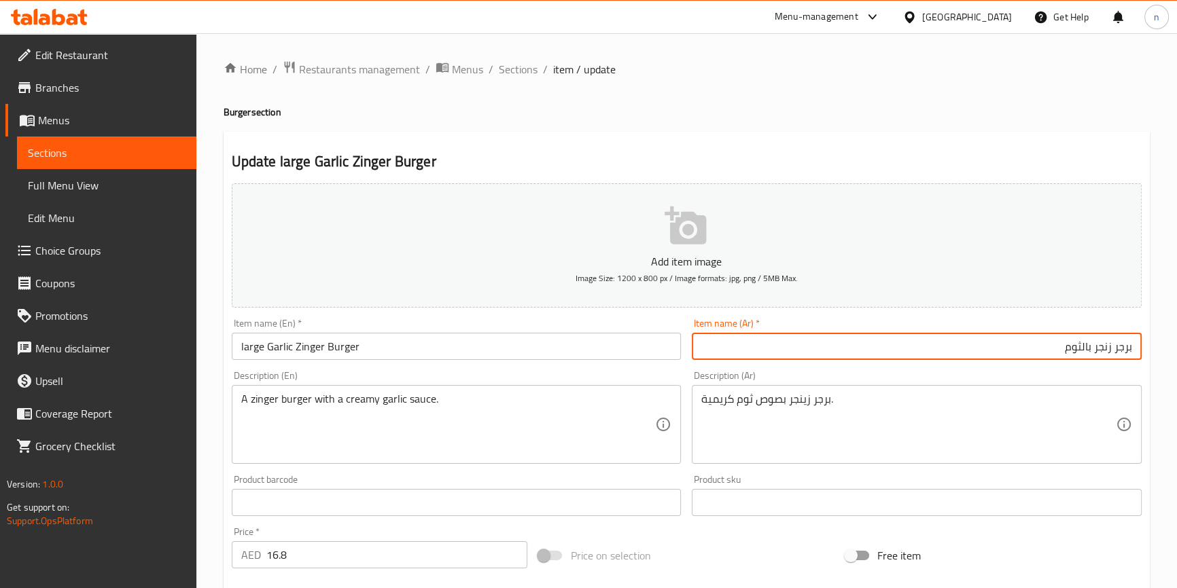
click at [1001, 342] on input "برجر زنجر بالثوم" at bounding box center [917, 346] width 450 height 27
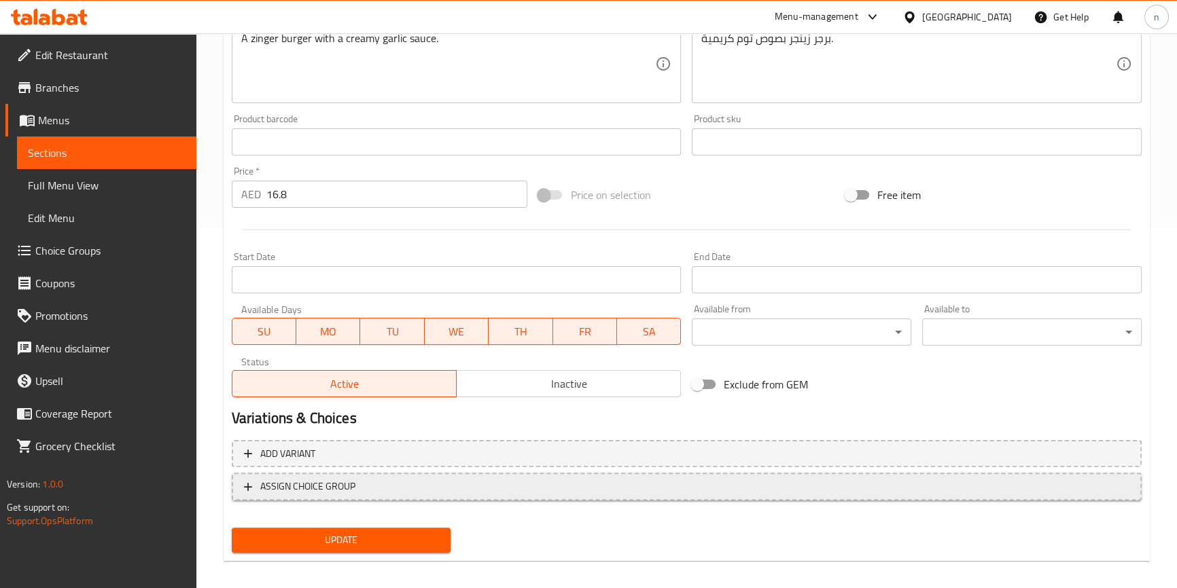
scroll to position [370, 0]
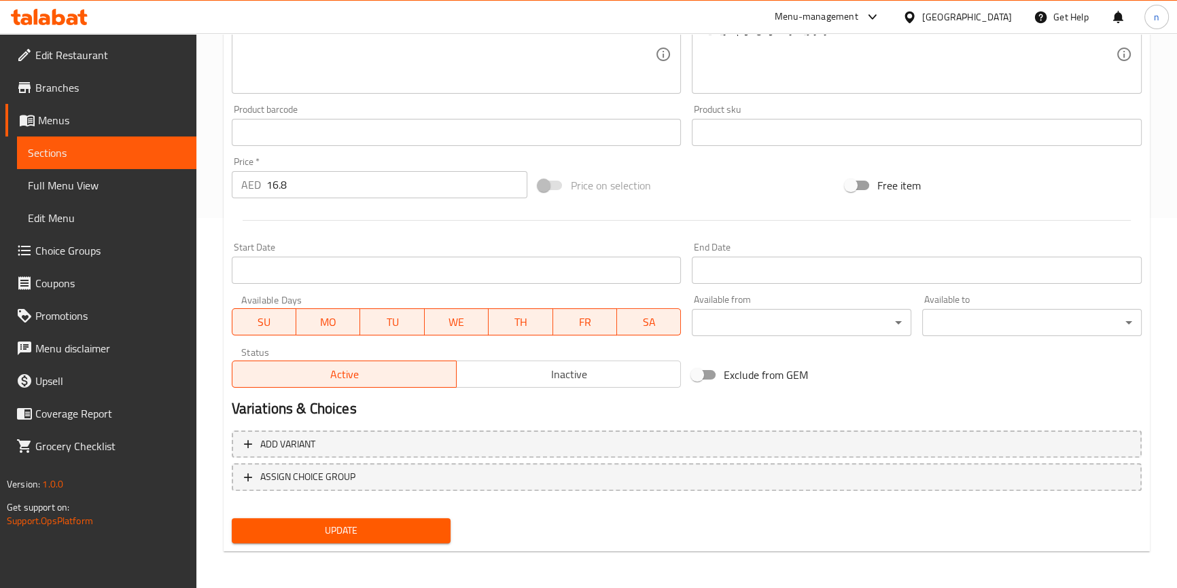
type input "برجر زنجر بالثوم كبيرة"
click at [356, 523] on span "Update" at bounding box center [342, 530] width 198 height 17
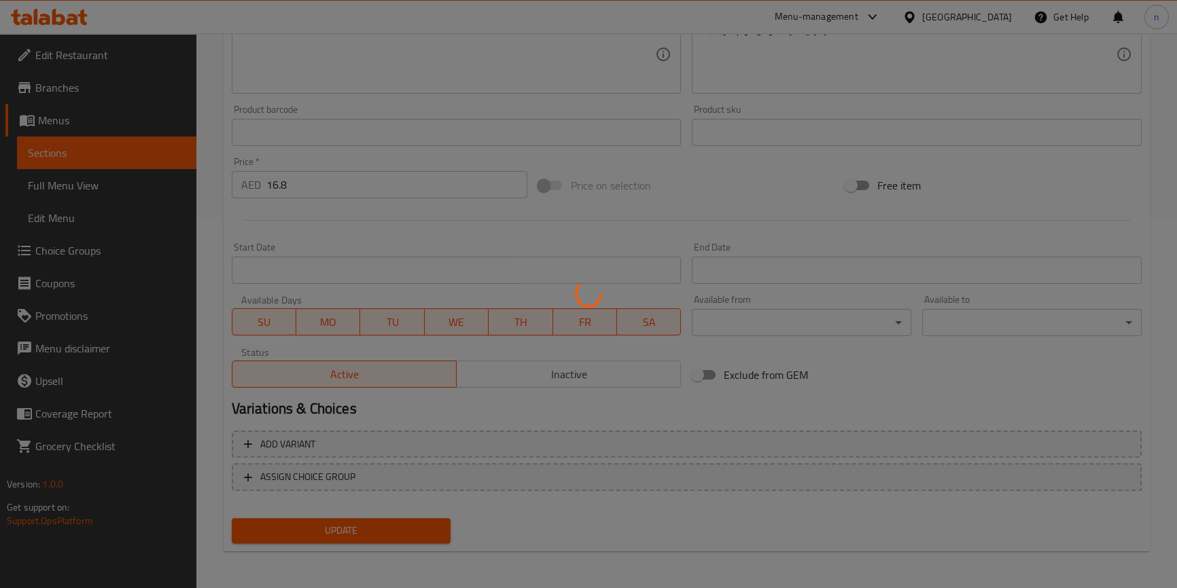
scroll to position [0, 0]
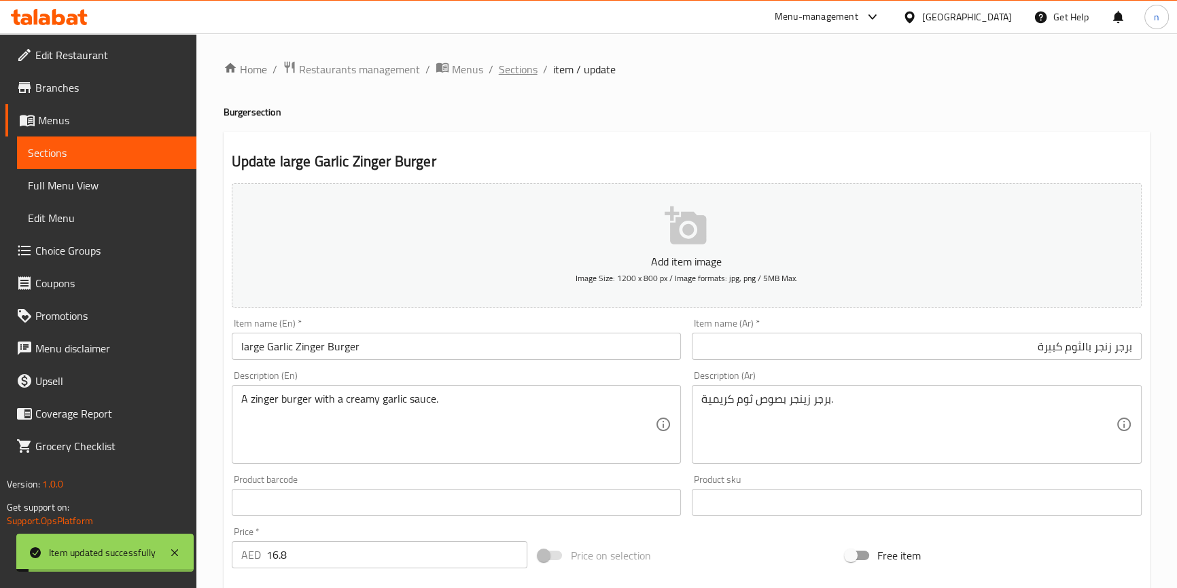
click at [521, 67] on span "Sections" at bounding box center [518, 69] width 39 height 16
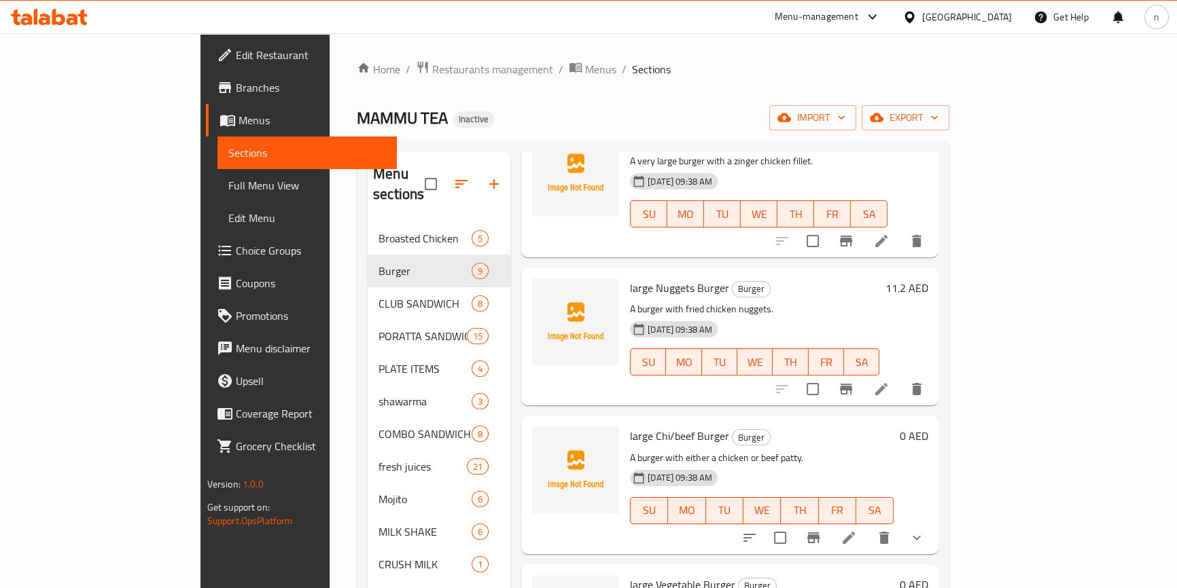
scroll to position [247, 0]
click at [887, 382] on icon at bounding box center [881, 388] width 12 height 12
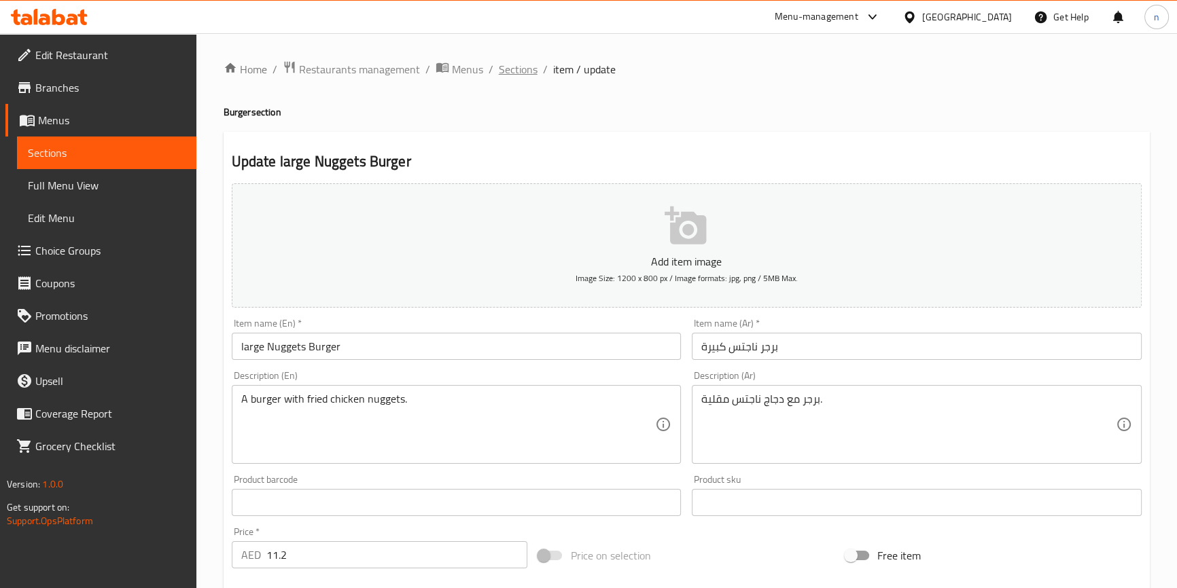
click at [509, 69] on span "Sections" at bounding box center [518, 69] width 39 height 16
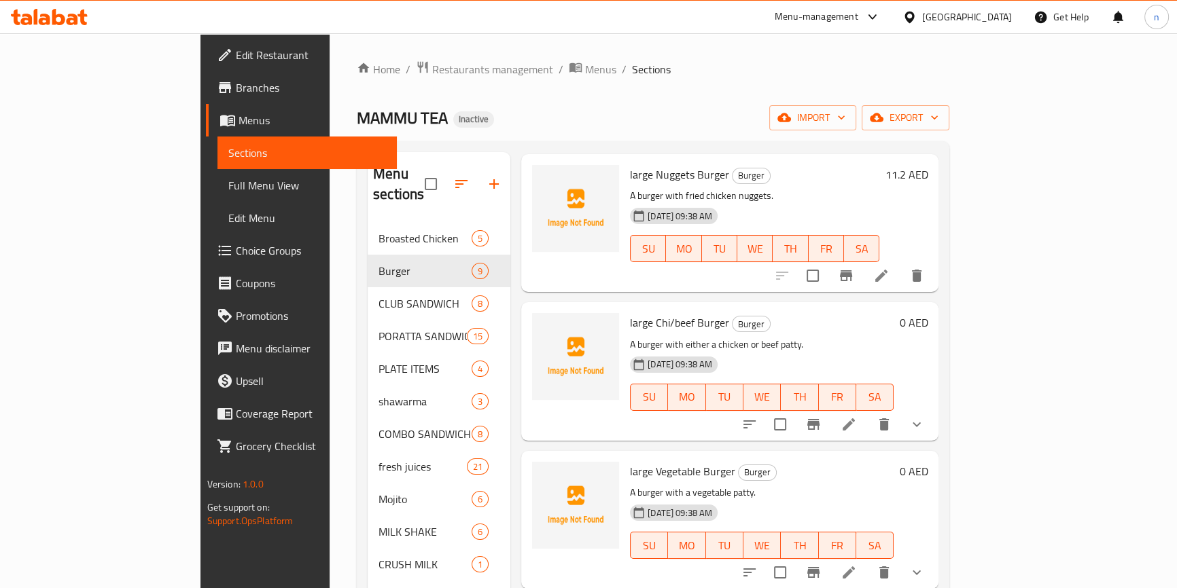
scroll to position [370, 0]
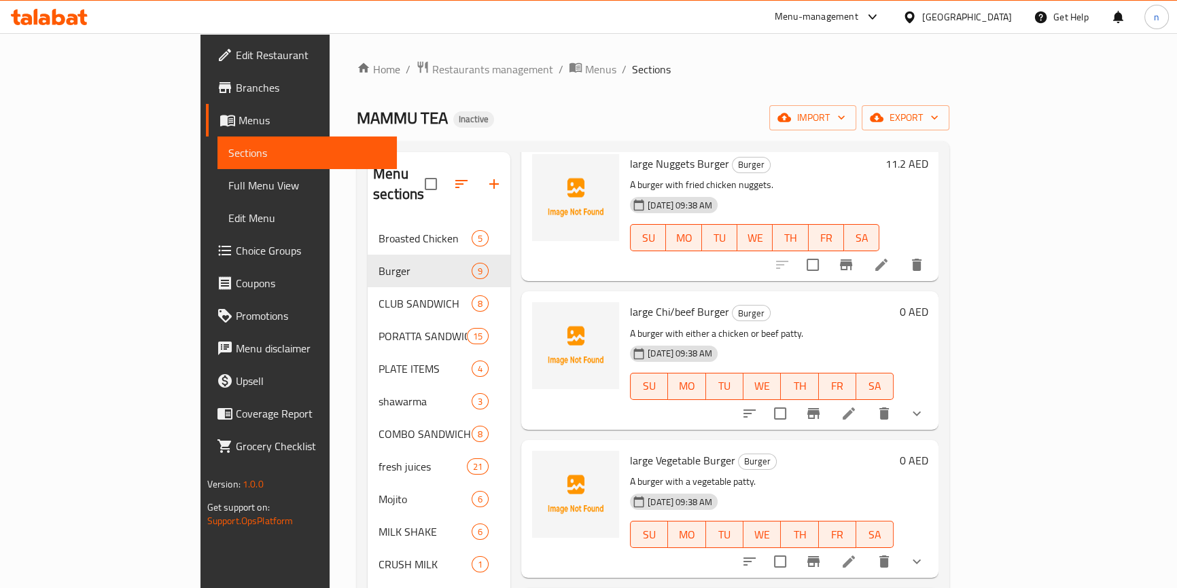
click at [867, 401] on li at bounding box center [848, 413] width 38 height 24
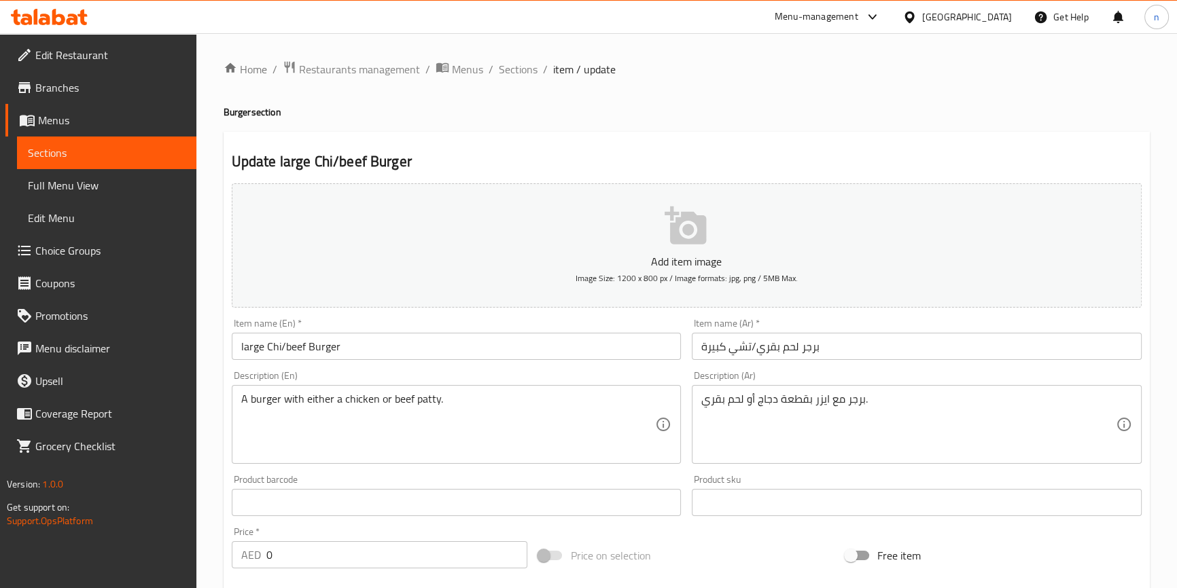
click at [245, 351] on input "large Chi/beef Burger" at bounding box center [457, 346] width 450 height 27
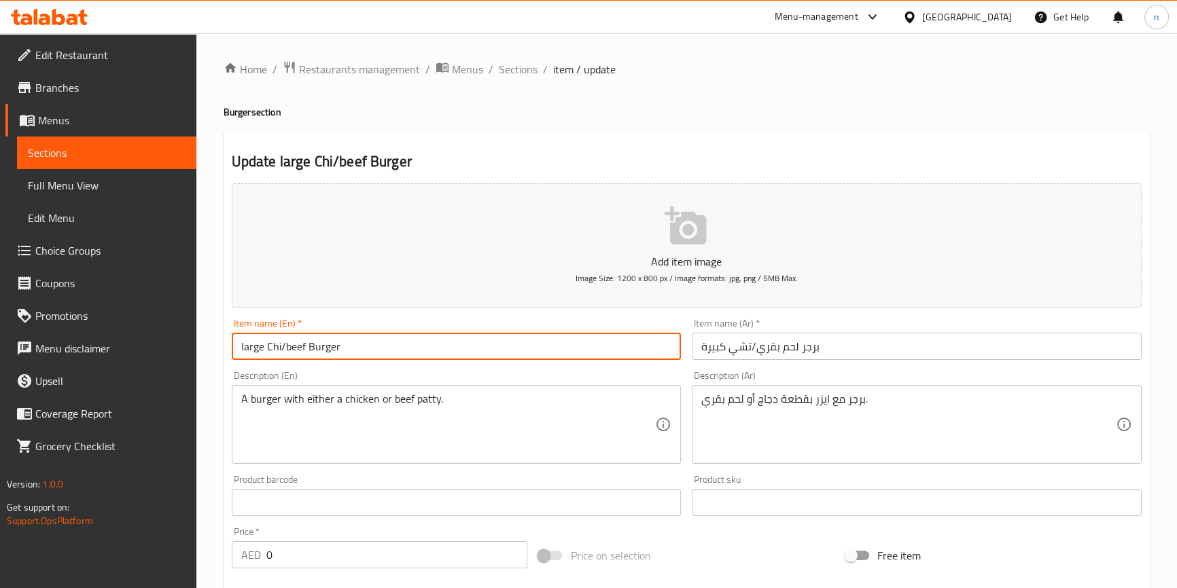
click at [245, 351] on input "large Chi/beef Burger" at bounding box center [457, 346] width 450 height 27
type input "Chi/beef Burger"
click at [725, 342] on input "برجر لحم بقري/تشي كبيرة" at bounding box center [917, 346] width 450 height 27
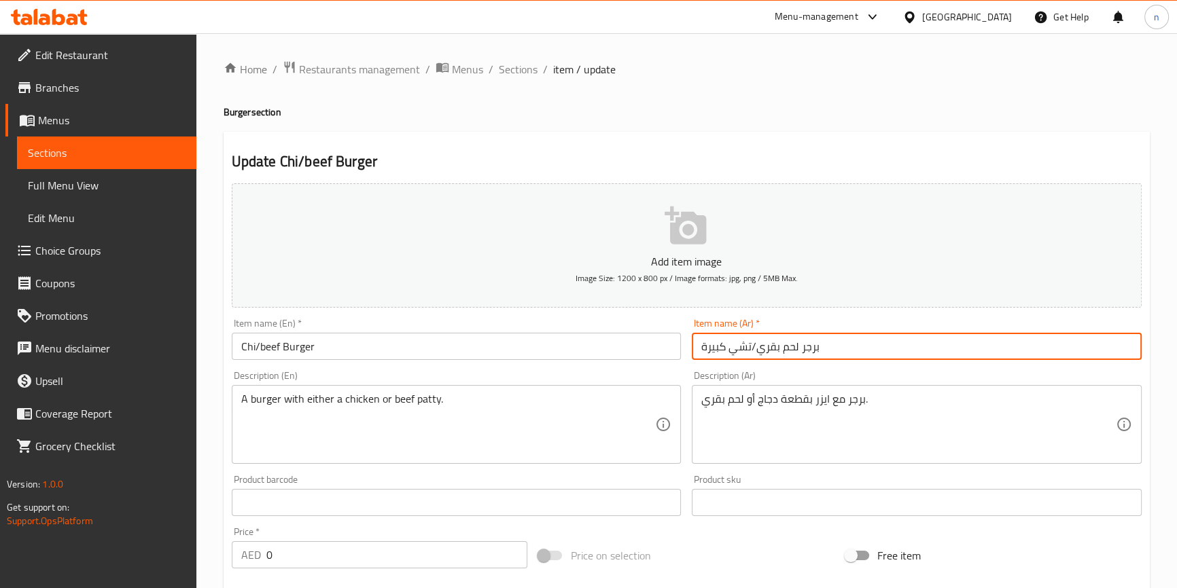
click at [725, 342] on input "برجر لحم بقري/تشي كبيرة" at bounding box center [917, 346] width 450 height 27
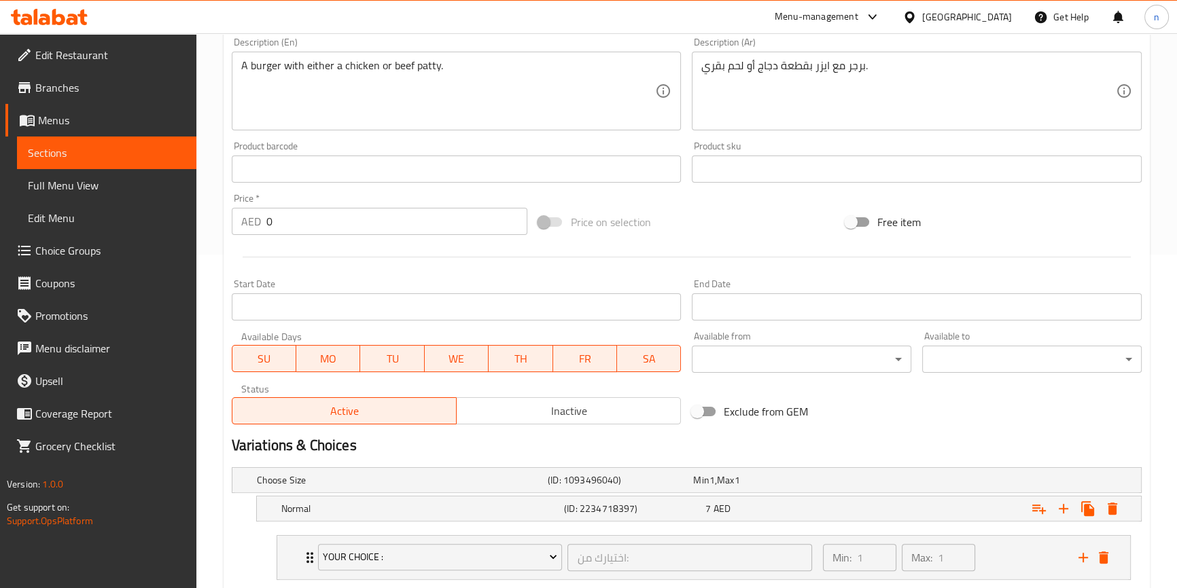
scroll to position [511, 0]
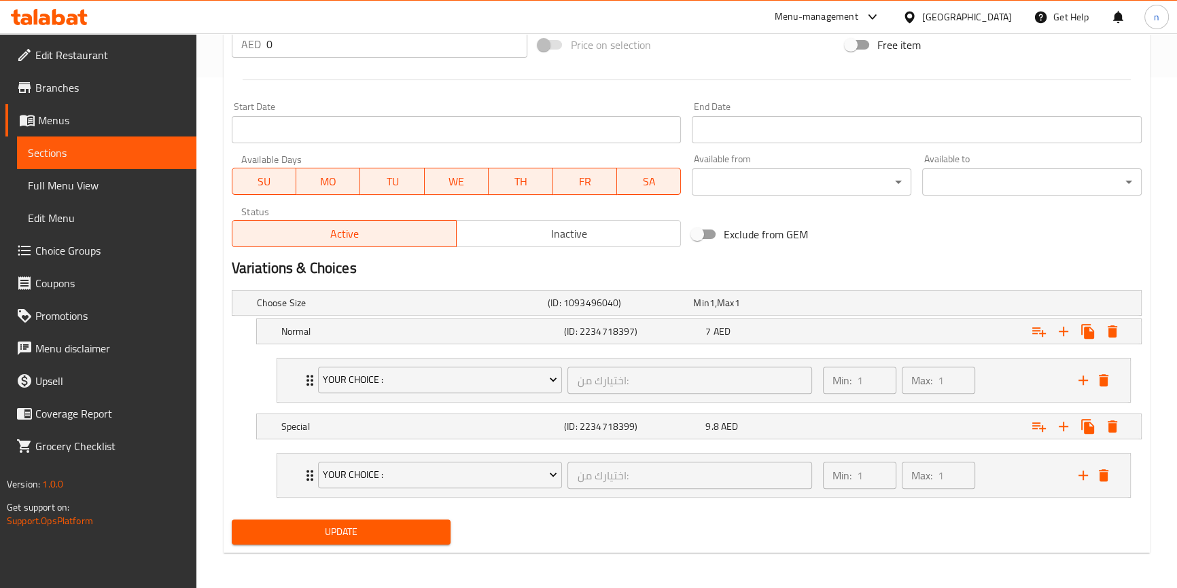
type input "برجر لحم بقري/تشي"
click at [368, 526] on span "Update" at bounding box center [342, 532] width 198 height 17
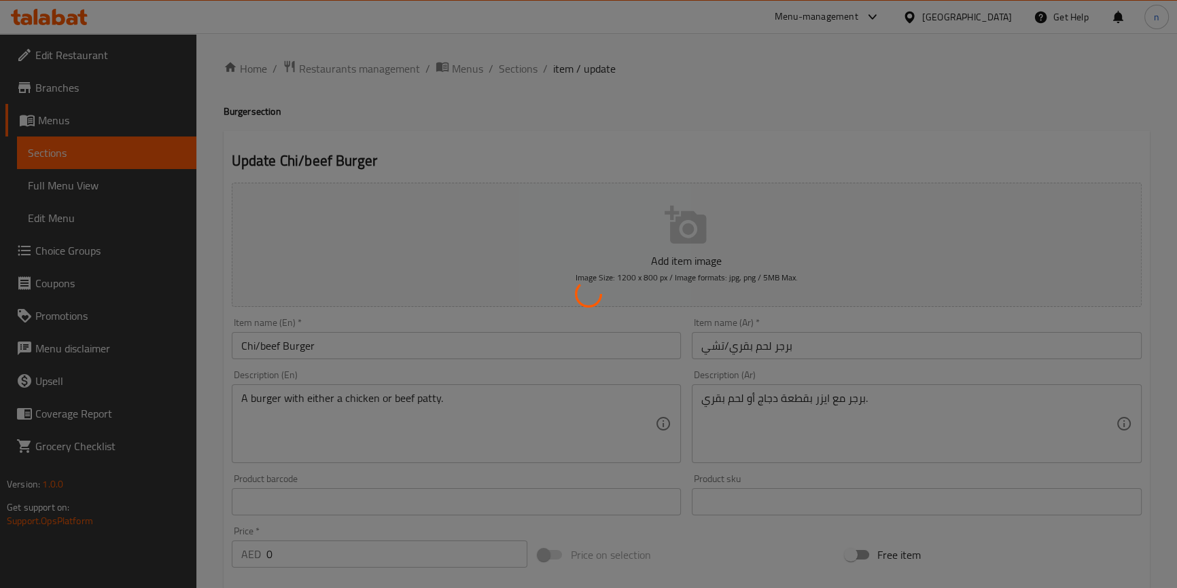
scroll to position [0, 0]
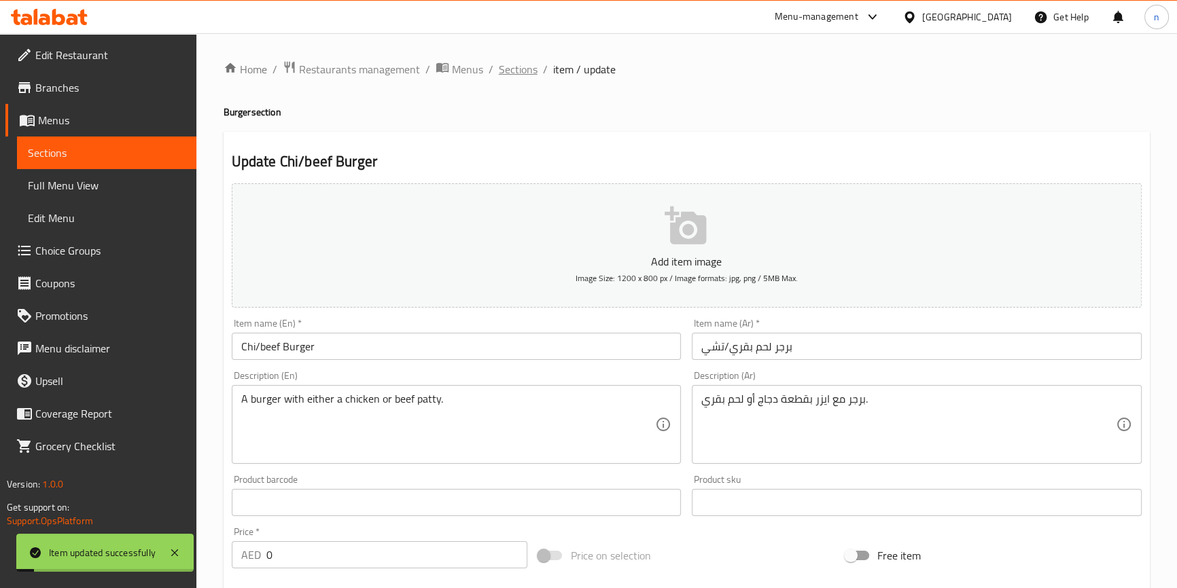
click at [517, 64] on span "Sections" at bounding box center [518, 69] width 39 height 16
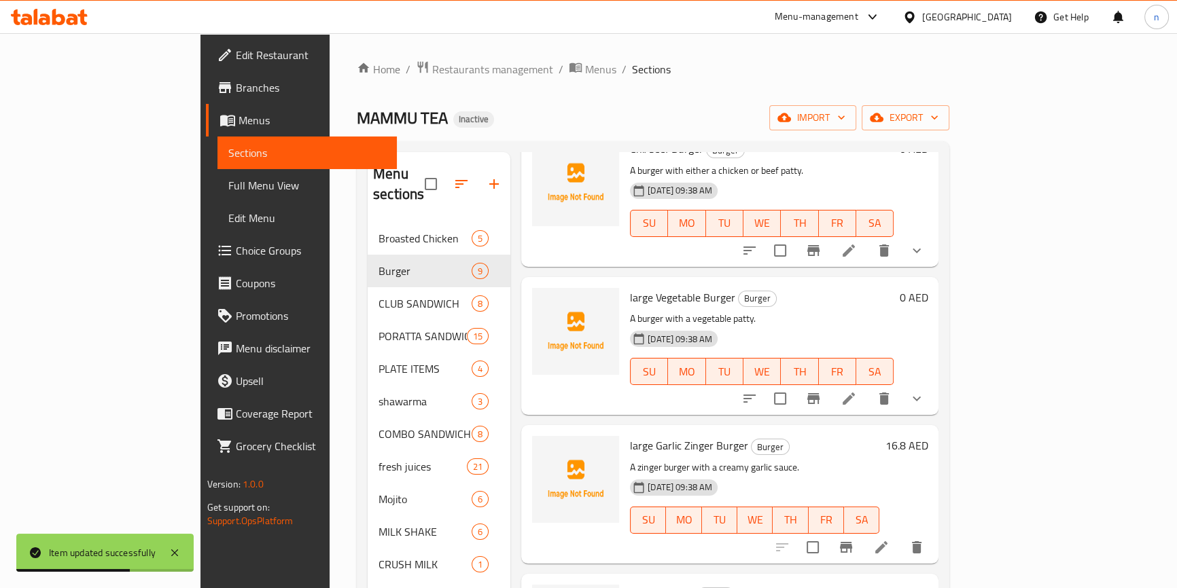
scroll to position [556, 0]
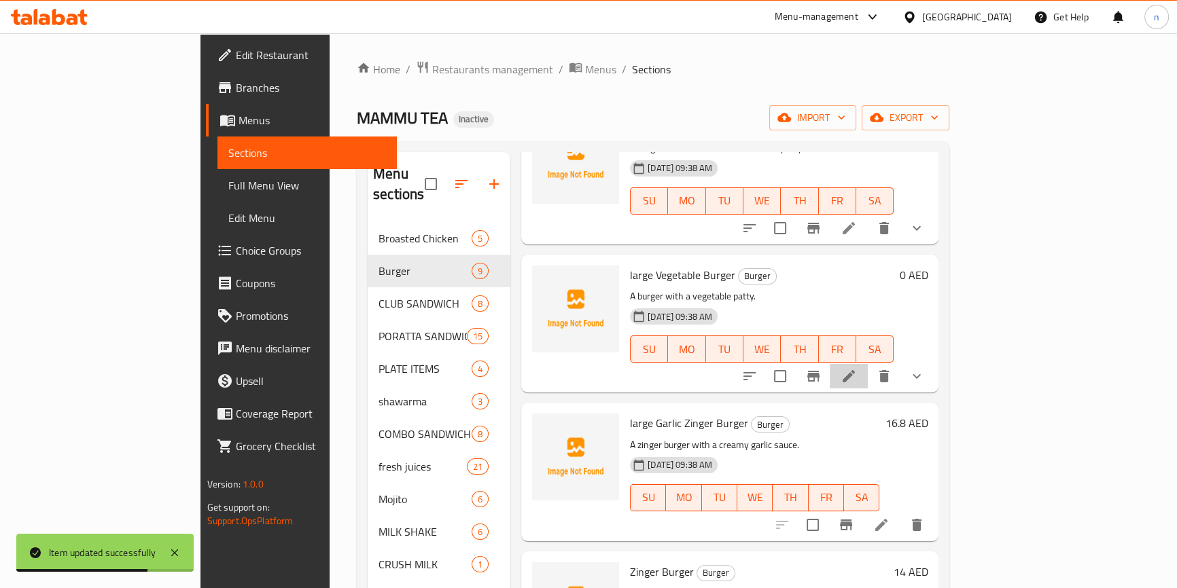
click at [867, 366] on li at bounding box center [848, 376] width 38 height 24
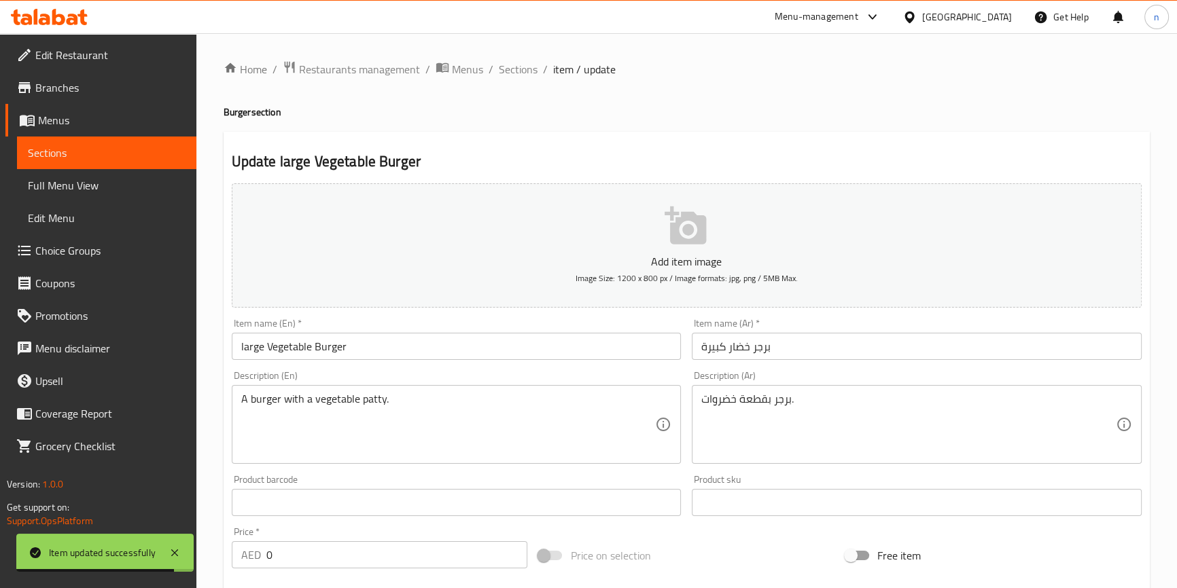
click at [241, 347] on input "large Vegetable Burger" at bounding box center [457, 346] width 450 height 27
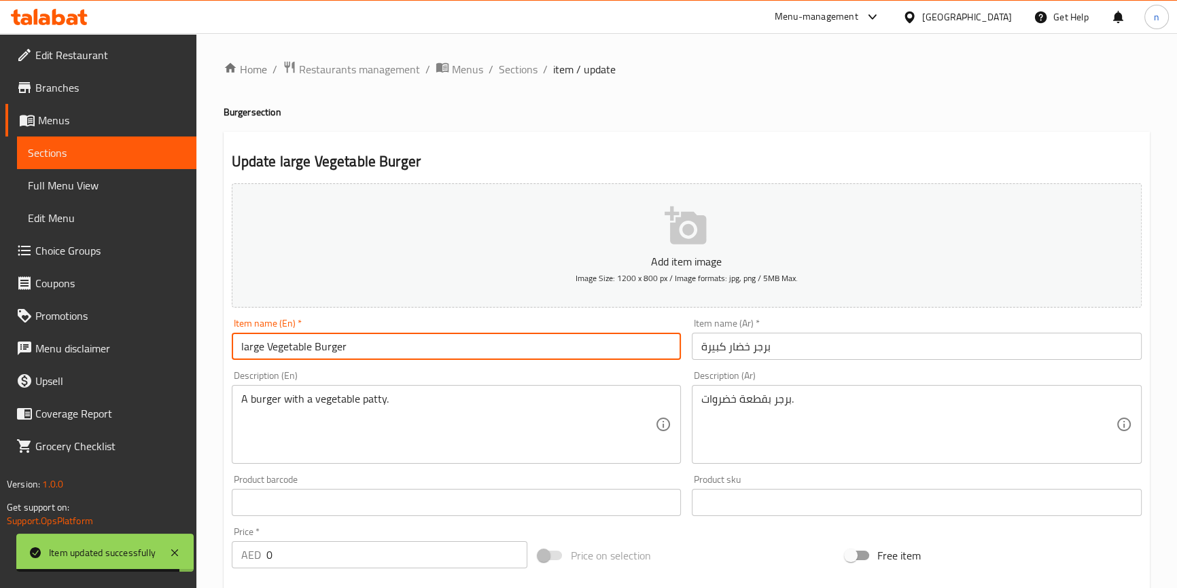
click at [241, 347] on input "large Vegetable Burger" at bounding box center [457, 346] width 450 height 27
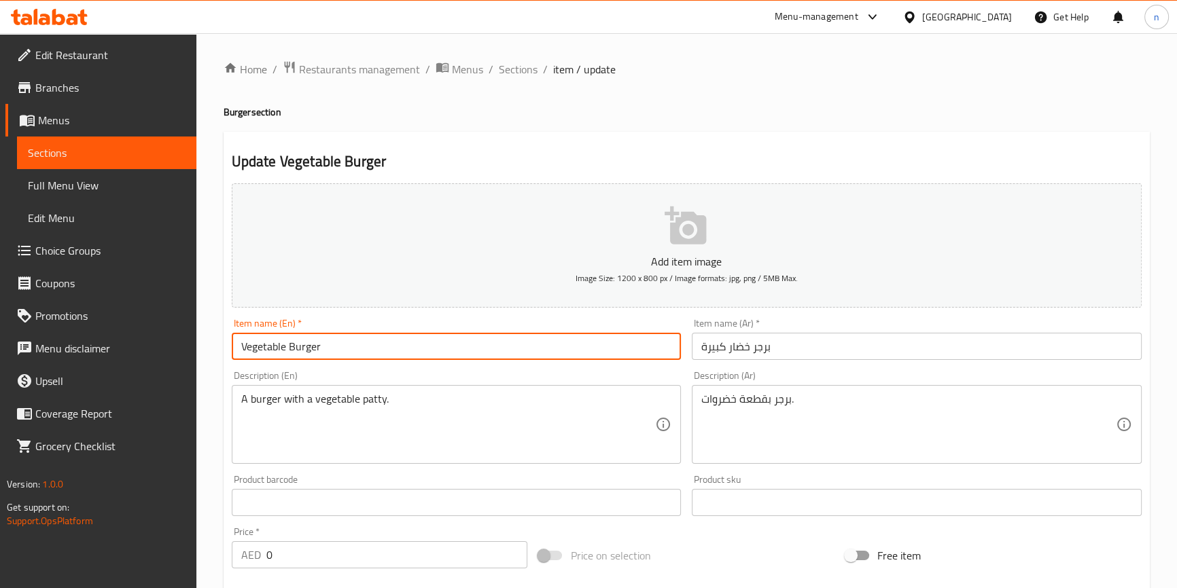
type input "Vegetable Burger"
click at [713, 340] on input "برجر خضار كبيرة" at bounding box center [917, 346] width 450 height 27
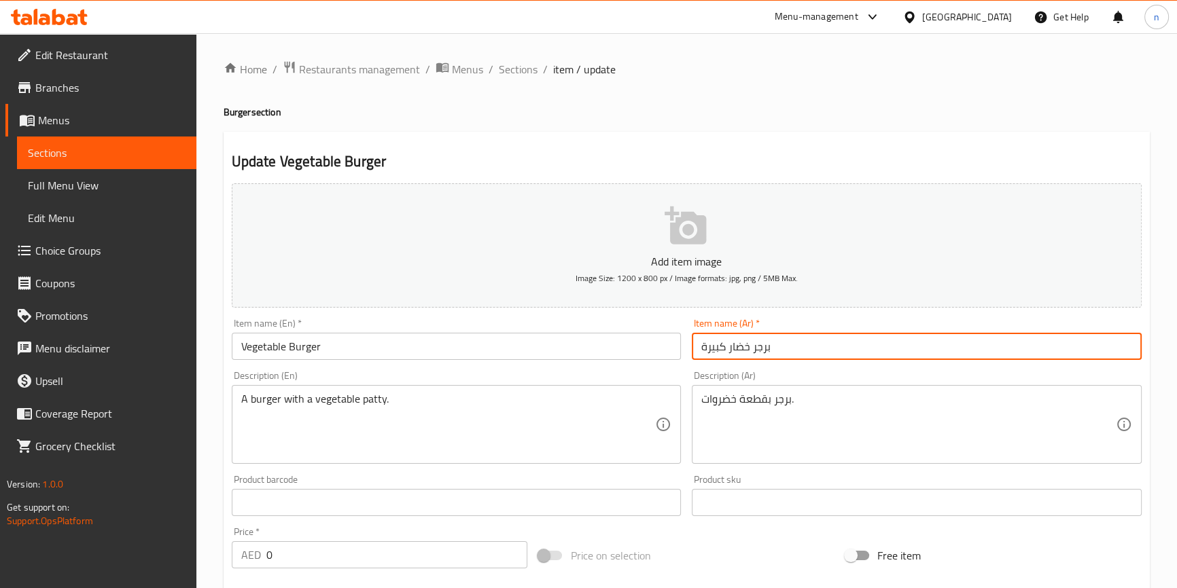
click at [713, 340] on input "برجر خضار كبيرة" at bounding box center [917, 346] width 450 height 27
type input "برجر خضار"
click at [215, 385] on div "Home / Restaurants management / Menus / Sections / item / update Burger section…" at bounding box center [686, 511] width 980 height 957
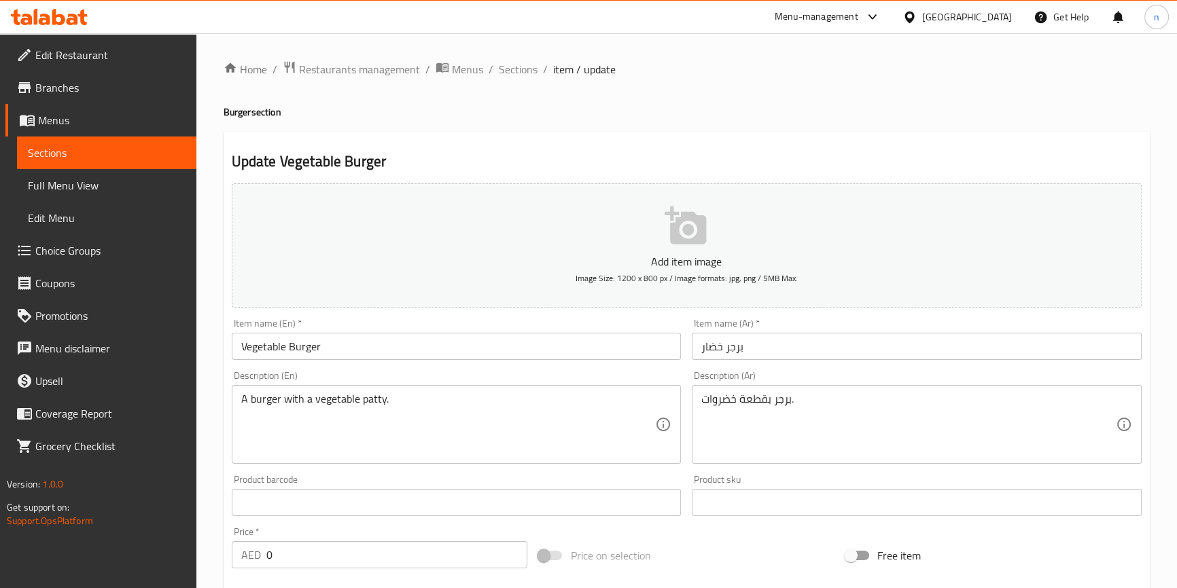
scroll to position [401, 0]
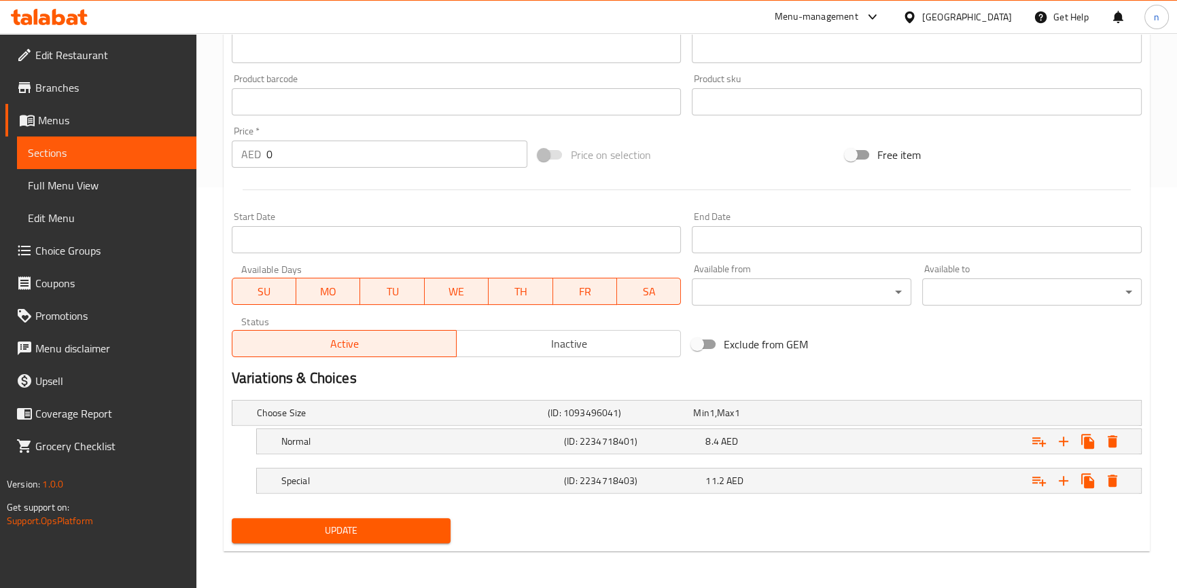
drag, startPoint x: 303, startPoint y: 520, endPoint x: 404, endPoint y: 482, distance: 107.7
click at [303, 522] on span "Update" at bounding box center [342, 530] width 198 height 17
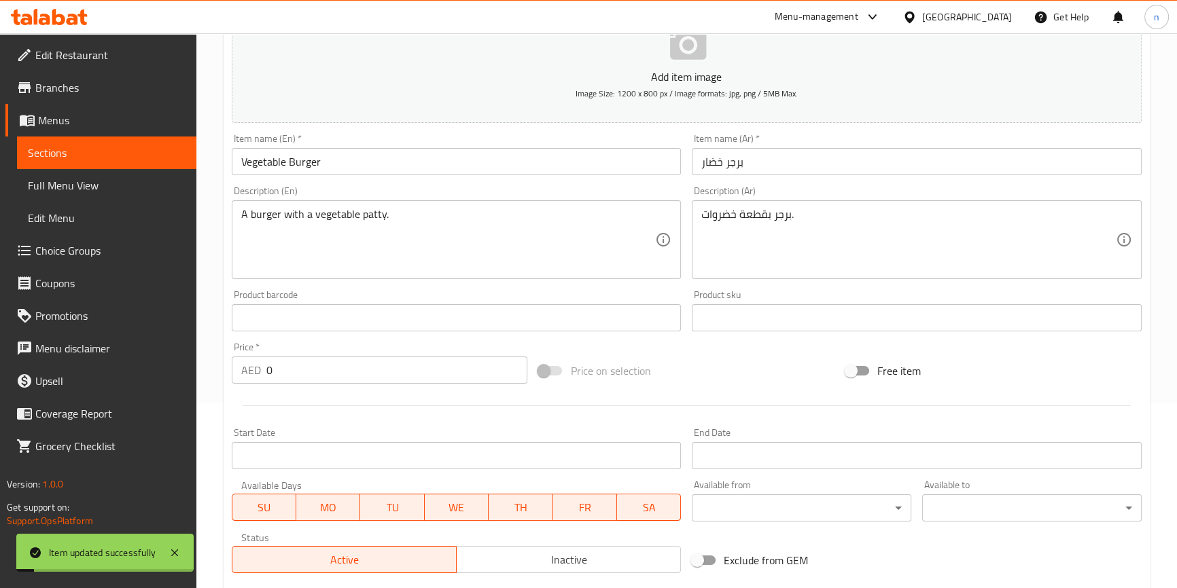
scroll to position [0, 0]
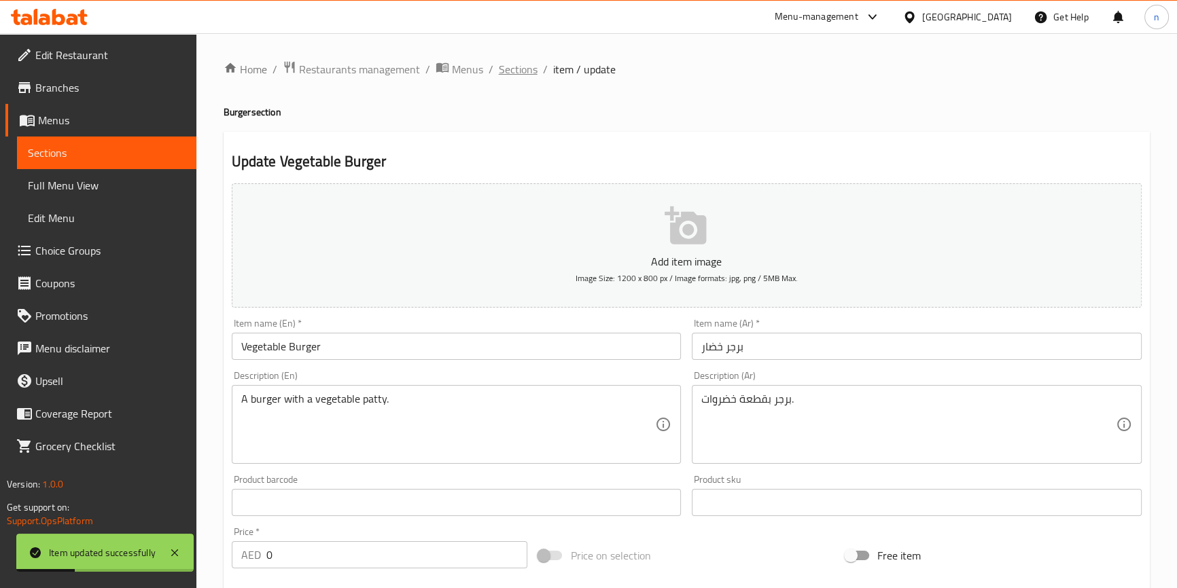
click at [516, 63] on span "Sections" at bounding box center [518, 69] width 39 height 16
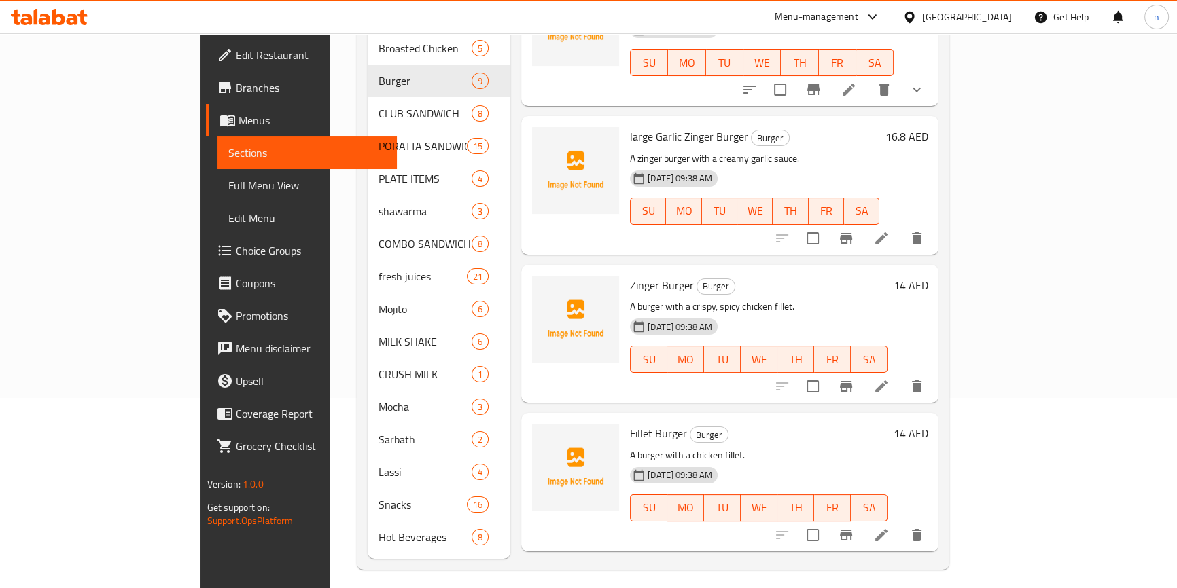
scroll to position [657, 0]
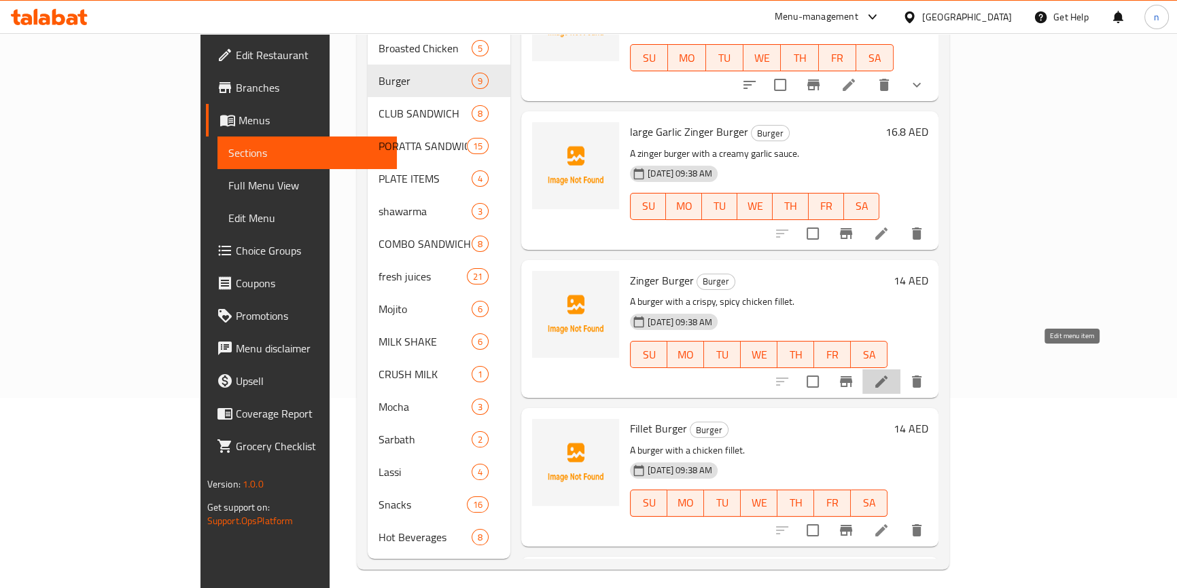
click at [889, 374] on icon at bounding box center [881, 382] width 16 height 16
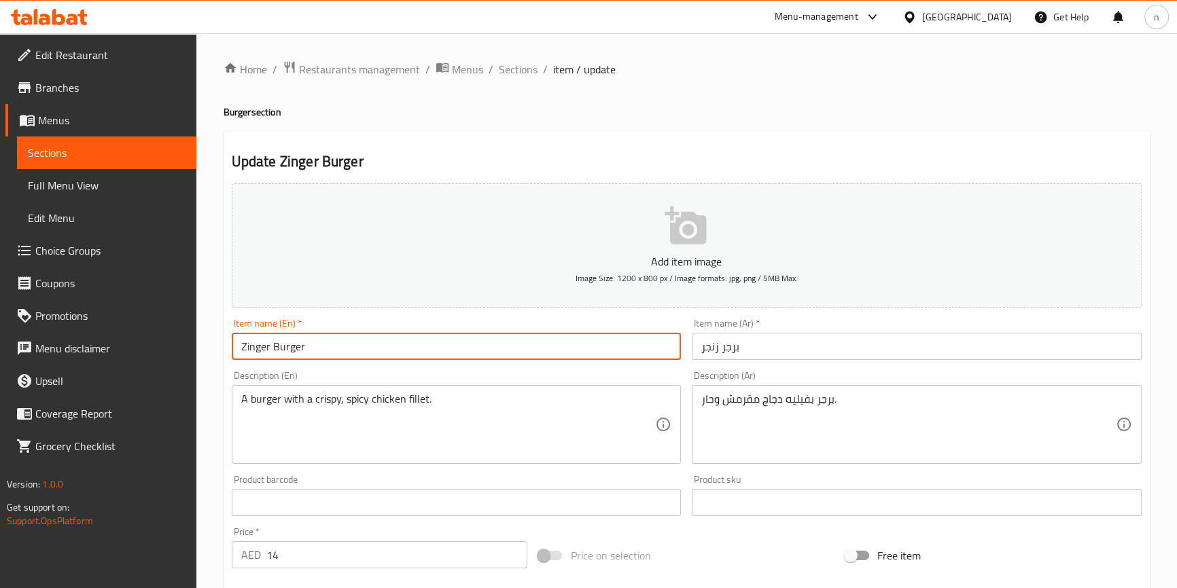
click at [235, 342] on input "Zinger Burger" at bounding box center [457, 346] width 450 height 27
paste input "large"
type input "large Zinger Burger"
click at [702, 353] on input "برجر زنجر" at bounding box center [917, 346] width 450 height 27
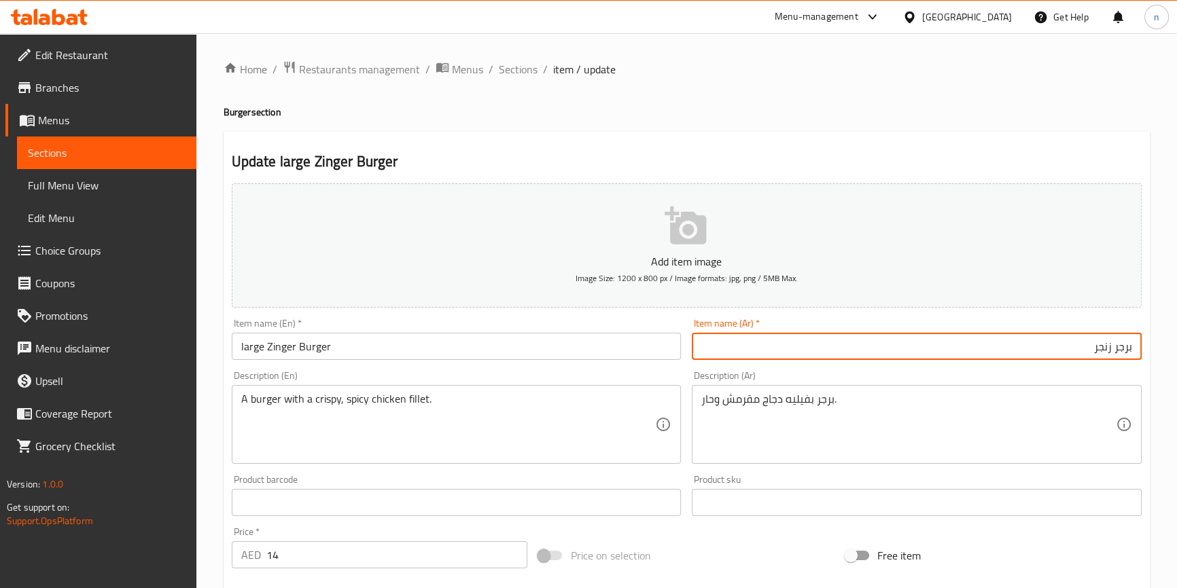
click at [983, 351] on input "برجر زنجر" at bounding box center [917, 346] width 450 height 27
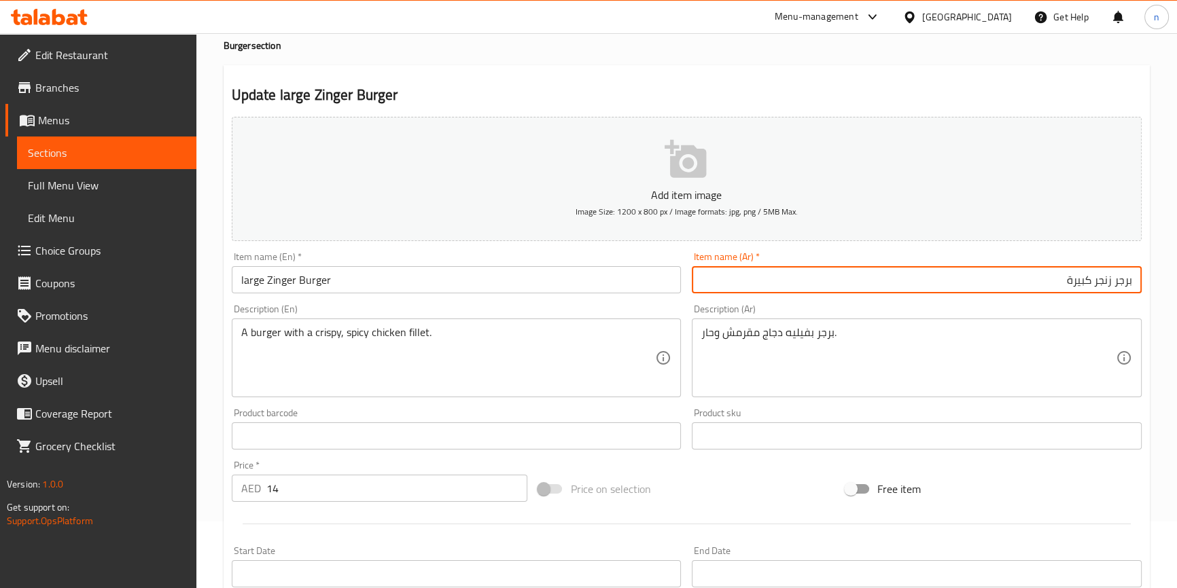
scroll to position [370, 0]
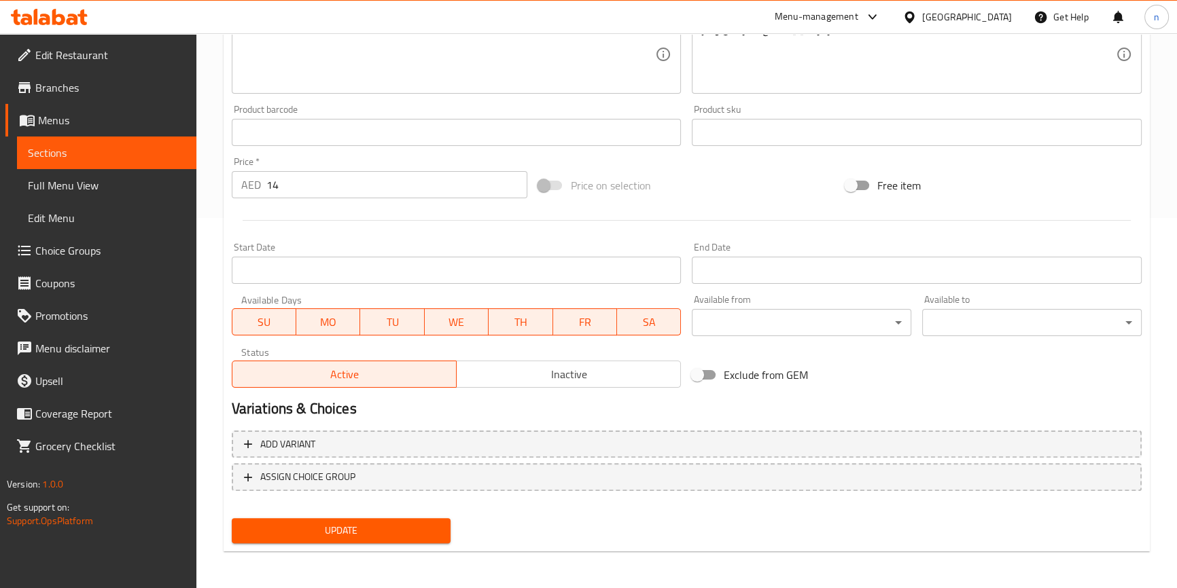
type input "برجر زنجر كبيرة"
click at [352, 539] on button "Update" at bounding box center [341, 530] width 219 height 25
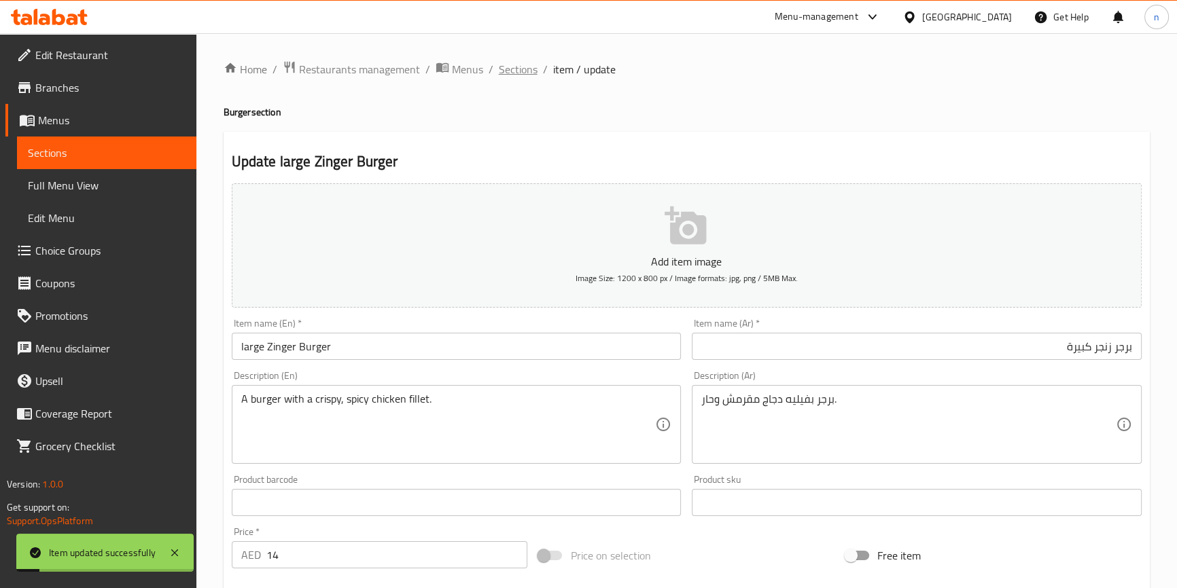
click at [506, 76] on span "Sections" at bounding box center [518, 69] width 39 height 16
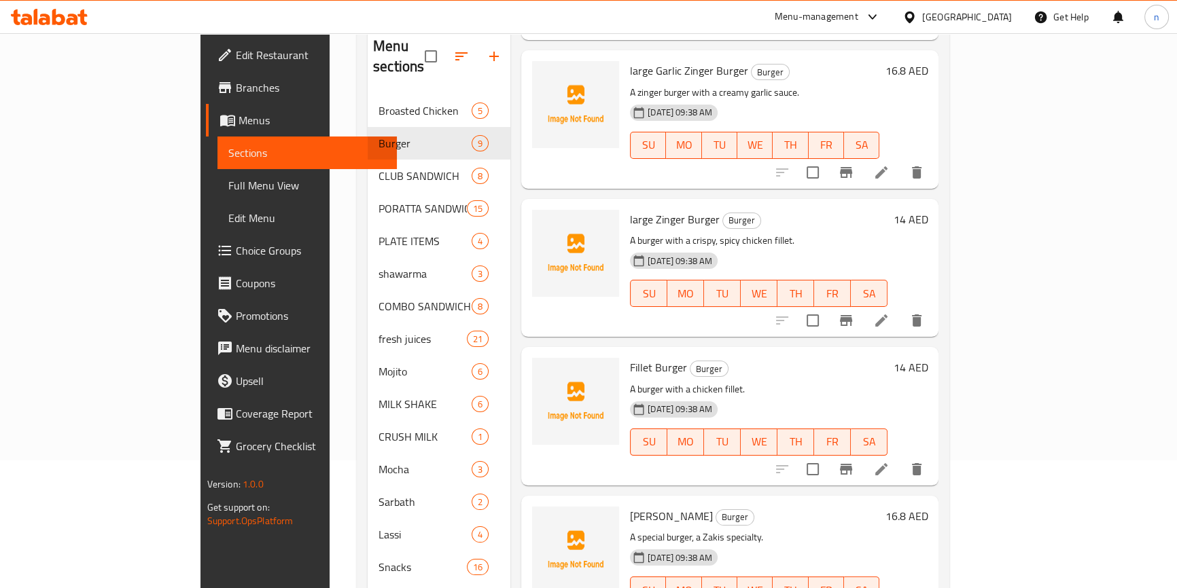
scroll to position [185, 0]
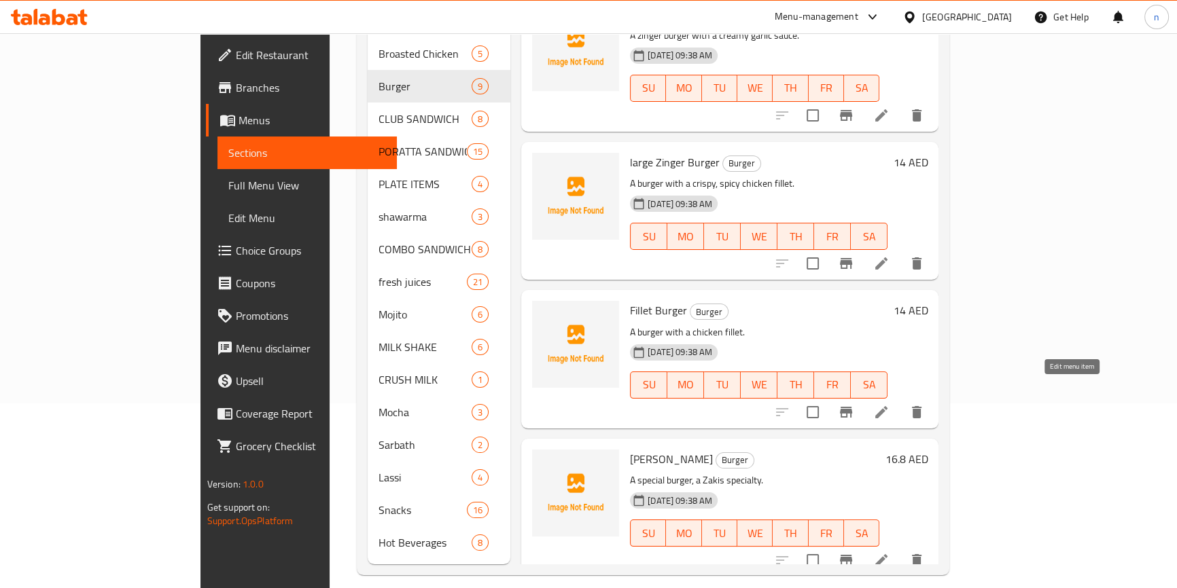
click at [889, 404] on icon at bounding box center [881, 412] width 16 height 16
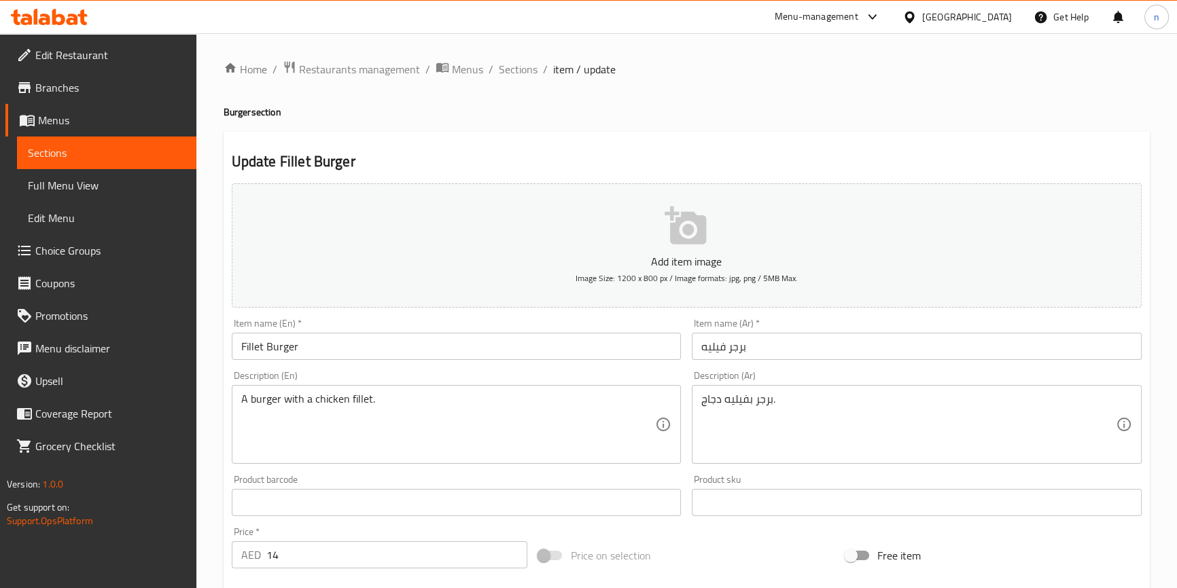
click at [235, 348] on input "Fillet Burger" at bounding box center [457, 346] width 450 height 27
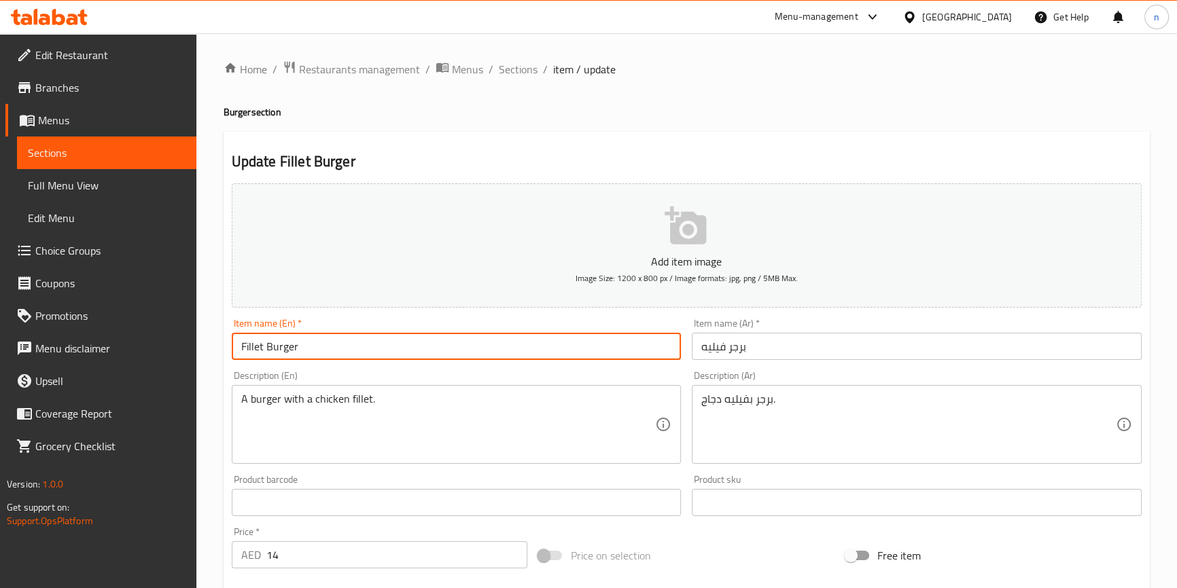
paste input "large"
type input "large Fillet Burger"
click at [715, 348] on input "برجر فيليه" at bounding box center [917, 346] width 450 height 27
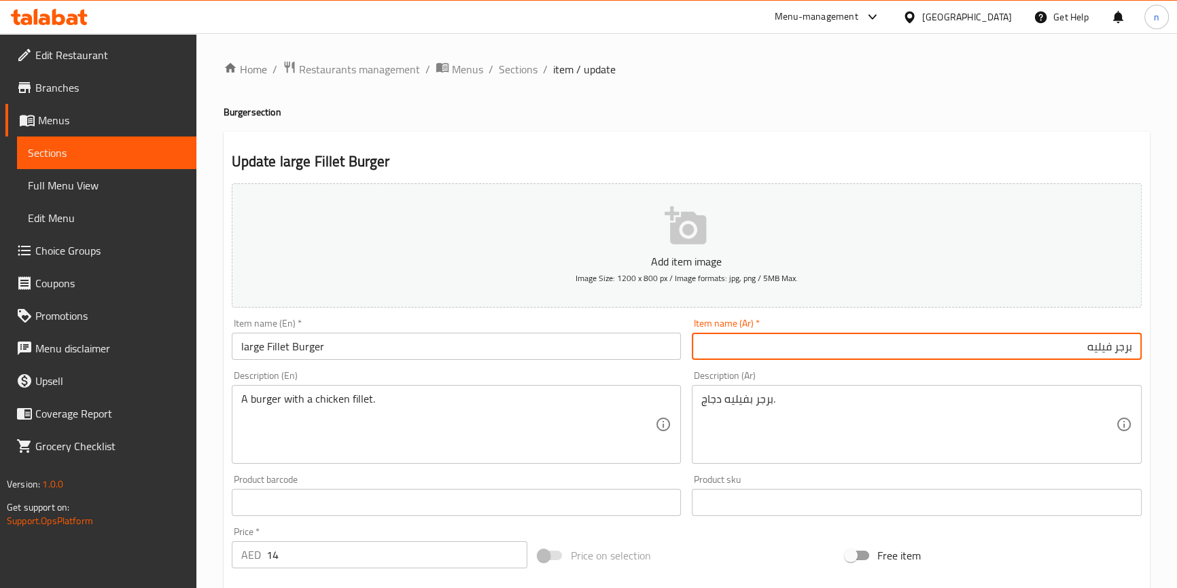
click at [1001, 348] on input "برجر فيليه" at bounding box center [917, 346] width 450 height 27
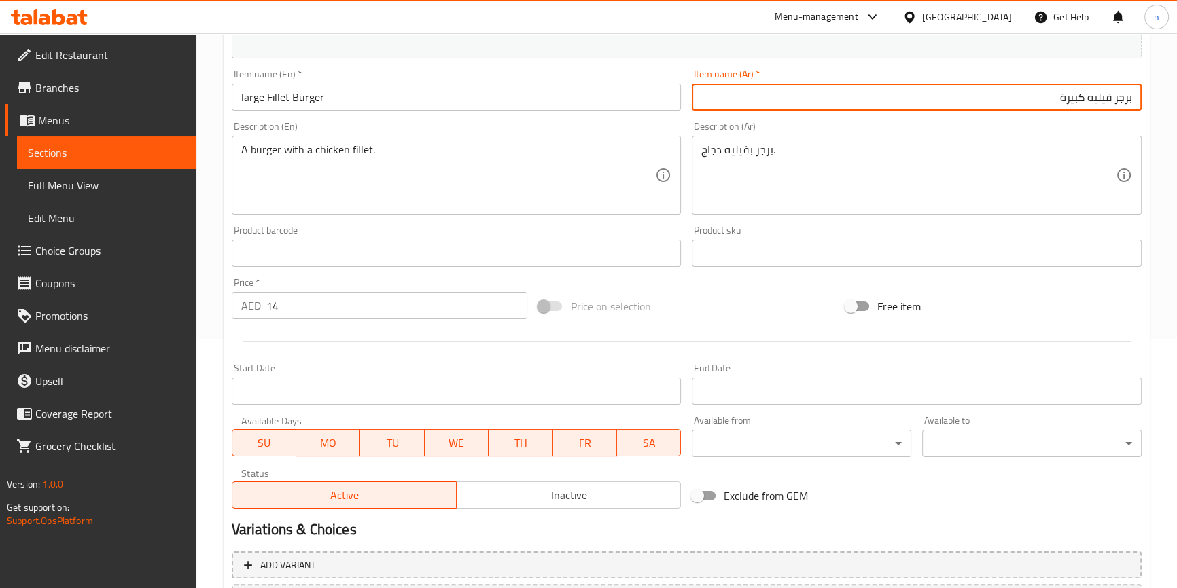
scroll to position [370, 0]
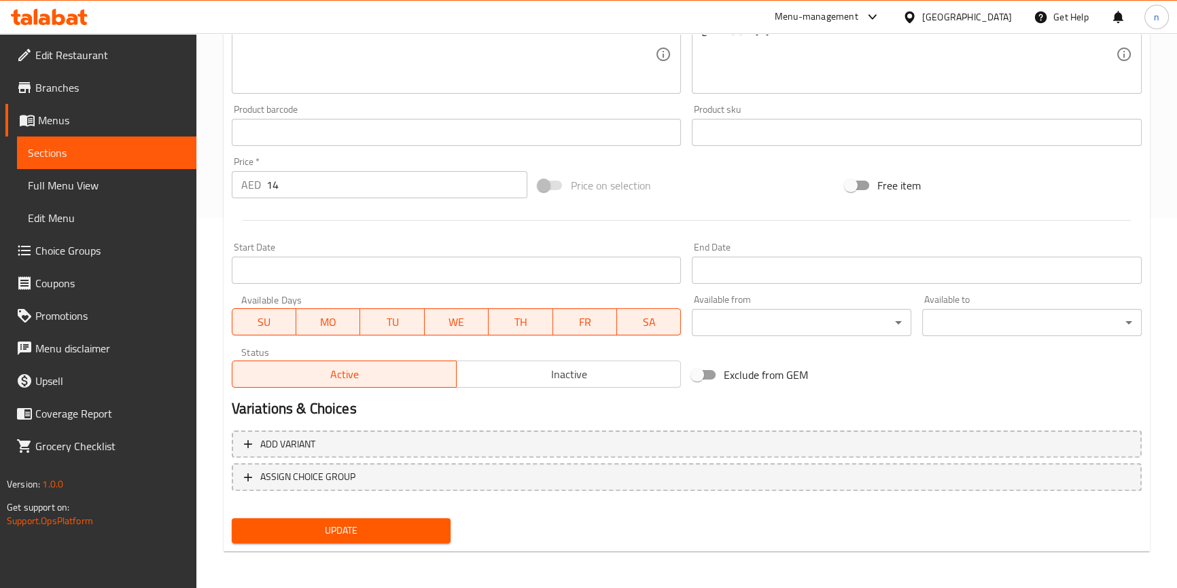
type input "برجر فيليه كبيرة"
click at [310, 514] on div "Update" at bounding box center [341, 531] width 230 height 36
click at [315, 524] on span "Update" at bounding box center [342, 530] width 198 height 17
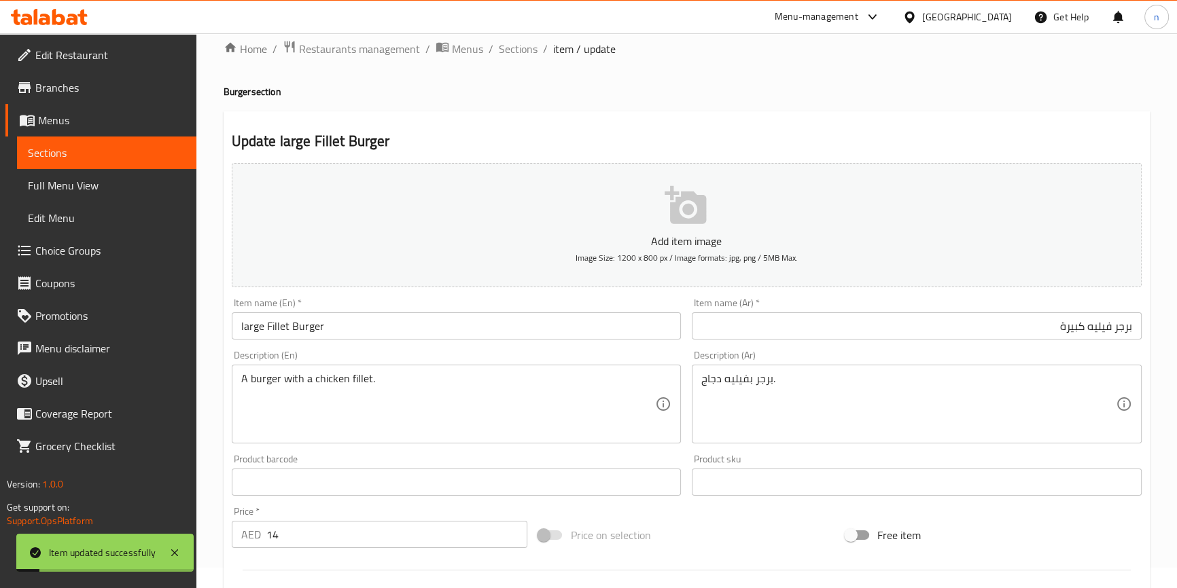
scroll to position [0, 0]
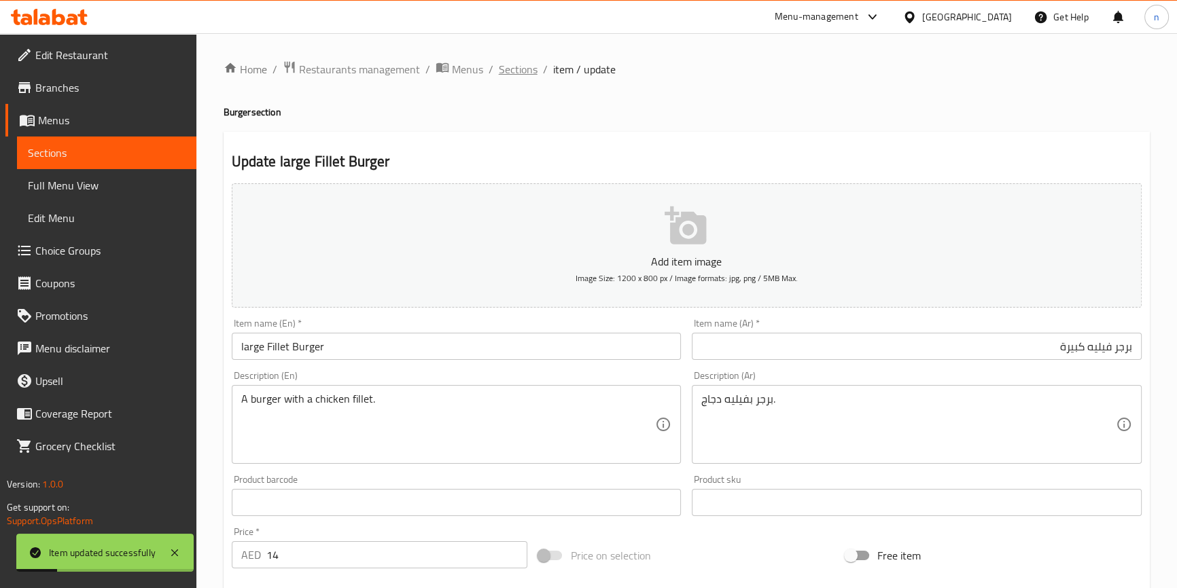
click at [533, 71] on span "Sections" at bounding box center [518, 69] width 39 height 16
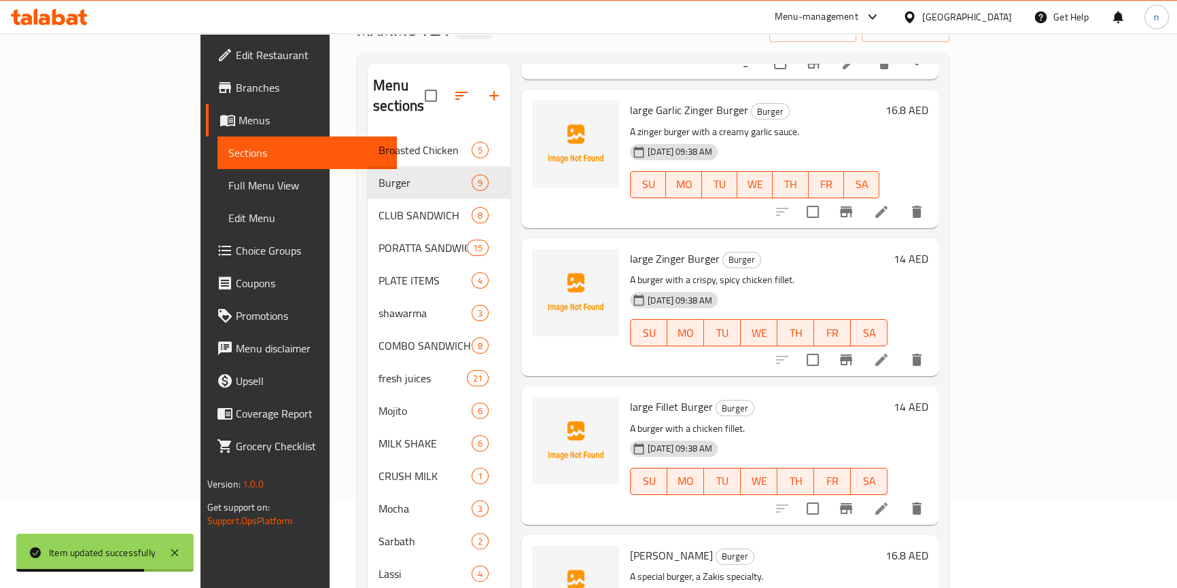
scroll to position [190, 0]
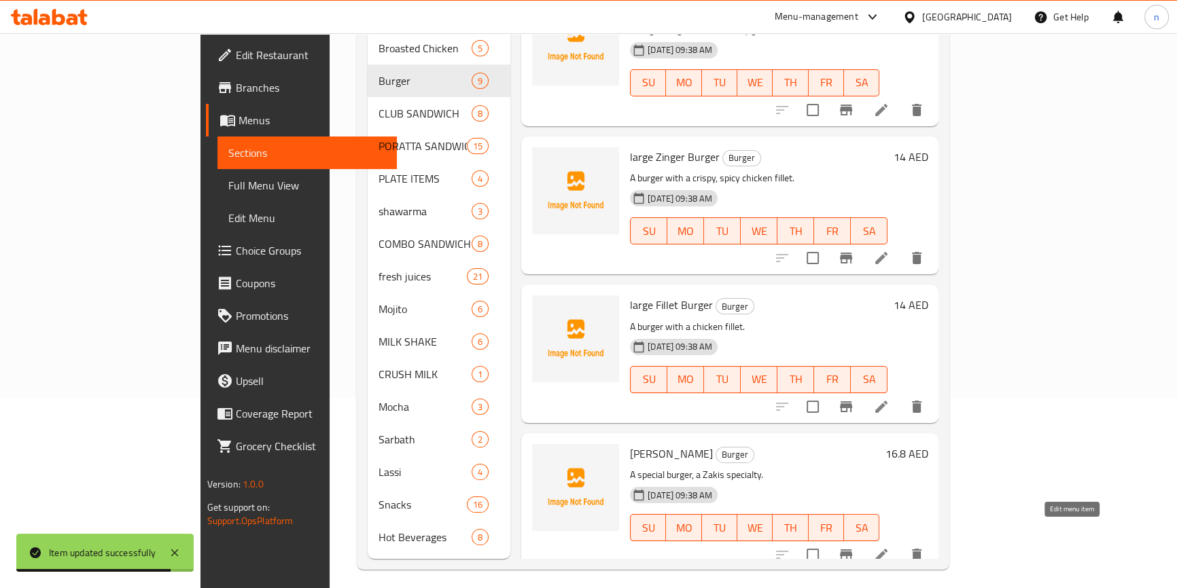
click at [889, 547] on icon at bounding box center [881, 555] width 16 height 16
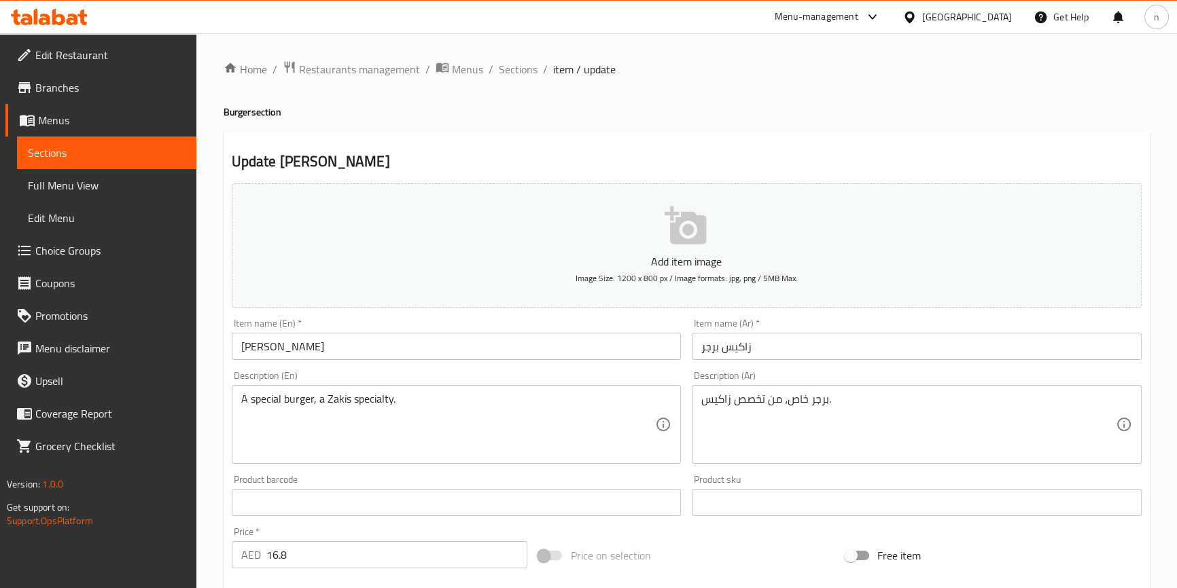
click at [272, 340] on input "[PERSON_NAME]" at bounding box center [457, 346] width 450 height 27
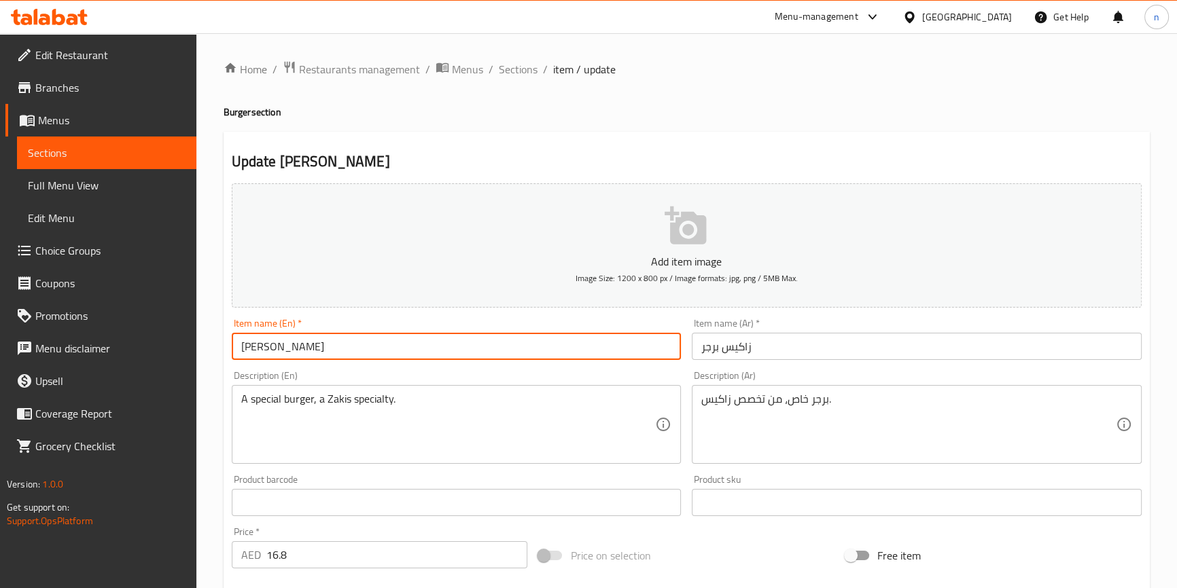
click at [238, 341] on input "[PERSON_NAME]" at bounding box center [457, 346] width 450 height 27
paste input "large"
type input "large Zakis Burger"
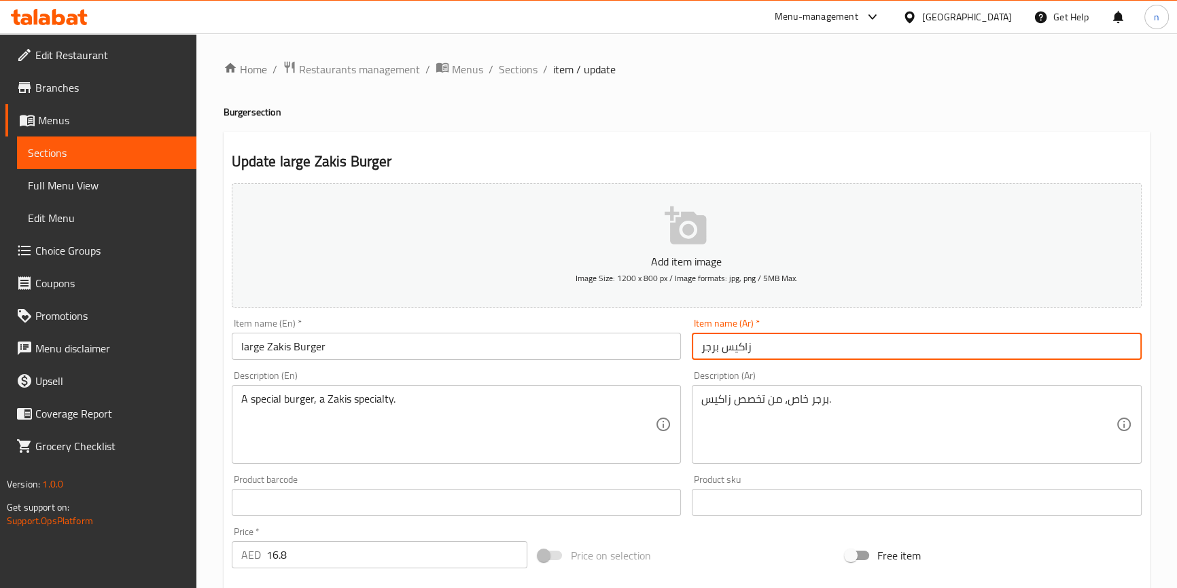
click at [721, 346] on input "زاكيس برجر" at bounding box center [917, 346] width 450 height 27
click at [736, 359] on input "زاكيس برجر" at bounding box center [917, 346] width 450 height 27
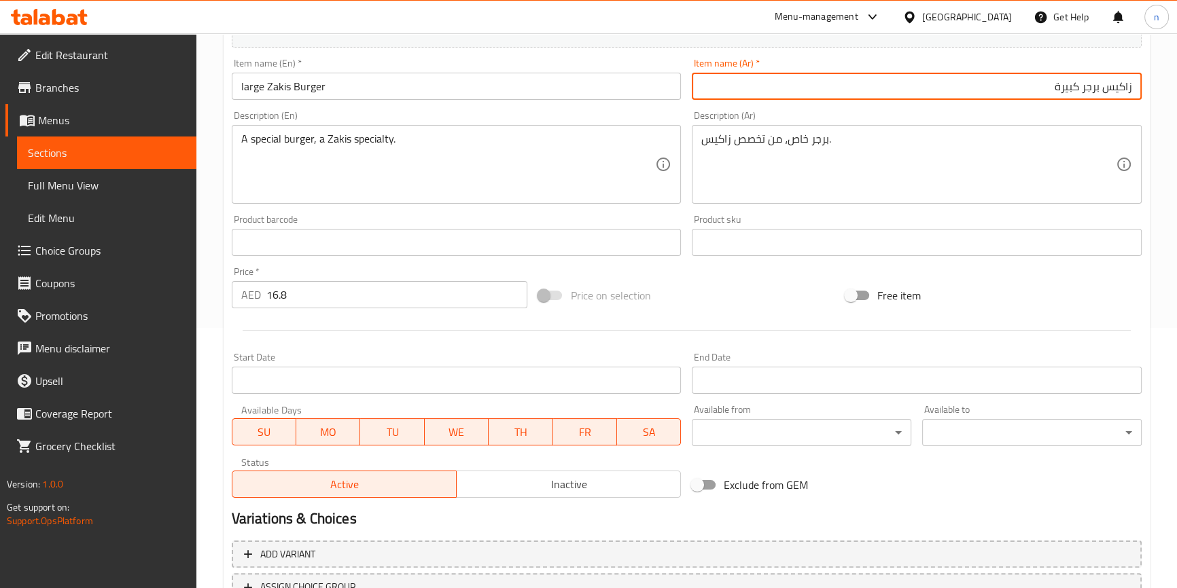
scroll to position [370, 0]
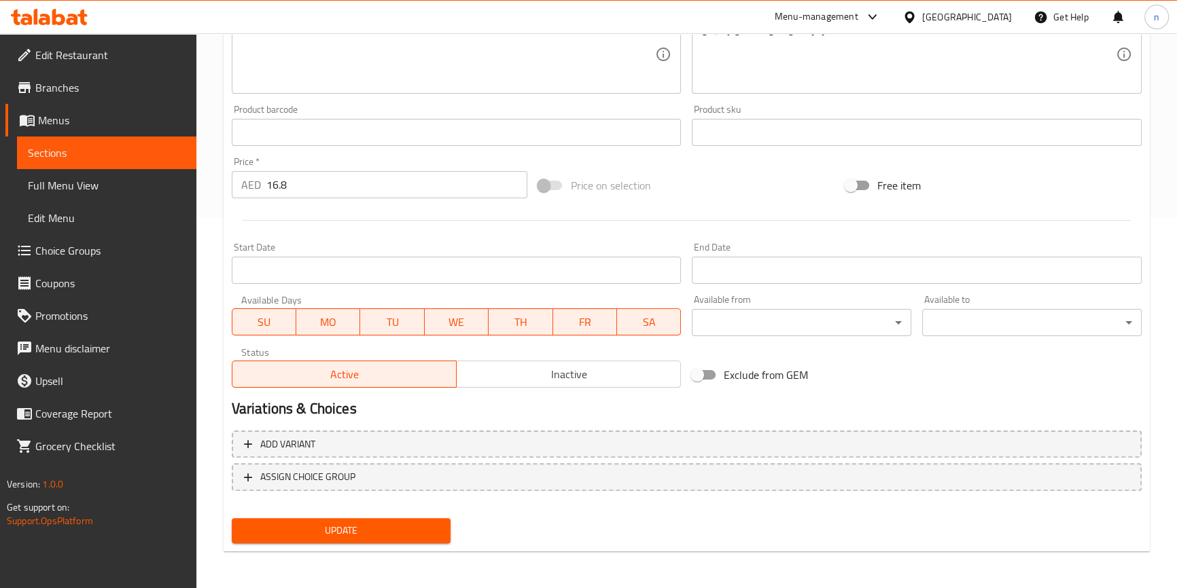
type input "زاكيس برجر كبيرة"
click at [398, 535] on span "Update" at bounding box center [342, 530] width 198 height 17
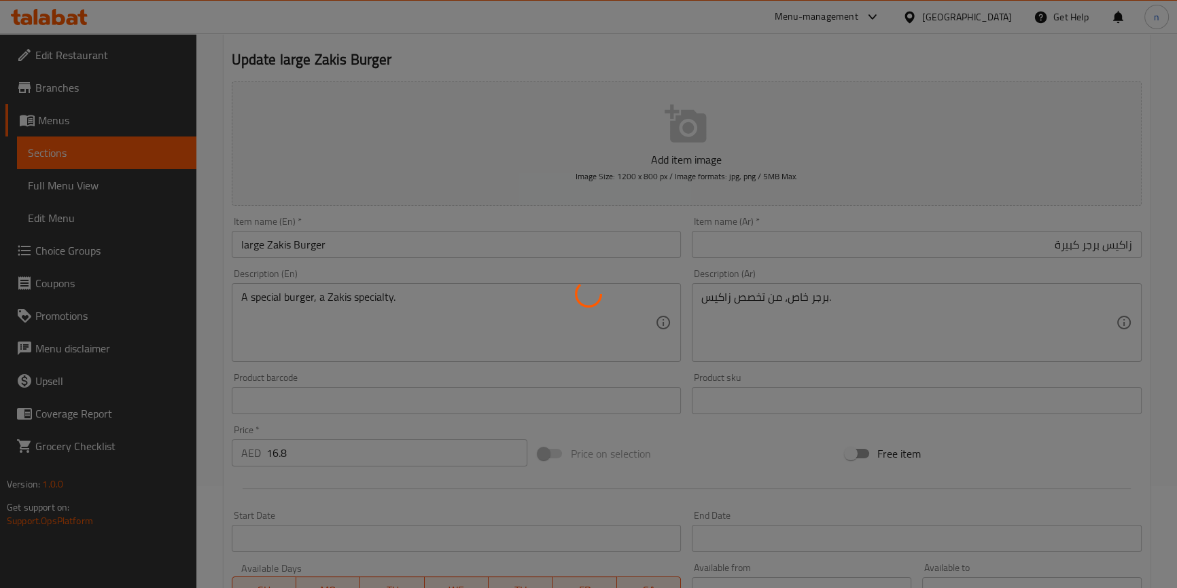
scroll to position [0, 0]
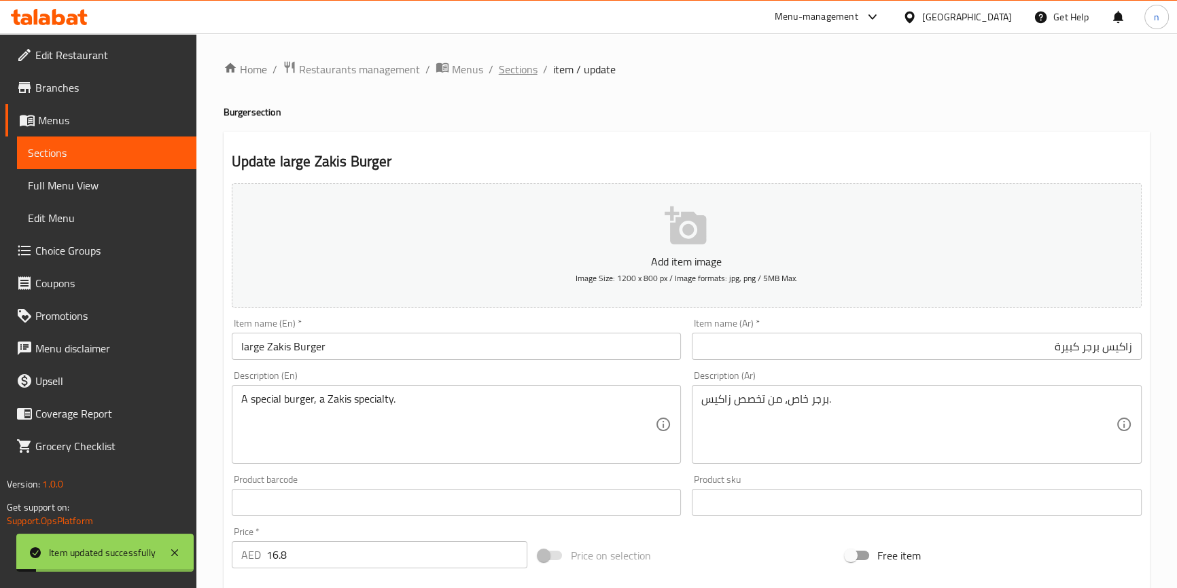
click at [499, 68] on span "Sections" at bounding box center [518, 69] width 39 height 16
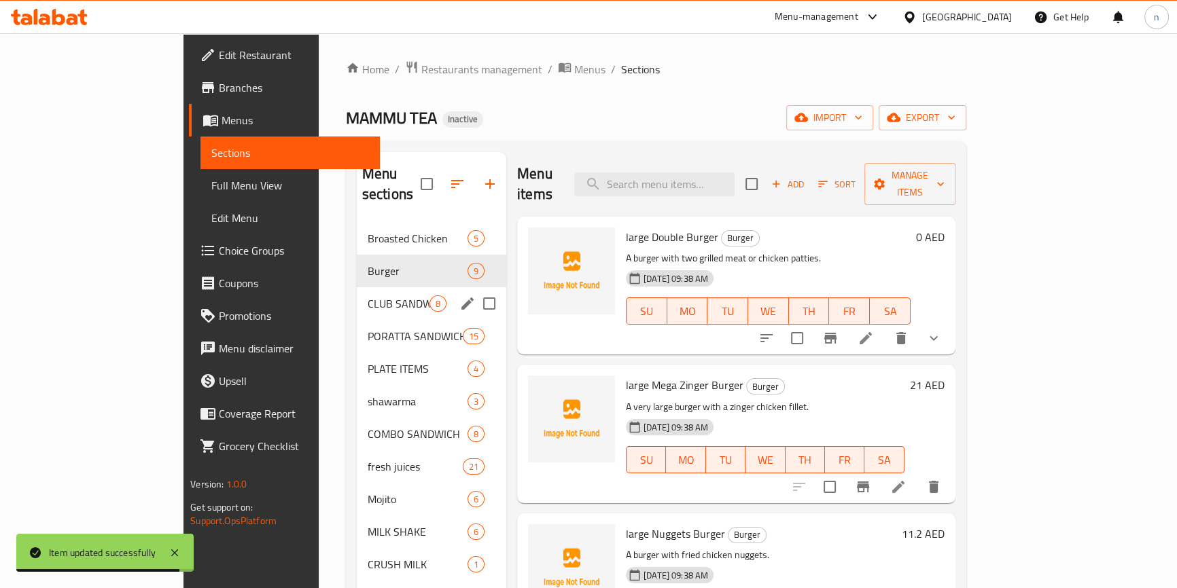
click at [357, 287] on div "CLUB SANDWICH 8" at bounding box center [431, 303] width 149 height 33
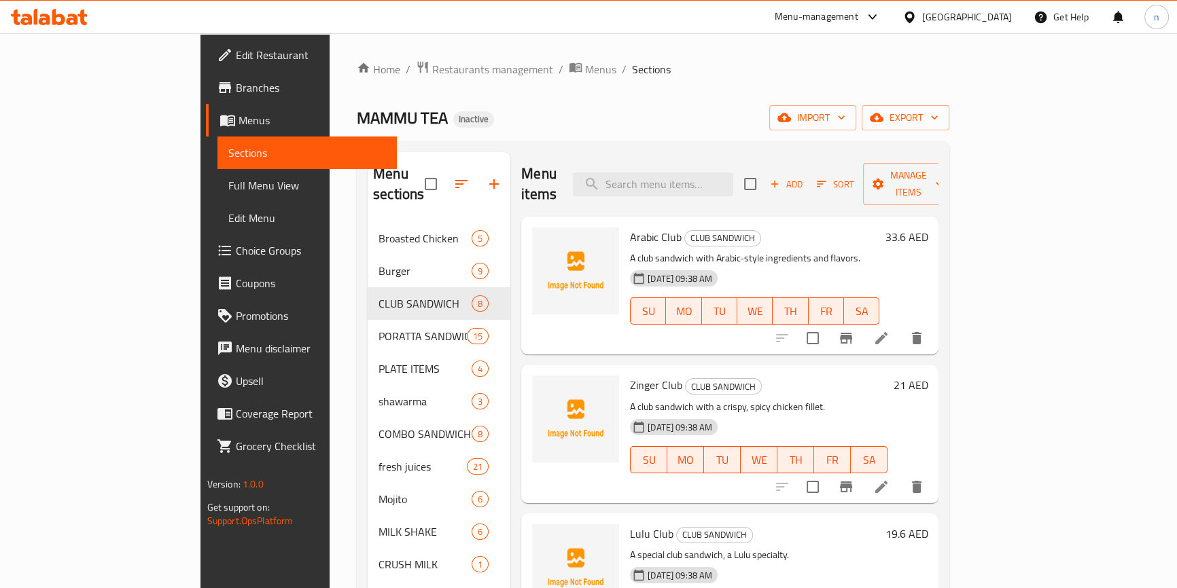
click at [900, 326] on li at bounding box center [881, 338] width 38 height 24
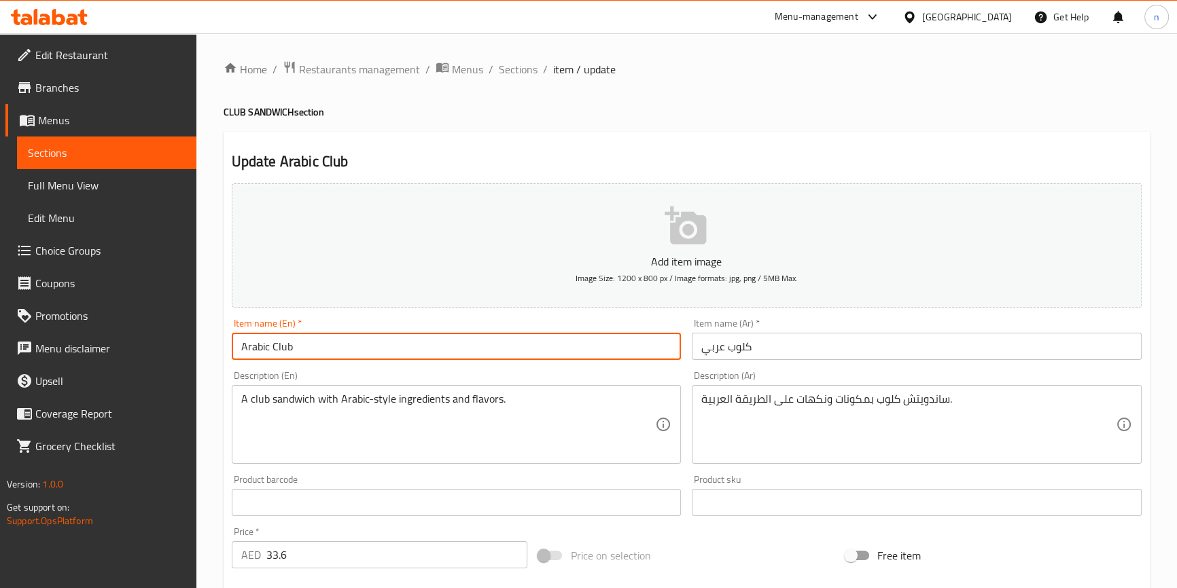
click at [238, 348] on input "Arabic Club" at bounding box center [457, 346] width 450 height 27
paste input "large"
type input "large Arabic Club"
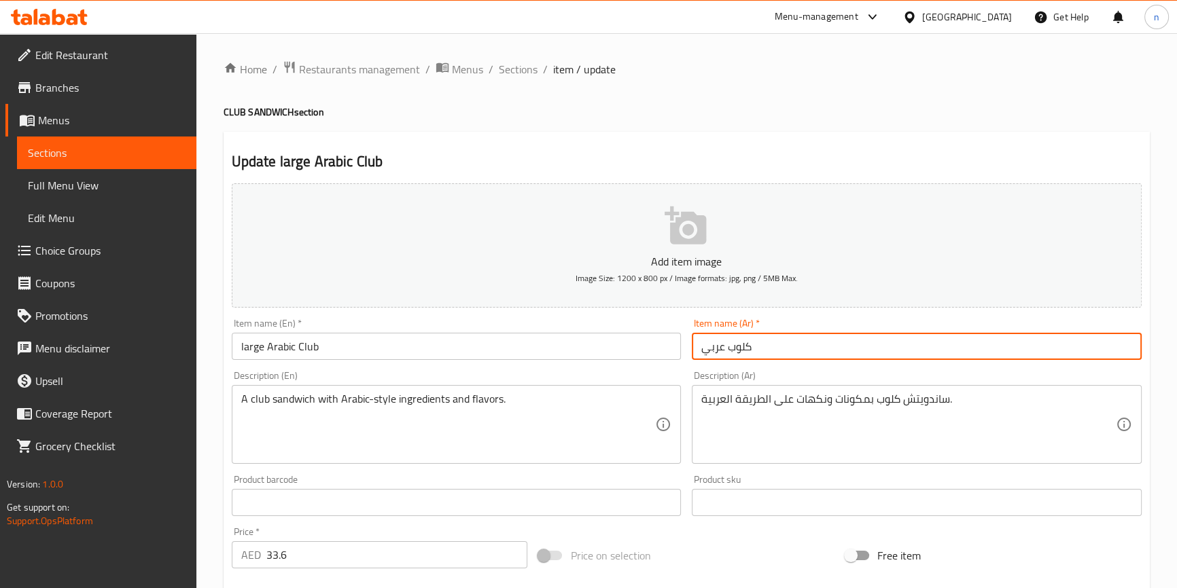
click at [705, 353] on input "كلوب عربي" at bounding box center [917, 346] width 450 height 27
click at [906, 346] on input "كلوب عربي" at bounding box center [917, 346] width 450 height 27
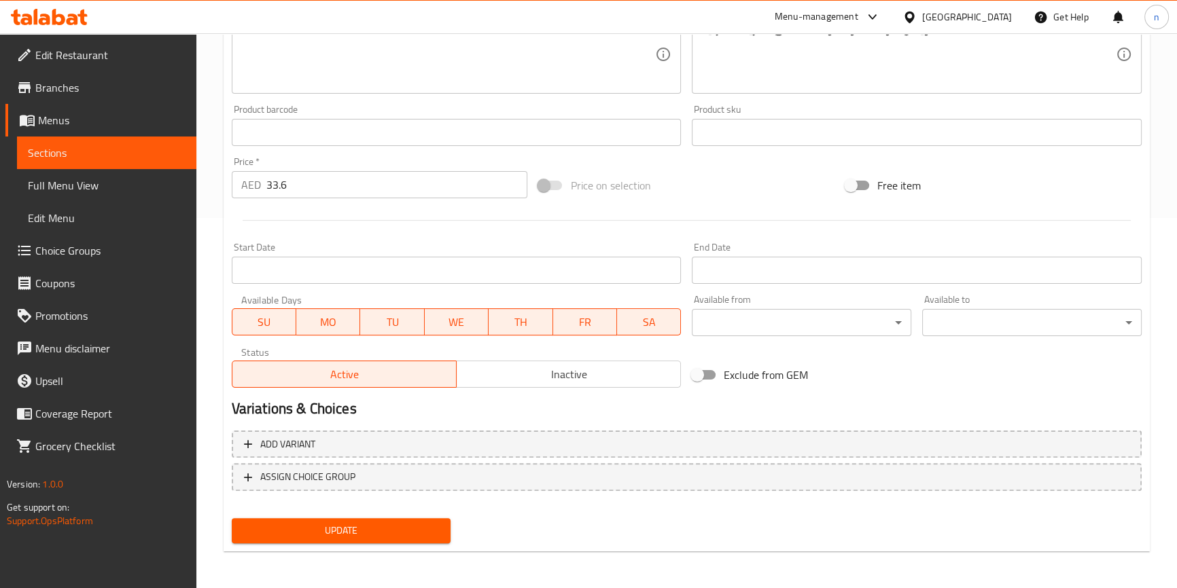
type input "كلوب عربي كبيرة"
click at [266, 570] on div "Home / Restaurants management / Menus / Sections / item / update CLUB SANDWICH …" at bounding box center [686, 126] width 980 height 927
click at [315, 537] on span "Update" at bounding box center [342, 530] width 198 height 17
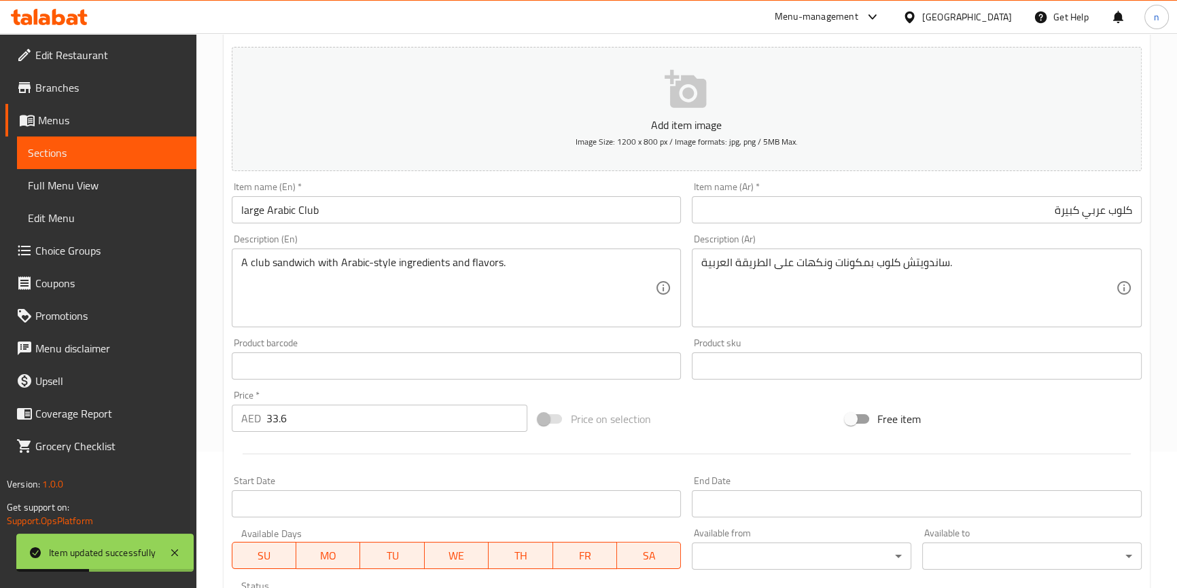
scroll to position [0, 0]
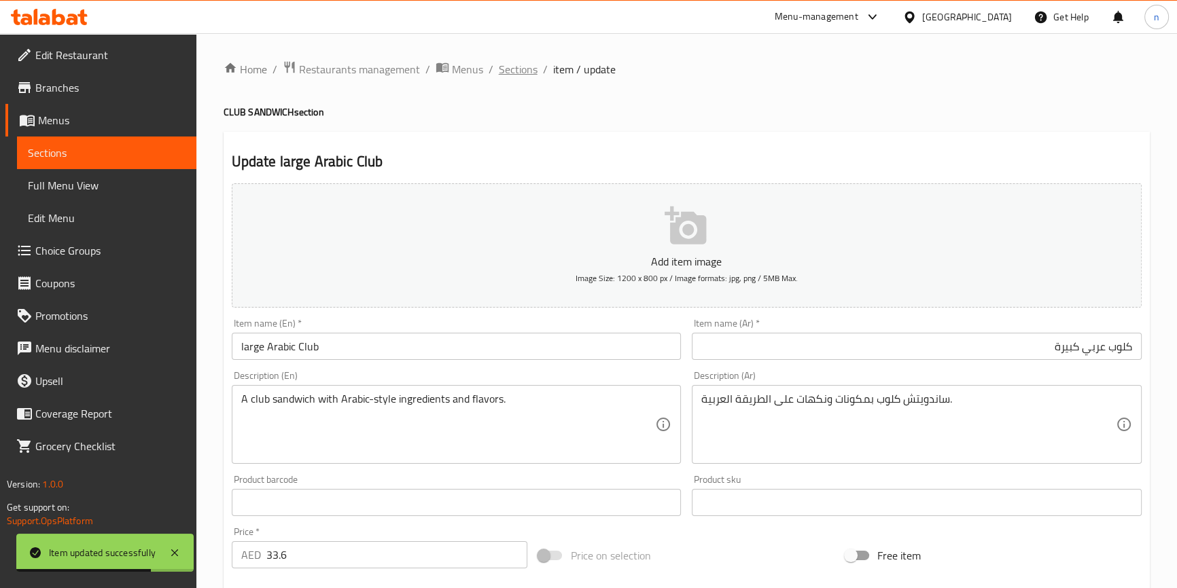
click at [516, 65] on span "Sections" at bounding box center [518, 69] width 39 height 16
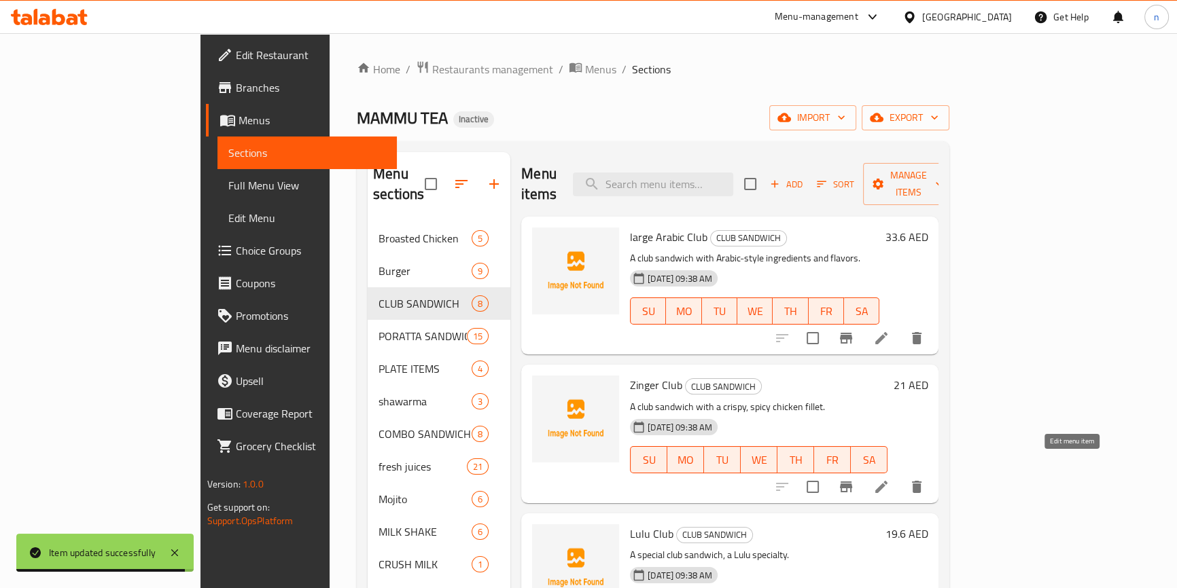
click at [889, 479] on icon at bounding box center [881, 487] width 16 height 16
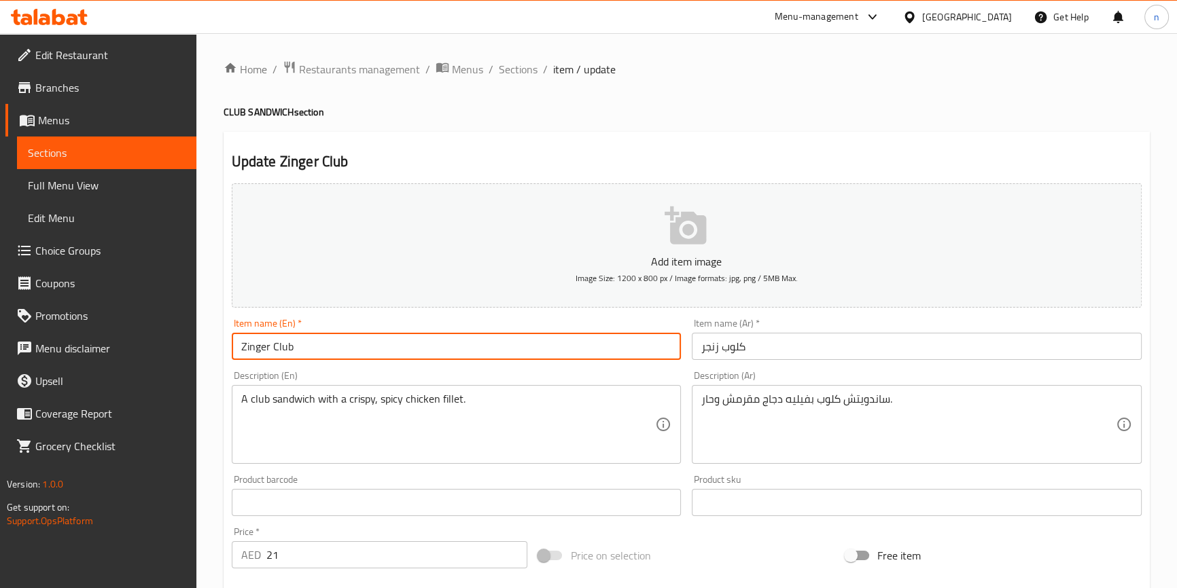
click at [243, 350] on input "Zinger Club" at bounding box center [457, 346] width 450 height 27
paste input "large"
type input "large Zinger Club"
click at [717, 346] on input "كلوب زنجر" at bounding box center [917, 346] width 450 height 27
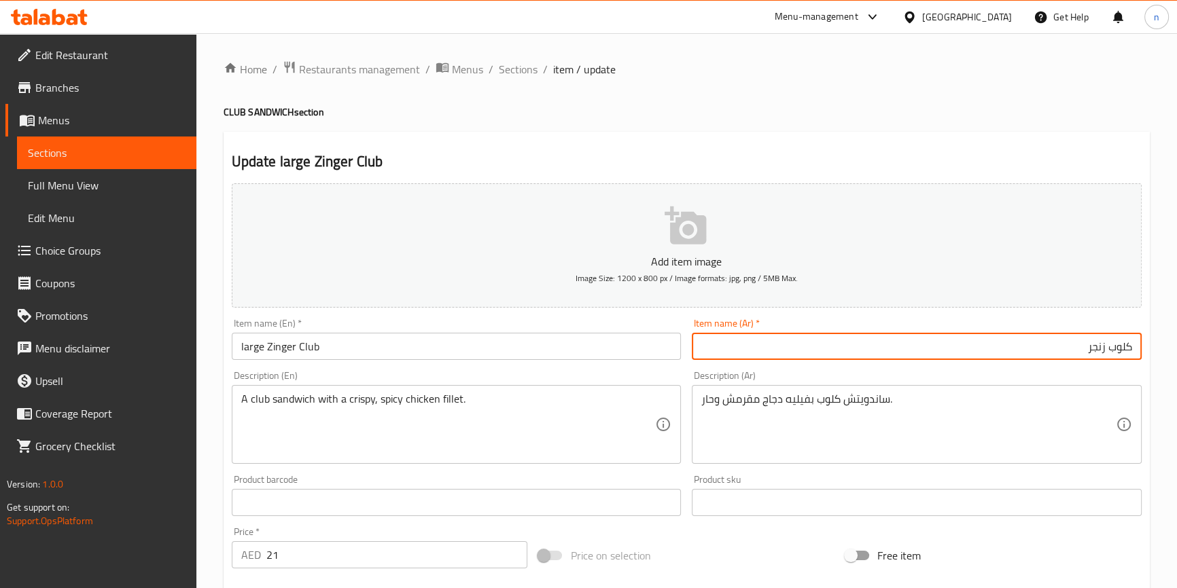
click at [1053, 342] on input "كلوب زنجر" at bounding box center [917, 346] width 450 height 27
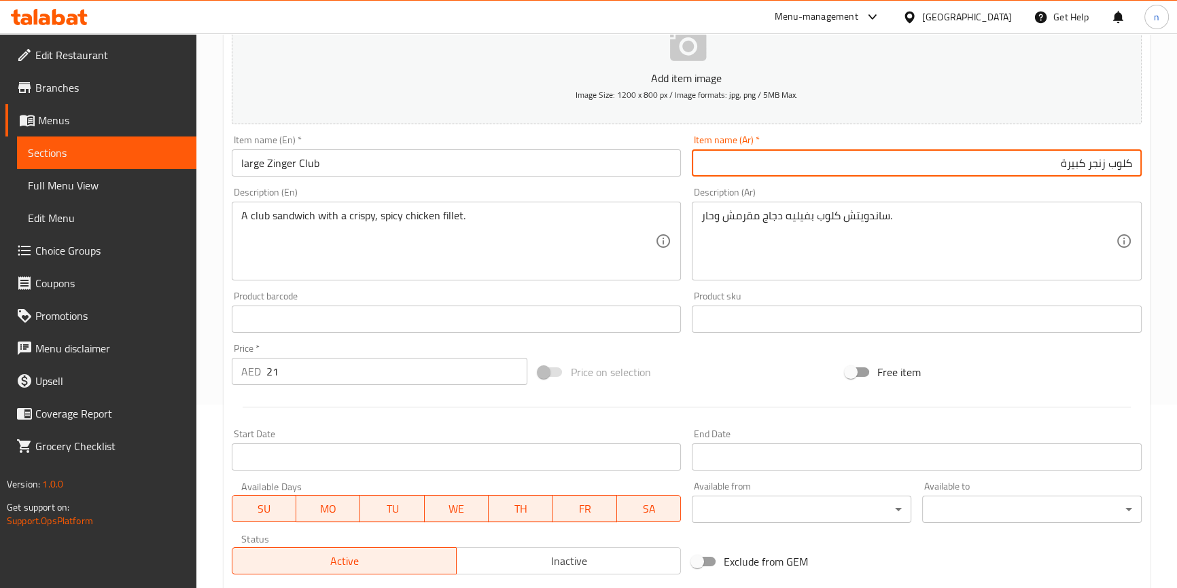
scroll to position [370, 0]
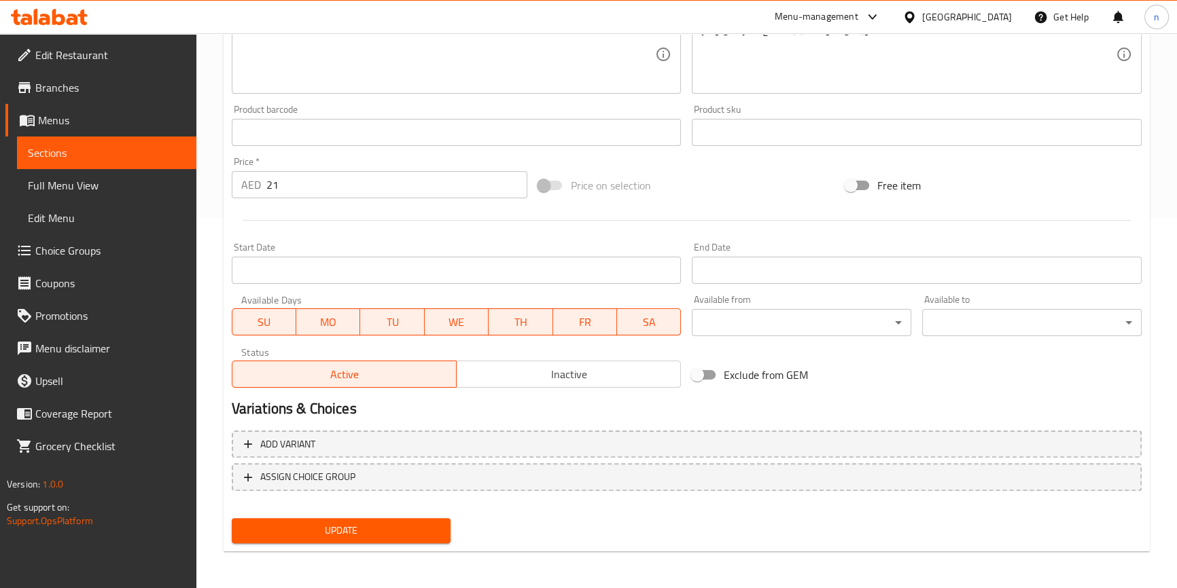
type input "كلوب زنجر كبيرة"
click at [334, 543] on div "Update" at bounding box center [341, 531] width 230 height 36
click at [351, 530] on span "Update" at bounding box center [342, 530] width 198 height 17
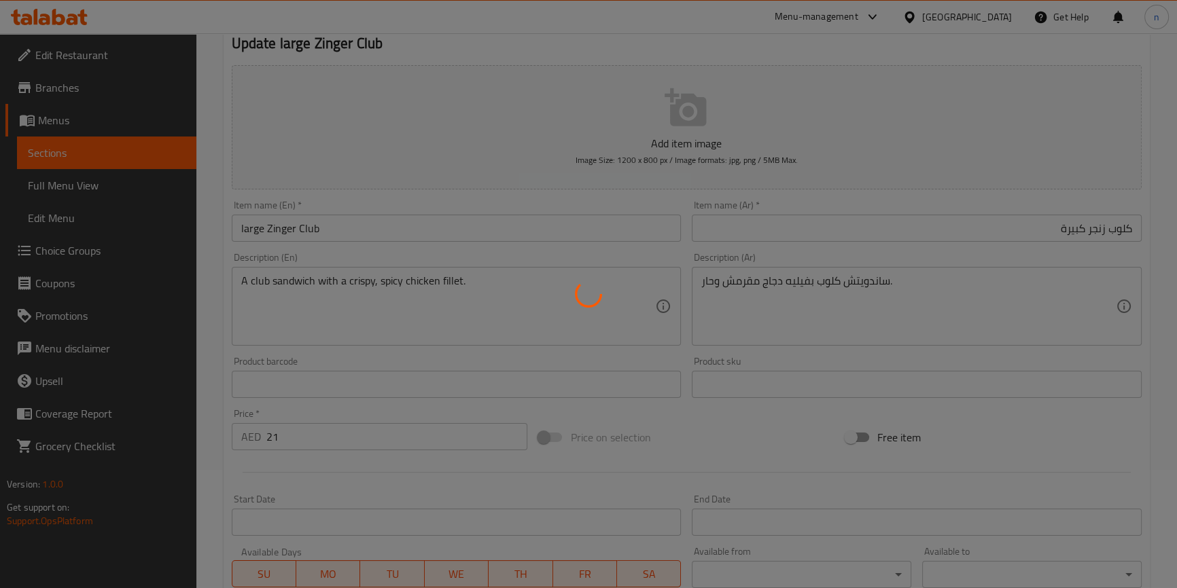
scroll to position [0, 0]
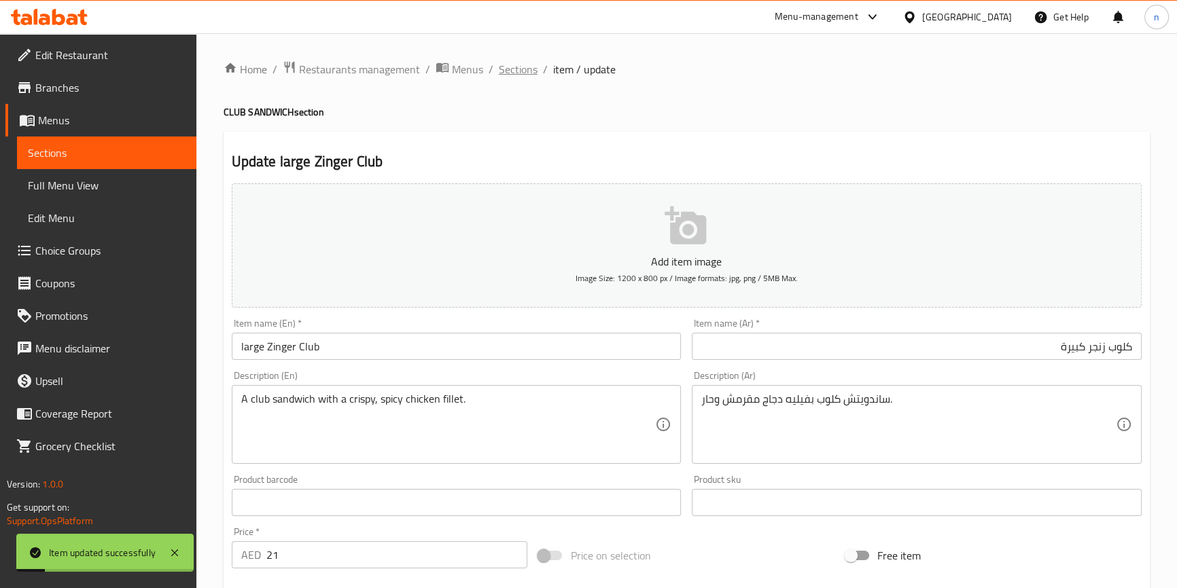
click at [514, 63] on span "Sections" at bounding box center [518, 69] width 39 height 16
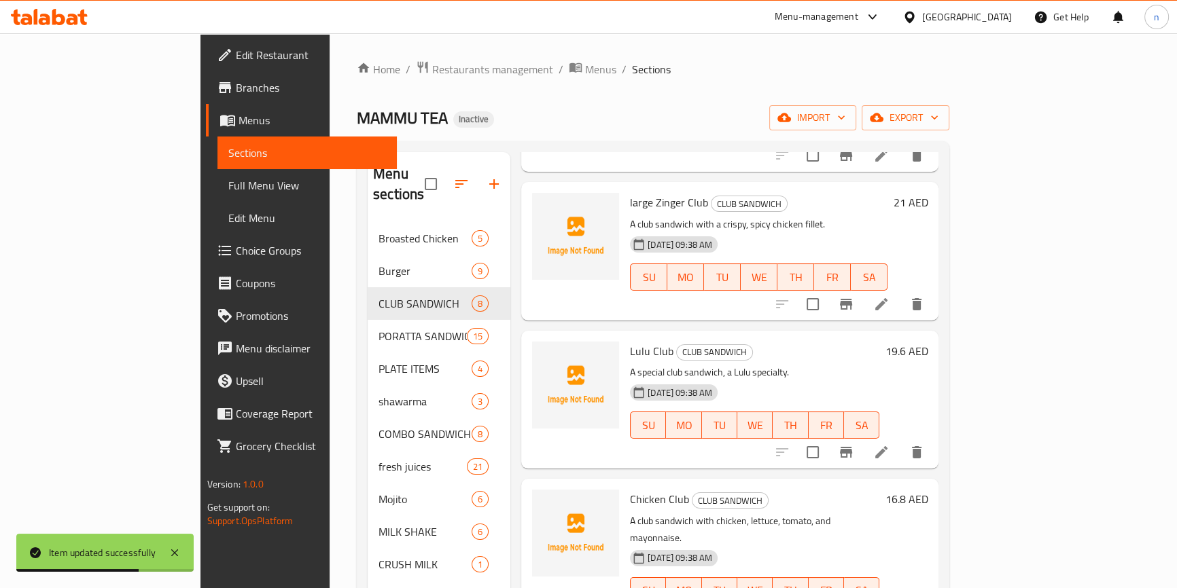
scroll to position [185, 0]
click at [933, 443] on div at bounding box center [849, 450] width 167 height 33
click at [900, 438] on li at bounding box center [881, 450] width 38 height 24
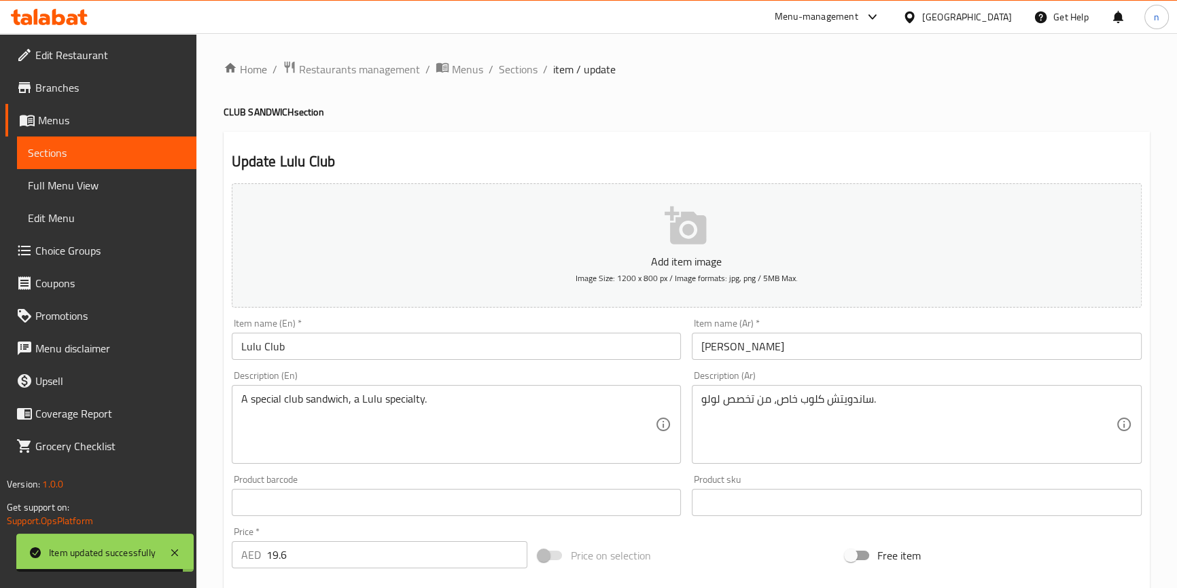
click at [235, 351] on input "Lulu Club" at bounding box center [457, 346] width 450 height 27
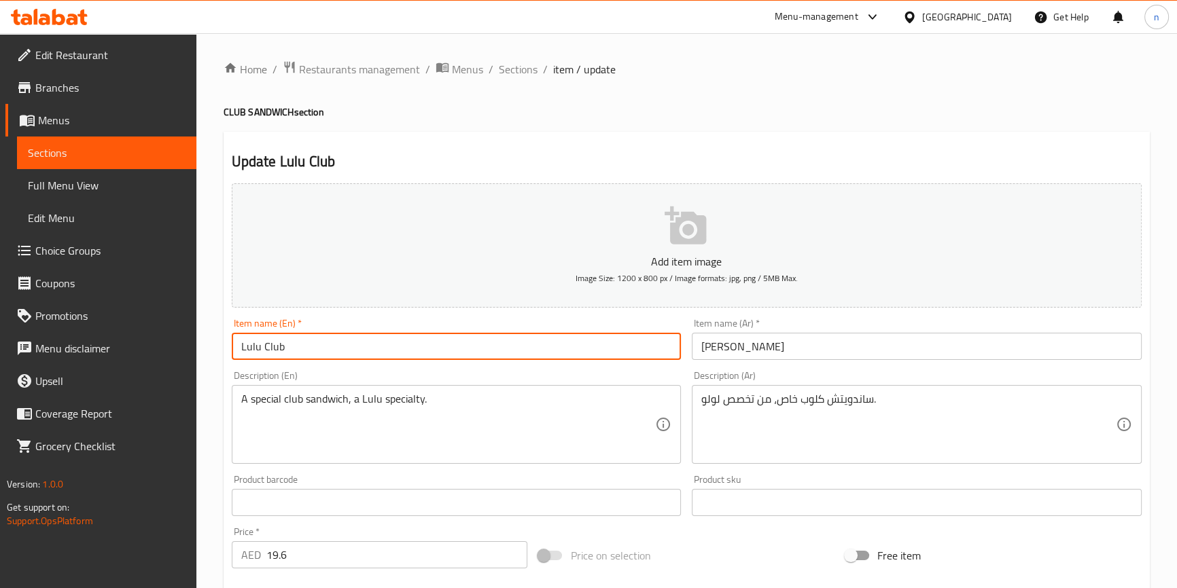
paste input "large"
type input "large Lulu Club"
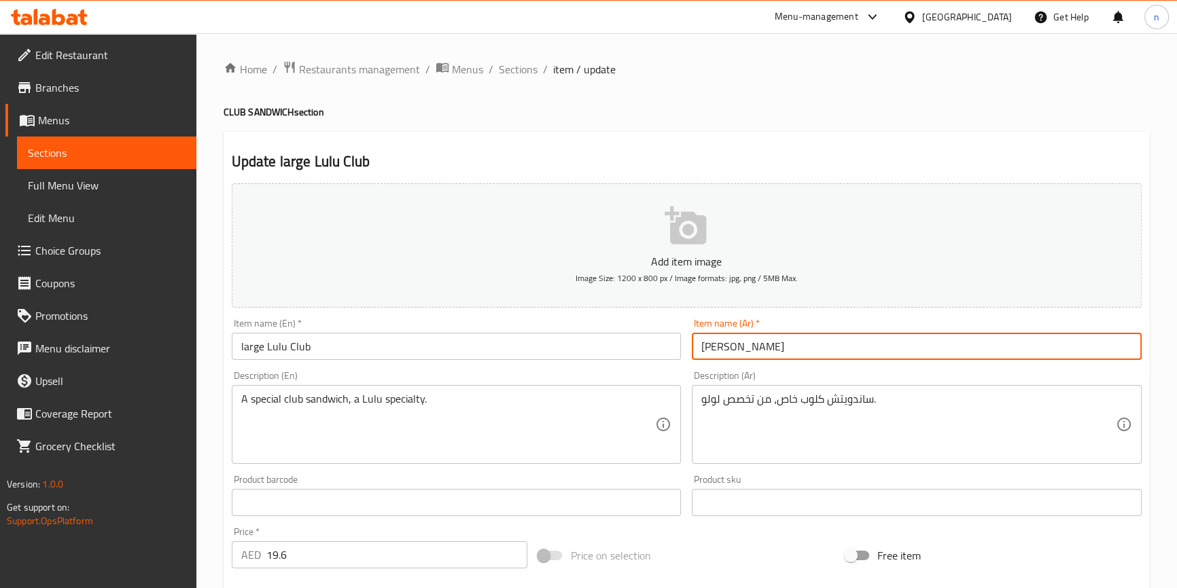
click at [707, 344] on input "[PERSON_NAME]" at bounding box center [917, 346] width 450 height 27
click at [1086, 344] on input "[PERSON_NAME]" at bounding box center [917, 346] width 450 height 27
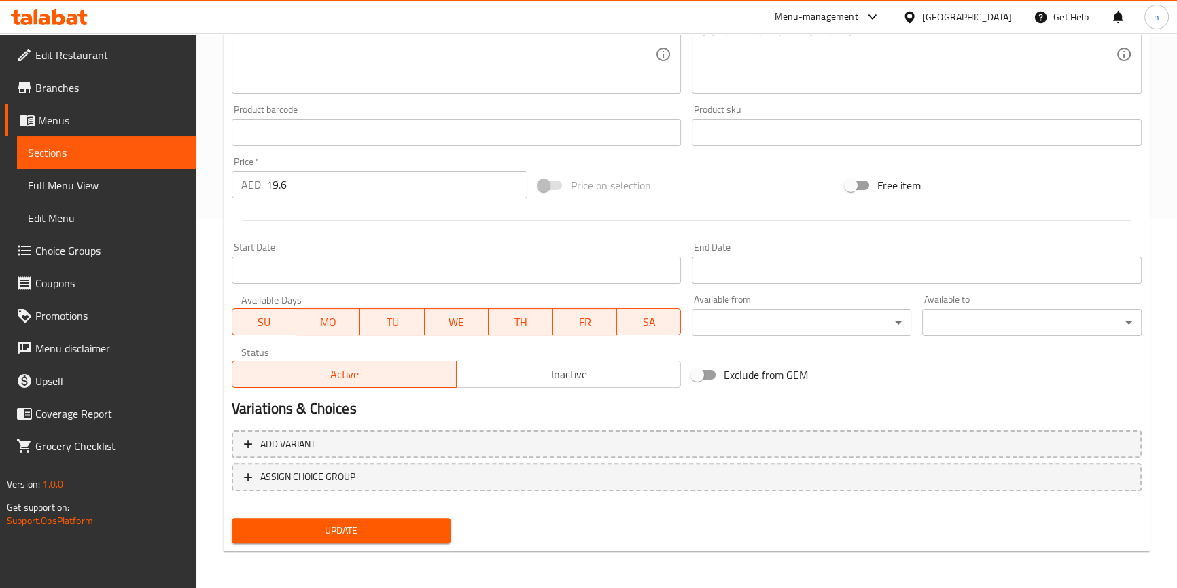
type input "كلوب لولو كبيرة"
click at [268, 529] on span "Update" at bounding box center [342, 530] width 198 height 17
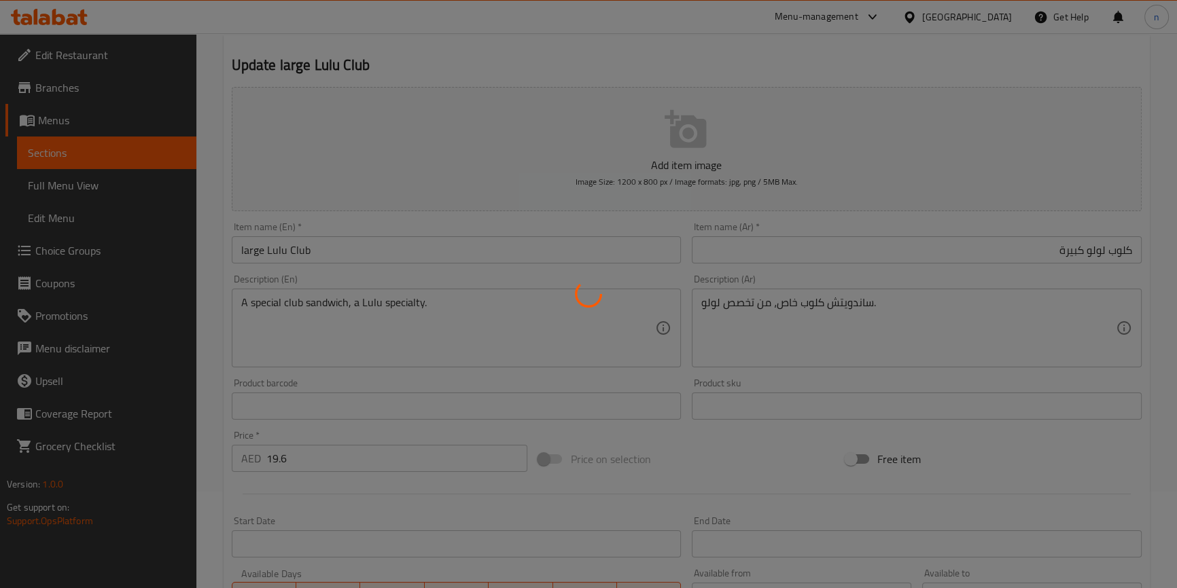
scroll to position [0, 0]
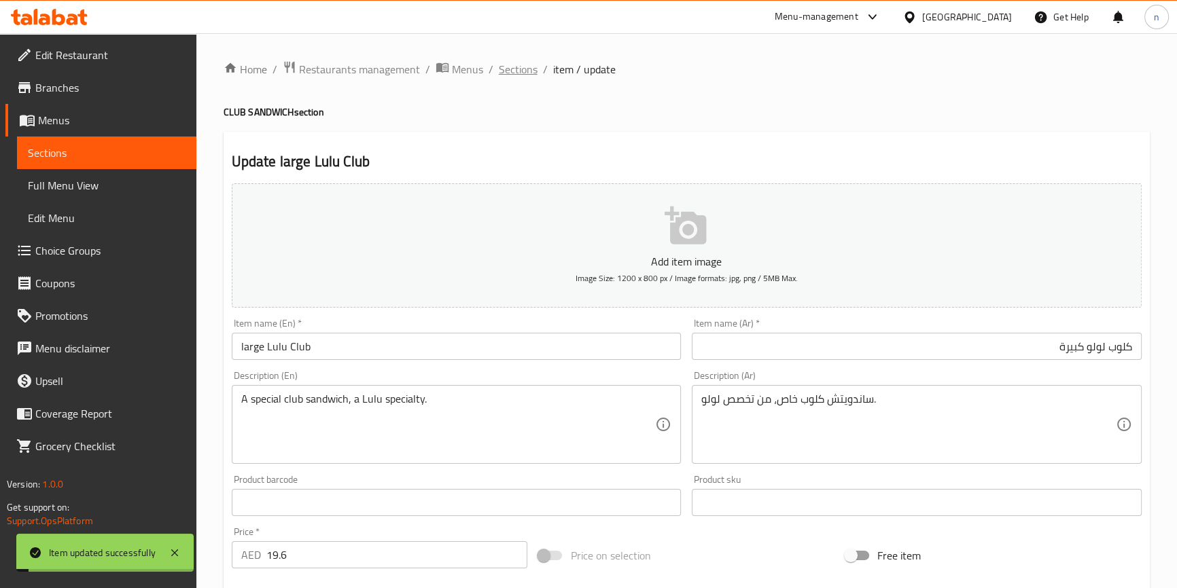
click at [516, 69] on span "Sections" at bounding box center [518, 69] width 39 height 16
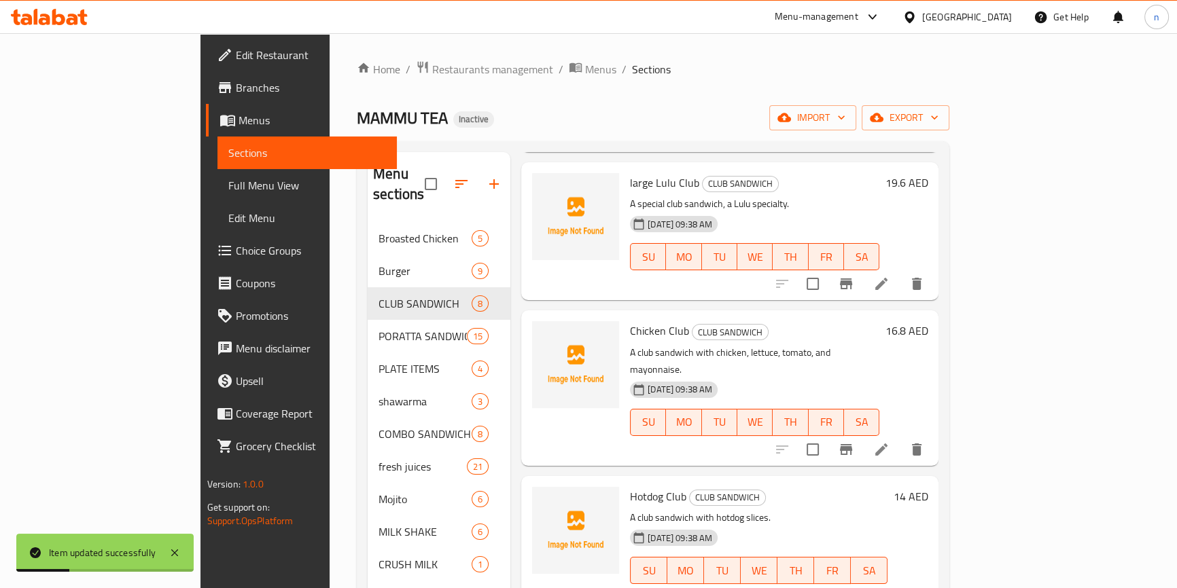
scroll to position [370, 0]
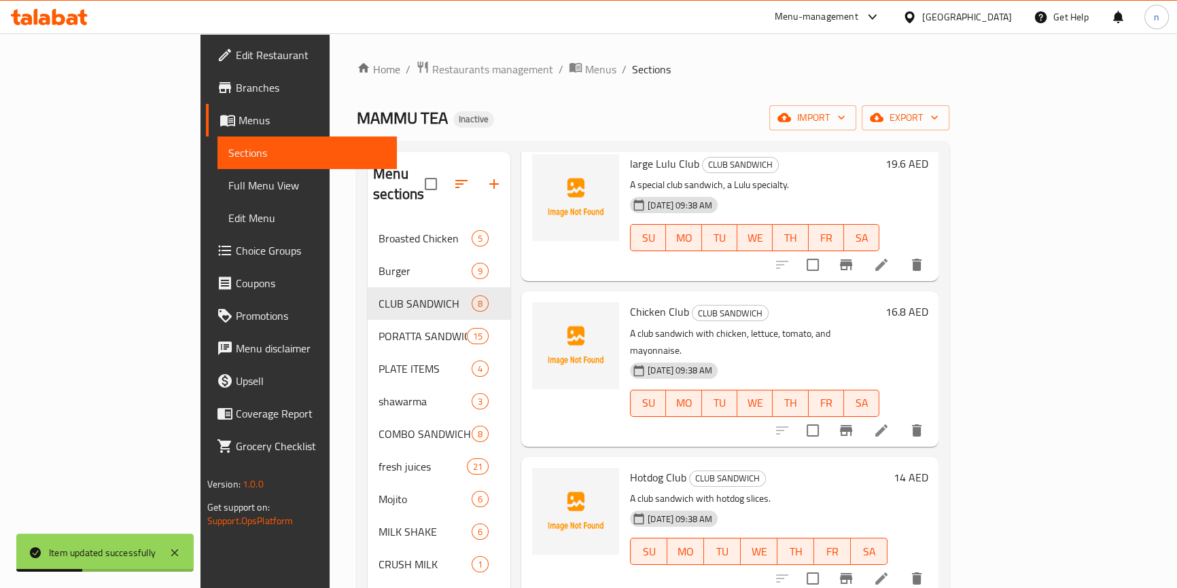
click at [889, 423] on icon at bounding box center [881, 431] width 16 height 16
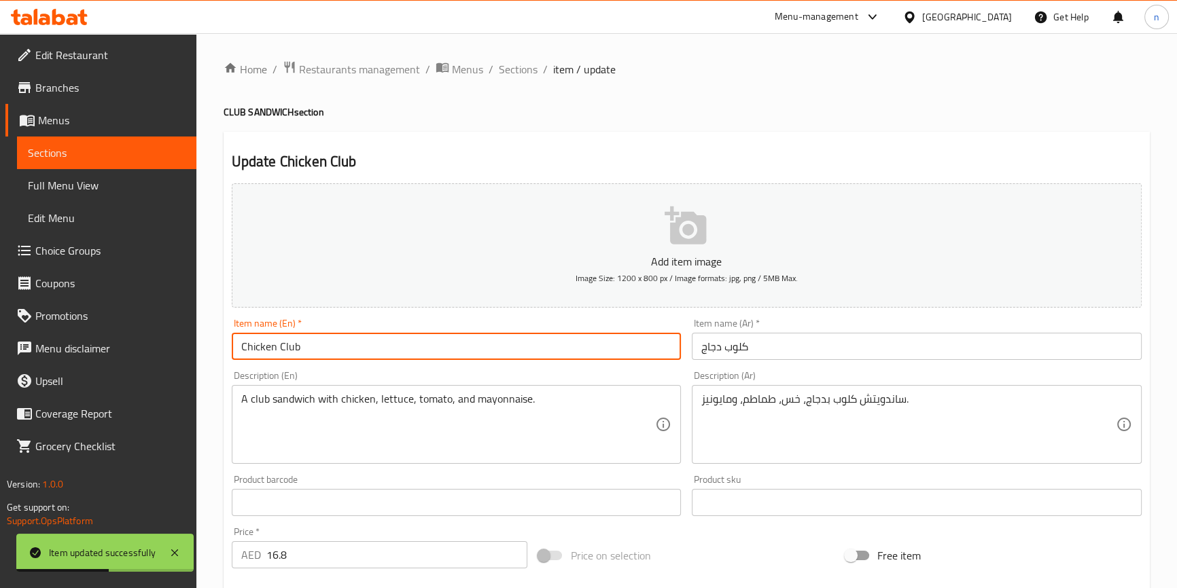
click at [238, 348] on input "Chicken Club" at bounding box center [457, 346] width 450 height 27
paste input "large"
type input "large Chicken Club"
click at [726, 344] on input "كلوب دجاج" at bounding box center [917, 346] width 450 height 27
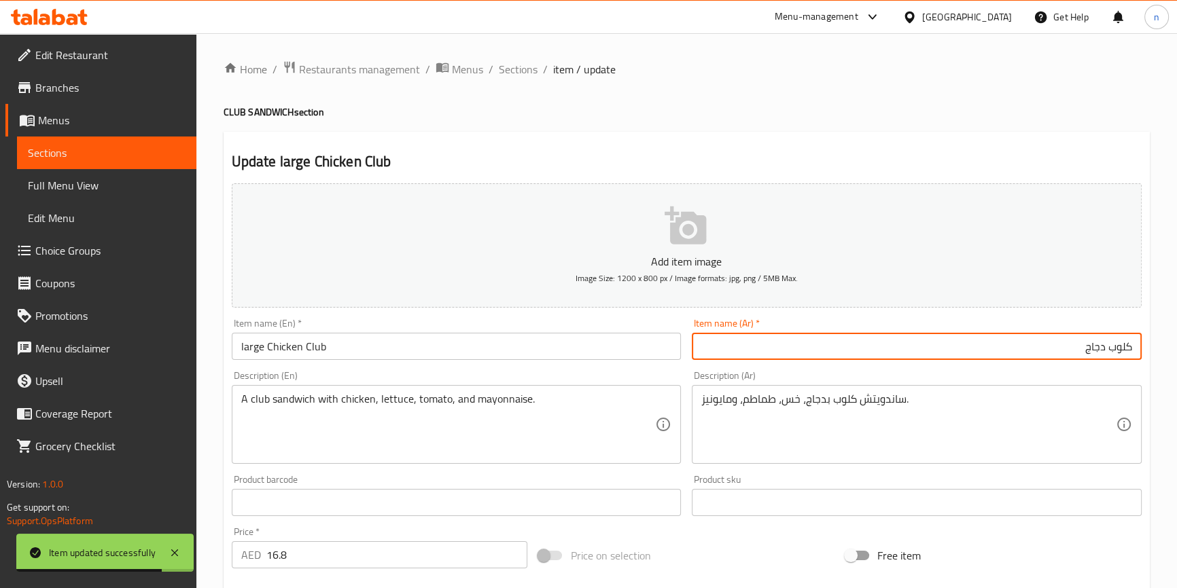
click at [791, 350] on input "كلوب دجاج" at bounding box center [917, 346] width 450 height 27
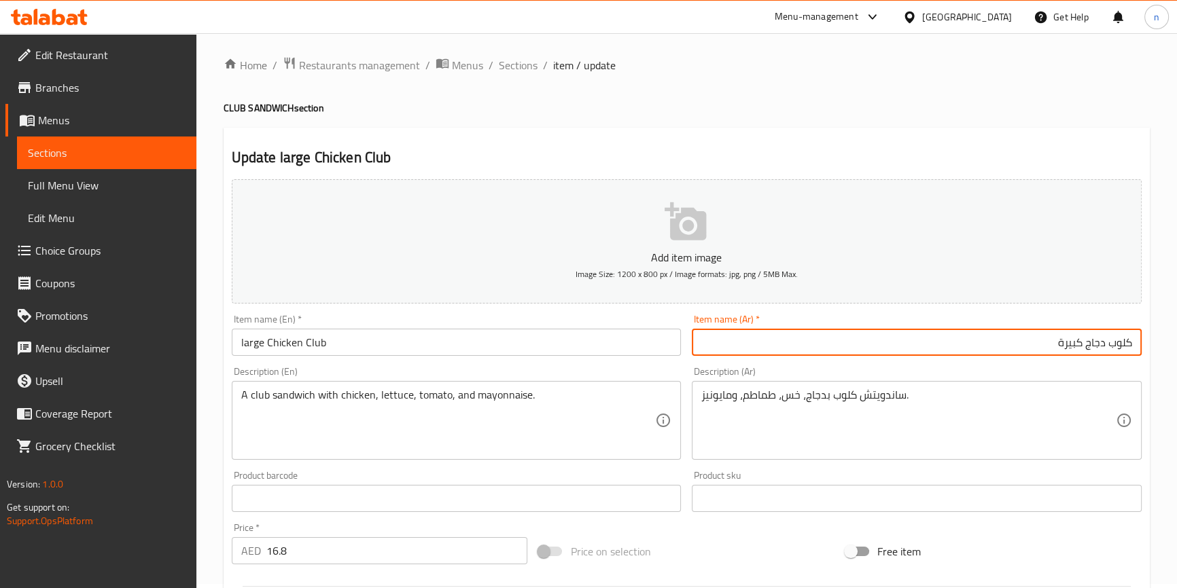
scroll to position [370, 0]
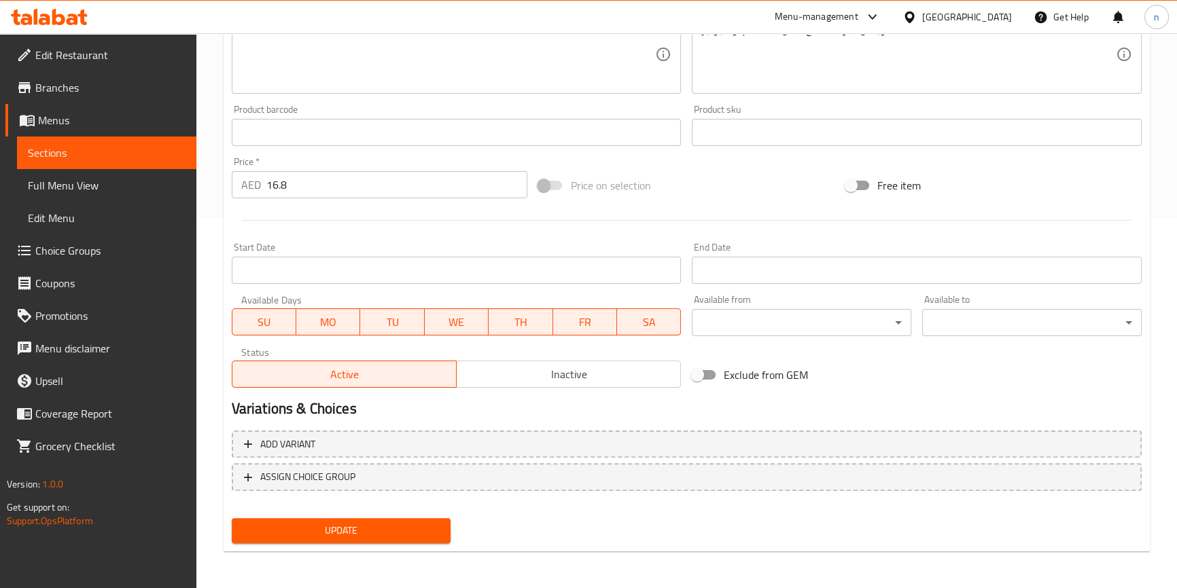
type input "كلوب دجاج كبيرة"
click at [374, 529] on span "Update" at bounding box center [342, 530] width 198 height 17
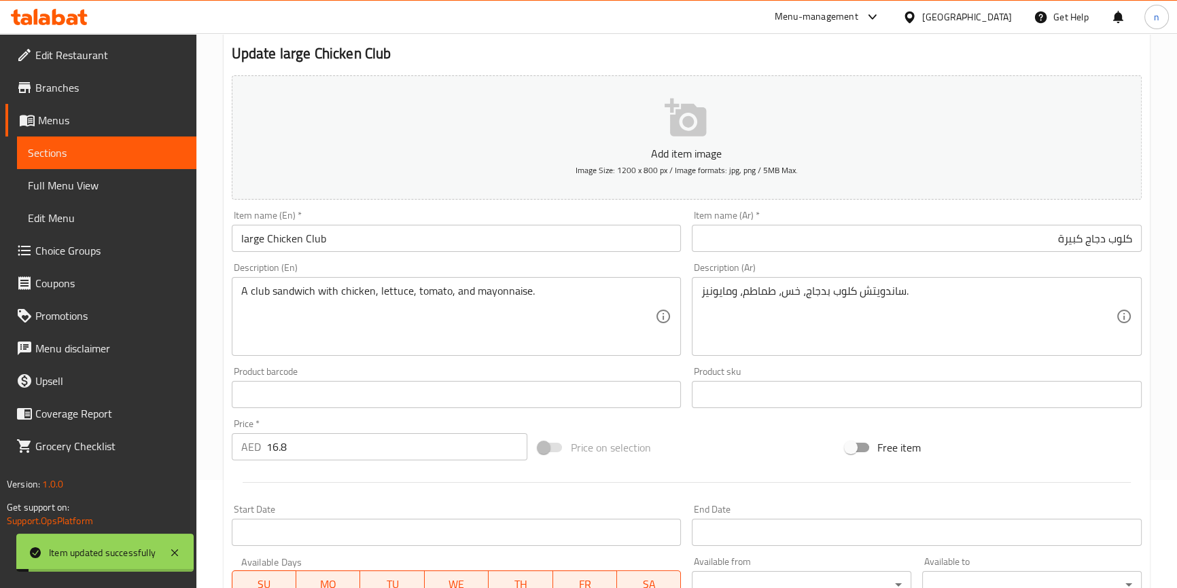
scroll to position [0, 0]
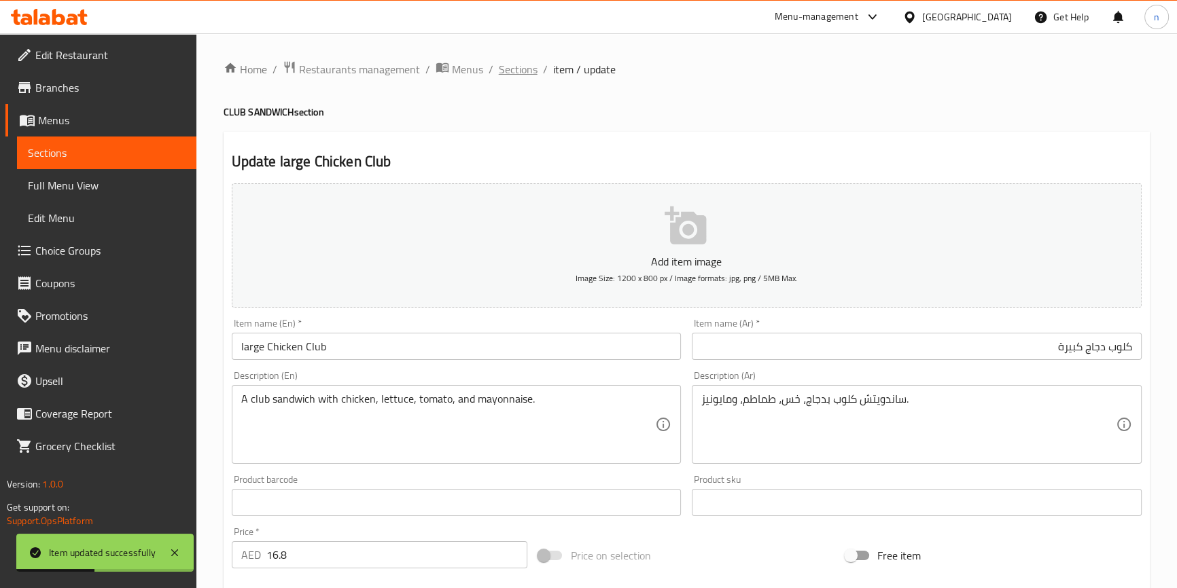
click at [530, 61] on span "Sections" at bounding box center [518, 69] width 39 height 16
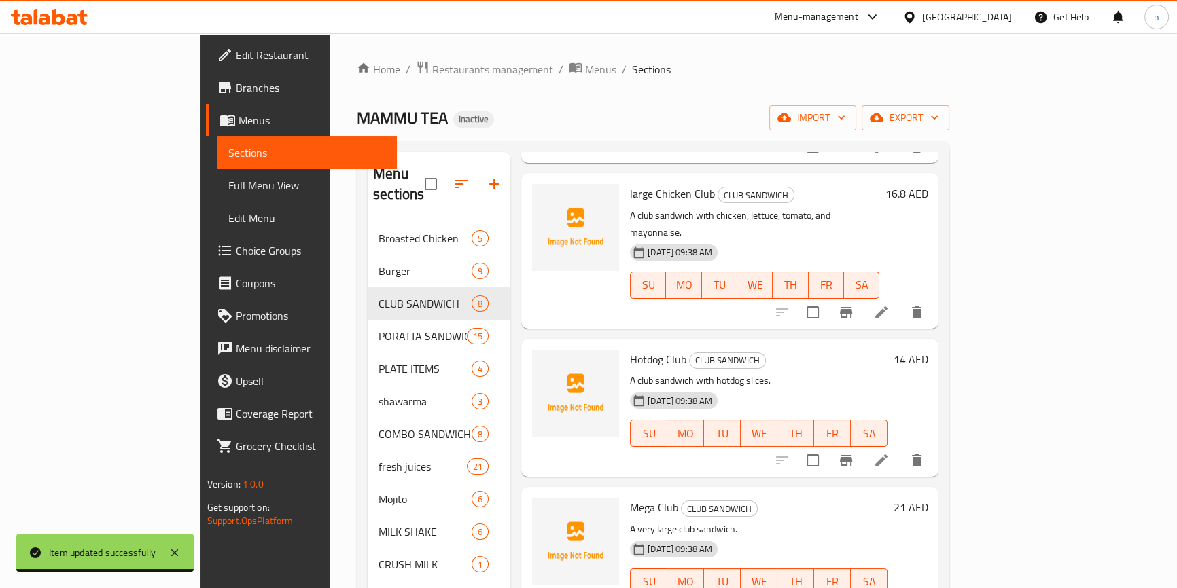
scroll to position [494, 0]
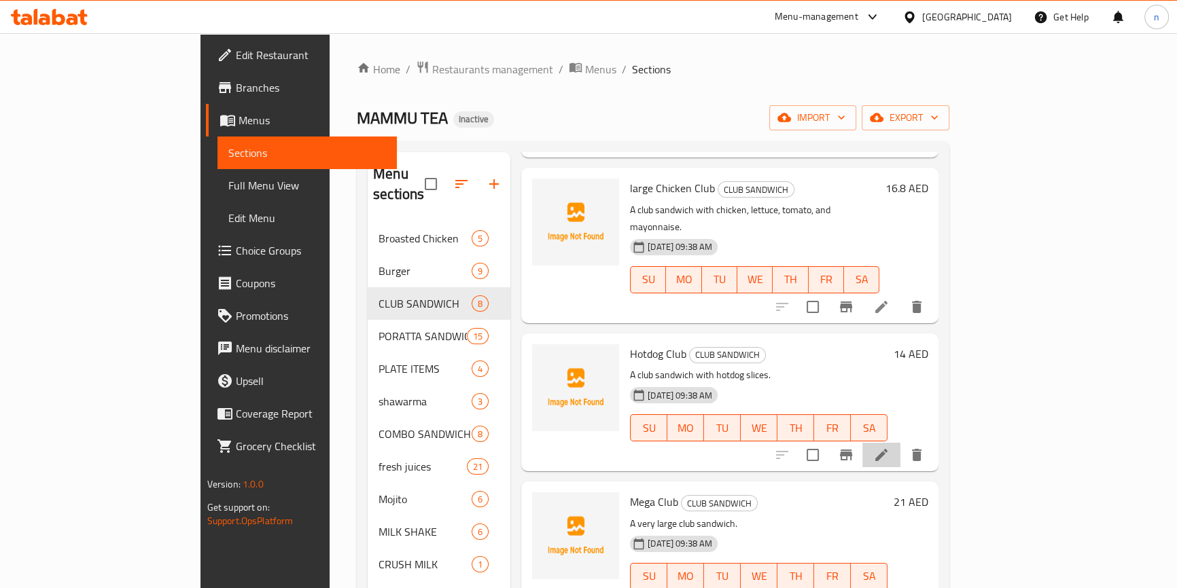
click at [900, 443] on li at bounding box center [881, 455] width 38 height 24
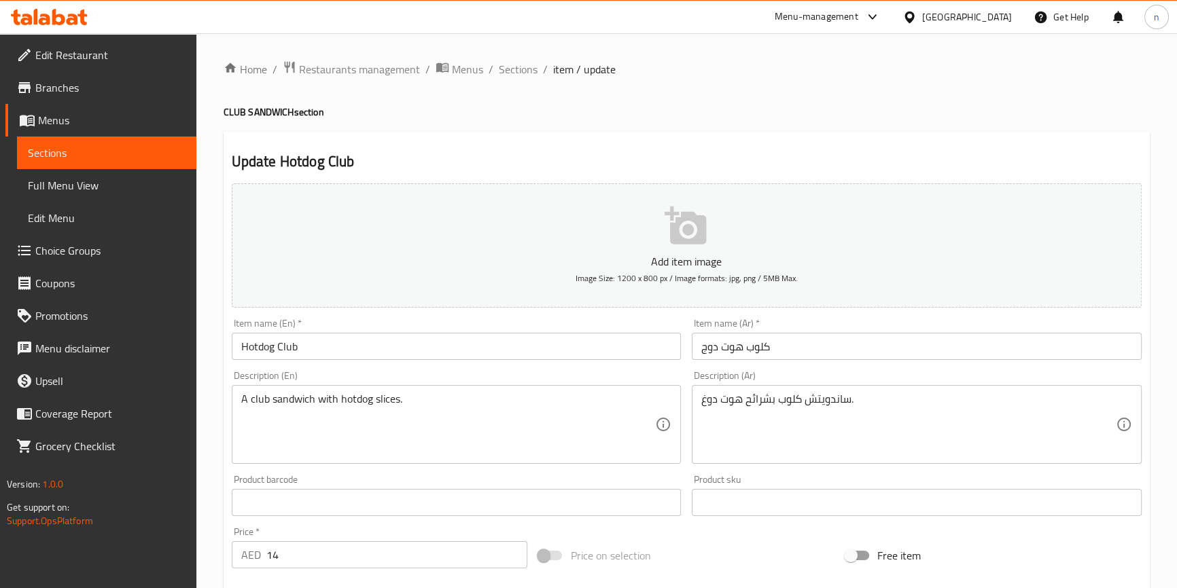
click at [235, 344] on input "Hotdog Club" at bounding box center [457, 346] width 450 height 27
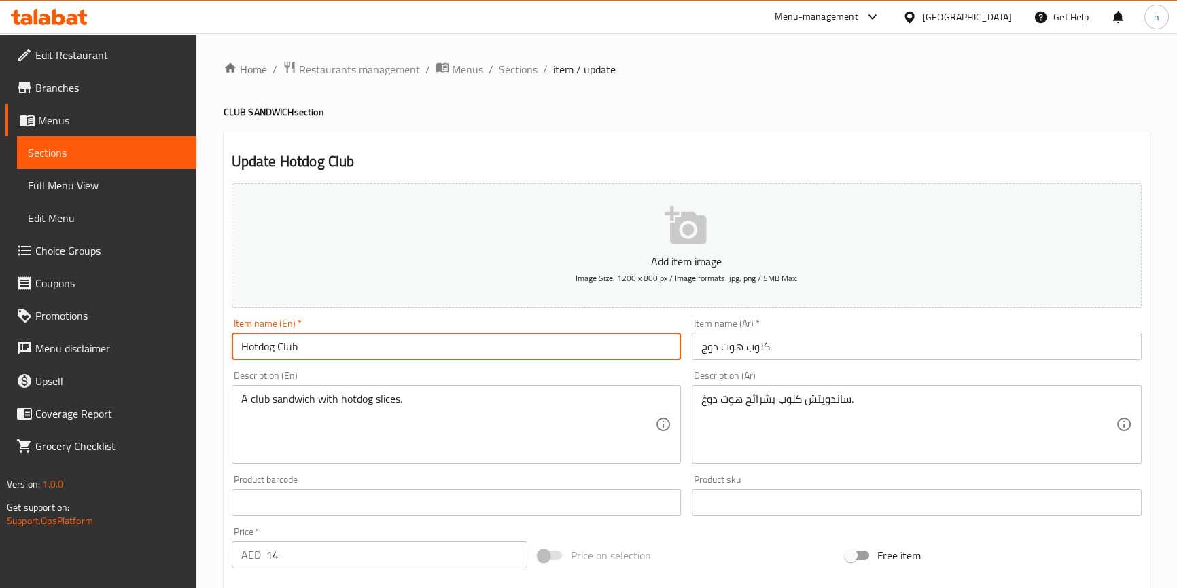
paste input "large"
type input "large Hotdog Club"
click at [700, 352] on input "كلوب هوت دوج" at bounding box center [917, 346] width 450 height 27
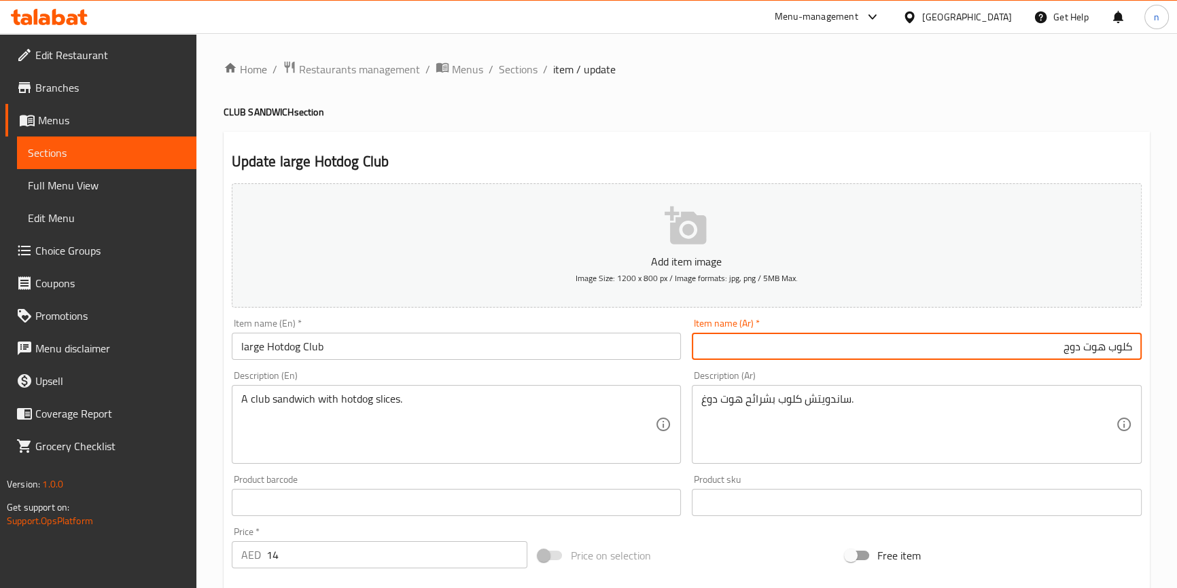
click at [779, 340] on input "كلوب هوت دوج" at bounding box center [917, 346] width 450 height 27
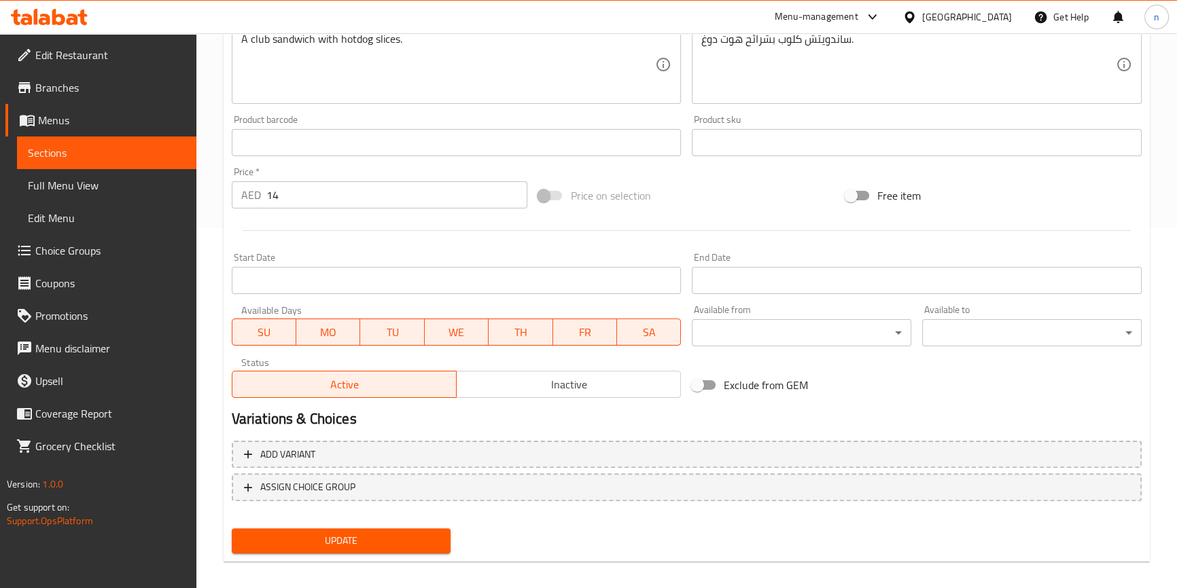
scroll to position [370, 0]
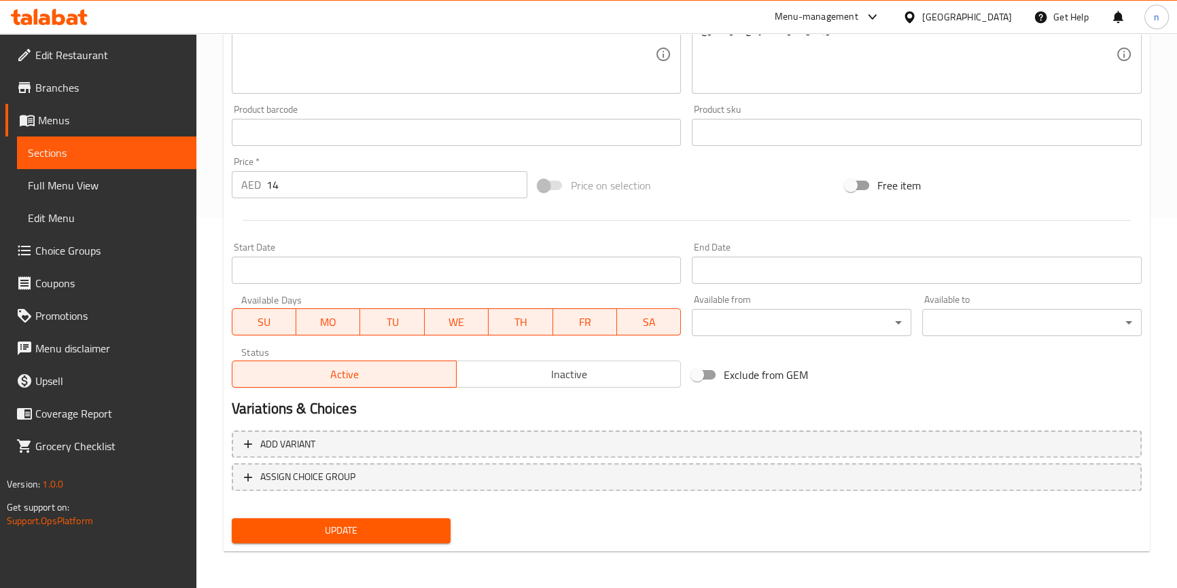
type input "كلوب هوت دوج كبيرة"
click at [357, 533] on span "Update" at bounding box center [342, 530] width 198 height 17
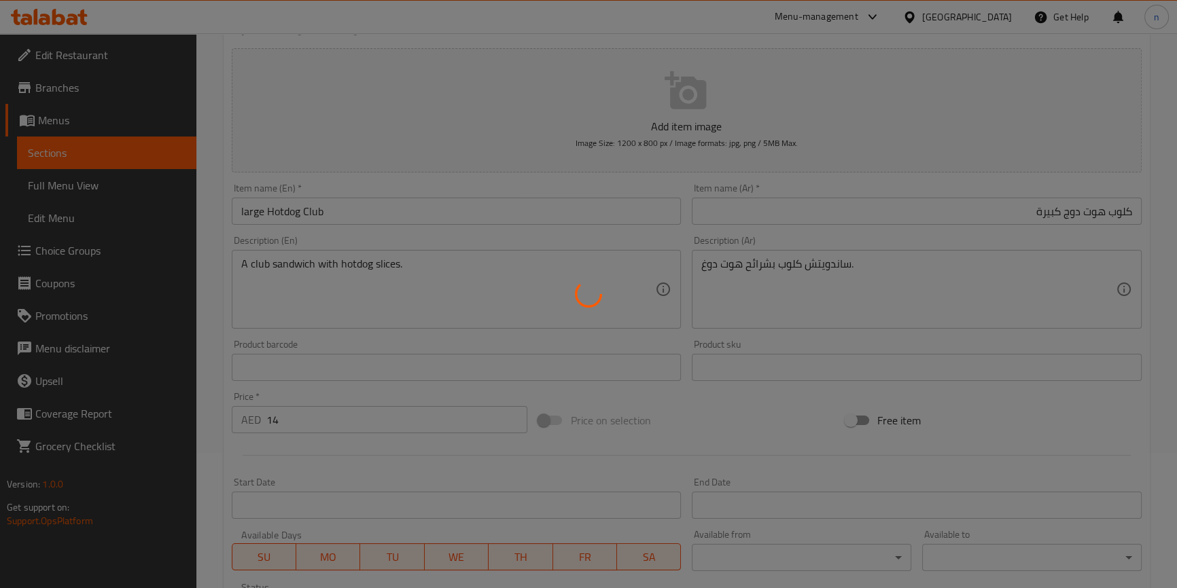
scroll to position [0, 0]
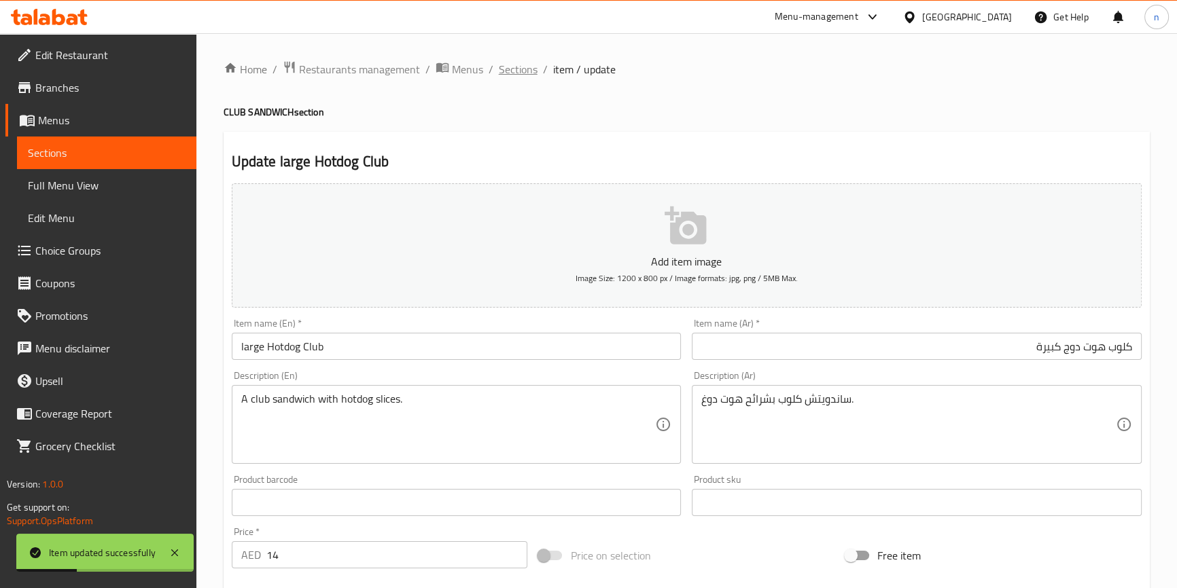
click at [503, 66] on span "Sections" at bounding box center [518, 69] width 39 height 16
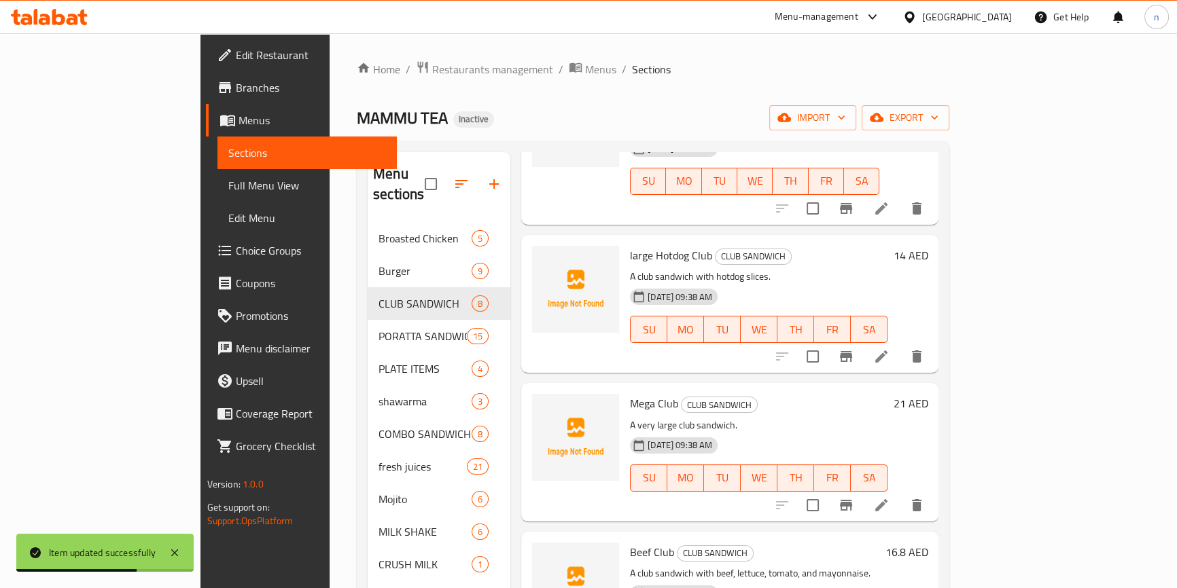
scroll to position [632, 0]
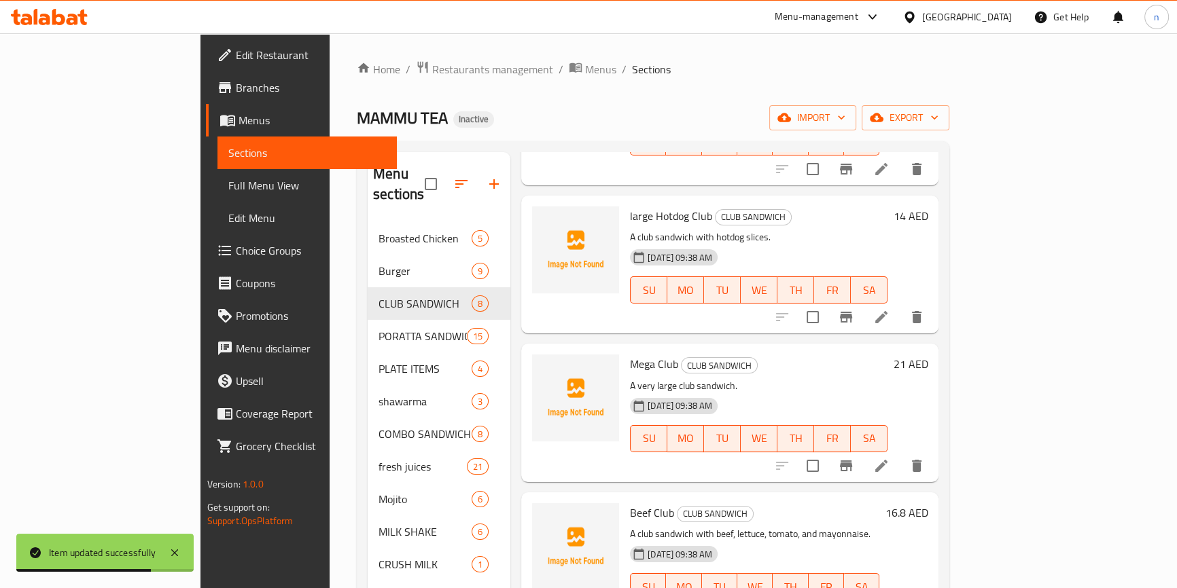
click at [938, 436] on div "Menu items Add Sort Manage items large Arabic Club CLUB SANDWICH A club sandwic…" at bounding box center [724, 450] width 428 height 597
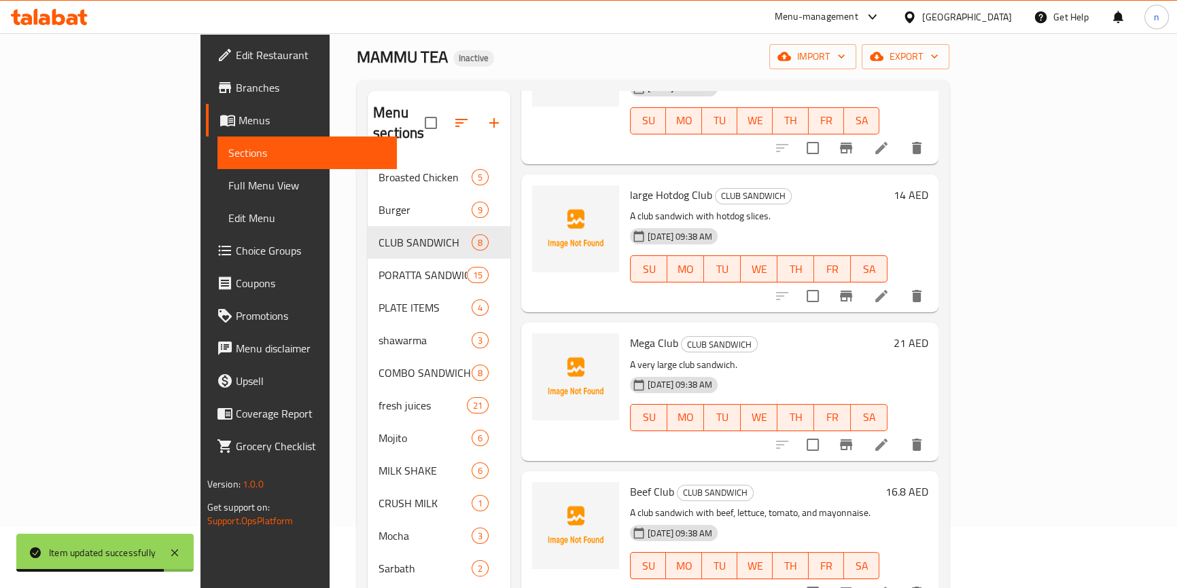
scroll to position [571, 0]
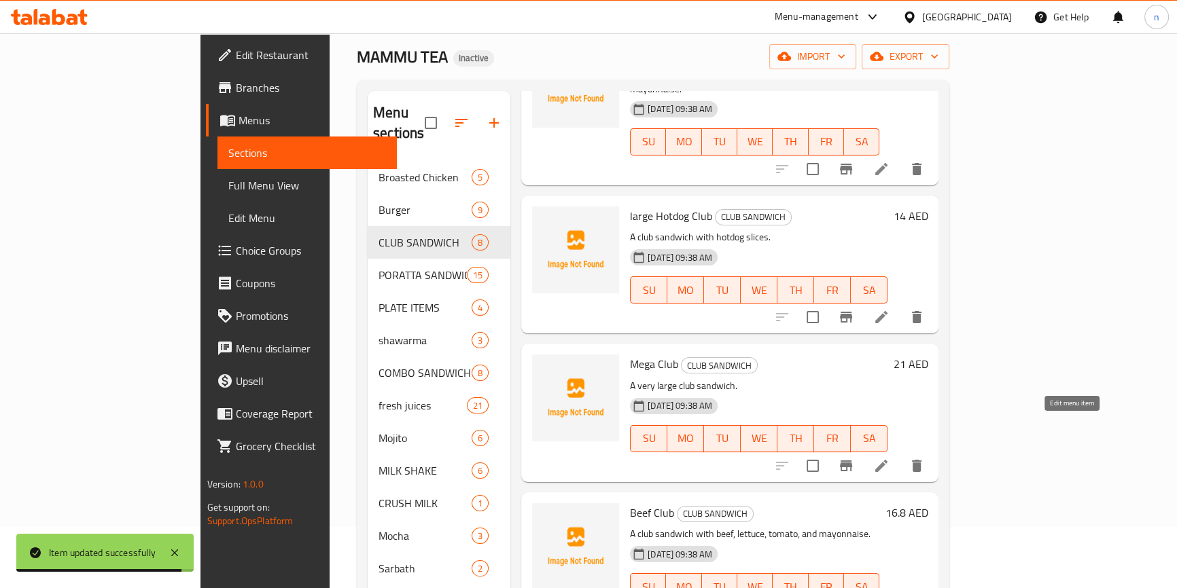
click at [889, 458] on icon at bounding box center [881, 466] width 16 height 16
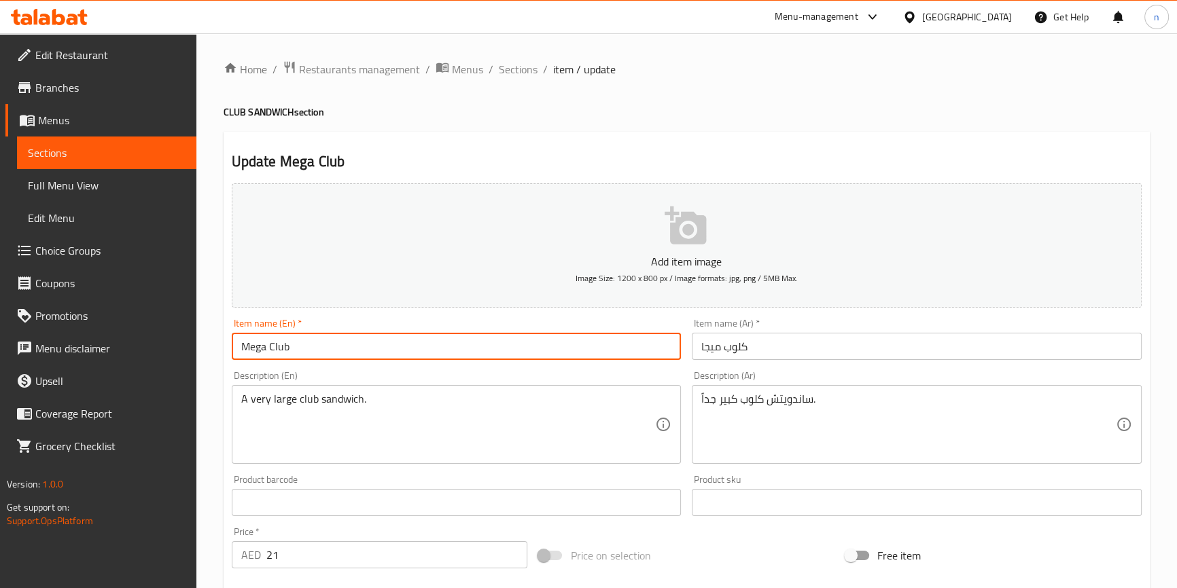
click at [237, 353] on input "Mega Club" at bounding box center [457, 346] width 450 height 27
paste input "large"
type input "large Mega Club"
click at [705, 342] on input "كلوب ميجا" at bounding box center [917, 346] width 450 height 27
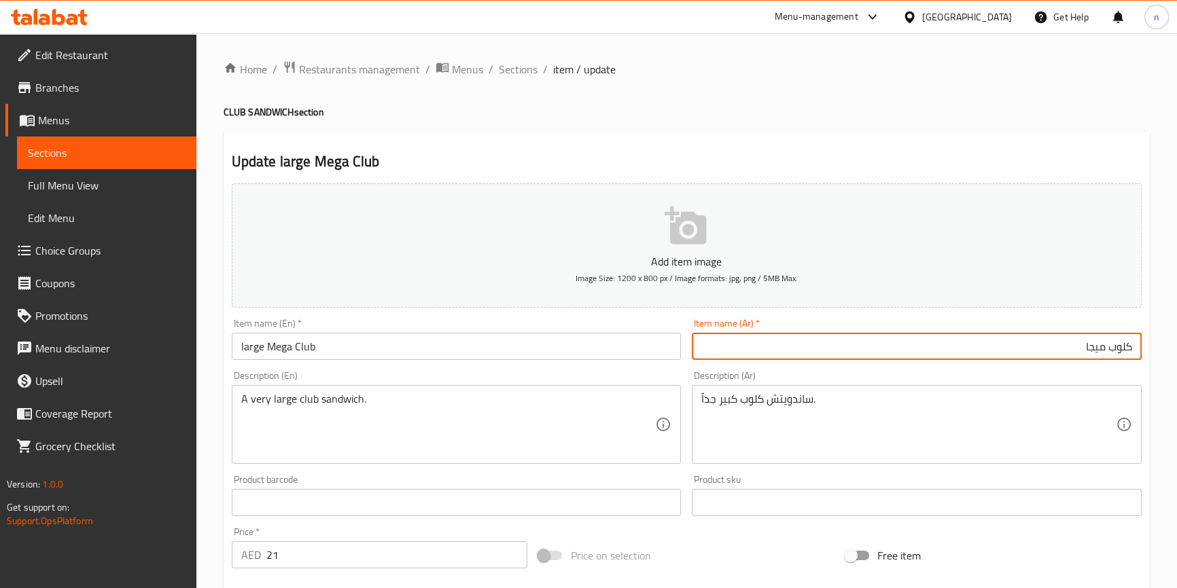
click at [848, 339] on input "كلوب ميجا" at bounding box center [917, 346] width 450 height 27
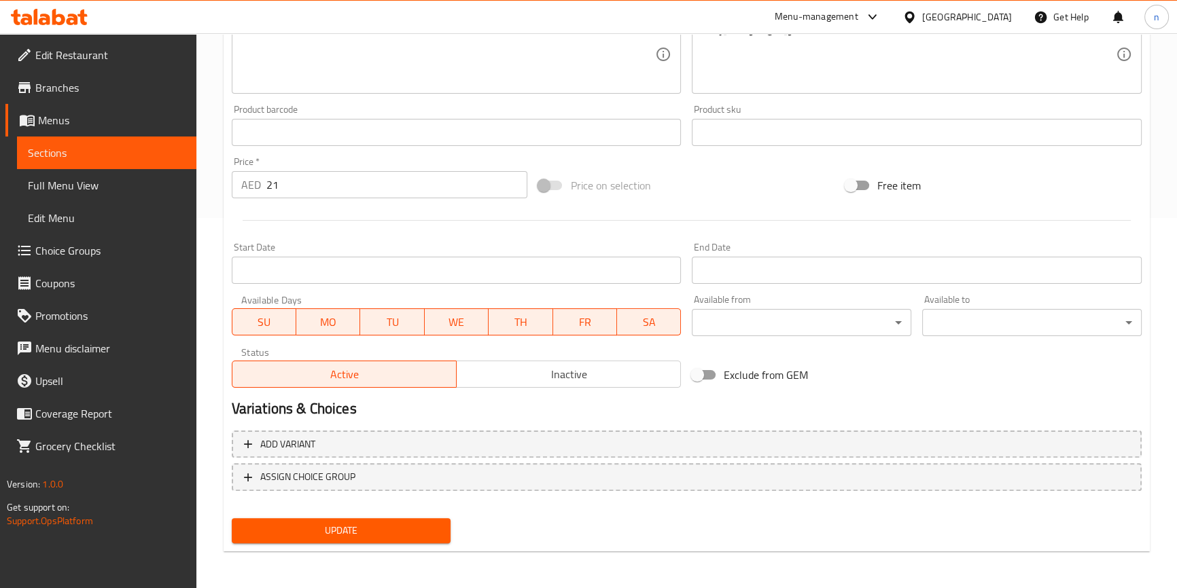
type input "كلوب ميجا كبيرة"
click at [365, 534] on span "Update" at bounding box center [342, 530] width 198 height 17
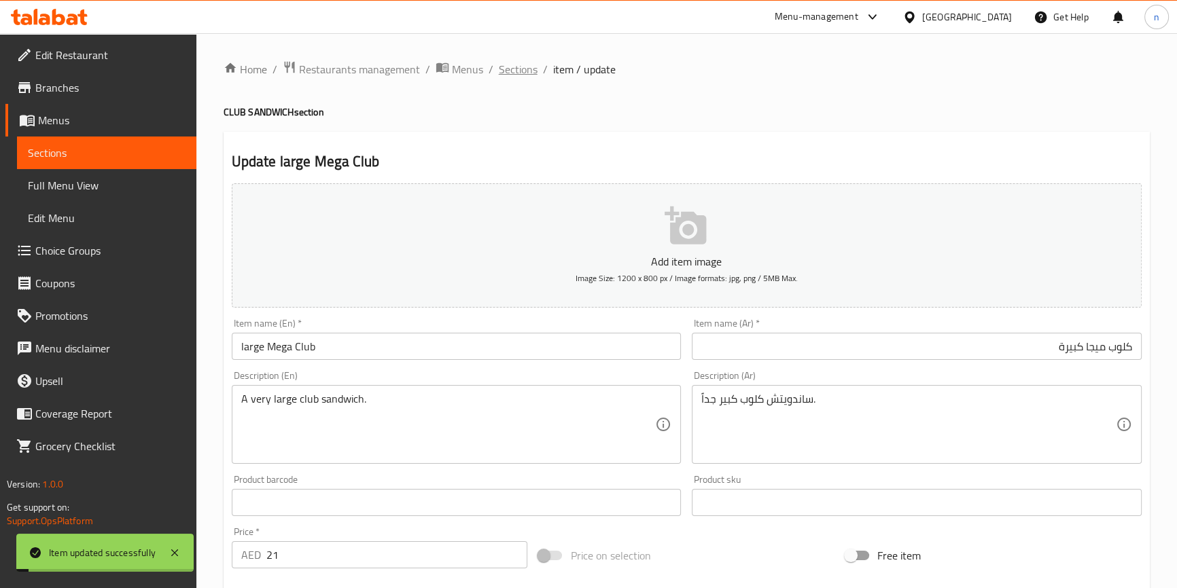
click at [513, 72] on span "Sections" at bounding box center [518, 69] width 39 height 16
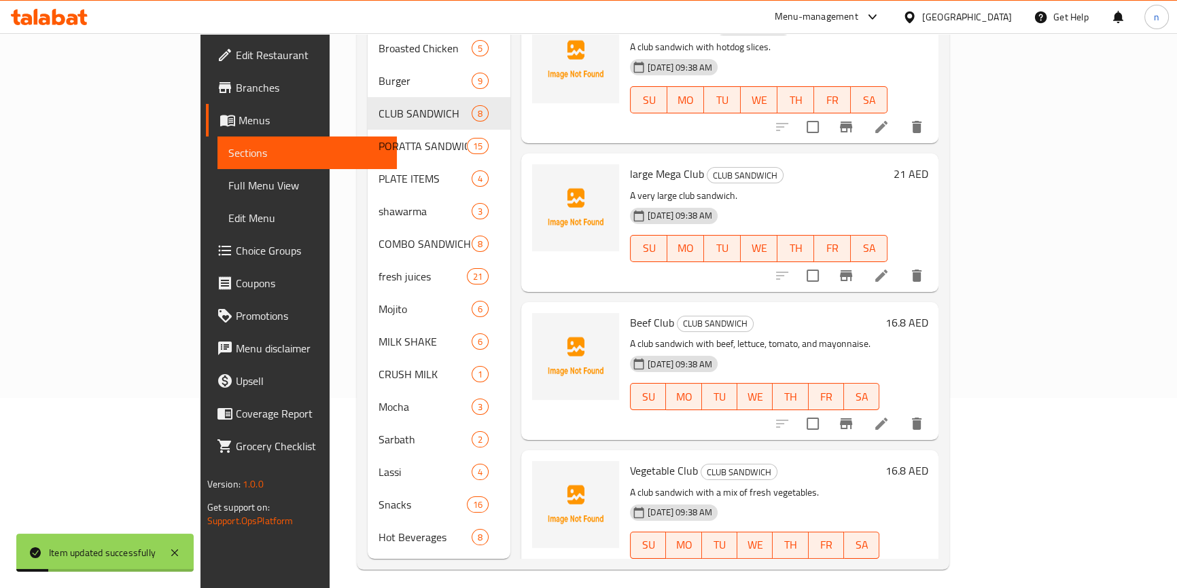
scroll to position [190, 0]
click at [900, 412] on li at bounding box center [881, 424] width 38 height 24
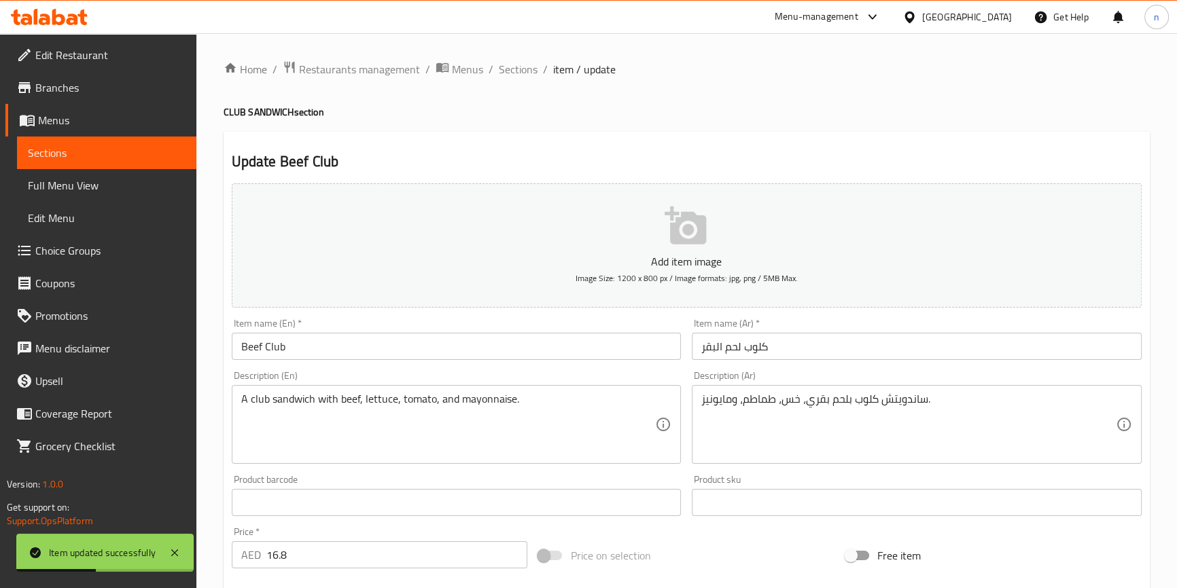
click at [240, 345] on input "Beef Club" at bounding box center [457, 346] width 450 height 27
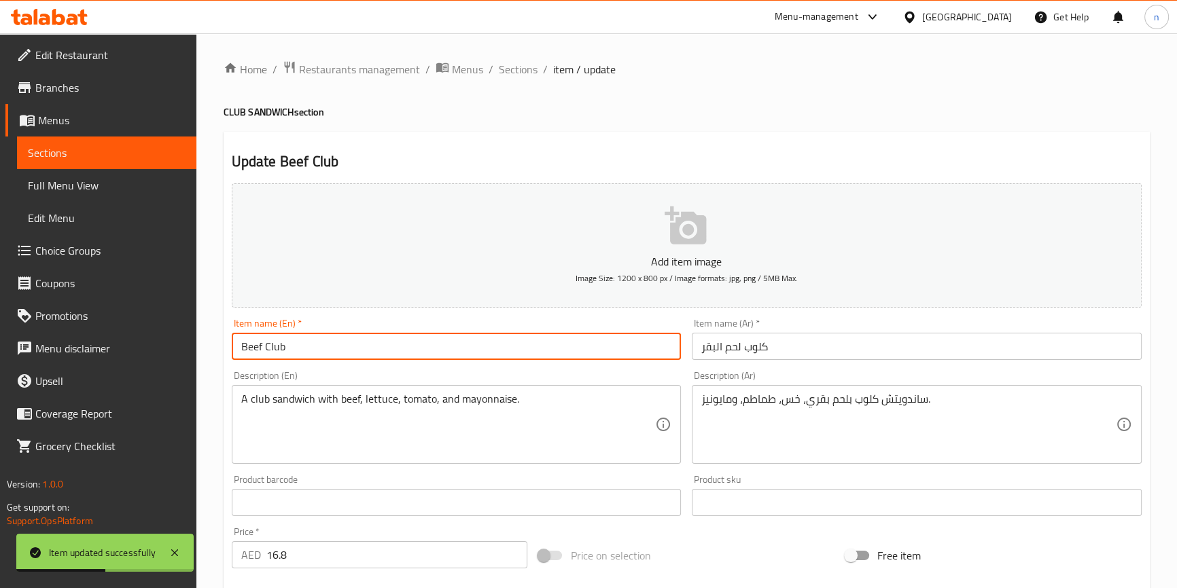
paste input "large"
type input "large Beef Club"
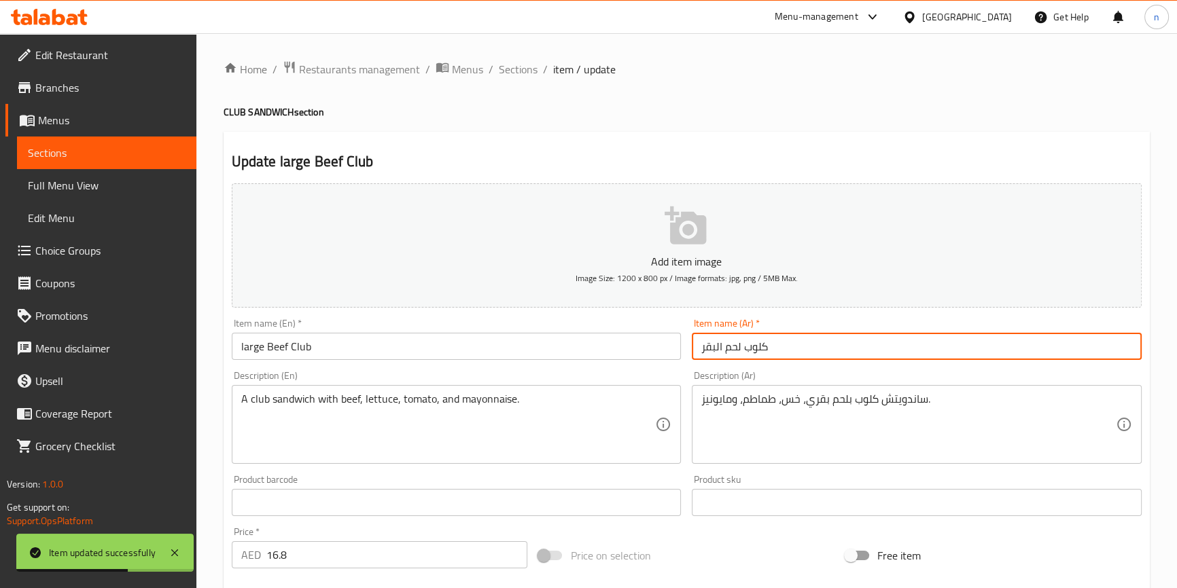
click at [713, 354] on input "كلوب لحم البقر" at bounding box center [917, 346] width 450 height 27
click at [786, 348] on input "كلوب لحم البقر" at bounding box center [917, 346] width 450 height 27
click at [726, 346] on input "كلوب لحم البقر" at bounding box center [917, 346] width 450 height 27
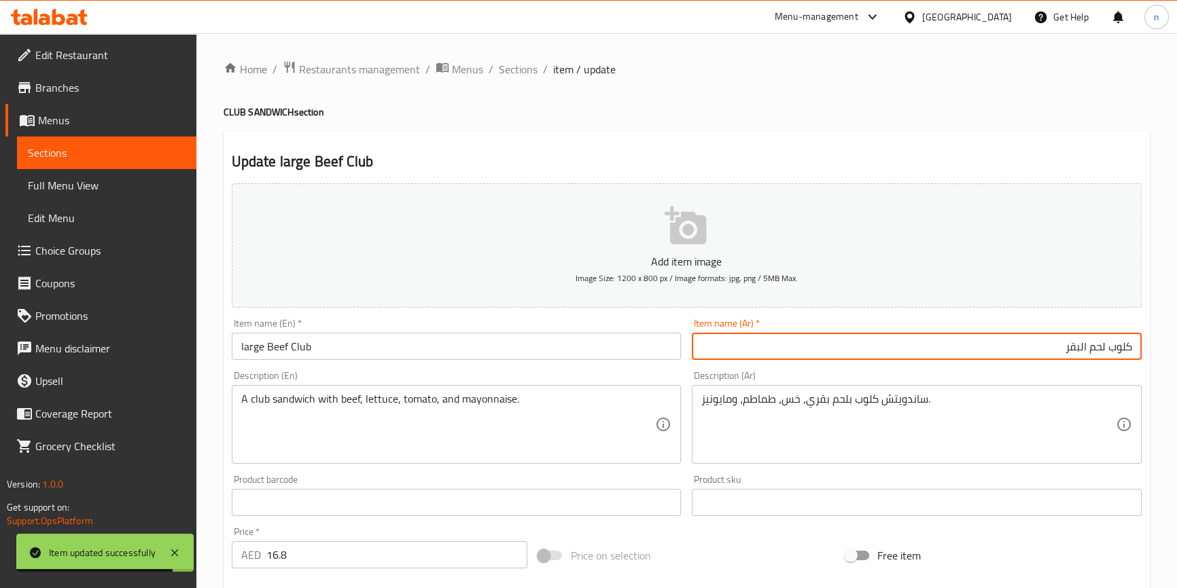
click at [788, 346] on input "كلوب لحم البقر" at bounding box center [917, 346] width 450 height 27
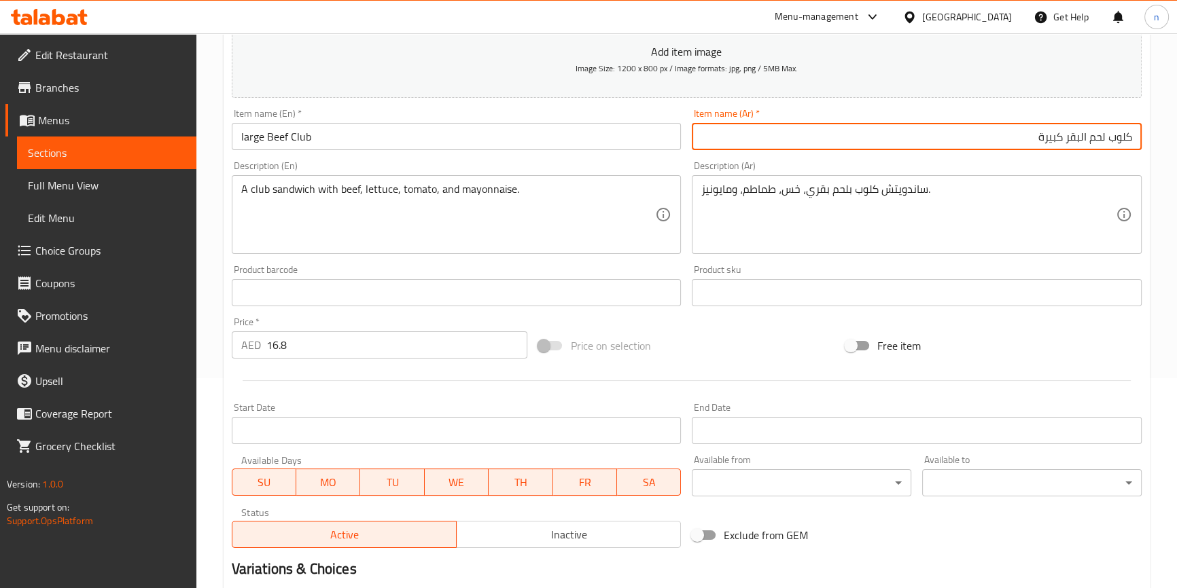
scroll to position [370, 0]
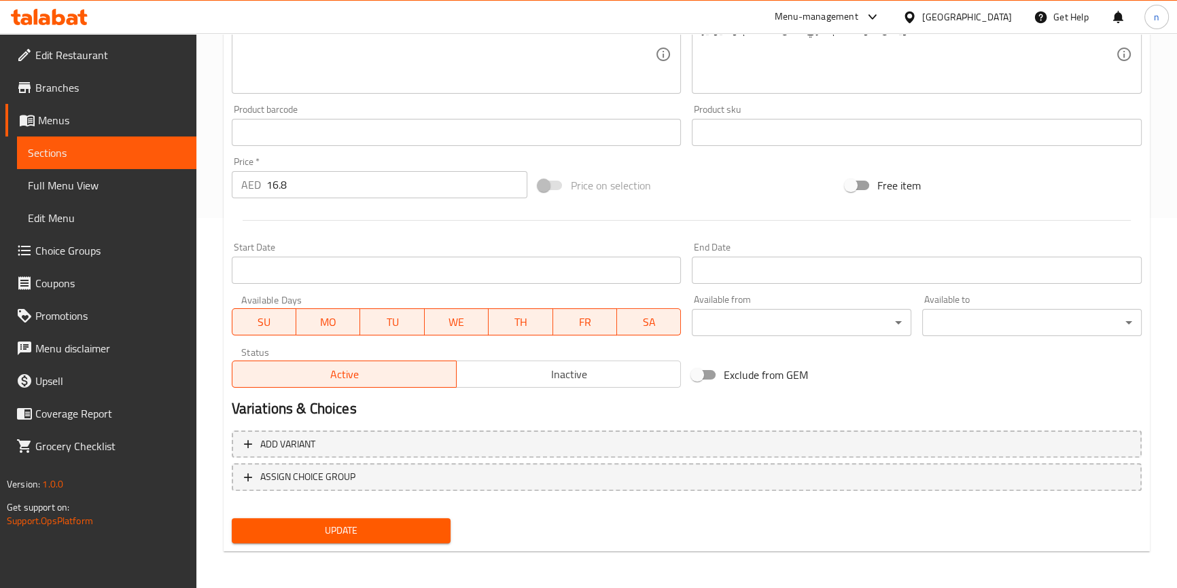
type input "كلوب لحم البقر كبيرة"
click at [360, 525] on span "Update" at bounding box center [342, 530] width 198 height 17
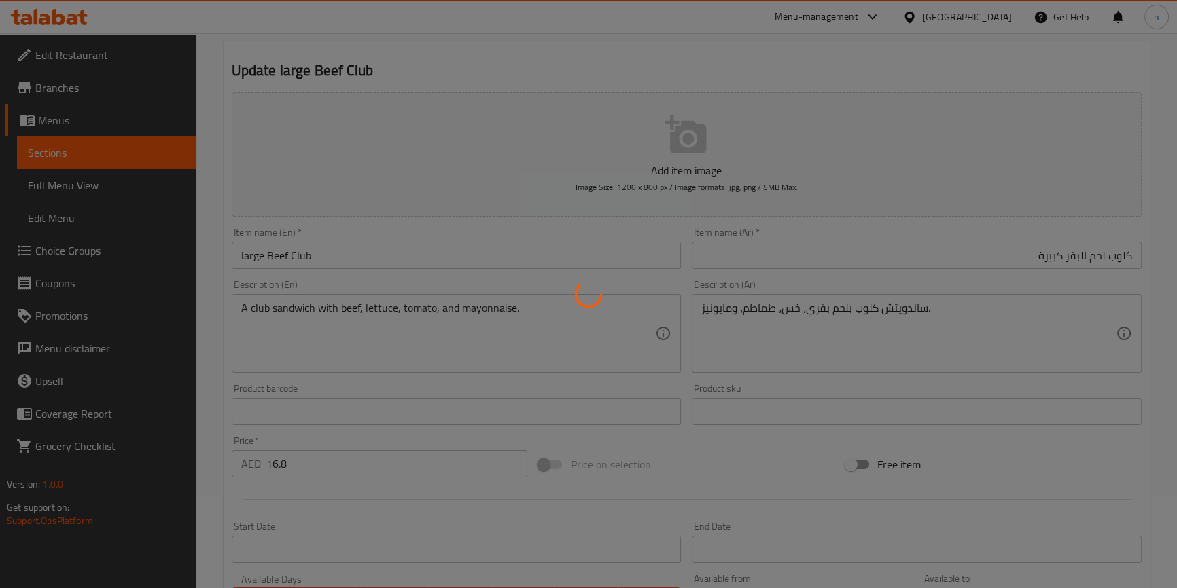
scroll to position [0, 0]
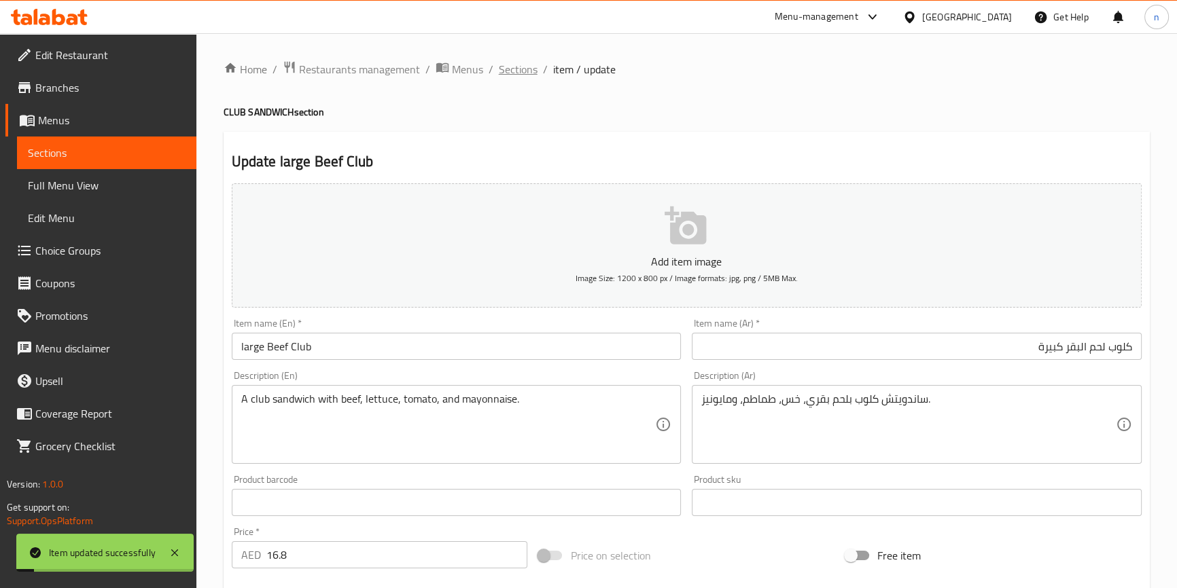
click at [519, 77] on span "Sections" at bounding box center [518, 69] width 39 height 16
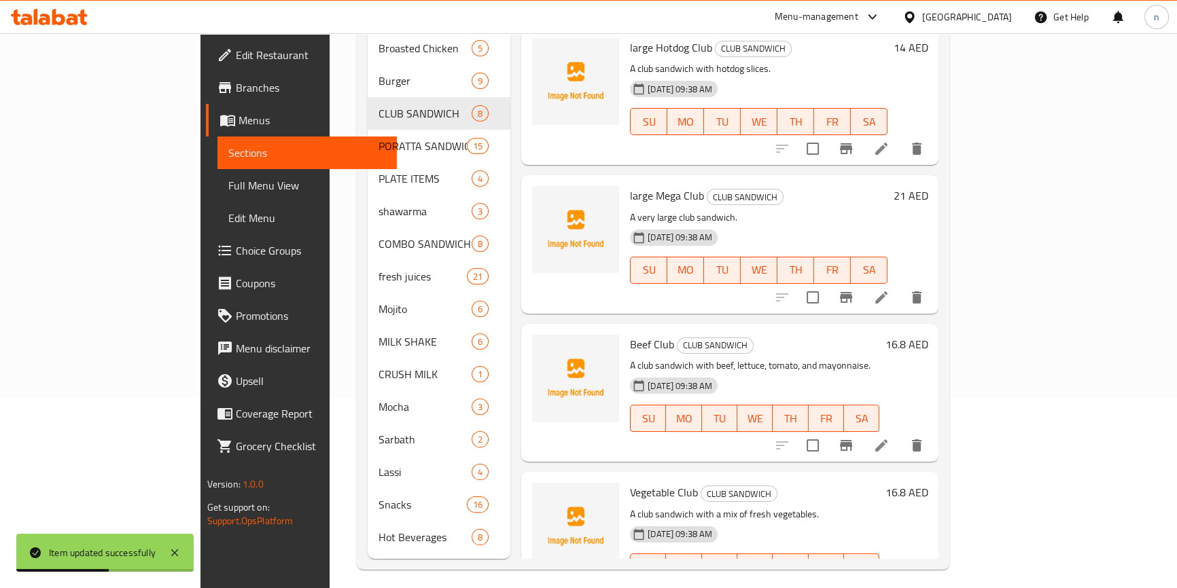
scroll to position [632, 0]
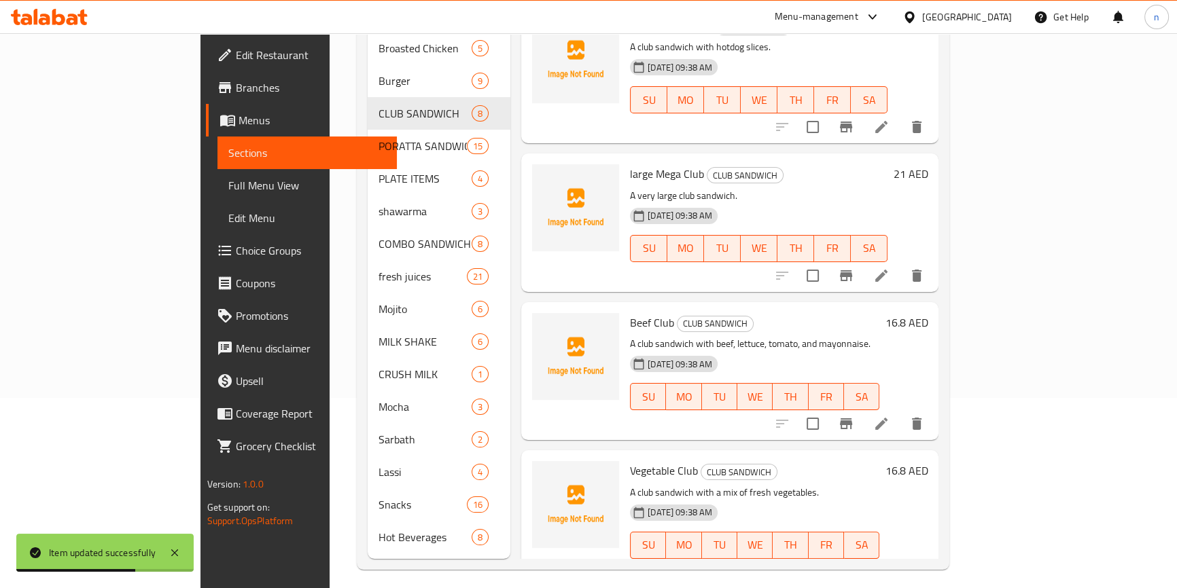
click at [900, 560] on li at bounding box center [881, 572] width 38 height 24
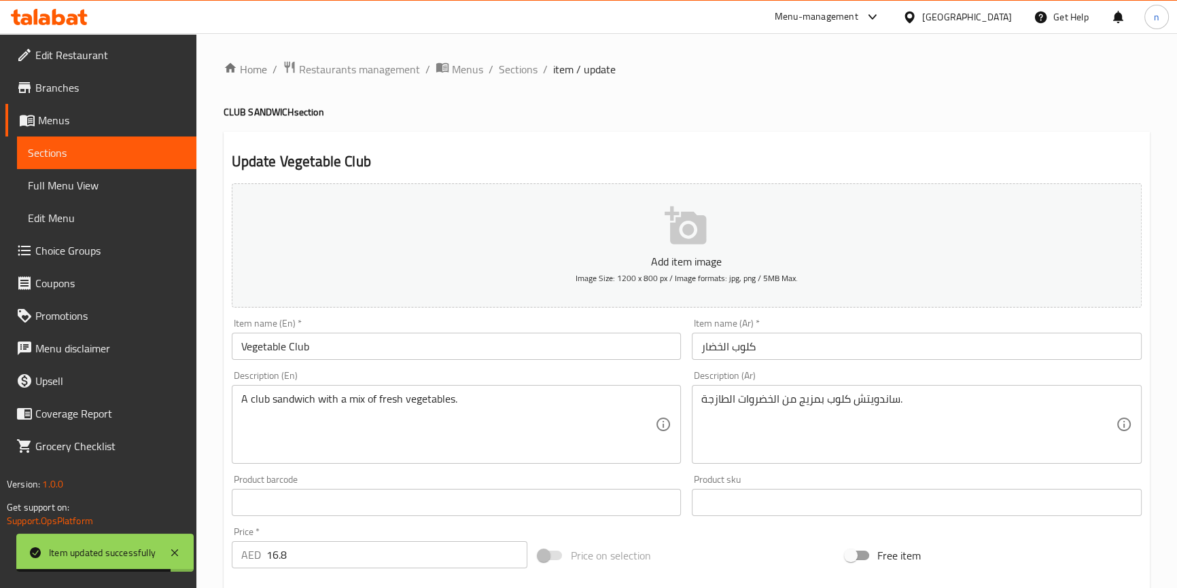
click at [236, 347] on input "Vegetable Club" at bounding box center [457, 346] width 450 height 27
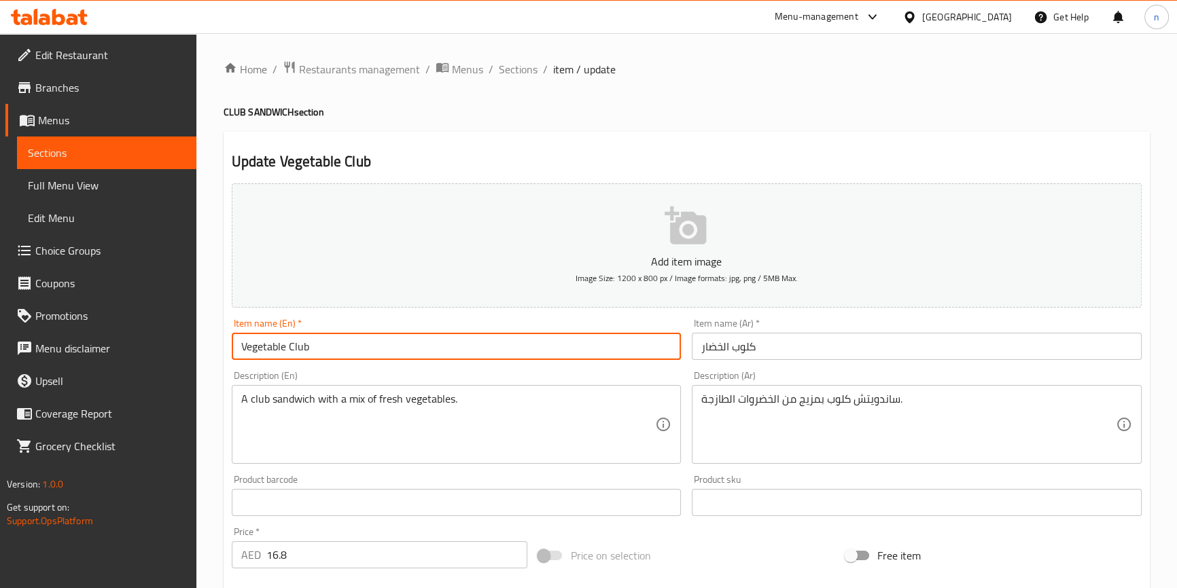
paste input "large"
type input "large Vegetable Club"
click at [716, 344] on input "كلوب الخضار" at bounding box center [917, 346] width 450 height 27
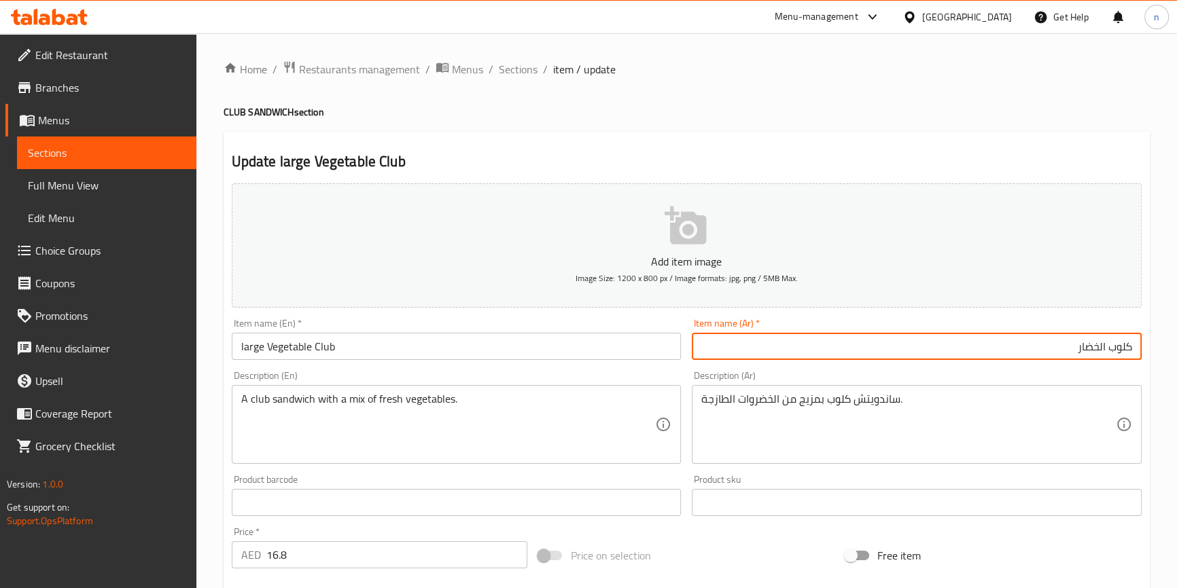
click at [933, 354] on input "كلوب الخضار" at bounding box center [917, 346] width 450 height 27
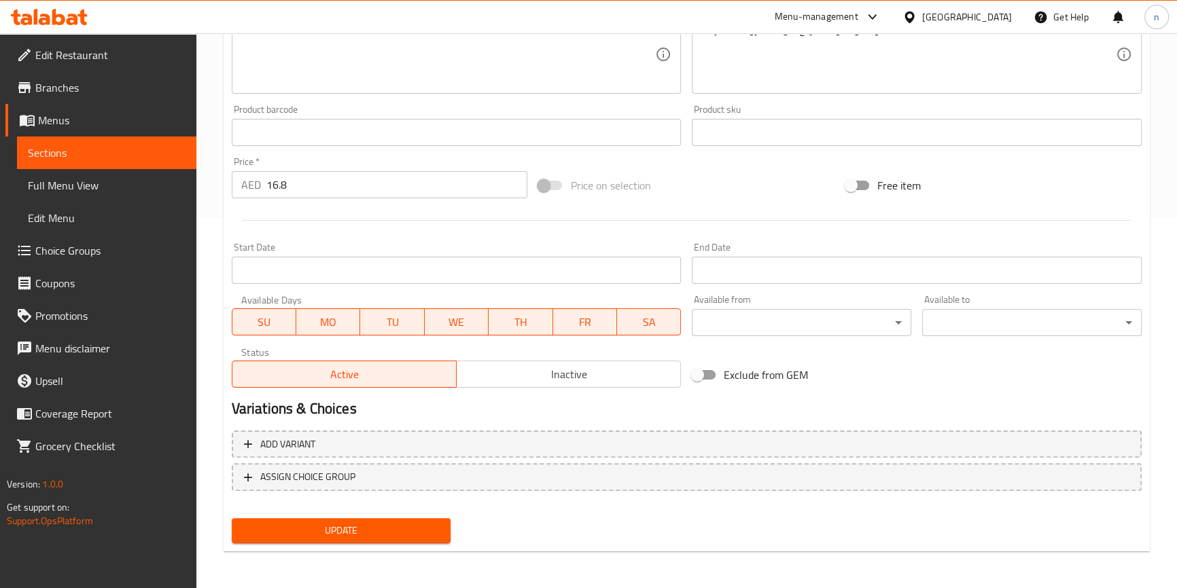
type input "كلوب الخضار كبيرة"
click at [322, 531] on span "Update" at bounding box center [342, 530] width 198 height 17
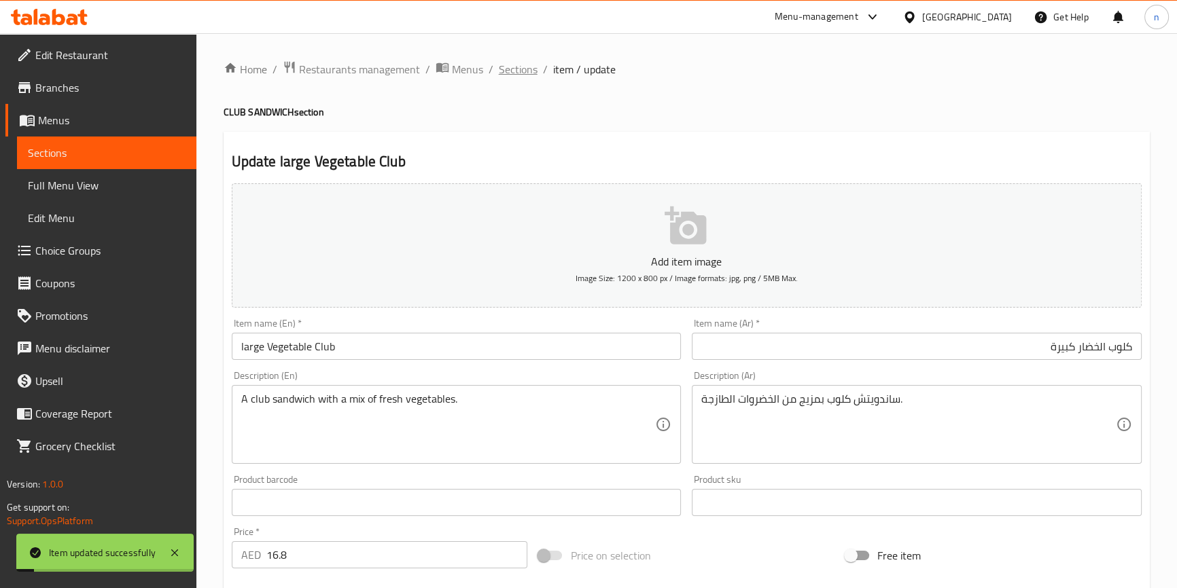
click at [526, 73] on span "Sections" at bounding box center [518, 69] width 39 height 16
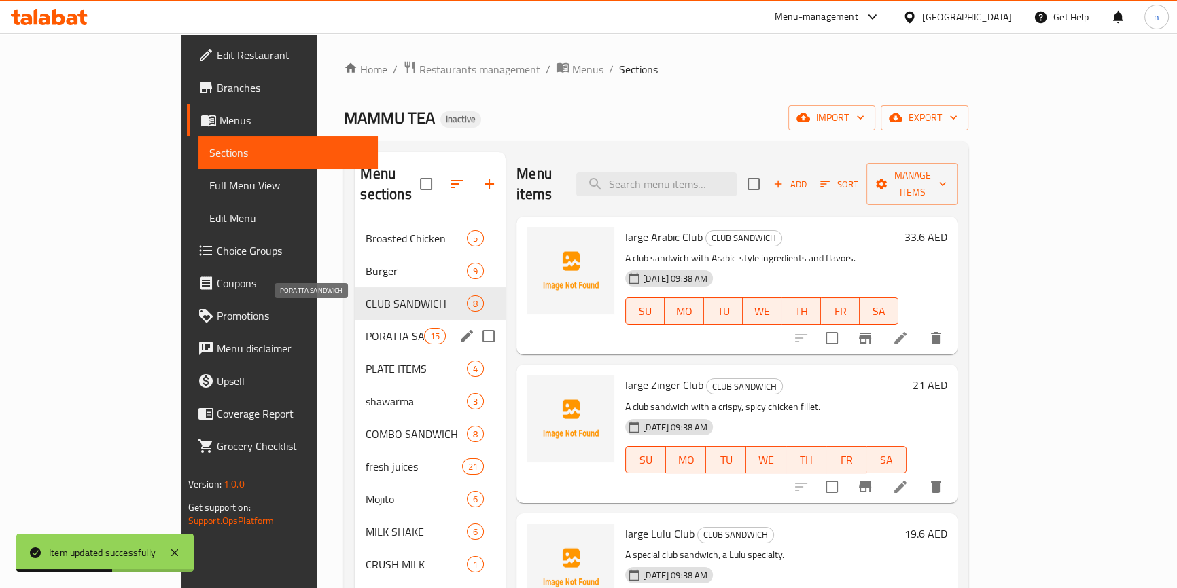
click at [365, 328] on span "PORATTA SANDWICH" at bounding box center [394, 336] width 58 height 16
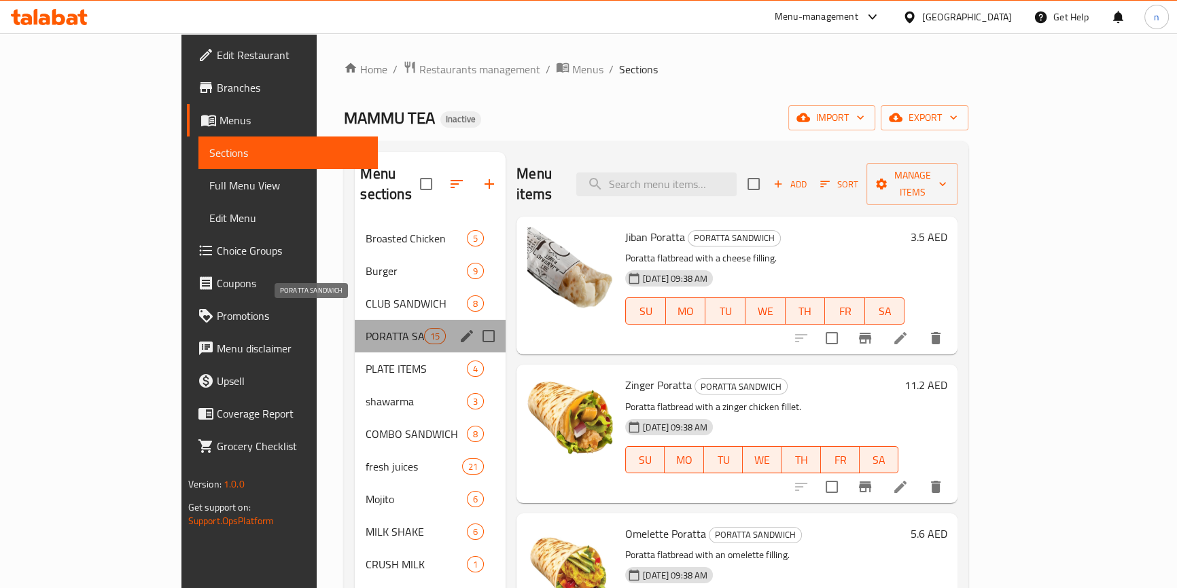
click at [365, 328] on span "PORATTA SANDWICH" at bounding box center [394, 336] width 58 height 16
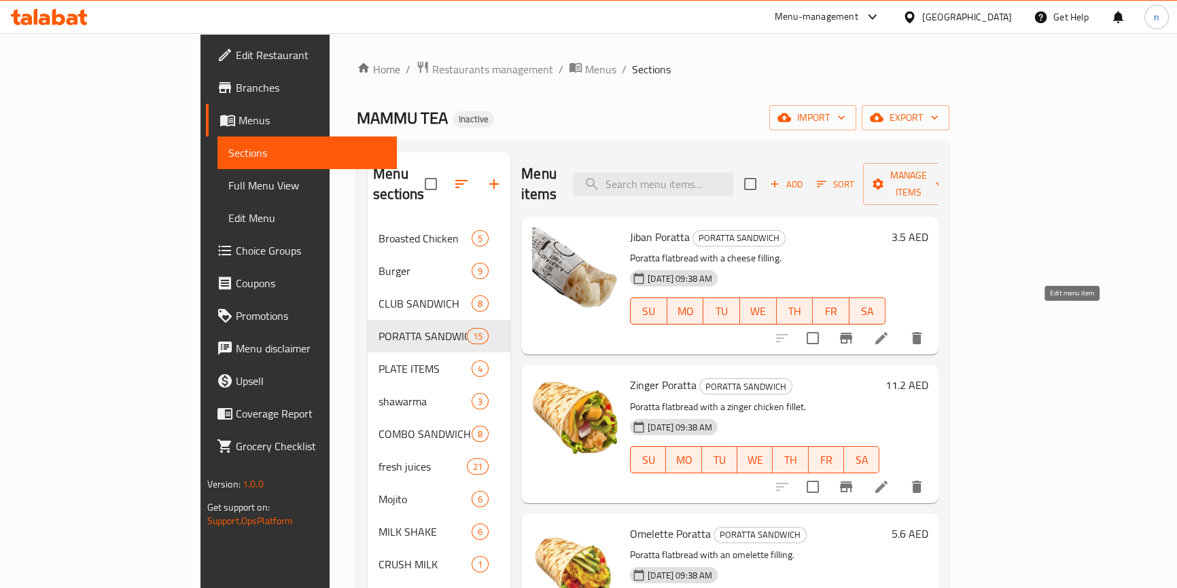
click at [889, 330] on icon at bounding box center [881, 338] width 16 height 16
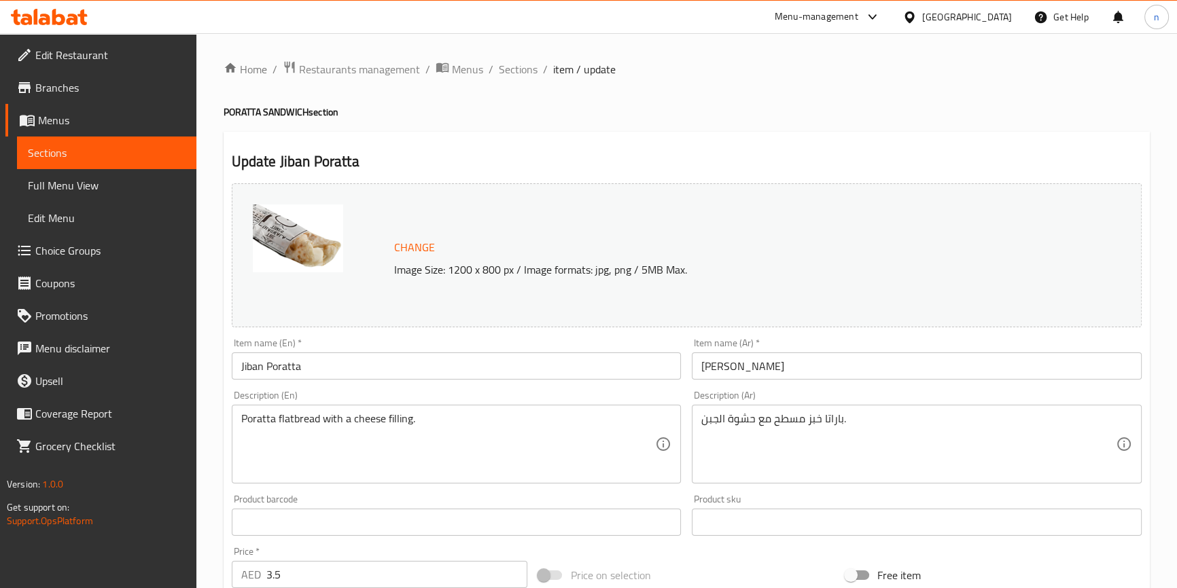
click at [238, 367] on input "Jiban Poratta" at bounding box center [457, 366] width 450 height 27
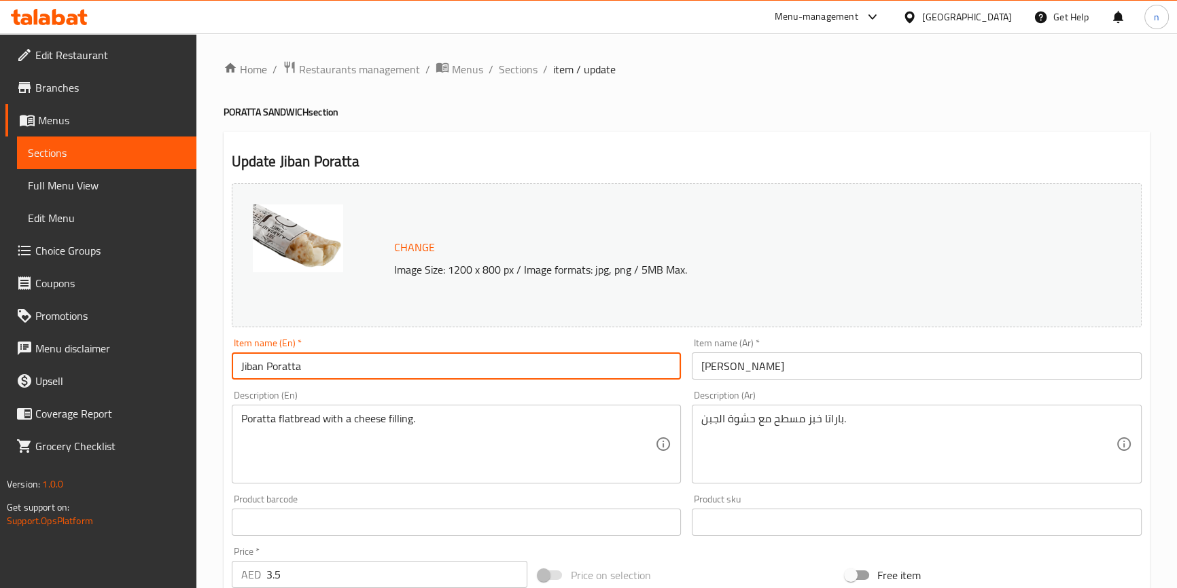
paste input "large"
type input "large Jiban Poratta"
click at [720, 371] on input "[PERSON_NAME]" at bounding box center [917, 366] width 450 height 27
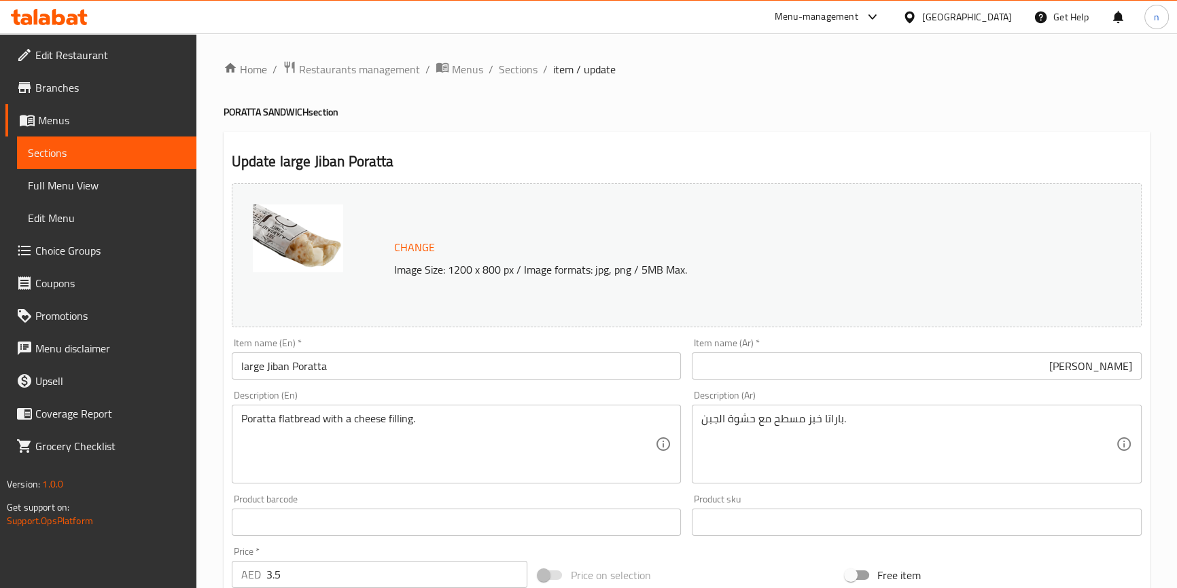
click at [903, 351] on div "Item name (Ar)   * [PERSON_NAME] Item name (Ar) *" at bounding box center [917, 358] width 450 height 41
click at [930, 353] on div "Item name (Ar)   * [PERSON_NAME] Item name (Ar) *" at bounding box center [917, 358] width 450 height 41
click at [944, 366] on input "[PERSON_NAME]" at bounding box center [917, 366] width 450 height 27
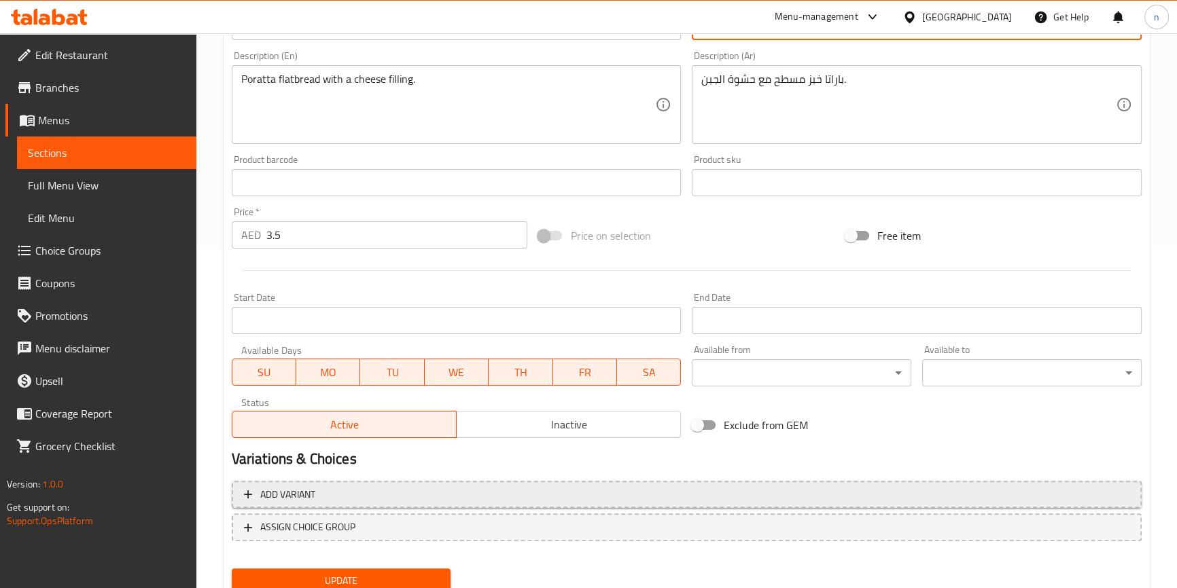
scroll to position [370, 0]
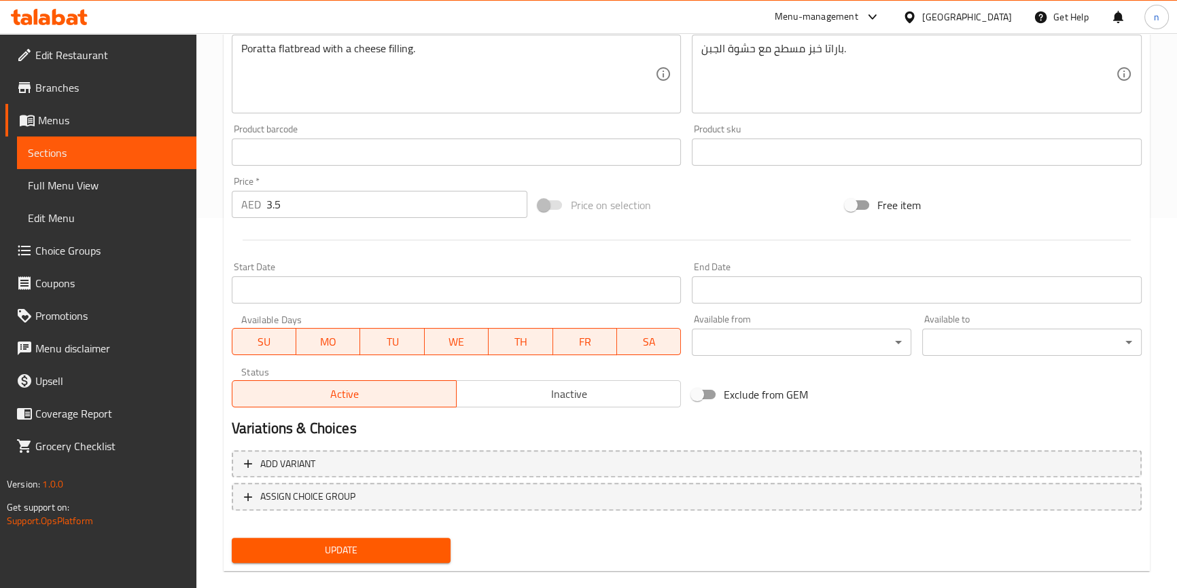
type input "[PERSON_NAME] كبيرة"
click at [388, 577] on div "Home / Restaurants management / Menus / Sections / item / update PORATTA SANDWI…" at bounding box center [686, 136] width 926 height 892
click at [387, 554] on span "Update" at bounding box center [342, 550] width 198 height 17
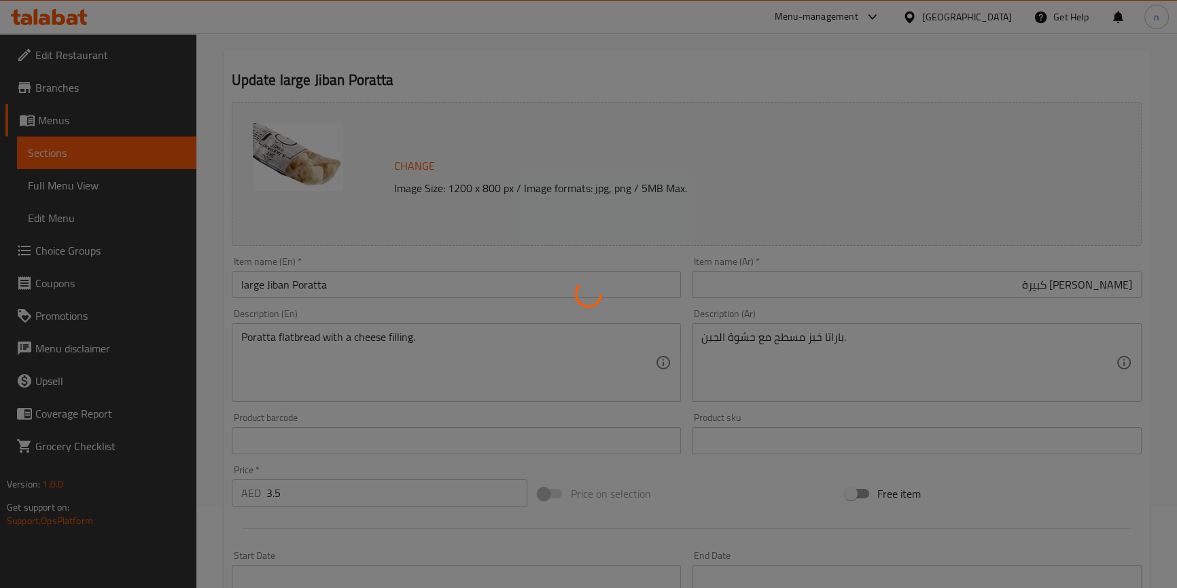
scroll to position [0, 0]
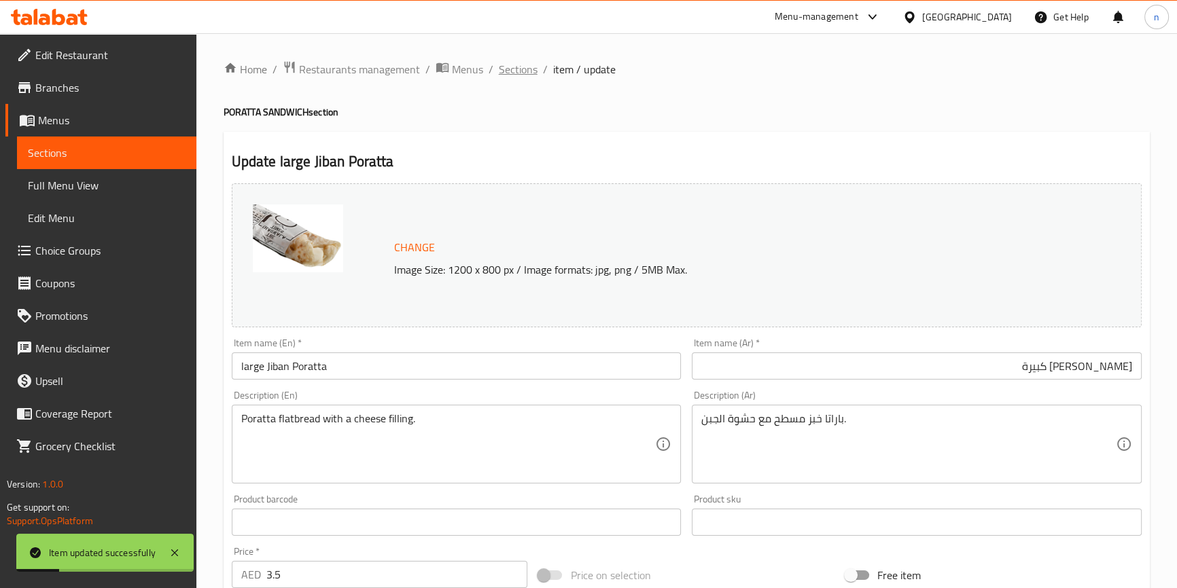
click at [531, 74] on span "Sections" at bounding box center [518, 69] width 39 height 16
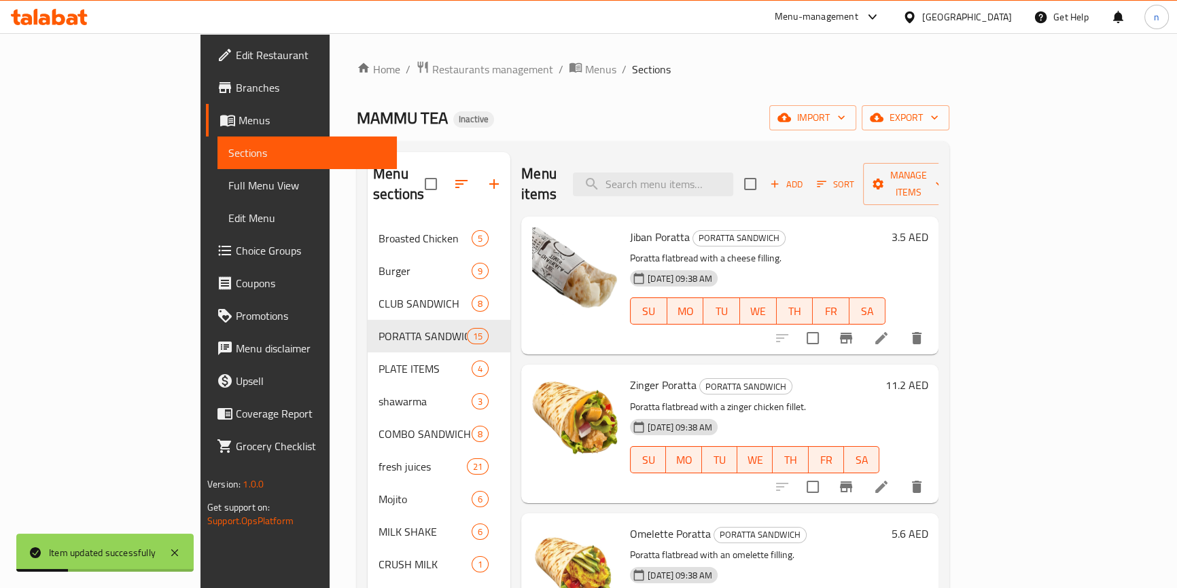
scroll to position [123, 0]
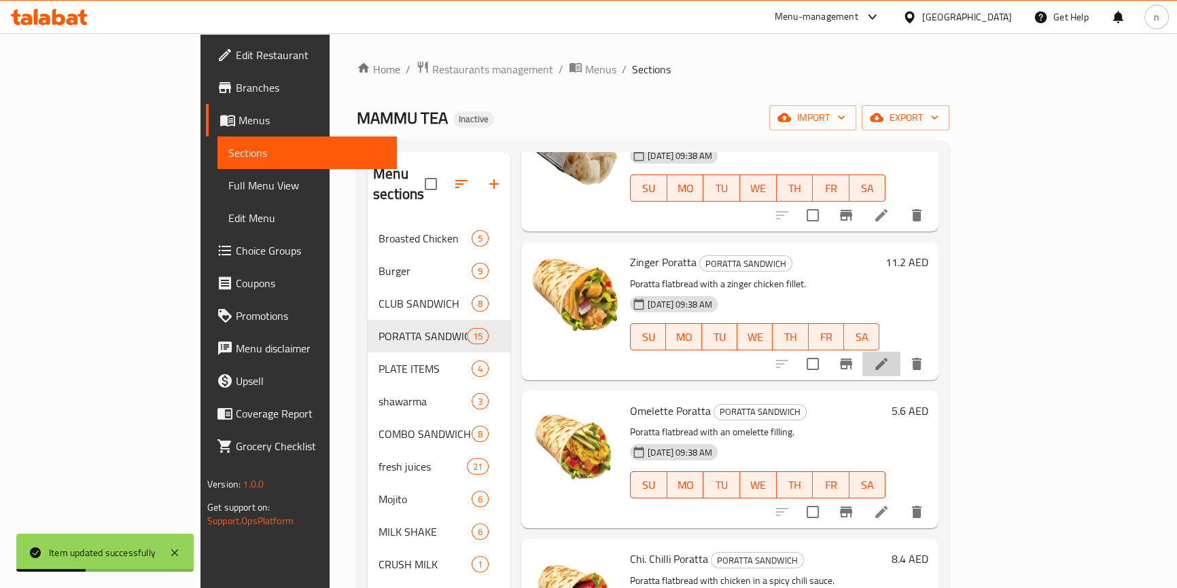
click at [900, 352] on li at bounding box center [881, 364] width 38 height 24
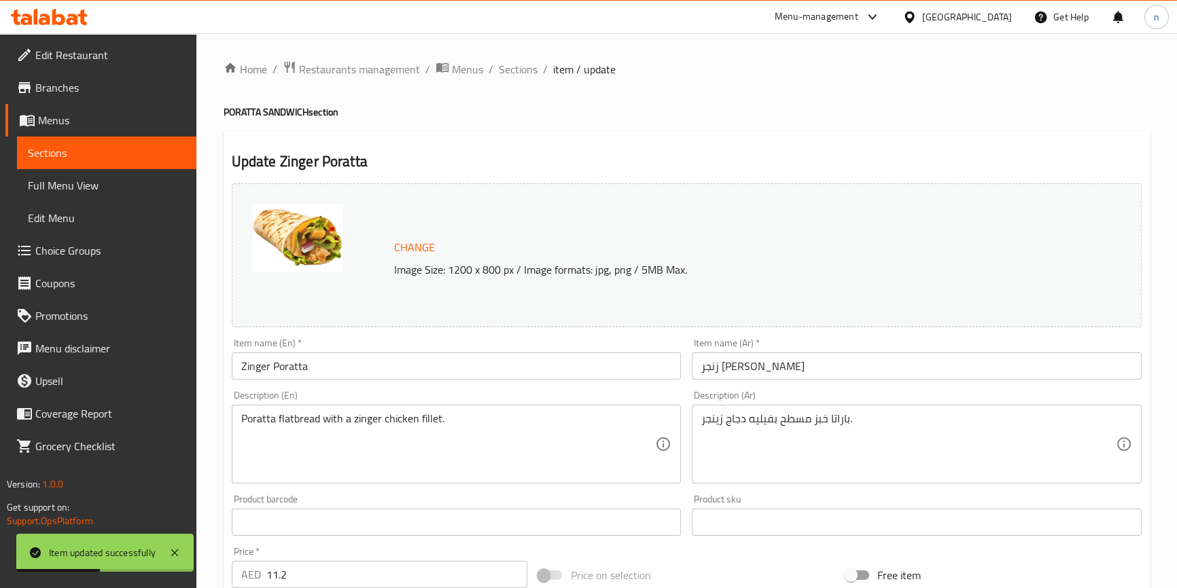
click at [240, 367] on input "Zinger Poratta" at bounding box center [457, 366] width 450 height 27
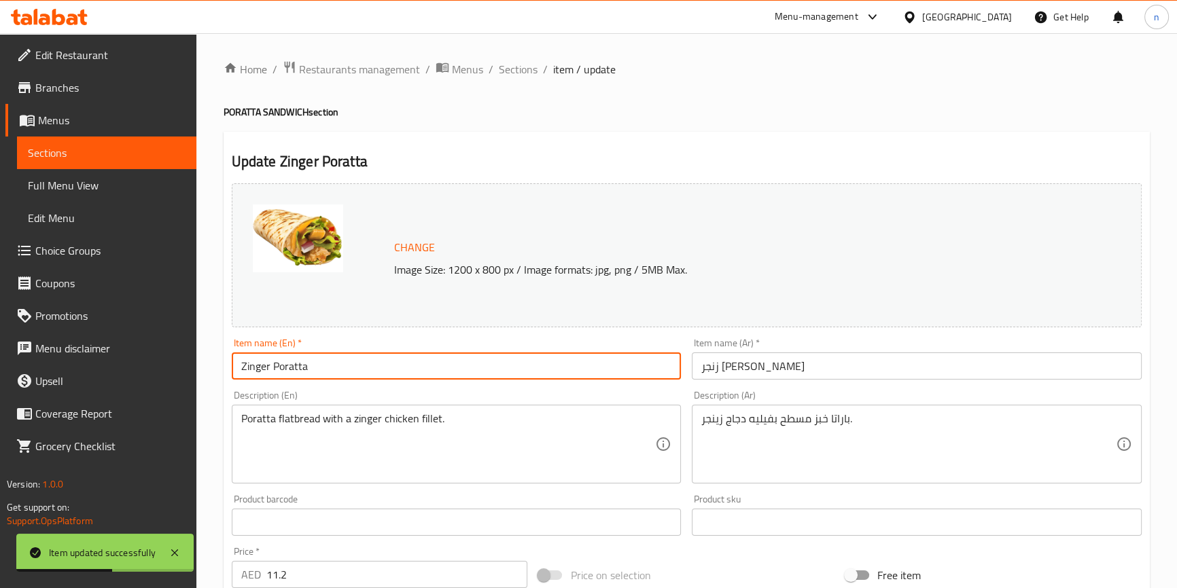
paste input "large"
type input "large Zinger Poratta"
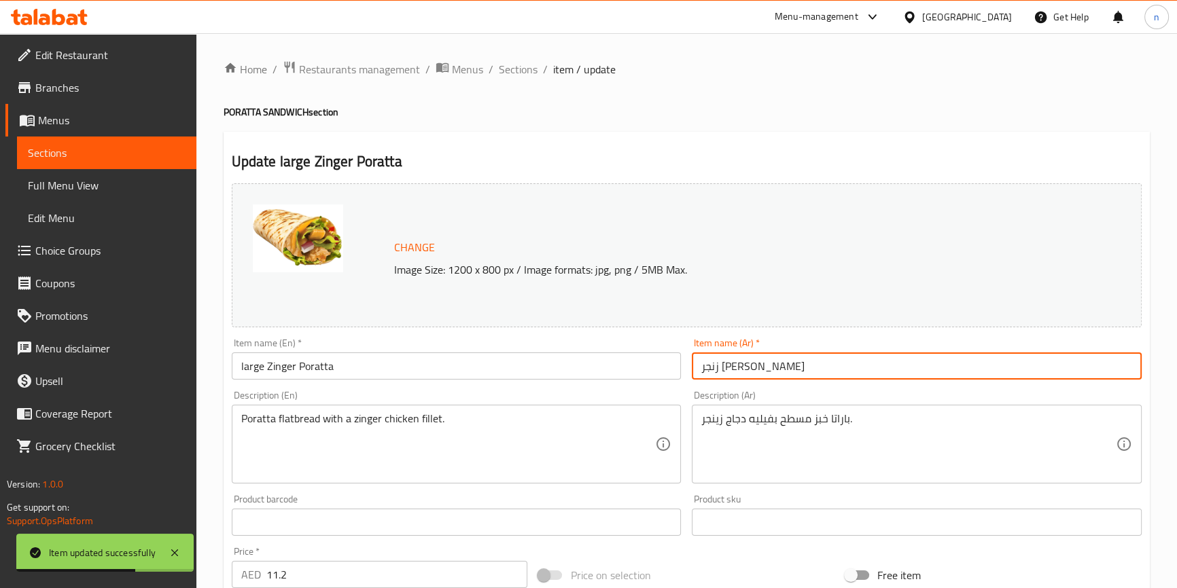
click at [739, 369] on input "زنجر [PERSON_NAME]" at bounding box center [917, 366] width 450 height 27
click at [849, 356] on input "زنجر [PERSON_NAME]" at bounding box center [917, 366] width 450 height 27
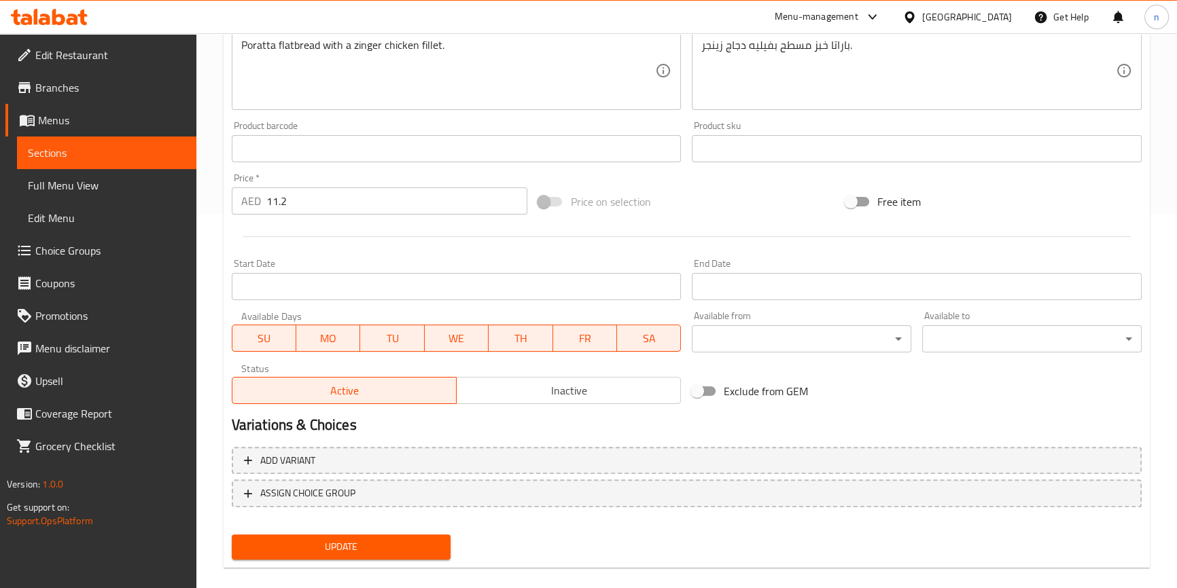
scroll to position [391, 0]
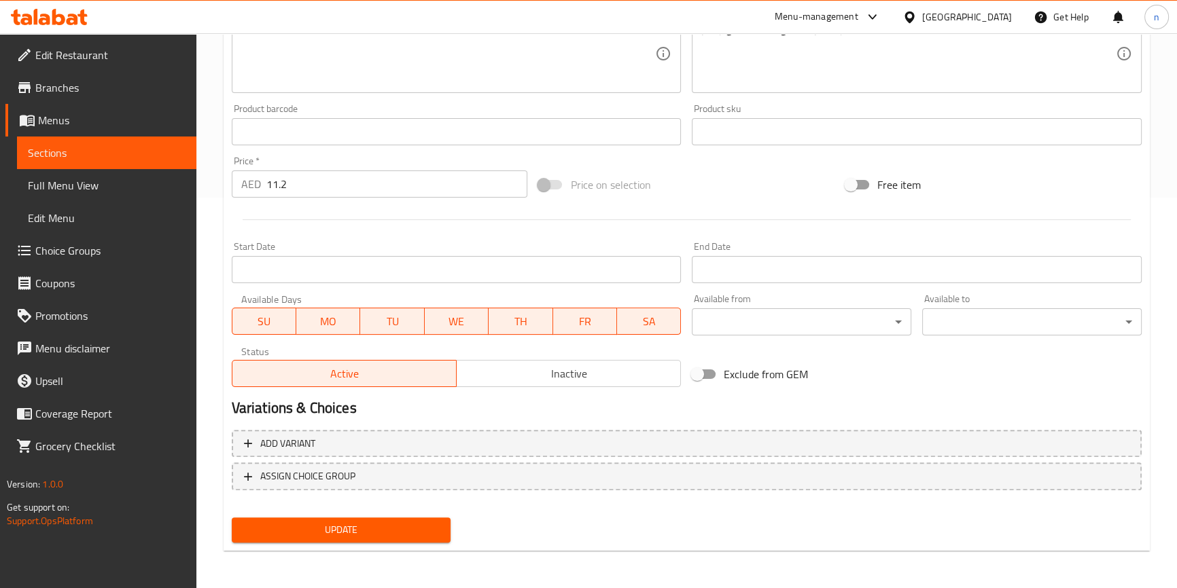
type input "زنجر بوراتا كبيرة"
click at [374, 527] on span "Update" at bounding box center [342, 530] width 198 height 17
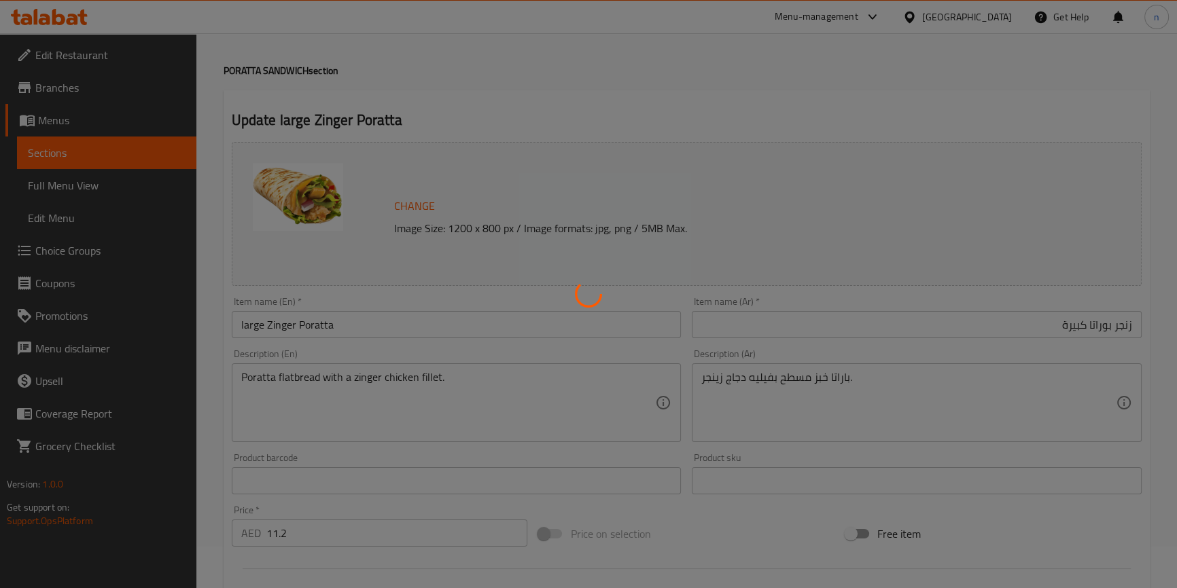
scroll to position [0, 0]
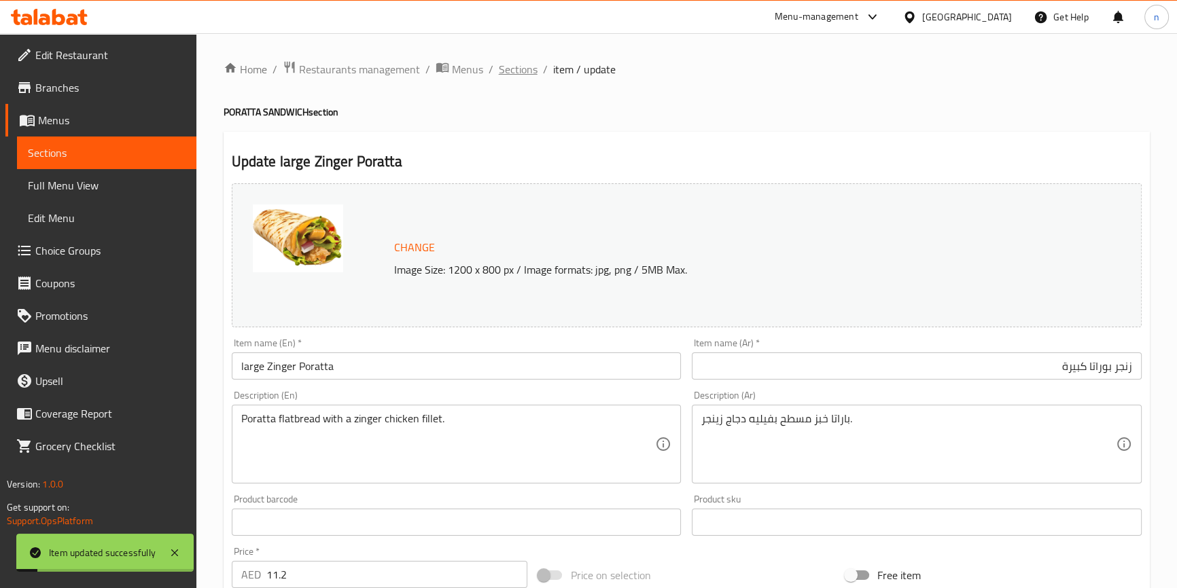
click at [512, 73] on span "Sections" at bounding box center [518, 69] width 39 height 16
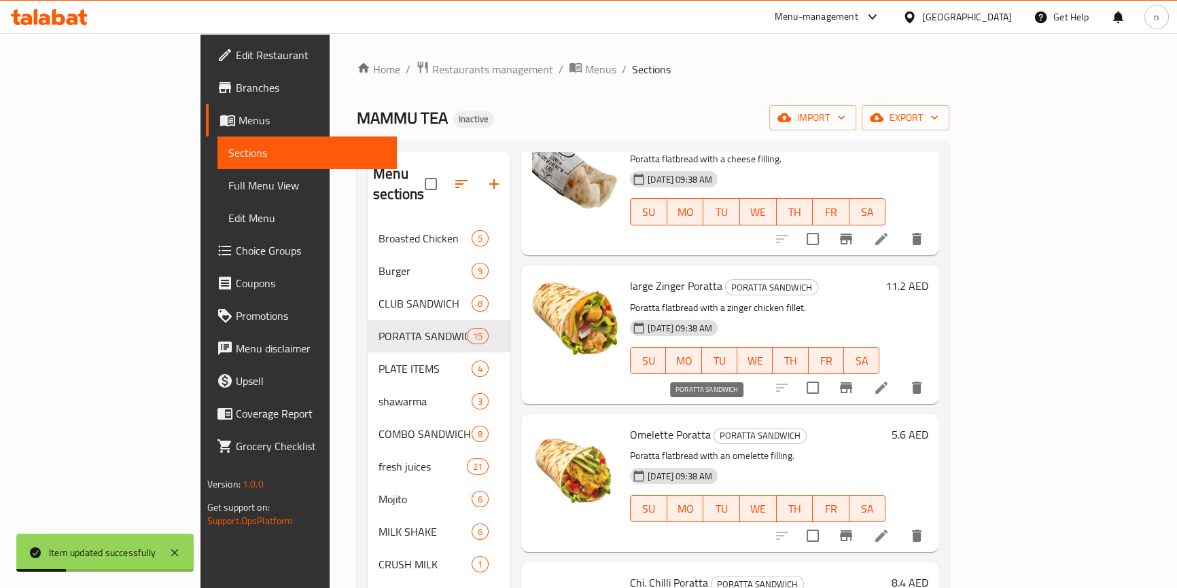
scroll to position [185, 0]
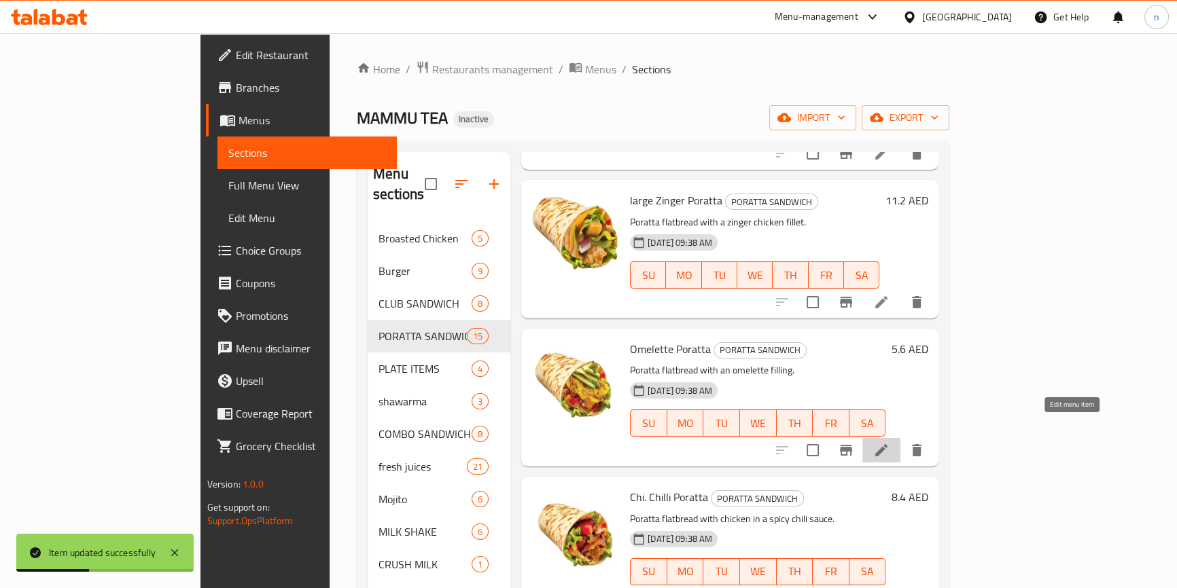
click at [889, 442] on icon at bounding box center [881, 450] width 16 height 16
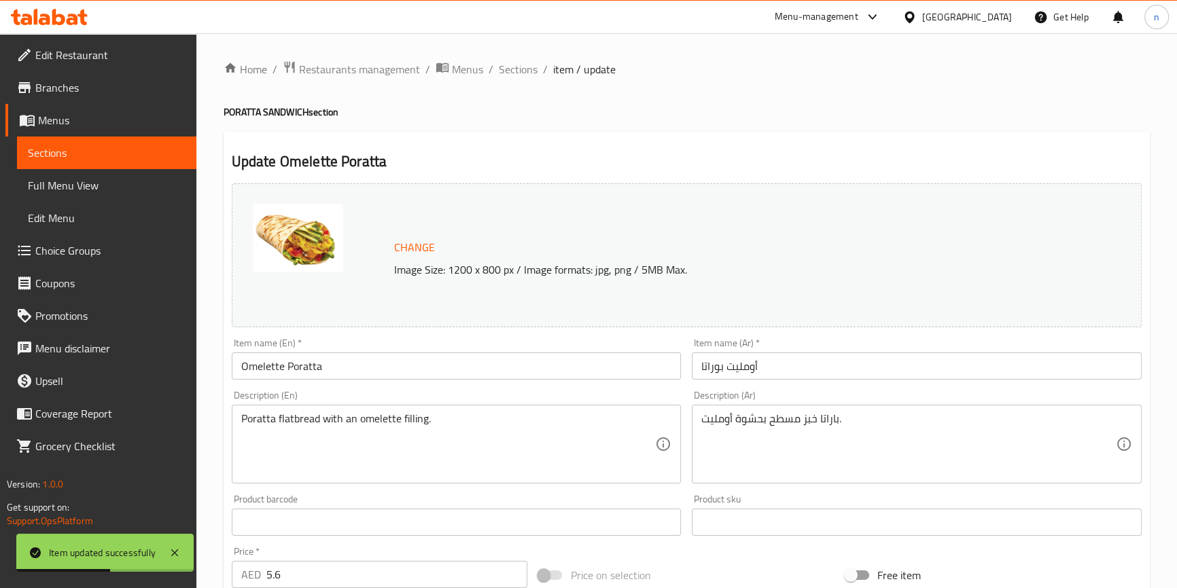
click at [243, 368] on input "Omelette Poratta" at bounding box center [457, 366] width 450 height 27
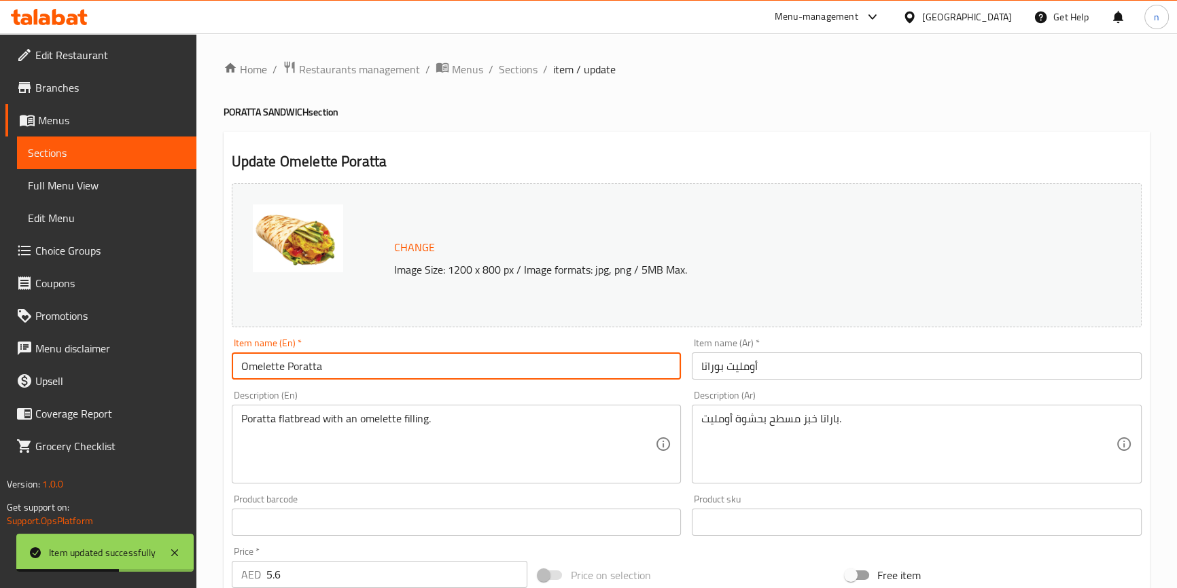
paste input "large"
type input "large Omelette Poratta"
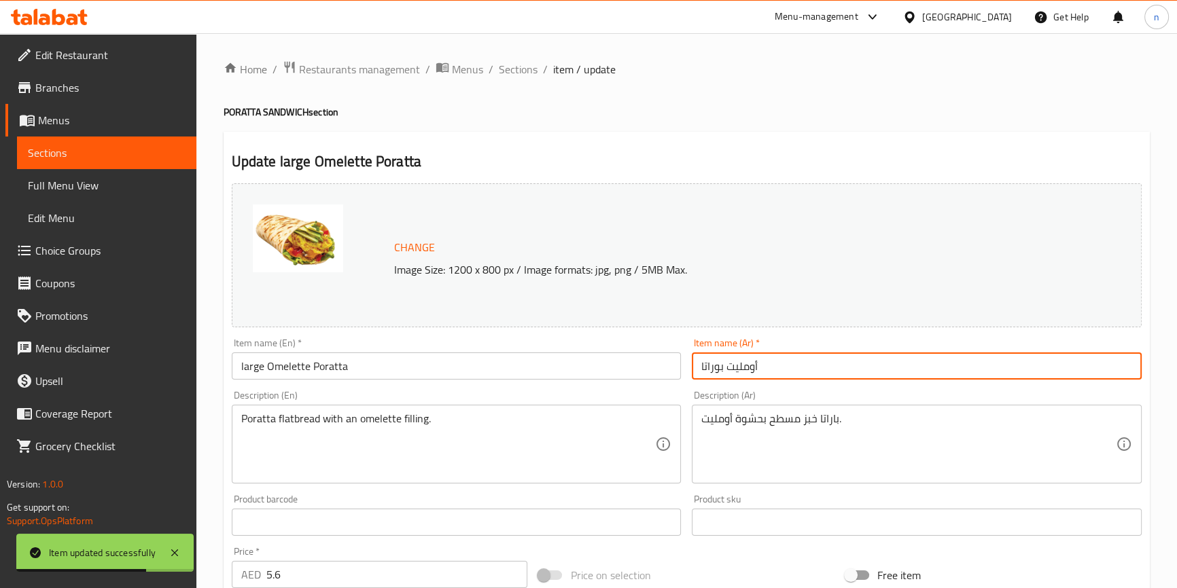
click at [722, 369] on input "أومليت بوراتا" at bounding box center [917, 366] width 450 height 27
click at [757, 366] on input "أومليت بوراتا" at bounding box center [917, 366] width 450 height 27
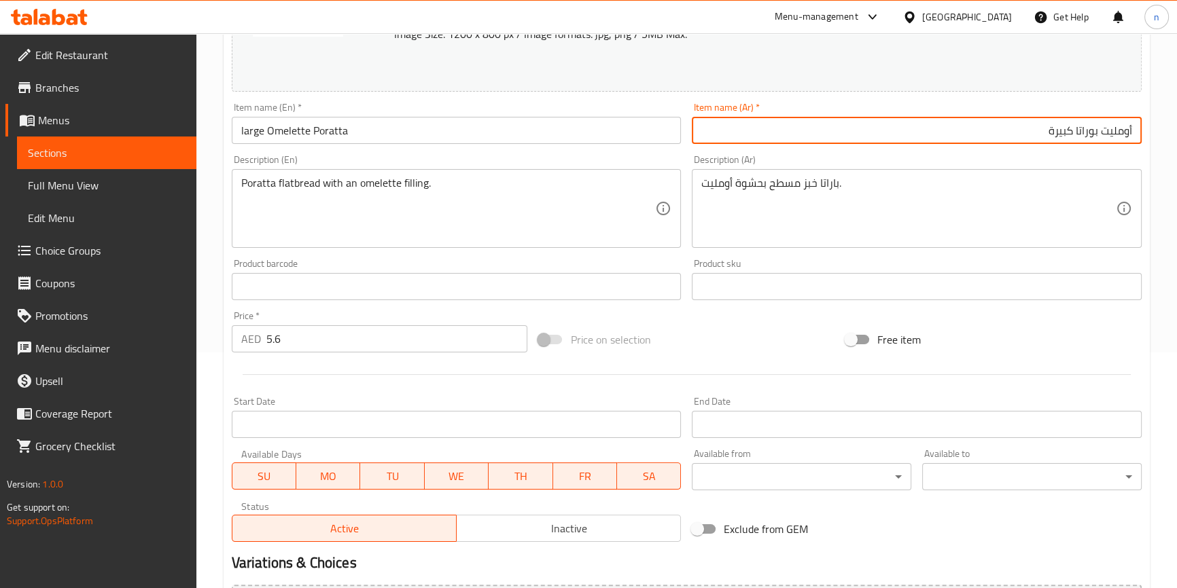
scroll to position [391, 0]
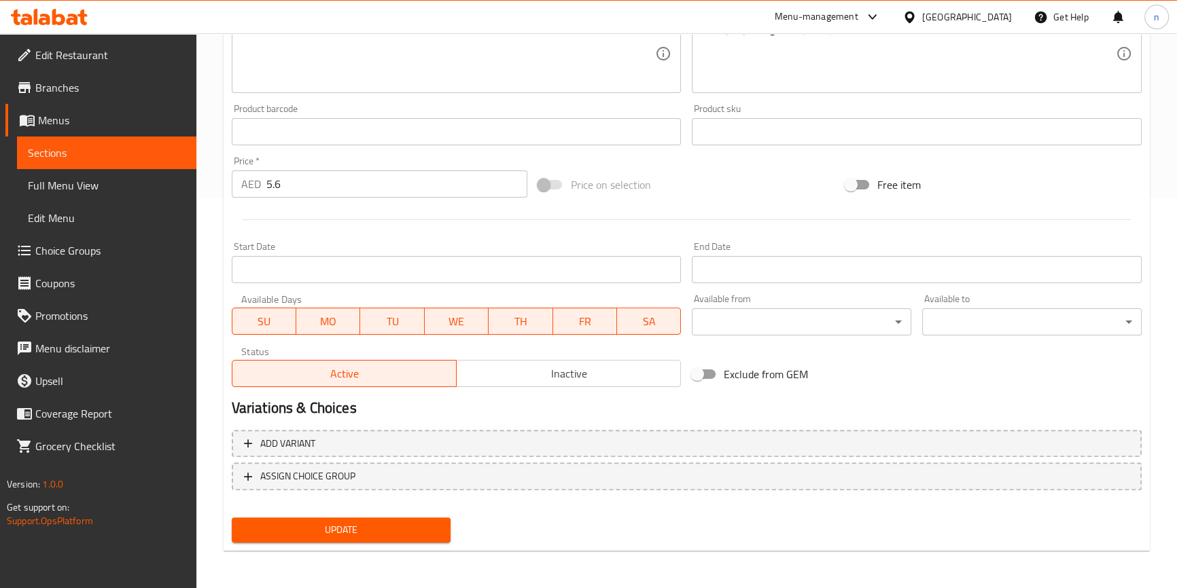
type input "أومليت بوراتا كبيرة"
click at [395, 533] on span "Update" at bounding box center [342, 530] width 198 height 17
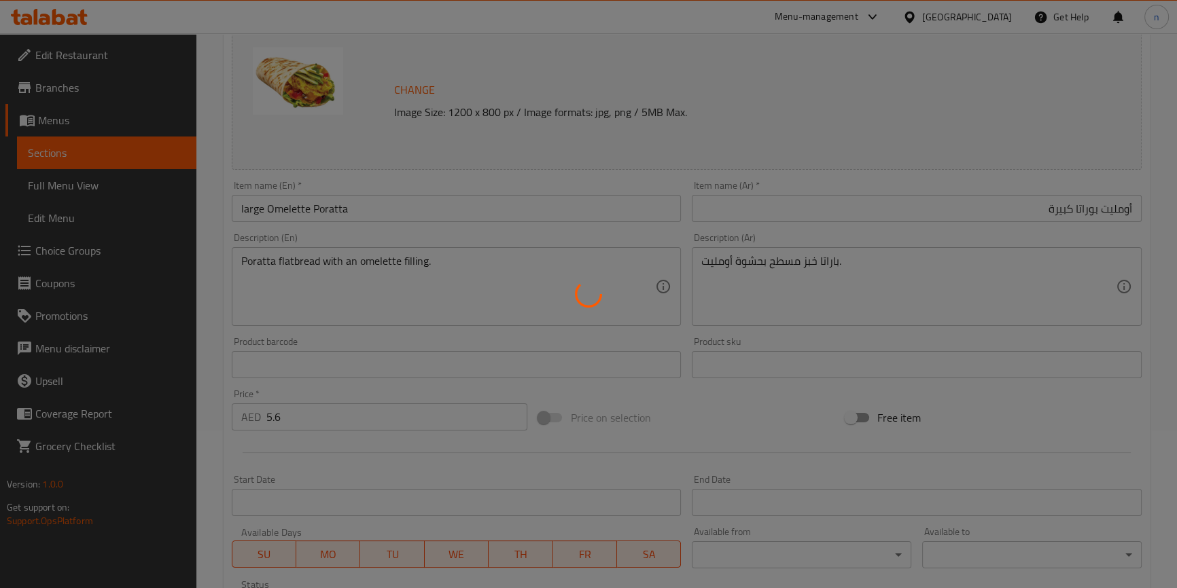
scroll to position [0, 0]
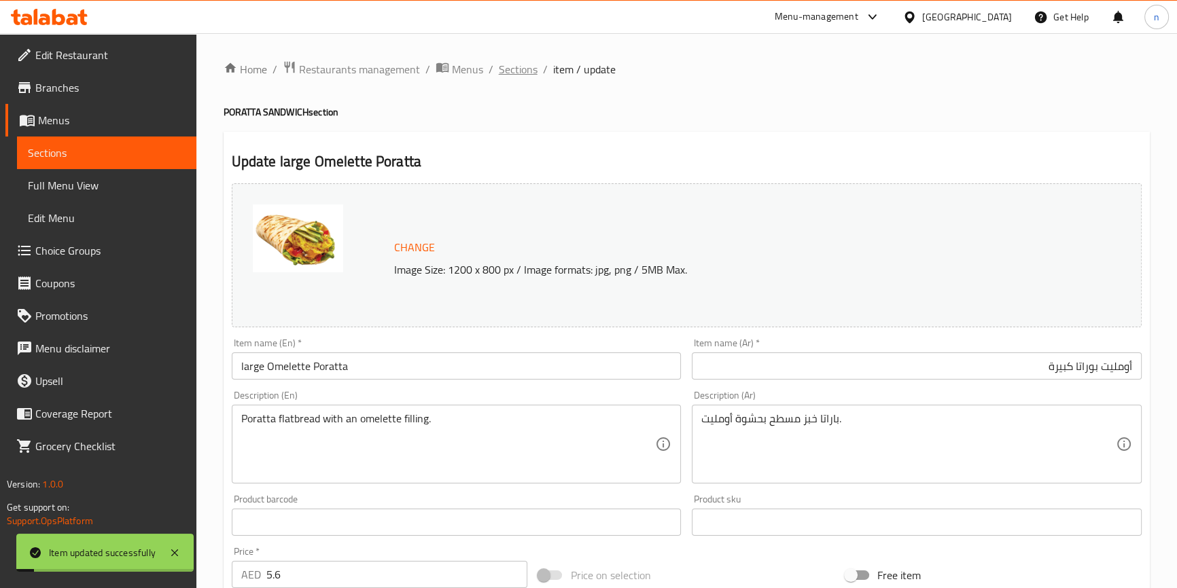
click at [523, 74] on span "Sections" at bounding box center [518, 69] width 39 height 16
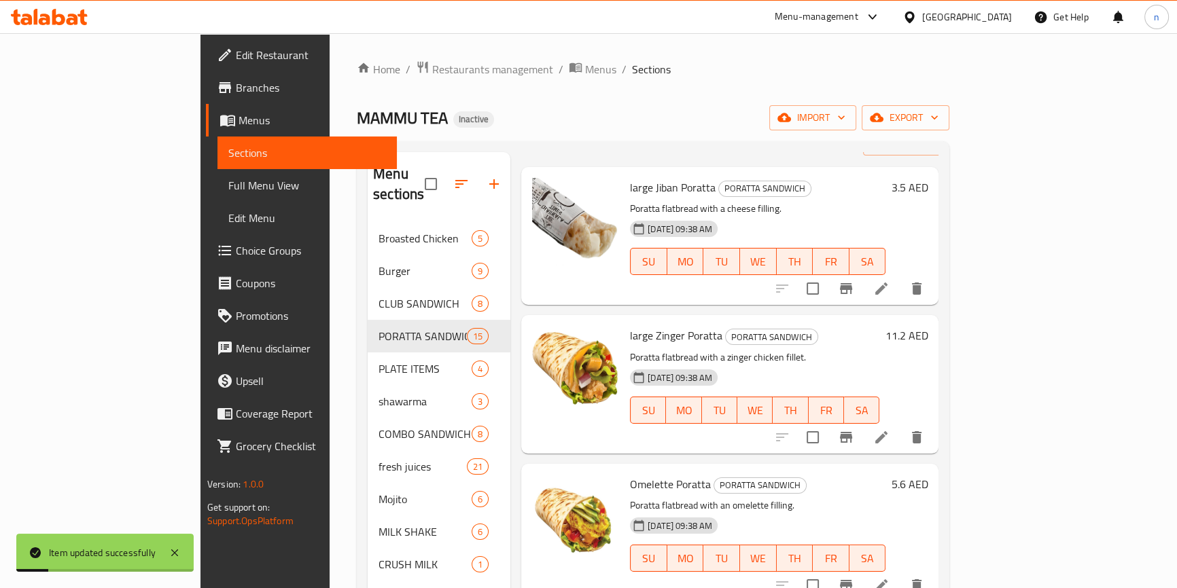
scroll to position [123, 0]
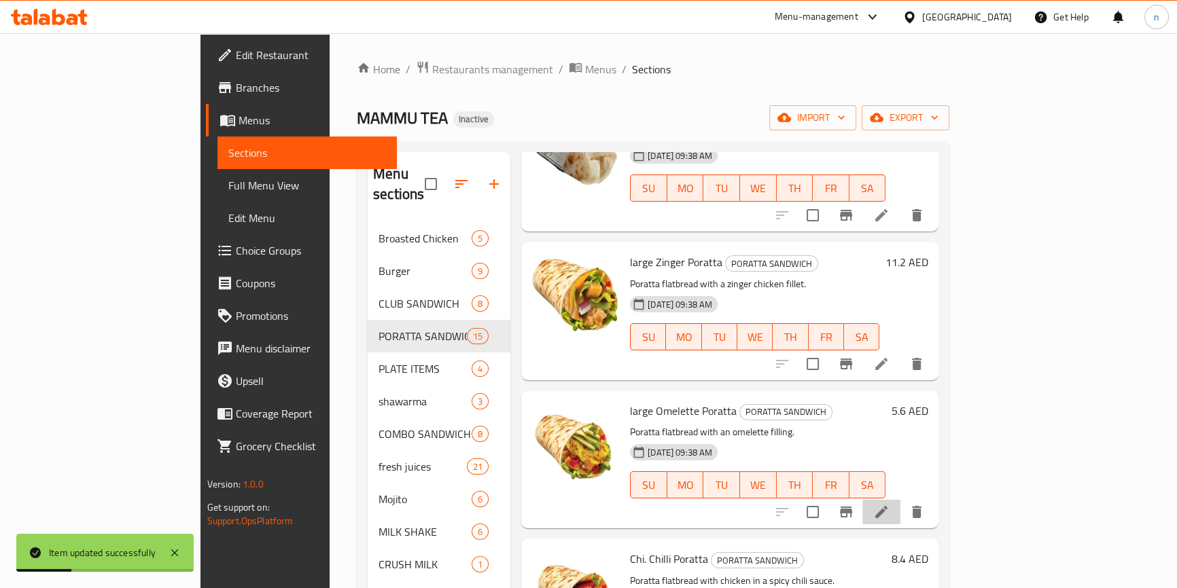
click at [900, 500] on li at bounding box center [881, 512] width 38 height 24
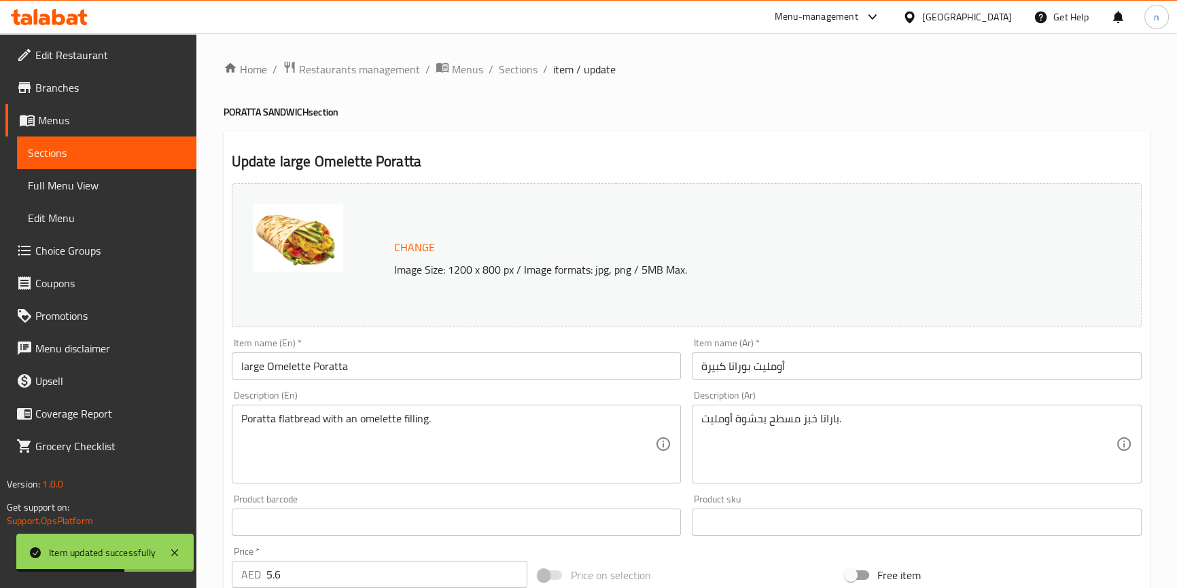
click at [238, 374] on input "large Omelette Poratta" at bounding box center [457, 366] width 450 height 27
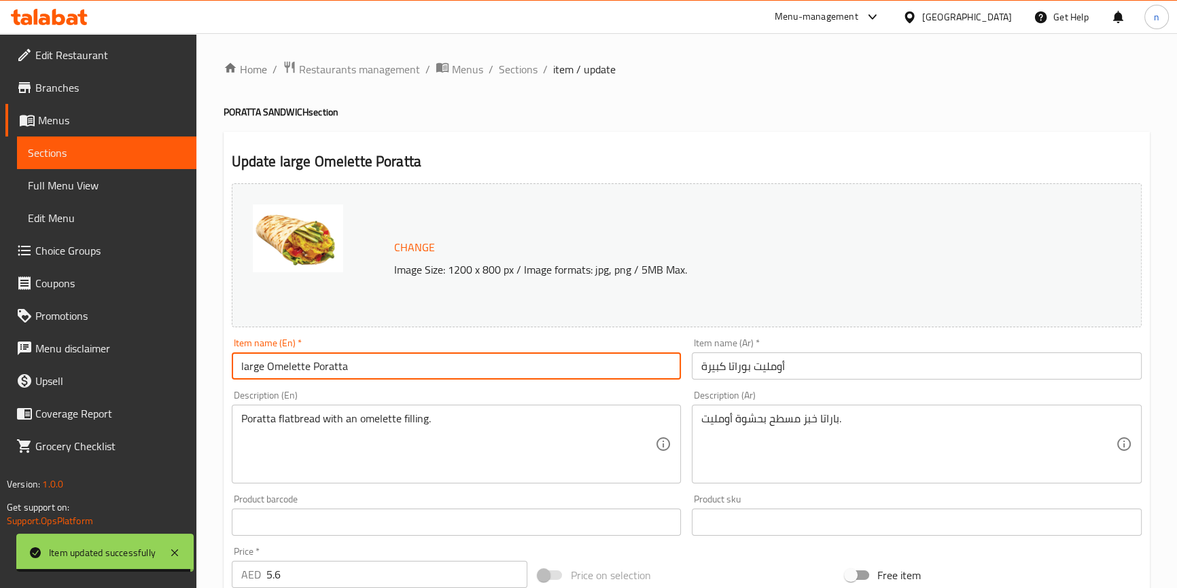
click at [518, 73] on span "Sections" at bounding box center [518, 69] width 39 height 16
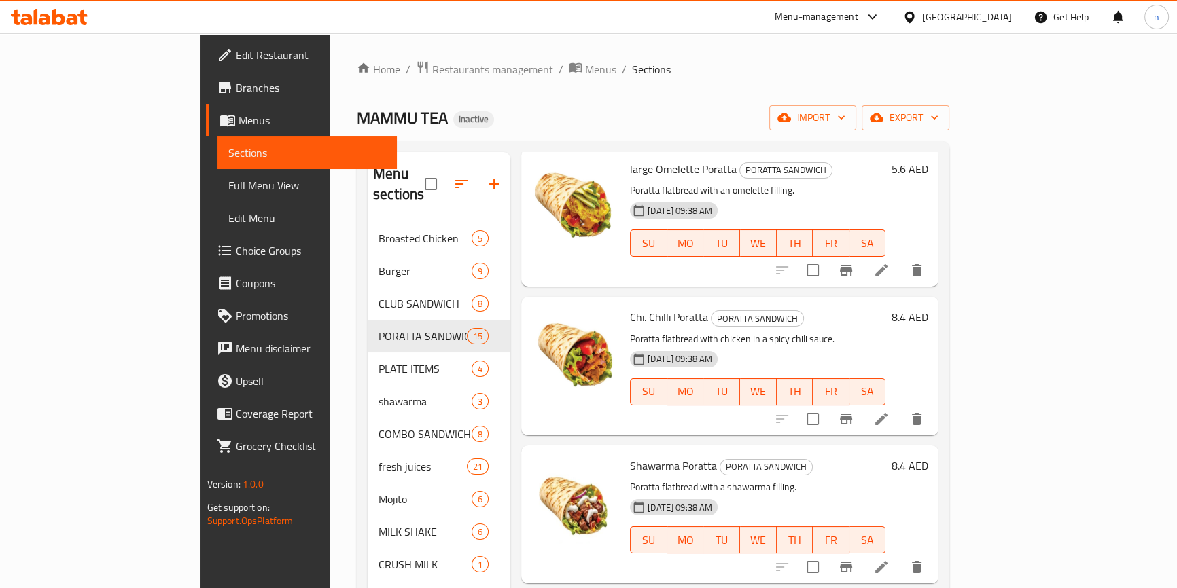
scroll to position [370, 0]
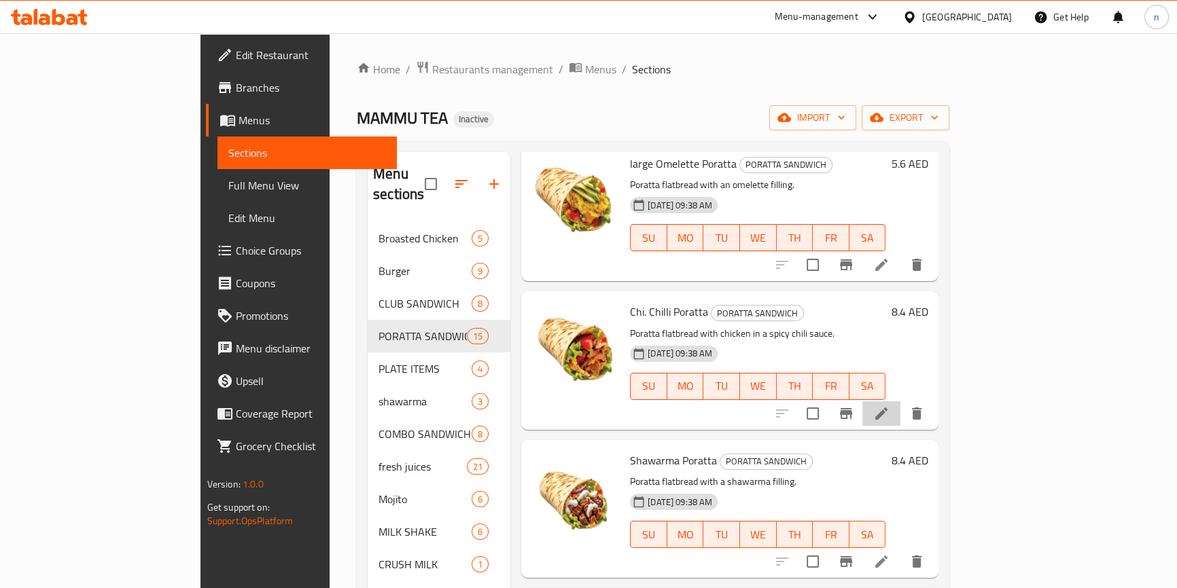
click at [900, 404] on li at bounding box center [881, 413] width 38 height 24
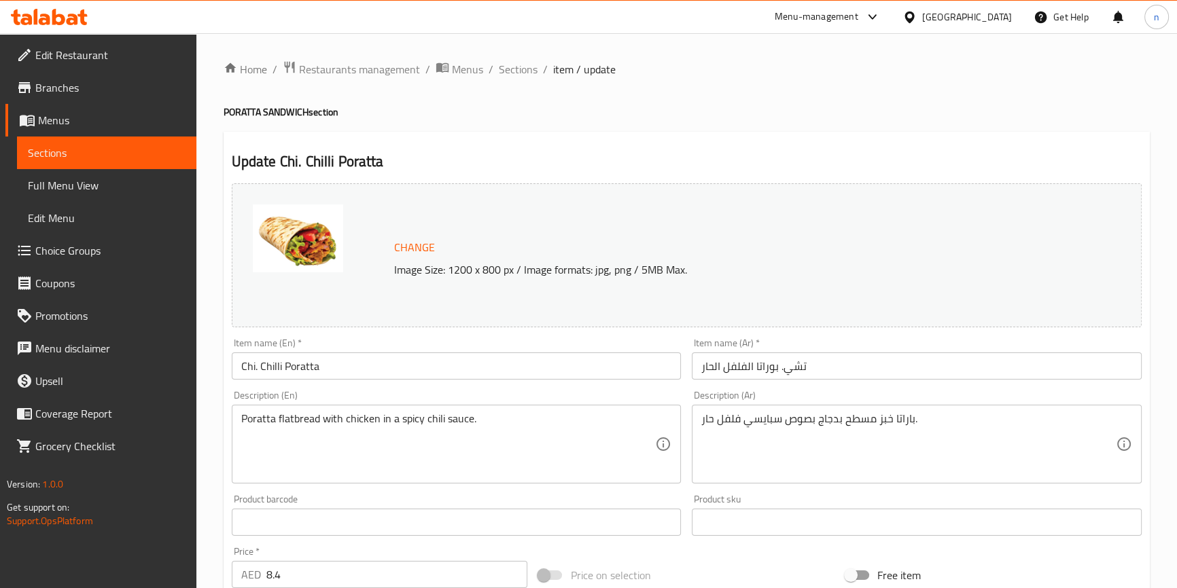
click at [242, 363] on input "Chi. Chilli Poratta" at bounding box center [457, 366] width 450 height 27
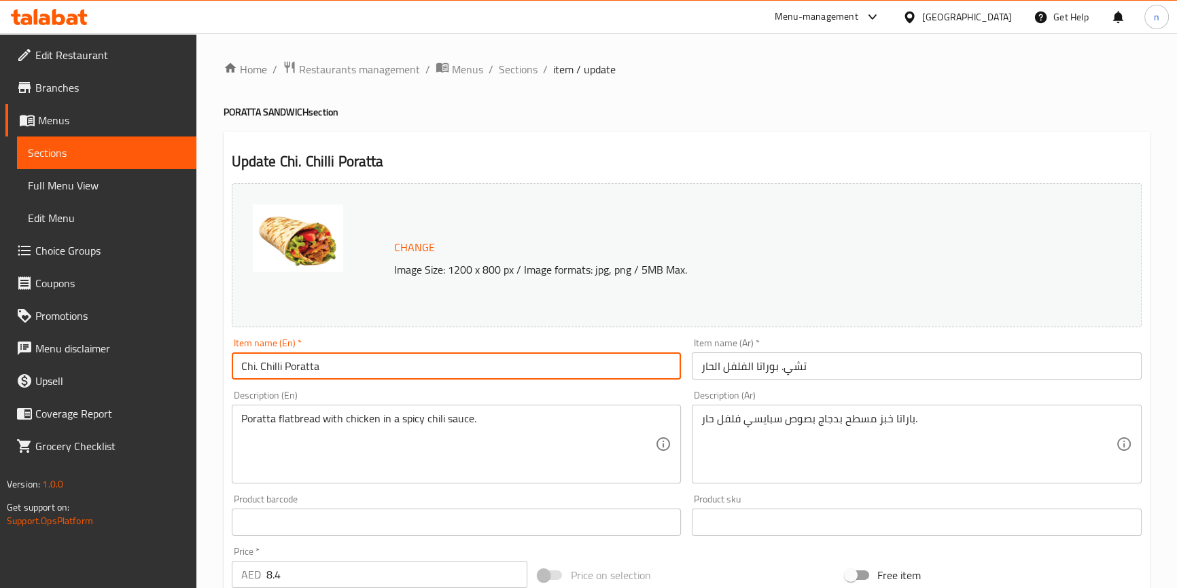
paste input "large"
type input "large Chi. Chilli Poratta"
click at [732, 372] on input "تشي. بوراتا الفلفل الحار" at bounding box center [917, 366] width 450 height 27
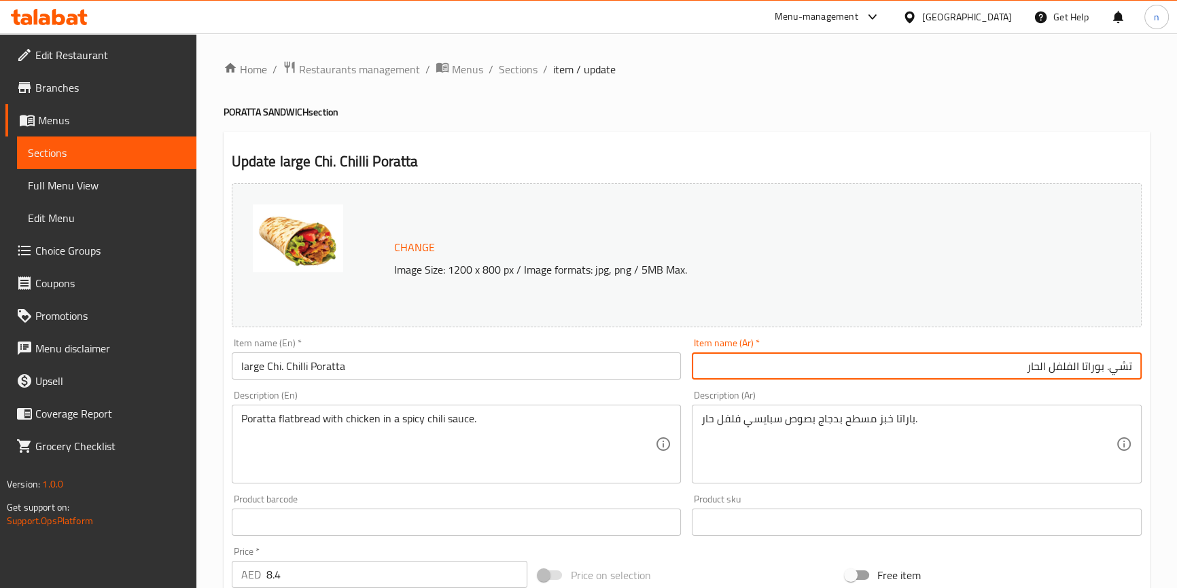
click at [773, 361] on input "تشي. بوراتا الفلفل الحار" at bounding box center [917, 366] width 450 height 27
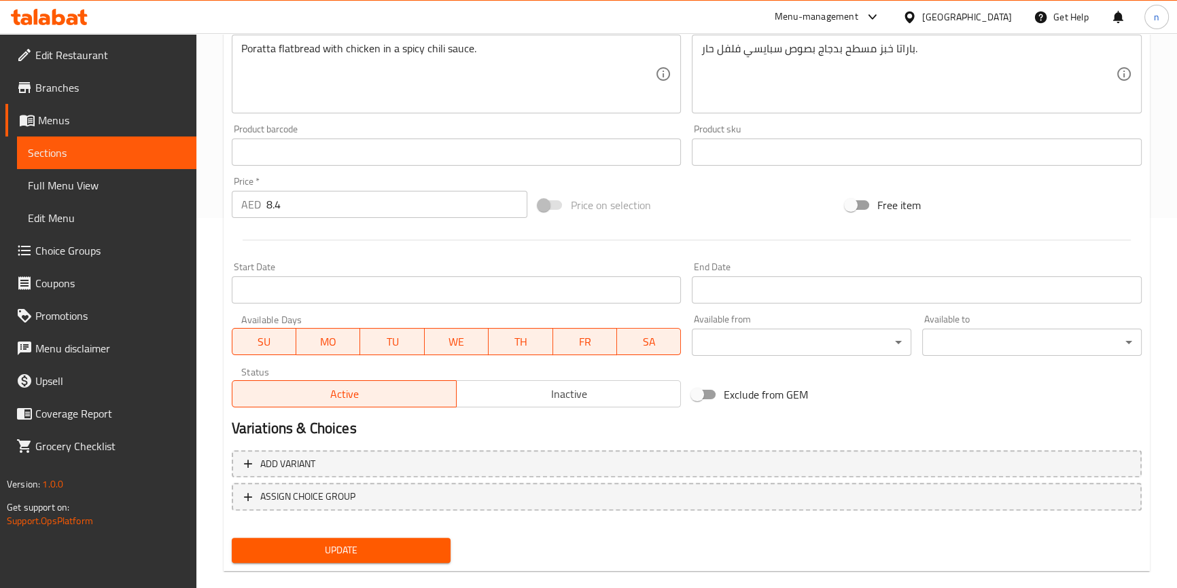
type input "تشي. بوراتا الفلفل الحار كبيرة"
click at [381, 552] on span "Update" at bounding box center [342, 550] width 198 height 17
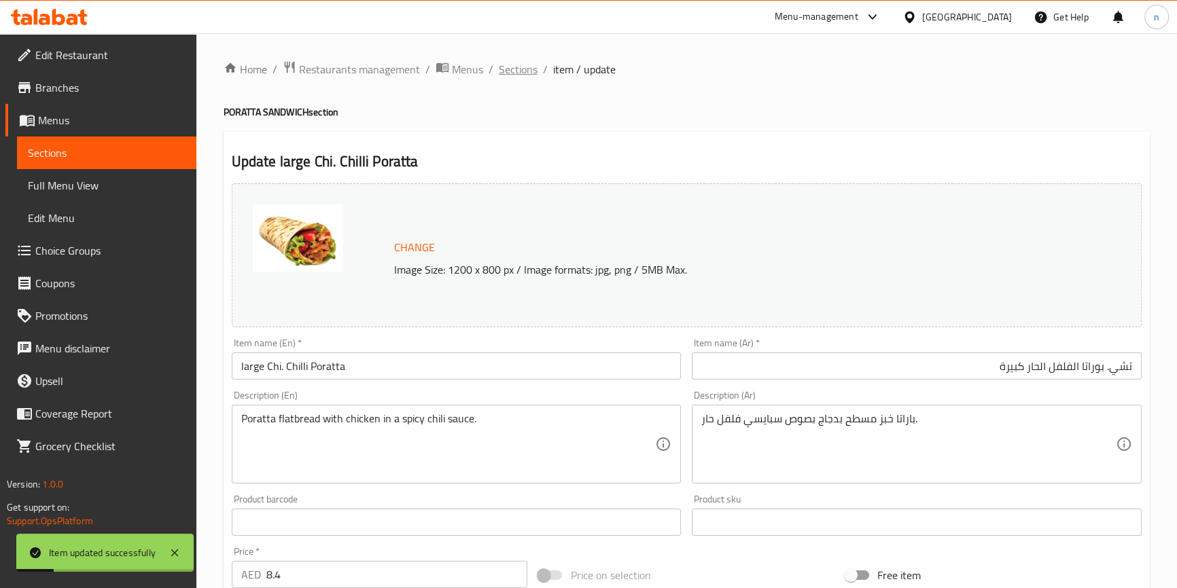
click at [524, 71] on span "Sections" at bounding box center [518, 69] width 39 height 16
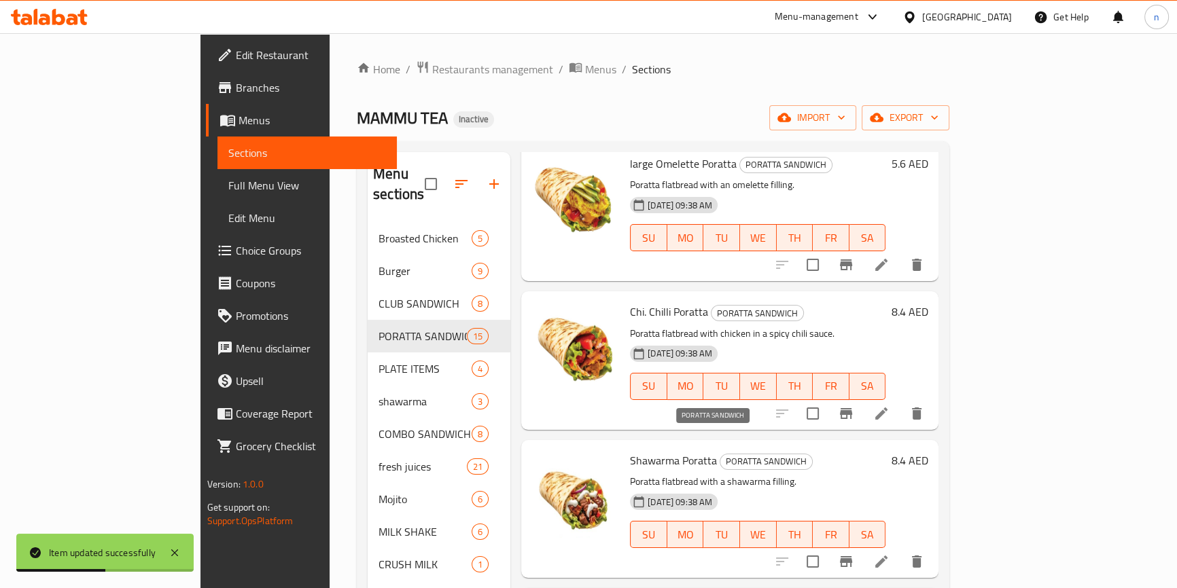
scroll to position [432, 0]
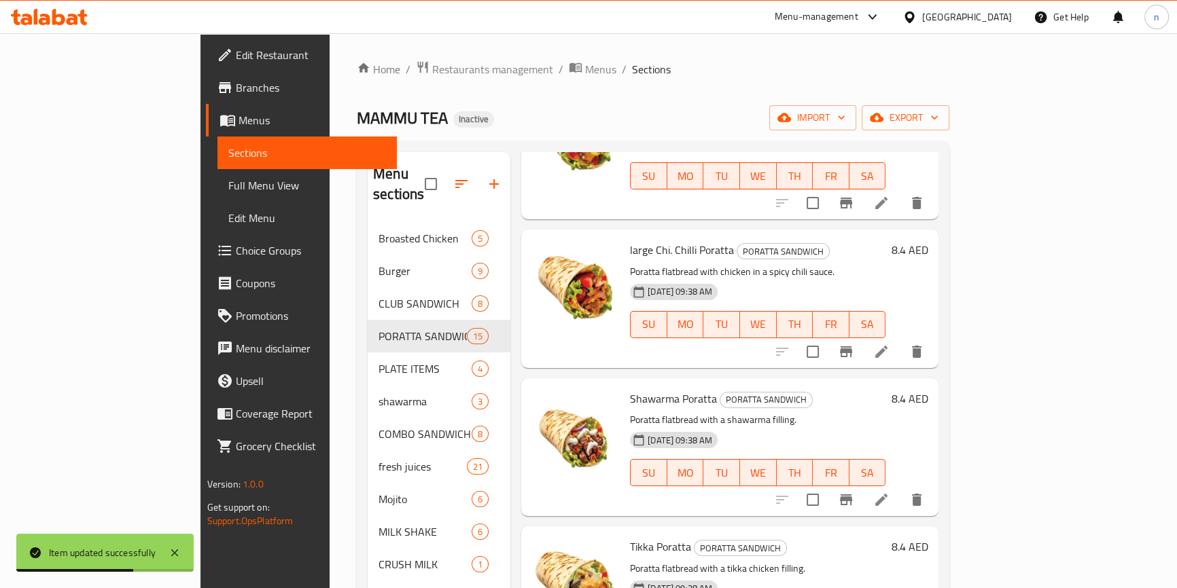
click at [933, 493] on div at bounding box center [849, 500] width 167 height 33
click at [889, 492] on icon at bounding box center [881, 500] width 16 height 16
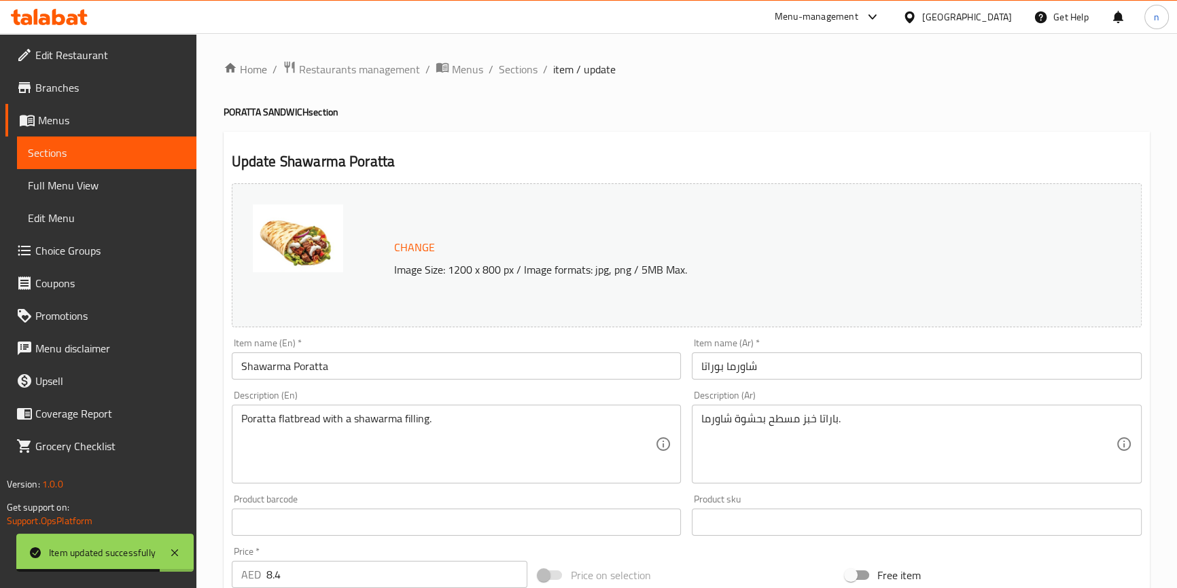
click at [236, 366] on input "Shawarma Poratta" at bounding box center [457, 366] width 450 height 27
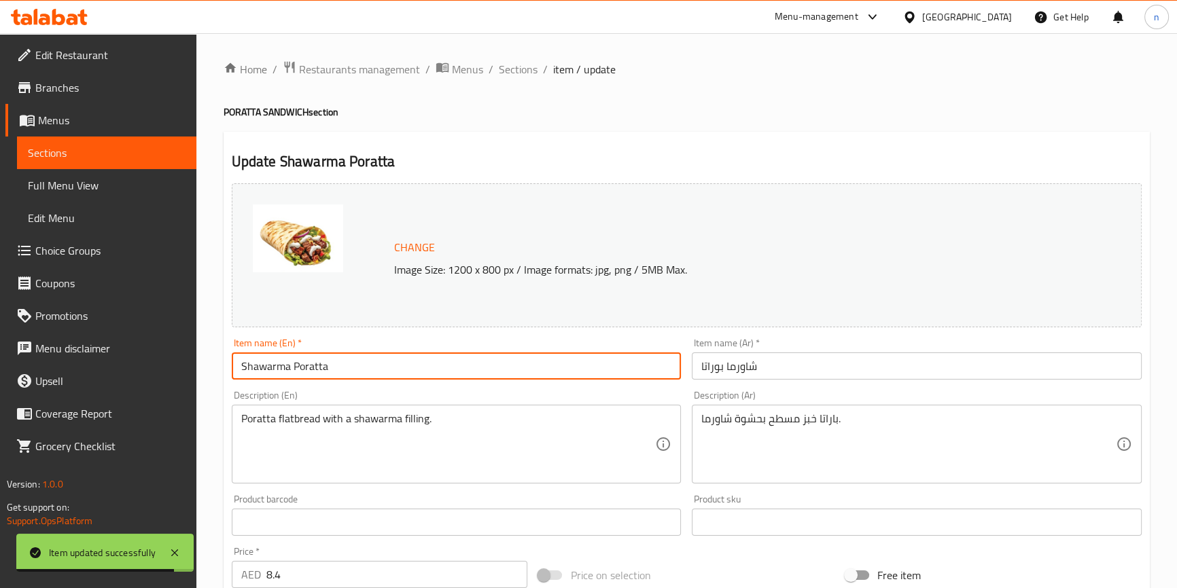
paste input "large"
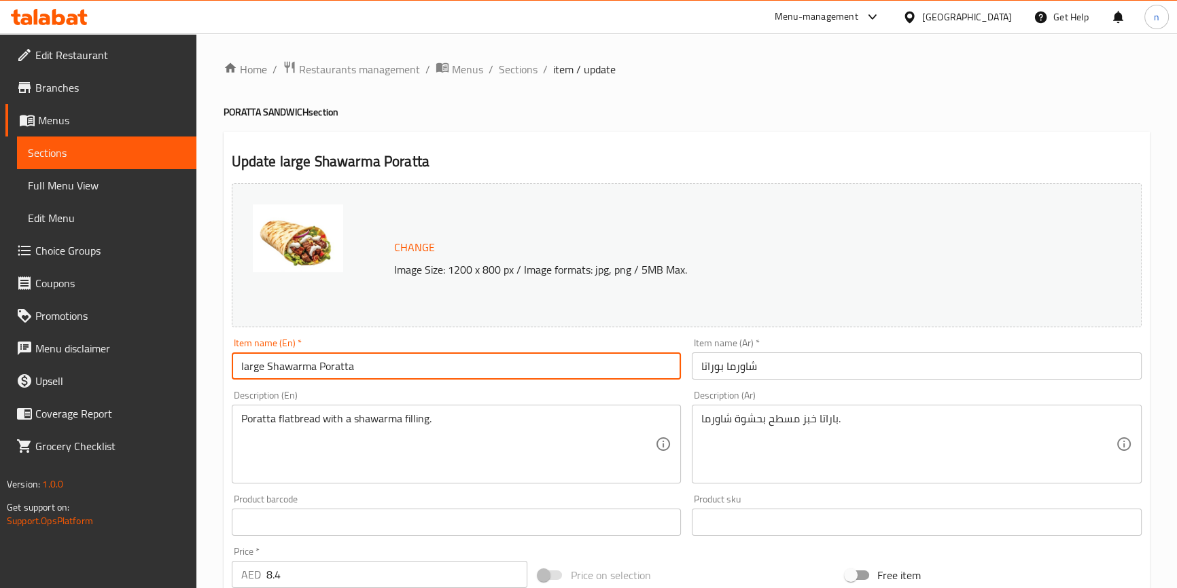
type input "large Shawarma Poratta"
click at [729, 367] on input "شاورما بوراتا" at bounding box center [917, 366] width 450 height 27
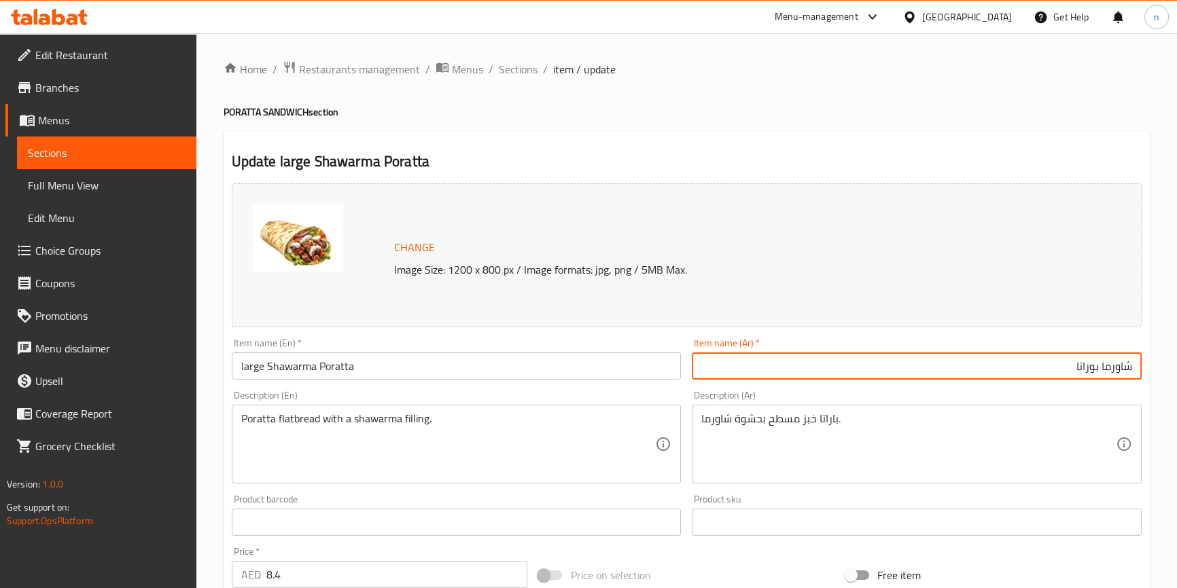
click at [717, 365] on input "شاورما بوراتا" at bounding box center [917, 366] width 450 height 27
type input "شاورما بوراتا"
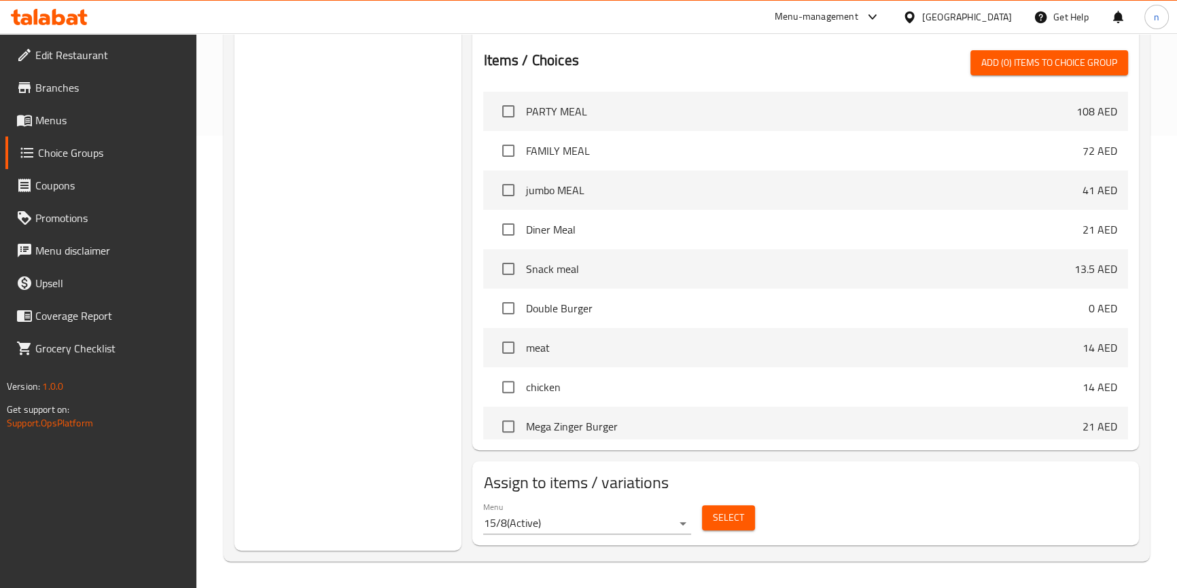
scroll to position [452, 0]
